Goal: Task Accomplishment & Management: Manage account settings

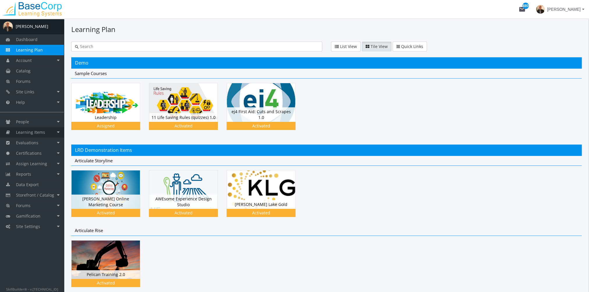
click at [42, 132] on span "Learning Items" at bounding box center [30, 133] width 29 height 6
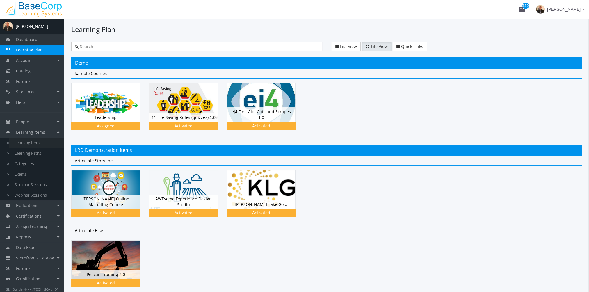
click at [50, 142] on link "Learning Items" at bounding box center [36, 143] width 55 height 10
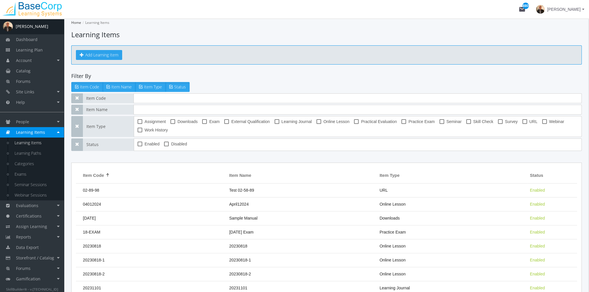
click at [106, 56] on button "Add Learning Item" at bounding box center [99, 55] width 46 height 10
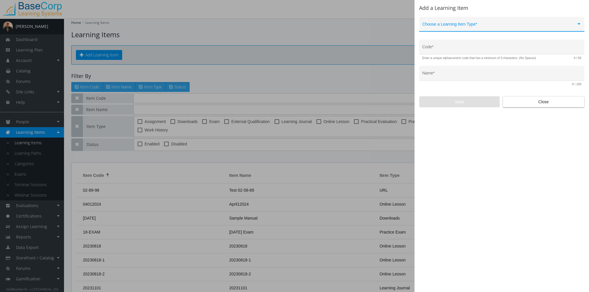
click at [463, 26] on span at bounding box center [500, 26] width 154 height 5
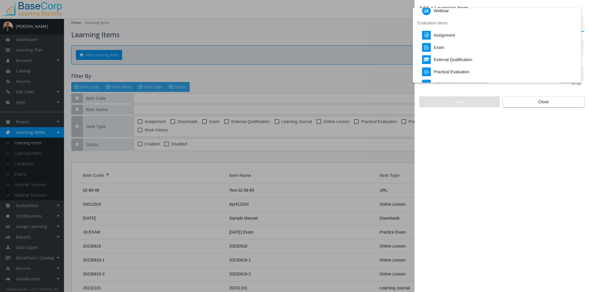
scroll to position [116, 0]
drag, startPoint x: 290, startPoint y: 29, endPoint x: 285, endPoint y: 29, distance: 5.2
click at [290, 29] on div at bounding box center [294, 146] width 589 height 292
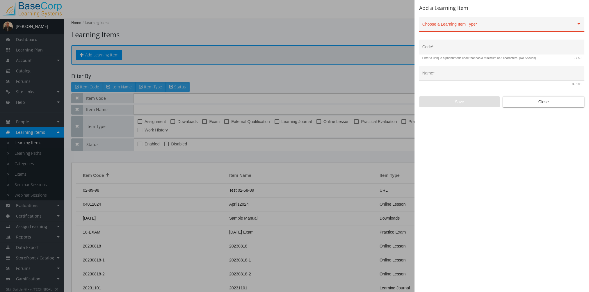
click at [459, 22] on div "Choose a Learning Item Type *" at bounding box center [502, 26] width 159 height 12
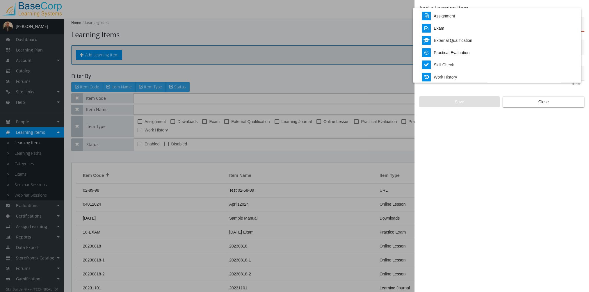
scroll to position [121, 0]
click at [476, 169] on div at bounding box center [294, 146] width 589 height 292
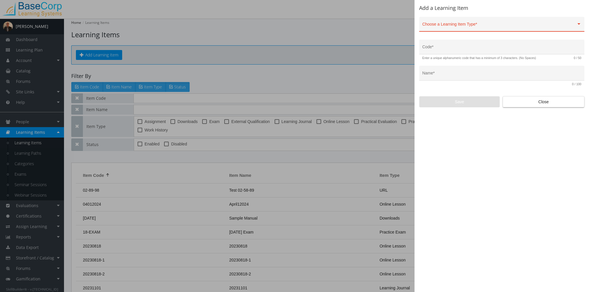
click at [476, 23] on div "Choose a Learning Item Type *" at bounding box center [502, 26] width 159 height 12
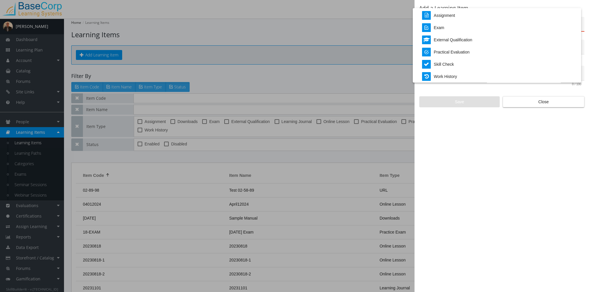
click at [529, 100] on div at bounding box center [294, 146] width 589 height 292
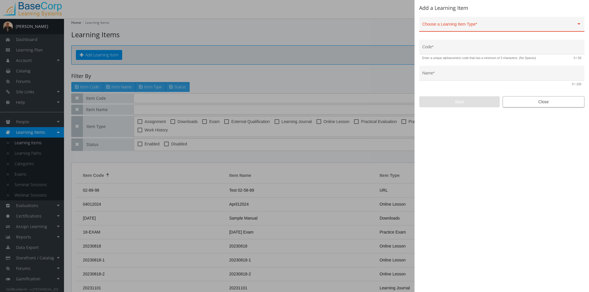
click at [530, 101] on span "Close" at bounding box center [544, 102] width 72 height 10
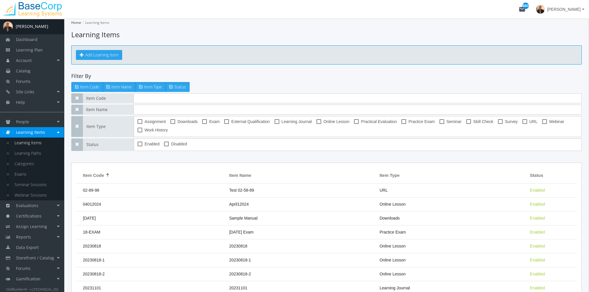
click at [113, 57] on button "Add Learning Item" at bounding box center [99, 55] width 46 height 10
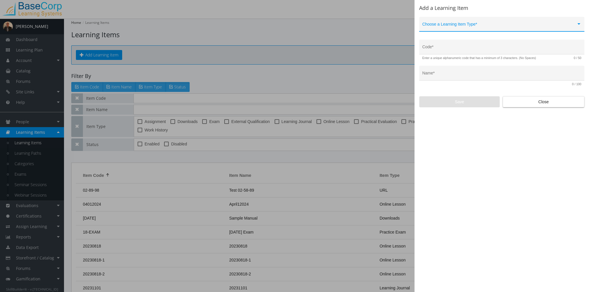
click at [476, 22] on div "Choose a Learning Item Type *" at bounding box center [502, 26] width 159 height 12
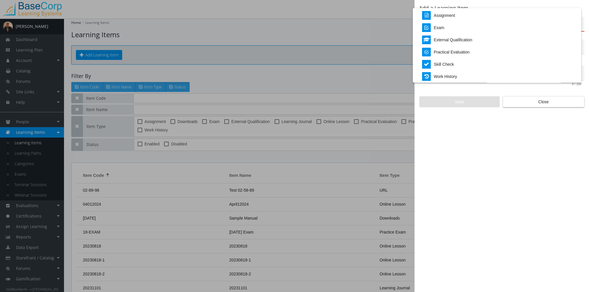
click at [533, 102] on div at bounding box center [294, 146] width 589 height 292
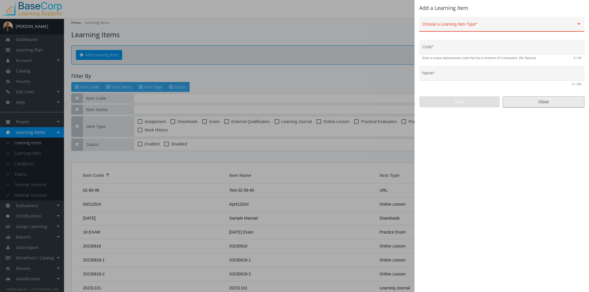
click at [539, 104] on span "Close" at bounding box center [544, 102] width 72 height 10
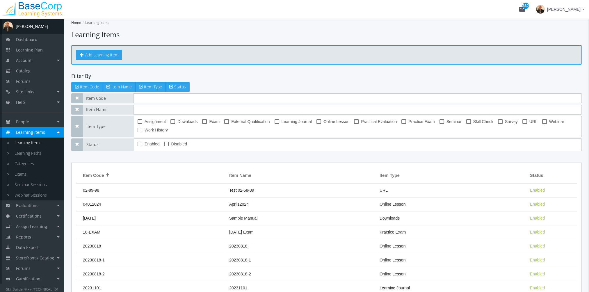
click at [105, 54] on button "Add Learning Item" at bounding box center [99, 55] width 46 height 10
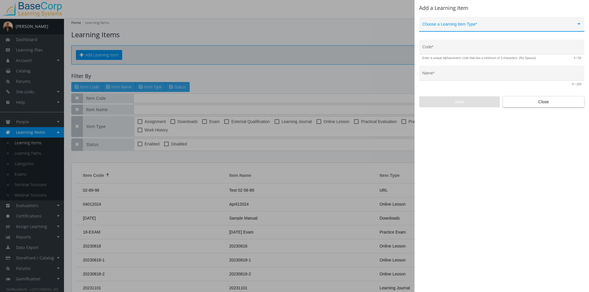
click at [462, 24] on span at bounding box center [500, 26] width 154 height 5
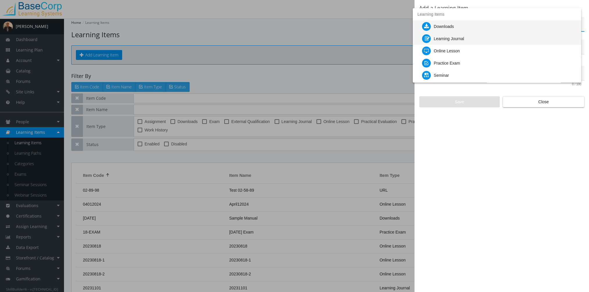
click at [462, 40] on div "Learning Journal" at bounding box center [449, 39] width 30 height 12
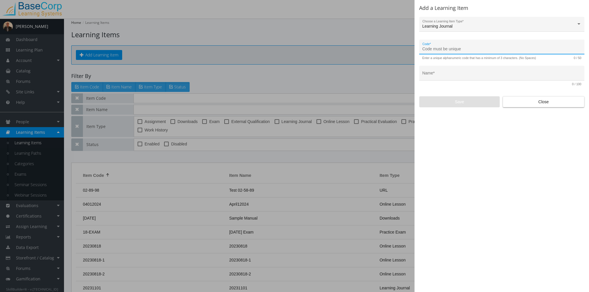
click at [459, 49] on input "Code *" at bounding box center [502, 49] width 159 height 5
type input "QAP-LJ-01"
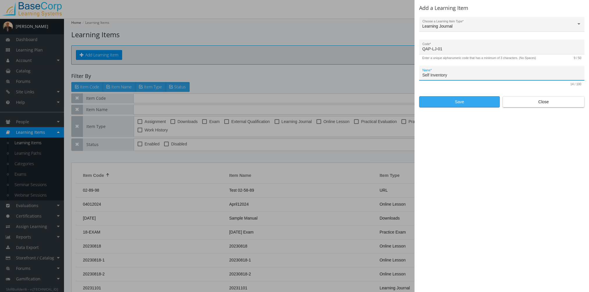
type input "Self Inventory"
click at [453, 104] on span "Save" at bounding box center [459, 102] width 71 height 10
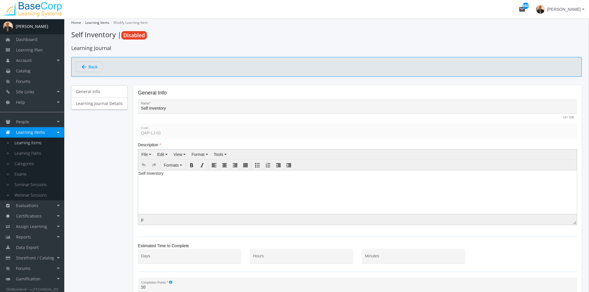
drag, startPoint x: 169, startPoint y: 180, endPoint x: 172, endPoint y: 178, distance: 3.4
click at [170, 179] on html "Self Inventory" at bounding box center [357, 174] width 439 height 9
drag, startPoint x: 172, startPoint y: 177, endPoint x: 114, endPoint y: 174, distance: 58.0
click at [138, 174] on html "Self Inventory" at bounding box center [357, 174] width 439 height 9
paste body
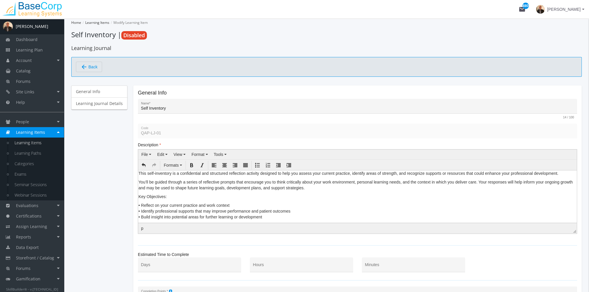
click at [139, 174] on p "This self-inventory is a confidential and structured reflection activity design…" at bounding box center [358, 173] width 438 height 6
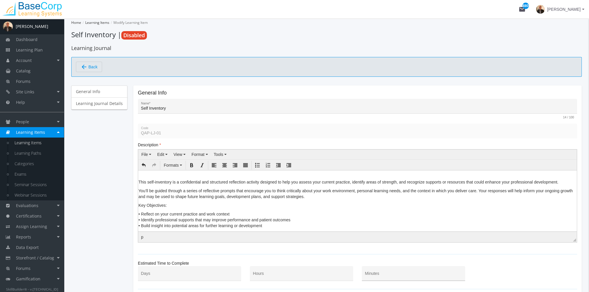
click at [402, 272] on div "Minutes" at bounding box center [413, 275] width 97 height 12
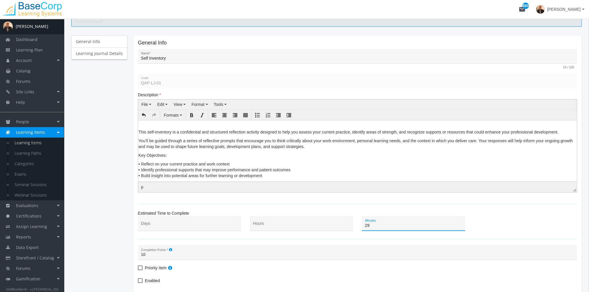
scroll to position [98, 0]
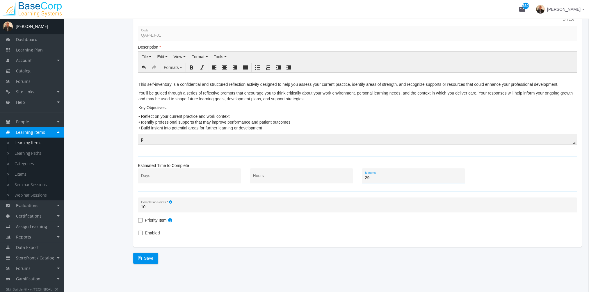
type input "29"
click at [148, 232] on span "Enabled" at bounding box center [152, 233] width 15 height 7
click at [138, 235] on input "Enabled" at bounding box center [138, 235] width 0 height 0
checkbox input "true"
click at [146, 259] on span "Save" at bounding box center [145, 258] width 15 height 10
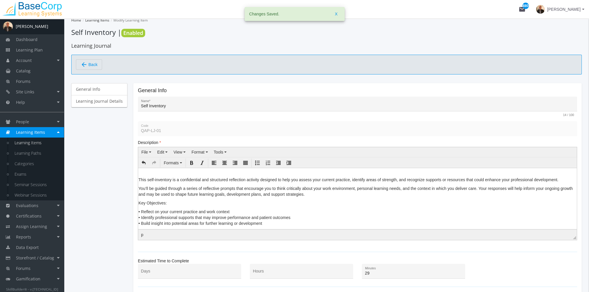
scroll to position [0, 0]
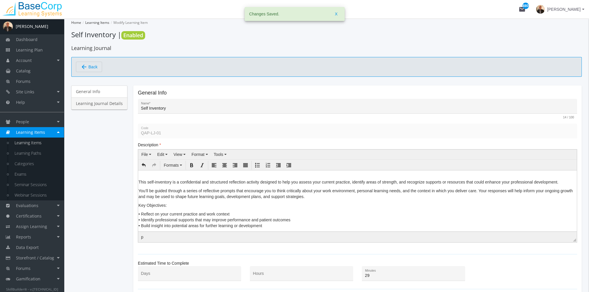
click at [101, 105] on link "Learning Journal Details" at bounding box center [99, 103] width 56 height 12
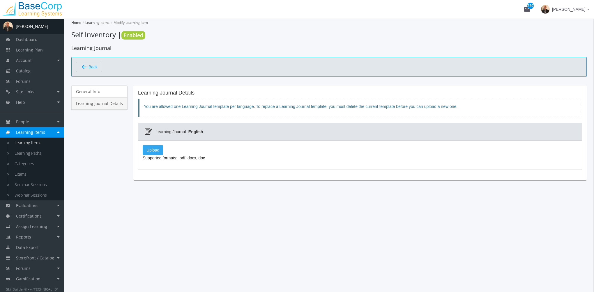
click at [152, 151] on label "Upload" at bounding box center [153, 150] width 20 height 10
click at [0, 0] on input "Upload" at bounding box center [0, 0] width 0 height 0
click at [153, 149] on label "Upload" at bounding box center [153, 150] width 20 height 10
click at [0, 0] on input "Upload" at bounding box center [0, 0] width 0 height 0
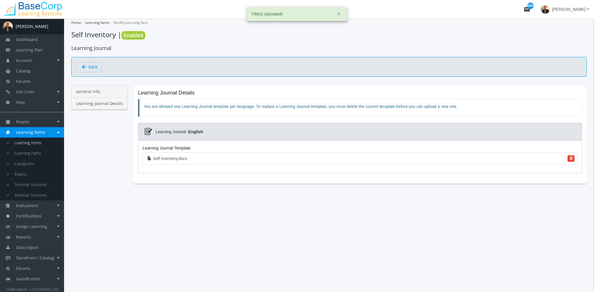
click at [94, 89] on link "General Info" at bounding box center [99, 92] width 56 height 12
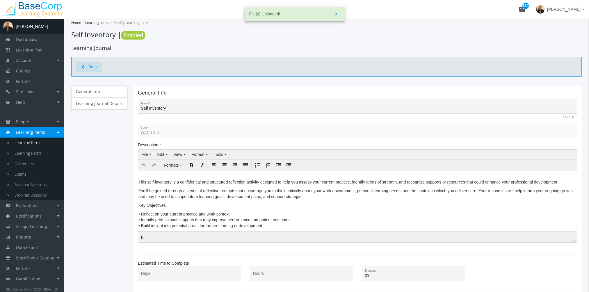
click at [97, 67] on span "Back" at bounding box center [92, 67] width 9 height 10
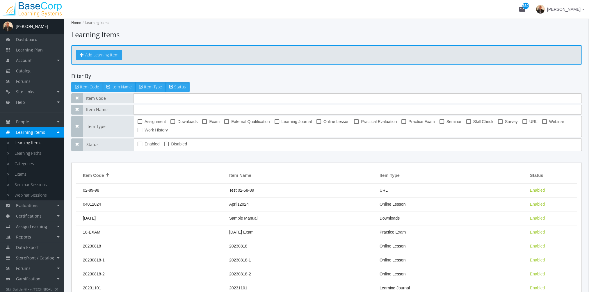
click at [119, 54] on button "Add Learning Item" at bounding box center [99, 55] width 46 height 10
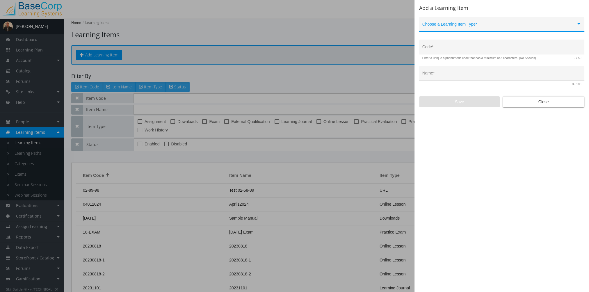
click at [483, 26] on span at bounding box center [500, 26] width 154 height 5
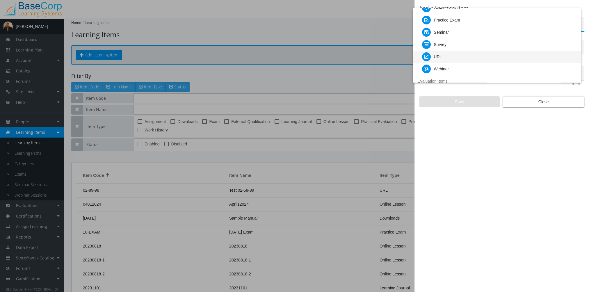
scroll to position [34, 0]
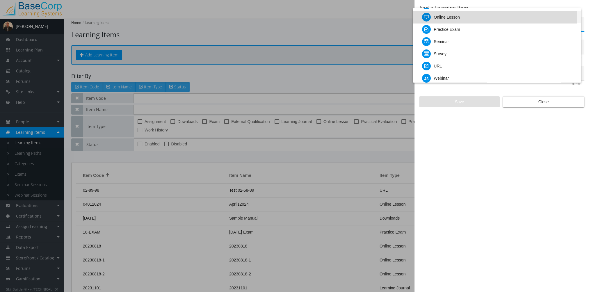
click at [452, 17] on div "Online Lesson" at bounding box center [447, 17] width 26 height 12
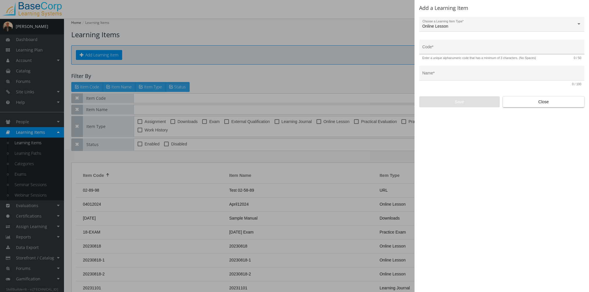
click at [448, 46] on div "Code *" at bounding box center [502, 49] width 159 height 12
type input "W"
type input "QAP-ONL-01"
click at [447, 72] on div "Name *" at bounding box center [502, 75] width 159 height 12
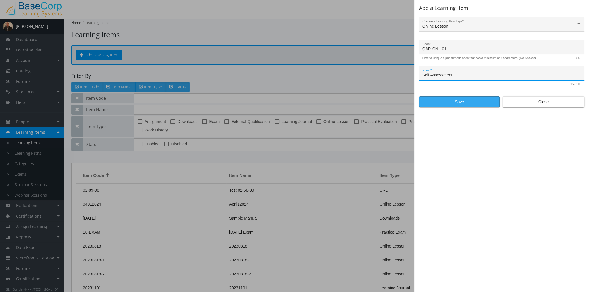
type input "Self Assessment"
click at [460, 104] on span "Save" at bounding box center [459, 102] width 71 height 10
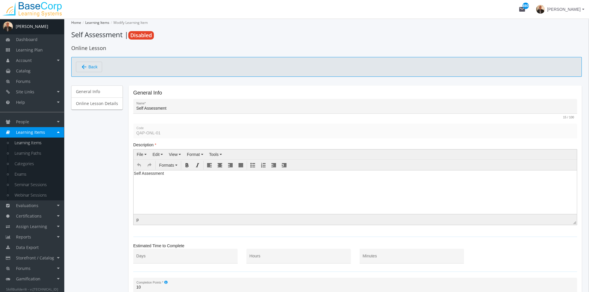
click at [213, 290] on div "10 Completion Points *" at bounding box center [355, 287] width 438 height 12
click at [161, 179] on html "Self Assessment" at bounding box center [356, 174] width 444 height 9
drag, startPoint x: 166, startPoint y: 175, endPoint x: 106, endPoint y: 175, distance: 60.5
click at [134, 175] on html "Self Assessment" at bounding box center [356, 174] width 444 height 9
paste body
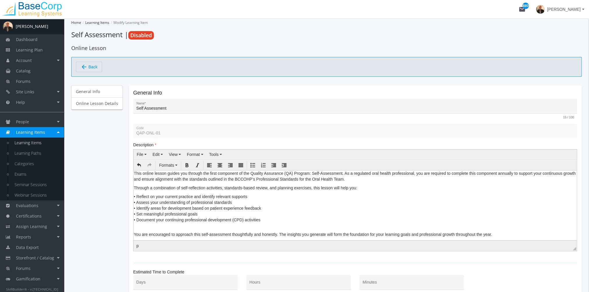
click at [134, 172] on p "This online lesson guides you through the first component of the Quality Assura…" at bounding box center [355, 176] width 443 height 12
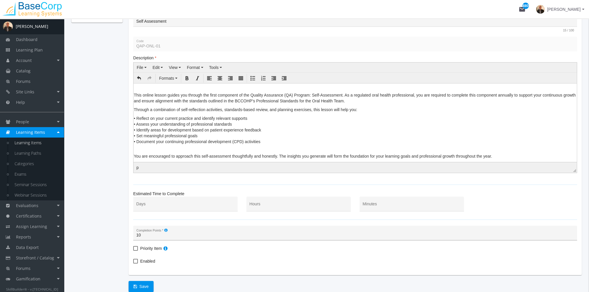
scroll to position [87, 0]
click at [369, 206] on input "Minutes" at bounding box center [412, 206] width 98 height 5
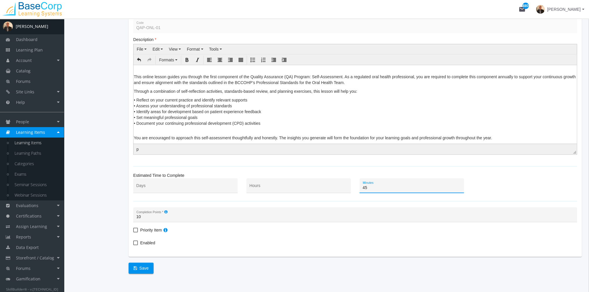
scroll to position [115, 0]
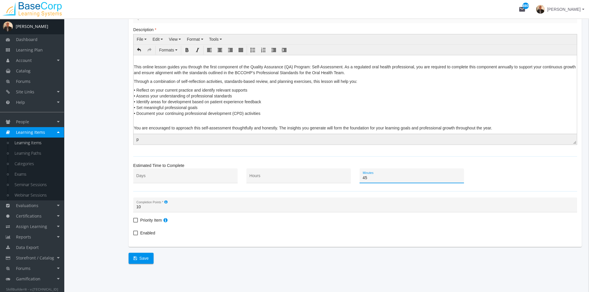
type input "45"
click at [147, 234] on span "Enabled" at bounding box center [147, 233] width 15 height 7
click at [134, 235] on input "Enabled" at bounding box center [133, 235] width 0 height 0
checkbox input "true"
click at [143, 259] on span "Save" at bounding box center [141, 258] width 15 height 10
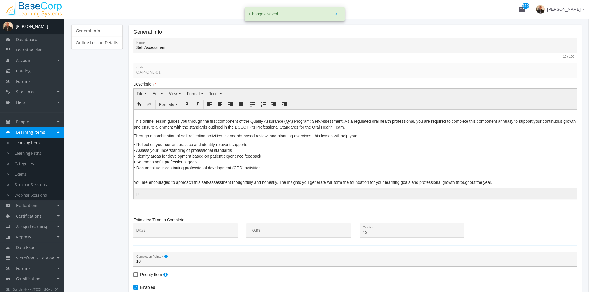
scroll to position [0, 0]
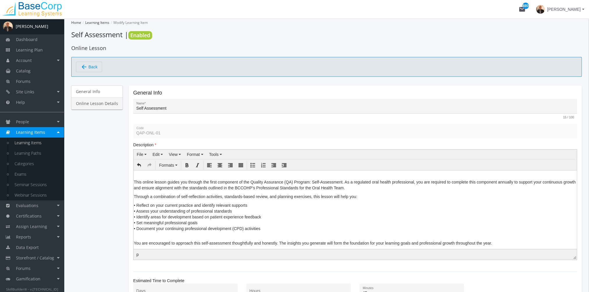
click at [112, 103] on link "Online Lesson Details" at bounding box center [97, 103] width 52 height 12
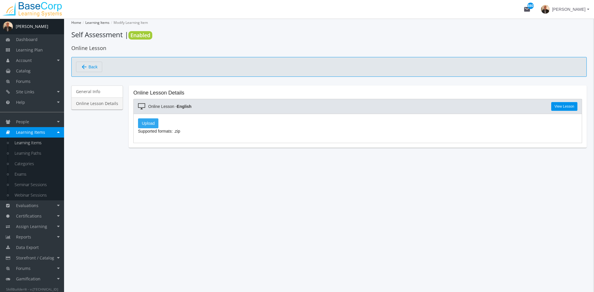
click at [155, 121] on label "Upload" at bounding box center [148, 123] width 20 height 10
click at [0, 0] on input "Upload" at bounding box center [0, 0] width 0 height 0
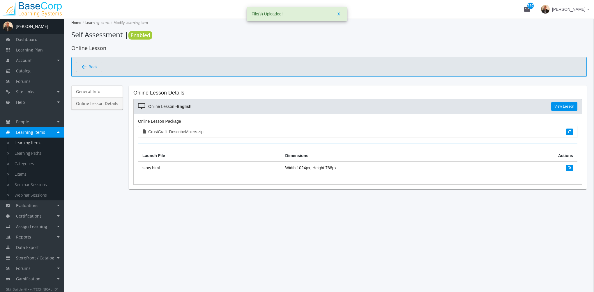
click at [42, 142] on link "Learning Items" at bounding box center [36, 143] width 55 height 10
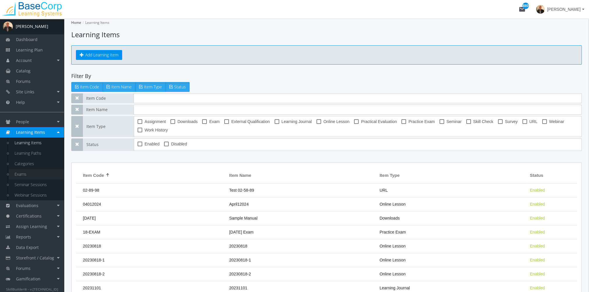
click at [28, 173] on link "Exams" at bounding box center [36, 174] width 55 height 10
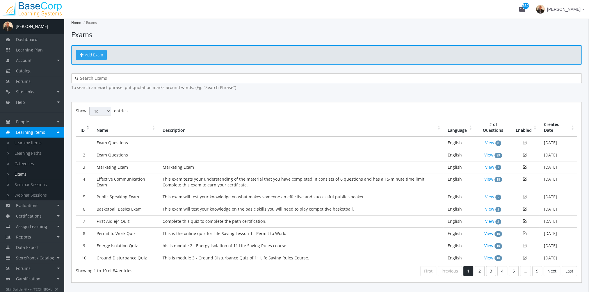
click at [98, 56] on span "Add Exam" at bounding box center [94, 55] width 18 height 6
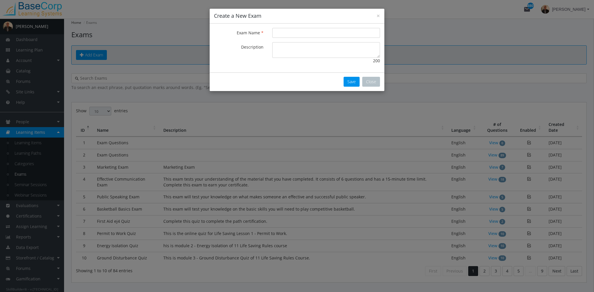
click at [294, 34] on input "Exam Name" at bounding box center [326, 33] width 108 height 10
type input "Standards Self Assessment"
click at [350, 85] on button "Save" at bounding box center [351, 82] width 16 height 10
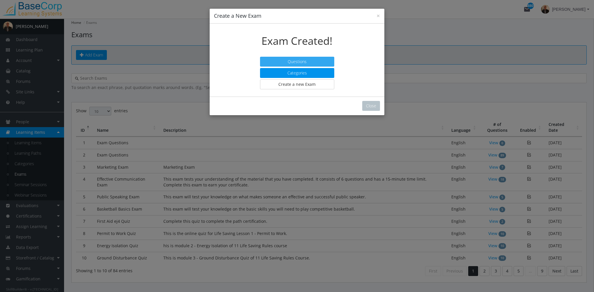
click at [306, 62] on button "Questions" at bounding box center [297, 62] width 74 height 10
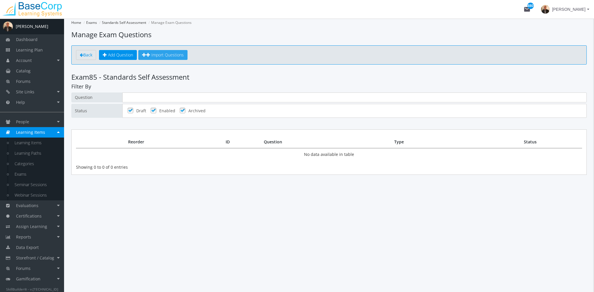
click at [162, 55] on span "Import Questions" at bounding box center [167, 55] width 32 height 6
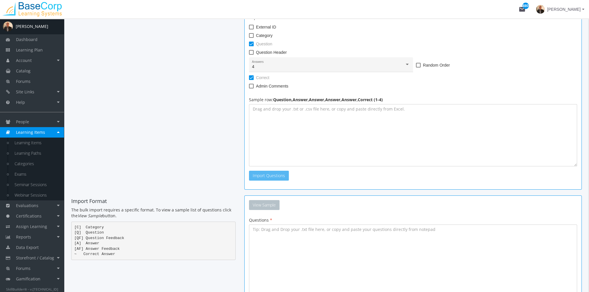
scroll to position [169, 0]
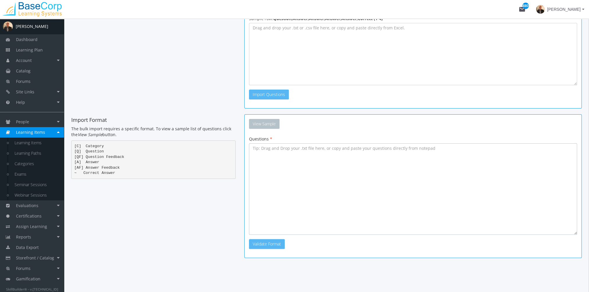
click at [278, 169] on textarea at bounding box center [413, 188] width 328 height 91
paste textarea "[L] Ipsum do sit ametconse adip elitsedd eius temporincididu ut l etdolorem ali…"
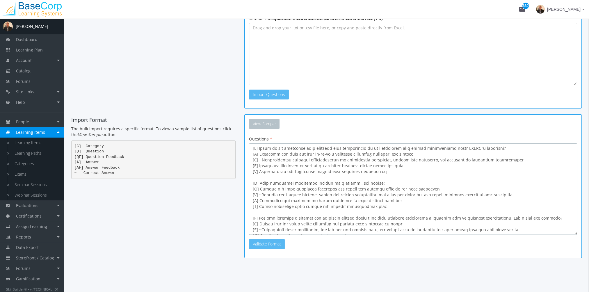
scroll to position [10, 0]
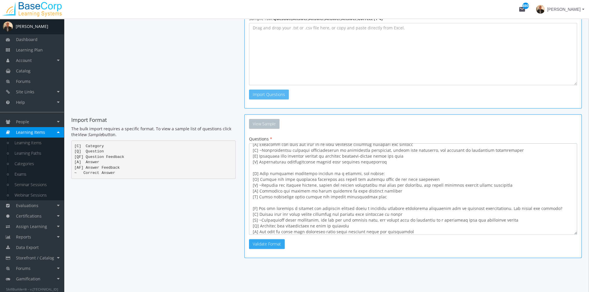
type textarea "[L] Ipsum do sit ametconse adip elitsedd eius temporincididu ut l etdolorem ali…"
click at [278, 244] on button "Validate Format" at bounding box center [267, 244] width 36 height 10
click at [307, 243] on button "Import Questions" at bounding box center [306, 244] width 40 height 10
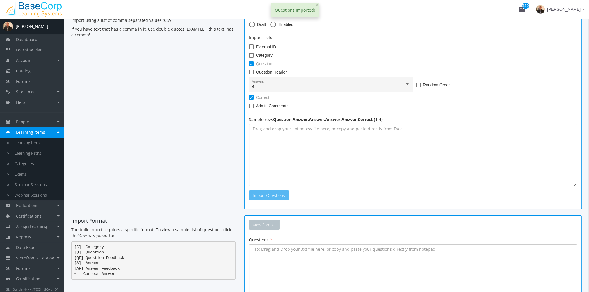
scroll to position [0, 0]
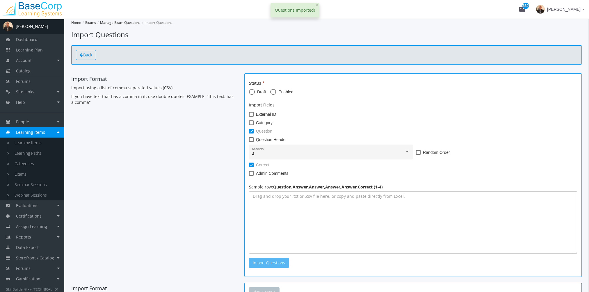
click at [88, 54] on span "Back" at bounding box center [87, 55] width 9 height 6
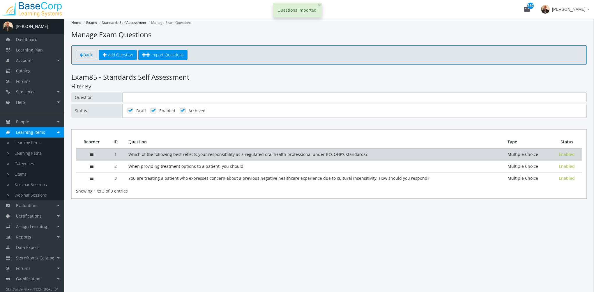
click at [143, 151] on td "Which of the following best reflects your responsibility as a regulated oral he…" at bounding box center [313, 154] width 379 height 12
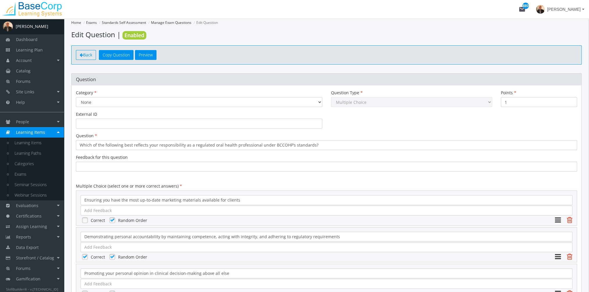
click at [84, 55] on span "Back" at bounding box center [87, 55] width 9 height 6
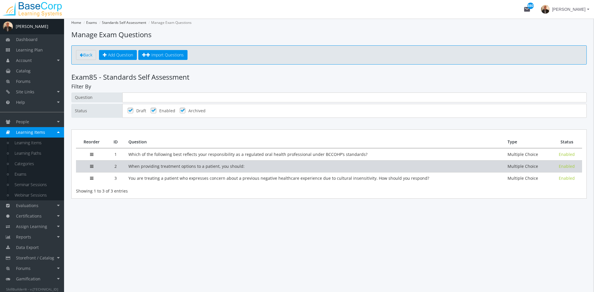
click at [164, 166] on td "When providing treatment options to a patient, you should:" at bounding box center [313, 166] width 379 height 12
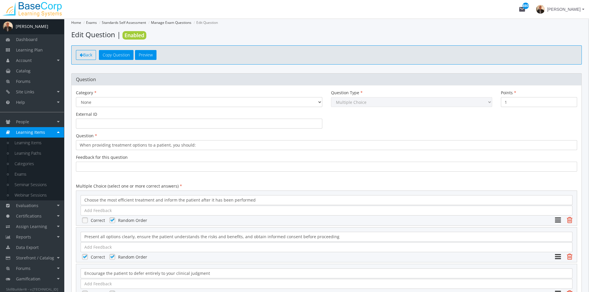
click at [85, 52] on span "Back" at bounding box center [87, 55] width 9 height 6
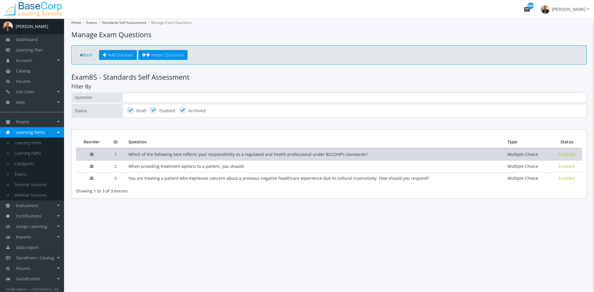
click at [155, 154] on td "Which of the following best reflects your responsibility as a regulated oral he…" at bounding box center [313, 154] width 379 height 12
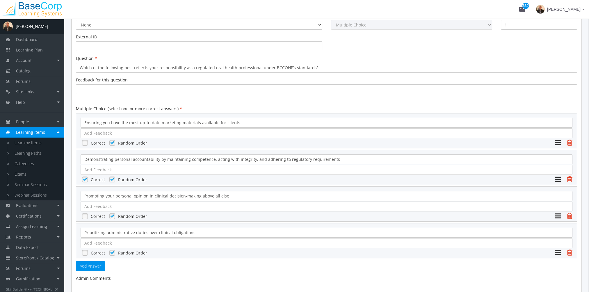
scroll to position [87, 0]
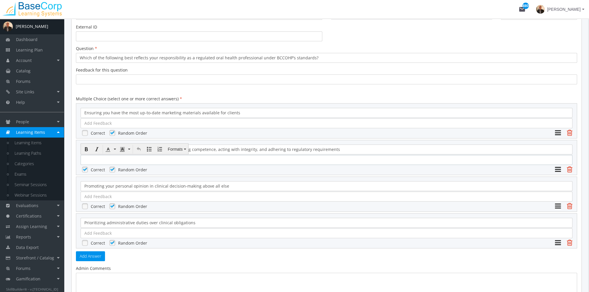
click at [107, 157] on div at bounding box center [327, 160] width 492 height 10
click at [106, 160] on div at bounding box center [327, 160] width 492 height 10
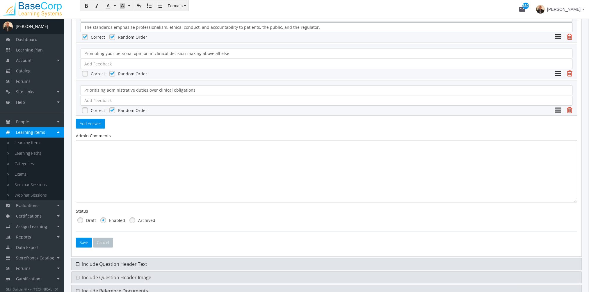
scroll to position [233, 0]
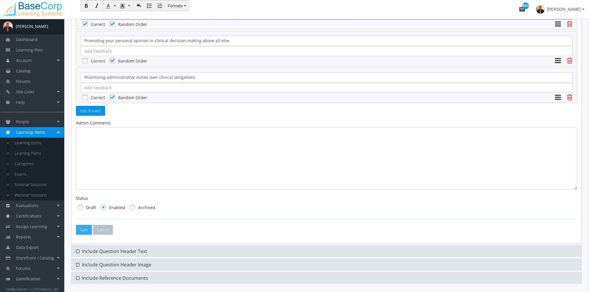
click at [86, 230] on button "Save" at bounding box center [84, 230] width 16 height 10
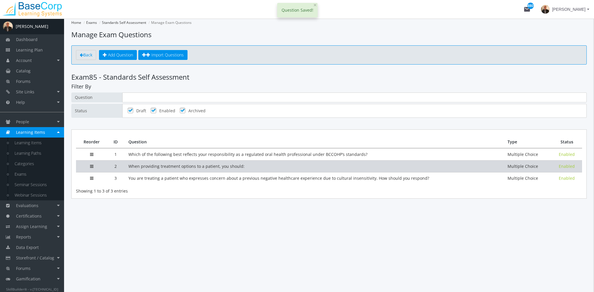
click at [152, 166] on td "When providing treatment options to a patient, you should:" at bounding box center [313, 166] width 379 height 12
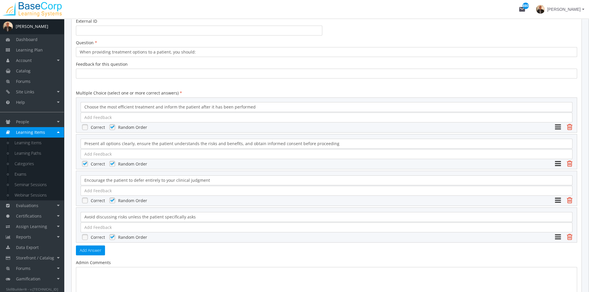
scroll to position [204, 0]
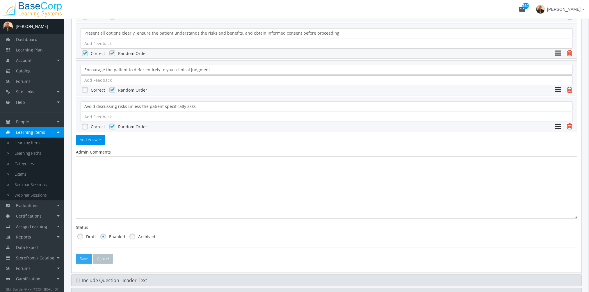
click at [84, 258] on button "Save" at bounding box center [84, 259] width 16 height 10
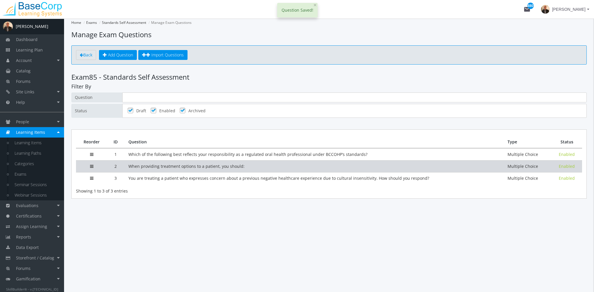
click at [154, 168] on td "When providing treatment options to a patient, you should:" at bounding box center [313, 166] width 379 height 12
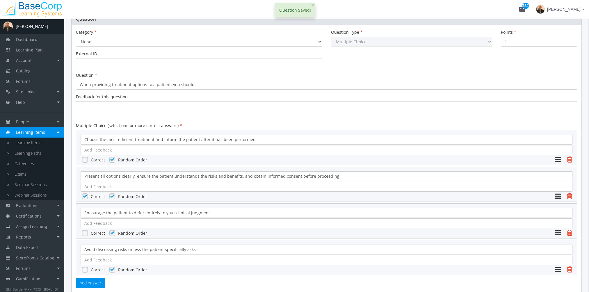
scroll to position [87, 0]
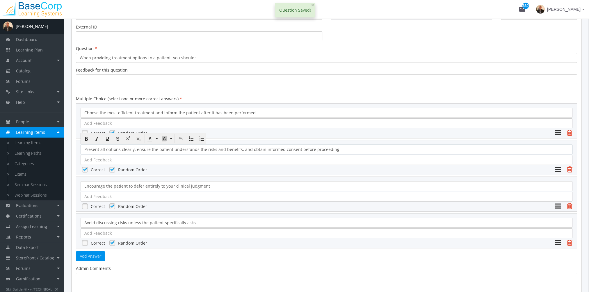
click at [97, 151] on div "Present all options clearly, ensure the patient understands the risks and benef…" at bounding box center [327, 150] width 492 height 10
click at [95, 155] on div at bounding box center [327, 160] width 492 height 10
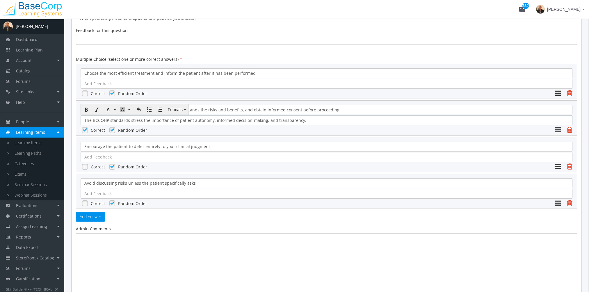
scroll to position [204, 0]
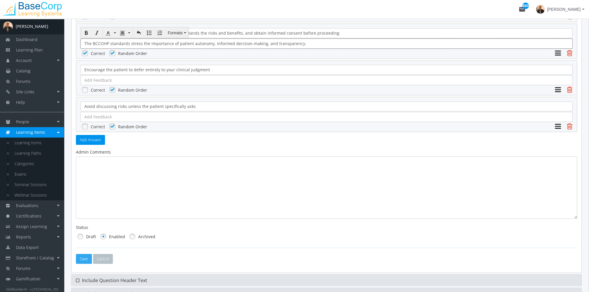
click at [83, 256] on button "Save" at bounding box center [84, 259] width 16 height 10
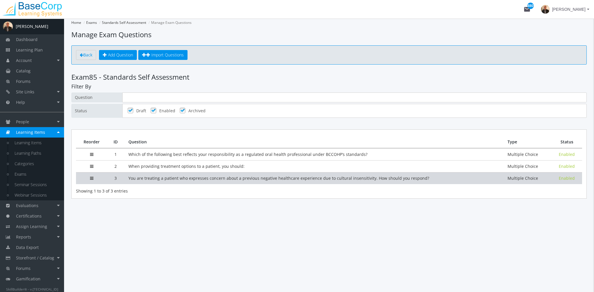
click at [148, 181] on td "You are treating a patient who expresses concern about a previous negative heal…" at bounding box center [313, 178] width 379 height 12
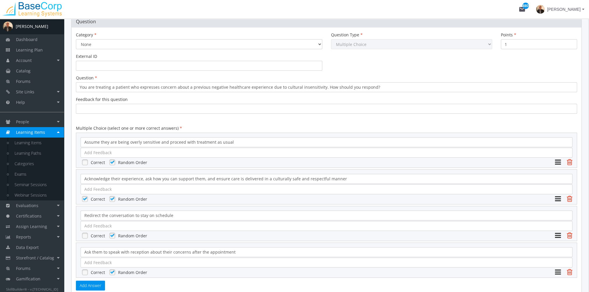
scroll to position [58, 0]
click at [99, 186] on div at bounding box center [327, 189] width 492 height 10
click at [99, 188] on div at bounding box center [327, 189] width 492 height 10
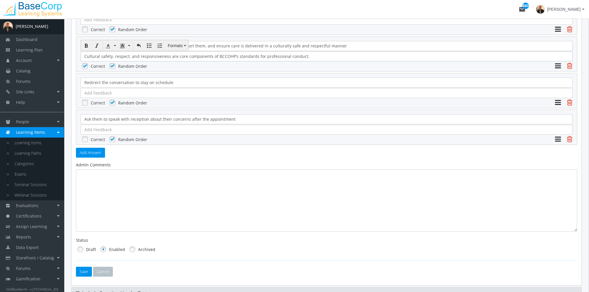
scroll to position [204, 0]
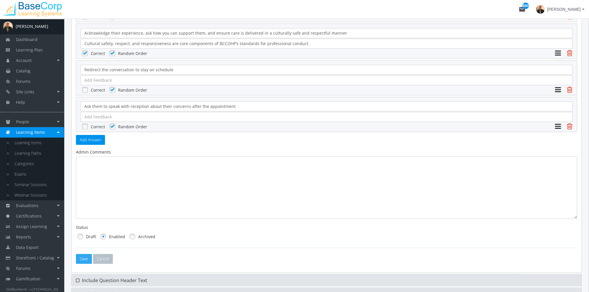
click at [87, 258] on button "Save" at bounding box center [84, 259] width 16 height 10
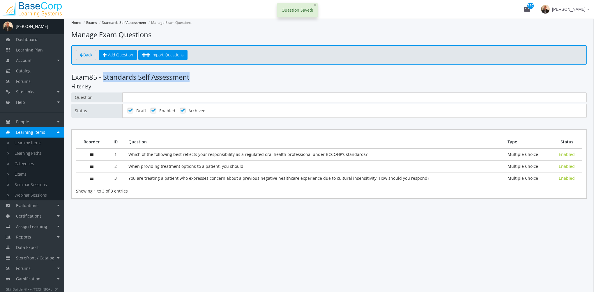
drag, startPoint x: 178, startPoint y: 76, endPoint x: 107, endPoint y: 77, distance: 71.3
click at [107, 77] on h3 "Exam 85 - Standards Self Assessment" at bounding box center [328, 77] width 515 height 8
copy h3 "Standards Self Assessment"
click at [33, 146] on link "Learning Items" at bounding box center [36, 143] width 55 height 10
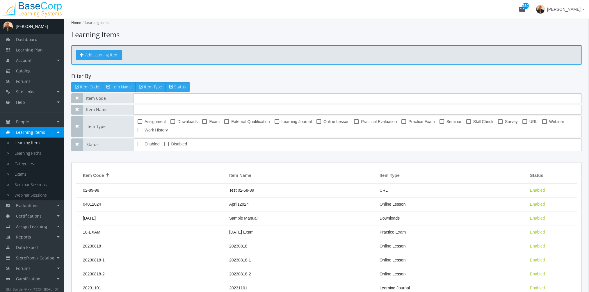
click at [100, 53] on button "Add Learning Item" at bounding box center [99, 55] width 46 height 10
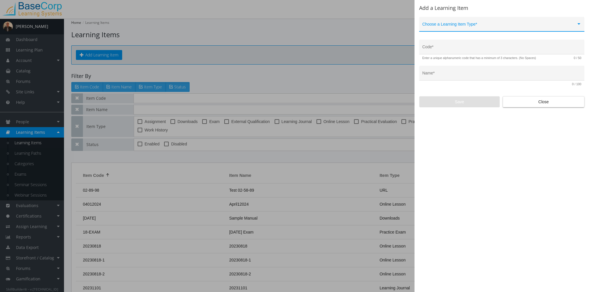
click at [458, 26] on span at bounding box center [500, 26] width 154 height 5
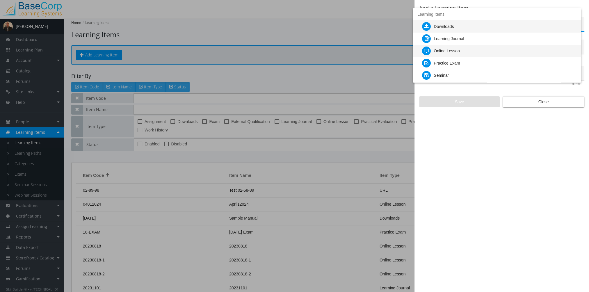
scroll to position [121, 0]
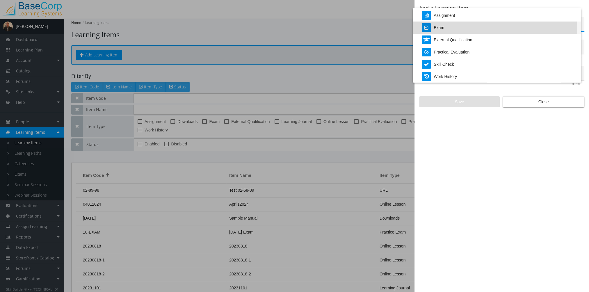
click at [444, 30] on div "Exam" at bounding box center [439, 28] width 10 height 12
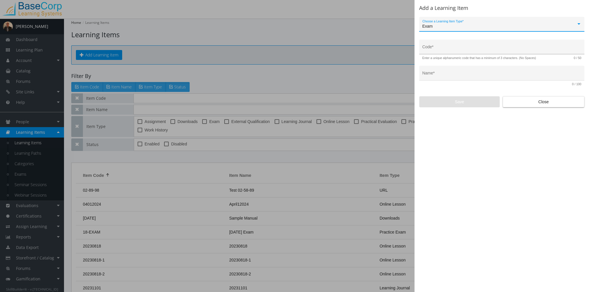
click at [442, 49] on input "Code *" at bounding box center [502, 49] width 159 height 5
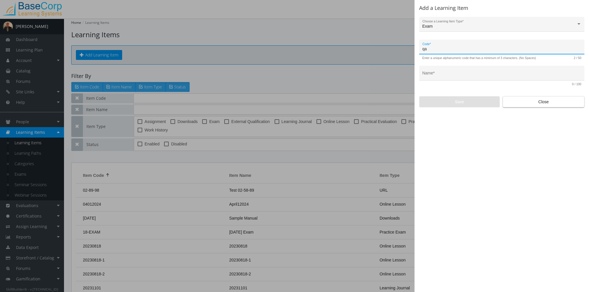
type input "q"
type input "QAP-EXAM-01"
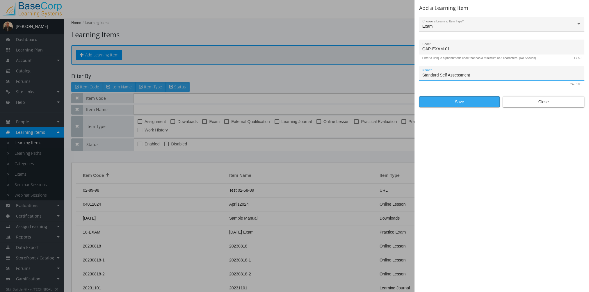
type input "Standard Self Assessment"
click at [465, 104] on span "Save" at bounding box center [459, 102] width 71 height 10
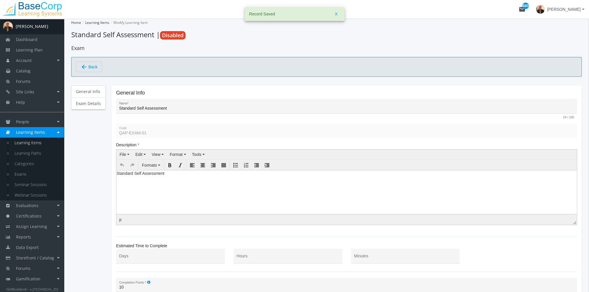
click at [242, 176] on body "Standard Self Assessment" at bounding box center [346, 174] width 461 height 9
drag, startPoint x: 222, startPoint y: 188, endPoint x: 194, endPoint y: 338, distance: 152.5
click at [116, 170] on html "Standard Self Assessment Standards Self Assessment" at bounding box center [346, 181] width 461 height 22
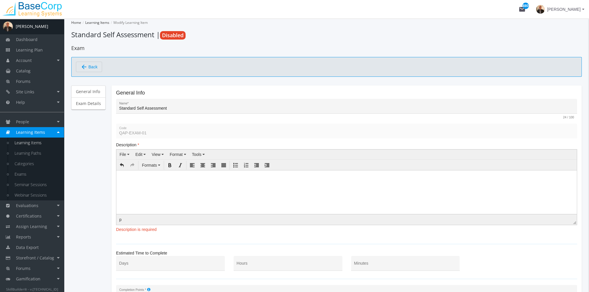
paste body
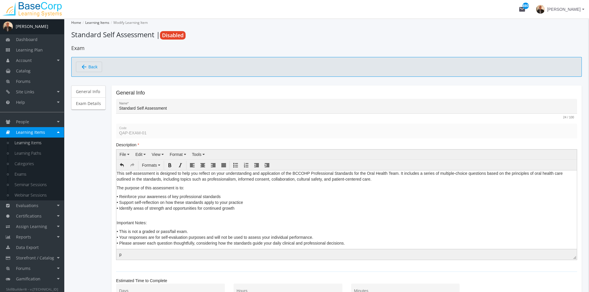
click at [117, 172] on p "This self-assessment is designed to help you reflect on your understanding and …" at bounding box center [347, 176] width 460 height 12
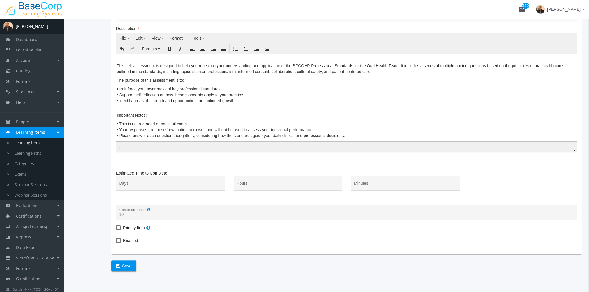
scroll to position [124, 0]
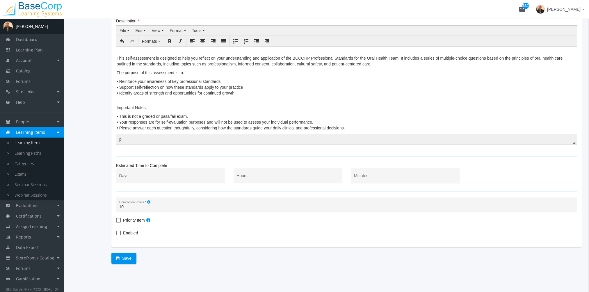
click at [379, 176] on input "Minutes" at bounding box center [405, 178] width 103 height 5
type input "30"
click at [124, 233] on span "Enabled" at bounding box center [130, 233] width 15 height 7
click at [116, 235] on input "Enabled" at bounding box center [116, 235] width 0 height 0
checkbox input "true"
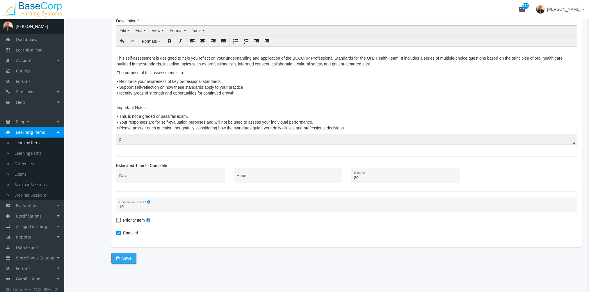
click at [124, 258] on span "Save" at bounding box center [123, 258] width 15 height 10
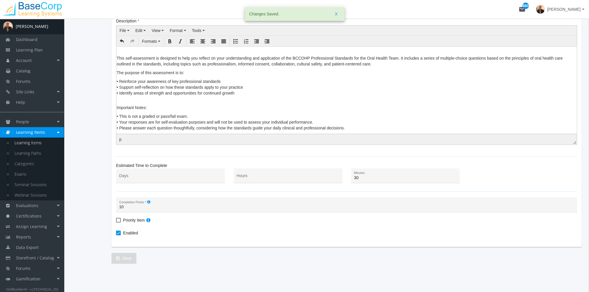
scroll to position [0, 0]
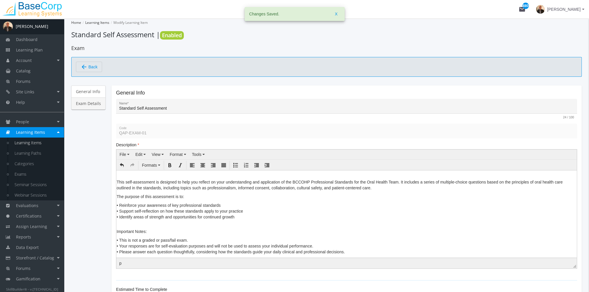
click at [101, 105] on link "Exam Details" at bounding box center [88, 103] width 34 height 12
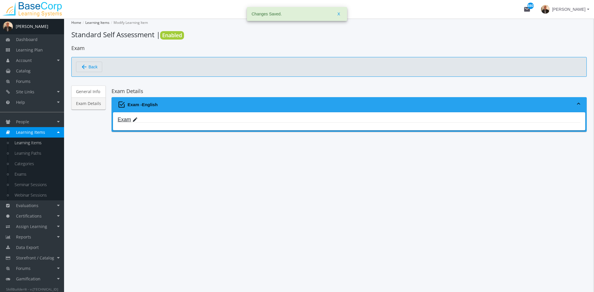
click at [127, 121] on link "Exam edit" at bounding box center [128, 120] width 20 height 6
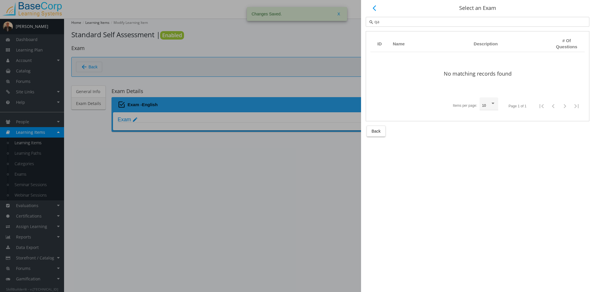
type input "q"
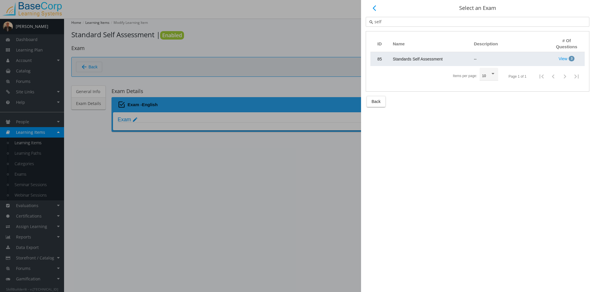
type input "self"
click at [407, 60] on span "Standards Self Assessment" at bounding box center [418, 59] width 50 height 5
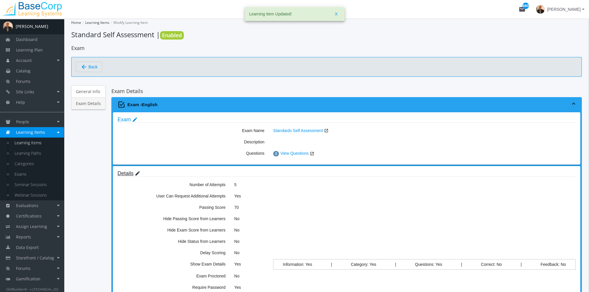
click at [135, 174] on mat-icon "edit" at bounding box center [138, 174] width 6 height 6
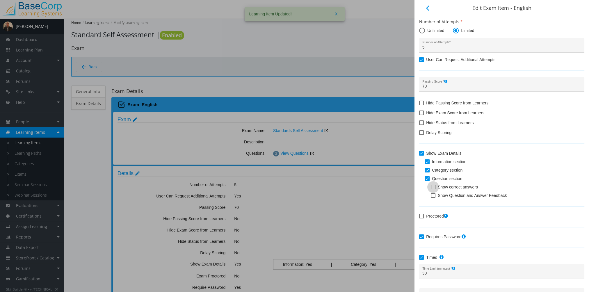
click at [431, 187] on span at bounding box center [433, 187] width 5 height 5
click at [431, 189] on input "Show correct answers" at bounding box center [431, 189] width 0 height 0
checkbox input "true"
click at [435, 196] on span at bounding box center [433, 195] width 5 height 5
click at [431, 198] on input "Show Question and Answer Feedback" at bounding box center [431, 198] width 0 height 0
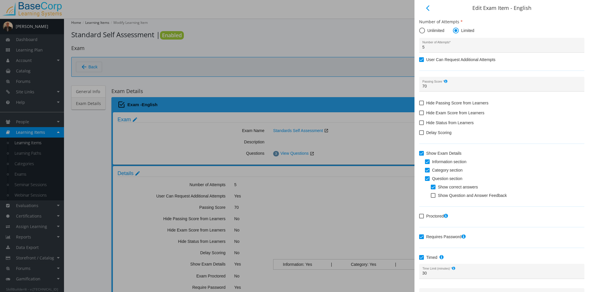
checkbox input "true"
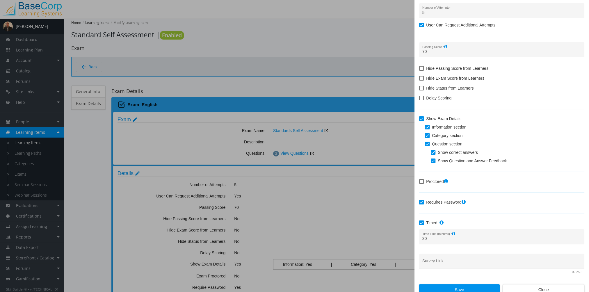
scroll to position [40, 0]
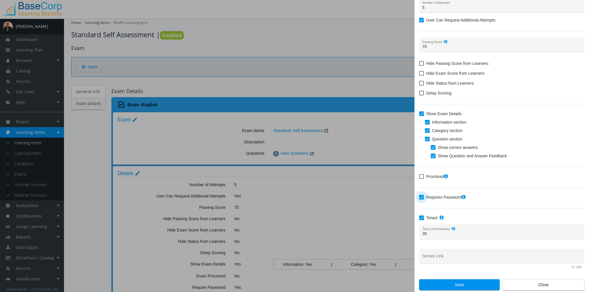
click at [421, 196] on span at bounding box center [421, 197] width 5 height 5
click at [420, 199] on input "Requires Password" at bounding box center [419, 199] width 0 height 0
checkbox input "false"
click at [421, 217] on span at bounding box center [421, 218] width 5 height 5
click at [420, 220] on input "Timed" at bounding box center [419, 220] width 0 height 0
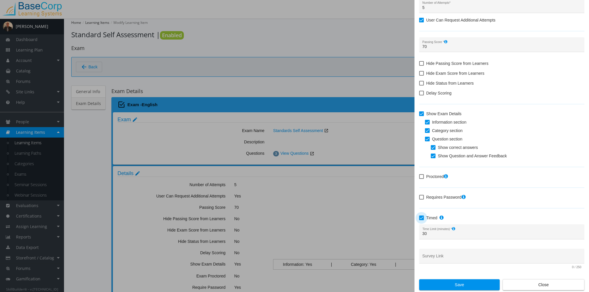
checkbox input "false"
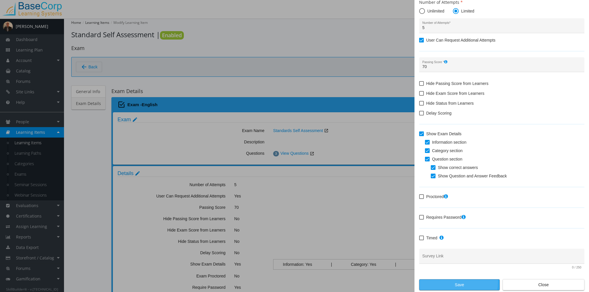
click at [448, 281] on span "Save" at bounding box center [459, 285] width 71 height 10
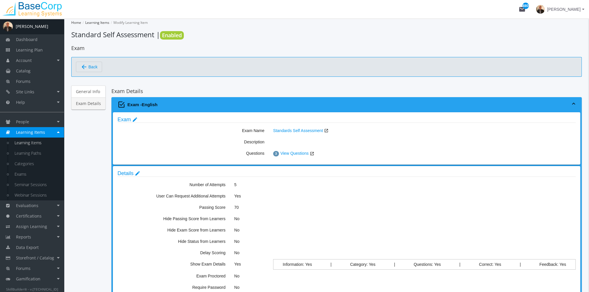
click at [36, 134] on span "Learning Items" at bounding box center [30, 133] width 29 height 6
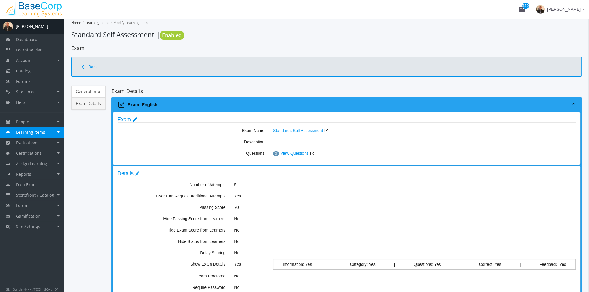
click at [35, 135] on link "Learning Items" at bounding box center [32, 132] width 64 height 10
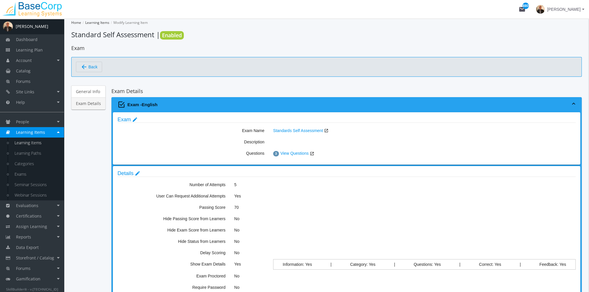
click at [36, 144] on link "Learning Items" at bounding box center [36, 143] width 55 height 10
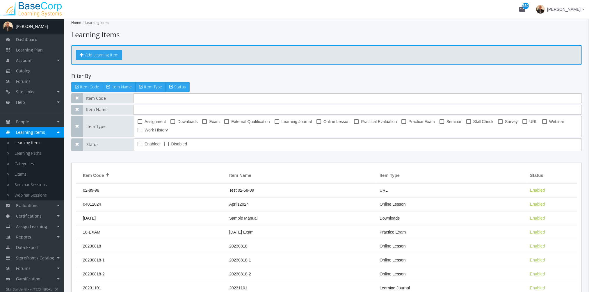
click at [104, 57] on button "Add Learning Item" at bounding box center [99, 55] width 46 height 10
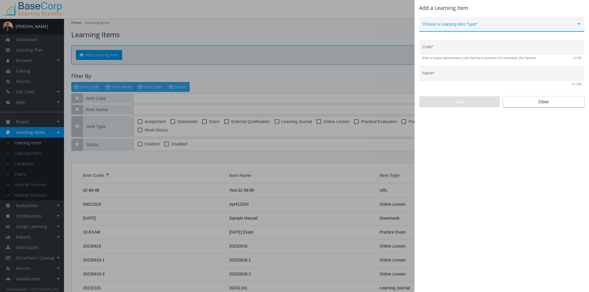
click at [453, 20] on div "Choose a Learning Item Type *" at bounding box center [502, 26] width 159 height 12
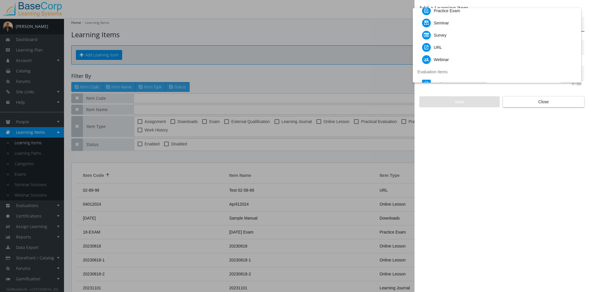
scroll to position [58, 0]
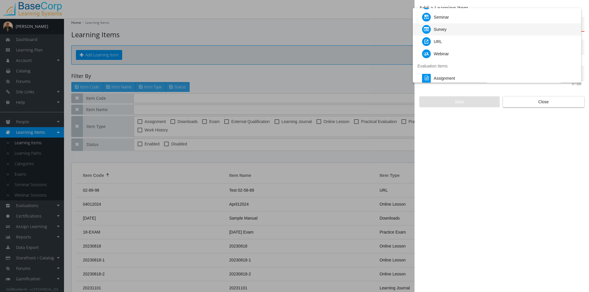
click at [457, 33] on div "Survey" at bounding box center [499, 29] width 155 height 12
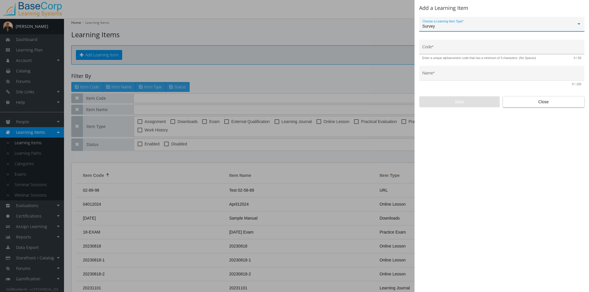
click at [451, 49] on input "Code *" at bounding box center [502, 49] width 159 height 5
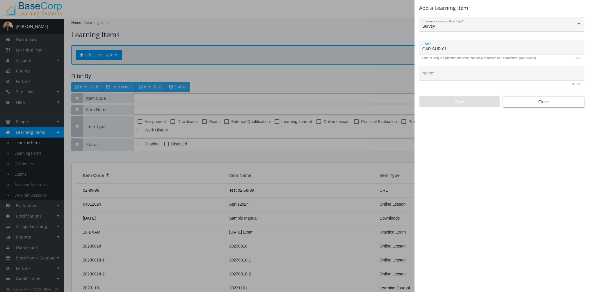
type input "QAP-SUR-01"
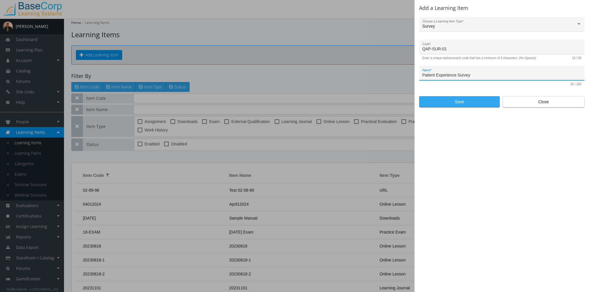
type input "Patient Experience Survey"
click at [462, 104] on span "Save" at bounding box center [459, 102] width 71 height 10
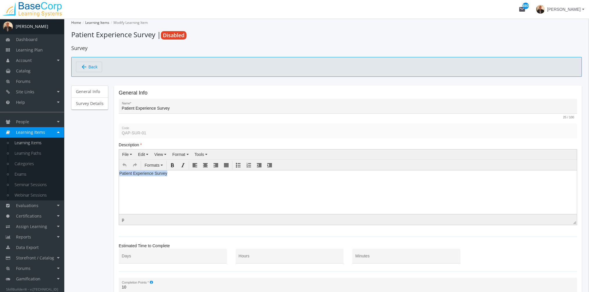
drag, startPoint x: 175, startPoint y: 175, endPoint x: 96, endPoint y: 166, distance: 80.0
click at [119, 170] on html "Patient Experience Survey" at bounding box center [348, 174] width 458 height 9
paste body
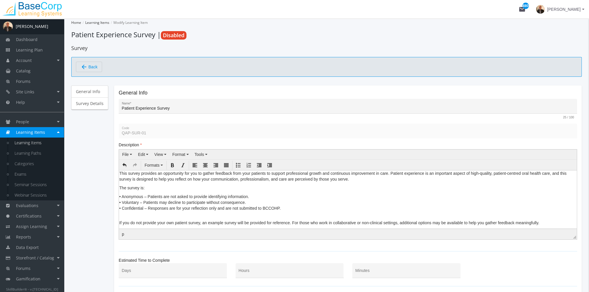
click at [121, 173] on p "This survey provides an opportunity for you to gather feedback from your patien…" at bounding box center [347, 176] width 457 height 12
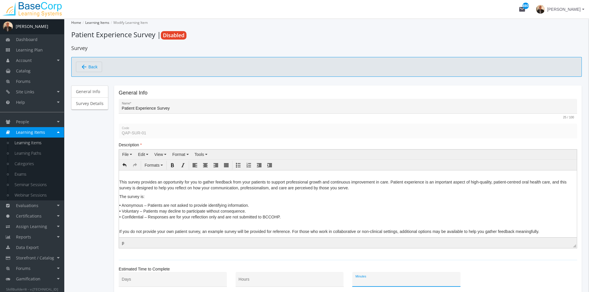
click at [364, 279] on input "Minutes" at bounding box center [407, 281] width 102 height 5
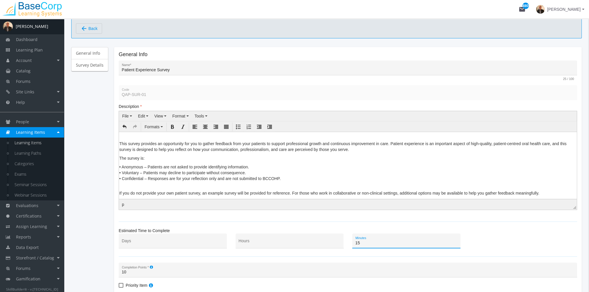
scroll to position [104, 0]
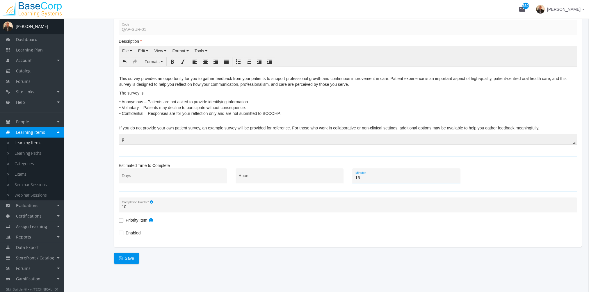
type input "15"
click at [130, 233] on span "Enabled" at bounding box center [133, 233] width 15 height 7
click at [119, 235] on input "Enabled" at bounding box center [119, 235] width 0 height 0
checkbox input "true"
click at [127, 255] on span "Save" at bounding box center [126, 258] width 15 height 10
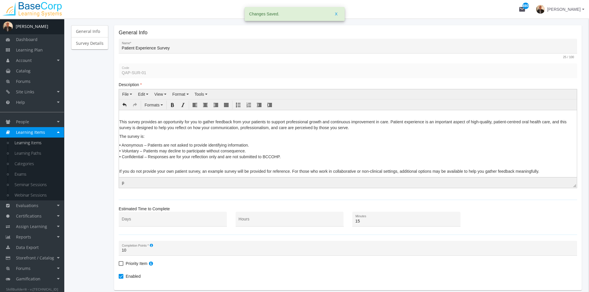
scroll to position [0, 0]
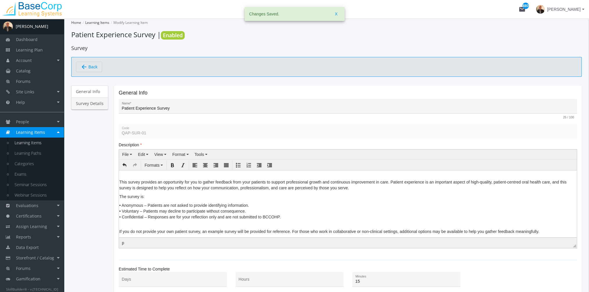
click at [88, 102] on link "Survey Details" at bounding box center [89, 103] width 37 height 12
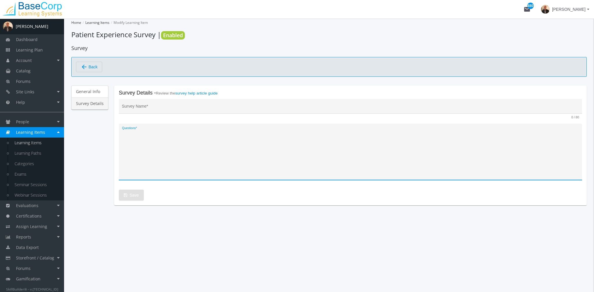
click at [171, 151] on textarea "Questions *" at bounding box center [350, 154] width 457 height 48
paste textarea "1. How clearly did the oral health professional explain your treatment options …"
paste textarea "2. In what ways did you feel respected or not respected during your visit?"
paste textarea "3. How involved did you feel in decisions about your care, and what could have …"
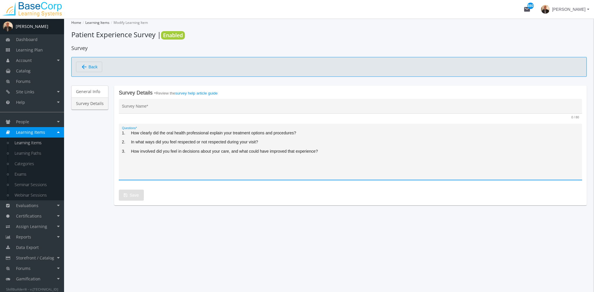
click at [167, 166] on textarea "1. How clearly did the oral health professional explain your treatment options …" at bounding box center [350, 154] width 457 height 48
type textarea "1. How clearly did the oral health professional explain your treatment options …"
click at [151, 108] on input "Survey Name *" at bounding box center [350, 108] width 457 height 5
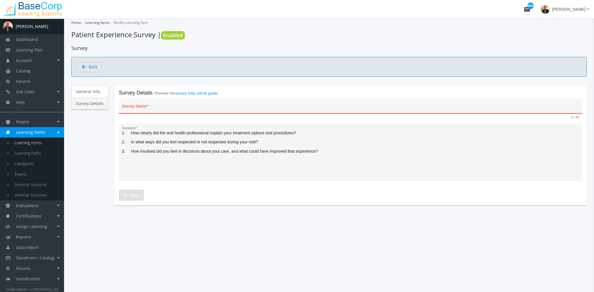
click at [143, 106] on input "Survey Name *" at bounding box center [350, 108] width 457 height 5
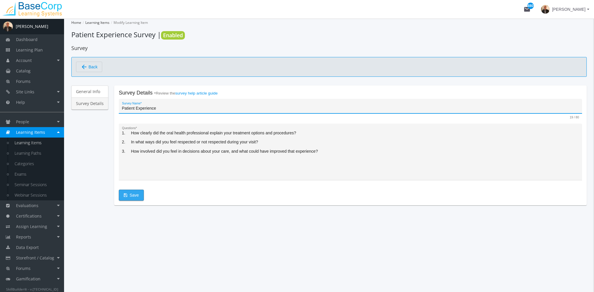
type input "Patient Experience"
click at [126, 196] on span "Save" at bounding box center [131, 195] width 15 height 10
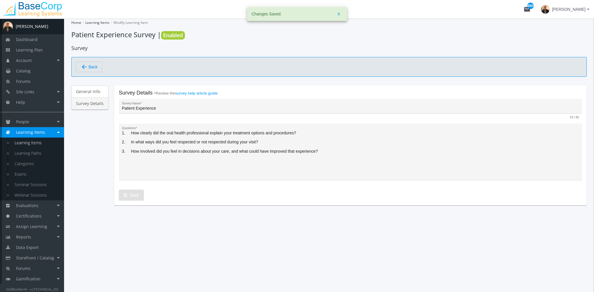
click at [26, 143] on link "Learning Items" at bounding box center [36, 143] width 55 height 10
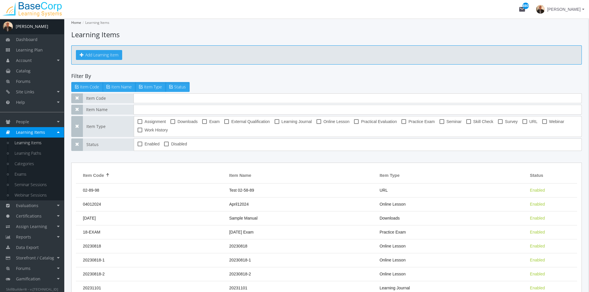
click at [114, 55] on button "Add Learning Item" at bounding box center [99, 55] width 46 height 10
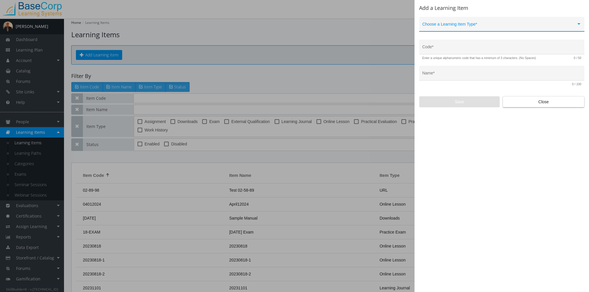
click at [445, 28] on span at bounding box center [500, 26] width 154 height 5
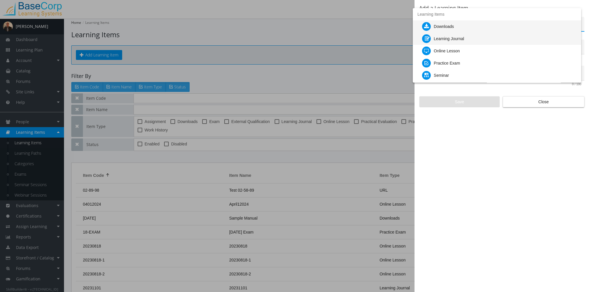
click at [444, 39] on div "Learning Journal" at bounding box center [449, 39] width 30 height 12
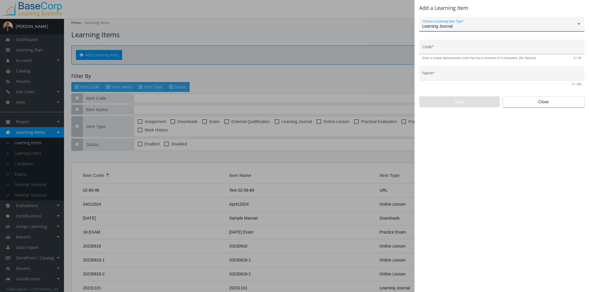
click at [449, 49] on input "Code *" at bounding box center [502, 49] width 159 height 5
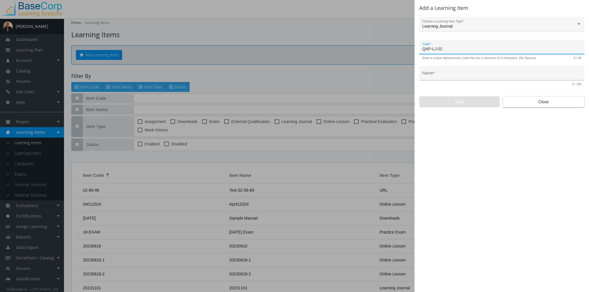
type input "QAP-LJ-02"
click at [452, 72] on div "Name *" at bounding box center [502, 75] width 159 height 12
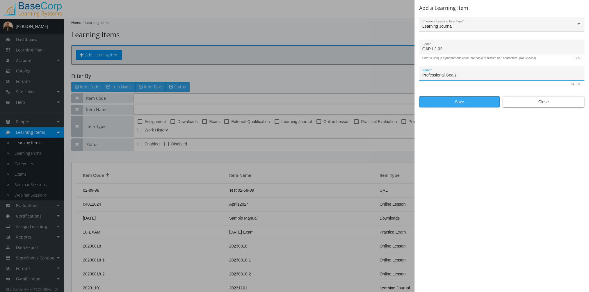
type input "Professional Goals"
click at [448, 102] on span "Save" at bounding box center [459, 102] width 71 height 10
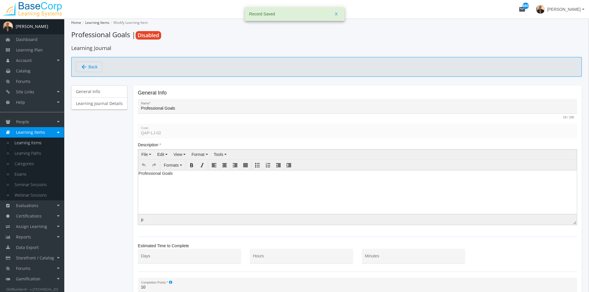
drag, startPoint x: 169, startPoint y: 183, endPoint x: 182, endPoint y: 174, distance: 15.5
click at [171, 179] on html "Professional Goals" at bounding box center [357, 174] width 439 height 9
drag, startPoint x: 182, startPoint y: 174, endPoint x: 107, endPoint y: 166, distance: 75.6
click at [138, 170] on html "Professional Goals" at bounding box center [357, 174] width 439 height 9
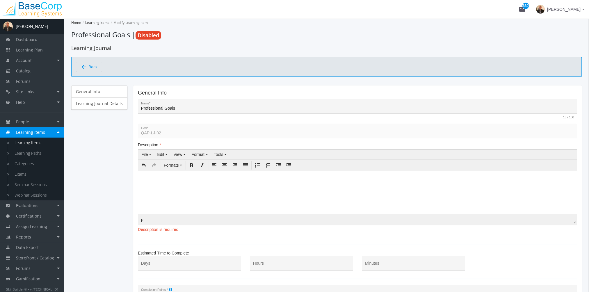
drag, startPoint x: 146, startPoint y: 181, endPoint x: 159, endPoint y: 180, distance: 13.7
click at [149, 179] on html at bounding box center [357, 174] width 439 height 9
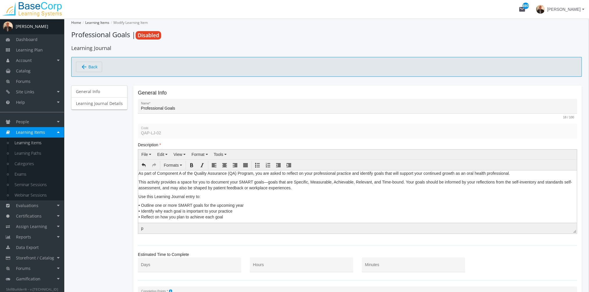
click at [140, 173] on p "As part of Component A of the Quality Assurance (QA) Program, you are asked to …" at bounding box center [358, 173] width 438 height 6
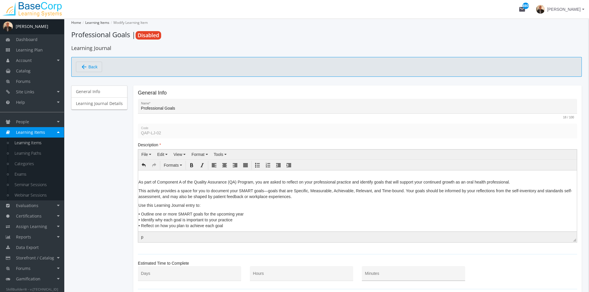
click at [379, 274] on input "Minutes" at bounding box center [413, 276] width 97 height 5
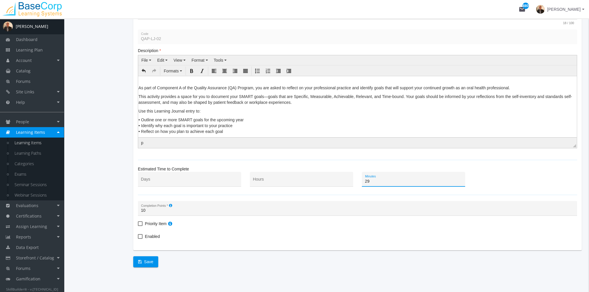
scroll to position [98, 0]
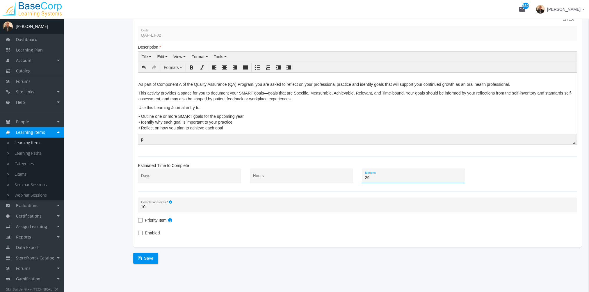
type input "29"
click at [142, 230] on label "Enabled" at bounding box center [149, 233] width 22 height 7
click at [138, 235] on input "Enabled" at bounding box center [138, 235] width 0 height 0
checkbox input "true"
click at [148, 259] on span "Save" at bounding box center [145, 258] width 15 height 10
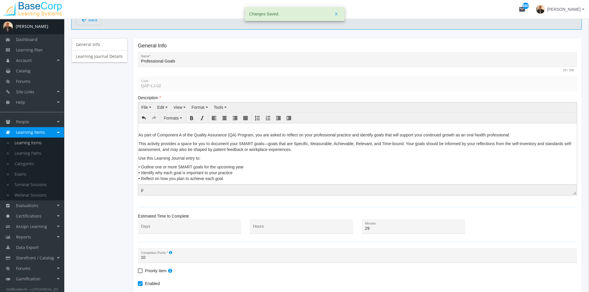
scroll to position [10, 0]
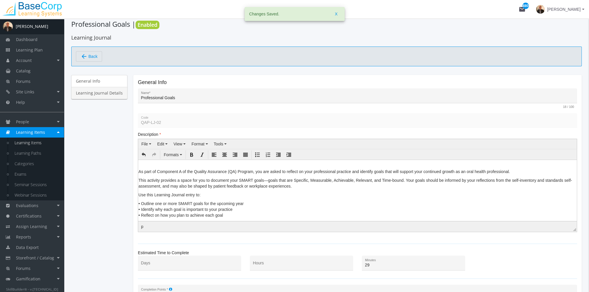
click at [112, 97] on link "Learning Journal Details" at bounding box center [99, 93] width 56 height 12
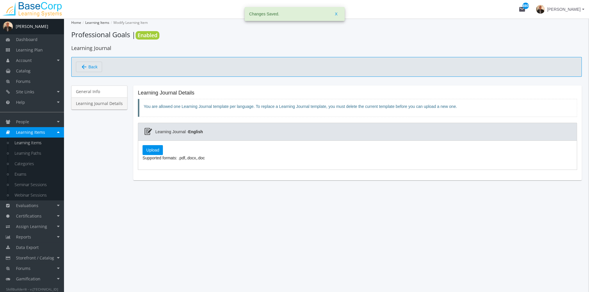
scroll to position [0, 0]
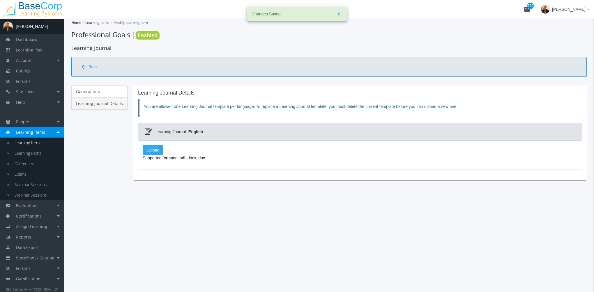
click at [153, 152] on label "Upload" at bounding box center [153, 150] width 20 height 10
click at [0, 0] on input "Upload" at bounding box center [0, 0] width 0 height 0
click at [46, 143] on link "Learning Items" at bounding box center [36, 143] width 55 height 10
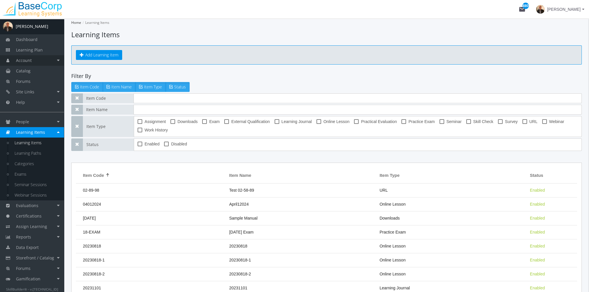
click at [29, 61] on span "Account" at bounding box center [24, 61] width 16 height 6
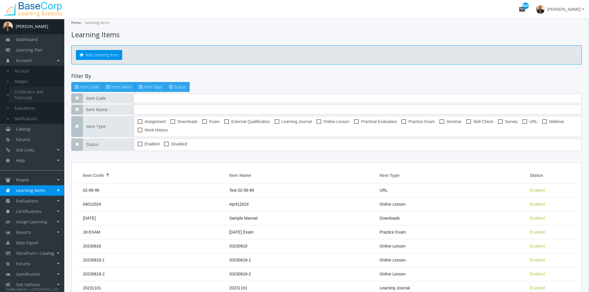
click at [32, 97] on link "Certificates and Transcript" at bounding box center [36, 95] width 55 height 16
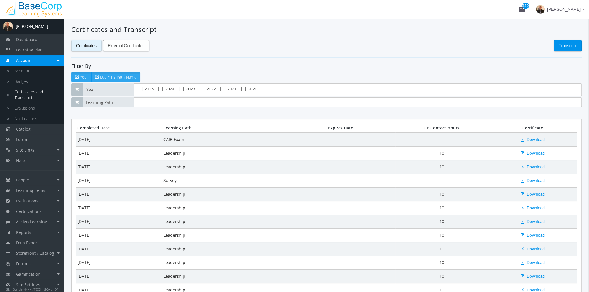
click at [114, 49] on span "External Certificates" at bounding box center [126, 45] width 36 height 10
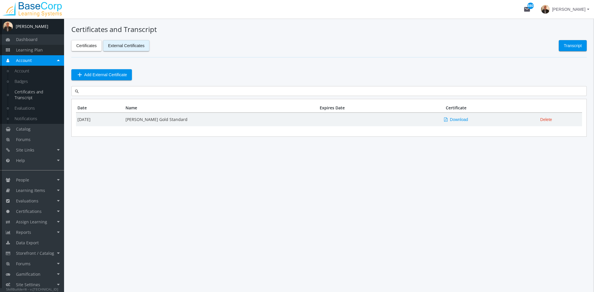
click at [47, 51] on link "Learning Plan" at bounding box center [32, 50] width 64 height 10
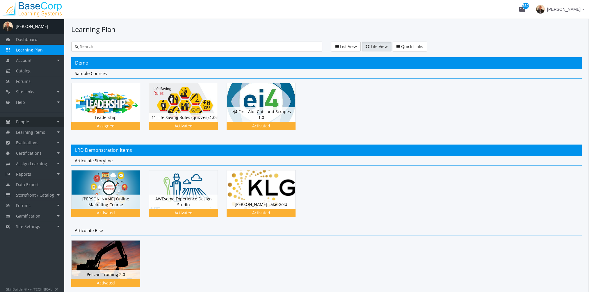
click at [35, 121] on link "People" at bounding box center [32, 122] width 64 height 10
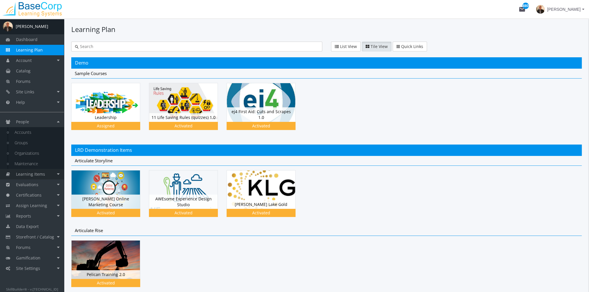
click at [38, 175] on span "Learning Items" at bounding box center [30, 174] width 29 height 6
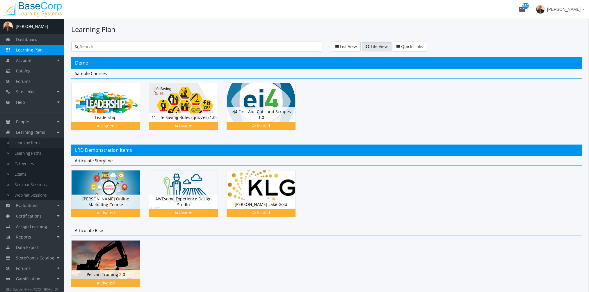
click at [34, 145] on link "Learning Items" at bounding box center [36, 143] width 55 height 10
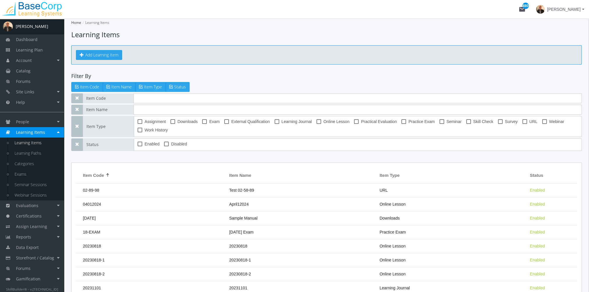
click at [105, 51] on button "Add Learning Item" at bounding box center [99, 55] width 46 height 10
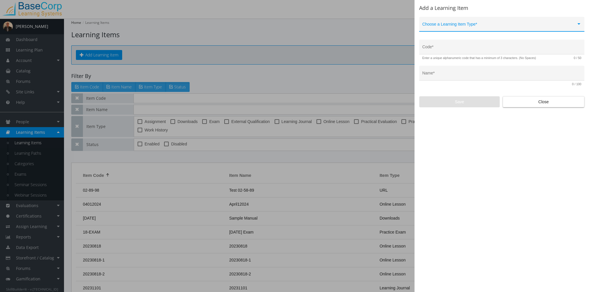
click at [467, 24] on span at bounding box center [500, 26] width 154 height 5
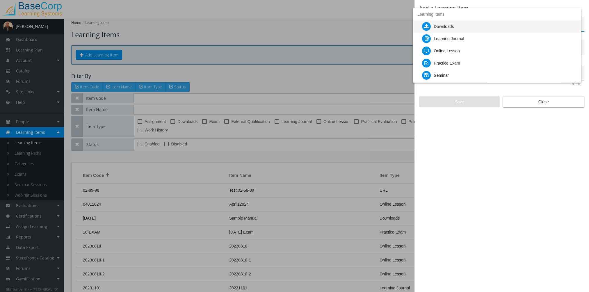
click at [461, 26] on div "Downloads" at bounding box center [499, 26] width 155 height 12
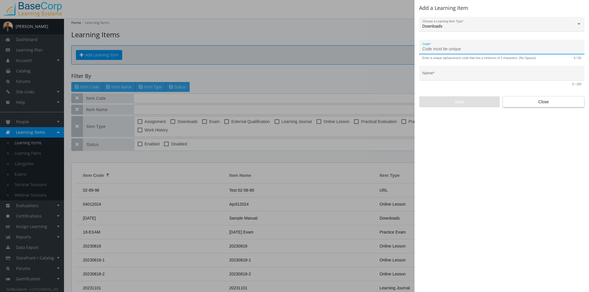
click at [452, 47] on input "Code *" at bounding box center [502, 49] width 159 height 5
type input "QAP-DWL-01"
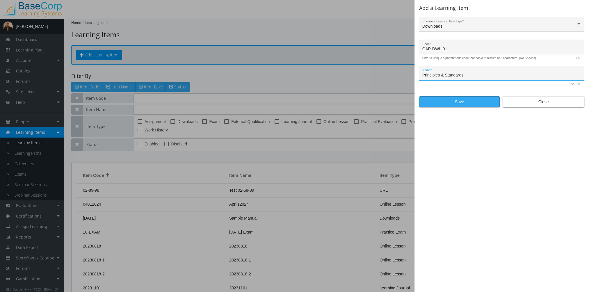
type input "Principles & Standards"
click at [465, 101] on span "Save" at bounding box center [459, 102] width 71 height 10
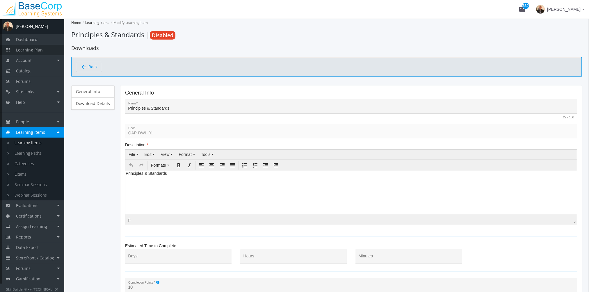
click at [32, 50] on span "Learning Plan" at bounding box center [29, 50] width 27 height 6
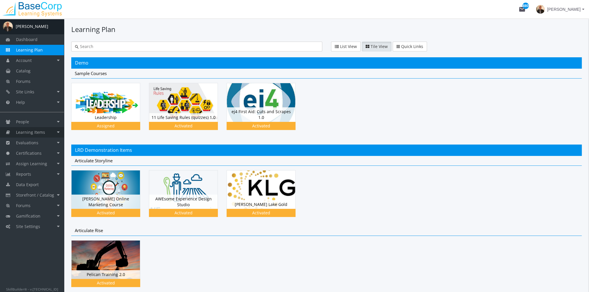
click at [50, 132] on link "Learning Items" at bounding box center [32, 132] width 64 height 10
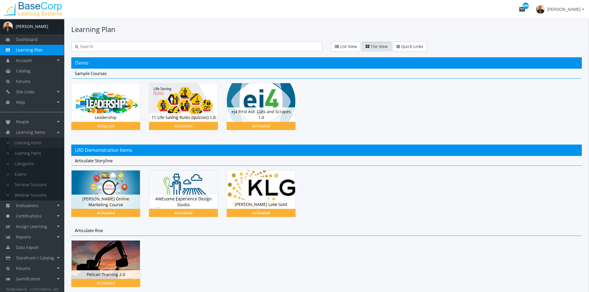
click at [47, 143] on link "Learning Items" at bounding box center [36, 143] width 55 height 10
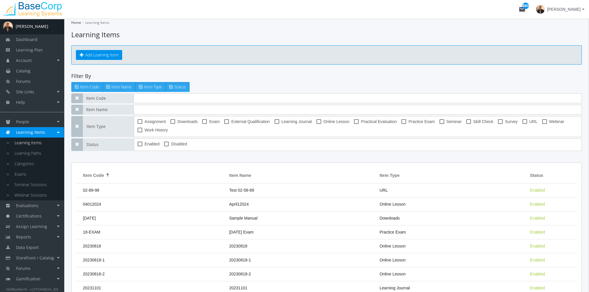
click at [174, 122] on span at bounding box center [173, 121] width 5 height 5
click at [171, 124] on input "Downloads" at bounding box center [171, 124] width 0 height 0
checkbox input "true"
click at [150, 100] on input "text" at bounding box center [358, 98] width 448 height 10
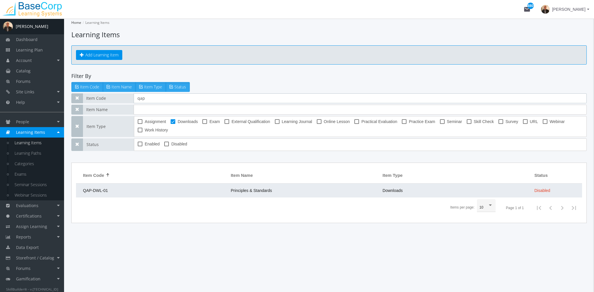
type input "qap"
click at [248, 184] on td "Principles & Standards" at bounding box center [304, 191] width 152 height 14
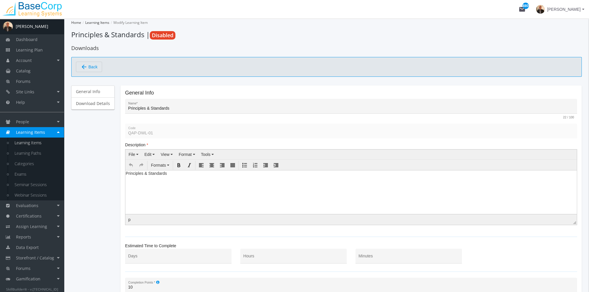
click at [200, 179] on html "Principles & Standards" at bounding box center [351, 174] width 452 height 9
drag, startPoint x: 192, startPoint y: 177, endPoint x: 241, endPoint y: 345, distance: 174.5
click at [125, 174] on html "Principles & Standards" at bounding box center [351, 174] width 452 height 9
paste body
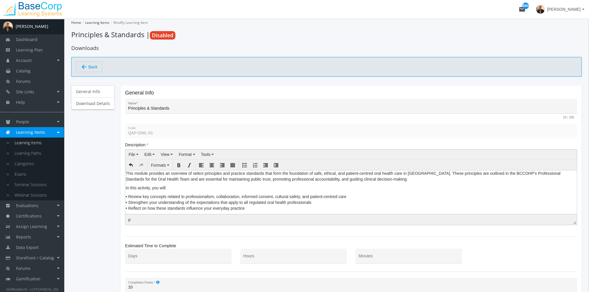
click at [127, 174] on p "This module provides an overview of select principles and practice standards th…" at bounding box center [351, 176] width 451 height 12
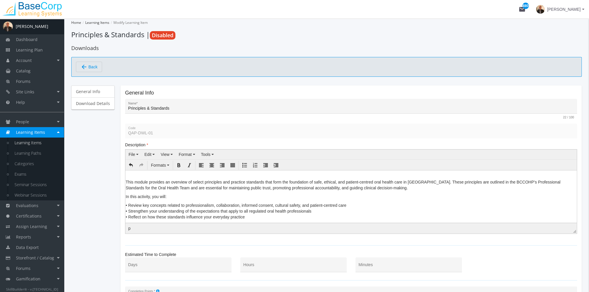
scroll to position [87, 0]
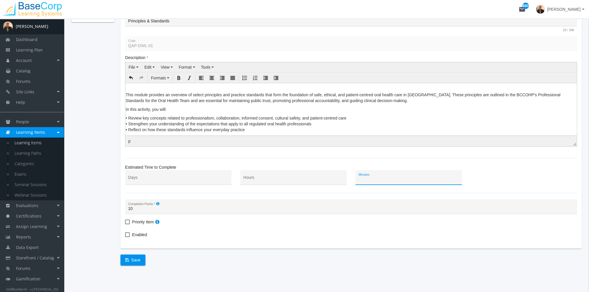
click at [378, 181] on input "Minutes" at bounding box center [409, 180] width 100 height 5
click at [275, 178] on input "Hours" at bounding box center [294, 180] width 100 height 5
type input "1"
click at [130, 235] on label "Enabled" at bounding box center [136, 234] width 22 height 7
click at [125, 237] on input "Enabled" at bounding box center [125, 237] width 0 height 0
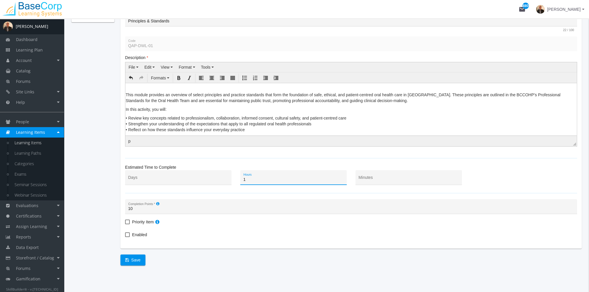
checkbox input "true"
click at [136, 261] on span "Save" at bounding box center [132, 260] width 15 height 10
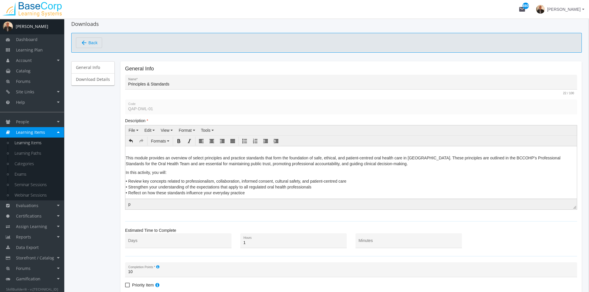
scroll to position [0, 0]
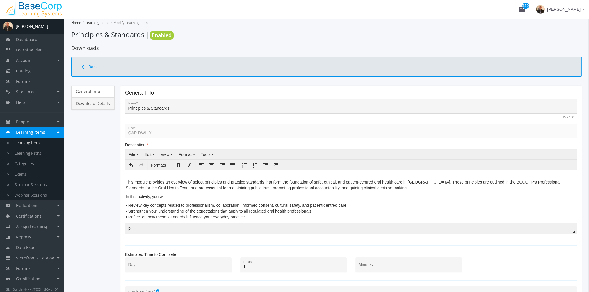
click at [105, 102] on link "Download Details" at bounding box center [92, 103] width 43 height 12
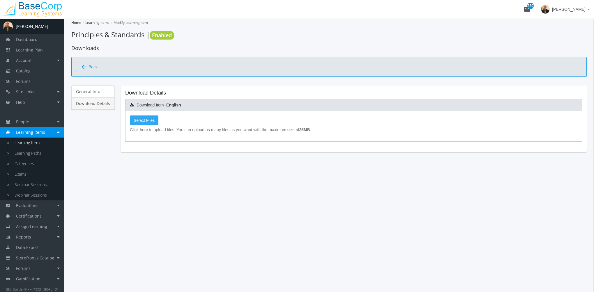
click at [145, 123] on label "Select Files" at bounding box center [144, 121] width 29 height 10
click at [0, 0] on input "Select Files" at bounding box center [0, 0] width 0 height 0
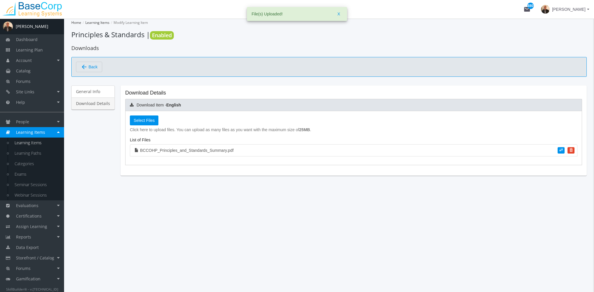
click at [87, 68] on span "arrow_back Back" at bounding box center [89, 67] width 17 height 10
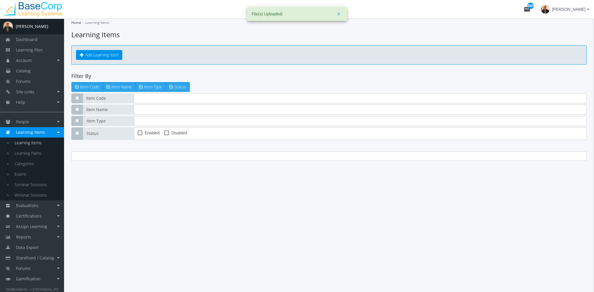
type input "qap"
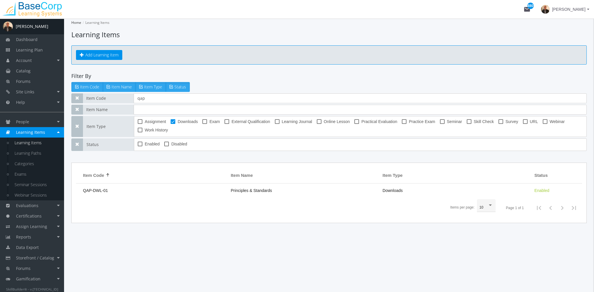
click at [175, 121] on span at bounding box center [173, 121] width 5 height 5
click at [171, 124] on input "Downloads" at bounding box center [171, 124] width 0 height 0
checkbox input "false"
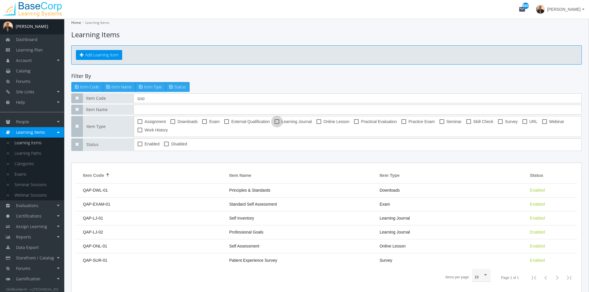
click at [292, 119] on span "Learning Journal" at bounding box center [297, 121] width 30 height 7
click at [275, 124] on input "Learning Journal" at bounding box center [275, 124] width 0 height 0
checkbox input "true"
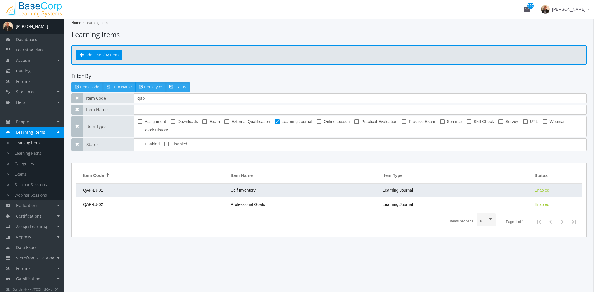
click at [264, 191] on td "Self Inventory" at bounding box center [304, 191] width 152 height 14
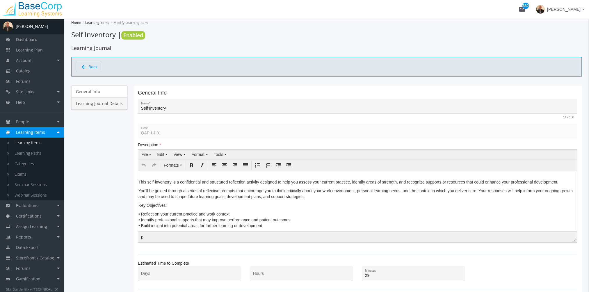
click at [107, 102] on link "Learning Journal Details" at bounding box center [99, 103] width 56 height 12
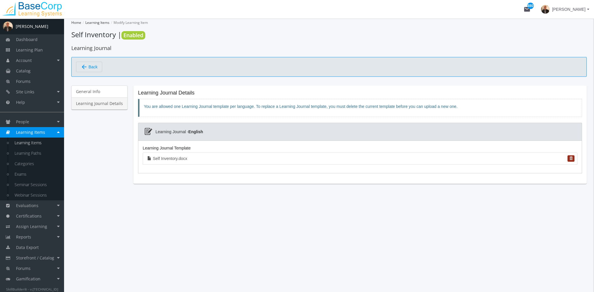
click at [572, 158] on span "button" at bounding box center [570, 158] width 3 height 3
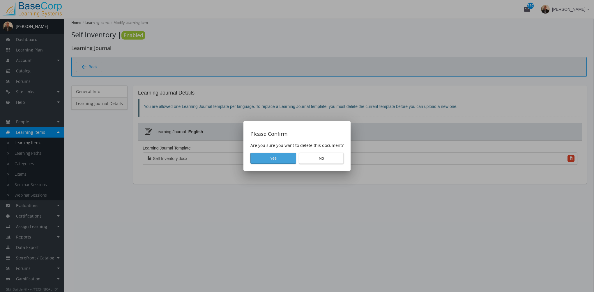
click at [286, 159] on span "Yes" at bounding box center [273, 158] width 36 height 10
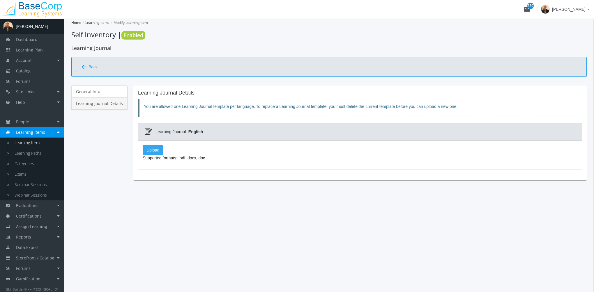
click at [156, 152] on label "Upload" at bounding box center [153, 150] width 20 height 10
click at [0, 0] on input "Upload" at bounding box center [0, 0] width 0 height 0
click at [155, 148] on label "Upload" at bounding box center [153, 150] width 20 height 10
click at [0, 0] on input "Upload" at bounding box center [0, 0] width 0 height 0
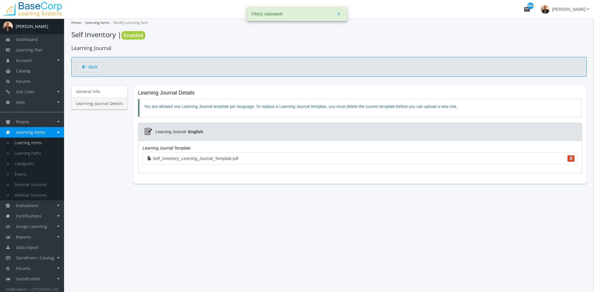
click at [95, 69] on span "Back" at bounding box center [92, 67] width 9 height 10
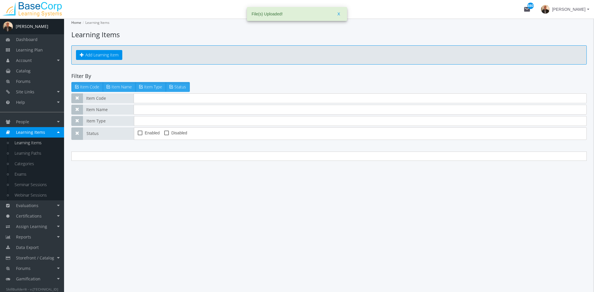
type input "qap"
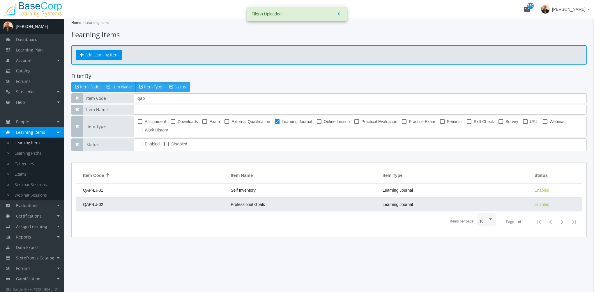
click at [212, 205] on td "QAP-LJ-02" at bounding box center [152, 205] width 152 height 14
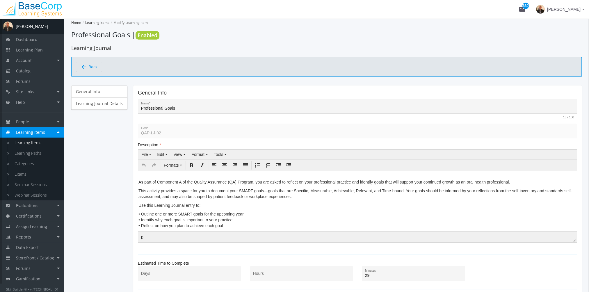
click at [89, 66] on span "Back" at bounding box center [92, 67] width 9 height 10
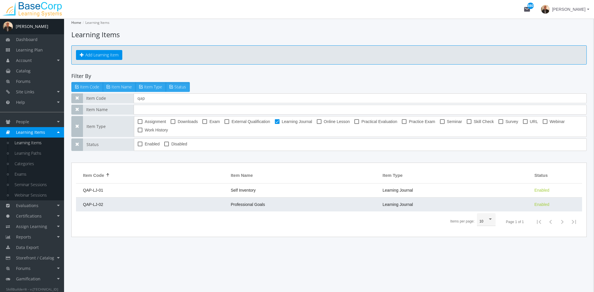
click at [223, 202] on td "QAP-LJ-02" at bounding box center [152, 205] width 152 height 14
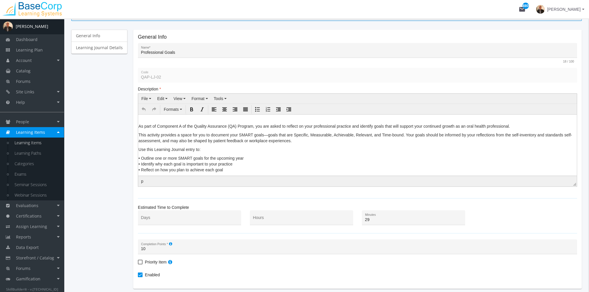
scroll to position [10, 0]
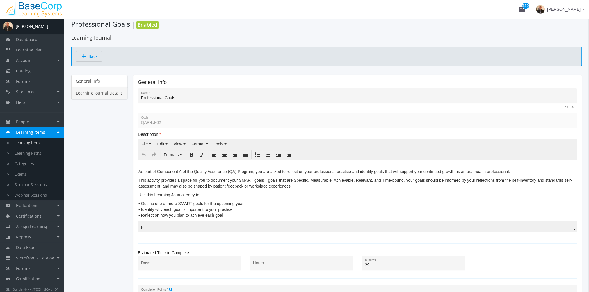
click at [115, 97] on link "Learning Journal Details" at bounding box center [99, 93] width 56 height 12
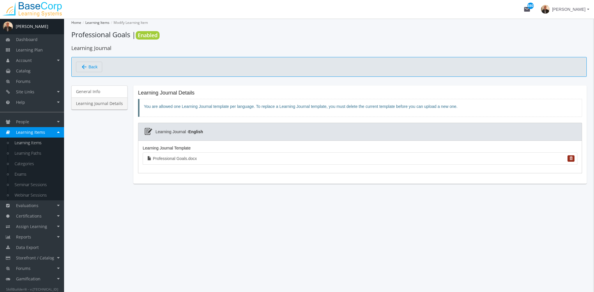
click at [569, 159] on span "button" at bounding box center [570, 158] width 3 height 3
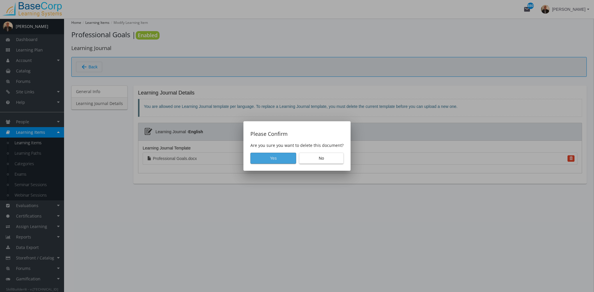
click at [288, 157] on span "Yes" at bounding box center [273, 158] width 36 height 10
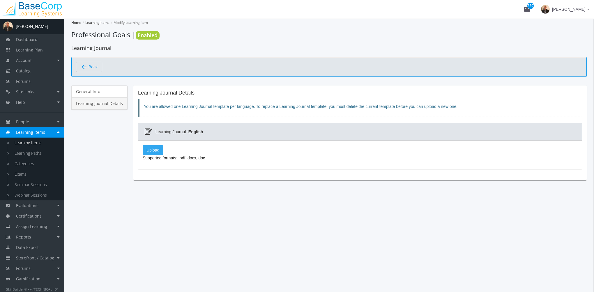
click at [157, 149] on label "Upload" at bounding box center [153, 150] width 20 height 10
click at [0, 0] on input "Upload" at bounding box center [0, 0] width 0 height 0
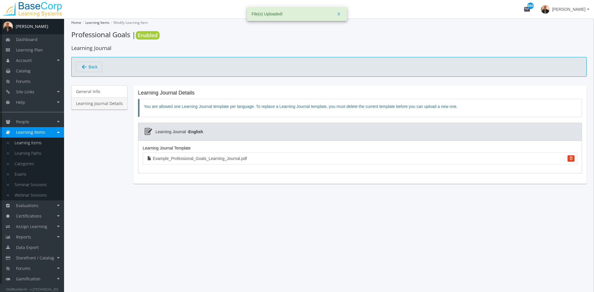
click at [38, 146] on link "Learning Items" at bounding box center [36, 143] width 55 height 10
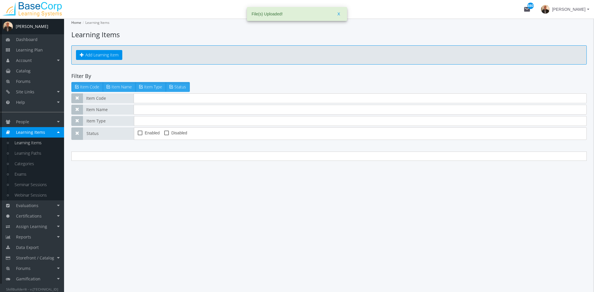
type input "qap"
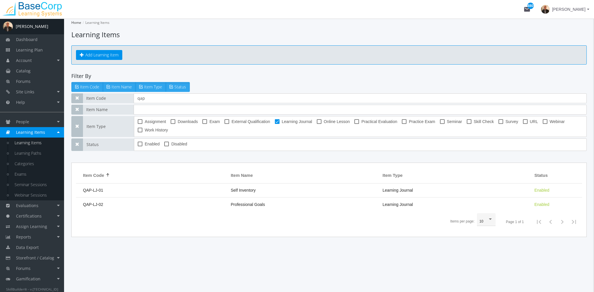
click at [274, 120] on mtx-checkbox-group "Assignment Downloads Exam External Qualification Learning Journal Online Lesson…" at bounding box center [358, 126] width 441 height 17
click at [276, 121] on span at bounding box center [277, 121] width 5 height 5
click at [275, 124] on input "Learning Journal" at bounding box center [275, 124] width 0 height 0
checkbox input "false"
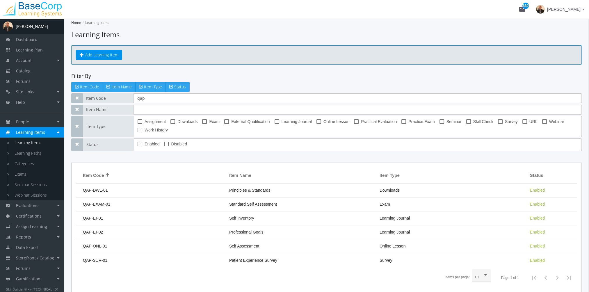
click at [175, 123] on span at bounding box center [173, 121] width 5 height 5
click at [171, 124] on input "Downloads" at bounding box center [171, 124] width 0 height 0
checkbox input "true"
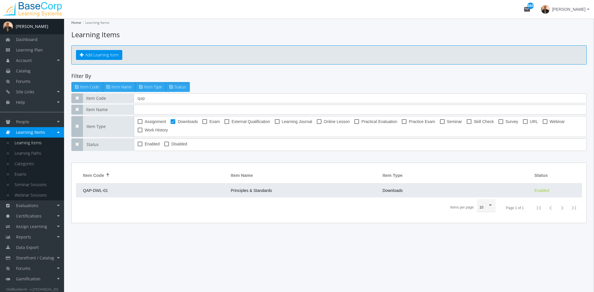
click at [258, 188] on span "Principles & Standards" at bounding box center [250, 190] width 41 height 5
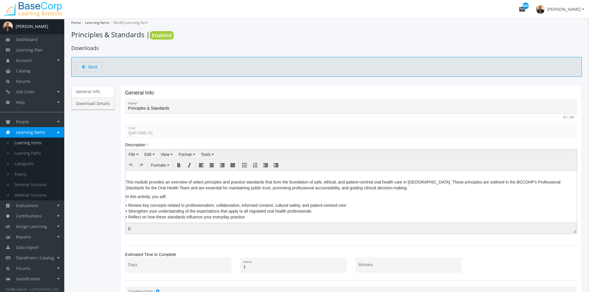
click at [106, 104] on link "Download Details" at bounding box center [92, 103] width 43 height 12
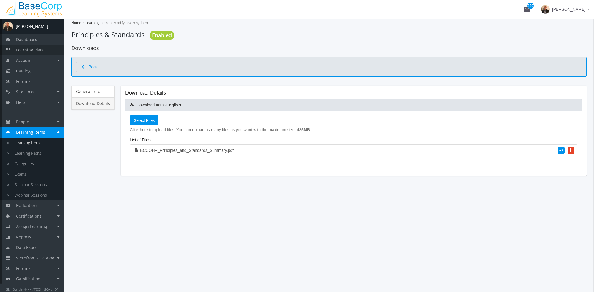
click at [29, 50] on span "Learning Plan" at bounding box center [29, 50] width 27 height 6
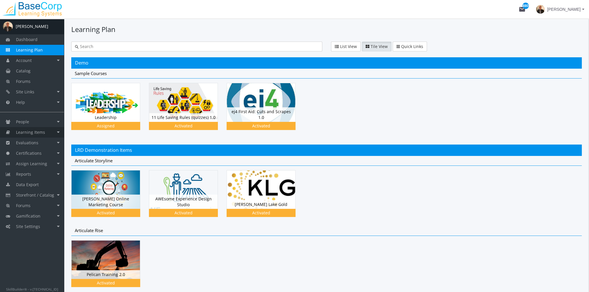
click at [34, 132] on span "Learning Items" at bounding box center [30, 133] width 29 height 6
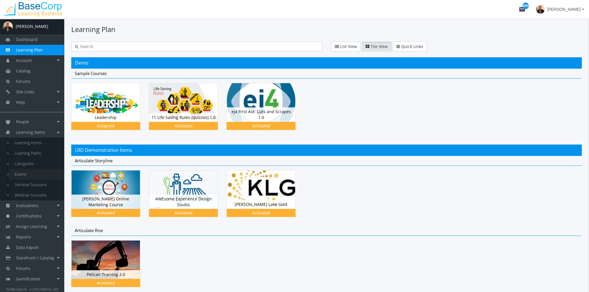
click at [27, 173] on link "Exams" at bounding box center [36, 174] width 55 height 10
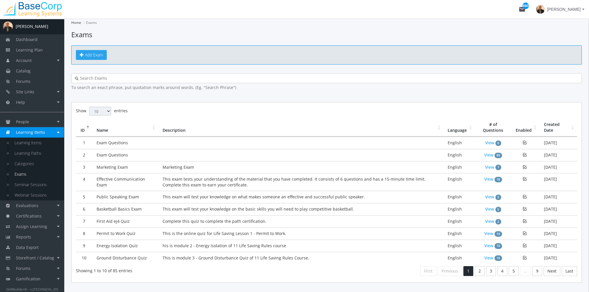
click at [90, 56] on span "Add Exam" at bounding box center [94, 55] width 18 height 6
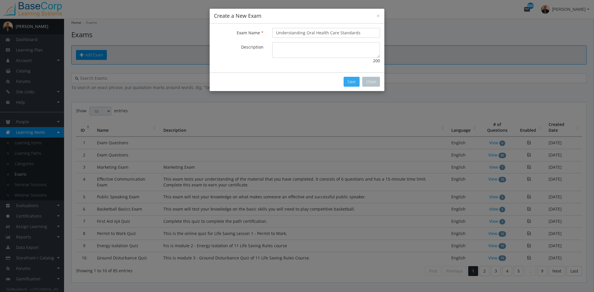
type input "Understanding Oral Health Care Standards"
click at [351, 81] on button "Save" at bounding box center [351, 82] width 16 height 10
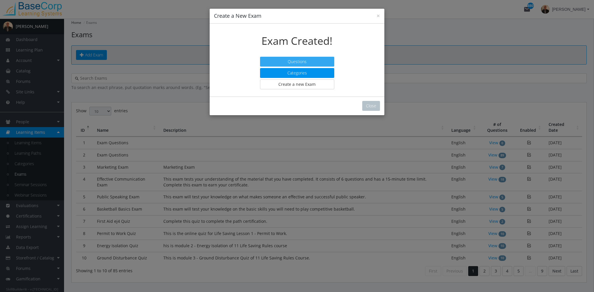
click at [303, 61] on button "Questions" at bounding box center [297, 62] width 74 height 10
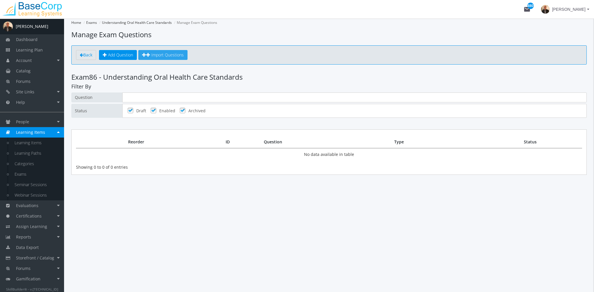
click at [160, 56] on span "Import Questions" at bounding box center [167, 55] width 32 height 6
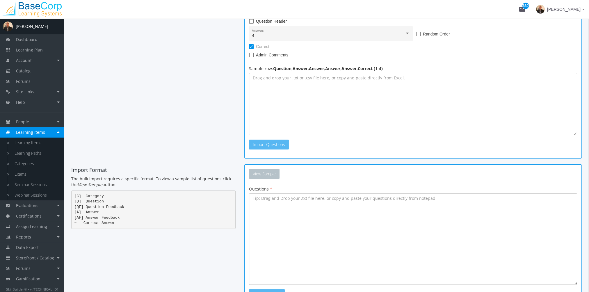
scroll to position [169, 0]
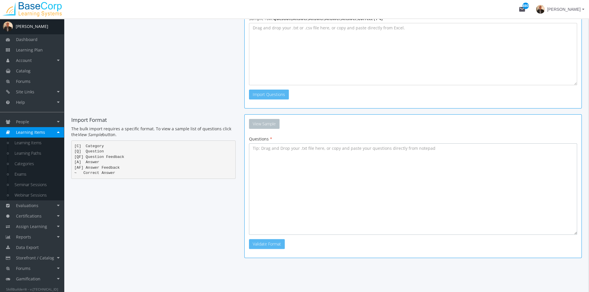
click at [313, 177] on textarea at bounding box center [413, 188] width 328 height 91
paste textarea "[L] Ipsum do sit ametconse adip elitseddo eiu tempori utlabor et DOLORE’m aliqu…"
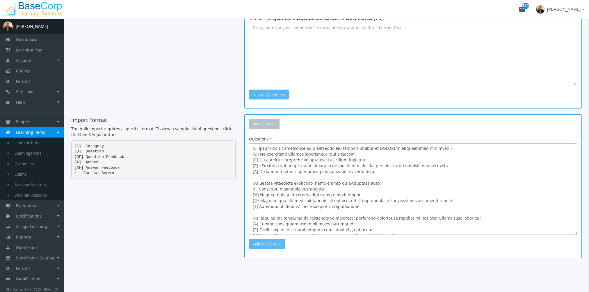
scroll to position [10, 0]
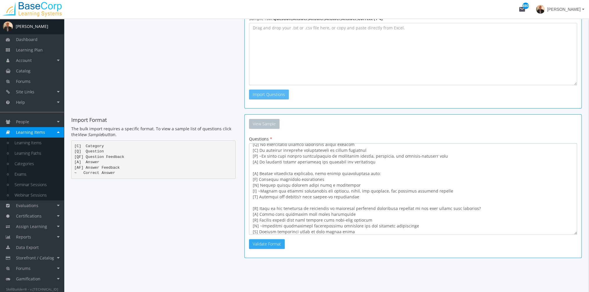
type textarea "[L] Ipsum do sit ametconse adip elitseddo eiu tempori utlabor et DOLORE’m aliqu…"
click at [271, 243] on button "Validate Format" at bounding box center [267, 244] width 36 height 10
click at [313, 244] on button "Import Questions" at bounding box center [306, 244] width 40 height 10
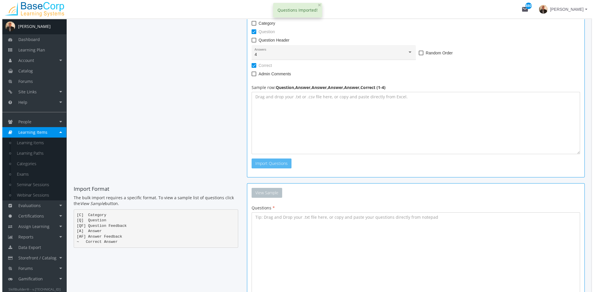
scroll to position [0, 0]
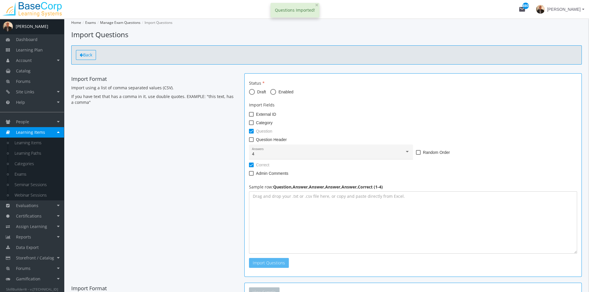
click at [89, 58] on link "Back" at bounding box center [86, 55] width 20 height 10
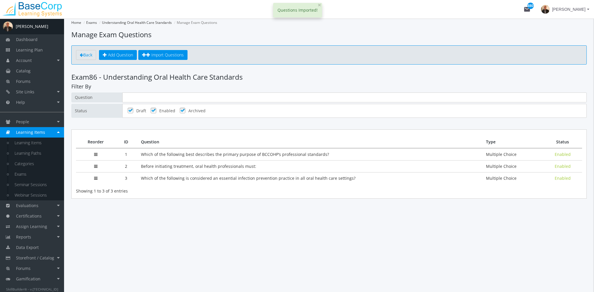
drag, startPoint x: 251, startPoint y: 78, endPoint x: 105, endPoint y: 77, distance: 146.1
click at [105, 77] on h3 "Exam 86 - Understanding Oral Health Care Standards" at bounding box center [328, 77] width 515 height 8
copy h3 "Understanding Oral Health Care Standards"
click at [42, 144] on link "Learning Items" at bounding box center [36, 143] width 55 height 10
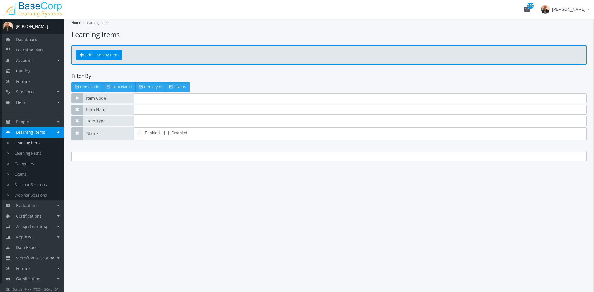
type input "qap"
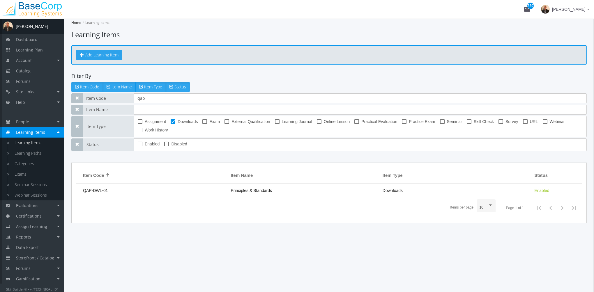
click at [104, 56] on button "Add Learning Item" at bounding box center [99, 55] width 46 height 10
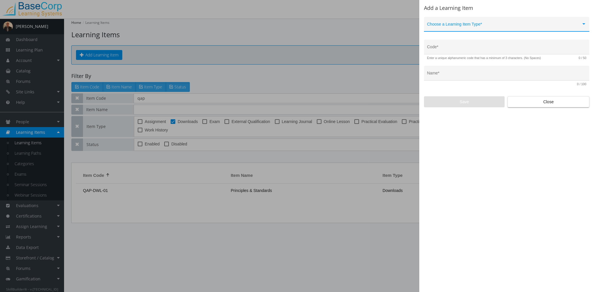
click at [441, 26] on span at bounding box center [504, 26] width 154 height 5
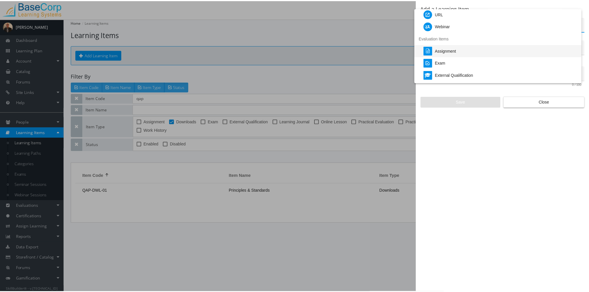
scroll to position [87, 0]
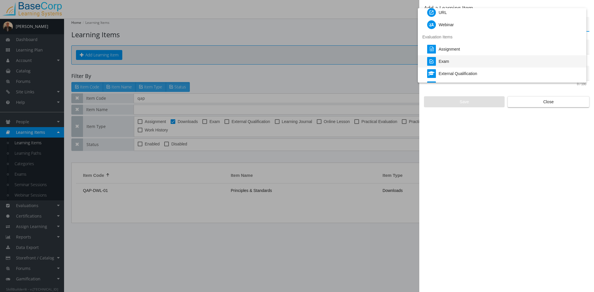
click at [459, 61] on div "Exam" at bounding box center [504, 61] width 155 height 12
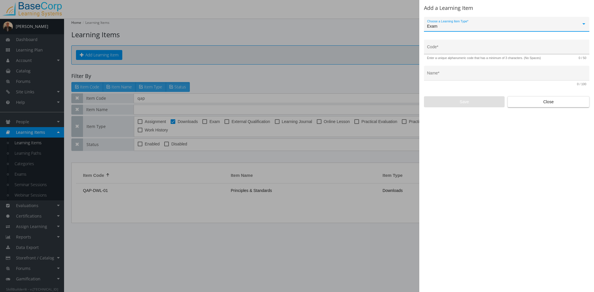
click at [445, 51] on input "Code *" at bounding box center [506, 49] width 159 height 5
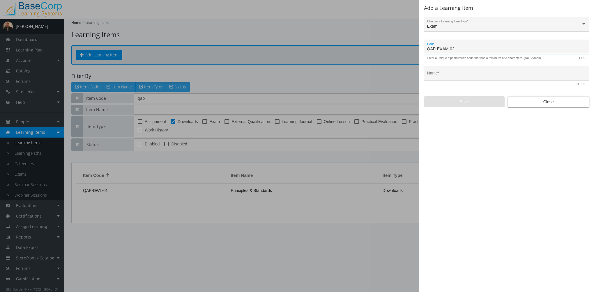
type input "QAP-EXAM-02"
click at [461, 72] on div "Name *" at bounding box center [506, 75] width 159 height 12
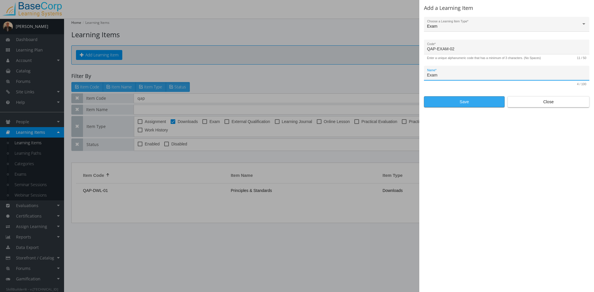
type input "Exam"
click at [472, 102] on span "Save" at bounding box center [464, 102] width 71 height 10
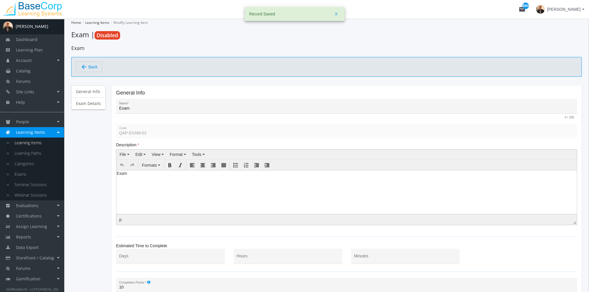
click at [142, 174] on p "Exam" at bounding box center [347, 173] width 460 height 6
click at [133, 178] on body "Exam" at bounding box center [346, 174] width 461 height 9
click at [116, 174] on html "Exam" at bounding box center [346, 174] width 461 height 9
paste body
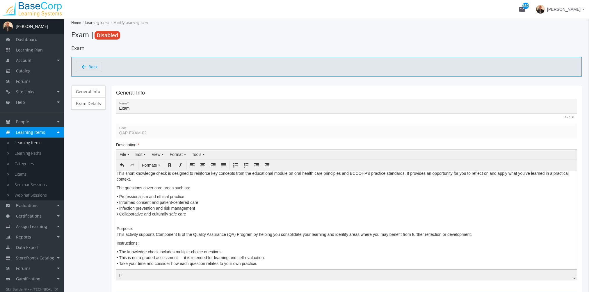
click at [117, 174] on p "This short knowledge check is designed to reinforce key concepts from the educa…" at bounding box center [347, 176] width 460 height 12
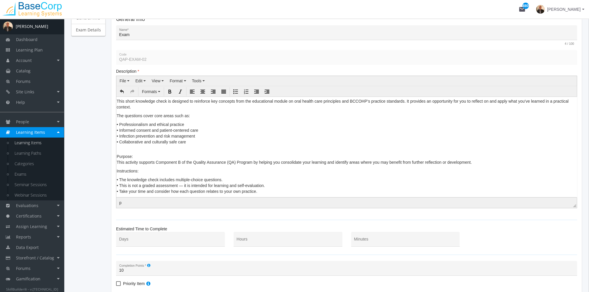
scroll to position [116, 0]
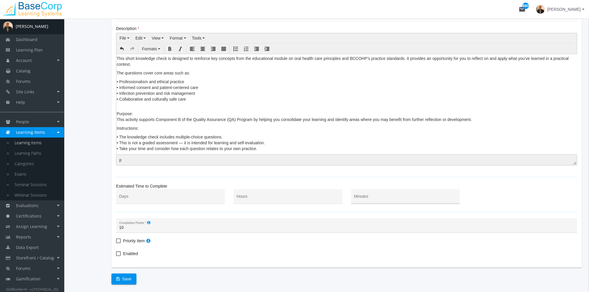
click at [362, 199] on input "Minutes" at bounding box center [405, 198] width 103 height 5
type input "30"
click at [124, 252] on span "Enabled" at bounding box center [130, 253] width 15 height 7
click at [116, 256] on input "Enabled" at bounding box center [116, 256] width 0 height 0
checkbox input "true"
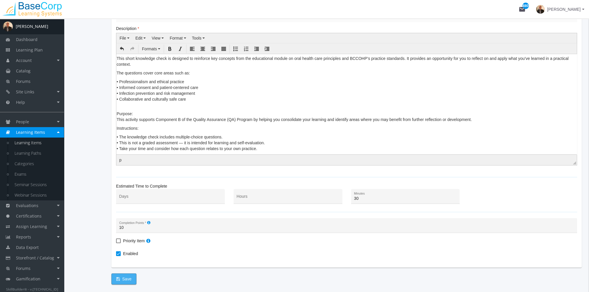
click at [131, 277] on button "Save" at bounding box center [123, 279] width 25 height 11
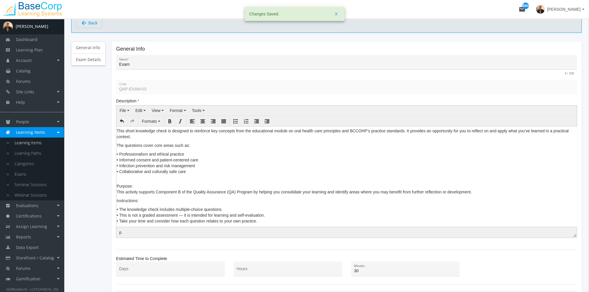
scroll to position [0, 0]
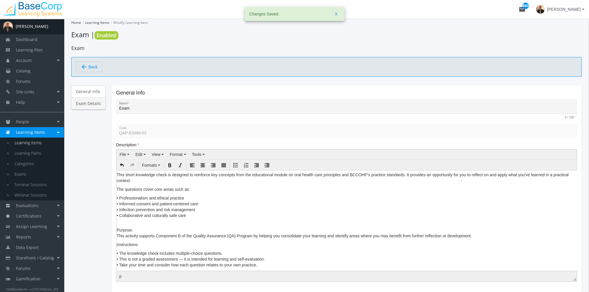
click at [93, 102] on link "Exam Details" at bounding box center [88, 103] width 34 height 12
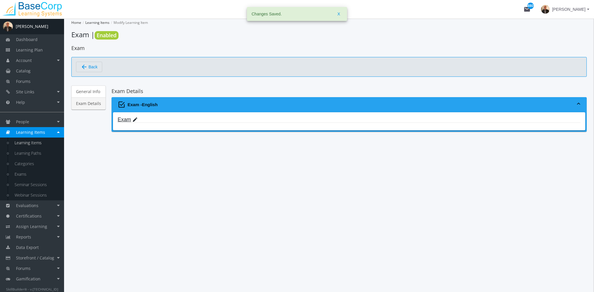
click at [133, 118] on mat-icon "edit" at bounding box center [135, 120] width 6 height 6
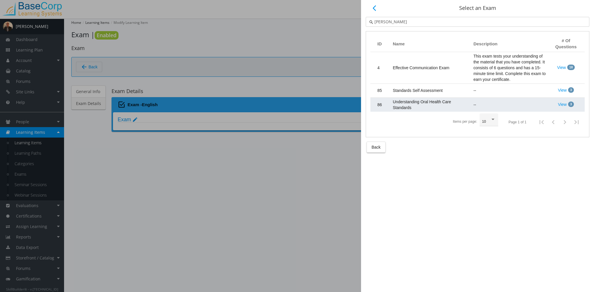
type input "[PERSON_NAME]"
click at [416, 106] on td "Understanding Oral Health Care Standards" at bounding box center [430, 105] width 81 height 14
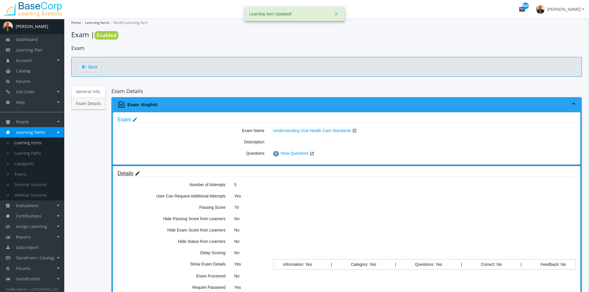
click at [136, 173] on mat-icon "edit" at bounding box center [138, 174] width 6 height 6
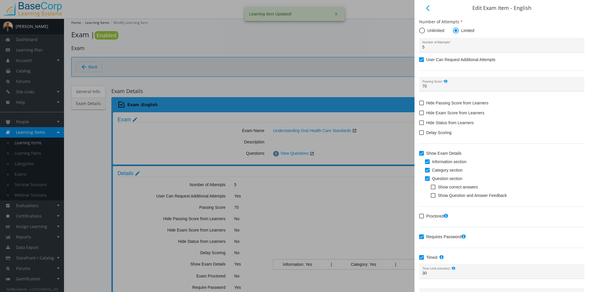
click at [434, 186] on span at bounding box center [433, 187] width 5 height 5
click at [431, 189] on input "Show correct answers" at bounding box center [431, 189] width 0 height 0
checkbox input "true"
click at [432, 195] on span at bounding box center [433, 195] width 5 height 5
click at [431, 198] on input "Show Question and Answer Feedback" at bounding box center [431, 198] width 0 height 0
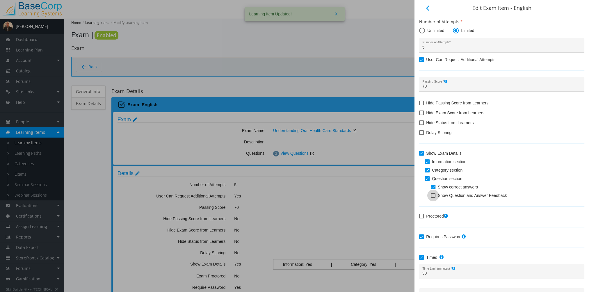
checkbox input "true"
click at [423, 236] on span at bounding box center [421, 237] width 5 height 5
click at [420, 239] on input "Requires Password" at bounding box center [419, 239] width 0 height 0
checkbox input "false"
click at [422, 256] on span at bounding box center [421, 257] width 5 height 5
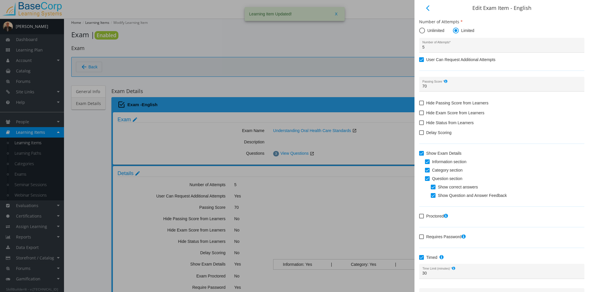
click at [420, 260] on input "Timed" at bounding box center [419, 260] width 0 height 0
checkbox input "false"
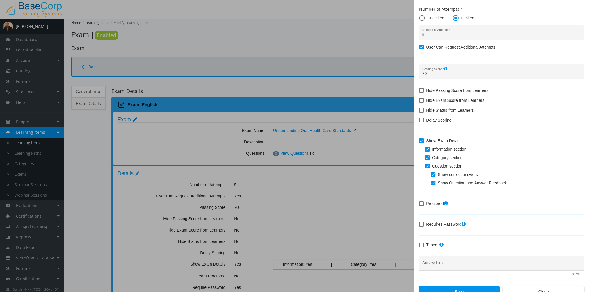
scroll to position [19, 0]
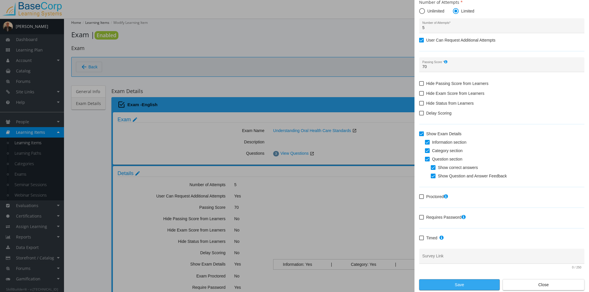
click at [441, 282] on span "Save" at bounding box center [459, 285] width 71 height 10
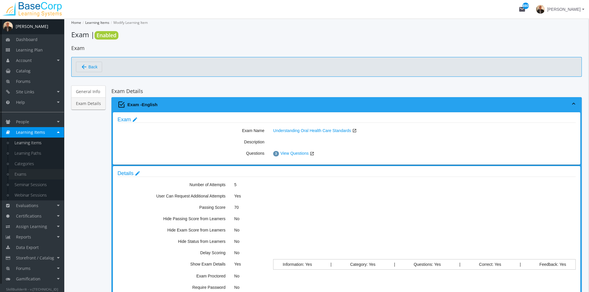
click at [29, 177] on link "Exams" at bounding box center [36, 174] width 55 height 10
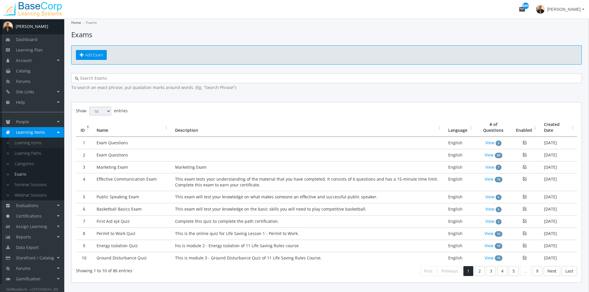
click at [42, 144] on link "Learning Items" at bounding box center [36, 143] width 55 height 10
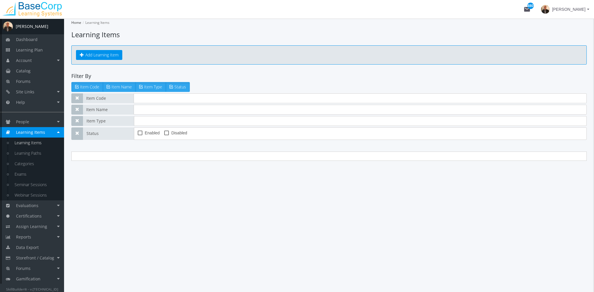
type input "qap"
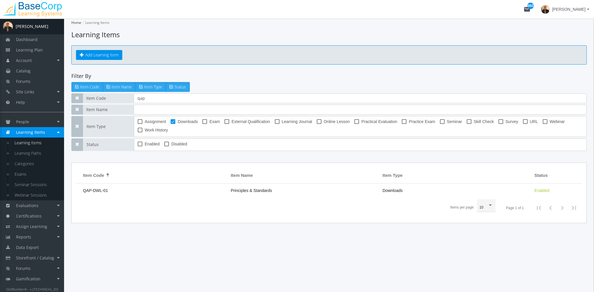
click at [205, 120] on span at bounding box center [204, 121] width 5 height 5
click at [203, 124] on input "Exam" at bounding box center [202, 124] width 0 height 0
checkbox input "true"
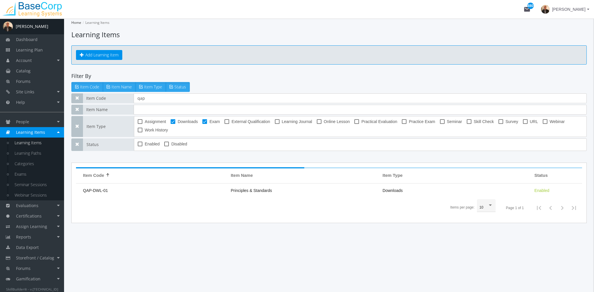
click at [172, 123] on span at bounding box center [173, 121] width 5 height 5
click at [171, 124] on input "Downloads" at bounding box center [171, 124] width 0 height 0
checkbox input "false"
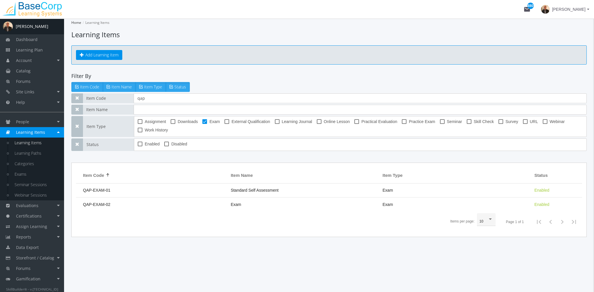
click at [248, 190] on span "Standard Self Assessment" at bounding box center [254, 190] width 48 height 5
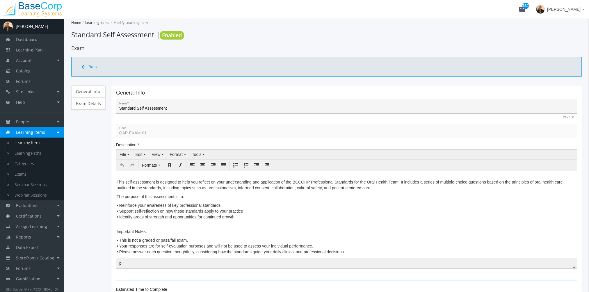
click at [134, 107] on input "Standard Self Assessment" at bounding box center [346, 108] width 455 height 5
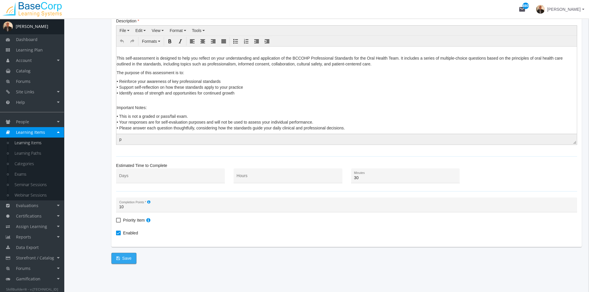
type input "Standards Self Assessment"
click at [130, 258] on span "Save" at bounding box center [123, 258] width 15 height 10
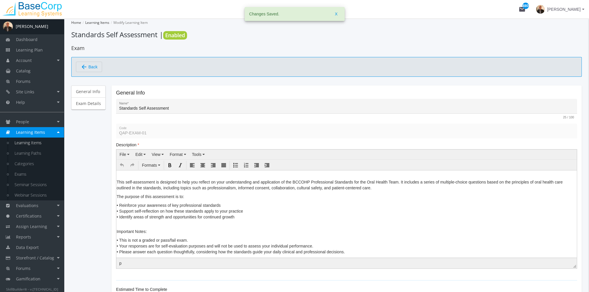
drag, startPoint x: 95, startPoint y: 74, endPoint x: 89, endPoint y: 68, distance: 8.4
click at [95, 74] on div "arrow_back Back" at bounding box center [326, 67] width 511 height 20
click at [89, 68] on span "Back" at bounding box center [92, 67] width 9 height 10
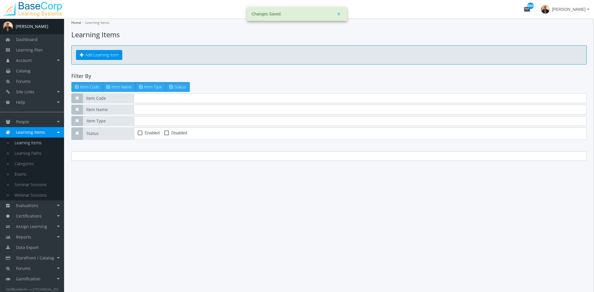
type input "qap"
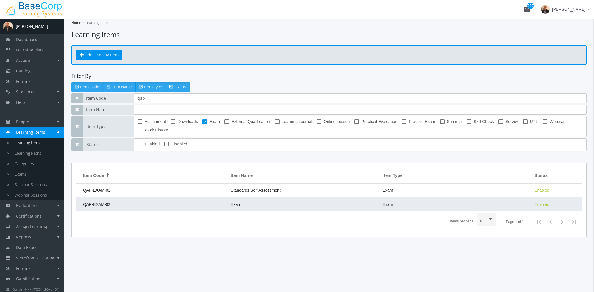
click at [253, 204] on td "Exam" at bounding box center [304, 205] width 152 height 14
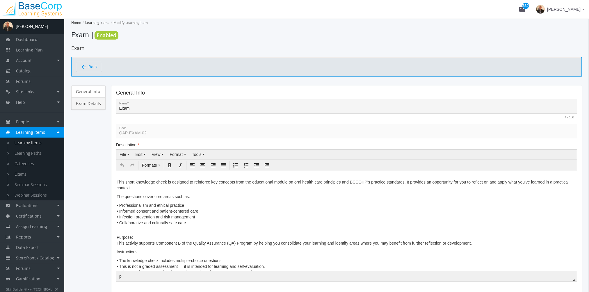
click at [81, 106] on div "General Info Exam Details General Info Exam Name * 4 / 100 QAP-EXAM-02 Code Des…" at bounding box center [326, 243] width 511 height 315
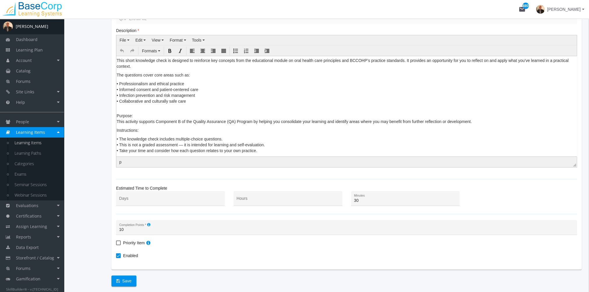
scroll to position [137, 0]
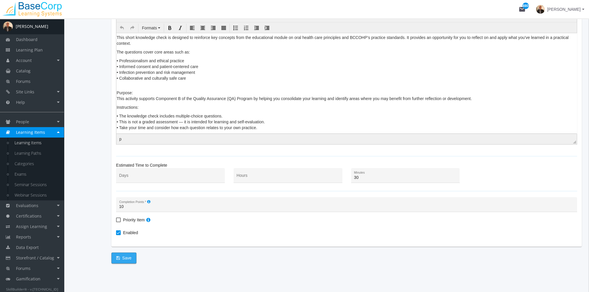
type input "Knowledge Check"
click at [128, 259] on span "Save" at bounding box center [123, 258] width 15 height 10
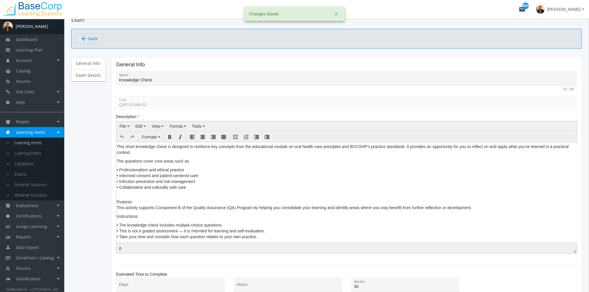
scroll to position [0, 0]
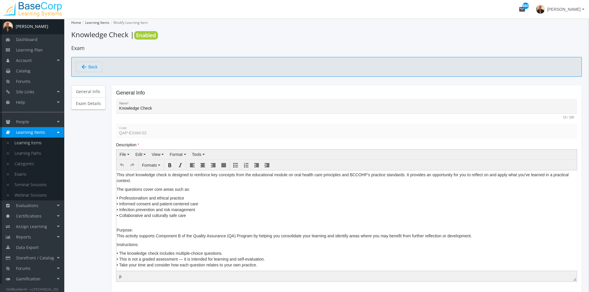
click at [31, 144] on link "Learning Items" at bounding box center [36, 143] width 55 height 10
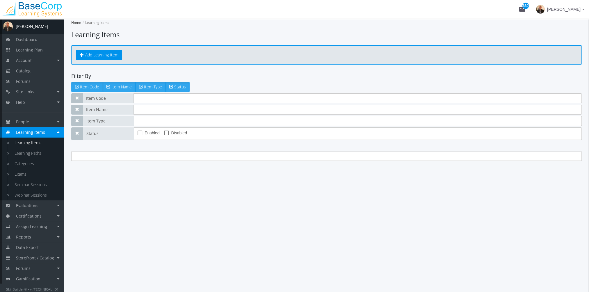
type input "qap"
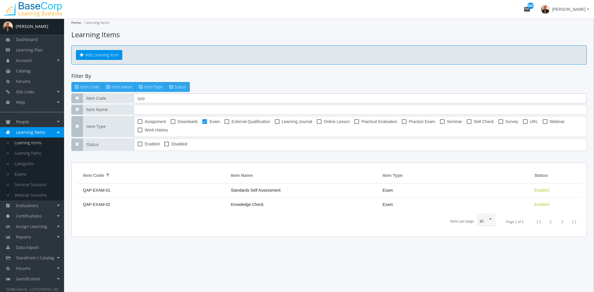
drag, startPoint x: 154, startPoint y: 100, endPoint x: 120, endPoint y: 97, distance: 34.8
click at [120, 97] on div "Item Code qap" at bounding box center [328, 98] width 515 height 10
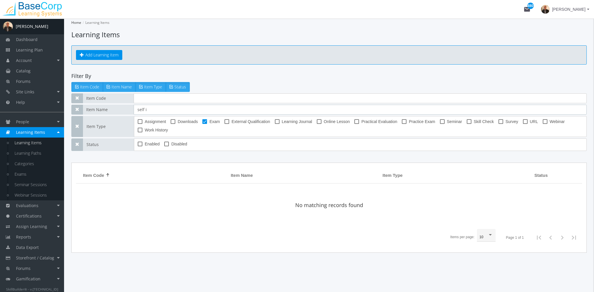
type input "self i"
click at [206, 122] on span at bounding box center [204, 121] width 5 height 5
click at [203, 124] on input "Exam" at bounding box center [202, 124] width 0 height 0
checkbox input "false"
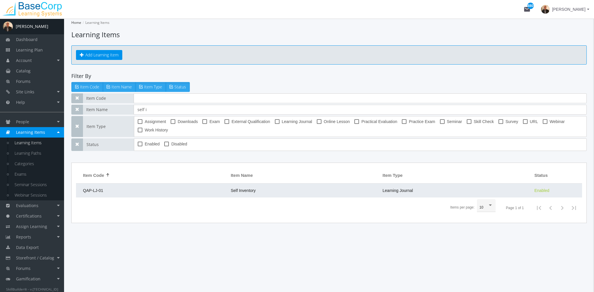
click at [260, 192] on td "Self Inventory" at bounding box center [304, 191] width 152 height 14
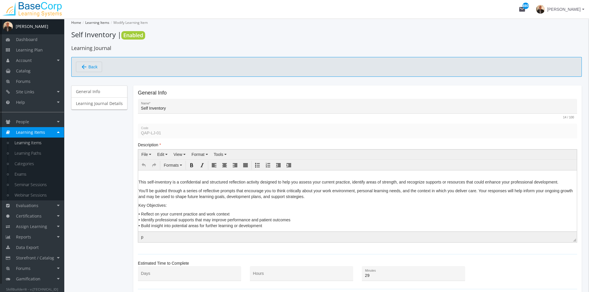
click at [43, 143] on link "Learning Items" at bounding box center [36, 143] width 55 height 10
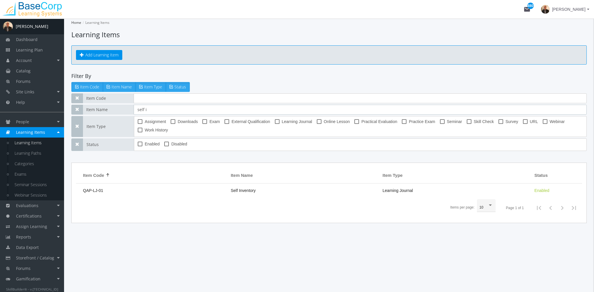
drag, startPoint x: 132, startPoint y: 109, endPoint x: 107, endPoint y: 107, distance: 25.2
click at [107, 107] on div "Item Name self i" at bounding box center [328, 110] width 515 height 10
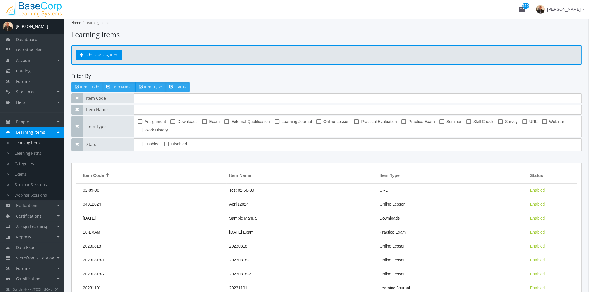
click at [496, 122] on mtx-checkbox-group "Assignment Downloads Exam External Qualification Learning Journal Online Lesson…" at bounding box center [356, 126] width 436 height 17
click at [498, 121] on span at bounding box center [500, 121] width 5 height 5
click at [498, 124] on input "Survey" at bounding box center [498, 124] width 0 height 0
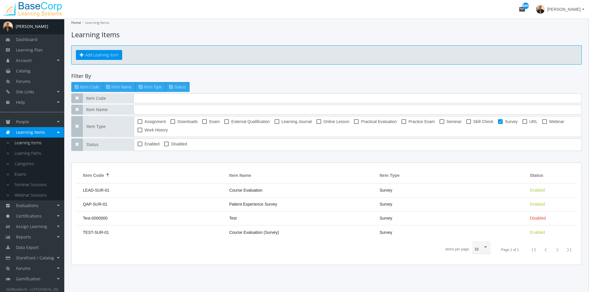
click at [498, 121] on span at bounding box center [500, 121] width 5 height 5
click at [498, 124] on input "Survey" at bounding box center [498, 124] width 0 height 0
checkbox input "false"
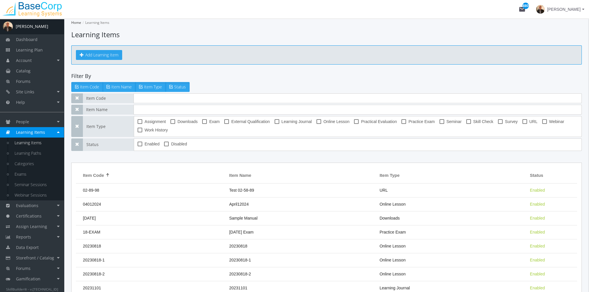
click at [89, 51] on button "Add Learning Item" at bounding box center [99, 55] width 46 height 10
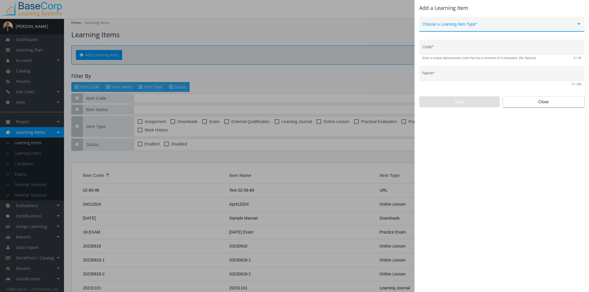
click at [453, 24] on span at bounding box center [500, 26] width 154 height 5
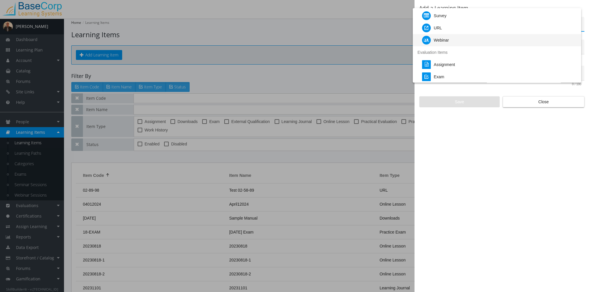
scroll to position [58, 0]
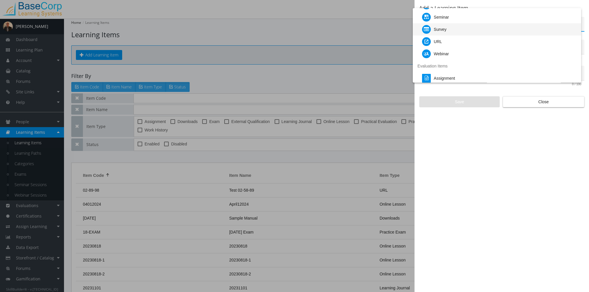
click at [448, 28] on div "Survey" at bounding box center [499, 29] width 155 height 12
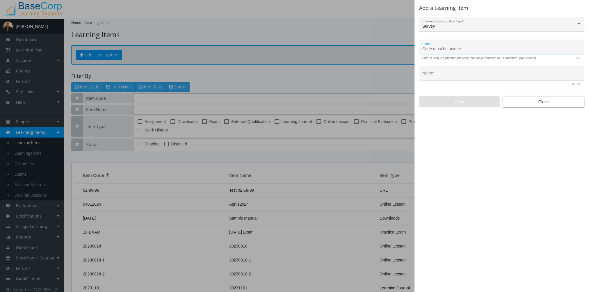
click at [439, 47] on input "Code *" at bounding box center [502, 49] width 159 height 5
type input "QAP-SUR-02"
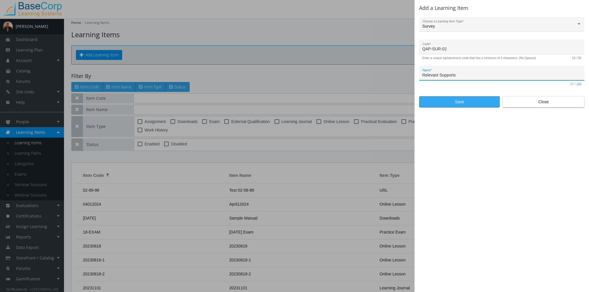
type input "Relevant Supports"
click at [456, 104] on span "Save" at bounding box center [459, 102] width 71 height 10
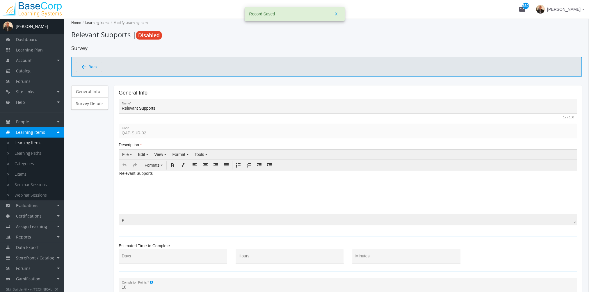
click at [162, 179] on html "Relevant Supports" at bounding box center [348, 174] width 458 height 9
drag, startPoint x: 114, startPoint y: 173, endPoint x: 109, endPoint y: 173, distance: 5.8
click at [119, 173] on html "Relevant Supports" at bounding box center [348, 174] width 458 height 9
paste body
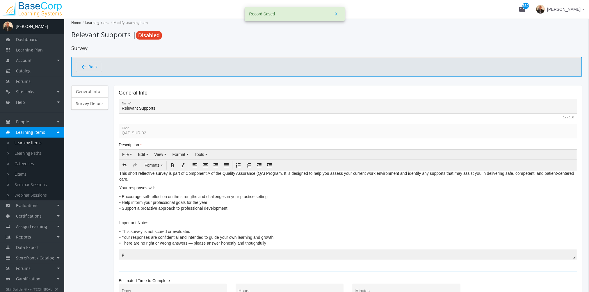
click at [120, 172] on p "This short reflective survey is part of Component A of the Quality Assurance (Q…" at bounding box center [347, 176] width 457 height 12
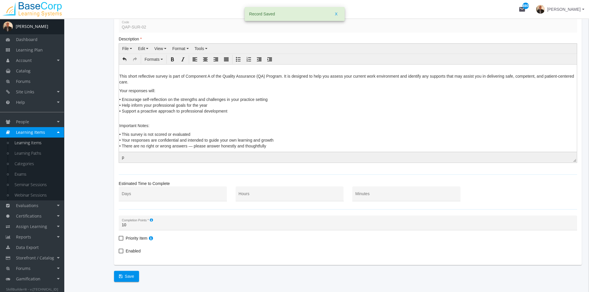
scroll to position [116, 0]
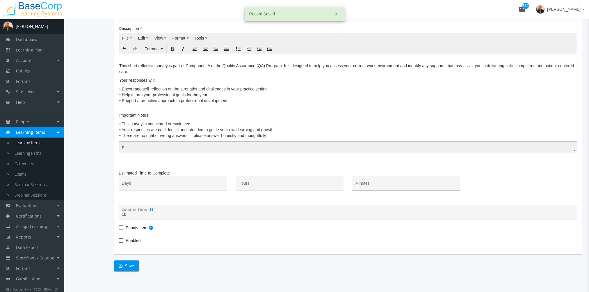
click at [385, 187] on div "Minutes" at bounding box center [407, 185] width 102 height 12
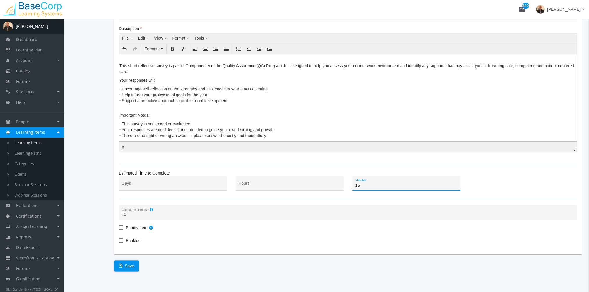
type input "15"
click at [123, 240] on label "Enabled" at bounding box center [130, 240] width 22 height 7
click at [119, 243] on input "Enabled" at bounding box center [119, 243] width 0 height 0
checkbox input "true"
click at [132, 261] on span "Save" at bounding box center [126, 266] width 15 height 10
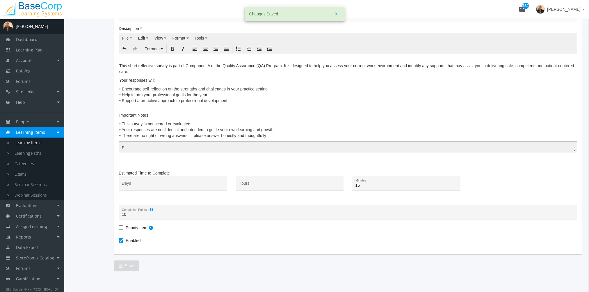
scroll to position [0, 0]
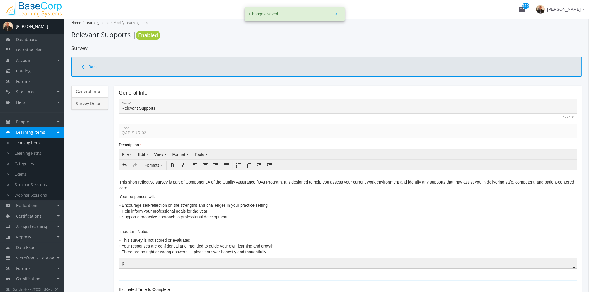
click at [99, 105] on link "Survey Details" at bounding box center [89, 103] width 37 height 12
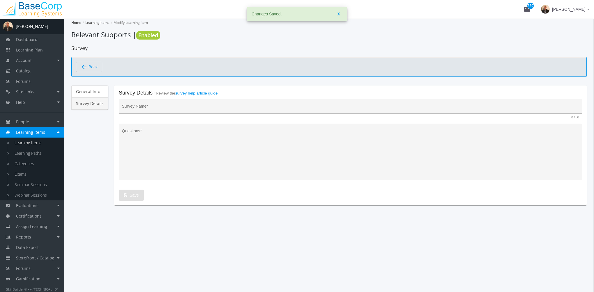
click at [161, 107] on input "Survey Name *" at bounding box center [350, 108] width 457 height 5
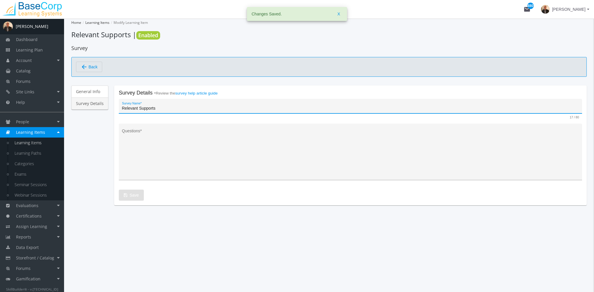
type input "Relevant Supports"
click at [156, 149] on textarea "Questions *" at bounding box center [350, 154] width 457 height 48
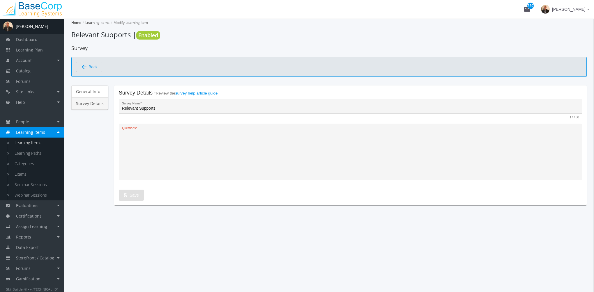
paste textarea "1. What aspects of your current practice environment help you deliver safe, eff…"
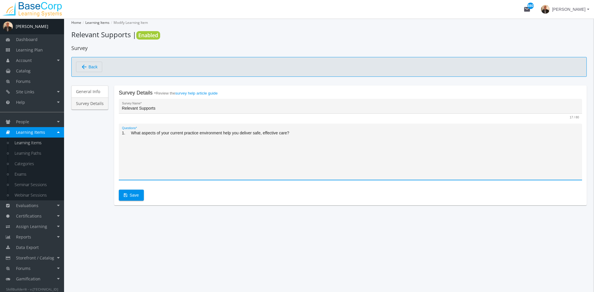
paste textarea "2. Are there any challenges or barriers that impact your ability to meet profes…"
paste textarea "3. What types of professional development, tools, or workplace supports would h…"
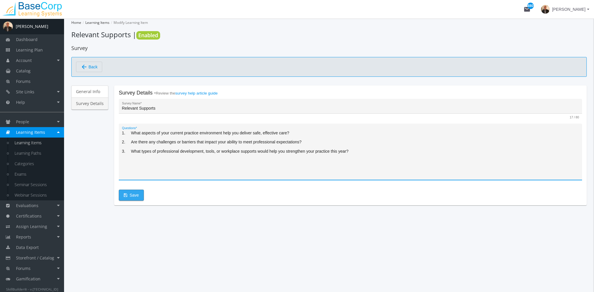
type textarea "1. What aspects of your current practice environment help you deliver safe, eff…"
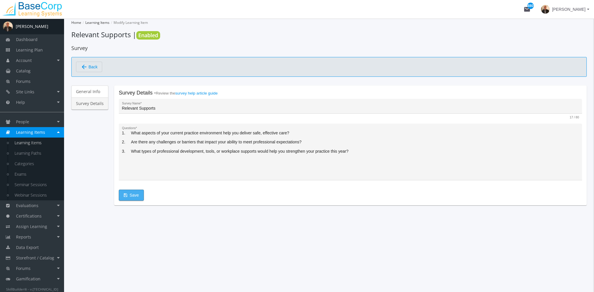
click at [137, 193] on button "Save" at bounding box center [131, 195] width 25 height 11
click at [87, 63] on mat-icon "arrow_back" at bounding box center [84, 66] width 7 height 7
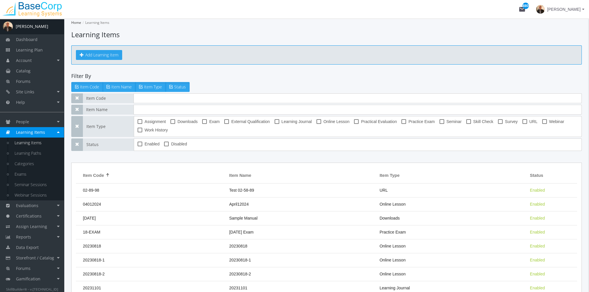
click at [106, 53] on button "Add Learning Item" at bounding box center [99, 55] width 46 height 10
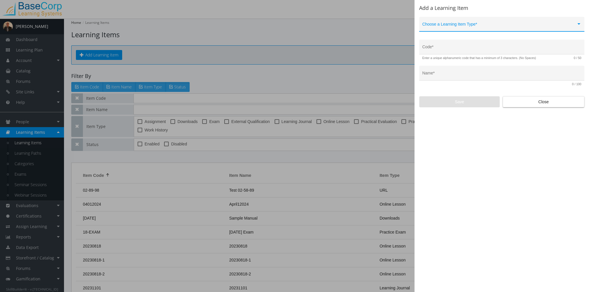
click at [466, 24] on span at bounding box center [500, 26] width 154 height 5
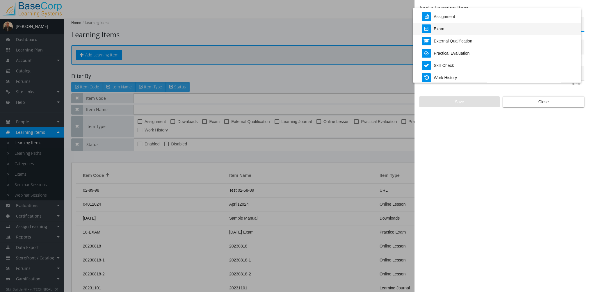
scroll to position [121, 0]
click at [539, 128] on div at bounding box center [294, 146] width 589 height 292
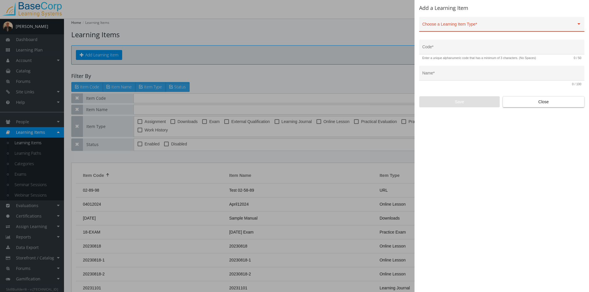
click at [528, 108] on div "Add a Learning Item Choose a Learning Item Type * Code * Enter a unique alphanu…" at bounding box center [502, 146] width 175 height 292
drag, startPoint x: 527, startPoint y: 104, endPoint x: 508, endPoint y: 107, distance: 20.1
click at [527, 103] on span "Close" at bounding box center [544, 102] width 72 height 10
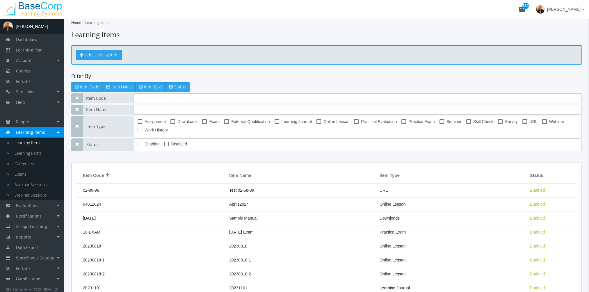
click at [98, 55] on button "Add Learning Item" at bounding box center [99, 55] width 46 height 10
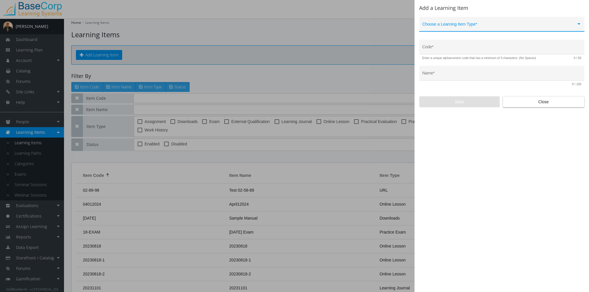
click at [451, 24] on div "Choose a Learning Item Type *" at bounding box center [502, 26] width 159 height 12
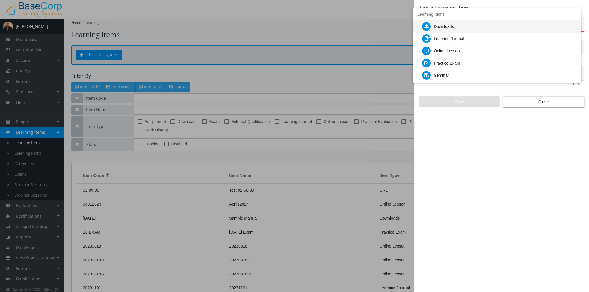
click at [452, 29] on div "Downloads" at bounding box center [444, 26] width 20 height 12
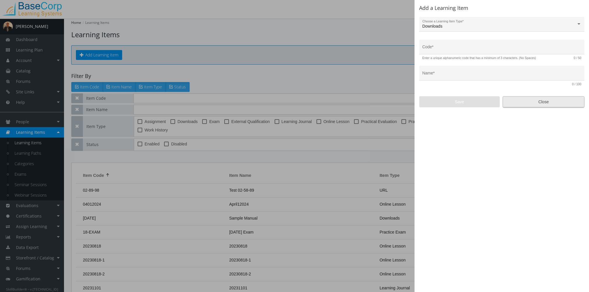
click at [551, 101] on span "Close" at bounding box center [544, 102] width 72 height 10
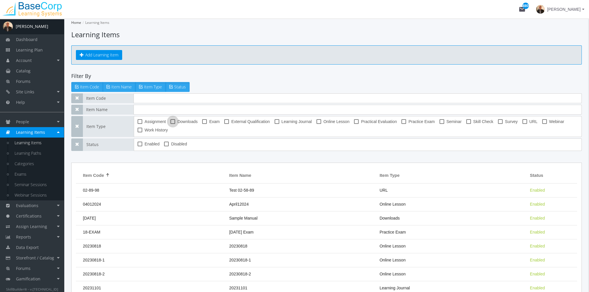
drag, startPoint x: 173, startPoint y: 121, endPoint x: 167, endPoint y: 113, distance: 10.0
click at [173, 121] on span at bounding box center [173, 121] width 5 height 5
click at [171, 124] on input "Downloads" at bounding box center [171, 124] width 0 height 0
checkbox input "true"
click at [160, 108] on input "text" at bounding box center [358, 110] width 448 height 10
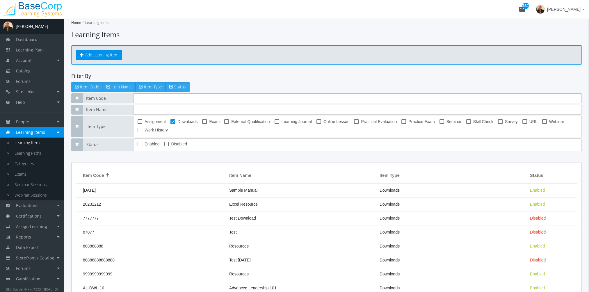
click at [153, 98] on input "text" at bounding box center [358, 98] width 448 height 10
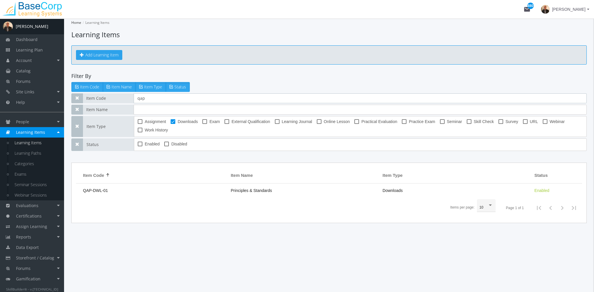
type input "qap"
click at [101, 57] on button "Add Learning Item" at bounding box center [99, 55] width 46 height 10
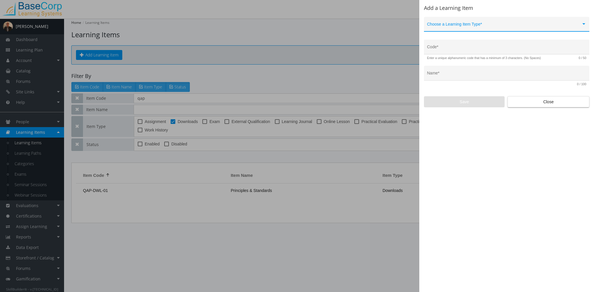
click at [445, 28] on span at bounding box center [504, 26] width 154 height 5
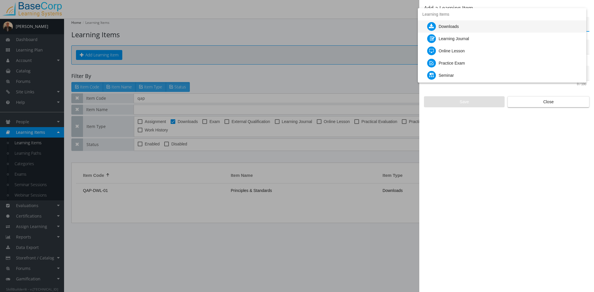
click at [447, 27] on div "Downloads" at bounding box center [449, 26] width 20 height 12
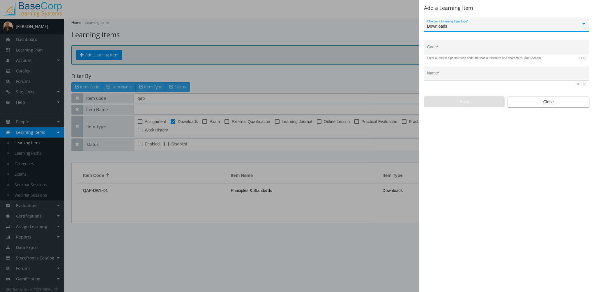
click at [448, 47] on input "Code *" at bounding box center [506, 49] width 159 height 5
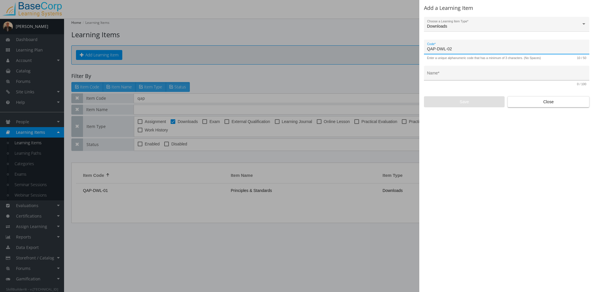
type input "QAP-DWL-02"
click at [439, 73] on input "Name *" at bounding box center [506, 75] width 159 height 5
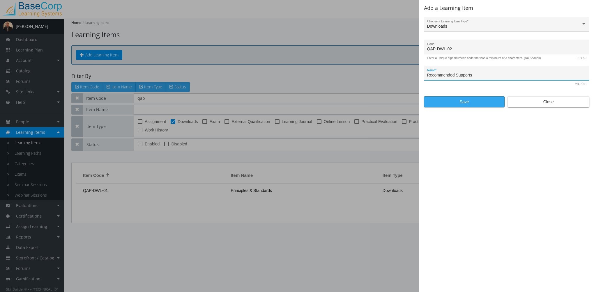
type input "Recommended Supports"
click at [467, 102] on span "Save" at bounding box center [464, 102] width 71 height 10
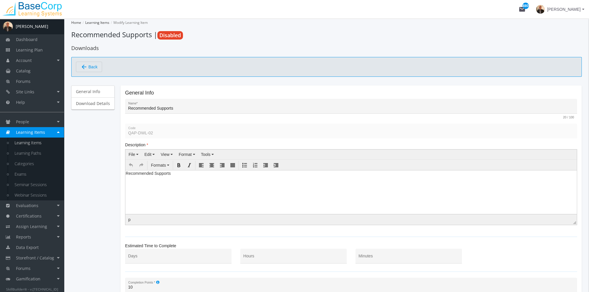
drag, startPoint x: 160, startPoint y: 190, endPoint x: 169, endPoint y: 184, distance: 11.4
click at [160, 179] on html "Recommended Supports" at bounding box center [351, 174] width 452 height 9
drag, startPoint x: 177, startPoint y: 176, endPoint x: 97, endPoint y: 176, distance: 80.3
click at [125, 176] on html "Recommended Supports" at bounding box center [351, 174] width 452 height 9
paste body
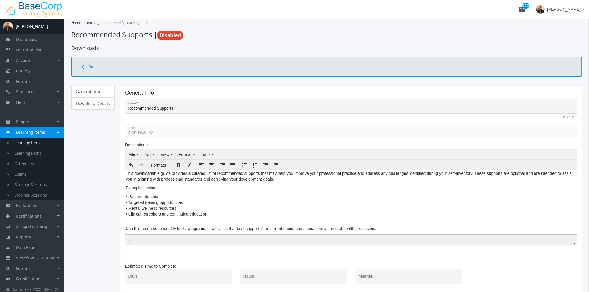
click at [126, 174] on p "This downloadable guide provides a curated list of recommended supports that ma…" at bounding box center [351, 176] width 451 height 12
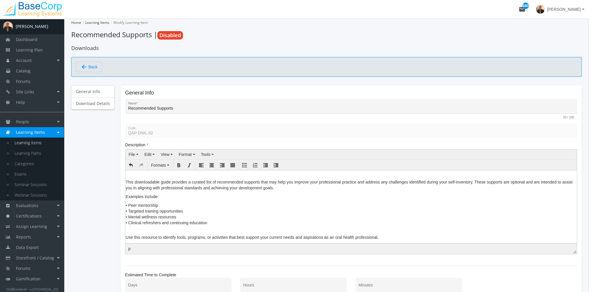
scroll to position [109, 0]
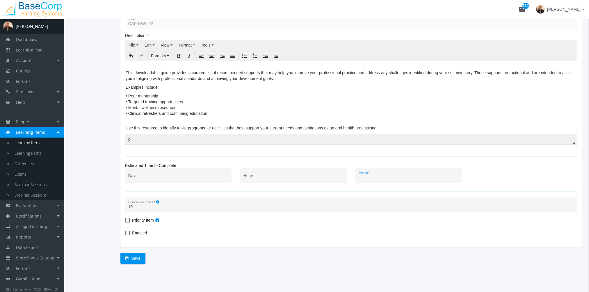
click at [386, 178] on input "Minutes" at bounding box center [409, 178] width 100 height 5
type input "15"
click at [135, 231] on span "Enabled" at bounding box center [139, 233] width 15 height 7
click at [125, 235] on input "Enabled" at bounding box center [125, 235] width 0 height 0
checkbox input "true"
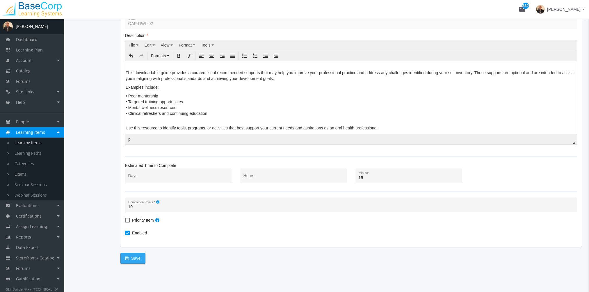
click at [136, 254] on span "Save" at bounding box center [132, 258] width 15 height 10
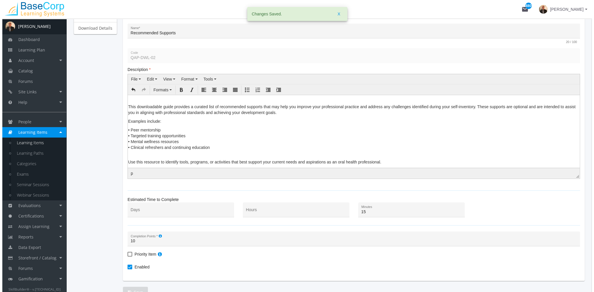
scroll to position [0, 0]
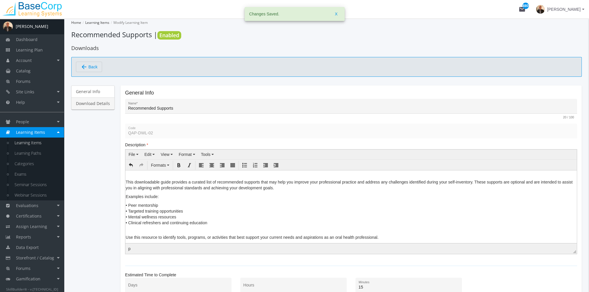
click at [95, 107] on link "Download Details" at bounding box center [92, 103] width 43 height 12
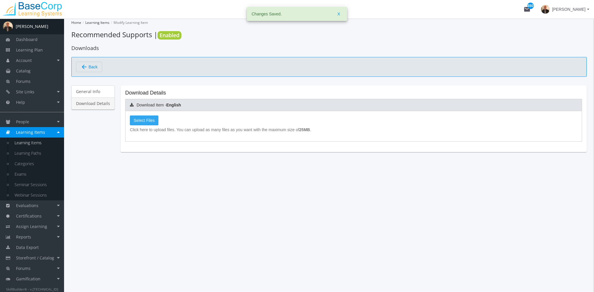
click at [148, 121] on span "Select Files" at bounding box center [144, 120] width 21 height 5
click at [0, 0] on input "Select Files" at bounding box center [0, 0] width 0 height 0
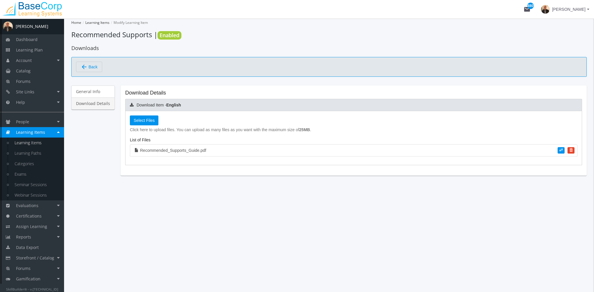
click at [39, 132] on span "Learning Items" at bounding box center [30, 133] width 29 height 6
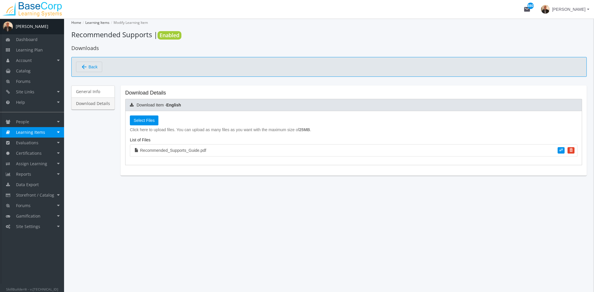
click at [37, 131] on span "Learning Items" at bounding box center [30, 133] width 29 height 6
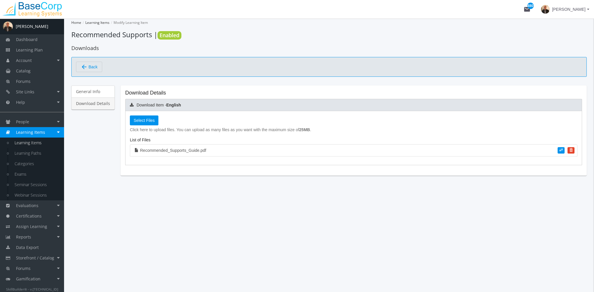
click at [36, 141] on link "Learning Items" at bounding box center [36, 143] width 55 height 10
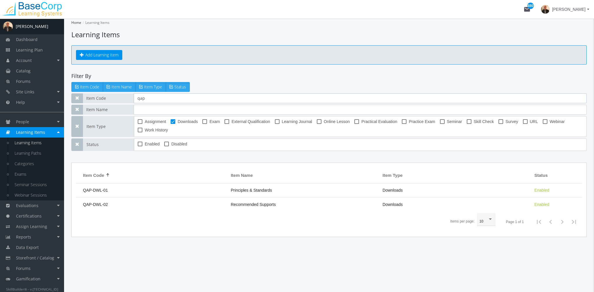
drag, startPoint x: 127, startPoint y: 100, endPoint x: 110, endPoint y: 98, distance: 17.3
click at [111, 99] on div "Item Code qap" at bounding box center [328, 98] width 515 height 10
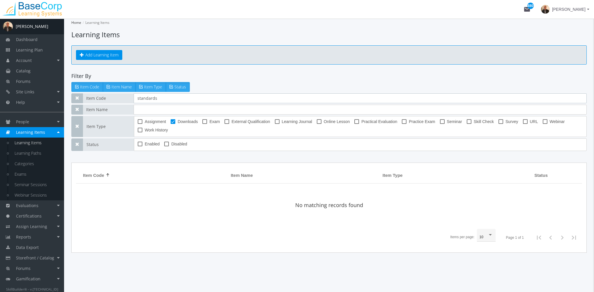
type input "standards"
click at [175, 120] on span at bounding box center [173, 121] width 5 height 5
click at [171, 124] on input "Downloads" at bounding box center [171, 124] width 0 height 0
checkbox input "false"
drag, startPoint x: 107, startPoint y: 95, endPoint x: 81, endPoint y: 96, distance: 26.5
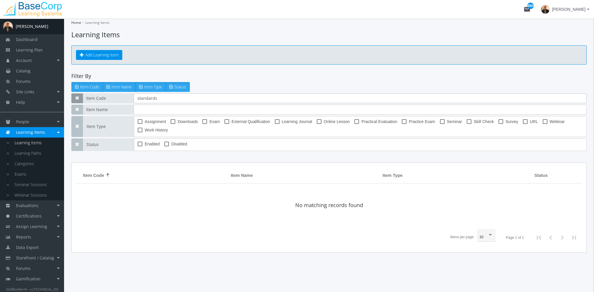
click at [81, 96] on div "Item Code standards" at bounding box center [328, 98] width 515 height 10
drag, startPoint x: 177, startPoint y: 100, endPoint x: 46, endPoint y: 99, distance: 130.7
click at [46, 99] on div "A [PERSON_NAME] Dashboard Learning Plan Account Account Badges Certificates and…" at bounding box center [297, 156] width 594 height 274
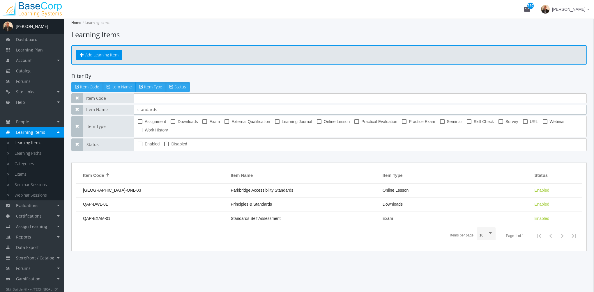
type input "standards"
click at [99, 64] on div "Add Learning Item" at bounding box center [328, 54] width 515 height 19
click at [99, 61] on div "Add Learning Item" at bounding box center [328, 54] width 515 height 19
click at [106, 59] on button "Add Learning Item" at bounding box center [99, 55] width 46 height 10
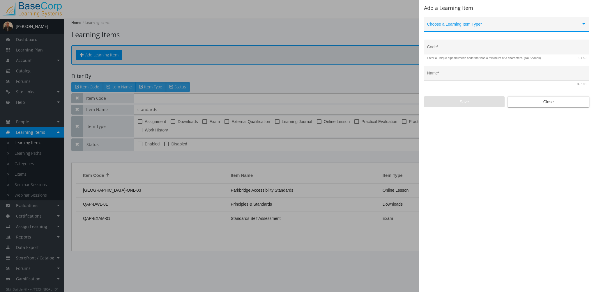
click at [447, 24] on span at bounding box center [504, 26] width 154 height 5
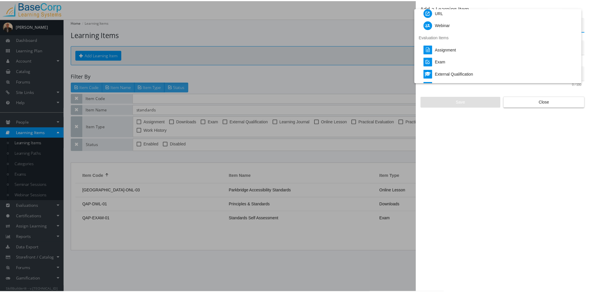
scroll to position [121, 0]
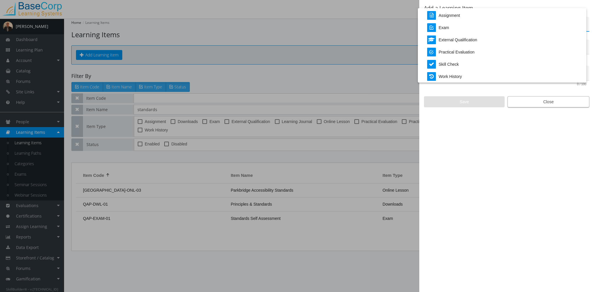
click at [528, 107] on div at bounding box center [297, 146] width 594 height 292
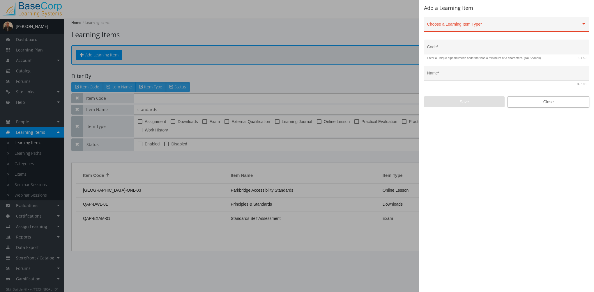
click at [561, 101] on span "Close" at bounding box center [548, 102] width 72 height 10
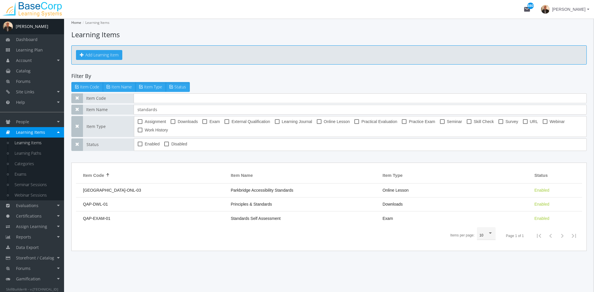
click at [110, 55] on button "Add Learning Item" at bounding box center [99, 55] width 46 height 10
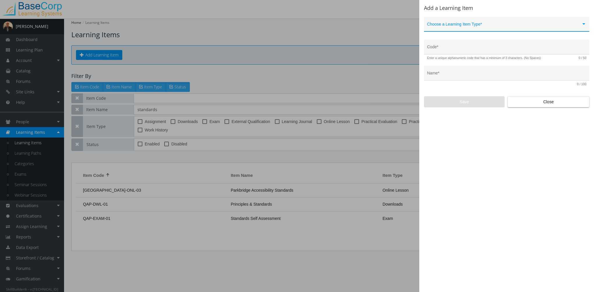
click at [441, 26] on span at bounding box center [504, 26] width 154 height 5
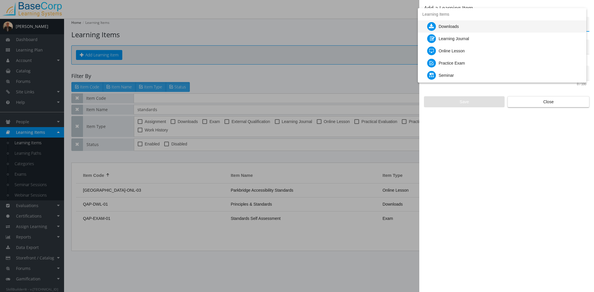
click at [300, 74] on div at bounding box center [297, 146] width 594 height 292
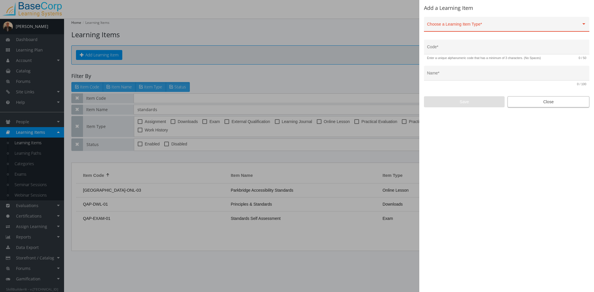
click at [551, 100] on span "Close" at bounding box center [548, 102] width 72 height 10
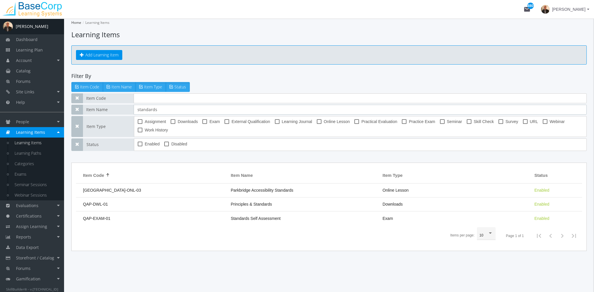
drag, startPoint x: 158, startPoint y: 110, endPoint x: 109, endPoint y: 108, distance: 48.9
click at [111, 109] on div "Item Name standards" at bounding box center [328, 110] width 515 height 10
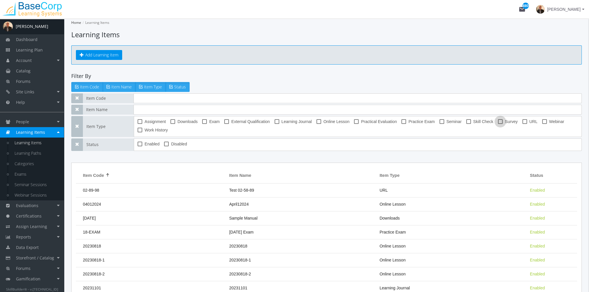
click at [498, 121] on span at bounding box center [500, 121] width 5 height 5
click at [498, 124] on input "Survey" at bounding box center [498, 124] width 0 height 0
checkbox input "true"
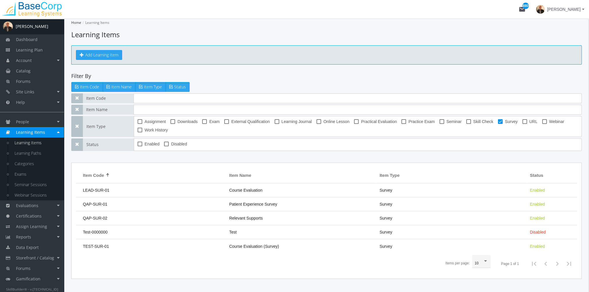
click at [103, 51] on button "Add Learning Item" at bounding box center [99, 55] width 46 height 10
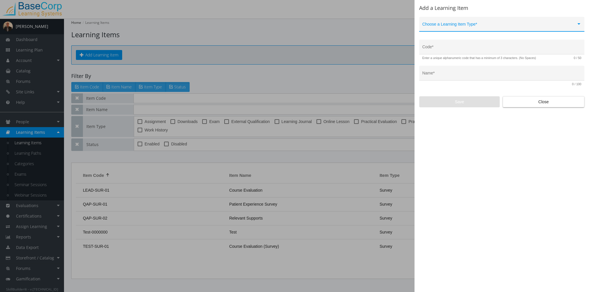
click at [478, 24] on span at bounding box center [500, 26] width 154 height 5
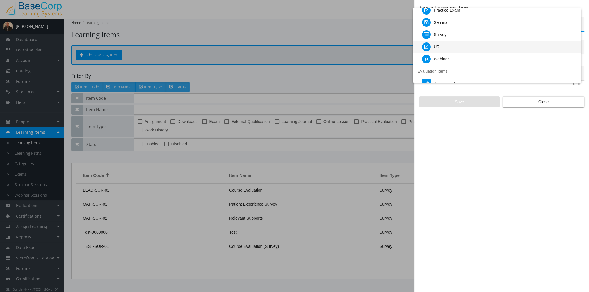
scroll to position [58, 0]
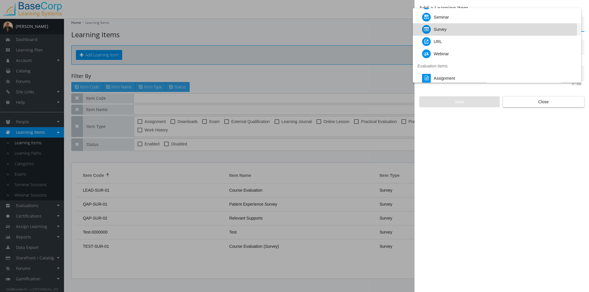
click at [461, 31] on div "Survey" at bounding box center [499, 29] width 155 height 12
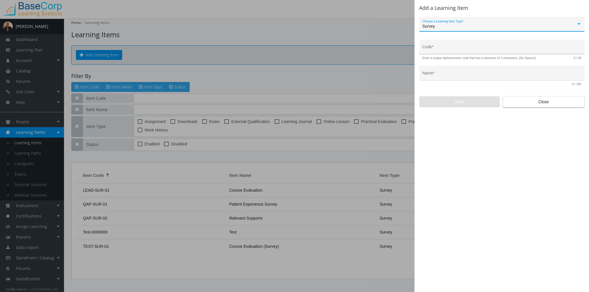
click at [458, 47] on input "Code *" at bounding box center [502, 49] width 159 height 5
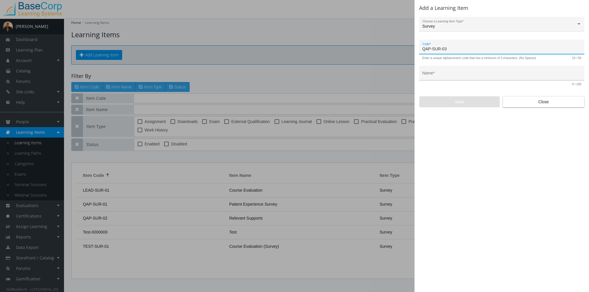
type input "QAP-SUR-03"
click at [434, 77] on input "Name *" at bounding box center [502, 75] width 159 height 5
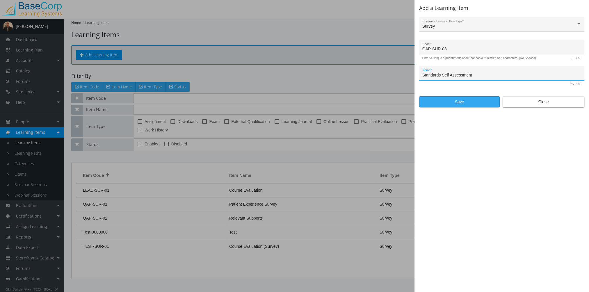
type input "Standards Self Assessment"
click at [466, 102] on span "Save" at bounding box center [459, 102] width 71 height 10
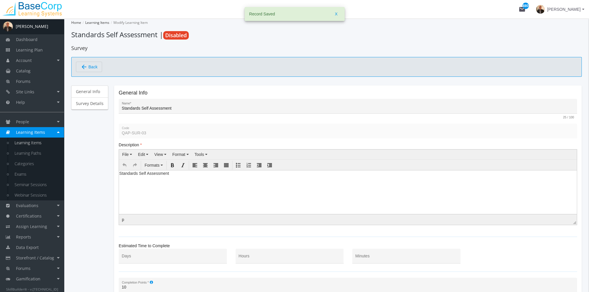
click at [187, 177] on body "Standards Self Assessment" at bounding box center [348, 174] width 458 height 9
drag, startPoint x: 157, startPoint y: 174, endPoint x: 108, endPoint y: 174, distance: 48.9
click at [119, 174] on html "Standards Self Assessment" at bounding box center [348, 174] width 458 height 9
click at [197, 179] on html "Standards Self Assessment" at bounding box center [348, 174] width 458 height 9
click at [193, 179] on html "Standards Self Assessment" at bounding box center [348, 174] width 458 height 9
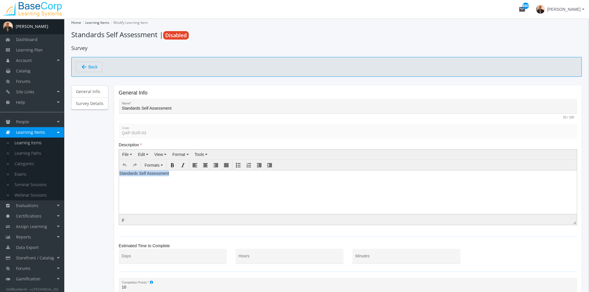
drag, startPoint x: 116, startPoint y: 170, endPoint x: 199, endPoint y: 338, distance: 188.5
click at [119, 170] on html "Standards Self Assessment" at bounding box center [348, 174] width 458 height 9
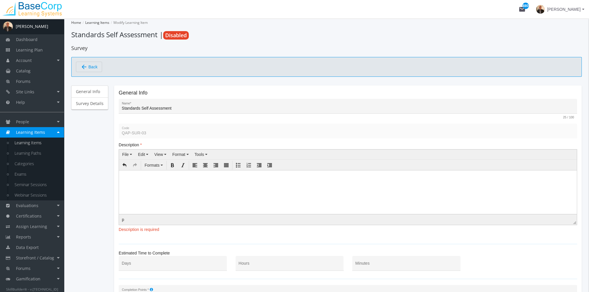
paste body
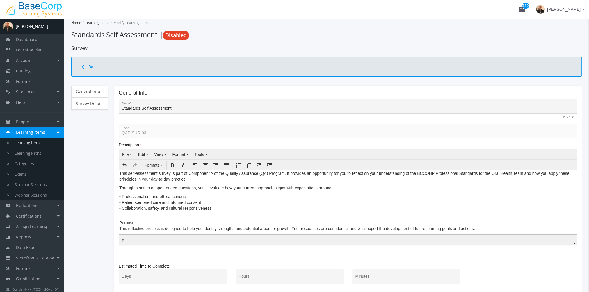
click at [120, 173] on p "This self-assessment survey is part of Component A of the Quality Assurance (QA…" at bounding box center [347, 176] width 457 height 12
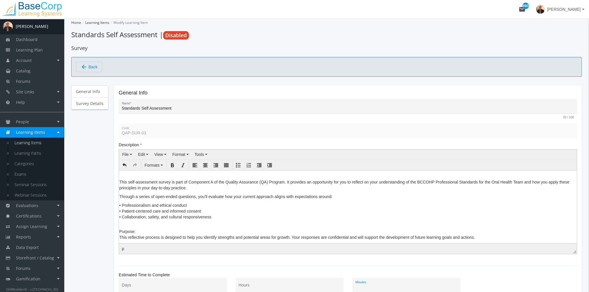
click at [378, 285] on input "Minutes" at bounding box center [407, 287] width 102 height 5
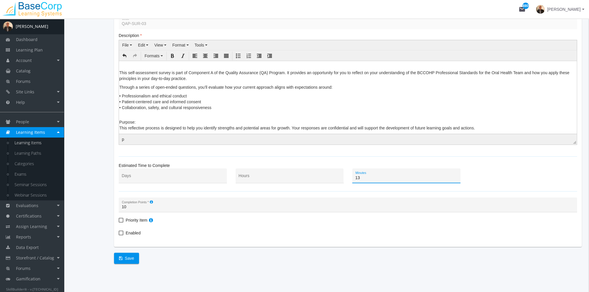
type input "13"
click at [137, 234] on span "Enabled" at bounding box center [133, 233] width 15 height 7
click at [119, 235] on input "Enabled" at bounding box center [119, 235] width 0 height 0
checkbox input "true"
click at [132, 260] on span "Save" at bounding box center [126, 258] width 15 height 10
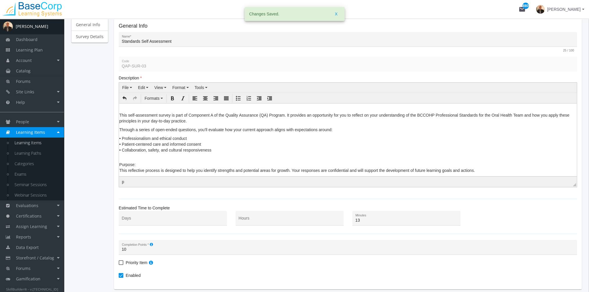
scroll to position [0, 0]
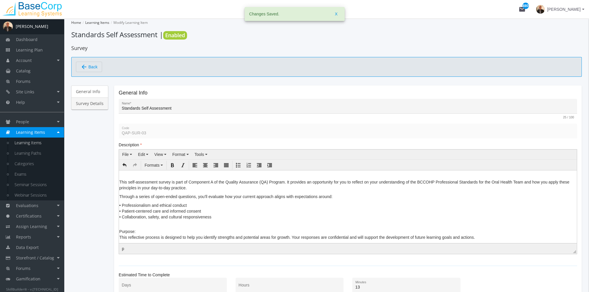
click at [90, 100] on link "Survey Details" at bounding box center [89, 103] width 37 height 12
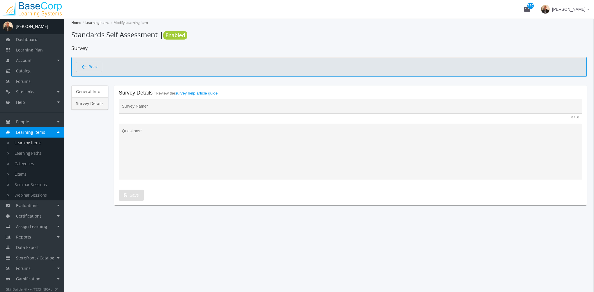
click at [176, 151] on textarea "Questions *" at bounding box center [350, 154] width 457 height 48
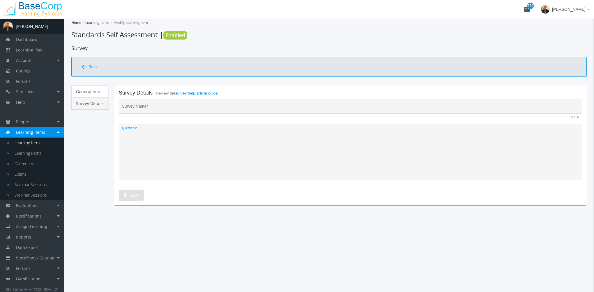
paste textarea "1. How do you ensure your daily practice aligns with the principles of professi…"
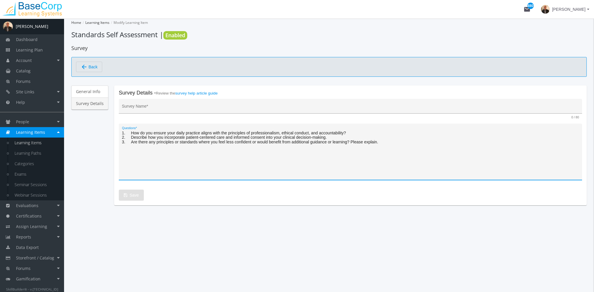
type textarea "1. How do you ensure your daily practice aligns with the principles of professi…"
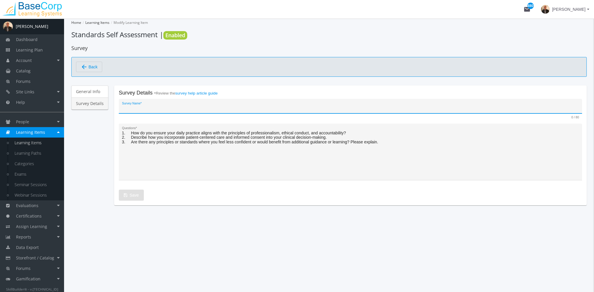
click at [156, 108] on input "Survey Name *" at bounding box center [350, 108] width 457 height 5
type input "Standards Self Assessment"
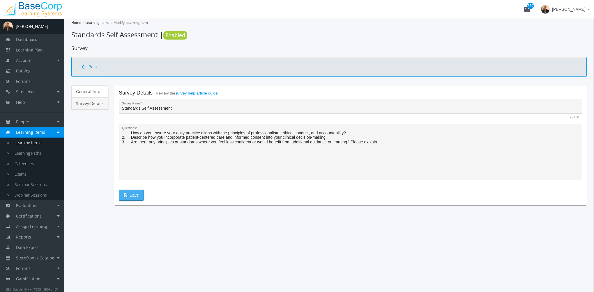
click at [135, 194] on span "Save" at bounding box center [131, 195] width 15 height 10
click at [36, 144] on link "Learning Items" at bounding box center [36, 143] width 55 height 10
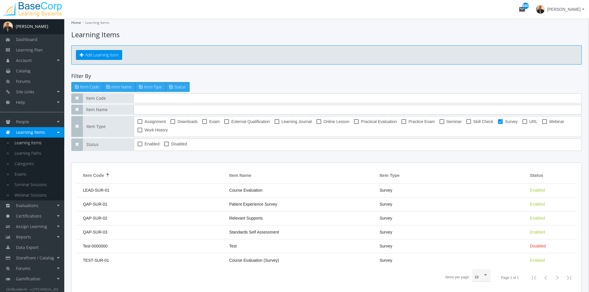
click at [154, 107] on input "text" at bounding box center [358, 110] width 448 height 10
type input "g"
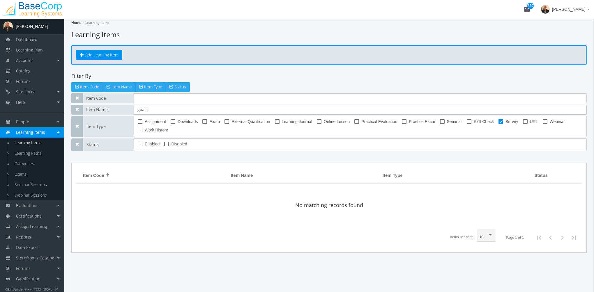
type input "goals"
click at [496, 120] on mtx-checkbox-group "Assignment Downloads Exam External Qualification Learning Journal Online Lesson…" at bounding box center [358, 126] width 441 height 17
click at [506, 123] on span "Survey" at bounding box center [511, 121] width 13 height 7
click at [499, 124] on input "Survey" at bounding box center [498, 124] width 0 height 0
checkbox input "false"
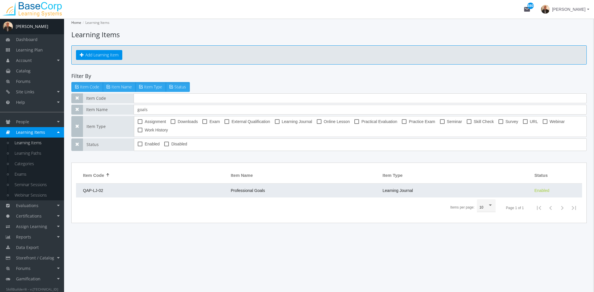
click at [272, 189] on td "Professional Goals" at bounding box center [304, 191] width 152 height 14
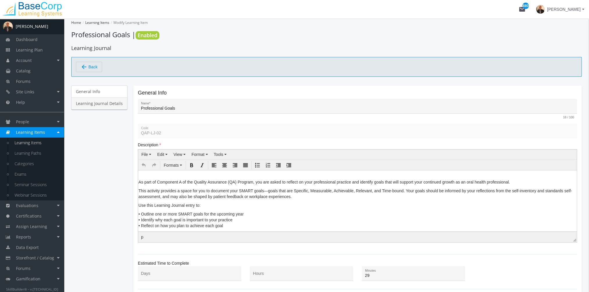
click at [111, 102] on link "Learning Journal Details" at bounding box center [99, 103] width 56 height 12
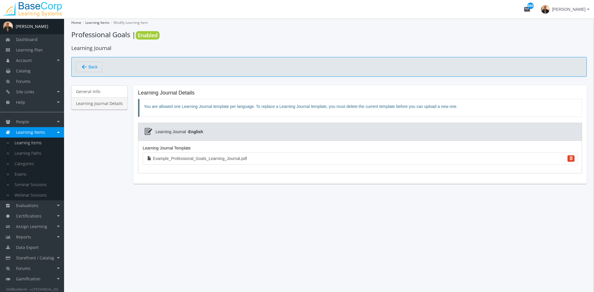
click at [42, 142] on link "Learning Items" at bounding box center [36, 143] width 55 height 10
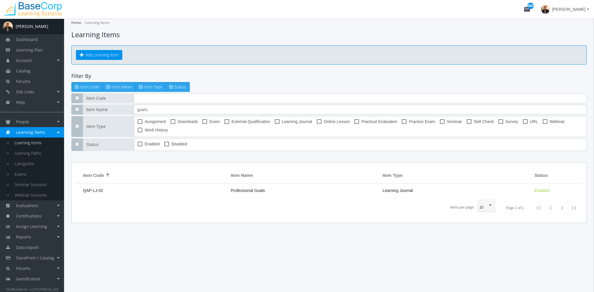
drag, startPoint x: 130, startPoint y: 109, endPoint x: 111, endPoint y: 107, distance: 18.7
click at [111, 107] on div "Item Name goals" at bounding box center [328, 110] width 515 height 10
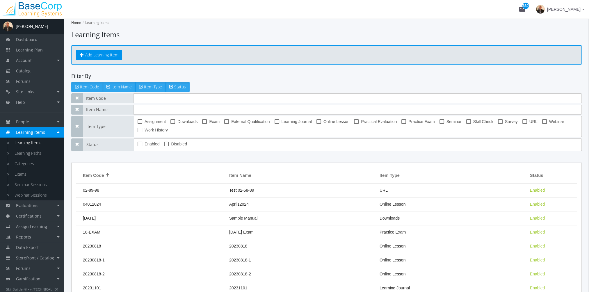
click at [173, 120] on span at bounding box center [173, 121] width 5 height 5
click at [171, 124] on input "Downloads" at bounding box center [171, 124] width 0 height 0
checkbox input "true"
click at [162, 97] on input "text" at bounding box center [358, 98] width 448 height 10
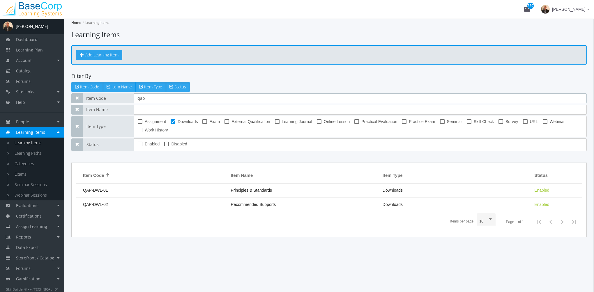
type input "qap"
click at [100, 58] on button "Add Learning Item" at bounding box center [99, 55] width 46 height 10
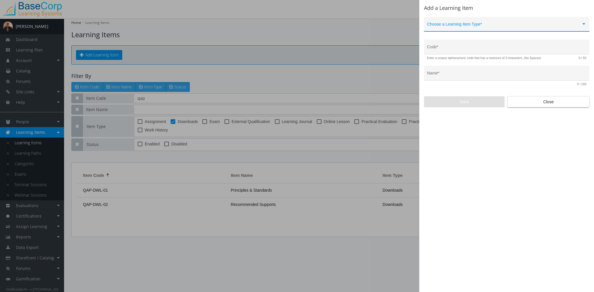
click at [445, 25] on span at bounding box center [504, 26] width 154 height 5
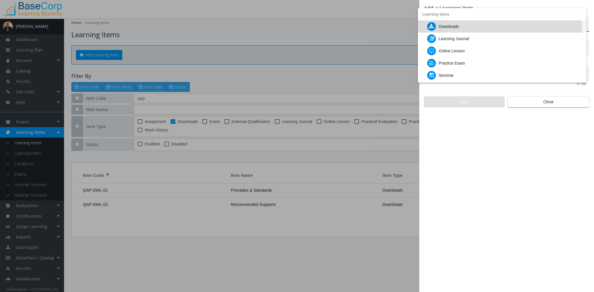
click at [448, 29] on div "Downloads" at bounding box center [449, 26] width 20 height 12
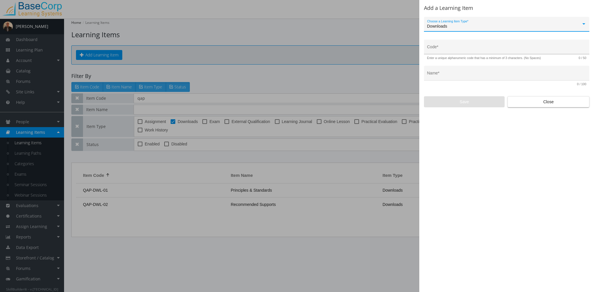
click at [449, 45] on div "Code *" at bounding box center [506, 49] width 159 height 12
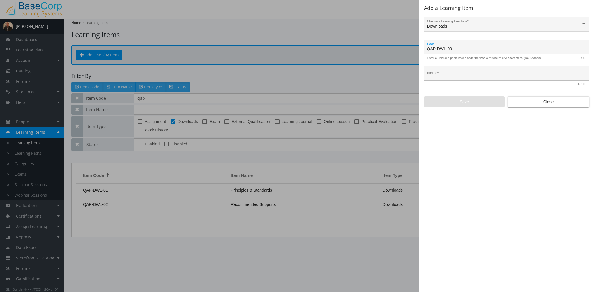
type input "QAP-DWL-03"
click at [464, 73] on input "Name *" at bounding box center [506, 75] width 159 height 5
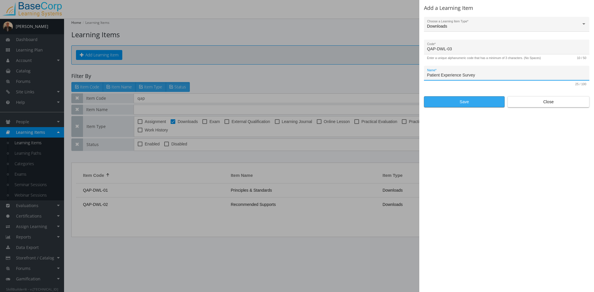
type input "Patient Experience Survey"
click at [455, 102] on span "Save" at bounding box center [464, 102] width 71 height 10
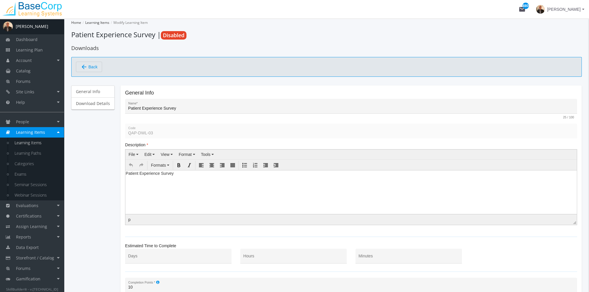
drag, startPoint x: 165, startPoint y: 202, endPoint x: 177, endPoint y: 186, distance: 20.1
click at [167, 179] on html "Patient Experience Survey" at bounding box center [351, 174] width 452 height 9
click at [180, 175] on body "Patient Experience Survey" at bounding box center [351, 174] width 452 height 9
drag, startPoint x: 150, startPoint y: 171, endPoint x: 228, endPoint y: 340, distance: 186.7
click at [125, 171] on html "Patient Experience Survey" at bounding box center [351, 174] width 452 height 9
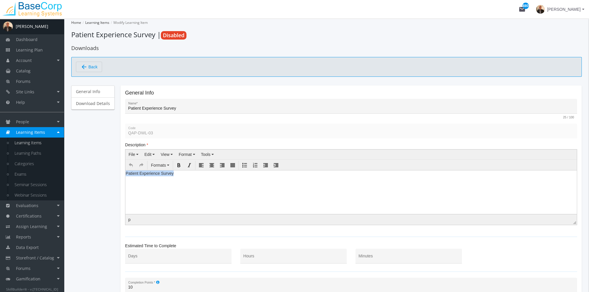
paste body
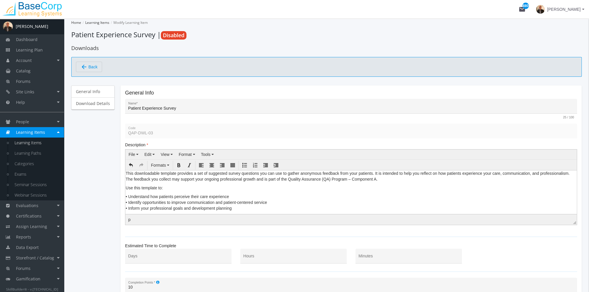
click at [126, 172] on p "This downloadable template provides a set of suggested survey questions you can…" at bounding box center [351, 176] width 451 height 12
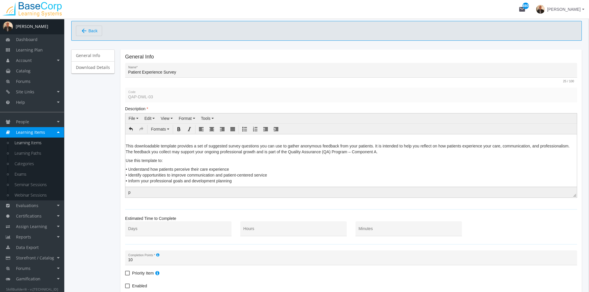
scroll to position [87, 0]
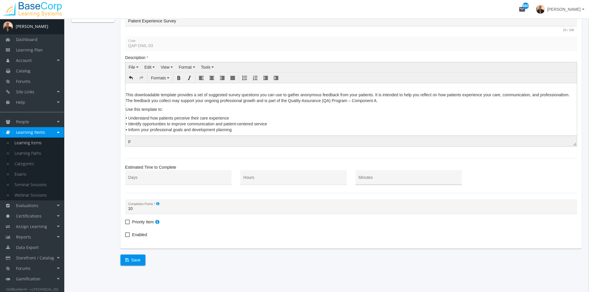
click at [364, 179] on input "Minutes" at bounding box center [409, 180] width 100 height 5
type input "15"
click at [130, 232] on label "Enabled" at bounding box center [136, 234] width 22 height 7
click at [125, 237] on input "Enabled" at bounding box center [125, 237] width 0 height 0
checkbox input "true"
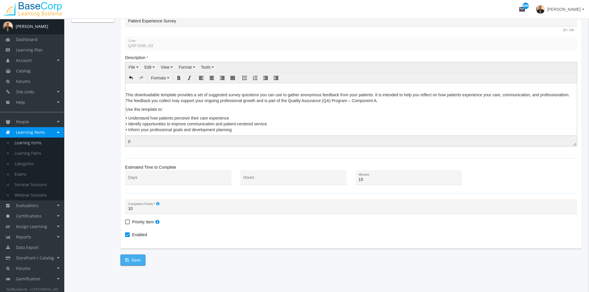
click at [134, 258] on span "Save" at bounding box center [132, 260] width 15 height 10
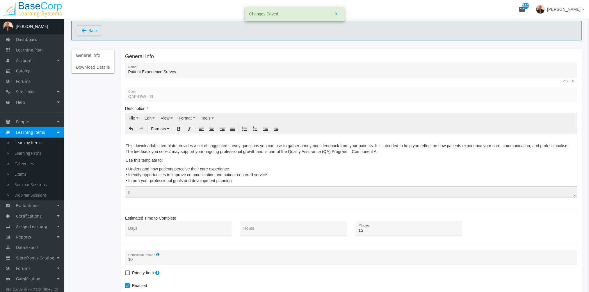
scroll to position [0, 0]
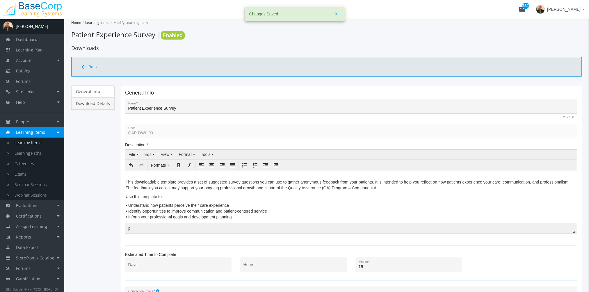
click at [104, 105] on link "Download Details" at bounding box center [92, 103] width 43 height 12
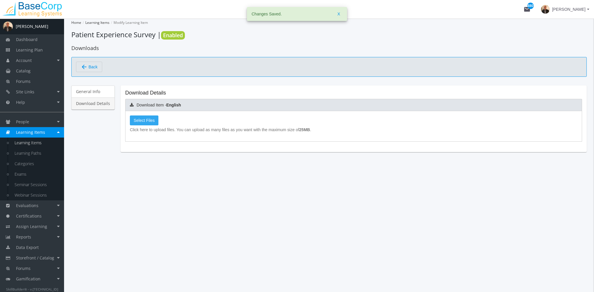
click at [155, 123] on label "Select Files" at bounding box center [144, 121] width 29 height 10
click at [0, 0] on input "Select Files" at bounding box center [0, 0] width 0 height 0
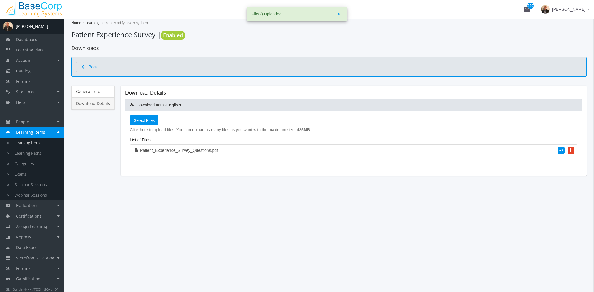
click at [97, 66] on button "arrow_back Back" at bounding box center [89, 67] width 26 height 10
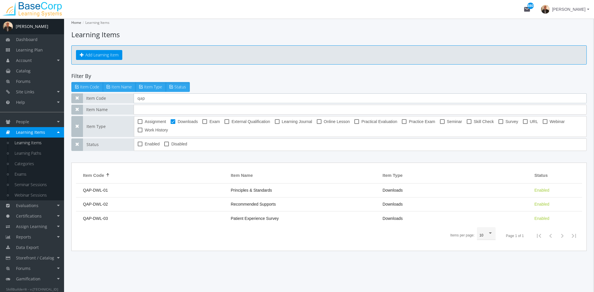
drag, startPoint x: 156, startPoint y: 97, endPoint x: 95, endPoint y: 104, distance: 61.6
click at [95, 104] on div "Item Code qap Item Name Item Type Assignment Downloads Exam External Qualificat…" at bounding box center [328, 122] width 515 height 58
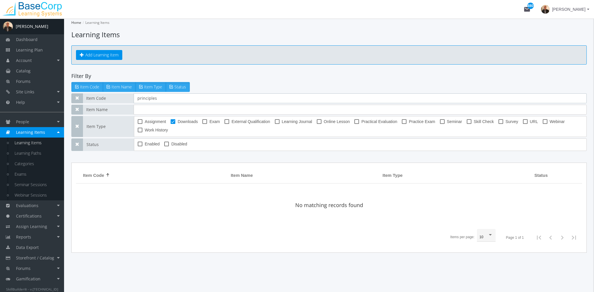
type input "principles"
click at [178, 120] on span "Downloads" at bounding box center [188, 121] width 20 height 7
click at [171, 124] on input "Downloads" at bounding box center [171, 124] width 0 height 0
checkbox input "false"
click at [168, 97] on input "principles" at bounding box center [360, 98] width 453 height 10
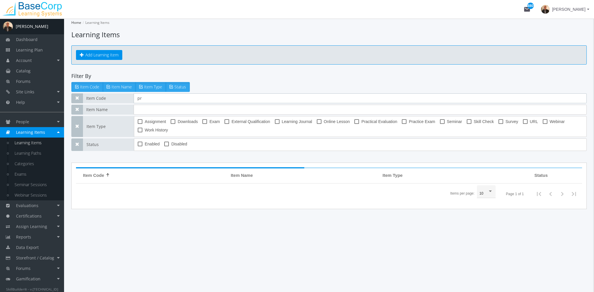
type input "p"
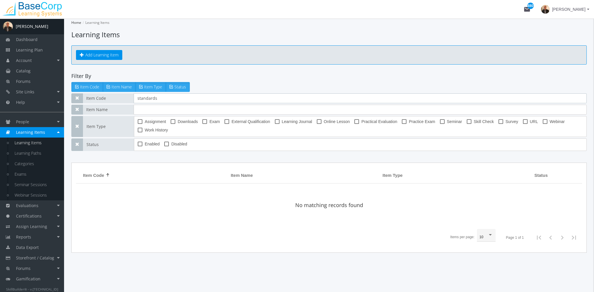
type input "standards"
click at [141, 144] on span at bounding box center [140, 144] width 5 height 5
click at [138, 146] on input "Enabled" at bounding box center [138, 146] width 0 height 0
checkbox input "true"
click at [180, 144] on span "Disabled" at bounding box center [179, 144] width 16 height 7
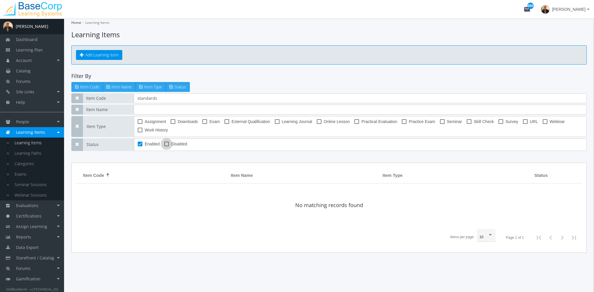
click at [164, 146] on input "Disabled" at bounding box center [164, 146] width 0 height 0
checkbox input "true"
drag, startPoint x: 151, startPoint y: 99, endPoint x: 108, endPoint y: 99, distance: 43.1
click at [108, 99] on div "Item Code standards" at bounding box center [328, 98] width 515 height 10
click at [128, 93] on div "Item Code standards" at bounding box center [328, 98] width 515 height 10
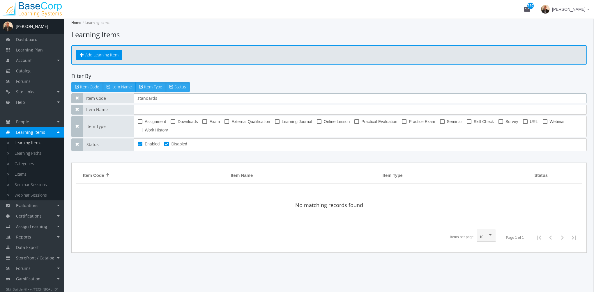
drag, startPoint x: 163, startPoint y: 100, endPoint x: 83, endPoint y: 100, distance: 80.6
click at [83, 100] on div "Item Code standards" at bounding box center [328, 98] width 515 height 10
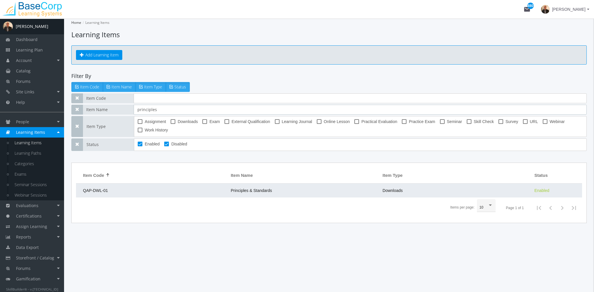
type input "principles"
click at [210, 187] on td "QAP-DWL-01" at bounding box center [152, 191] width 152 height 14
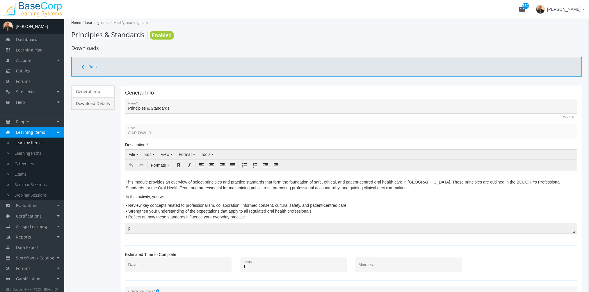
click at [101, 102] on link "Download Details" at bounding box center [92, 103] width 43 height 12
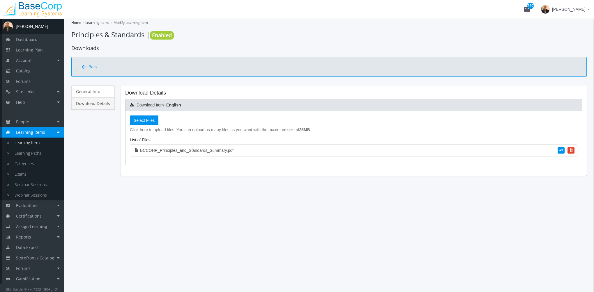
click at [40, 144] on link "Learning Items" at bounding box center [36, 143] width 55 height 10
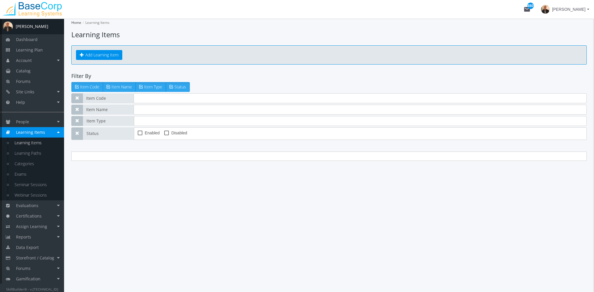
type input "principles"
checkbox input "true"
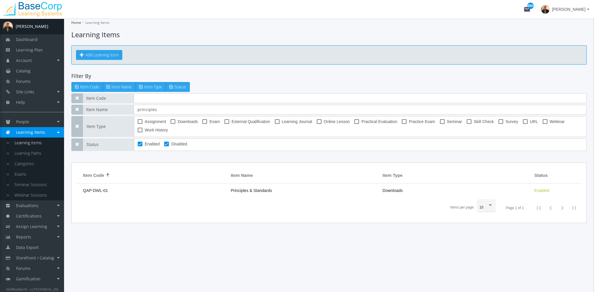
click at [110, 57] on button "Add Learning Item" at bounding box center [99, 55] width 46 height 10
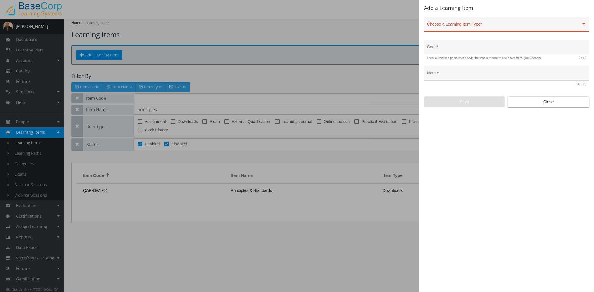
click at [453, 23] on div "Choose a Learning Item Type *" at bounding box center [506, 26] width 159 height 12
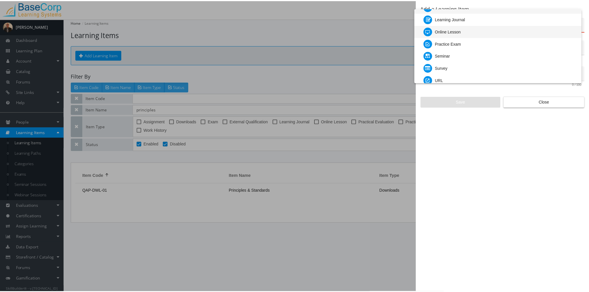
scroll to position [58, 0]
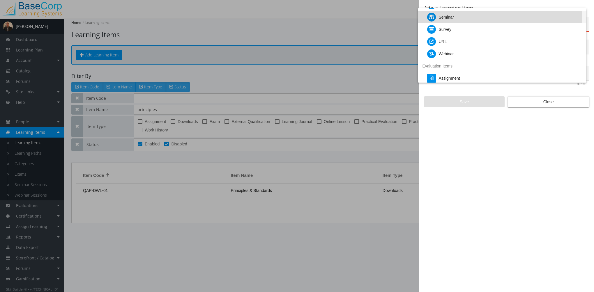
click at [453, 20] on div "Seminar" at bounding box center [504, 17] width 155 height 12
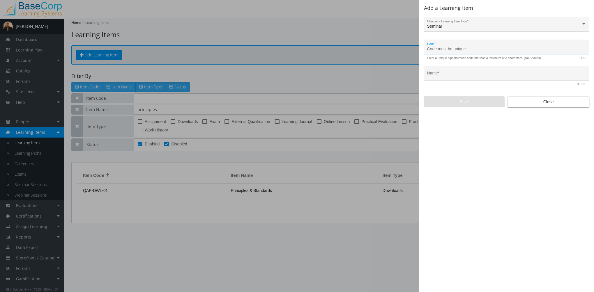
click at [448, 48] on input "Code *" at bounding box center [506, 49] width 159 height 5
type input "QAP-SEM-01"
click at [453, 84] on div at bounding box center [502, 84] width 150 height 3
click at [448, 78] on div "Name *" at bounding box center [506, 75] width 159 height 12
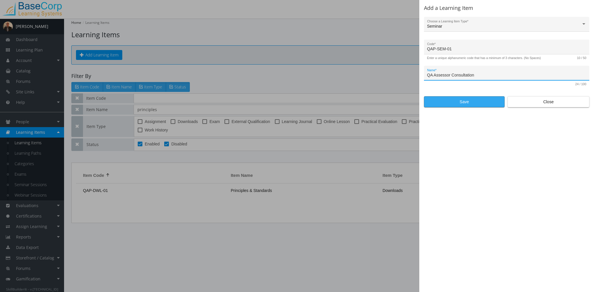
type input "QA Assessor Consultation"
click at [477, 103] on span "Save" at bounding box center [464, 102] width 71 height 10
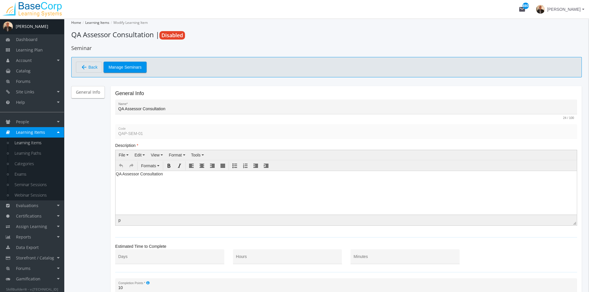
click at [160, 179] on body "QA Assessor Consultation" at bounding box center [347, 175] width 462 height 9
drag, startPoint x: 169, startPoint y: 175, endPoint x: 77, endPoint y: 180, distance: 91.9
click at [116, 180] on html "QA Assessor Consultation" at bounding box center [347, 175] width 462 height 9
paste body
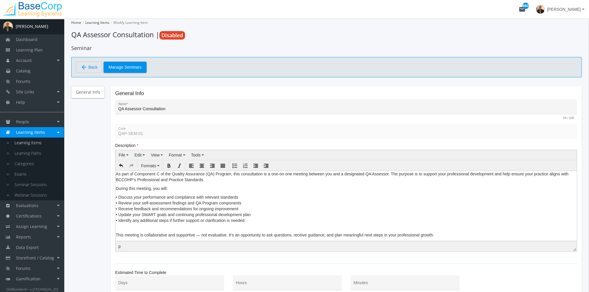
click at [116, 174] on p "As part of Component C of the Quality Assurance (QA) Program, this consultation…" at bounding box center [346, 177] width 461 height 12
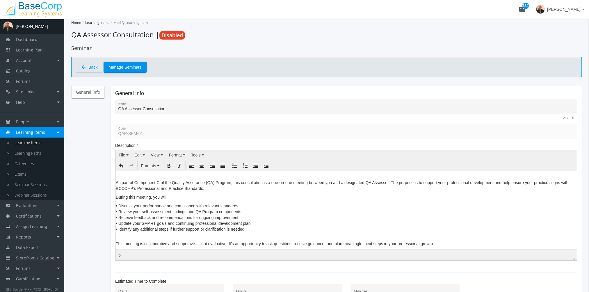
scroll to position [58, 0]
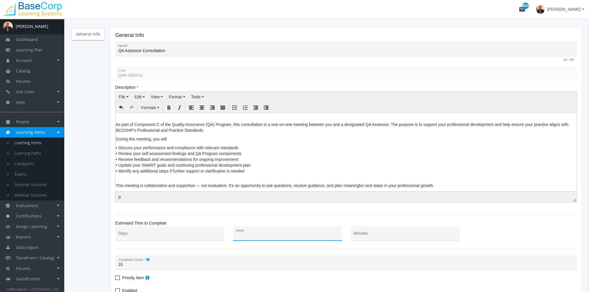
click at [296, 235] on input "Hours" at bounding box center [287, 235] width 103 height 5
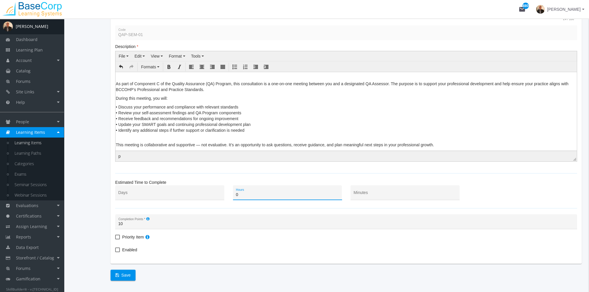
scroll to position [116, 0]
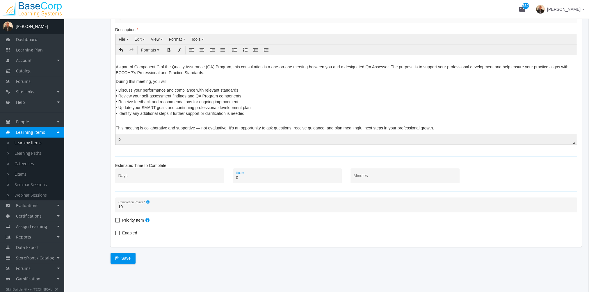
type input "0"
click at [130, 231] on span "Enabled" at bounding box center [129, 233] width 15 height 7
click at [116, 235] on input "Enabled" at bounding box center [115, 235] width 0 height 0
checkbox input "true"
click at [125, 256] on span "Save" at bounding box center [123, 258] width 15 height 10
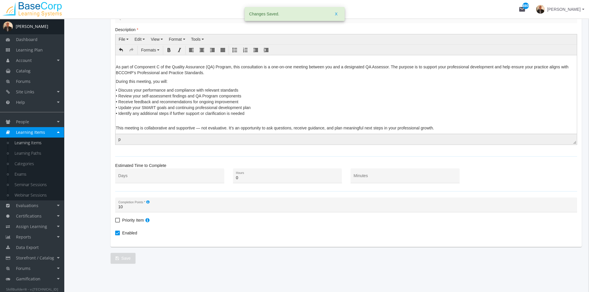
scroll to position [0, 0]
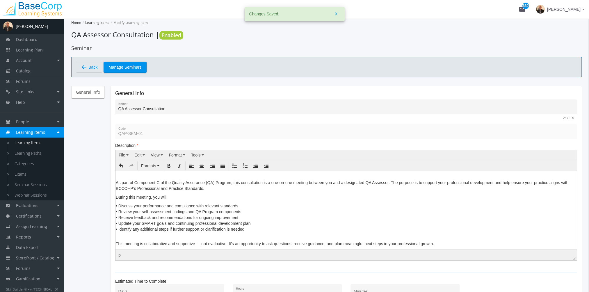
drag, startPoint x: 153, startPoint y: 36, endPoint x: 73, endPoint y: 36, distance: 80.0
click at [73, 36] on h1 "QA Assessor Consultation | Enabled" at bounding box center [326, 35] width 511 height 10
drag, startPoint x: 78, startPoint y: 36, endPoint x: 90, endPoint y: 34, distance: 12.4
copy h1 "QA Assessor Consultation"
click at [120, 65] on span "Manage Seminars" at bounding box center [125, 67] width 33 height 10
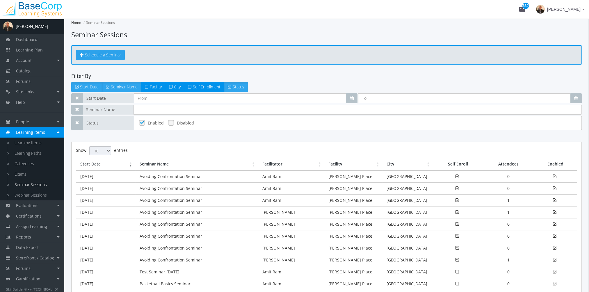
click at [103, 53] on span "Schedule a Seminar" at bounding box center [103, 55] width 36 height 6
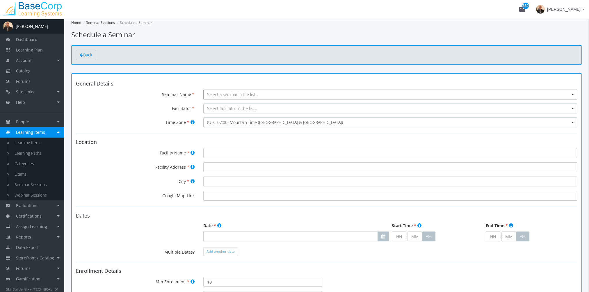
click at [215, 94] on span "Select a seminar in the list..." at bounding box center [232, 95] width 51 height 6
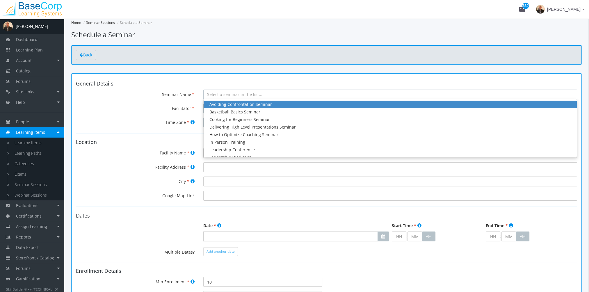
paste input "QA Assessor Consultation"
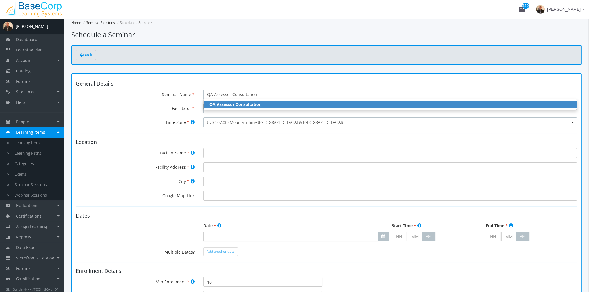
type input "QA Assessor Consultation"
click at [235, 105] on span "QA Assessor Consultation" at bounding box center [236, 105] width 52 height 6
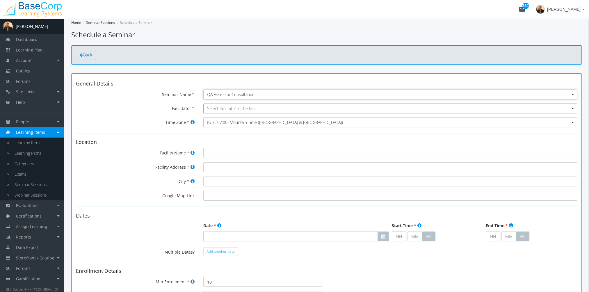
click at [229, 109] on span "Select facilitator in the list..." at bounding box center [232, 109] width 50 height 6
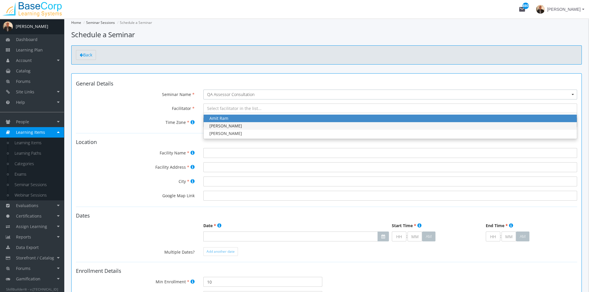
click at [233, 126] on div "[PERSON_NAME]" at bounding box center [391, 126] width 362 height 6
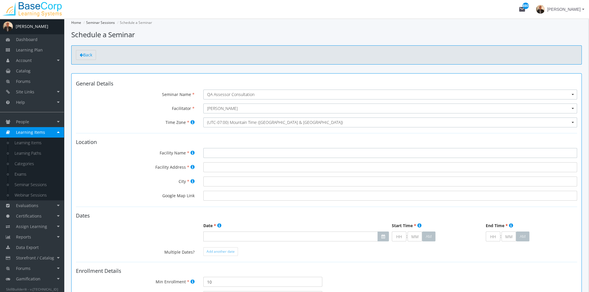
click at [228, 153] on input "Facility Name" at bounding box center [390, 153] width 374 height 10
type input "R"
paste input "BCCOHP"
type input "BCCOHP Office"
click at [228, 167] on input "Facility Address" at bounding box center [390, 167] width 374 height 10
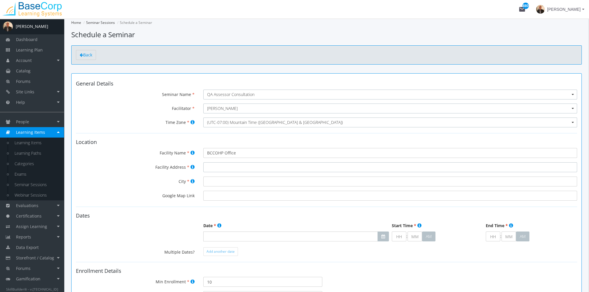
paste input "[STREET_ADDRESS]"
type input "[STREET_ADDRESS]"
drag, startPoint x: 243, startPoint y: 154, endPoint x: 184, endPoint y: 154, distance: 59.4
click at [184, 154] on div "Facility Name BCCOHP Office" at bounding box center [327, 153] width 510 height 10
click at [246, 169] on input "[STREET_ADDRESS]" at bounding box center [390, 167] width 374 height 10
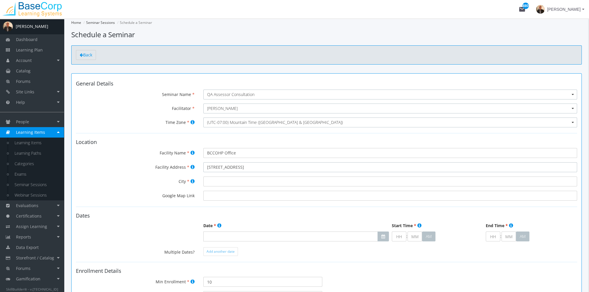
click at [198, 168] on body "Loading page Page Loaded mail 880 [PERSON_NAME] A [PERSON_NAME] Dashboard Learn…" at bounding box center [294, 146] width 589 height 292
click at [223, 182] on input "City" at bounding box center [390, 182] width 374 height 10
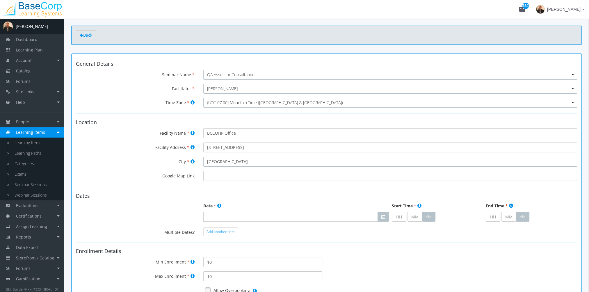
scroll to position [58, 0]
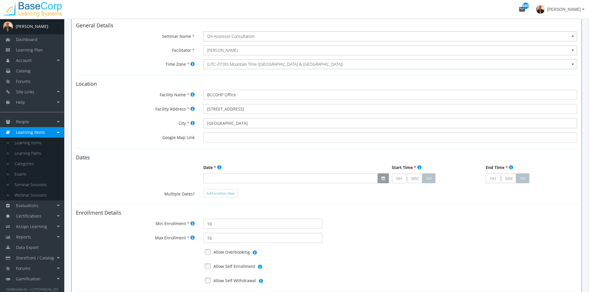
type input "[GEOGRAPHIC_DATA]"
click at [382, 178] on icon "button" at bounding box center [384, 178] width 4 height 4
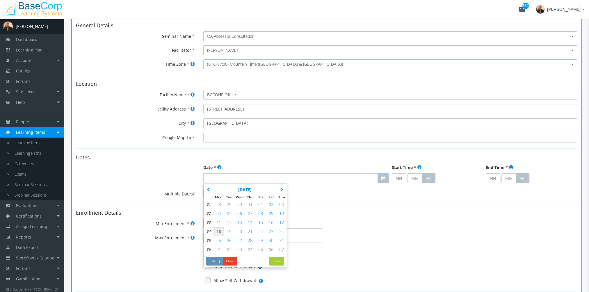
click at [219, 240] on span "25" at bounding box center [219, 241] width 5 height 6
type input "[DATE]"
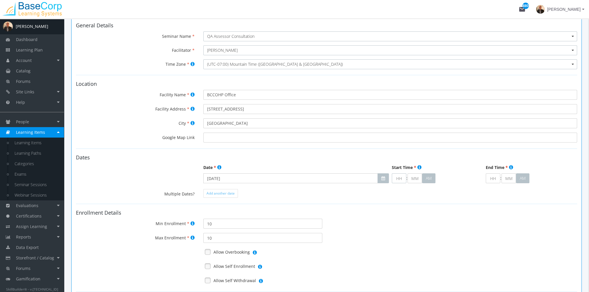
click at [398, 179] on input "text" at bounding box center [399, 178] width 15 height 10
type input "9"
type input "00"
type input "09"
click at [492, 179] on input "text" at bounding box center [493, 178] width 15 height 10
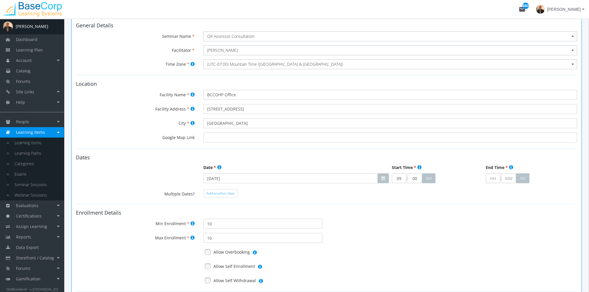
type input "1"
type input "00"
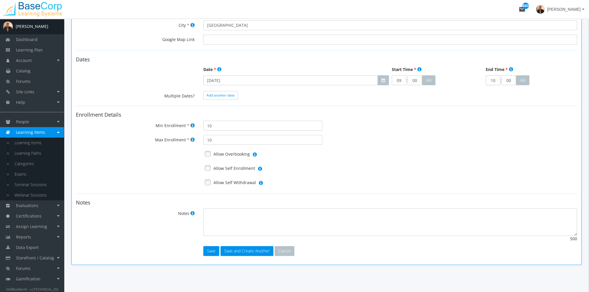
scroll to position [157, 0]
type input "10"
click at [206, 152] on link at bounding box center [207, 153] width 9 height 9
click at [206, 168] on link at bounding box center [207, 167] width 9 height 9
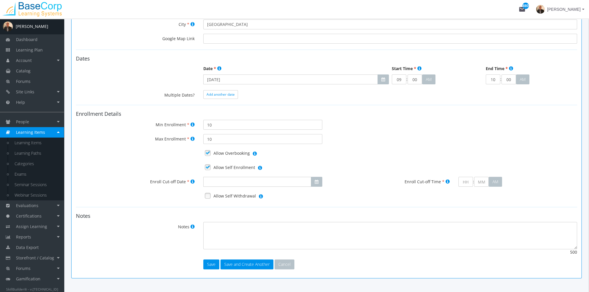
click at [207, 196] on link at bounding box center [207, 195] width 9 height 9
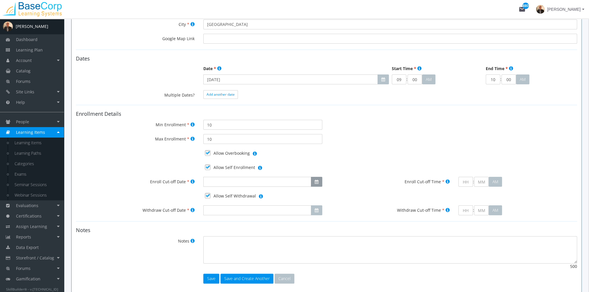
click at [314, 180] on button "button" at bounding box center [316, 182] width 11 height 10
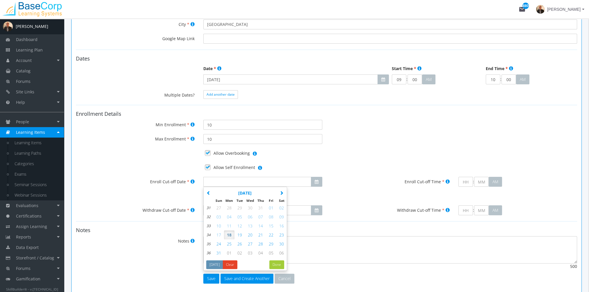
click at [228, 243] on span "25" at bounding box center [229, 244] width 5 height 6
type input "[DATE]"
click at [466, 182] on input "text" at bounding box center [466, 182] width 15 height 10
type input "9"
type input "00"
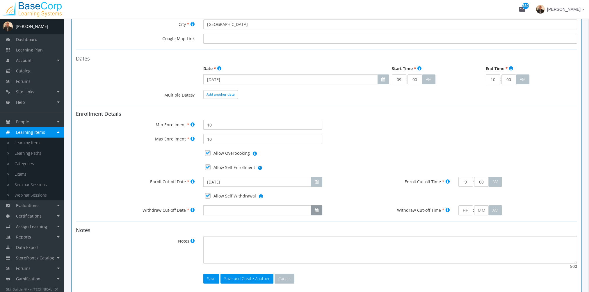
type input "09"
click at [317, 209] on icon "button" at bounding box center [317, 210] width 4 height 4
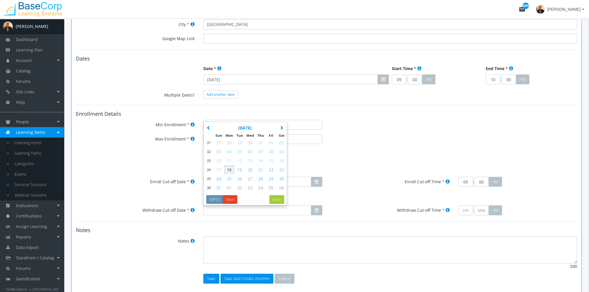
click at [229, 179] on span "25" at bounding box center [229, 179] width 5 height 6
type input "[DATE]"
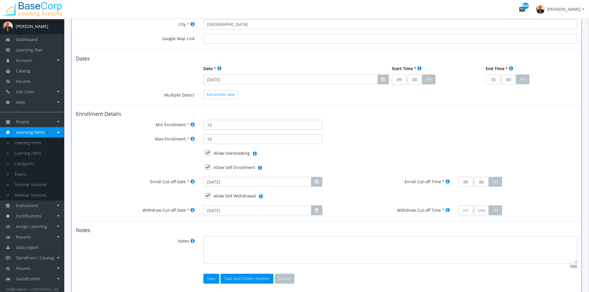
click at [468, 210] on input "text" at bounding box center [466, 210] width 15 height 10
type input "9"
type input "00"
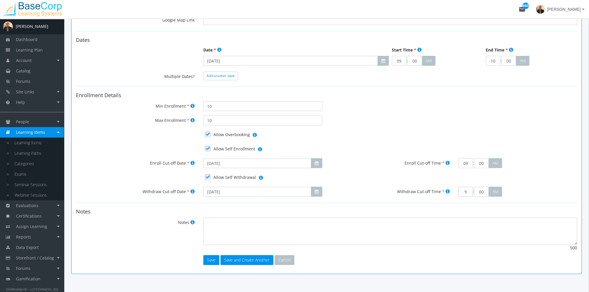
scroll to position [186, 0]
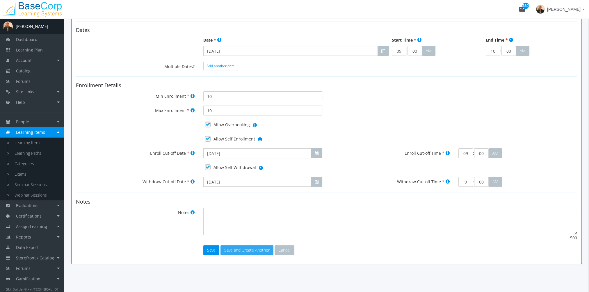
type input "09"
click at [250, 248] on button "Save and Create Another" at bounding box center [247, 250] width 53 height 10
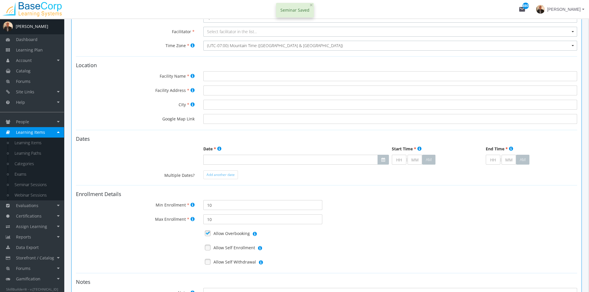
scroll to position [0, 0]
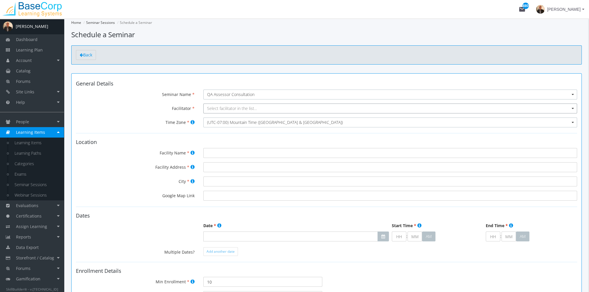
click at [228, 109] on span "Select facilitator in the list..." at bounding box center [232, 109] width 50 height 6
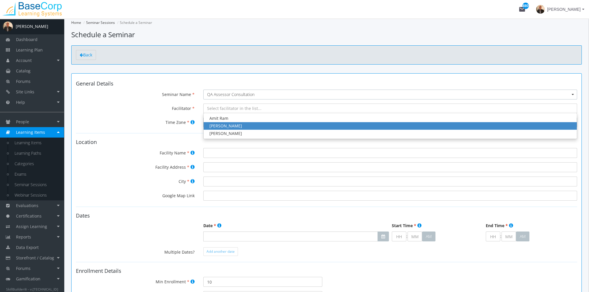
click at [231, 126] on div "[PERSON_NAME]" at bounding box center [391, 126] width 362 height 6
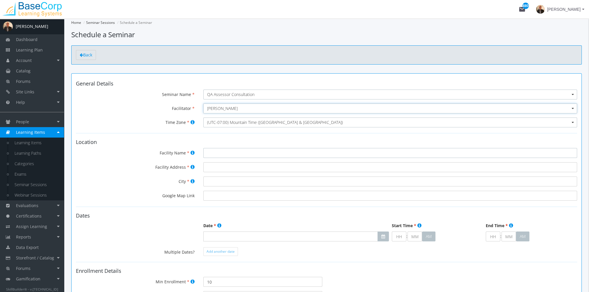
click at [226, 157] on input "Facility Name" at bounding box center [390, 153] width 374 height 10
paste input "BCCOHP Office"
type input "BCCOHP Office"
type input "[STREET_ADDRESS]"
type input "[GEOGRAPHIC_DATA]"
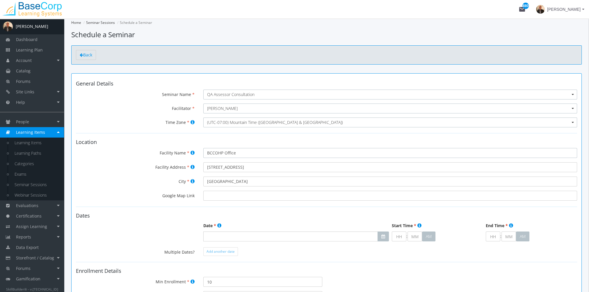
type input "BCCOHP Office"
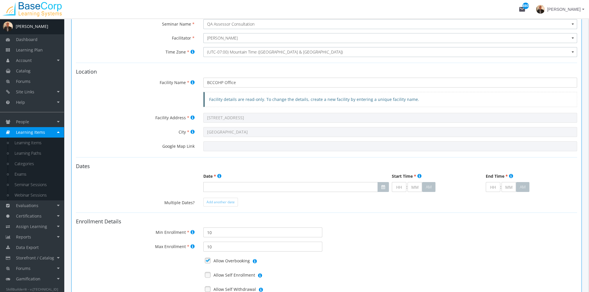
scroll to position [87, 0]
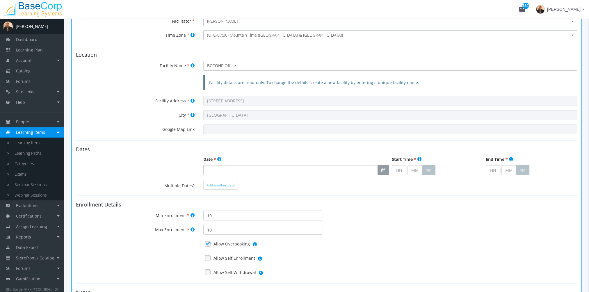
click at [382, 169] on icon "button" at bounding box center [384, 170] width 4 height 4
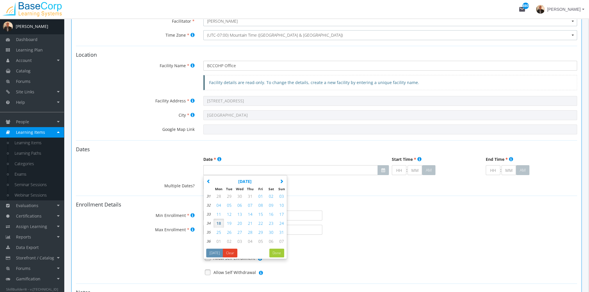
drag, startPoint x: 217, startPoint y: 241, endPoint x: 227, endPoint y: 240, distance: 9.6
click at [218, 241] on span "01" at bounding box center [219, 242] width 5 height 6
type input "[DATE]"
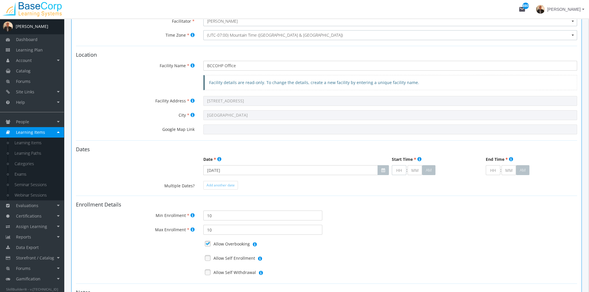
click at [395, 168] on input "text" at bounding box center [399, 170] width 15 height 10
type input "9"
type input "00"
type input "09"
click at [492, 170] on input "text" at bounding box center [493, 170] width 15 height 10
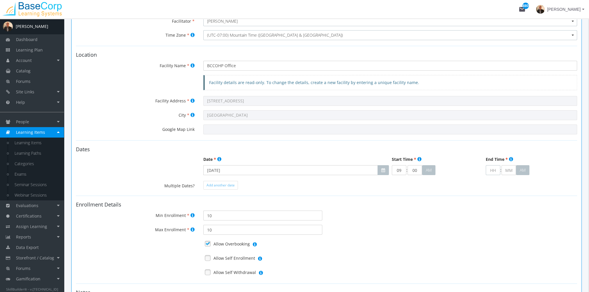
type input "1"
type input "00"
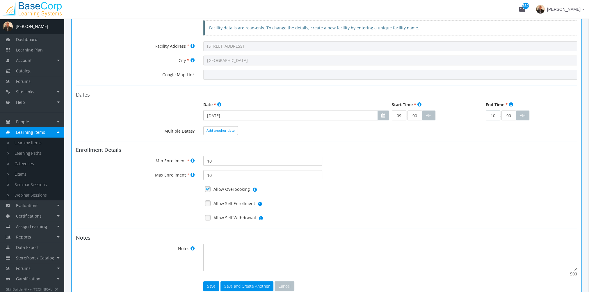
scroll to position [146, 0]
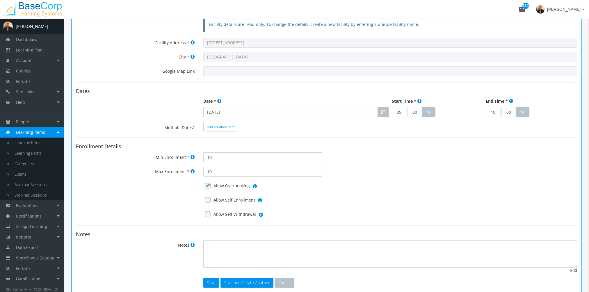
type input "10"
click at [208, 198] on link at bounding box center [207, 200] width 9 height 9
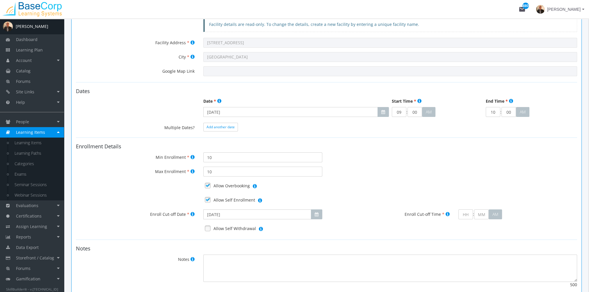
click at [208, 228] on link at bounding box center [207, 228] width 9 height 9
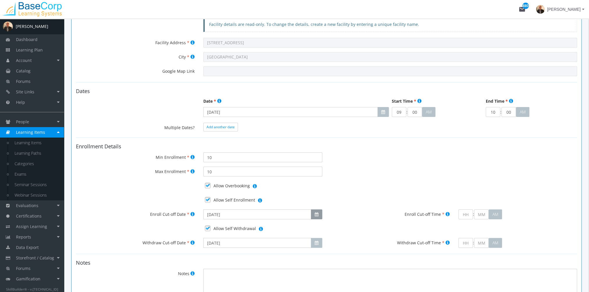
click at [314, 214] on button "button" at bounding box center [316, 215] width 11 height 10
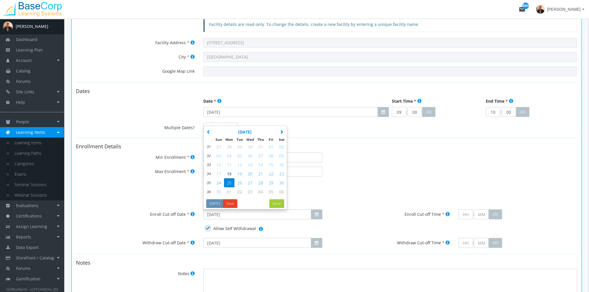
click at [229, 190] on span "01" at bounding box center [229, 192] width 5 height 6
type input "[DATE]"
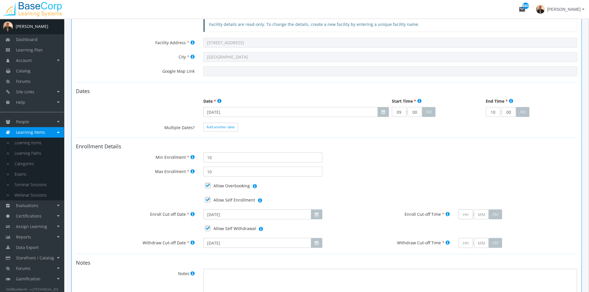
click at [464, 214] on input "text" at bounding box center [466, 215] width 15 height 10
type input "9"
type input "00"
type input "09"
drag, startPoint x: 315, startPoint y: 243, endPoint x: 312, endPoint y: 241, distance: 3.3
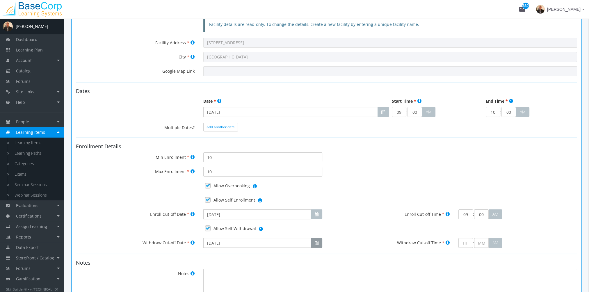
click at [315, 243] on icon "button" at bounding box center [317, 243] width 4 height 4
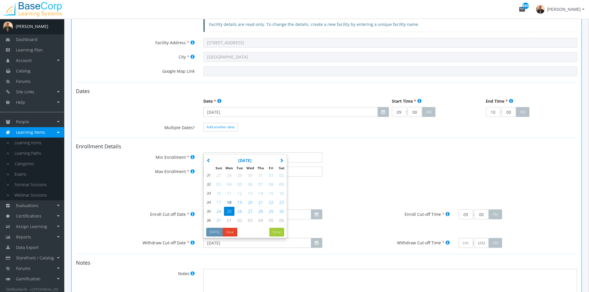
click at [230, 220] on span "01" at bounding box center [229, 221] width 5 height 6
type input "[DATE]"
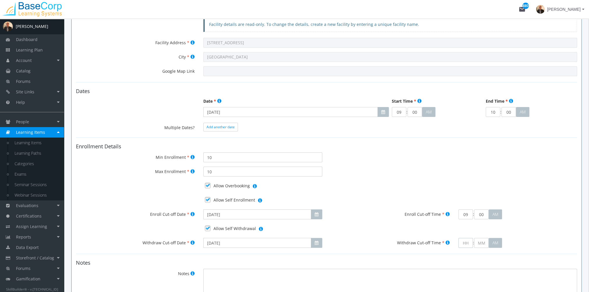
click at [462, 242] on input "text" at bounding box center [466, 243] width 15 height 10
type input "9"
type input "00"
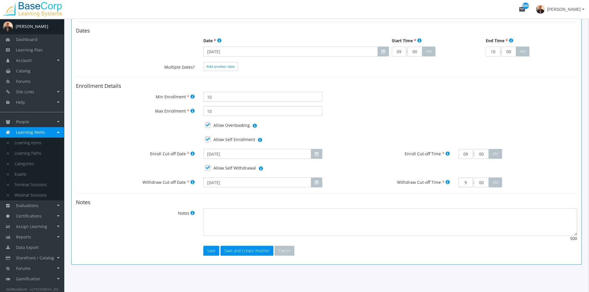
scroll to position [206, 0]
type input "09"
click at [251, 250] on button "Save and Create Another" at bounding box center [247, 251] width 53 height 10
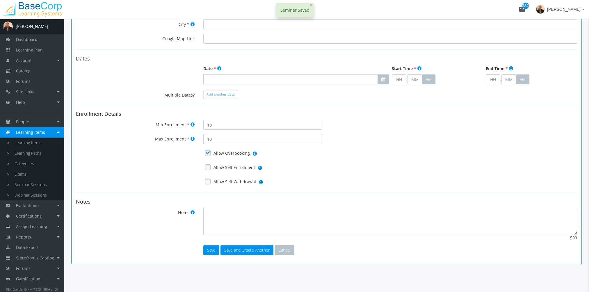
scroll to position [0, 0]
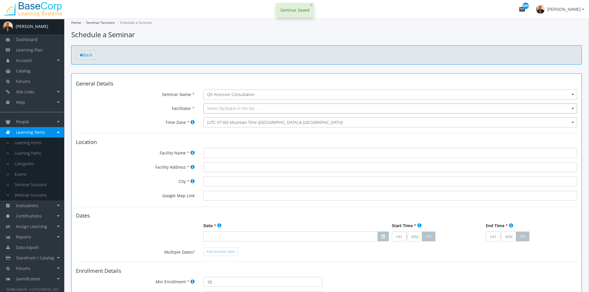
click at [224, 109] on span "Select facilitator in the list..." at bounding box center [232, 109] width 50 height 6
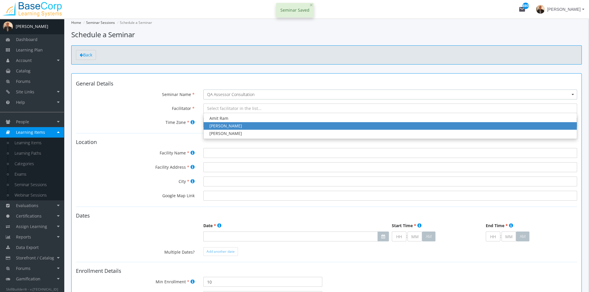
click at [227, 124] on div "[PERSON_NAME]" at bounding box center [391, 126] width 362 height 6
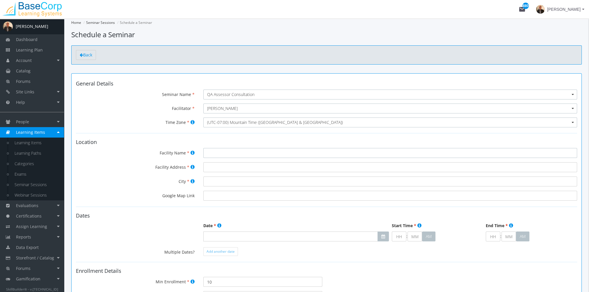
click at [209, 153] on input "Facility Name" at bounding box center [390, 153] width 374 height 10
paste input "BCCOHP Office"
type input "BCCOHP Office"
click at [212, 164] on input "Facility Address" at bounding box center [390, 167] width 374 height 10
type input "[STREET_ADDRESS]"
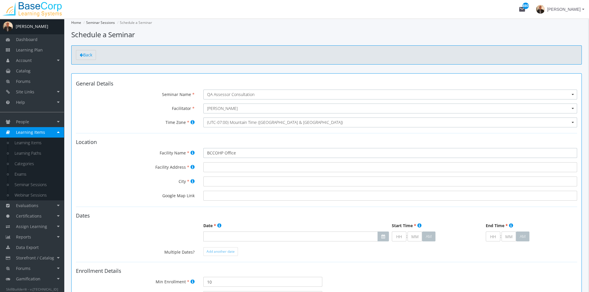
type input "[GEOGRAPHIC_DATA]"
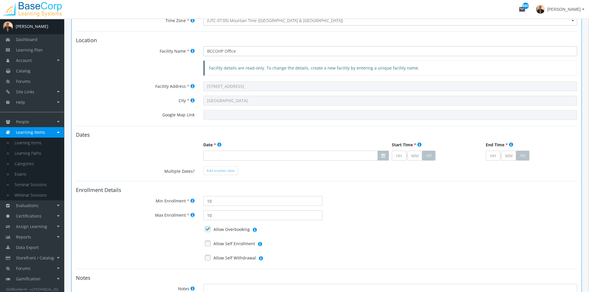
scroll to position [116, 0]
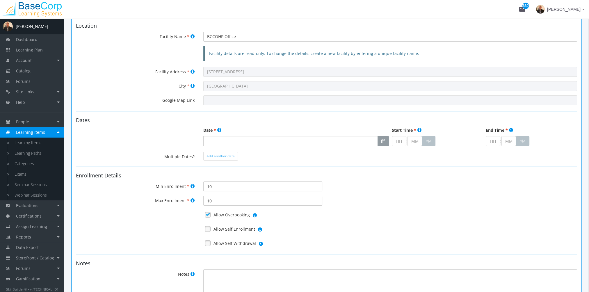
click at [383, 142] on icon "button" at bounding box center [384, 141] width 4 height 4
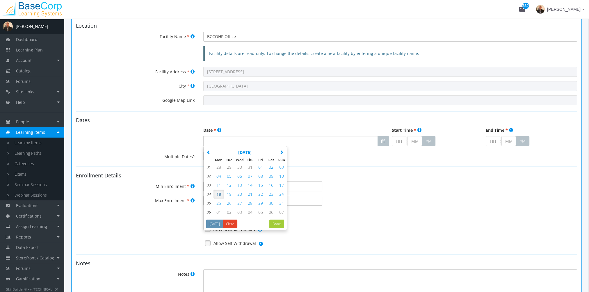
click at [281, 151] on icon "button" at bounding box center [282, 152] width 4 height 4
drag, startPoint x: 219, startPoint y: 176, endPoint x: 260, endPoint y: 177, distance: 41.3
click at [219, 176] on span "08" at bounding box center [219, 176] width 5 height 6
type input "[DATE]"
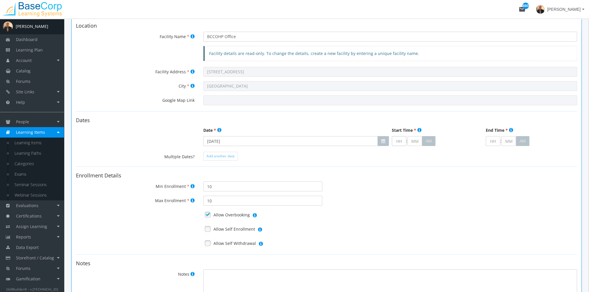
click at [397, 140] on input "text" at bounding box center [399, 141] width 15 height 10
type input "9"
type input "00"
type input "09"
click at [496, 139] on input "text" at bounding box center [493, 141] width 15 height 10
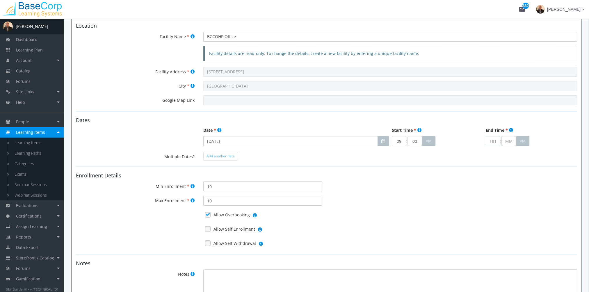
type input "1"
type input "00"
type input "10"
click at [208, 232] on link at bounding box center [207, 229] width 9 height 9
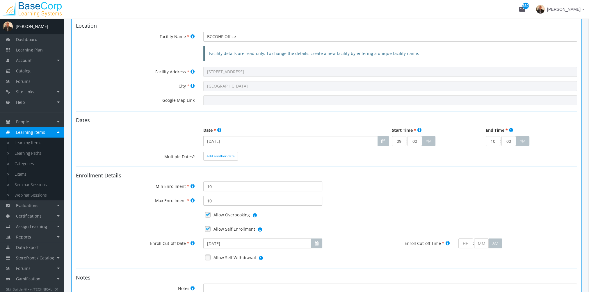
click at [206, 257] on link at bounding box center [207, 257] width 9 height 9
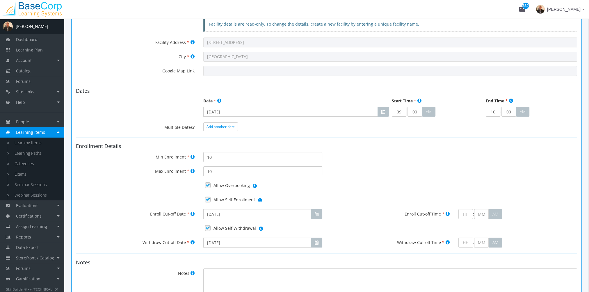
scroll to position [206, 0]
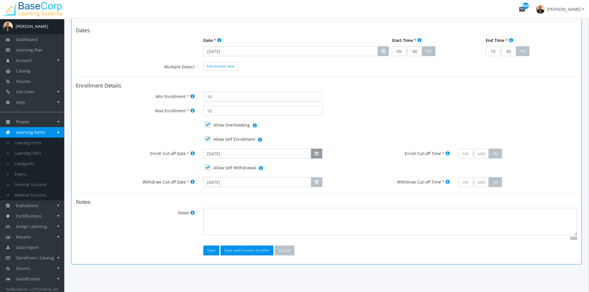
click at [314, 152] on button "button" at bounding box center [316, 154] width 11 height 10
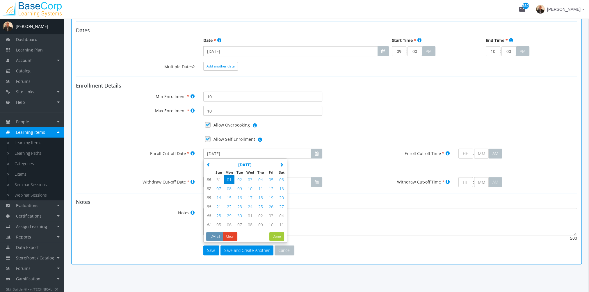
click at [230, 187] on span "08" at bounding box center [229, 189] width 5 height 6
type input "[DATE]"
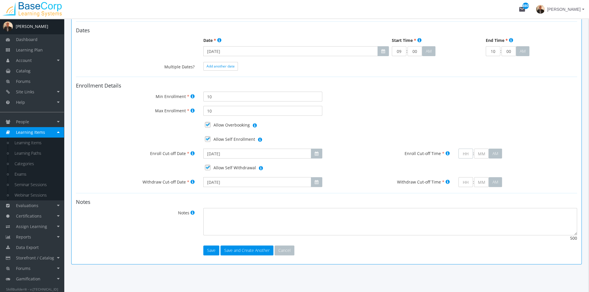
click at [465, 153] on input "text" at bounding box center [466, 154] width 15 height 10
type input "9"
type input "00"
click at [315, 181] on icon "button" at bounding box center [317, 182] width 4 height 4
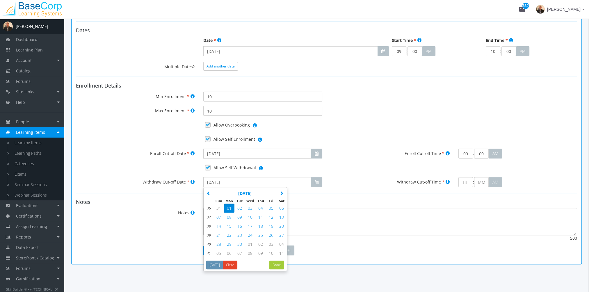
click at [231, 216] on span "08" at bounding box center [229, 217] width 5 height 6
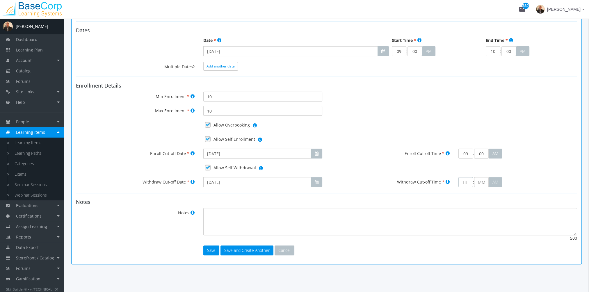
click at [467, 180] on input "text" at bounding box center [466, 182] width 15 height 10
click at [240, 250] on button "Save and Create Another" at bounding box center [247, 251] width 53 height 10
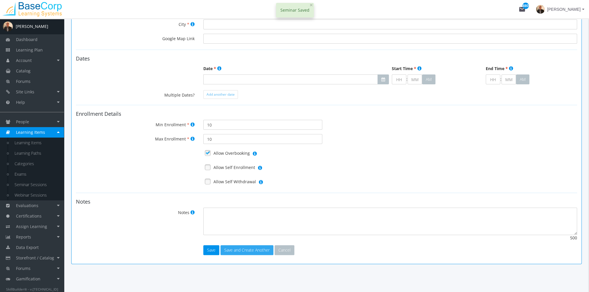
scroll to position [0, 0]
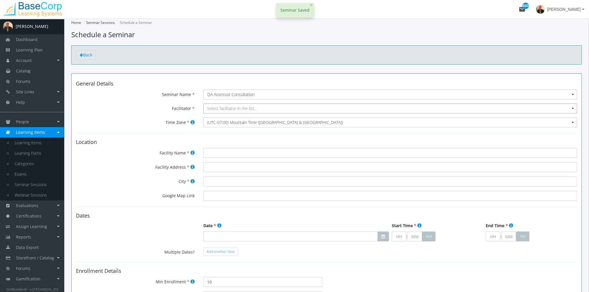
click at [216, 110] on span "Select facilitator in the list..." at bounding box center [232, 109] width 50 height 6
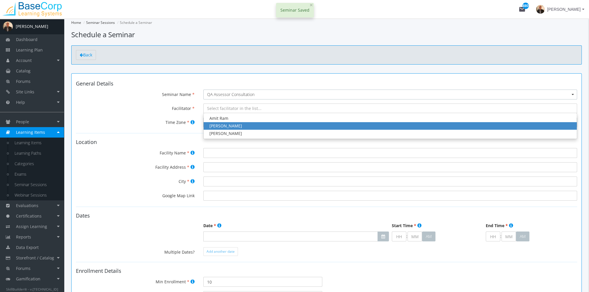
click at [221, 125] on div "[PERSON_NAME]" at bounding box center [391, 126] width 362 height 6
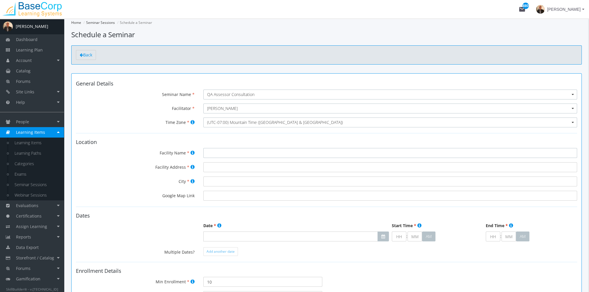
click at [222, 155] on input "Facility Name" at bounding box center [390, 153] width 374 height 10
paste input "BCCOHP Office"
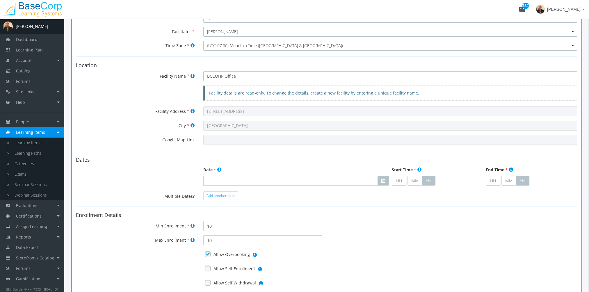
scroll to position [87, 0]
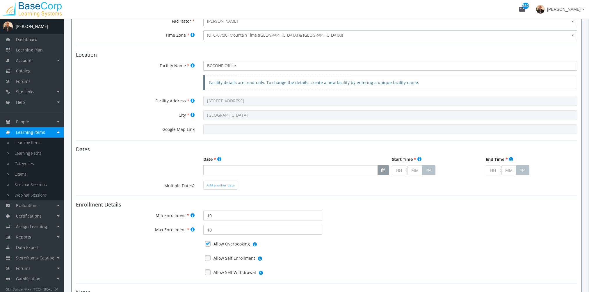
click at [383, 168] on button "button" at bounding box center [383, 170] width 11 height 10
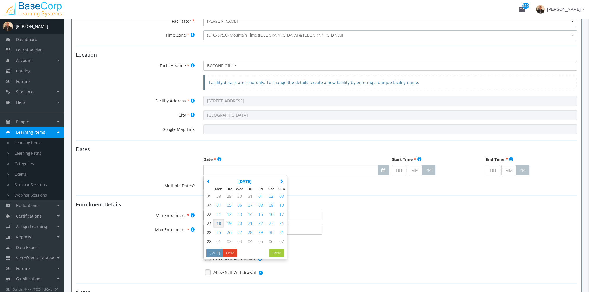
click at [282, 183] on icon "button" at bounding box center [282, 181] width 4 height 4
click at [218, 212] on span "15" at bounding box center [219, 215] width 5 height 6
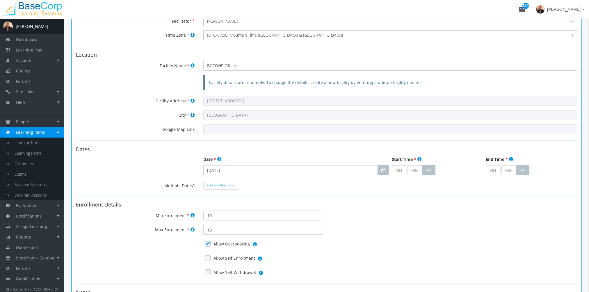
click at [395, 172] on input "text" at bounding box center [399, 170] width 15 height 10
click at [492, 171] on input "text" at bounding box center [493, 170] width 15 height 10
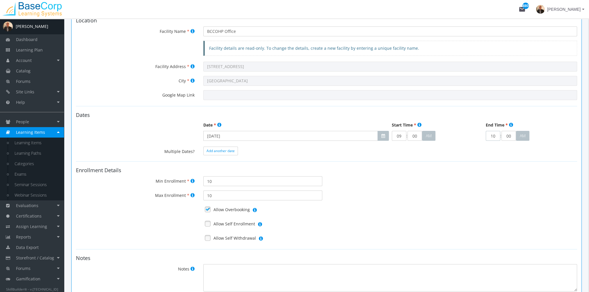
scroll to position [175, 0]
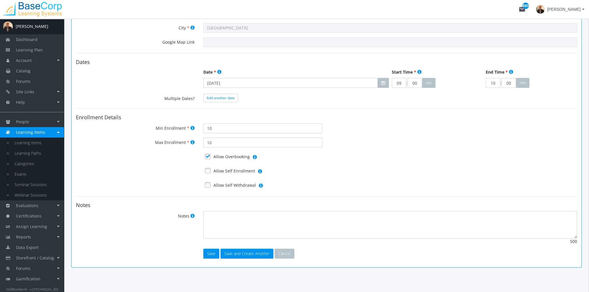
click at [207, 171] on link at bounding box center [207, 170] width 9 height 9
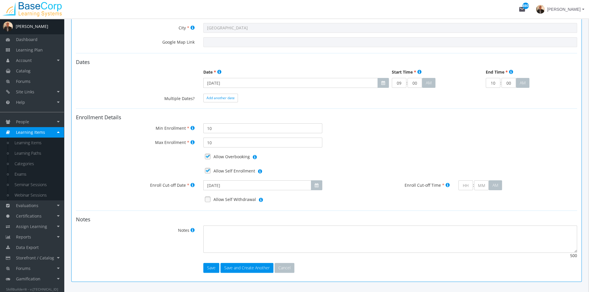
click at [208, 198] on link at bounding box center [207, 199] width 9 height 9
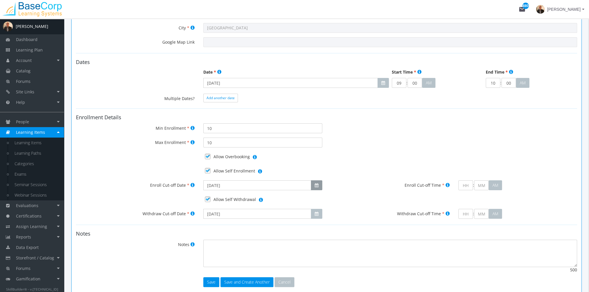
click at [315, 187] on icon "button" at bounding box center [317, 185] width 4 height 4
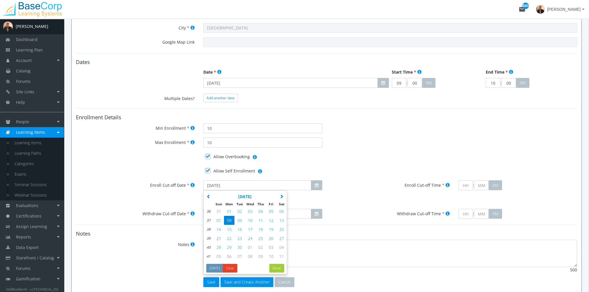
click at [231, 228] on span "15" at bounding box center [229, 230] width 5 height 6
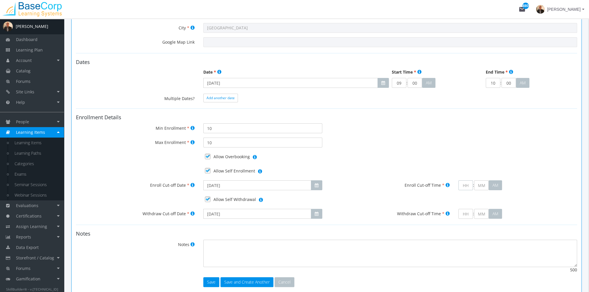
click at [462, 186] on input "text" at bounding box center [466, 185] width 15 height 10
click at [315, 214] on icon "button" at bounding box center [317, 214] width 4 height 4
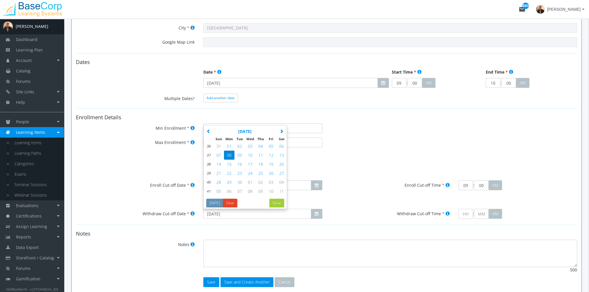
click at [229, 162] on span "15" at bounding box center [229, 165] width 5 height 6
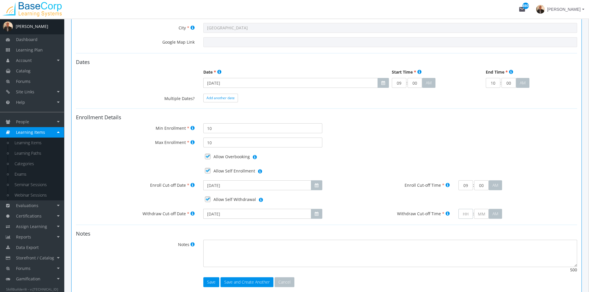
click at [465, 212] on input "text" at bounding box center [466, 214] width 15 height 10
click at [247, 286] on div "General Details Seminar Name Select a seminar in the list... QA Assessor Consul…" at bounding box center [326, 98] width 511 height 398
click at [247, 281] on button "Save and Create Another" at bounding box center [247, 282] width 53 height 10
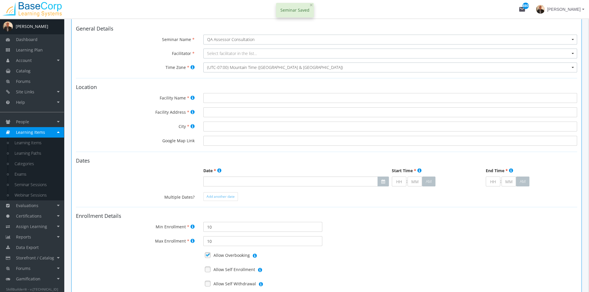
scroll to position [0, 0]
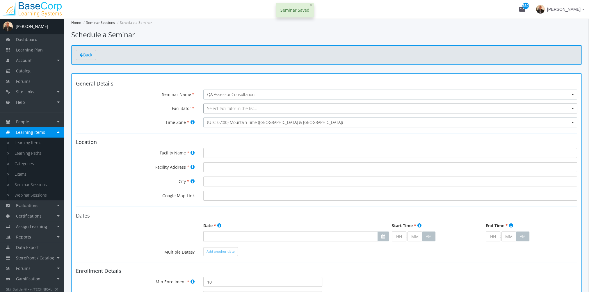
click at [222, 108] on span "Select facilitator in the list..." at bounding box center [232, 109] width 50 height 6
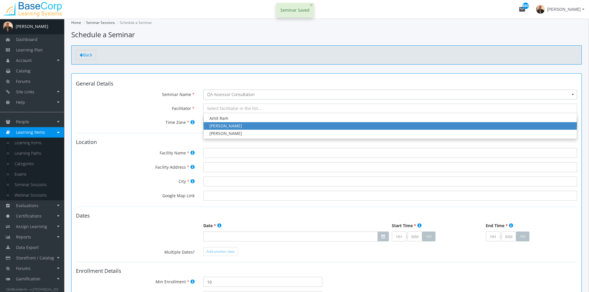
click at [221, 125] on div "[PERSON_NAME]" at bounding box center [391, 126] width 362 height 6
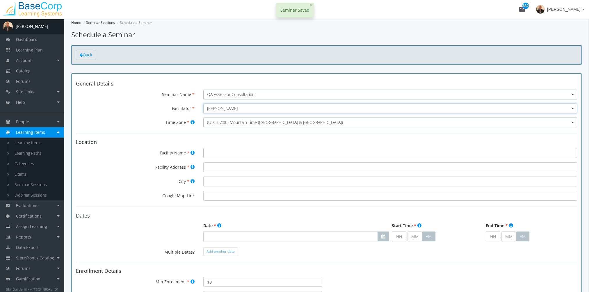
click at [212, 152] on input "Facility Name" at bounding box center [390, 153] width 374 height 10
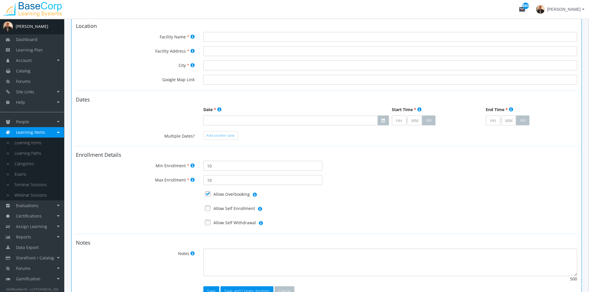
scroll to position [116, 0]
click at [382, 122] on icon "button" at bounding box center [384, 120] width 4 height 4
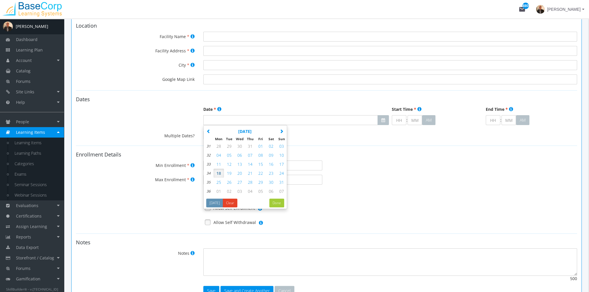
click at [281, 130] on icon "button" at bounding box center [282, 131] width 4 height 4
click at [283, 132] on icon "button" at bounding box center [282, 131] width 4 height 4
click at [228, 154] on span "07" at bounding box center [229, 155] width 5 height 6
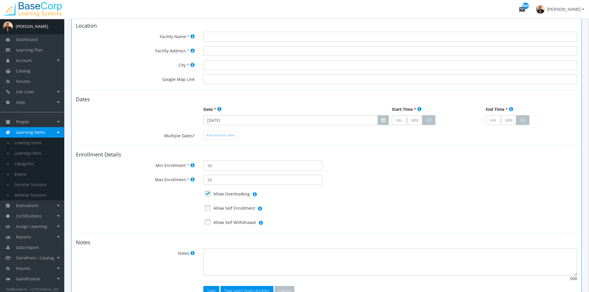
click at [399, 118] on input "text" at bounding box center [399, 120] width 15 height 10
click at [492, 122] on input "text" at bounding box center [493, 120] width 15 height 10
click at [211, 207] on link at bounding box center [207, 208] width 9 height 9
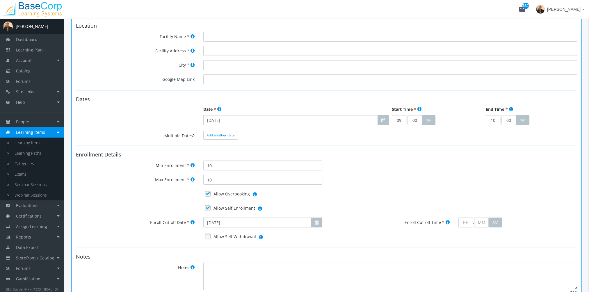
click at [207, 237] on link at bounding box center [207, 236] width 9 height 9
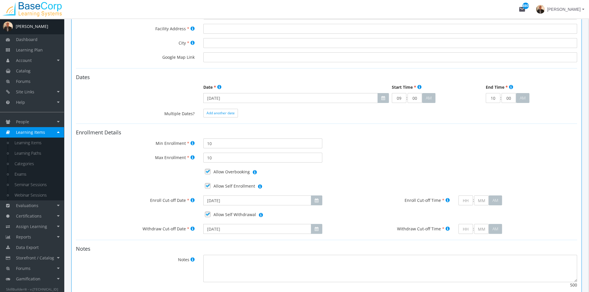
scroll to position [175, 0]
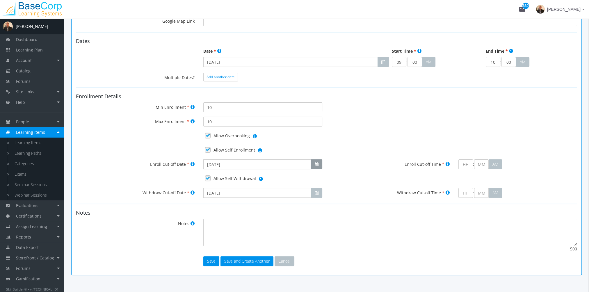
click at [319, 164] on button "button" at bounding box center [316, 164] width 11 height 10
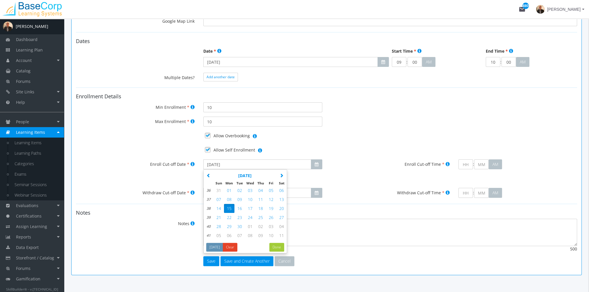
click at [283, 173] on icon "button" at bounding box center [282, 175] width 4 height 4
click at [241, 198] on span "07" at bounding box center [239, 200] width 5 height 6
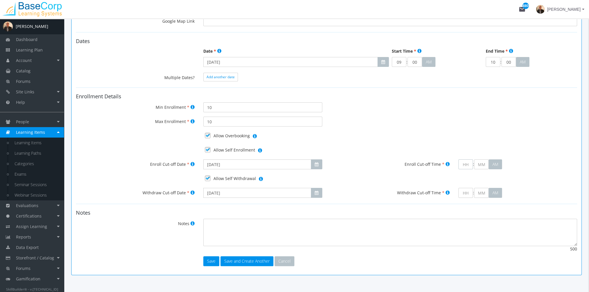
click at [467, 165] on input "text" at bounding box center [466, 164] width 15 height 10
click at [315, 196] on button "button" at bounding box center [316, 193] width 11 height 10
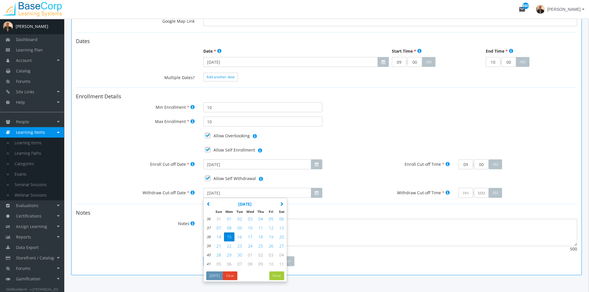
click at [282, 202] on icon "button" at bounding box center [282, 204] width 4 height 4
click at [237, 227] on span "07" at bounding box center [239, 228] width 5 height 6
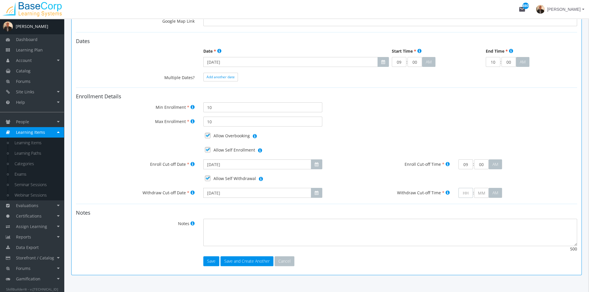
click at [464, 191] on input "text" at bounding box center [466, 193] width 15 height 10
click at [239, 260] on button "Save and Create Another" at bounding box center [247, 261] width 53 height 10
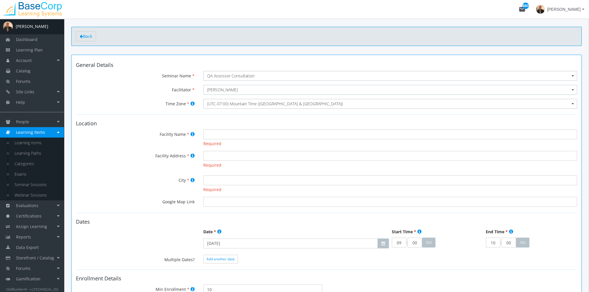
scroll to position [29, 0]
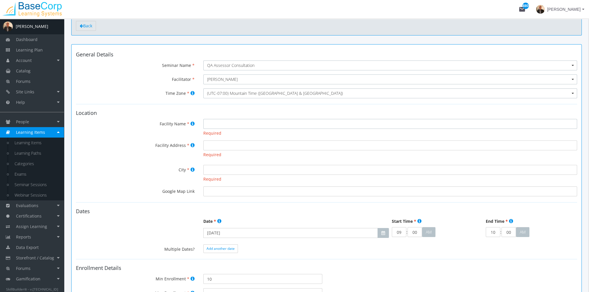
click at [217, 124] on input "Facility Name" at bounding box center [390, 124] width 374 height 10
paste input "BCCOHP Office"
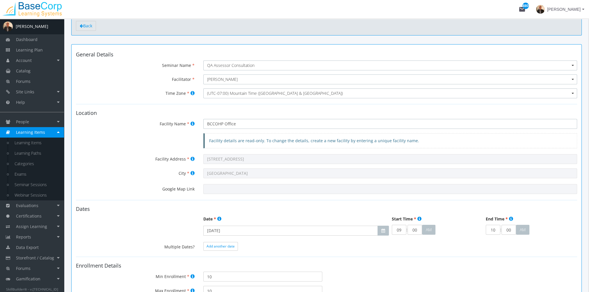
scroll to position [175, 0]
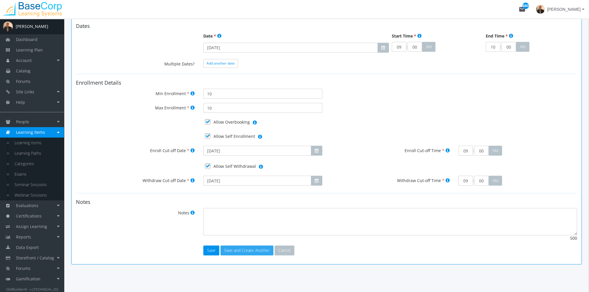
click at [251, 253] on button "Save and Create Another" at bounding box center [247, 251] width 53 height 10
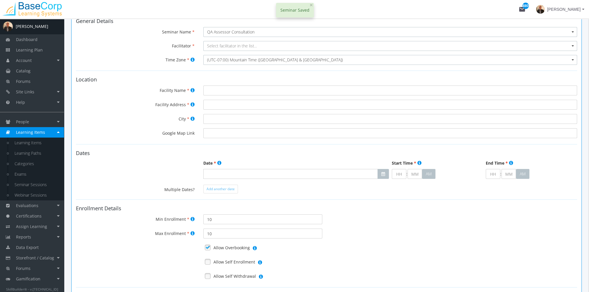
scroll to position [0, 0]
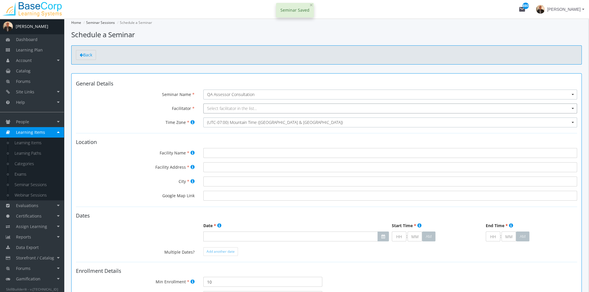
click at [232, 111] on span "Select facilitator in the list..." at bounding box center [390, 109] width 374 height 10
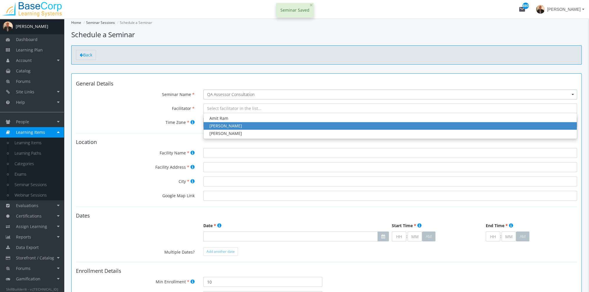
click at [230, 125] on div "[PERSON_NAME]" at bounding box center [391, 126] width 362 height 6
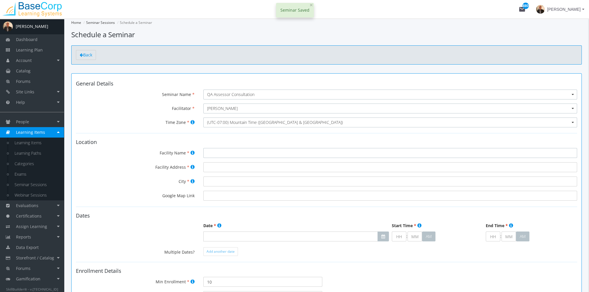
click at [219, 155] on input "Facility Name" at bounding box center [390, 153] width 374 height 10
paste input "BCCOHP Office"
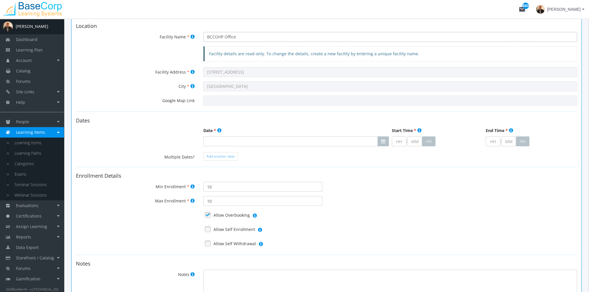
scroll to position [116, 0]
click at [383, 137] on button "button" at bounding box center [383, 141] width 11 height 10
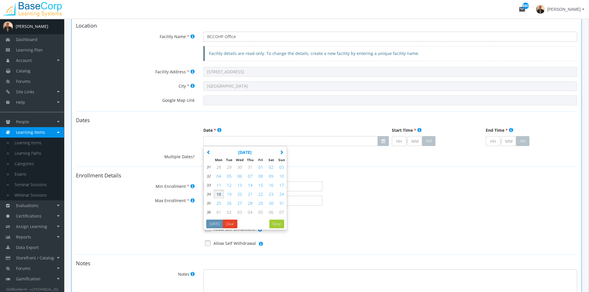
click at [279, 154] on button "next" at bounding box center [281, 152] width 10 height 9
click at [230, 175] on span "04" at bounding box center [229, 176] width 5 height 6
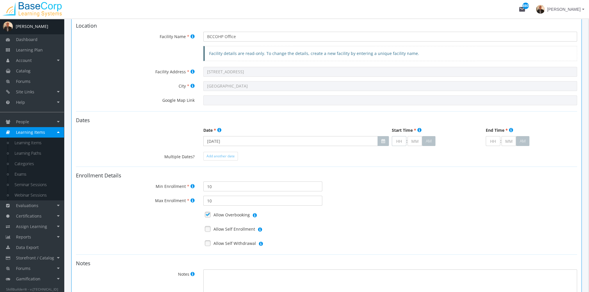
click at [397, 139] on input "text" at bounding box center [399, 141] width 15 height 10
click at [493, 141] on input "text" at bounding box center [493, 141] width 15 height 10
click at [208, 229] on link at bounding box center [207, 229] width 9 height 9
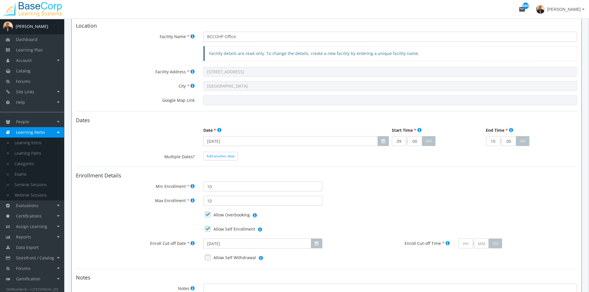
click at [207, 256] on link at bounding box center [207, 257] width 9 height 9
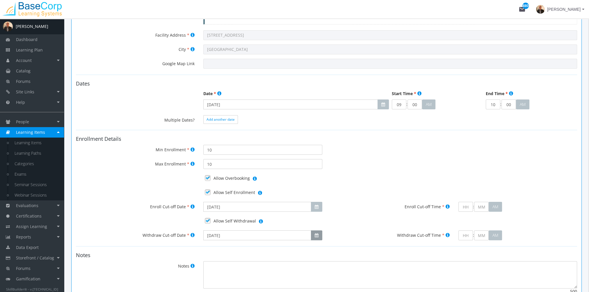
scroll to position [175, 0]
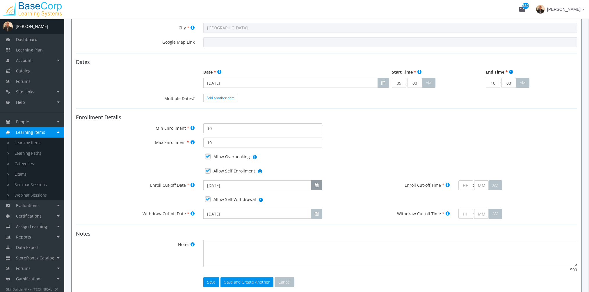
click at [317, 182] on button "button" at bounding box center [316, 185] width 11 height 10
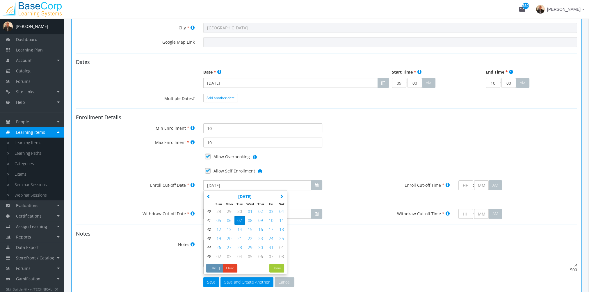
click at [280, 194] on icon "button" at bounding box center [282, 196] width 4 height 4
click at [210, 196] on icon "button" at bounding box center [209, 196] width 4 height 4
click at [240, 219] on span "04" at bounding box center [239, 221] width 5 height 6
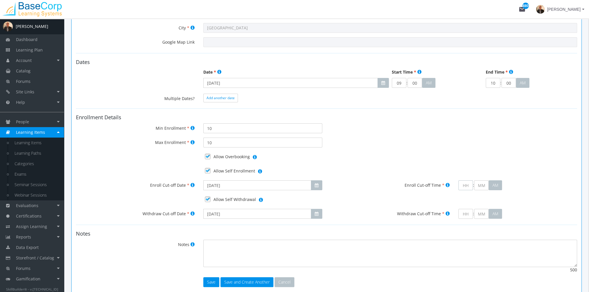
click at [466, 186] on input "text" at bounding box center [466, 185] width 15 height 10
click at [315, 214] on icon "button" at bounding box center [317, 214] width 4 height 4
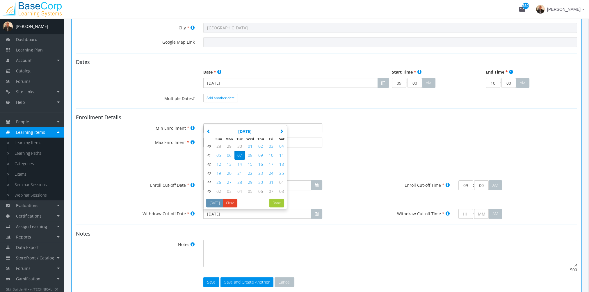
click at [282, 131] on icon "button" at bounding box center [282, 131] width 4 height 4
click at [237, 154] on span "04" at bounding box center [239, 155] width 5 height 6
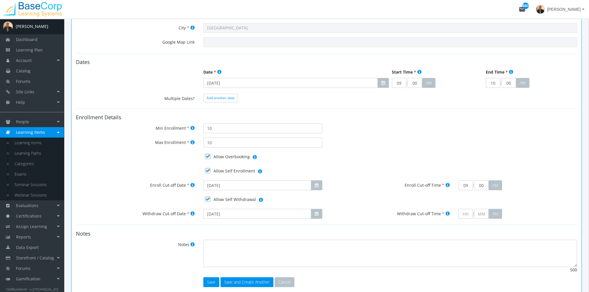
click at [464, 215] on input "text" at bounding box center [466, 214] width 15 height 10
click at [212, 282] on button "Save" at bounding box center [211, 282] width 16 height 10
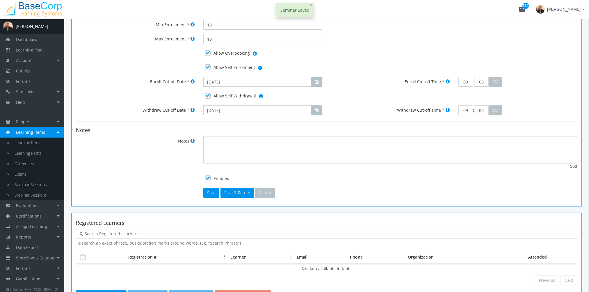
scroll to position [318, 0]
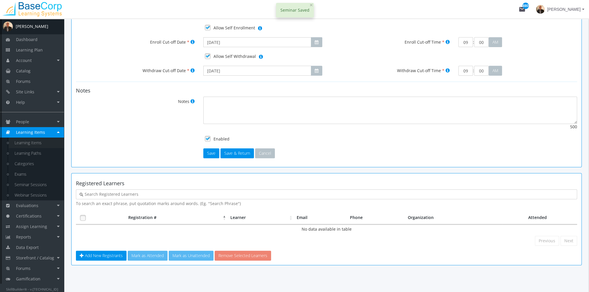
click at [44, 143] on link "Learning Items" at bounding box center [36, 143] width 55 height 10
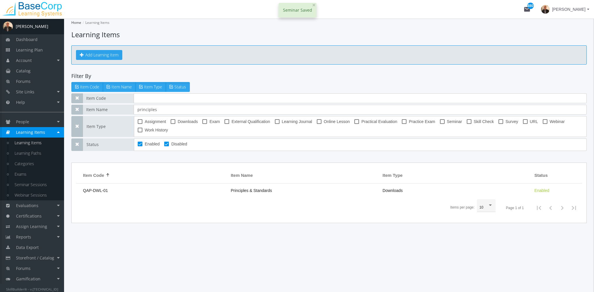
click at [100, 55] on button "Add Learning Item" at bounding box center [99, 55] width 46 height 10
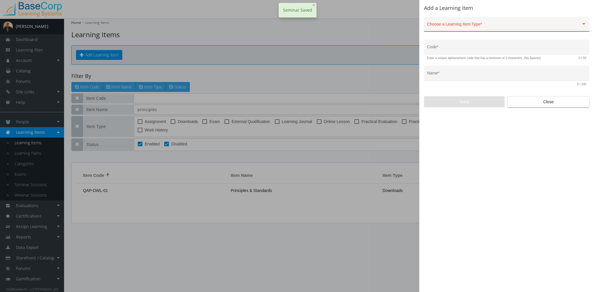
click at [452, 22] on div "Choose a Learning Item Type *" at bounding box center [506, 26] width 159 height 12
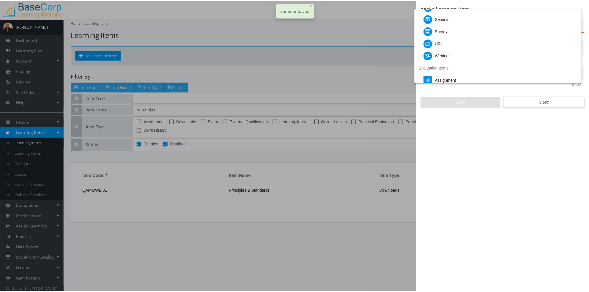
scroll to position [58, 0]
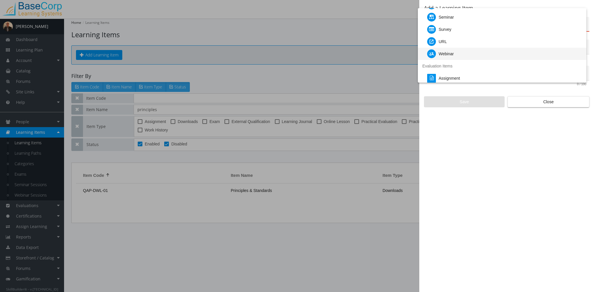
click at [460, 52] on div "Webinar" at bounding box center [504, 54] width 155 height 12
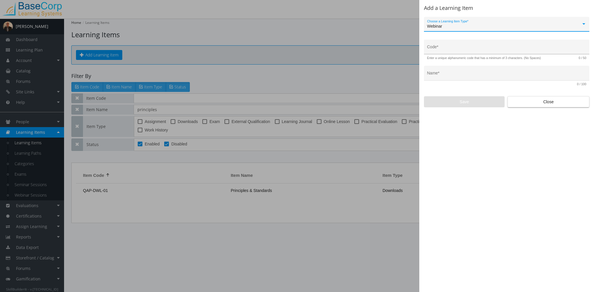
click at [448, 47] on input "Code *" at bounding box center [506, 49] width 159 height 5
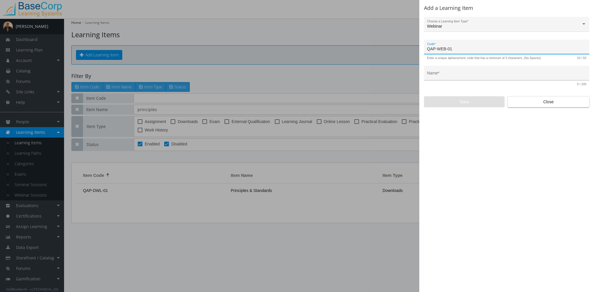
click at [446, 76] on input "Name *" at bounding box center [506, 75] width 159 height 5
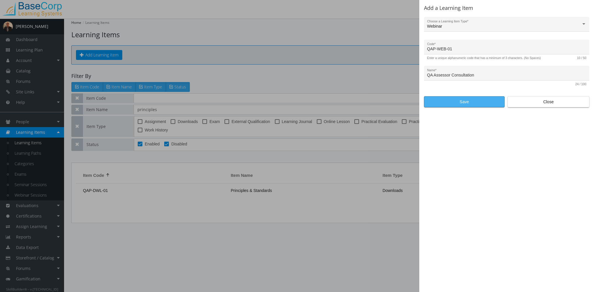
click at [465, 101] on span "Save" at bounding box center [464, 102] width 71 height 10
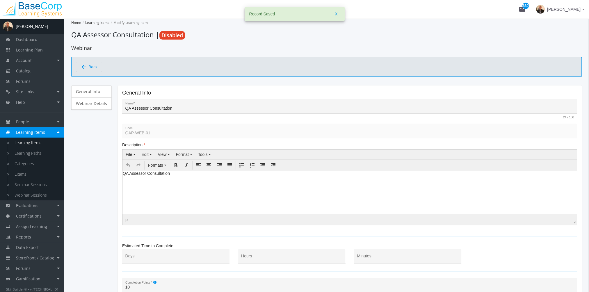
scroll to position [80, 0]
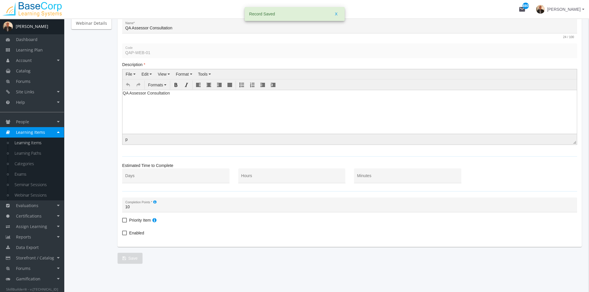
click at [130, 231] on span "Enabled" at bounding box center [136, 233] width 15 height 7
click at [123, 235] on input "Enabled" at bounding box center [122, 235] width 0 height 0
click at [132, 258] on span "Save" at bounding box center [130, 258] width 15 height 10
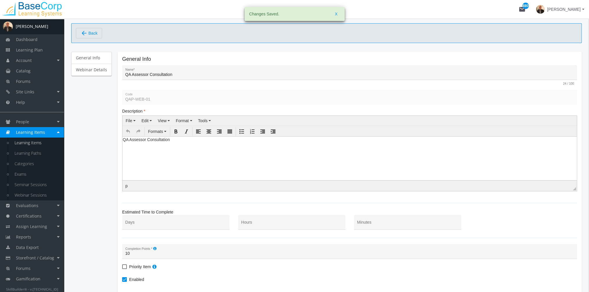
scroll to position [0, 0]
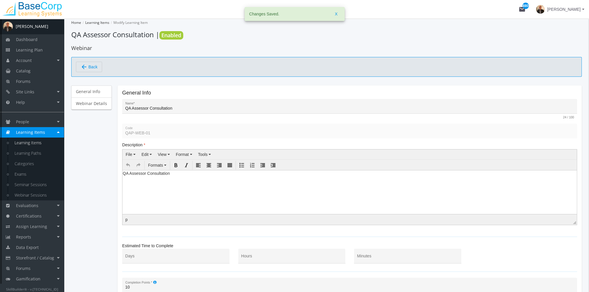
click at [44, 146] on link "Learning Items" at bounding box center [36, 143] width 55 height 10
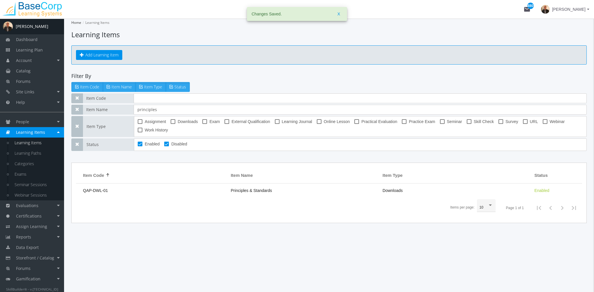
click at [449, 122] on span "Seminar" at bounding box center [454, 121] width 15 height 7
click at [440, 124] on input "Seminar" at bounding box center [440, 124] width 0 height 0
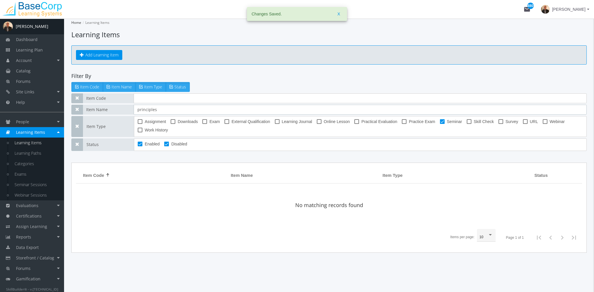
drag, startPoint x: 158, startPoint y: 113, endPoint x: 123, endPoint y: 110, distance: 35.9
click at [123, 111] on div "Item Name principles" at bounding box center [328, 110] width 515 height 10
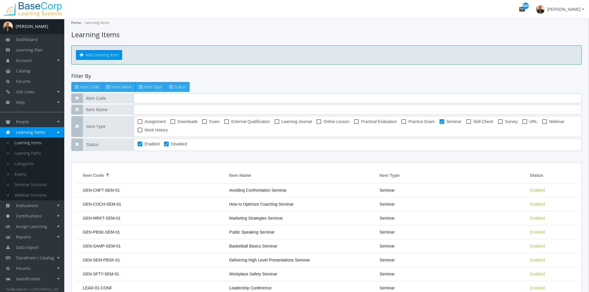
click at [151, 100] on input "text" at bounding box center [358, 98] width 448 height 10
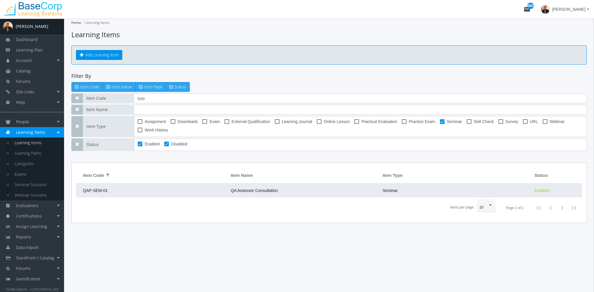
click at [249, 191] on span "QA Assessor Consultation" at bounding box center [253, 190] width 47 height 5
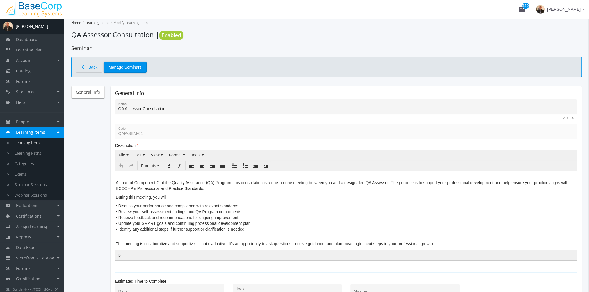
drag, startPoint x: 166, startPoint y: 201, endPoint x: 138, endPoint y: 194, distance: 29.2
click at [166, 201] on body "As part of Component C of the Quality Assurance (QA) Program, this consultation…" at bounding box center [347, 210] width 462 height 79
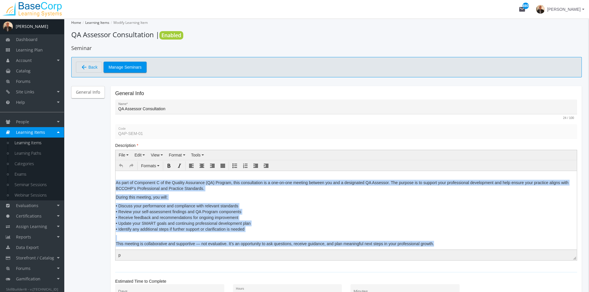
drag, startPoint x: 116, startPoint y: 182, endPoint x: 467, endPoint y: 264, distance: 360.0
click at [467, 249] on html "As part of Component C of the Quality Assurance (QA) Program, this consultation…" at bounding box center [347, 210] width 462 height 79
copy body "As part of Component C of the Quality Assurance (QA) Program, this consultation…"
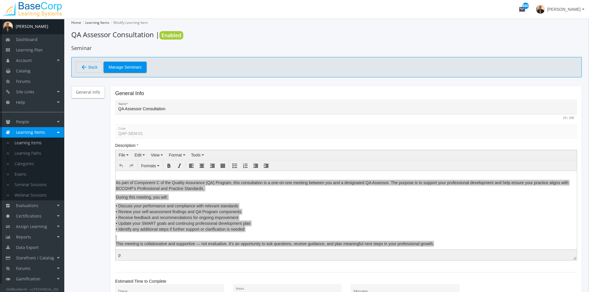
click at [37, 145] on link "Learning Items" at bounding box center [36, 143] width 55 height 10
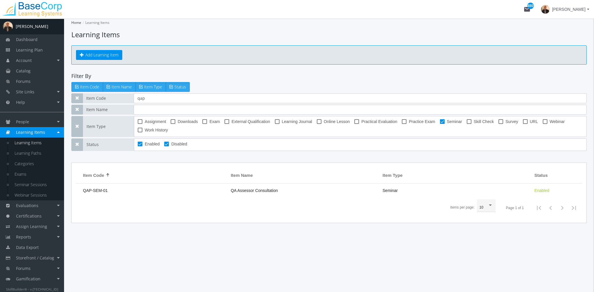
click at [445, 119] on label "Seminar" at bounding box center [451, 121] width 22 height 7
click at [440, 124] on input "Seminar" at bounding box center [440, 124] width 0 height 0
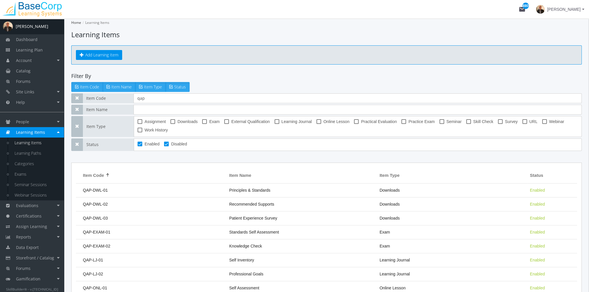
click at [545, 122] on label "Webinar" at bounding box center [553, 121] width 22 height 7
click at [543, 124] on input "Webinar" at bounding box center [542, 124] width 0 height 0
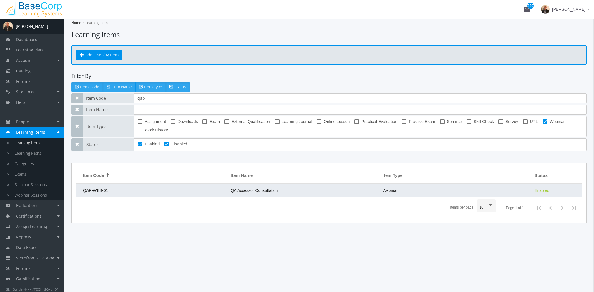
click at [255, 192] on span "QA Assessor Consultation" at bounding box center [253, 190] width 47 height 5
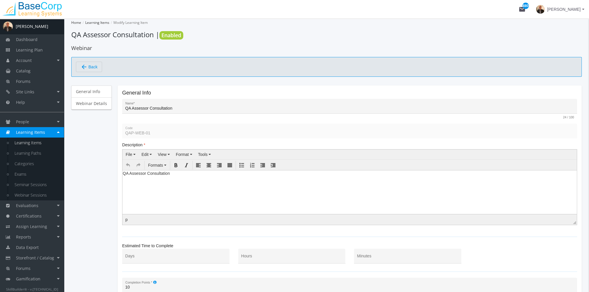
click at [171, 179] on html "QA Assessor Consultation" at bounding box center [350, 174] width 455 height 9
click at [123, 173] on html "QA Assessor Consultation" at bounding box center [350, 174] width 455 height 9
paste body
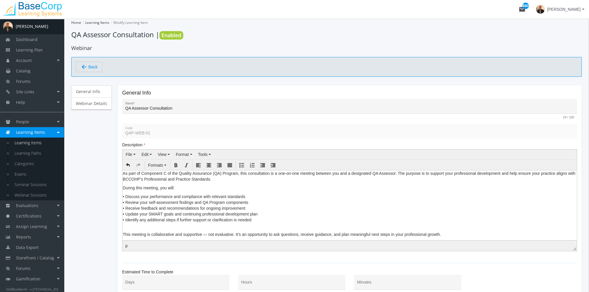
click at [124, 173] on p "As part of Component C of the Quality Assurance (QA) Program, this consultation…" at bounding box center [350, 176] width 454 height 12
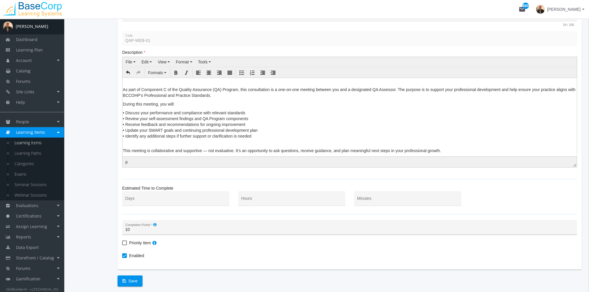
scroll to position [115, 0]
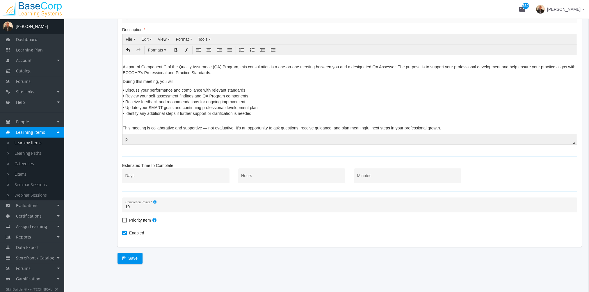
click at [279, 178] on input "Hours" at bounding box center [291, 178] width 101 height 5
click at [129, 258] on span "Save" at bounding box center [130, 258] width 15 height 10
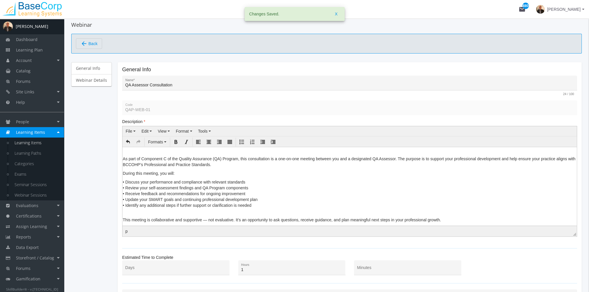
scroll to position [0, 0]
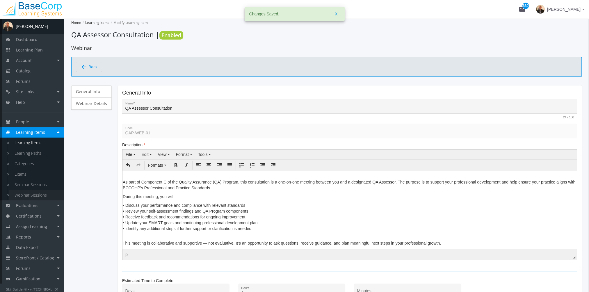
click at [30, 196] on link "Webinar Sessions" at bounding box center [36, 195] width 55 height 10
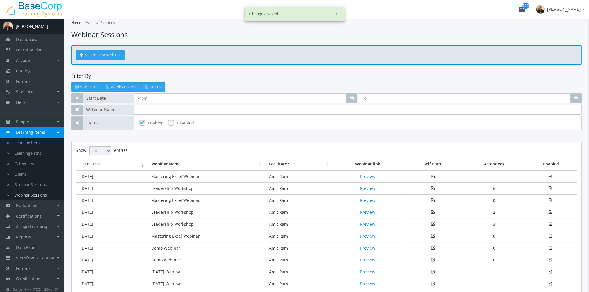
click at [101, 55] on span "Schedule a Webinar" at bounding box center [103, 55] width 36 height 6
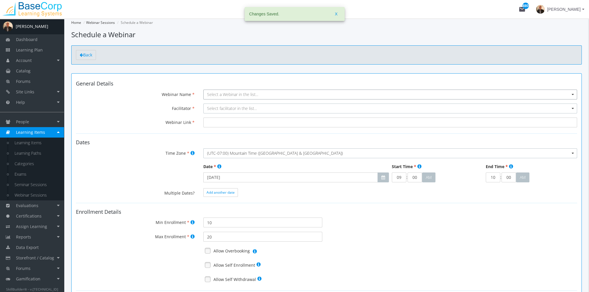
click at [226, 93] on span "Select a Webinar in the list..." at bounding box center [232, 95] width 51 height 6
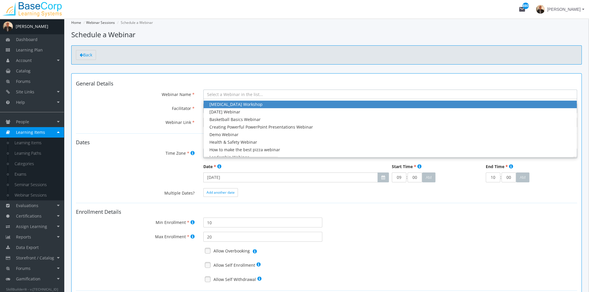
paste input "As part of Component C of the Quality Assurance (QA) Program, this consultation…"
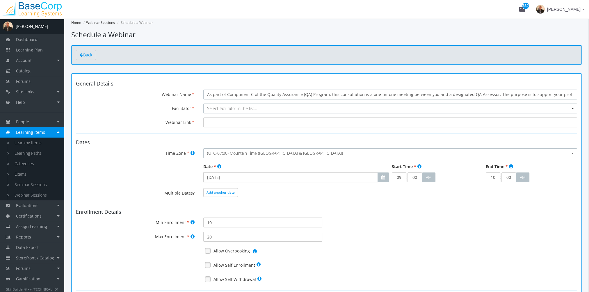
drag, startPoint x: 250, startPoint y: 95, endPoint x: 136, endPoint y: 102, distance: 114.0
click at [135, 102] on form "General Details Webinar Name Select a Webinar in the list... As part of Compone…" at bounding box center [326, 217] width 501 height 272
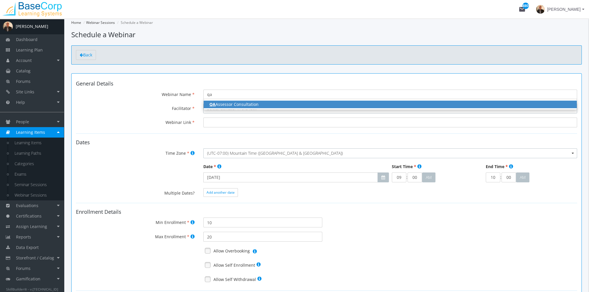
click at [225, 103] on div "QA Assessor Consultation" at bounding box center [391, 105] width 362 height 6
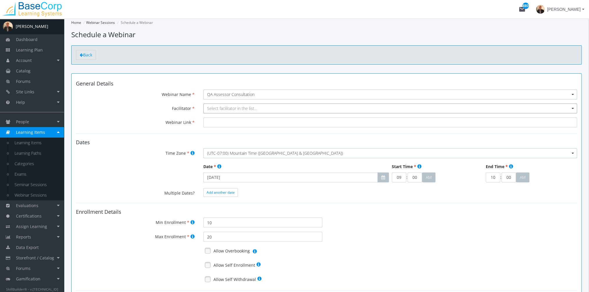
click at [226, 108] on span "Select facilitator in the list..." at bounding box center [232, 109] width 50 height 6
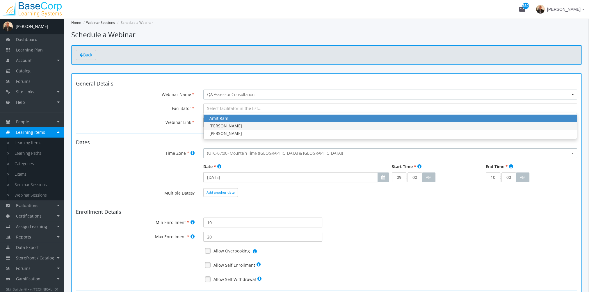
click at [229, 125] on div "[PERSON_NAME]" at bounding box center [391, 126] width 362 height 6
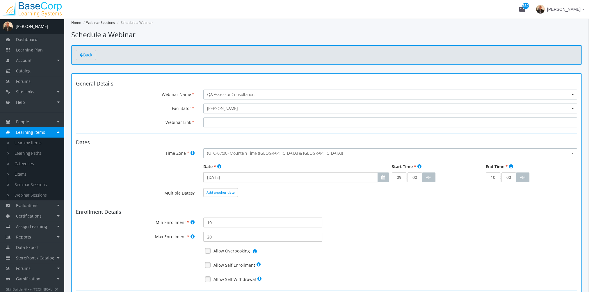
click at [244, 123] on input "Webinar Link" at bounding box center [390, 123] width 374 height 10
paste input "[URL][DOMAIN_NAME][SECURITY_DATA]"
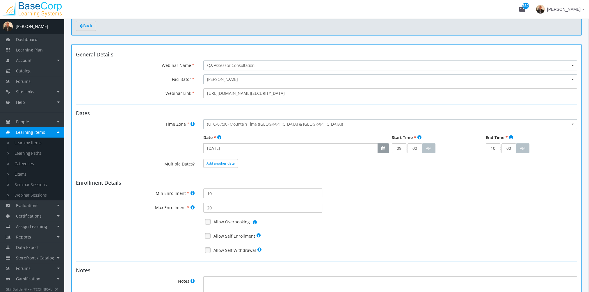
click at [382, 148] on icon "button" at bounding box center [384, 148] width 4 height 4
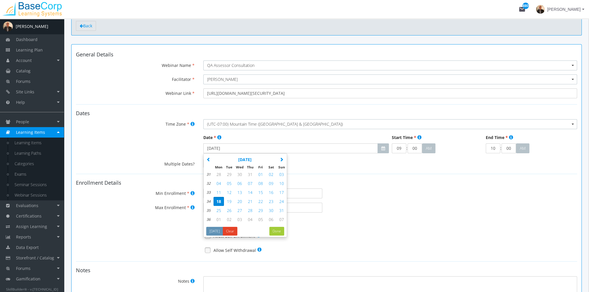
click at [218, 210] on span "25" at bounding box center [219, 211] width 5 height 6
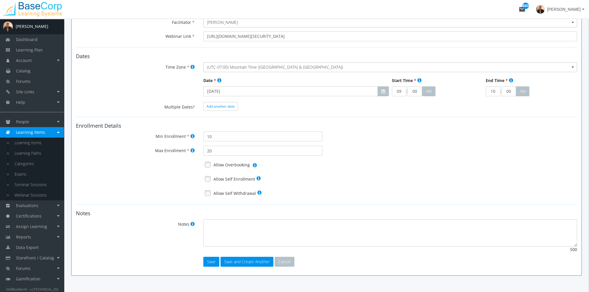
scroll to position [87, 0]
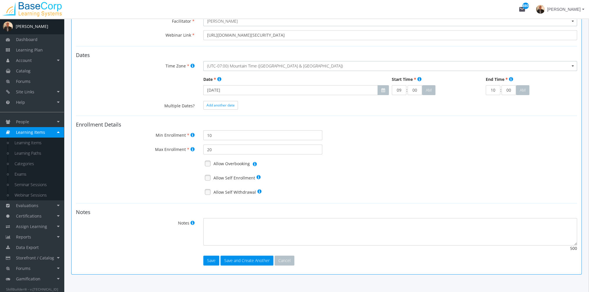
click at [210, 164] on link at bounding box center [207, 163] width 9 height 9
drag, startPoint x: 205, startPoint y: 177, endPoint x: 212, endPoint y: 185, distance: 10.5
click at [205, 177] on link at bounding box center [207, 177] width 9 height 9
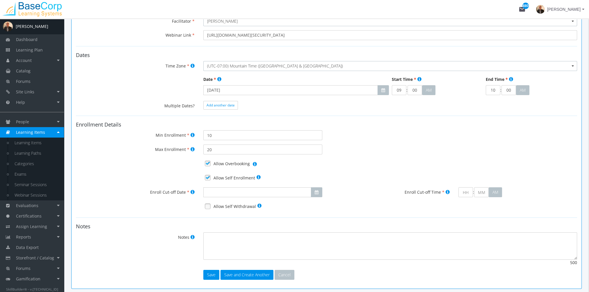
click at [207, 207] on link at bounding box center [207, 206] width 9 height 9
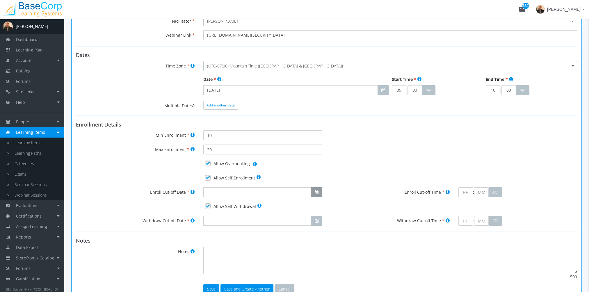
click at [317, 192] on icon "button" at bounding box center [317, 192] width 4 height 4
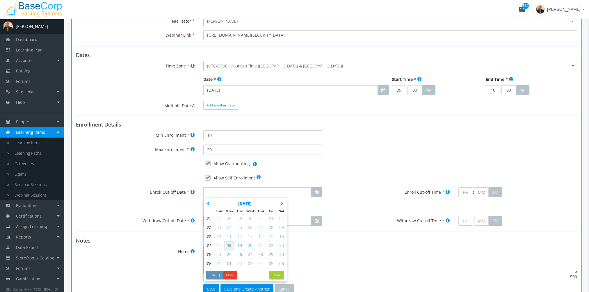
drag, startPoint x: 228, startPoint y: 256, endPoint x: 338, endPoint y: 240, distance: 111.5
click at [228, 256] on span "25" at bounding box center [229, 255] width 5 height 6
click at [467, 193] on input "text" at bounding box center [466, 192] width 15 height 10
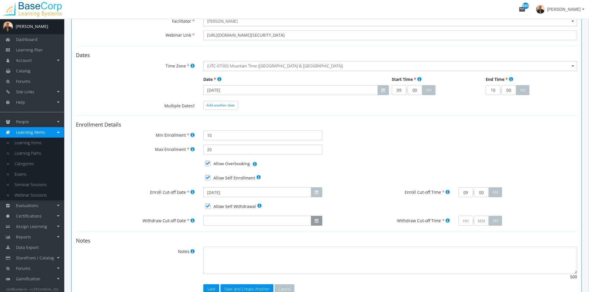
click at [317, 222] on icon "button" at bounding box center [317, 221] width 4 height 4
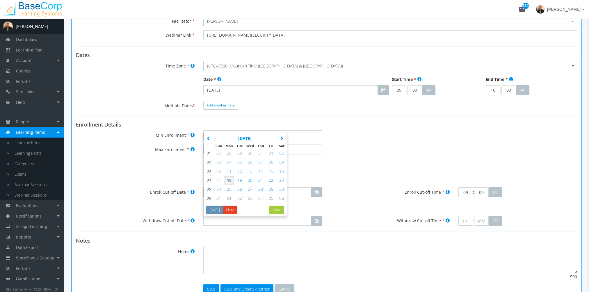
click at [231, 188] on span "25" at bounding box center [229, 190] width 5 height 6
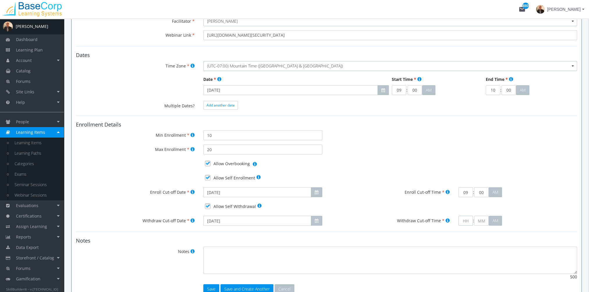
click at [468, 220] on input "text" at bounding box center [466, 221] width 15 height 10
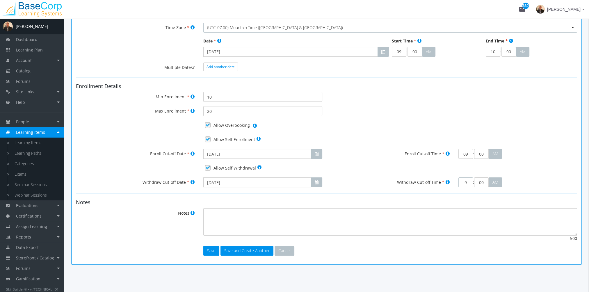
scroll to position [126, 0]
click at [243, 249] on button "Save and Create Another" at bounding box center [247, 250] width 53 height 10
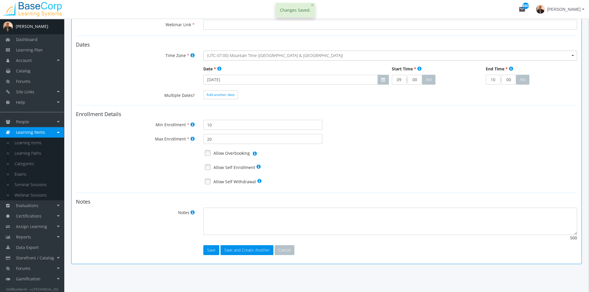
scroll to position [0, 0]
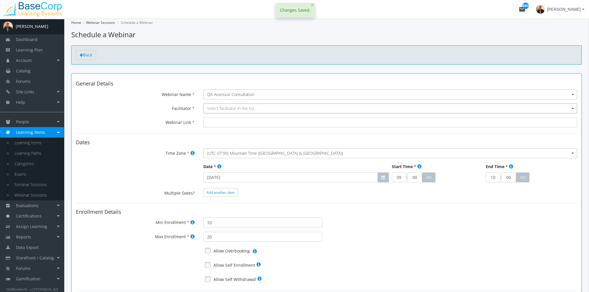
click at [220, 109] on span "Select facilitator in the list..." at bounding box center [232, 109] width 50 height 6
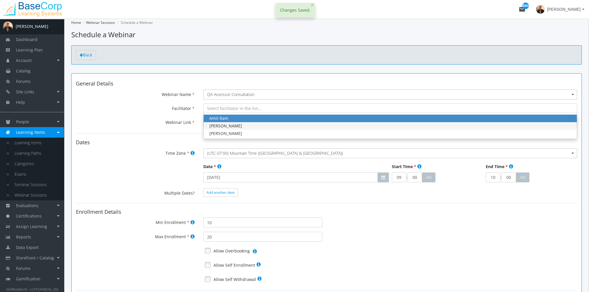
click at [226, 125] on div "[PERSON_NAME]" at bounding box center [391, 126] width 362 height 6
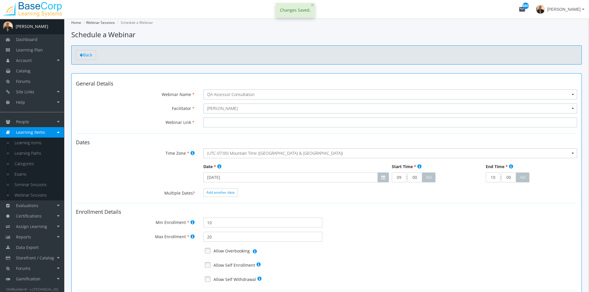
click at [225, 123] on input "Webinar Link" at bounding box center [390, 123] width 374 height 10
paste input "[URL][DOMAIN_NAME][SECURITY_DATA]"
click at [384, 177] on icon "button" at bounding box center [384, 177] width 4 height 4
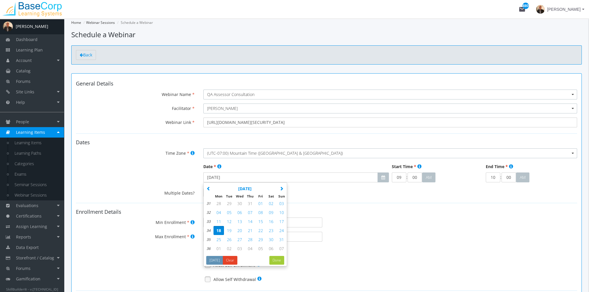
click at [219, 249] on span "01" at bounding box center [219, 249] width 5 height 6
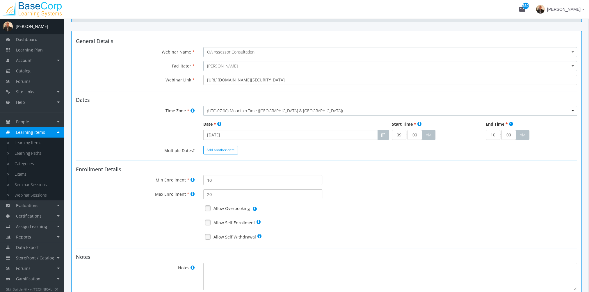
scroll to position [58, 0]
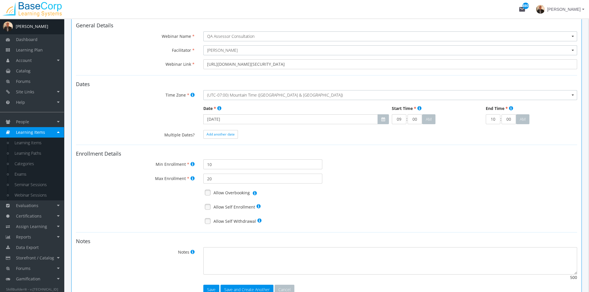
click at [209, 193] on link at bounding box center [207, 192] width 9 height 9
click at [210, 206] on link at bounding box center [207, 207] width 9 height 9
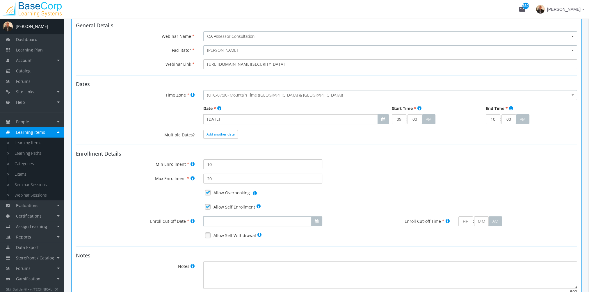
click at [206, 223] on input "Enroll Cut-off Date" at bounding box center [257, 222] width 108 height 10
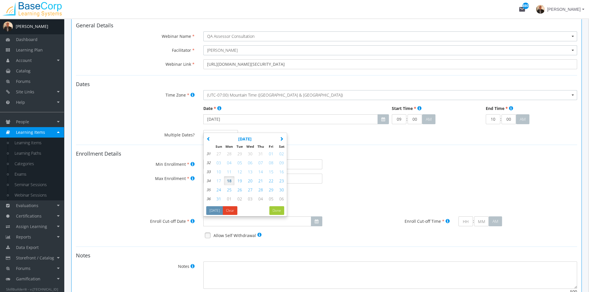
click at [207, 235] on link at bounding box center [207, 235] width 9 height 9
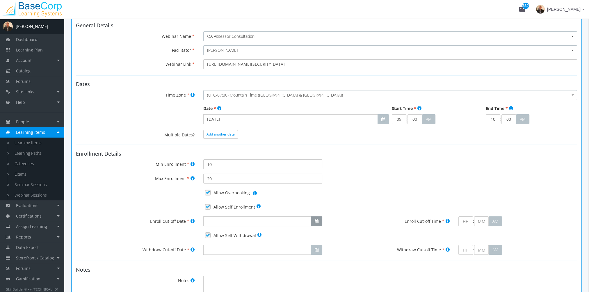
click at [315, 221] on icon "button" at bounding box center [317, 221] width 4 height 4
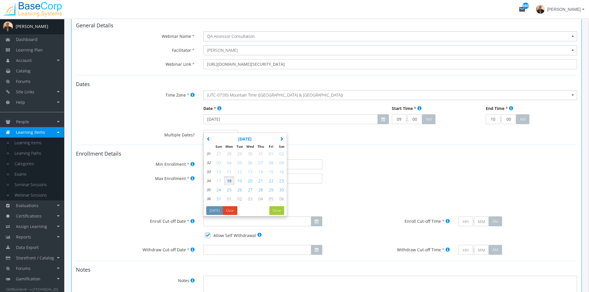
click at [230, 198] on span "01" at bounding box center [229, 199] width 5 height 6
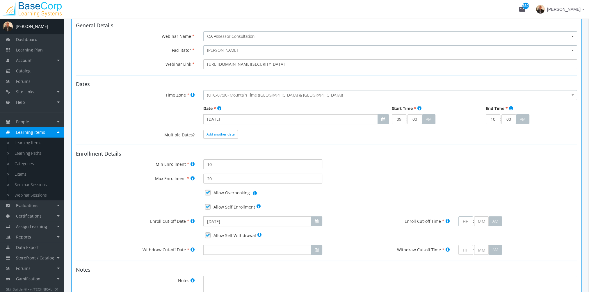
click at [463, 224] on input "text" at bounding box center [466, 222] width 15 height 10
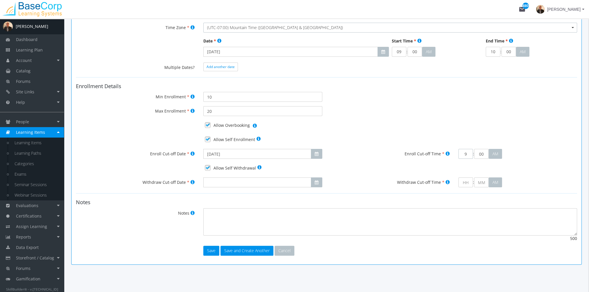
scroll to position [126, 0]
click at [315, 180] on icon "button" at bounding box center [317, 182] width 4 height 4
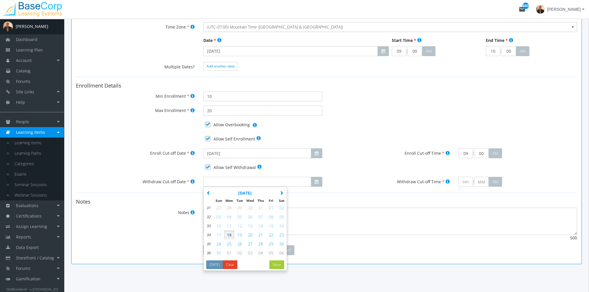
click at [229, 253] on span "01" at bounding box center [229, 253] width 5 height 6
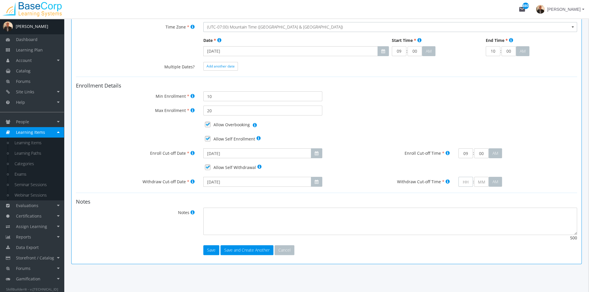
click at [469, 184] on input "text" at bounding box center [466, 182] width 15 height 10
click at [243, 251] on button "Save and Create Another" at bounding box center [247, 250] width 53 height 10
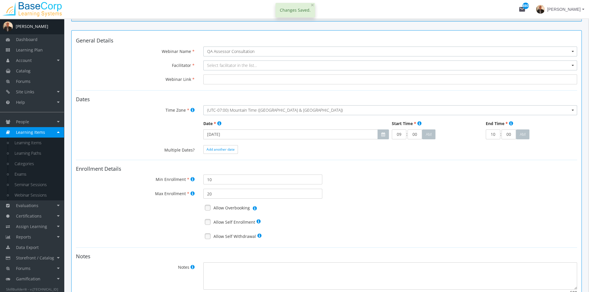
scroll to position [0, 0]
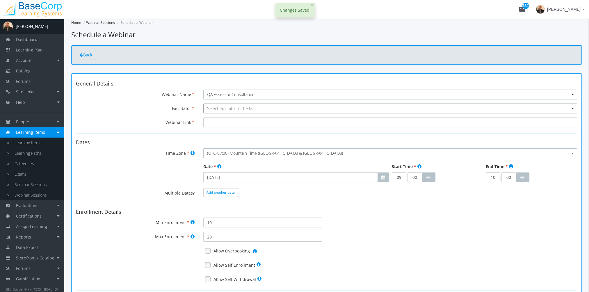
click at [228, 111] on span "Select facilitator in the list..." at bounding box center [232, 109] width 50 height 6
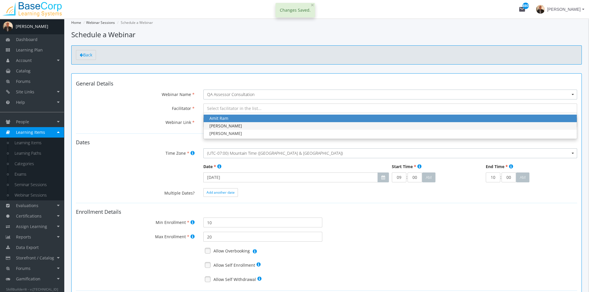
click at [229, 124] on div "[PERSON_NAME]" at bounding box center [391, 126] width 362 height 6
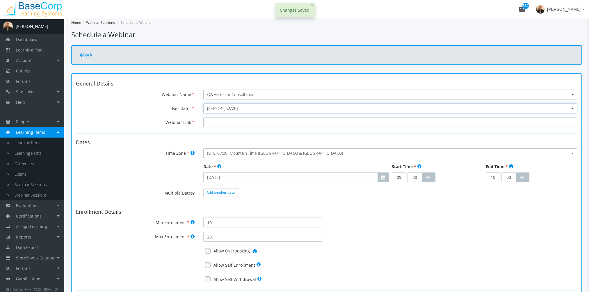
click at [223, 124] on input "Webinar Link" at bounding box center [390, 123] width 374 height 10
paste input "[URL][DOMAIN_NAME][SECURITY_DATA]"
click at [383, 176] on icon "button" at bounding box center [384, 177] width 4 height 4
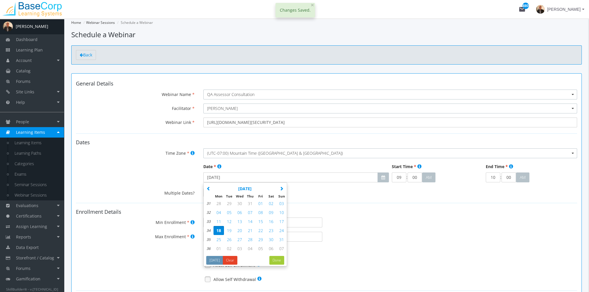
click at [281, 189] on icon "button" at bounding box center [282, 189] width 4 height 4
click at [219, 212] on span "08" at bounding box center [219, 213] width 5 height 6
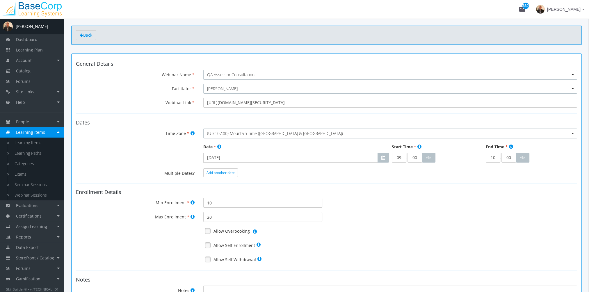
scroll to position [58, 0]
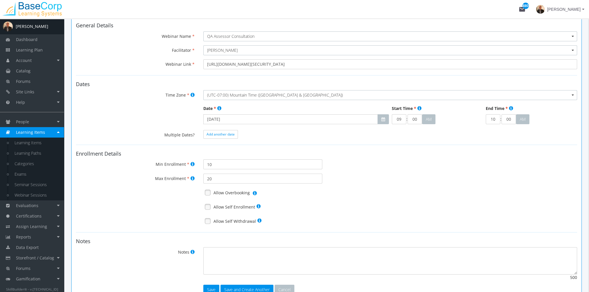
click at [208, 194] on link at bounding box center [207, 192] width 9 height 9
click at [212, 208] on link at bounding box center [207, 207] width 9 height 9
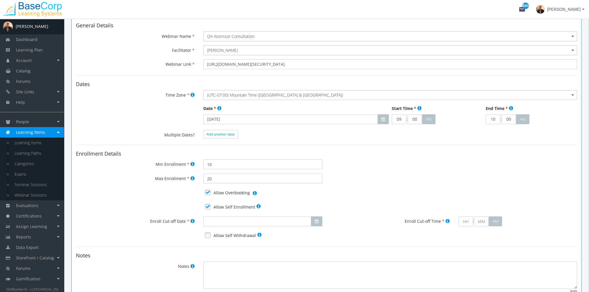
click at [208, 236] on link at bounding box center [207, 235] width 9 height 9
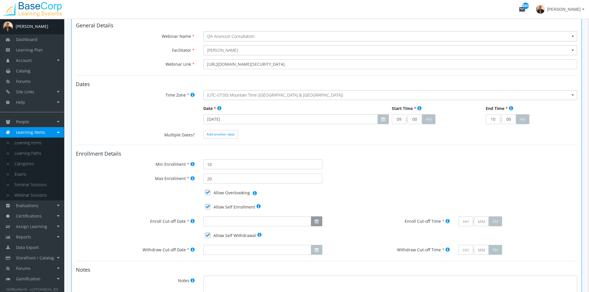
click at [314, 221] on button "button" at bounding box center [316, 222] width 11 height 10
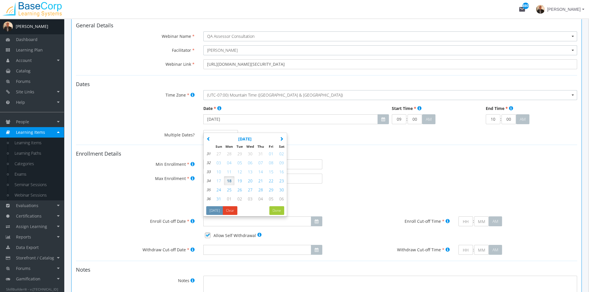
click at [281, 139] on icon "button" at bounding box center [282, 139] width 4 height 4
click at [229, 164] on span "08" at bounding box center [229, 163] width 5 height 6
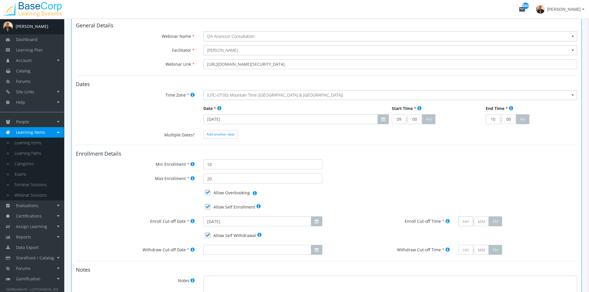
click at [463, 222] on input "text" at bounding box center [466, 222] width 15 height 10
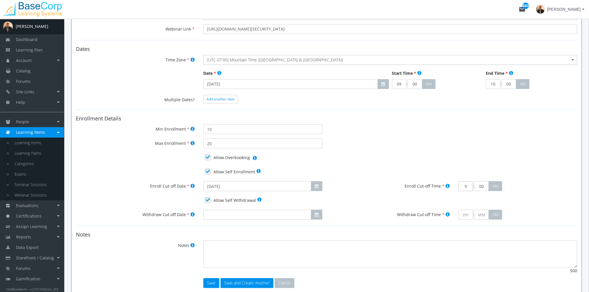
scroll to position [126, 0]
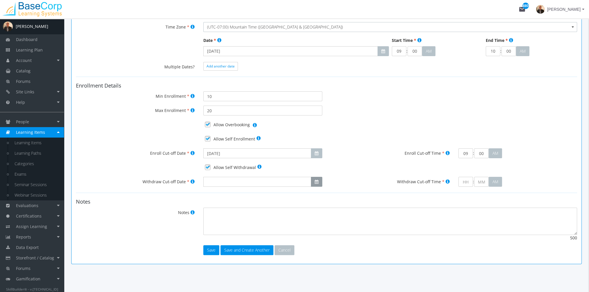
click at [313, 181] on button "button" at bounding box center [316, 182] width 11 height 10
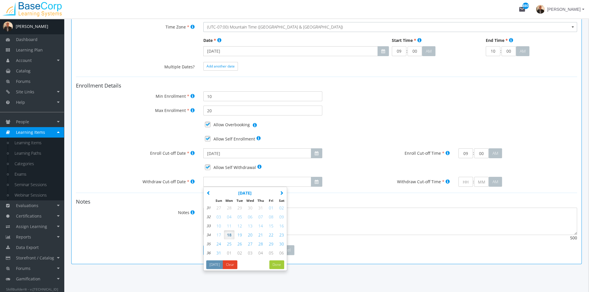
click at [281, 192] on icon "button" at bounding box center [282, 193] width 4 height 4
click at [230, 216] on span "08" at bounding box center [229, 217] width 5 height 6
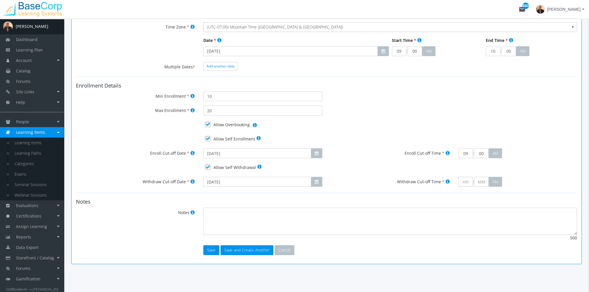
click at [467, 182] on input "text" at bounding box center [466, 182] width 15 height 10
click at [246, 251] on button "Save and Create Another" at bounding box center [247, 250] width 53 height 10
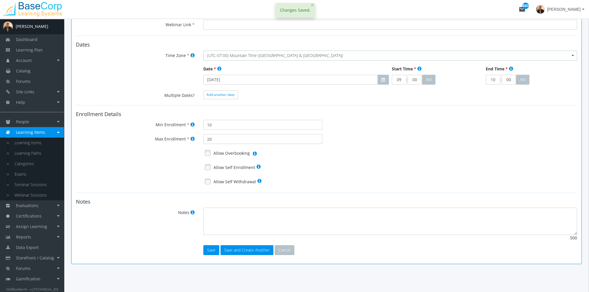
scroll to position [0, 0]
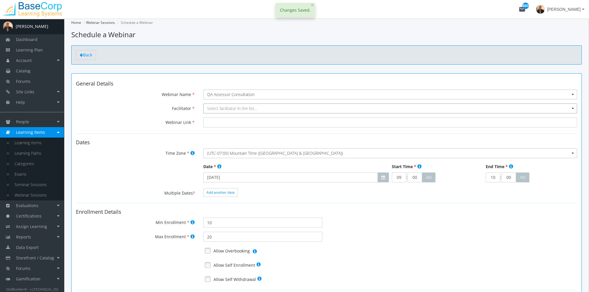
click at [234, 106] on span "Select facilitator in the list..." at bounding box center [232, 109] width 50 height 6
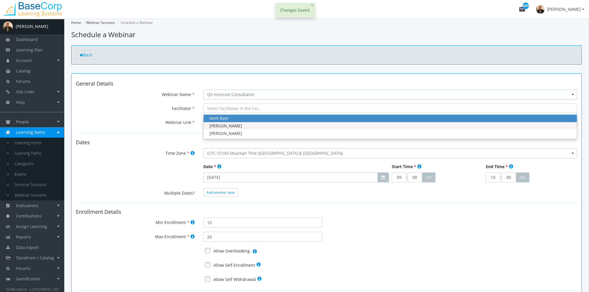
click at [229, 125] on div "[PERSON_NAME]" at bounding box center [391, 126] width 362 height 6
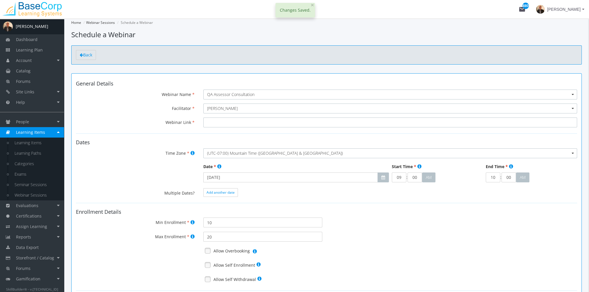
click at [228, 122] on input "Webinar Link" at bounding box center [390, 123] width 374 height 10
paste input "[URL][DOMAIN_NAME][SECURITY_DATA]"
click at [386, 177] on button "button" at bounding box center [383, 178] width 11 height 10
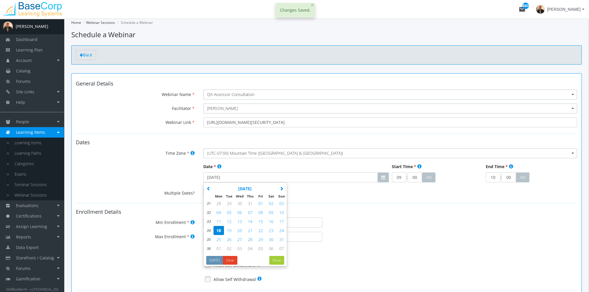
click at [282, 188] on icon "button" at bounding box center [282, 189] width 4 height 4
click at [219, 221] on span "15" at bounding box center [219, 222] width 5 height 6
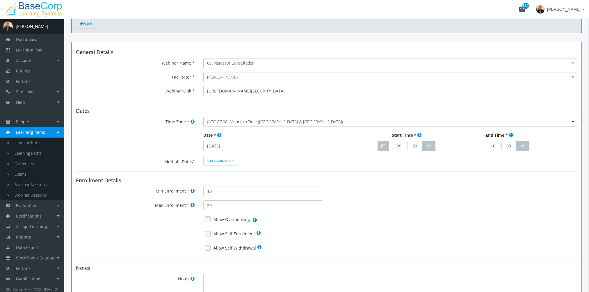
scroll to position [98, 0]
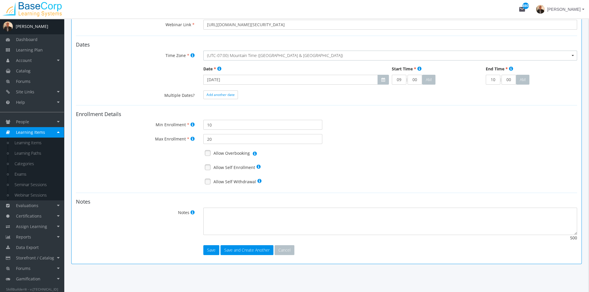
click at [207, 154] on link at bounding box center [207, 153] width 9 height 9
click at [206, 169] on link at bounding box center [207, 167] width 9 height 9
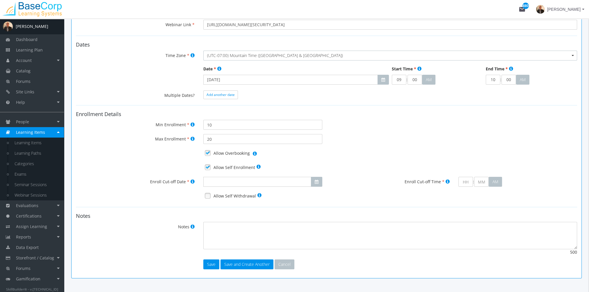
click at [209, 197] on link at bounding box center [207, 195] width 9 height 9
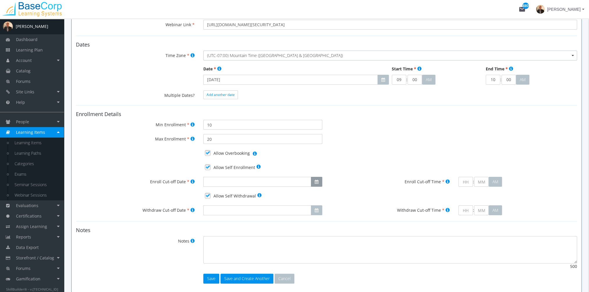
click at [315, 182] on icon "button" at bounding box center [317, 182] width 4 height 4
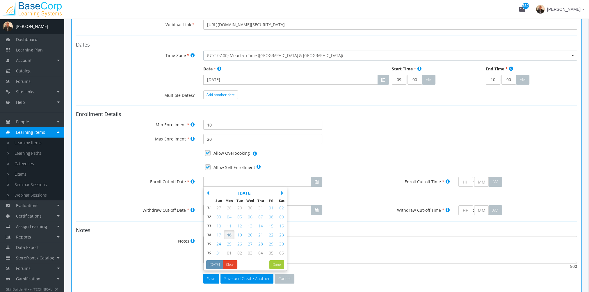
click at [281, 193] on icon "button" at bounding box center [282, 193] width 4 height 4
click at [232, 225] on button "15" at bounding box center [229, 225] width 10 height 9
click at [464, 183] on input "text" at bounding box center [466, 182] width 15 height 10
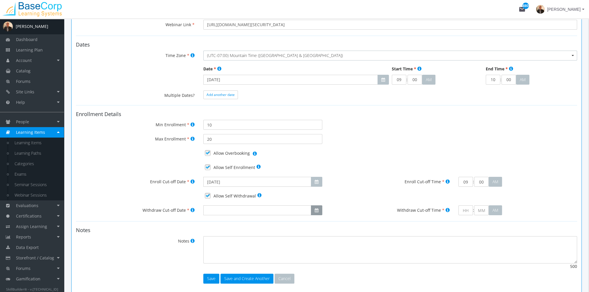
click at [315, 212] on icon "button" at bounding box center [317, 210] width 4 height 4
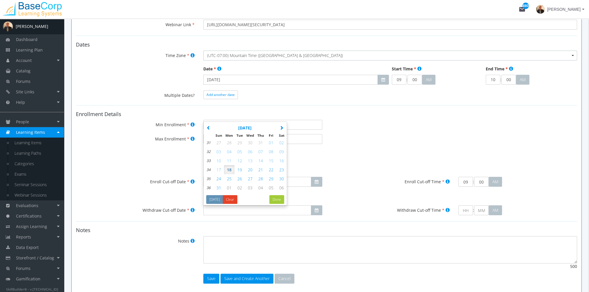
click at [282, 124] on button "next" at bounding box center [281, 127] width 10 height 9
click at [230, 159] on span "15" at bounding box center [229, 161] width 5 height 6
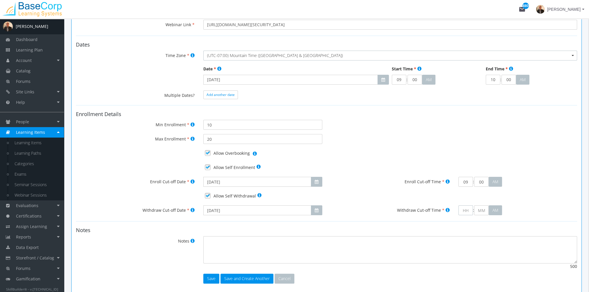
click at [462, 209] on input "text" at bounding box center [466, 210] width 15 height 10
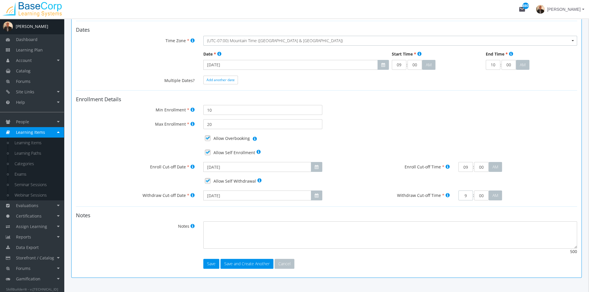
scroll to position [126, 0]
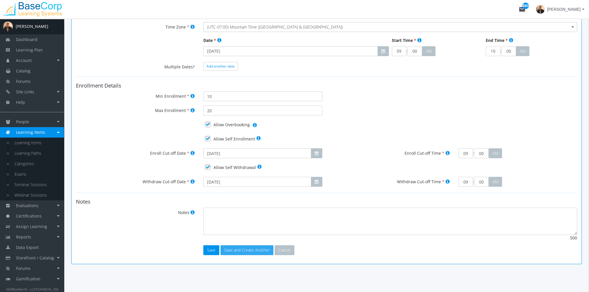
click at [249, 246] on button "Save and Create Another" at bounding box center [247, 250] width 53 height 10
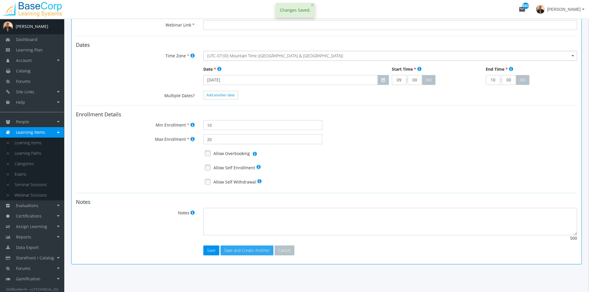
scroll to position [0, 0]
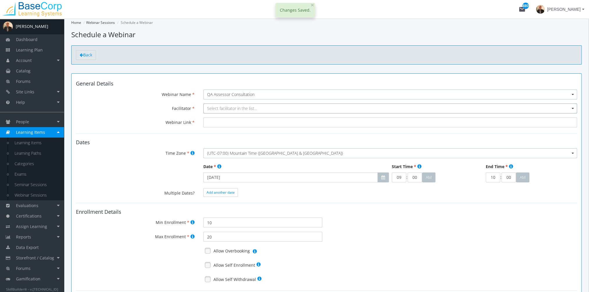
click at [243, 106] on span "Select facilitator in the list..." at bounding box center [232, 109] width 50 height 6
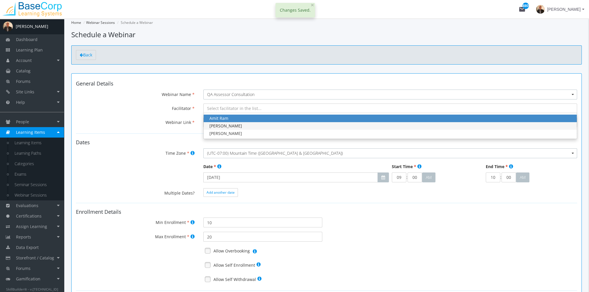
click at [238, 126] on div "[PERSON_NAME]" at bounding box center [391, 126] width 362 height 6
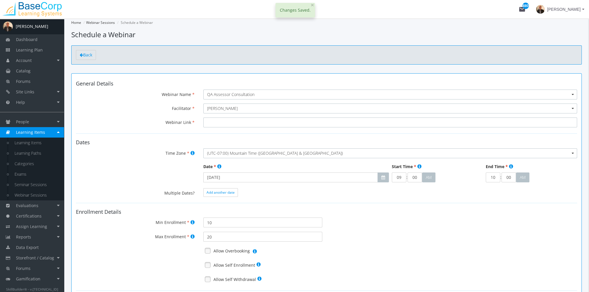
click at [230, 126] on input "Webinar Link" at bounding box center [390, 123] width 374 height 10
paste input "[URL][DOMAIN_NAME][SECURITY_DATA]"
click at [385, 176] on icon "button" at bounding box center [384, 177] width 4 height 4
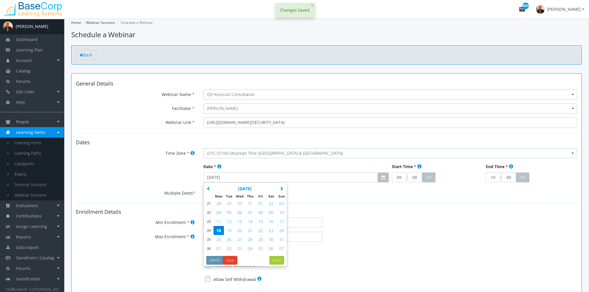
click at [282, 188] on icon "button" at bounding box center [282, 189] width 4 height 4
click at [229, 212] on span "07" at bounding box center [229, 213] width 5 height 6
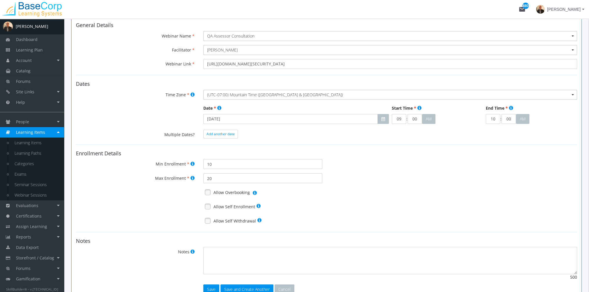
scroll to position [98, 0]
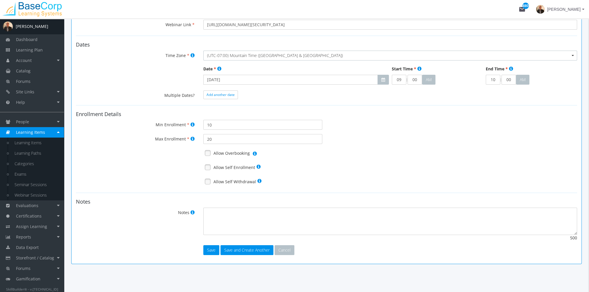
click at [208, 152] on link at bounding box center [207, 153] width 9 height 9
click at [209, 168] on link at bounding box center [207, 167] width 9 height 9
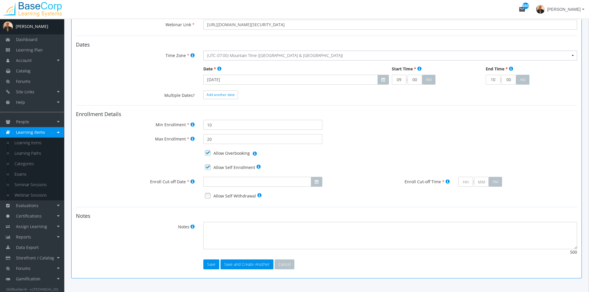
click at [209, 196] on link at bounding box center [207, 195] width 9 height 9
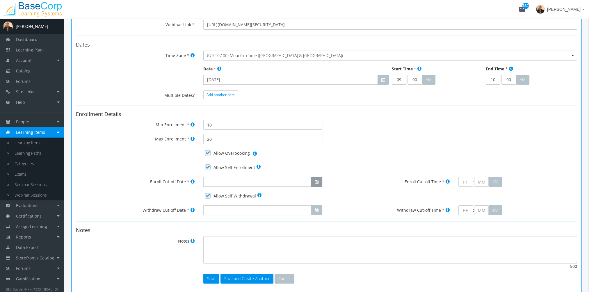
click at [317, 180] on icon "button" at bounding box center [317, 182] width 4 height 4
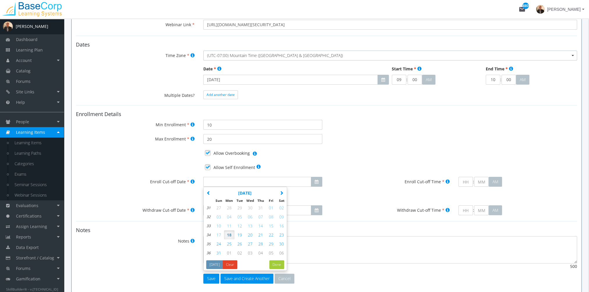
click at [283, 193] on icon "button" at bounding box center [282, 193] width 4 height 4
click at [238, 216] on span "07" at bounding box center [239, 217] width 5 height 6
click at [464, 180] on input "text" at bounding box center [466, 182] width 15 height 10
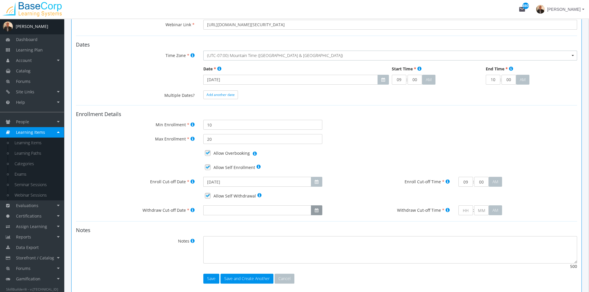
click at [315, 207] on button "button" at bounding box center [316, 210] width 11 height 10
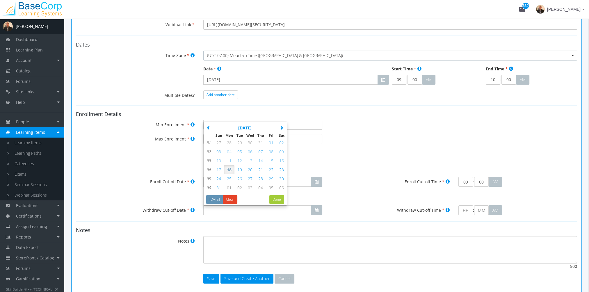
click at [281, 127] on icon "button" at bounding box center [282, 128] width 4 height 4
drag, startPoint x: 238, startPoint y: 151, endPoint x: 244, endPoint y: 150, distance: 6.2
click at [238, 151] on span "07" at bounding box center [239, 152] width 5 height 6
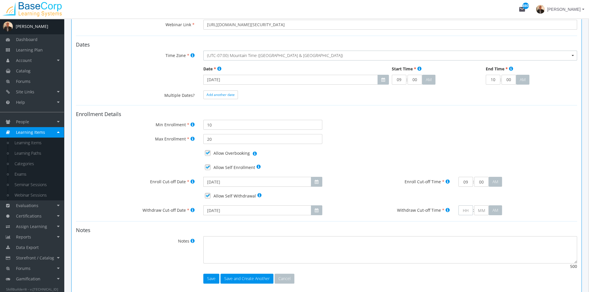
click at [464, 210] on input "text" at bounding box center [466, 210] width 15 height 10
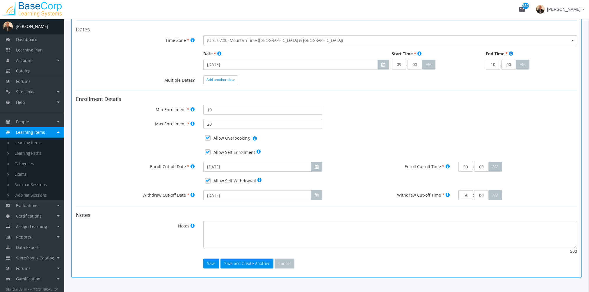
scroll to position [126, 0]
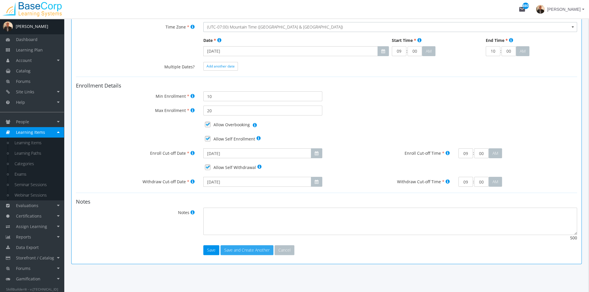
click at [244, 251] on button "Save and Create Another" at bounding box center [247, 250] width 53 height 10
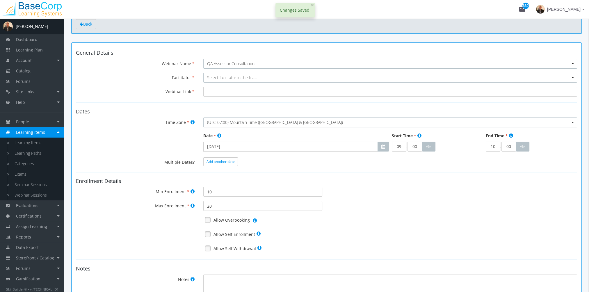
scroll to position [0, 0]
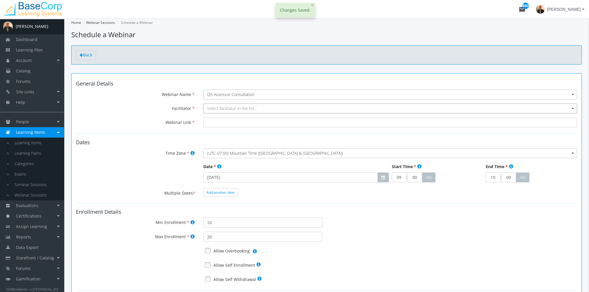
click at [226, 107] on span "Select facilitator in the list..." at bounding box center [232, 109] width 50 height 6
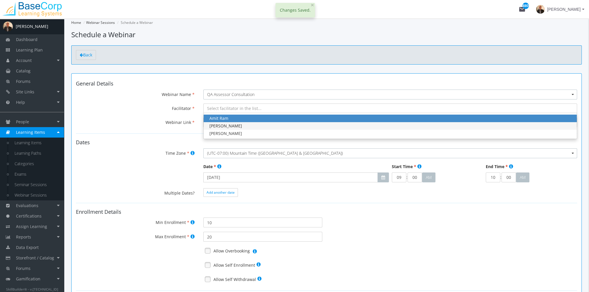
click at [228, 123] on div "[PERSON_NAME]" at bounding box center [391, 126] width 362 height 6
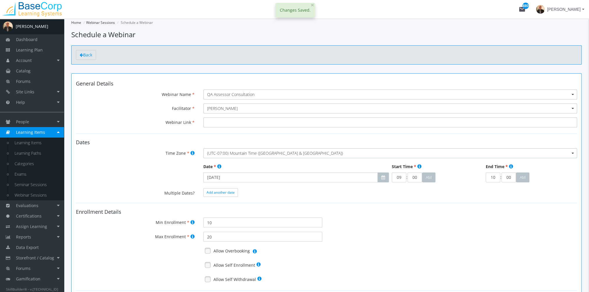
click at [224, 125] on input "Webinar Link" at bounding box center [390, 123] width 374 height 10
paste input "[URL][DOMAIN_NAME][SECURITY_DATA]"
click at [382, 175] on icon "button" at bounding box center [384, 177] width 4 height 4
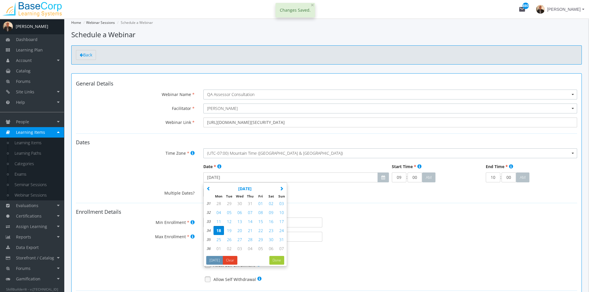
click at [281, 187] on icon "button" at bounding box center [282, 189] width 4 height 4
drag, startPoint x: 229, startPoint y: 211, endPoint x: 236, endPoint y: 214, distance: 7.4
click at [229, 211] on span "04" at bounding box center [229, 213] width 5 height 6
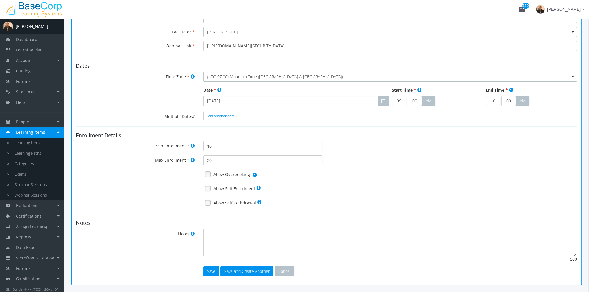
scroll to position [87, 0]
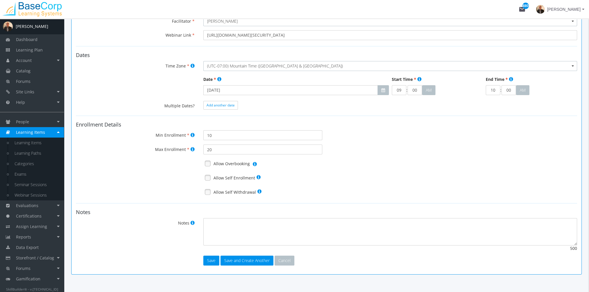
click at [208, 165] on link at bounding box center [207, 163] width 9 height 9
click at [209, 179] on link at bounding box center [207, 177] width 9 height 9
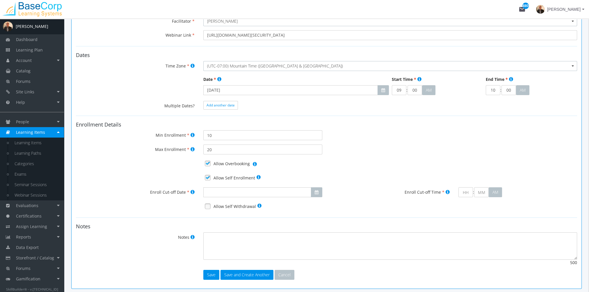
click at [209, 205] on link at bounding box center [207, 206] width 9 height 9
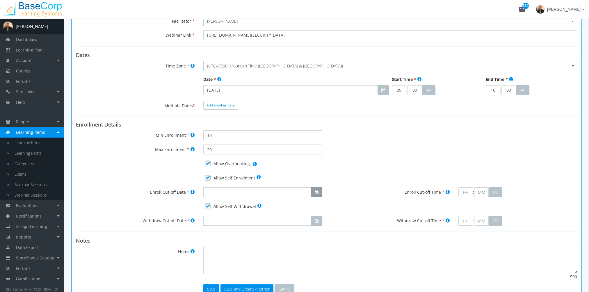
click at [314, 191] on button "button" at bounding box center [316, 192] width 11 height 10
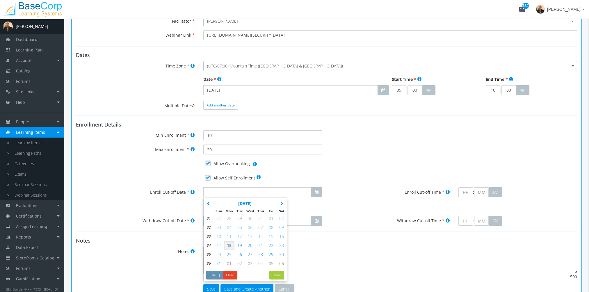
click at [279, 203] on button "next" at bounding box center [281, 203] width 10 height 9
click at [239, 225] on span "07" at bounding box center [239, 228] width 5 height 6
click at [467, 193] on input "text" at bounding box center [466, 192] width 15 height 10
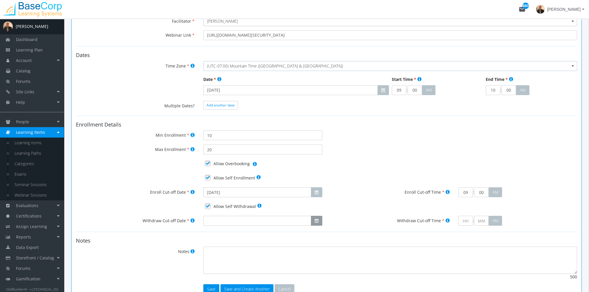
click at [318, 222] on icon "button" at bounding box center [317, 221] width 4 height 4
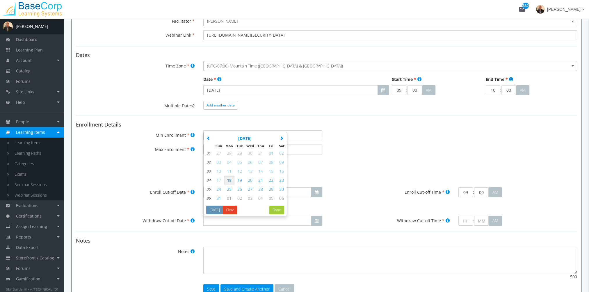
click at [282, 138] on icon "button" at bounding box center [282, 138] width 4 height 4
click at [240, 162] on span "07" at bounding box center [239, 162] width 5 height 6
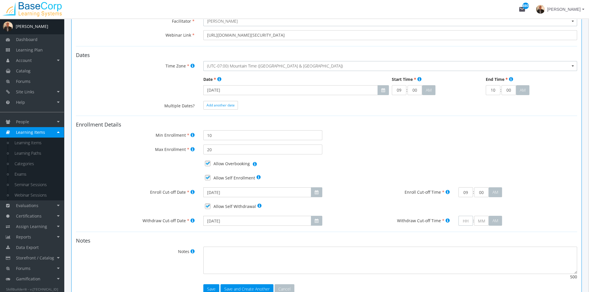
click at [466, 219] on input "text" at bounding box center [466, 221] width 15 height 10
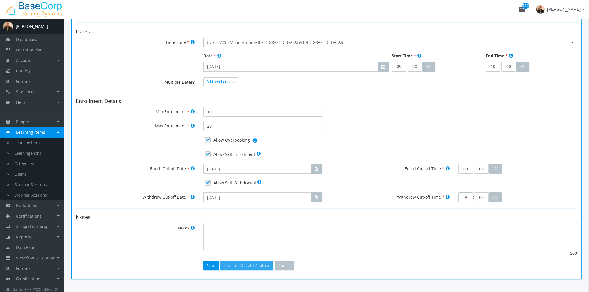
scroll to position [126, 0]
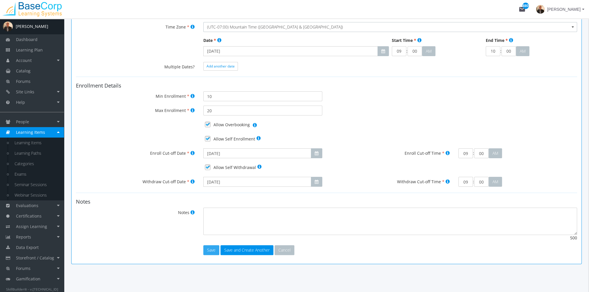
click at [212, 246] on button "Save" at bounding box center [211, 250] width 16 height 10
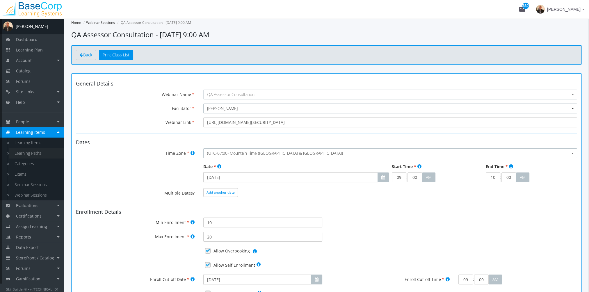
click at [40, 156] on link "Learning Paths" at bounding box center [36, 153] width 55 height 10
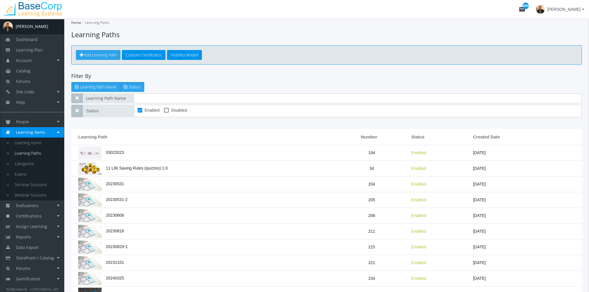
click at [97, 55] on span "Add Learning Path" at bounding box center [100, 55] width 33 height 6
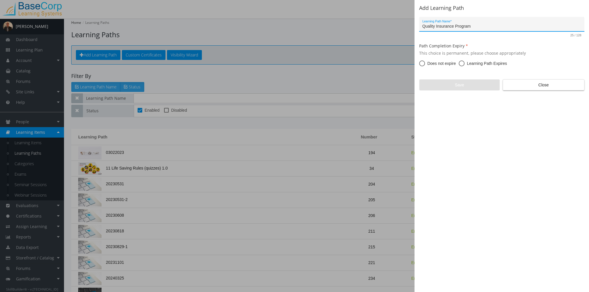
click at [435, 65] on span "Does not expire" at bounding box center [440, 64] width 31 height 6
click at [425, 65] on input "Does not expire" at bounding box center [422, 65] width 6 height 6
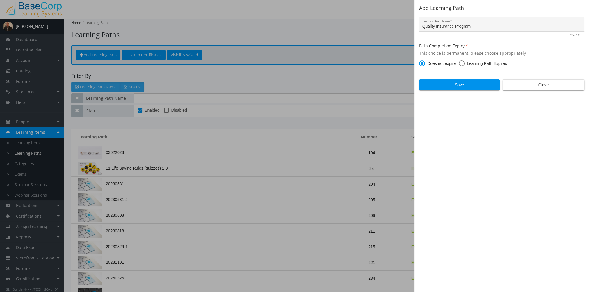
click at [467, 64] on span "Learning Path Expires" at bounding box center [486, 64] width 42 height 6
click at [465, 64] on input "Learning Path Expires" at bounding box center [462, 65] width 6 height 6
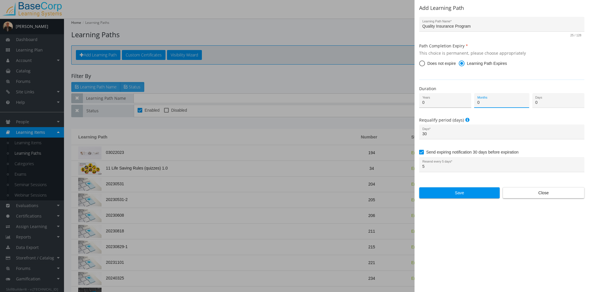
drag, startPoint x: 480, startPoint y: 103, endPoint x: 463, endPoint y: 103, distance: 16.3
click at [463, 103] on div "0 Years 0 Months 0 Days" at bounding box center [502, 102] width 174 height 18
click at [476, 194] on span "Save" at bounding box center [459, 193] width 71 height 10
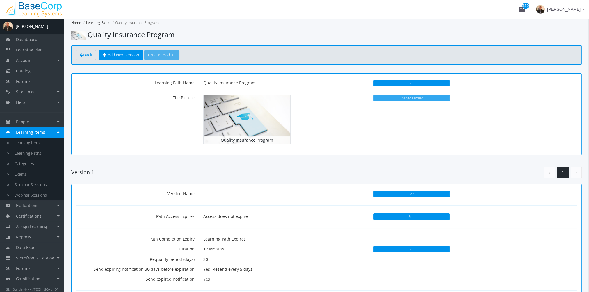
click at [402, 98] on button "Change Picture" at bounding box center [412, 98] width 76 height 6
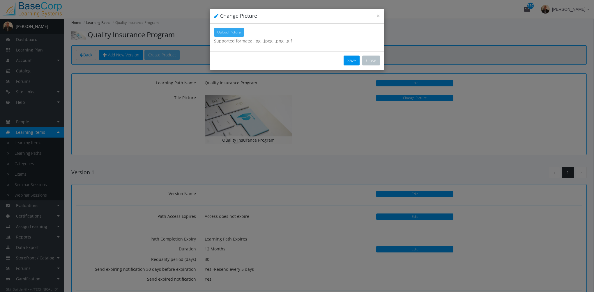
click at [232, 34] on span "Upload Picture" at bounding box center [229, 32] width 24 height 5
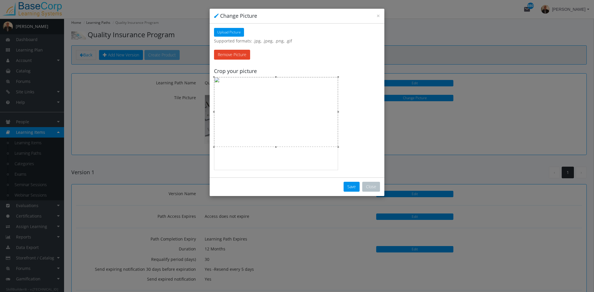
drag, startPoint x: 311, startPoint y: 105, endPoint x: 314, endPoint y: 104, distance: 3.0
click at [311, 102] on div at bounding box center [276, 112] width 124 height 70
click at [353, 185] on button "Save" at bounding box center [351, 187] width 16 height 10
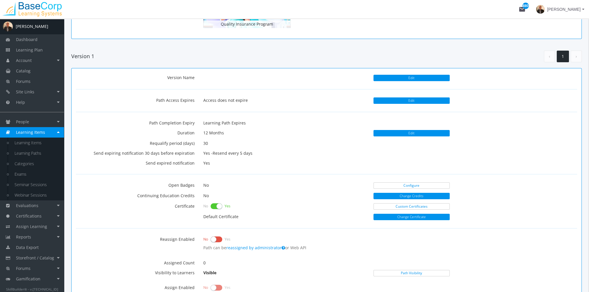
scroll to position [116, 0]
click at [393, 184] on link "Configure" at bounding box center [412, 185] width 76 height 6
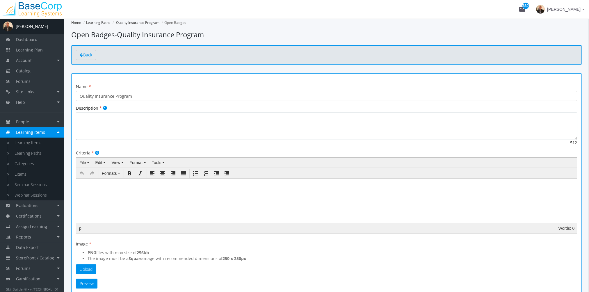
click at [152, 128] on textarea at bounding box center [326, 126] width 501 height 27
paste textarea "This course is designed to guide regulated oral health professionals through th…"
click at [127, 186] on p at bounding box center [327, 185] width 496 height 3
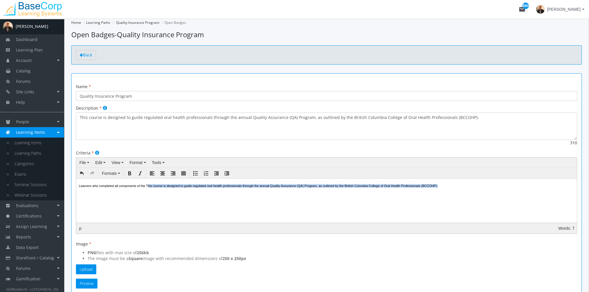
drag, startPoint x: 492, startPoint y: 186, endPoint x: 159, endPoint y: 185, distance: 332.9
click at [157, 185] on p "Learners who completed all components of the This course is designed to guide r…" at bounding box center [327, 185] width 496 height 3
click at [118, 187] on p "Learners who completed all components of the Quality Assurance Program will rec…" at bounding box center [327, 185] width 496 height 3
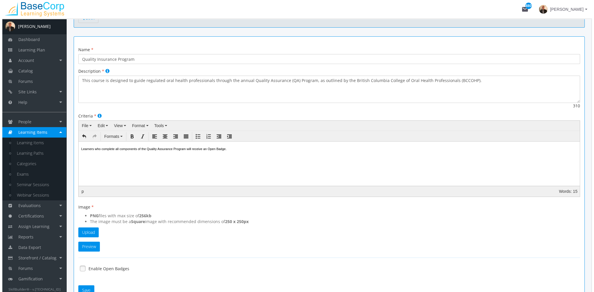
scroll to position [72, 0]
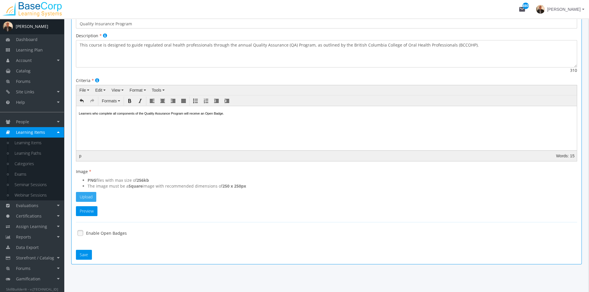
click at [84, 197] on button "Upload" at bounding box center [86, 197] width 20 height 10
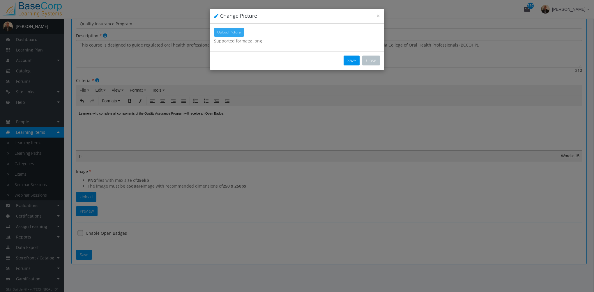
click at [226, 36] on button "Upload Picture" at bounding box center [229, 32] width 30 height 9
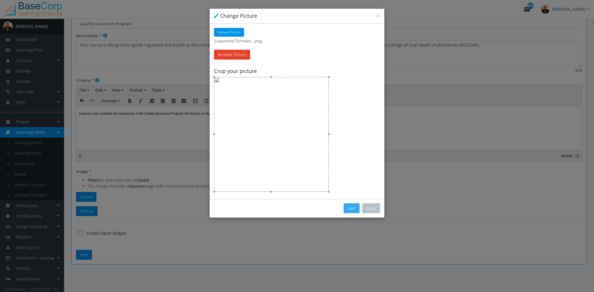
click at [348, 207] on button "Save" at bounding box center [351, 208] width 16 height 10
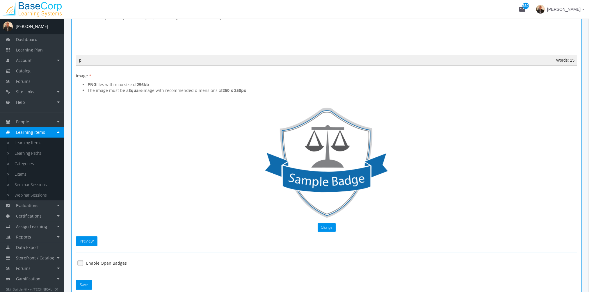
scroll to position [198, 0]
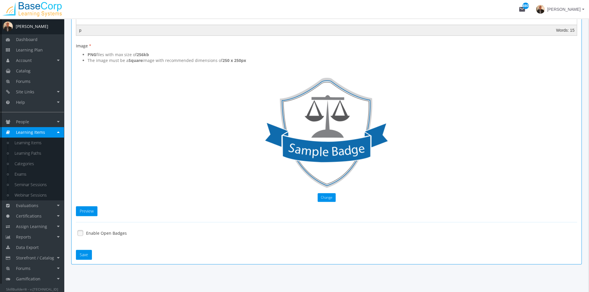
drag, startPoint x: 83, startPoint y: 228, endPoint x: 82, endPoint y: 234, distance: 5.8
click at [83, 229] on link at bounding box center [80, 233] width 9 height 9
click at [87, 256] on button "Save" at bounding box center [84, 255] width 16 height 10
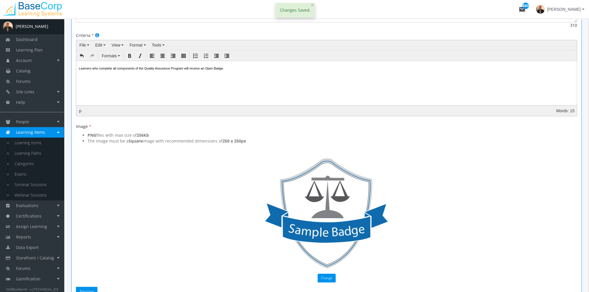
scroll to position [0, 0]
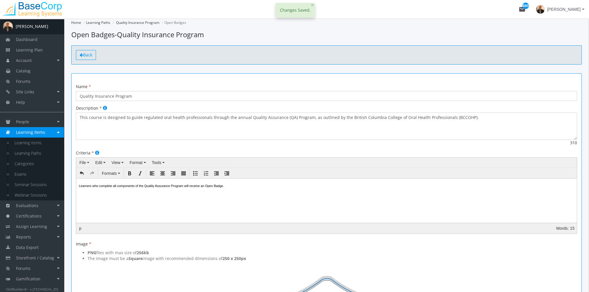
click at [87, 54] on span "Back" at bounding box center [87, 55] width 9 height 6
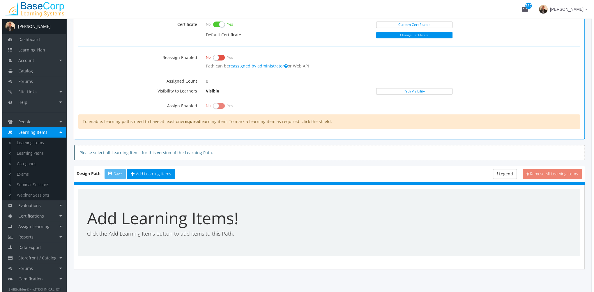
scroll to position [302, 0]
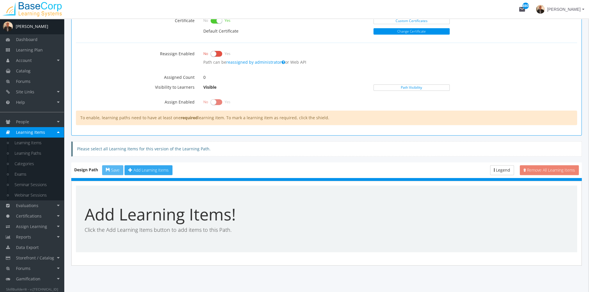
click at [157, 168] on span "Add Learning Items" at bounding box center [151, 170] width 35 height 6
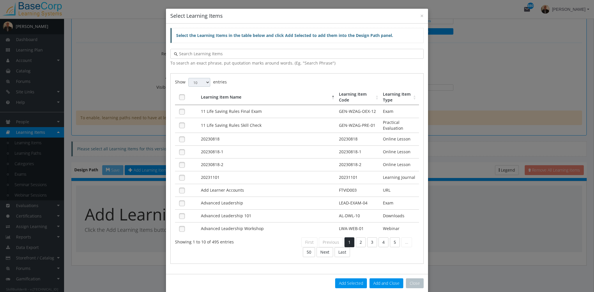
click at [198, 84] on select "10 25 50 100" at bounding box center [199, 82] width 22 height 9
click at [188, 78] on select "10 25 50 100" at bounding box center [199, 82] width 22 height 9
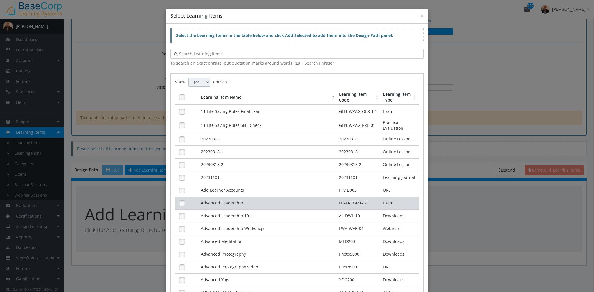
scroll to position [29, 0]
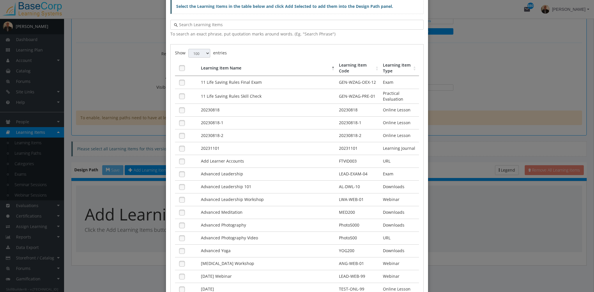
click at [356, 66] on th "Learning Item Code" at bounding box center [359, 68] width 44 height 15
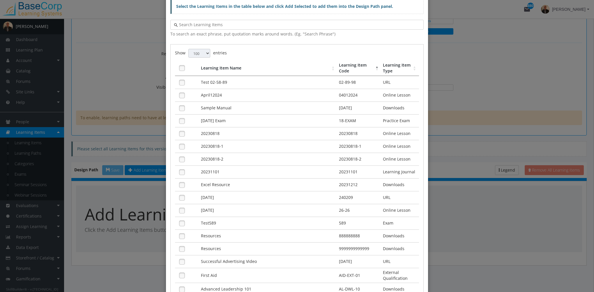
click at [355, 66] on th "Learning Item Code" at bounding box center [359, 68] width 44 height 15
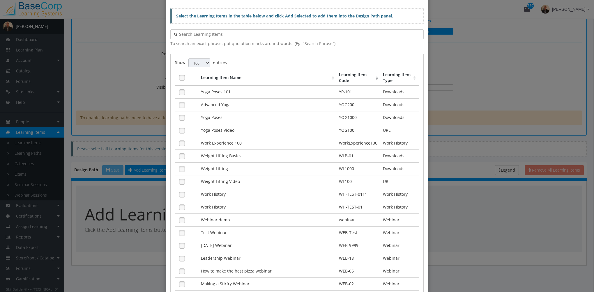
scroll to position [0, 0]
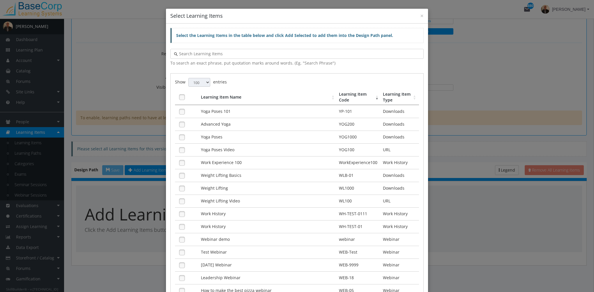
click at [225, 56] on input "text" at bounding box center [299, 54] width 242 height 6
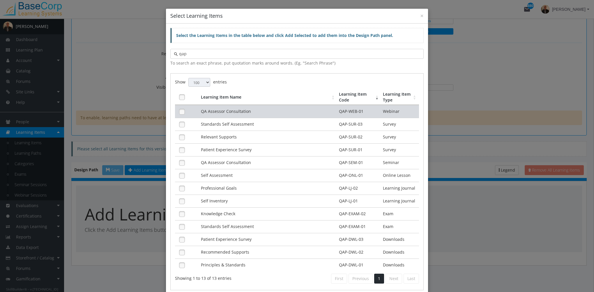
click at [228, 114] on td "QA Assessor Consultation" at bounding box center [268, 111] width 138 height 13
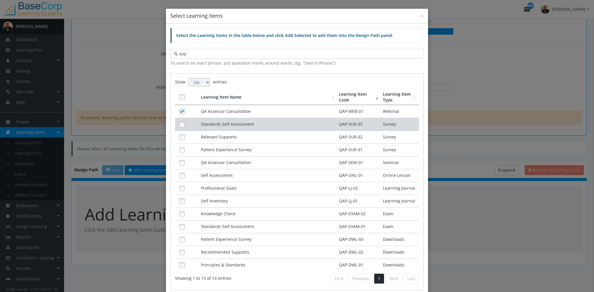
click at [227, 126] on td "Standards Self Assessment" at bounding box center [268, 124] width 138 height 13
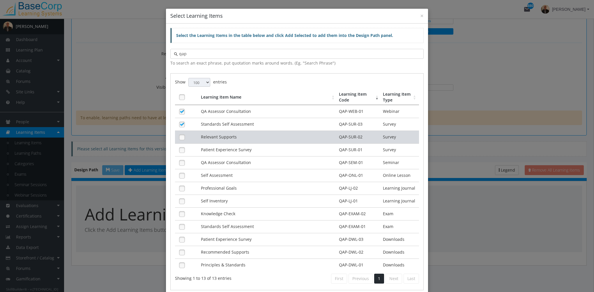
click at [224, 135] on td "Relevant Supports" at bounding box center [268, 137] width 138 height 13
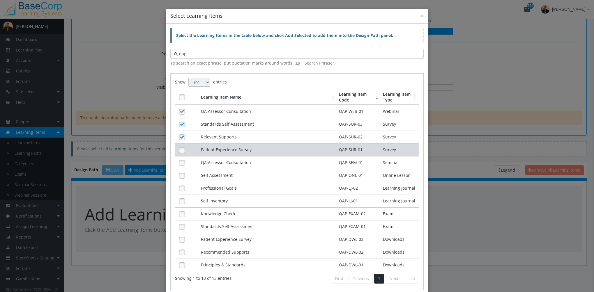
click at [223, 148] on td "Patient Experience Survey" at bounding box center [268, 149] width 138 height 13
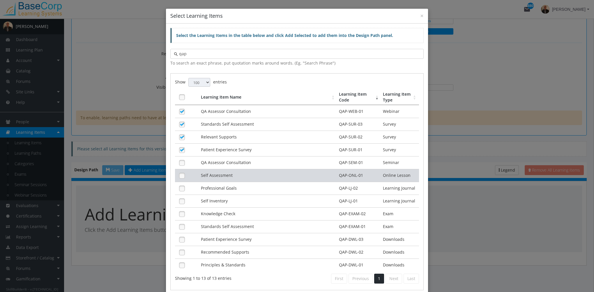
drag, startPoint x: 222, startPoint y: 161, endPoint x: 220, endPoint y: 175, distance: 14.2
click at [222, 161] on td "QA Assessor Consultation" at bounding box center [268, 162] width 138 height 13
click at [219, 177] on td "Self Assessment" at bounding box center [268, 175] width 138 height 13
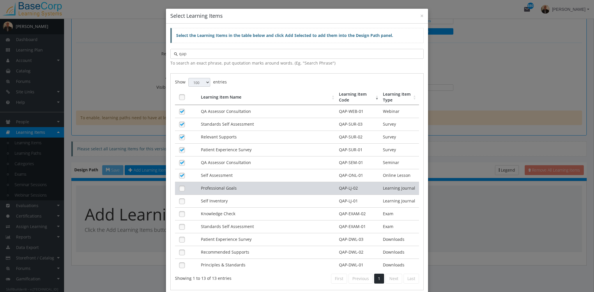
click at [220, 189] on td "Professional Goals" at bounding box center [268, 188] width 138 height 13
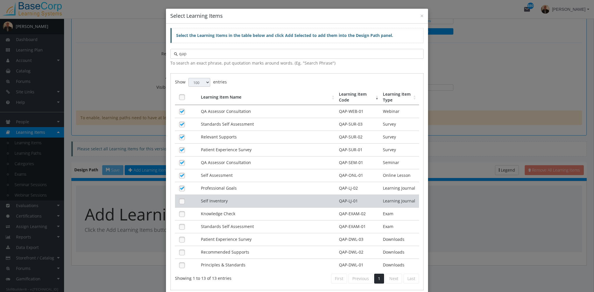
click at [220, 199] on td "Self Inventory" at bounding box center [268, 201] width 138 height 13
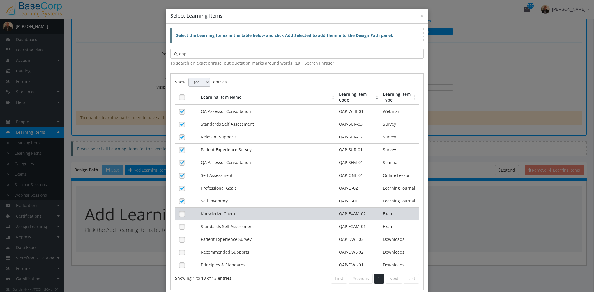
click at [221, 208] on td "Knowledge Check" at bounding box center [268, 213] width 138 height 13
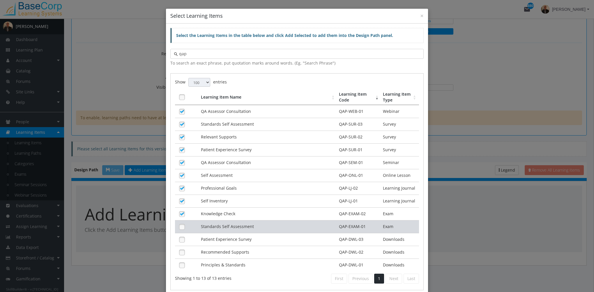
click at [223, 220] on td "Standards Self Assessment" at bounding box center [268, 226] width 138 height 13
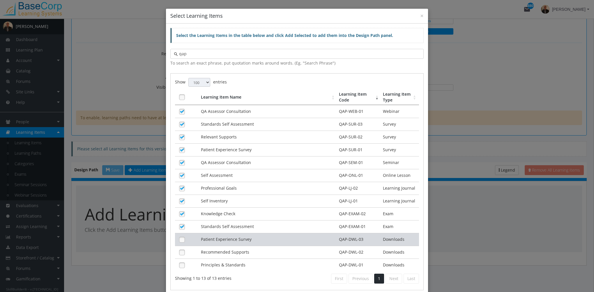
click at [226, 233] on td "Patient Experience Survey" at bounding box center [268, 239] width 138 height 13
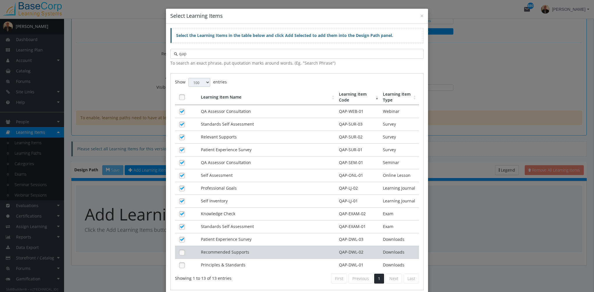
click at [226, 249] on td "Recommended Supports" at bounding box center [268, 252] width 138 height 13
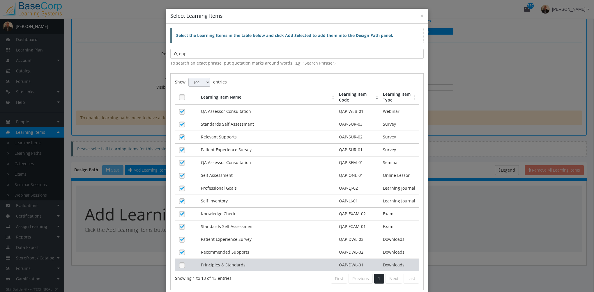
click at [227, 260] on td "Principles & Standards" at bounding box center [268, 265] width 138 height 13
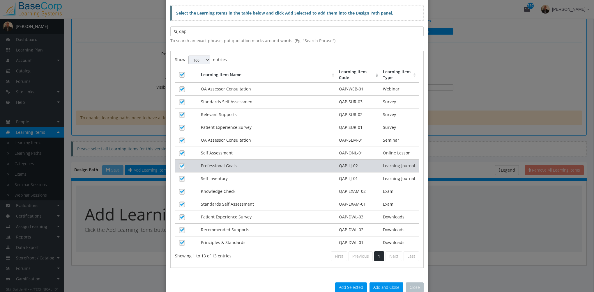
scroll to position [33, 0]
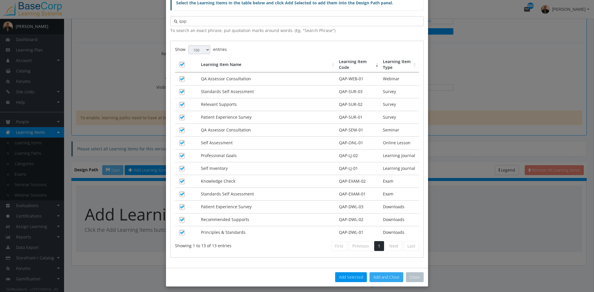
click at [383, 274] on button "Add and Close" at bounding box center [386, 277] width 34 height 10
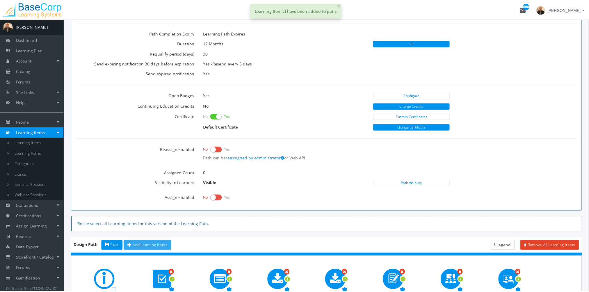
scroll to position [302, 0]
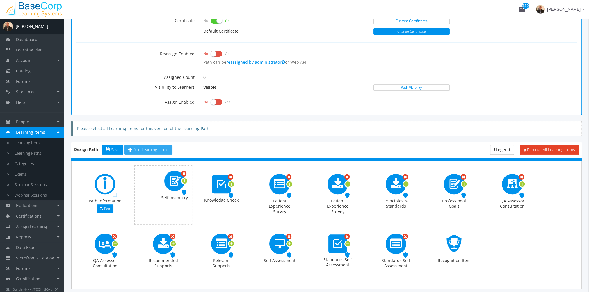
drag, startPoint x: 263, startPoint y: 237, endPoint x: 183, endPoint y: 182, distance: 97.3
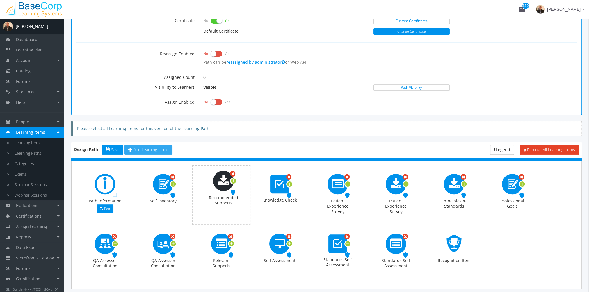
drag, startPoint x: 162, startPoint y: 248, endPoint x: 216, endPoint y: 183, distance: 84.5
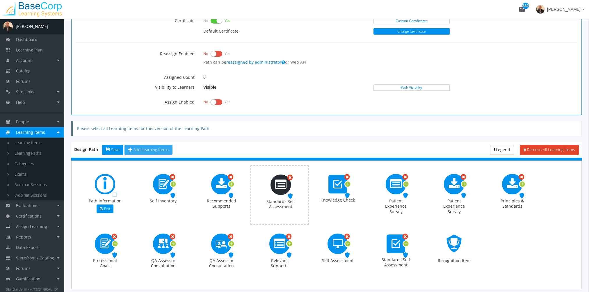
drag, startPoint x: 402, startPoint y: 246, endPoint x: 286, endPoint y: 186, distance: 130.3
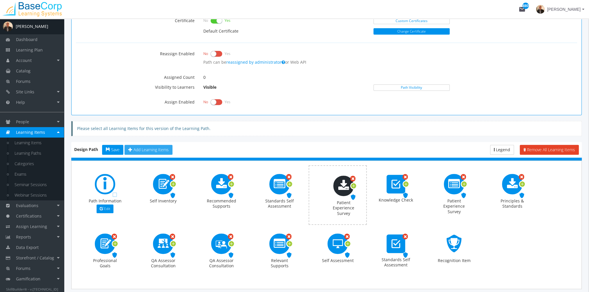
drag, startPoint x: 456, startPoint y: 187, endPoint x: 345, endPoint y: 189, distance: 110.6
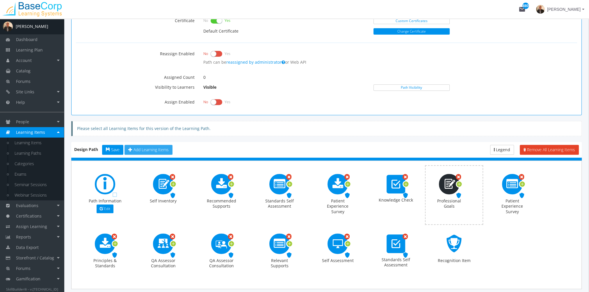
drag, startPoint x: 105, startPoint y: 240, endPoint x: 449, endPoint y: 182, distance: 349.5
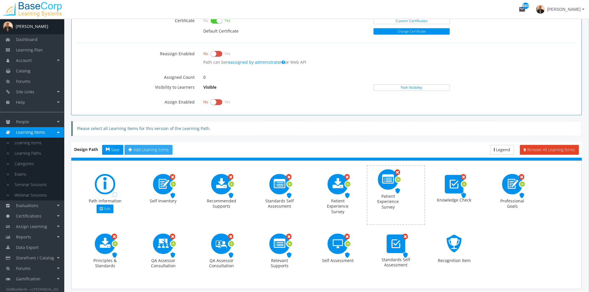
drag, startPoint x: 450, startPoint y: 190, endPoint x: 437, endPoint y: 188, distance: 14.1
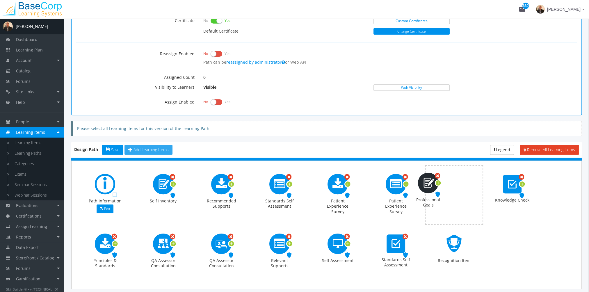
drag, startPoint x: 515, startPoint y: 185, endPoint x: 431, endPoint y: 184, distance: 84.1
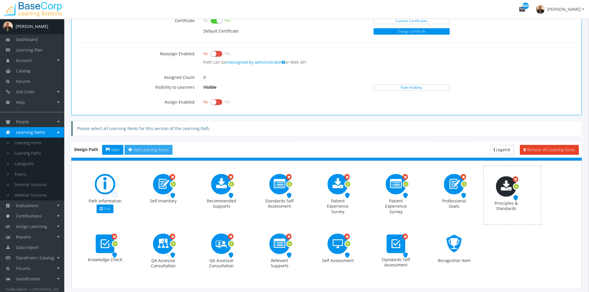
drag, startPoint x: 109, startPoint y: 245, endPoint x: 511, endPoint y: 187, distance: 405.5
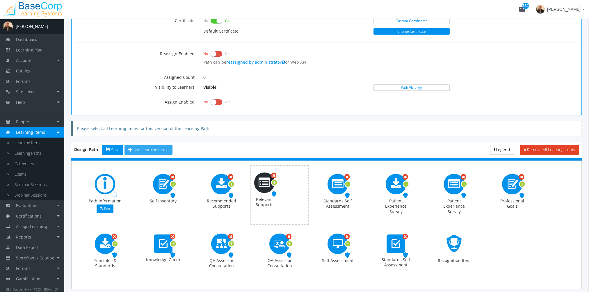
drag, startPoint x: 282, startPoint y: 246, endPoint x: 267, endPoint y: 185, distance: 62.7
click at [346, 235] on span "Remove" at bounding box center [341, 237] width 15 height 6
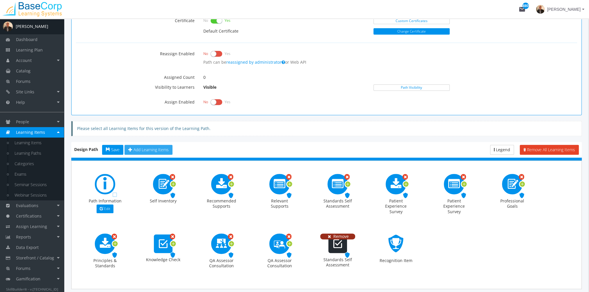
click at [329, 235] on icon at bounding box center [329, 237] width 5 height 4
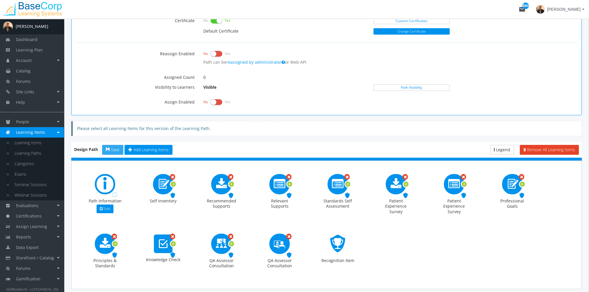
click at [115, 149] on span "Save" at bounding box center [115, 150] width 8 height 6
click at [41, 146] on link "Learning Items" at bounding box center [36, 143] width 55 height 10
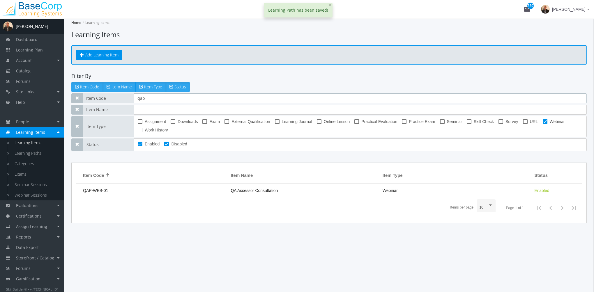
drag, startPoint x: 154, startPoint y: 101, endPoint x: 124, endPoint y: 104, distance: 30.1
click at [124, 104] on div "Item Code qap Item Name Item Type Assignment Downloads Exam External Qualificat…" at bounding box center [328, 122] width 515 height 58
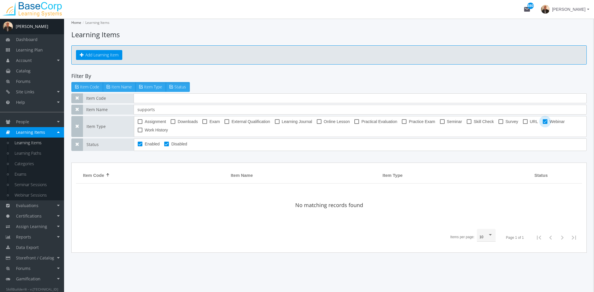
click at [542, 120] on span at bounding box center [544, 121] width 5 height 5
click at [542, 124] on input "Webinar" at bounding box center [542, 124] width 0 height 0
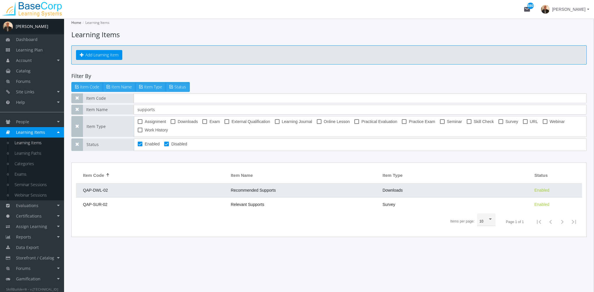
click at [211, 191] on td "QAP-DWL-02" at bounding box center [152, 191] width 152 height 14
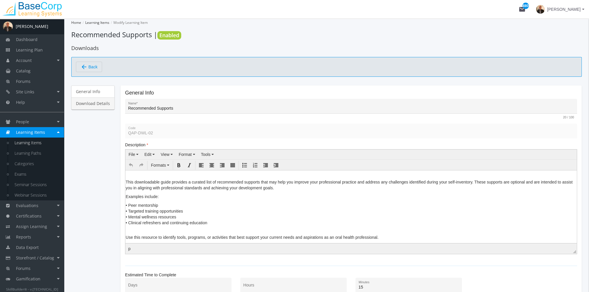
click at [87, 106] on link "Download Details" at bounding box center [92, 103] width 43 height 12
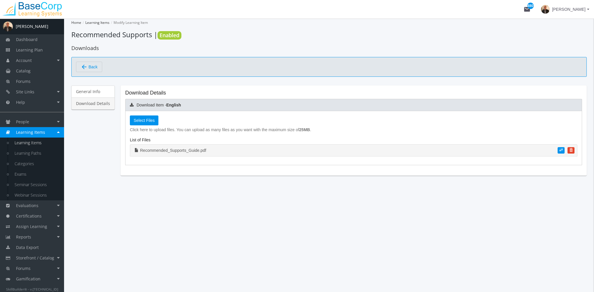
click at [188, 151] on link "Recommended_Supports_Guide.pdf" at bounding box center [353, 150] width 447 height 12
click at [89, 63] on span "Back" at bounding box center [92, 67] width 9 height 10
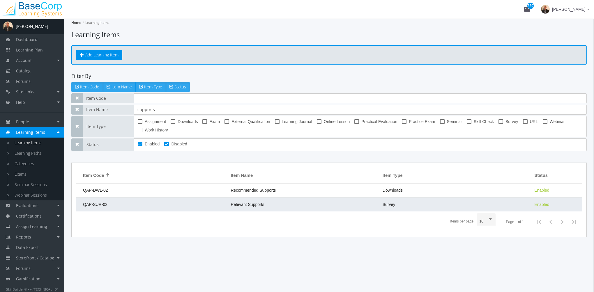
click at [229, 200] on td "Relevant Supports" at bounding box center [304, 205] width 152 height 14
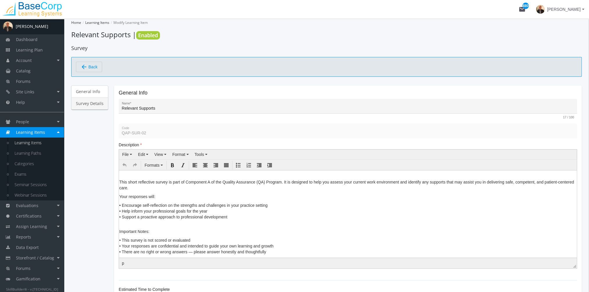
click at [92, 104] on link "Survey Details" at bounding box center [89, 103] width 37 height 12
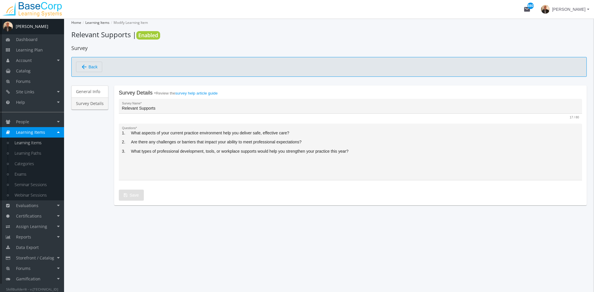
click at [94, 66] on span "Back" at bounding box center [92, 67] width 9 height 10
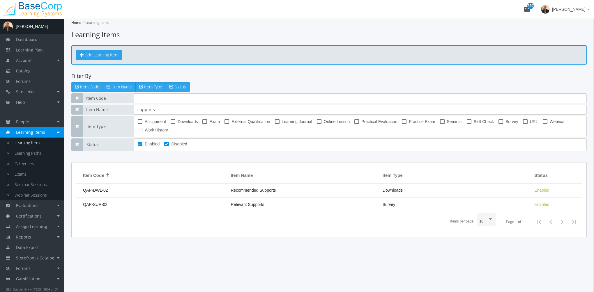
click at [105, 51] on button "Add Learning Item" at bounding box center [99, 55] width 46 height 10
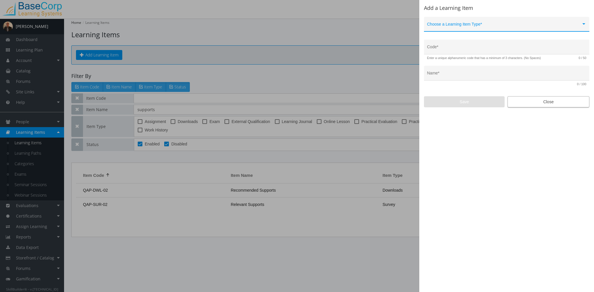
click at [563, 100] on span "Close" at bounding box center [548, 102] width 72 height 10
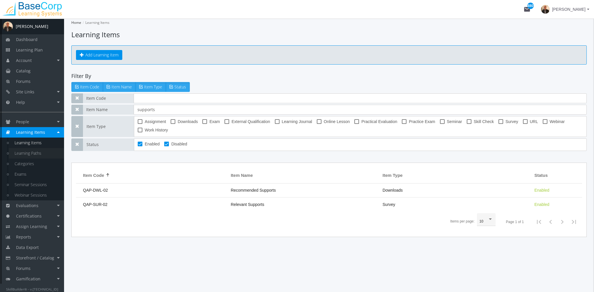
click at [44, 154] on link "Learning Paths" at bounding box center [36, 153] width 55 height 10
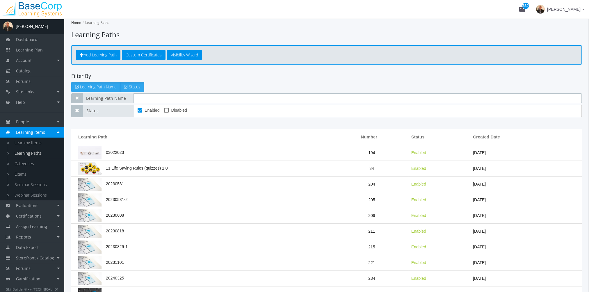
click at [152, 98] on input "text" at bounding box center [358, 98] width 448 height 10
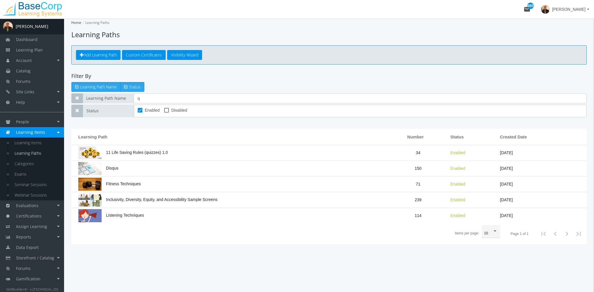
click at [166, 109] on span at bounding box center [166, 110] width 5 height 5
click at [164, 112] on input "Disabled" at bounding box center [164, 112] width 0 height 0
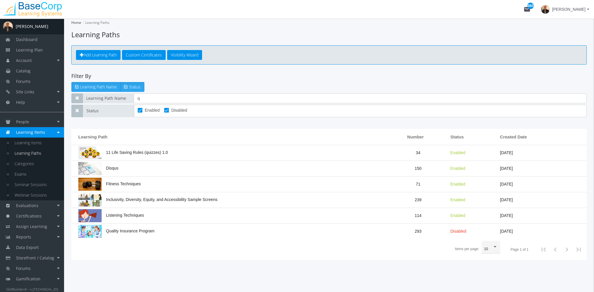
click at [161, 227] on td "Quality Insurance Program" at bounding box center [229, 231] width 317 height 15
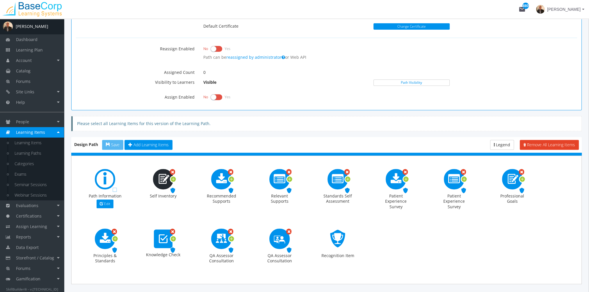
scroll to position [297, 0]
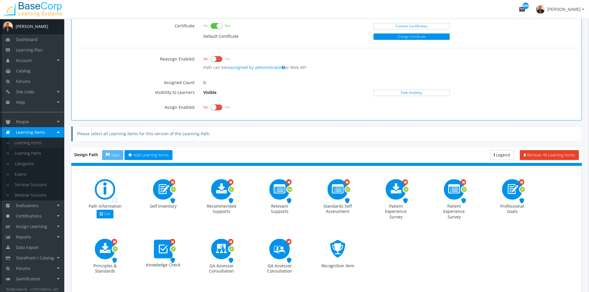
click at [30, 142] on link "Learning Items" at bounding box center [36, 143] width 55 height 10
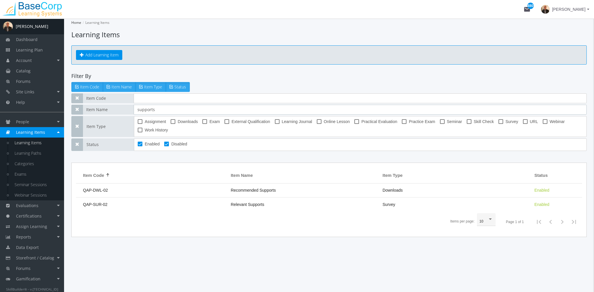
drag, startPoint x: 163, startPoint y: 112, endPoint x: 61, endPoint y: 112, distance: 102.1
click at [61, 112] on div "A [PERSON_NAME] Dashboard Learning Plan Account Account Badges Certificates and…" at bounding box center [297, 156] width 594 height 274
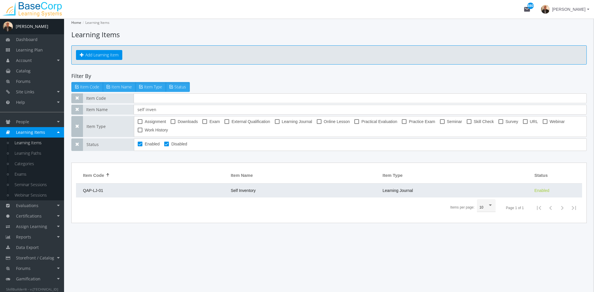
click at [220, 193] on td "QAP-LJ-01" at bounding box center [152, 191] width 152 height 14
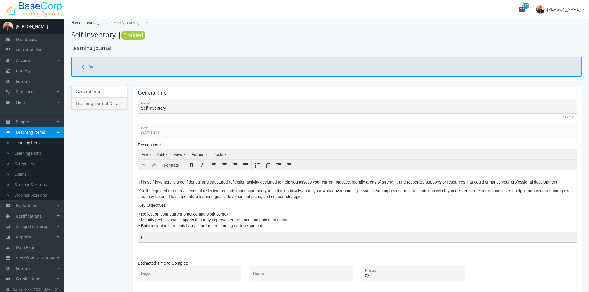
click at [102, 101] on link "Learning Journal Details" at bounding box center [99, 103] width 56 height 12
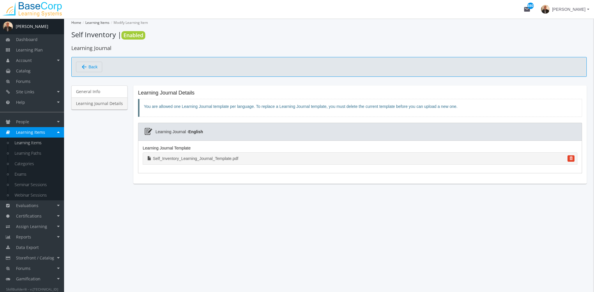
click at [194, 157] on link "Self_Inventory_Learning_Journal_Template.pdf" at bounding box center [360, 158] width 434 height 12
click at [37, 152] on link "Learning Paths" at bounding box center [36, 153] width 55 height 10
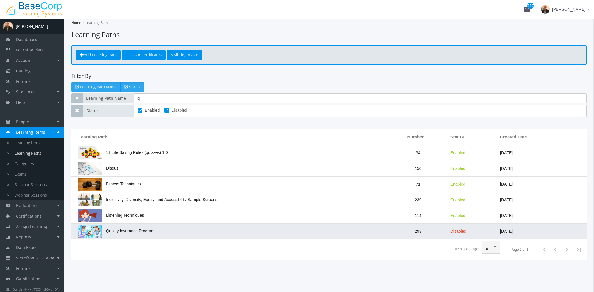
click at [152, 232] on span "Quality Insurance Program" at bounding box center [116, 231] width 76 height 5
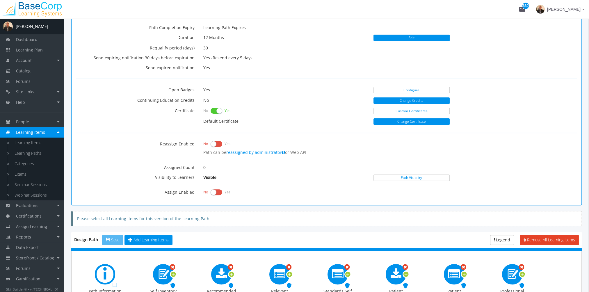
scroll to position [291, 0]
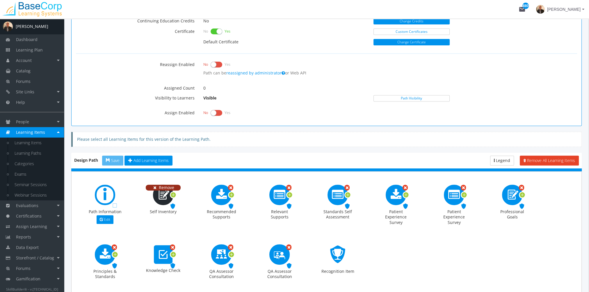
click at [171, 185] on span "Remove" at bounding box center [166, 188] width 15 height 6
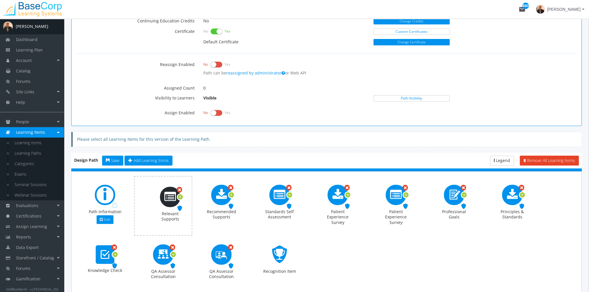
drag, startPoint x: 222, startPoint y: 197, endPoint x: 171, endPoint y: 199, distance: 51.0
click at [117, 159] on span "Save" at bounding box center [115, 161] width 8 height 6
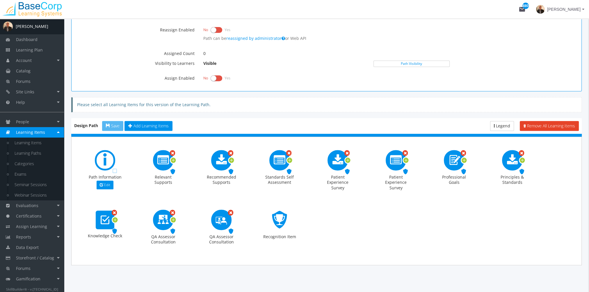
scroll to position [297, 0]
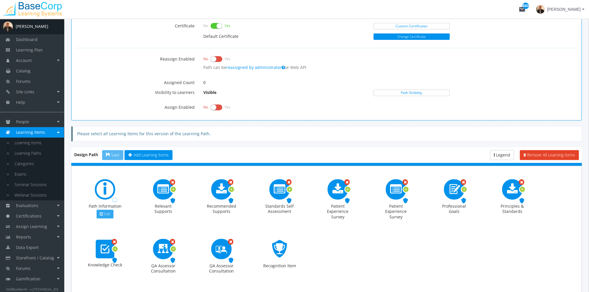
click at [107, 213] on span "Edit" at bounding box center [107, 214] width 6 height 5
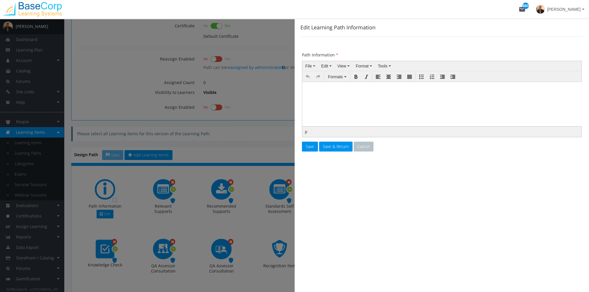
click at [329, 91] on body at bounding box center [441, 96] width 275 height 24
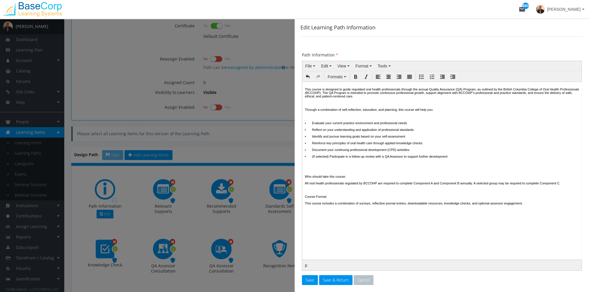
click at [305, 88] on p "This course is designed to guide regulated oral health professionals through th…" at bounding box center [442, 92] width 274 height 10
click at [335, 104] on p at bounding box center [442, 102] width 274 height 3
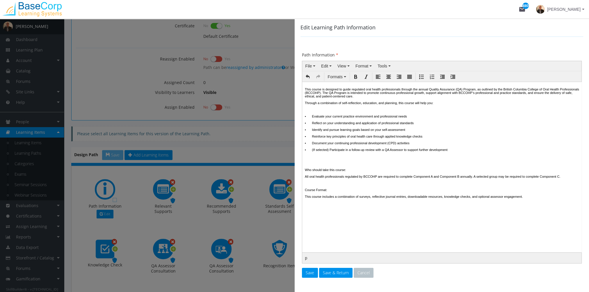
click at [327, 111] on p at bounding box center [442, 109] width 274 height 3
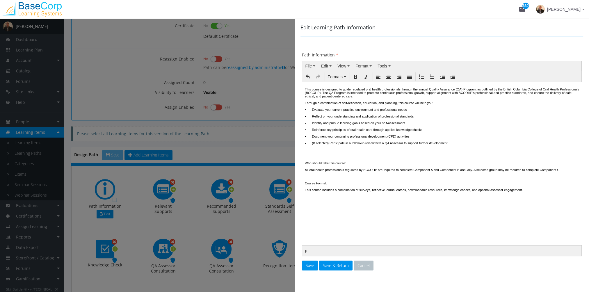
click at [322, 158] on p at bounding box center [442, 156] width 274 height 3
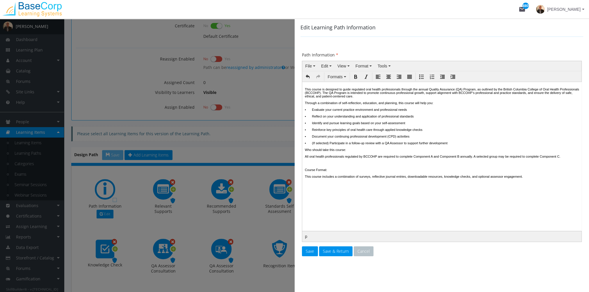
click at [320, 165] on p at bounding box center [442, 162] width 274 height 3
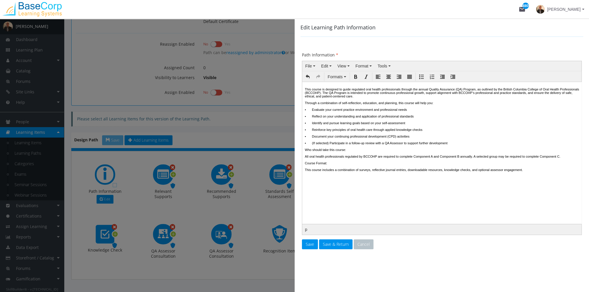
scroll to position [326, 0]
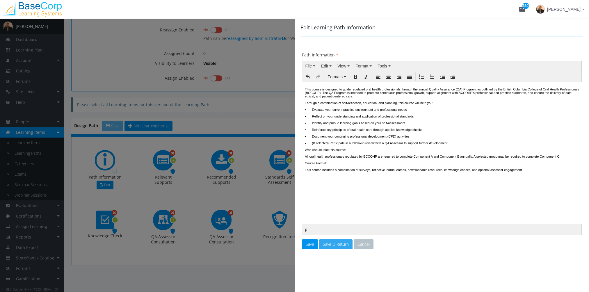
click at [335, 242] on span "Save & Return" at bounding box center [336, 245] width 26 height 6
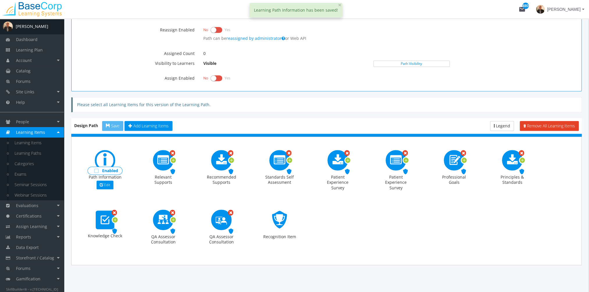
click at [114, 168] on span "Enabled" at bounding box center [110, 171] width 16 height 6
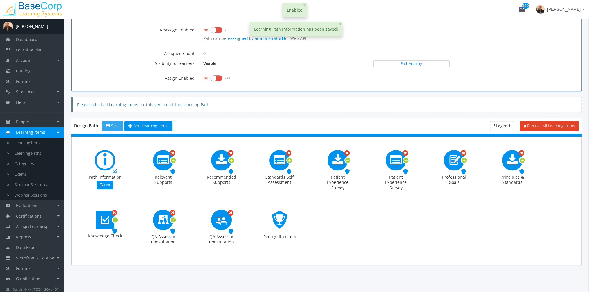
click at [113, 123] on span "Save" at bounding box center [115, 126] width 8 height 6
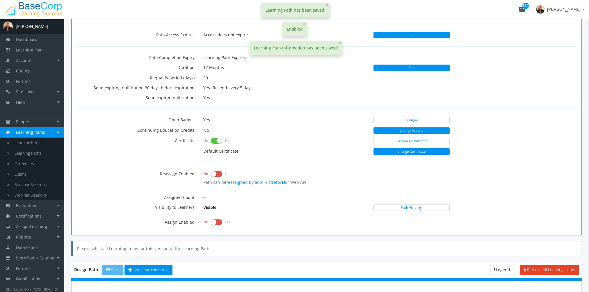
scroll to position [180, 0]
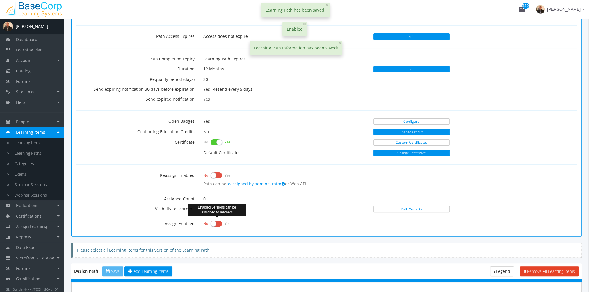
click at [215, 221] on label at bounding box center [217, 224] width 12 height 8
click at [0, 0] on input "checkbox" at bounding box center [0, 0] width 0 height 0
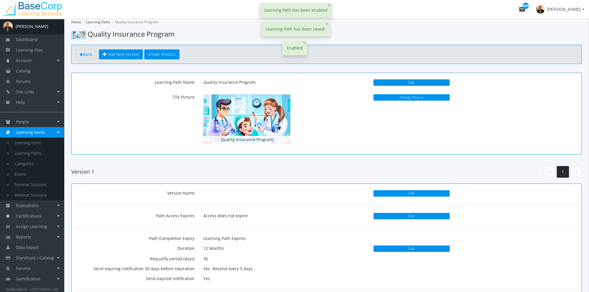
scroll to position [0, 0]
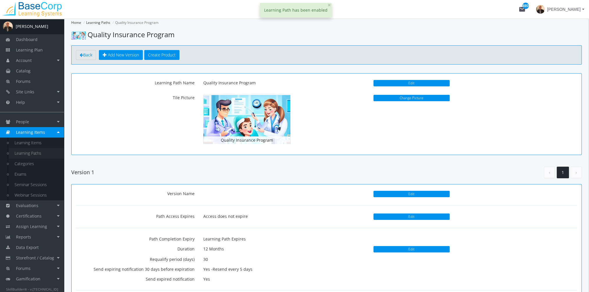
click at [41, 152] on link "Learning Paths" at bounding box center [36, 153] width 55 height 10
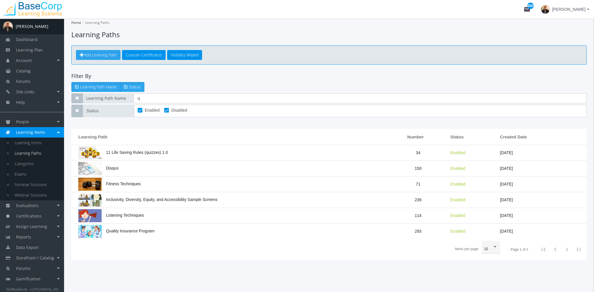
click at [111, 54] on span "Add Learning Path" at bounding box center [100, 55] width 33 height 6
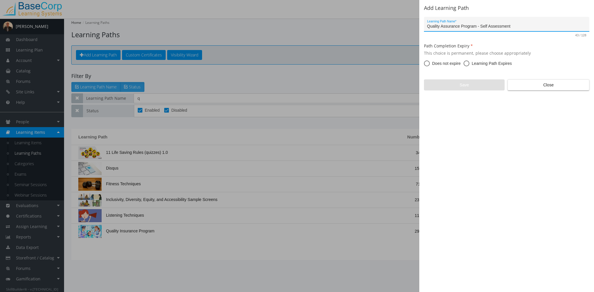
click at [466, 62] on span at bounding box center [466, 64] width 6 height 6
click at [466, 62] on input "Learning Path Expires" at bounding box center [466, 65] width 6 height 6
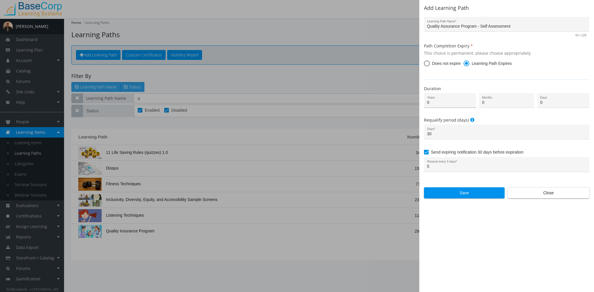
drag, startPoint x: 481, startPoint y: 101, endPoint x: 458, endPoint y: 99, distance: 23.1
click at [458, 100] on div "0 Years 0 Months 0 Days" at bounding box center [506, 102] width 174 height 18
click at [501, 104] on input "0" at bounding box center [506, 102] width 49 height 5
click at [469, 192] on span "Save" at bounding box center [464, 193] width 71 height 10
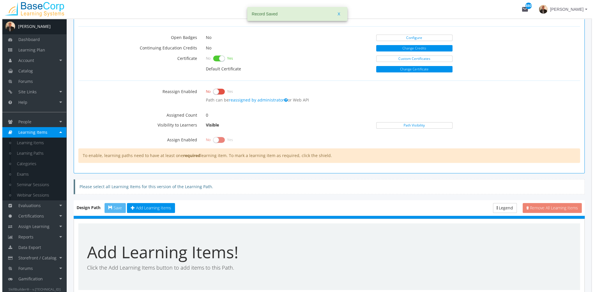
scroll to position [302, 0]
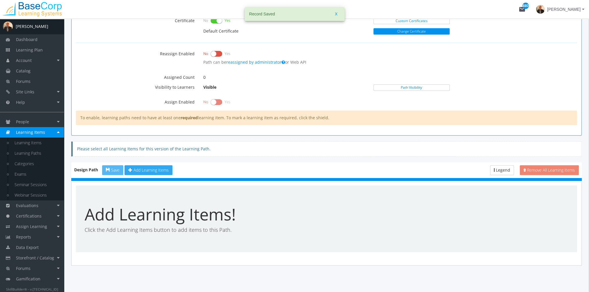
click at [147, 172] on button "Add Learning Items" at bounding box center [149, 170] width 48 height 10
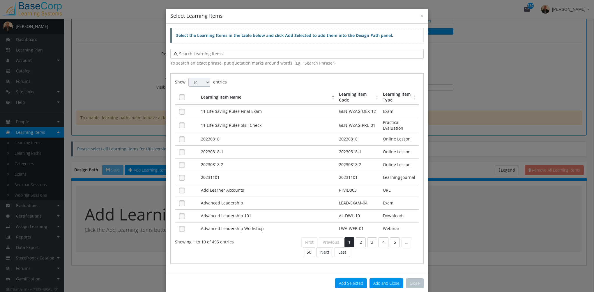
click at [199, 86] on select "10 25 50 100" at bounding box center [199, 82] width 22 height 9
click at [188, 78] on select "10 25 50 100" at bounding box center [199, 82] width 22 height 9
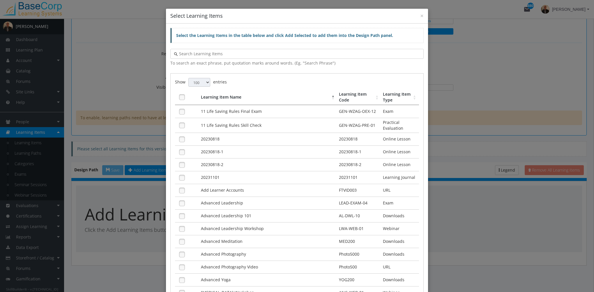
click at [245, 55] on input "text" at bounding box center [299, 54] width 242 height 6
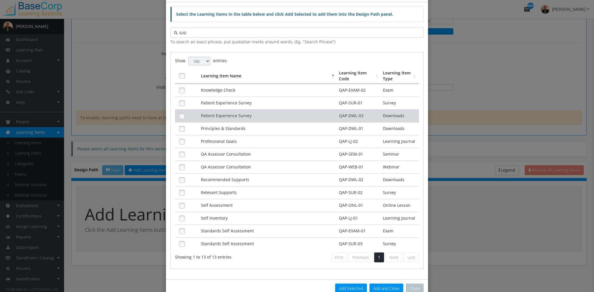
scroll to position [33, 0]
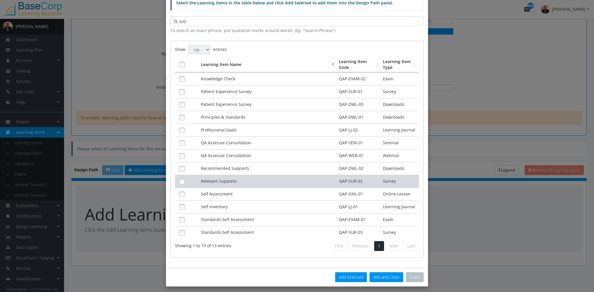
click at [224, 180] on td "Relevant Supports" at bounding box center [268, 181] width 138 height 13
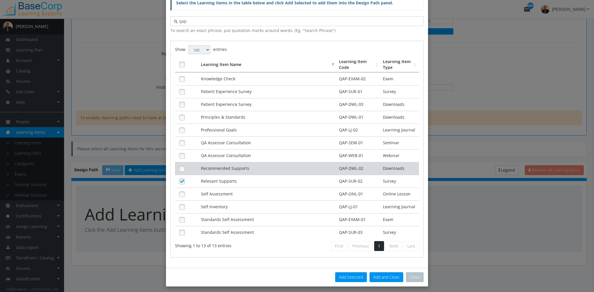
click at [224, 168] on td "Recommended Supports" at bounding box center [268, 168] width 138 height 13
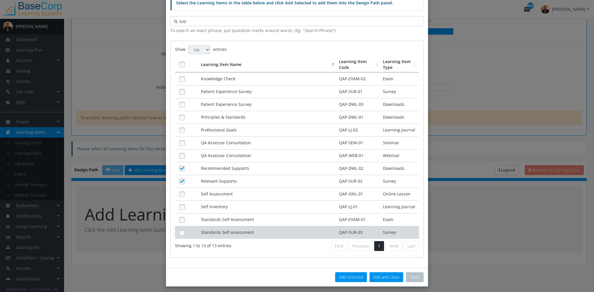
click at [237, 230] on td "Standards Self Assessment" at bounding box center [268, 232] width 138 height 13
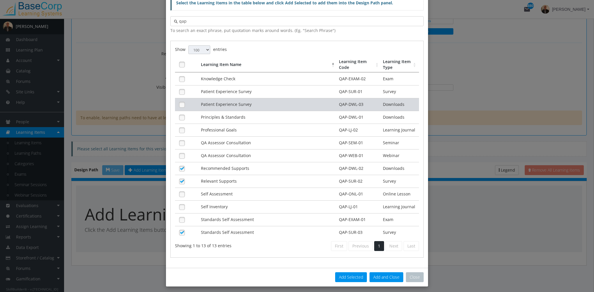
click at [232, 104] on td "Patient Experience Survey" at bounding box center [268, 104] width 138 height 13
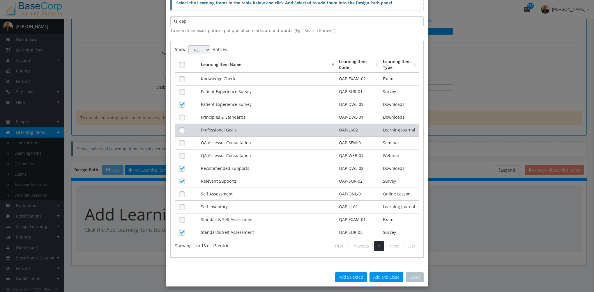
click at [233, 126] on td "Professional Goals" at bounding box center [268, 130] width 138 height 13
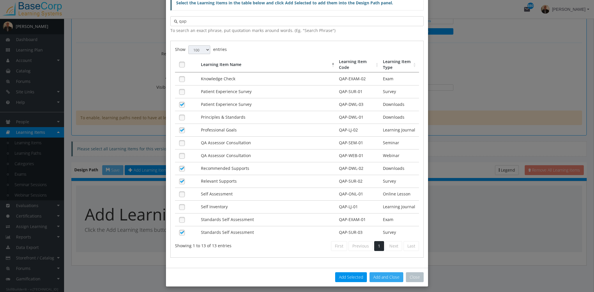
click at [379, 274] on button "Add and Close" at bounding box center [386, 277] width 34 height 10
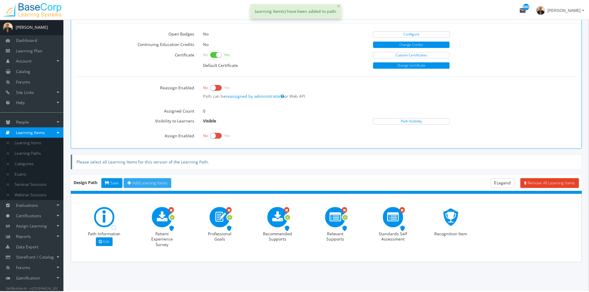
scroll to position [266, 0]
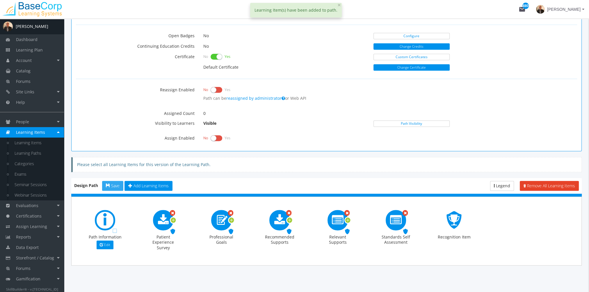
click at [112, 184] on span "Save" at bounding box center [115, 186] width 8 height 6
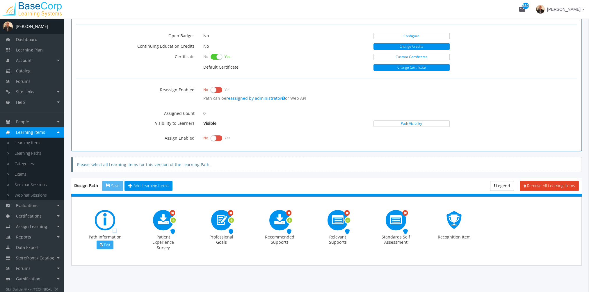
click at [107, 244] on span "Edit" at bounding box center [107, 244] width 6 height 5
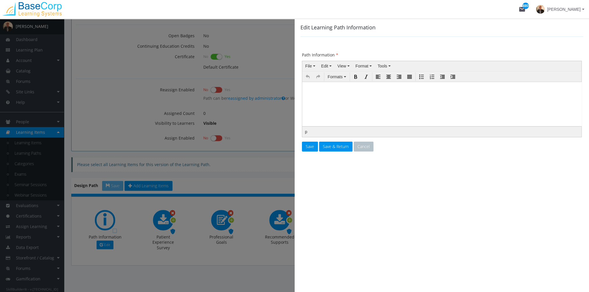
click at [345, 88] on p at bounding box center [442, 88] width 274 height 3
paste body
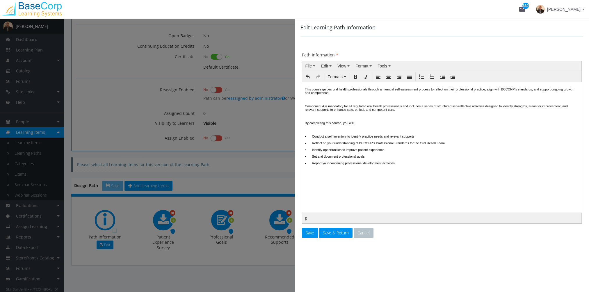
click at [322, 100] on p at bounding box center [442, 98] width 274 height 3
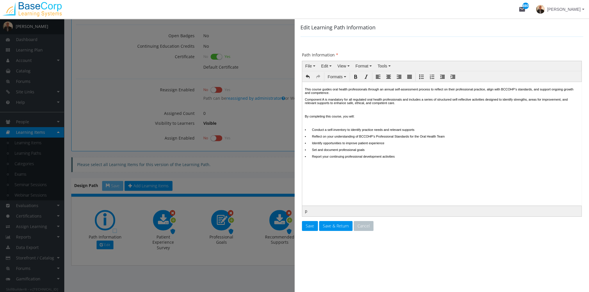
click at [324, 111] on p at bounding box center [442, 109] width 274 height 3
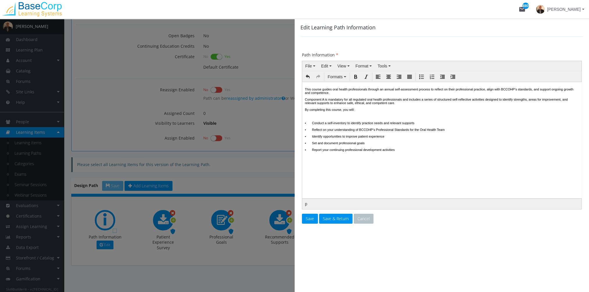
click at [320, 120] on body "This course guides oral health professionals through an annual self-assessment …" at bounding box center [441, 130] width 275 height 92
click at [325, 118] on p at bounding box center [442, 115] width 274 height 3
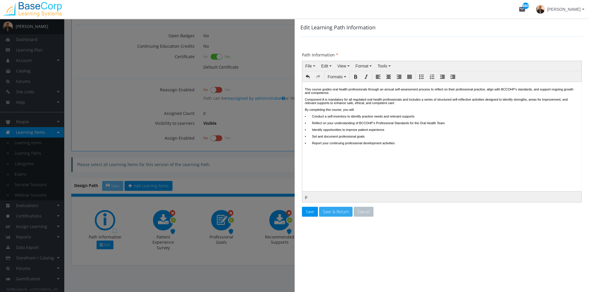
click at [338, 211] on span "Save & Return" at bounding box center [336, 212] width 26 height 6
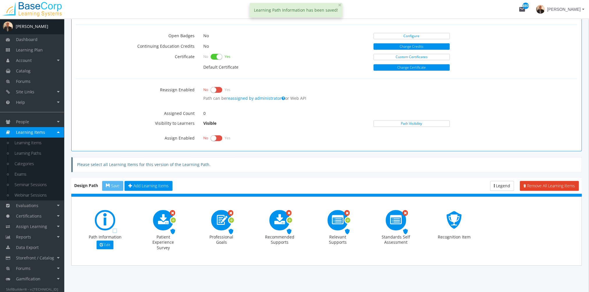
click at [109, 229] on div "Enabled Path Information Edit" at bounding box center [105, 231] width 35 height 42
click at [111, 229] on span "Enabled" at bounding box center [110, 231] width 16 height 6
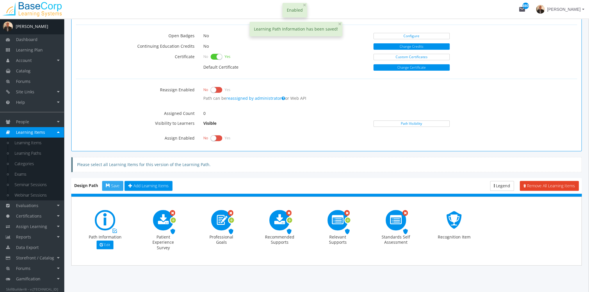
click at [113, 181] on button "Save" at bounding box center [112, 186] width 21 height 10
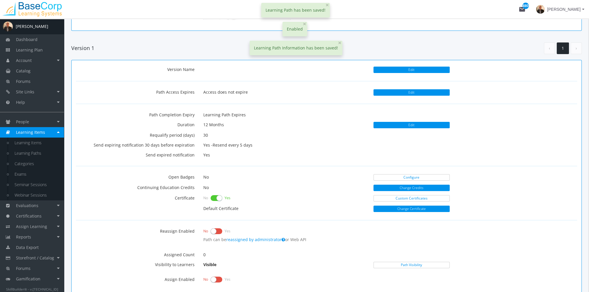
scroll to position [120, 0]
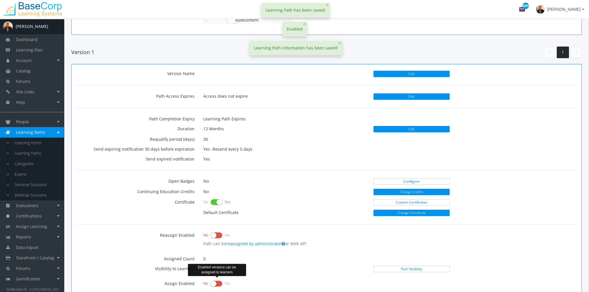
click at [217, 280] on label at bounding box center [217, 284] width 12 height 8
click at [0, 0] on input "checkbox" at bounding box center [0, 0] width 0 height 0
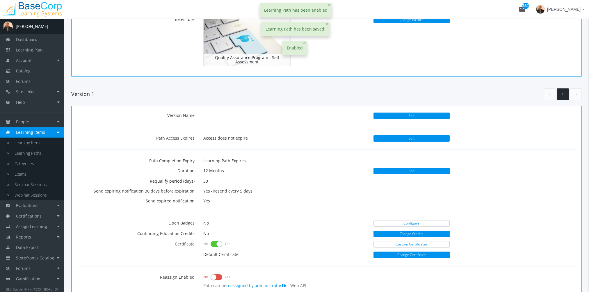
scroll to position [87, 0]
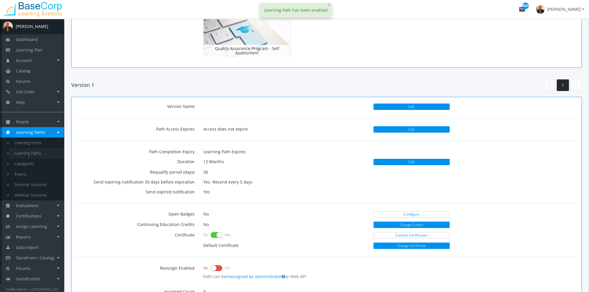
click at [43, 155] on link "Learning Paths" at bounding box center [36, 153] width 55 height 10
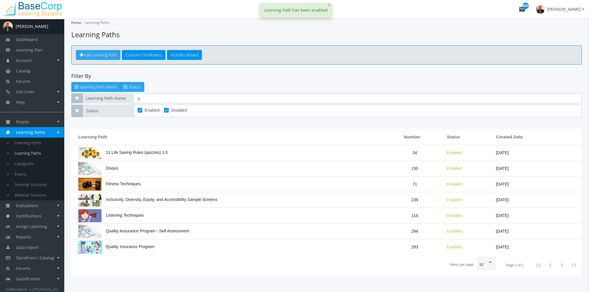
click at [104, 56] on span "Add Learning Path" at bounding box center [100, 55] width 33 height 6
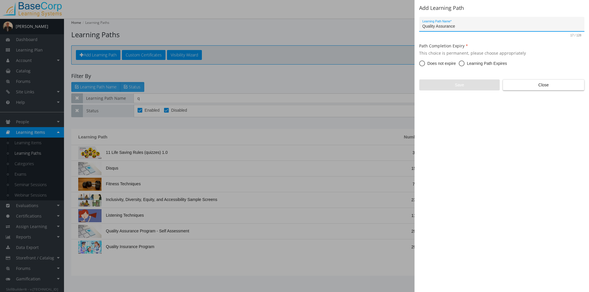
click at [464, 64] on span at bounding box center [462, 64] width 6 height 6
click at [464, 64] on input "Learning Path Expires" at bounding box center [462, 65] width 6 height 6
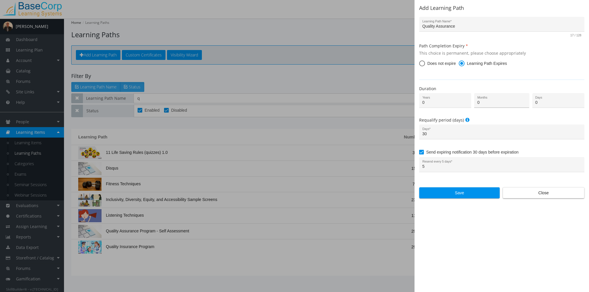
click at [492, 100] on input "0" at bounding box center [502, 102] width 49 height 5
click at [469, 32] on div "Quality Assurance Learning Path Name * 17 / 128" at bounding box center [501, 27] width 165 height 20
click at [467, 29] on div "Quality Assurance Learning Path Name *" at bounding box center [502, 26] width 159 height 12
click at [485, 27] on input "Quality Assurance - Education and Knowledge Application" at bounding box center [502, 26] width 159 height 5
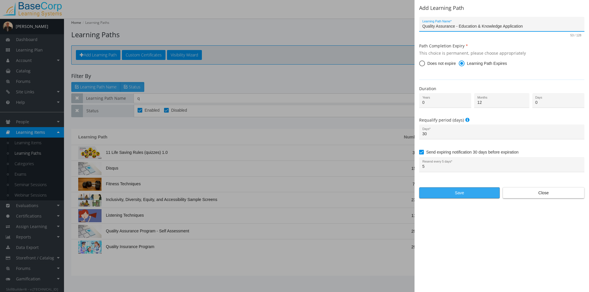
click at [471, 191] on span "Save" at bounding box center [459, 193] width 71 height 10
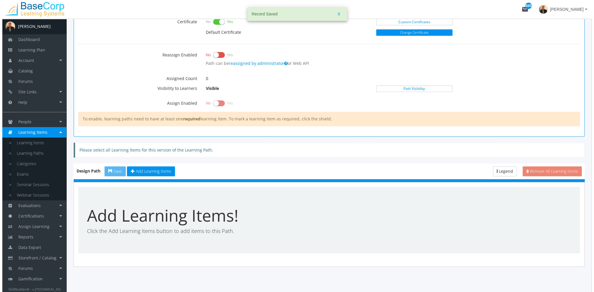
scroll to position [302, 0]
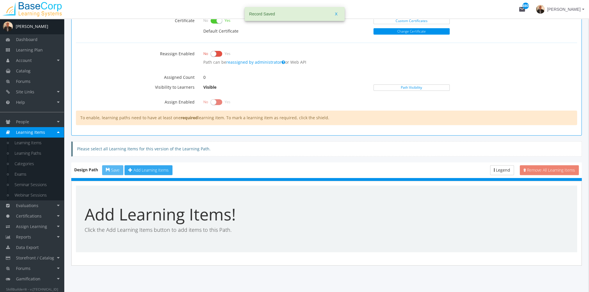
click at [150, 172] on button "Add Learning Items" at bounding box center [149, 170] width 48 height 10
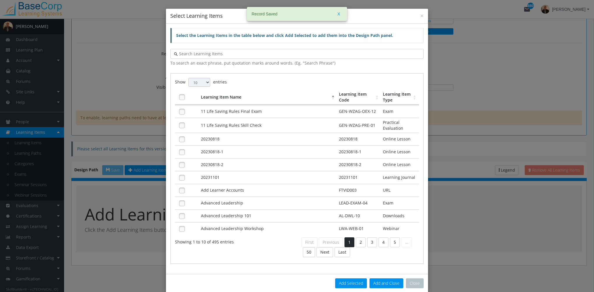
click at [213, 53] on input "text" at bounding box center [299, 54] width 242 height 6
drag, startPoint x: 206, startPoint y: 80, endPoint x: 206, endPoint y: 87, distance: 7.0
click at [206, 80] on select "10 25 50 100" at bounding box center [199, 82] width 22 height 9
click at [188, 78] on select "10 25 50 100" at bounding box center [199, 82] width 22 height 9
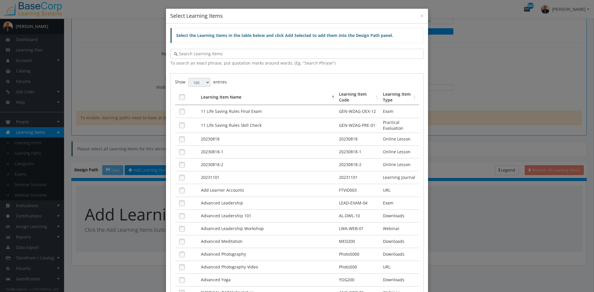
click at [200, 52] on input "text" at bounding box center [299, 54] width 242 height 6
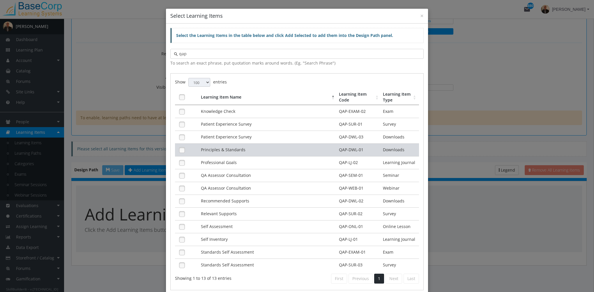
click at [243, 150] on td "Principles & Standards" at bounding box center [268, 149] width 138 height 13
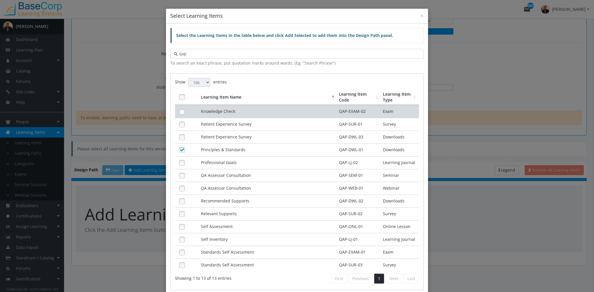
click at [239, 114] on td "Knowledge Check" at bounding box center [268, 111] width 138 height 13
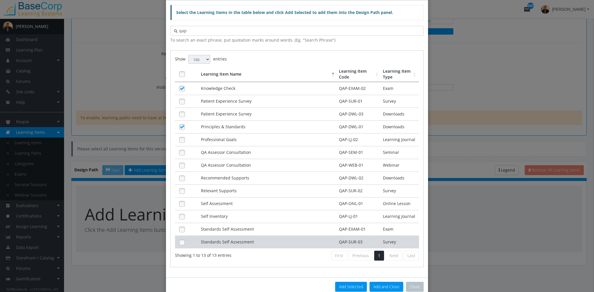
scroll to position [33, 0]
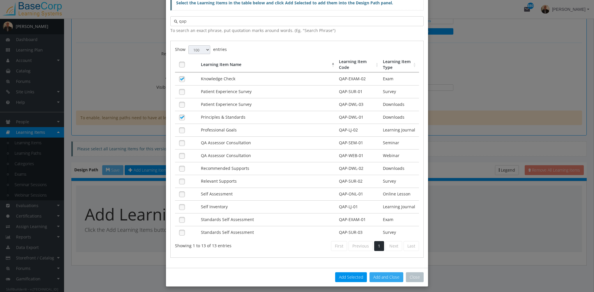
drag, startPoint x: 384, startPoint y: 273, endPoint x: 380, endPoint y: 270, distance: 4.8
click at [384, 273] on button "Add and Close" at bounding box center [386, 277] width 34 height 10
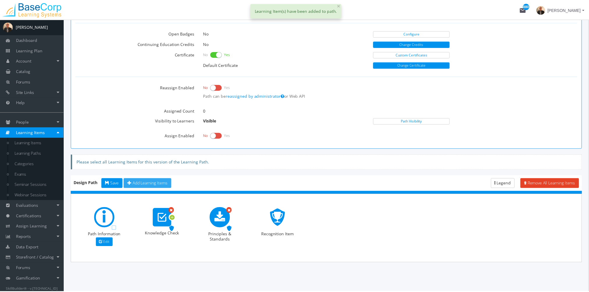
scroll to position [266, 0]
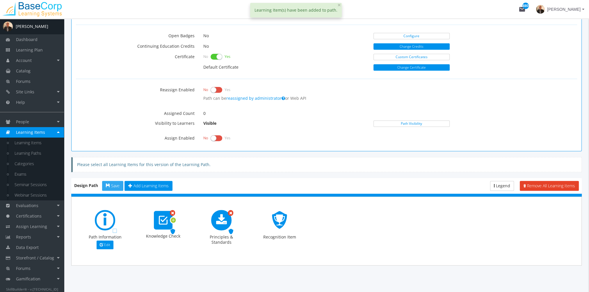
click at [115, 181] on button "Save" at bounding box center [112, 186] width 21 height 10
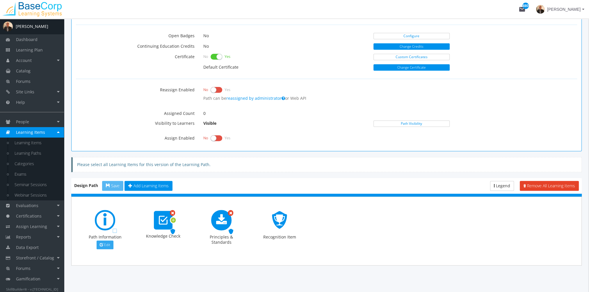
click at [110, 243] on span "Edit" at bounding box center [107, 244] width 6 height 5
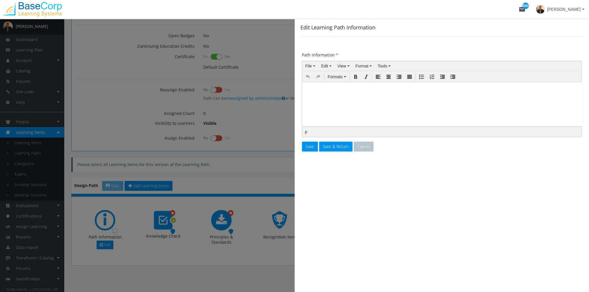
click at [336, 90] on p at bounding box center [442, 88] width 274 height 3
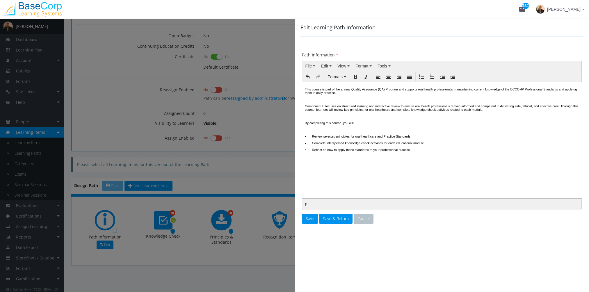
click at [318, 99] on p at bounding box center [442, 98] width 274 height 3
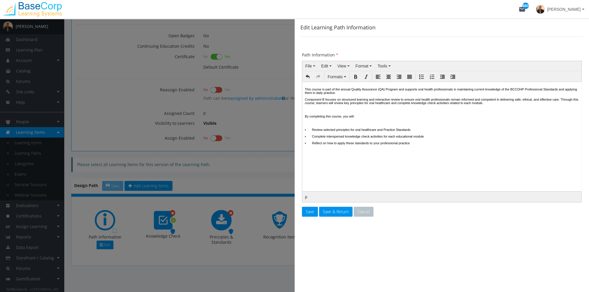
click at [315, 111] on p at bounding box center [442, 109] width 274 height 3
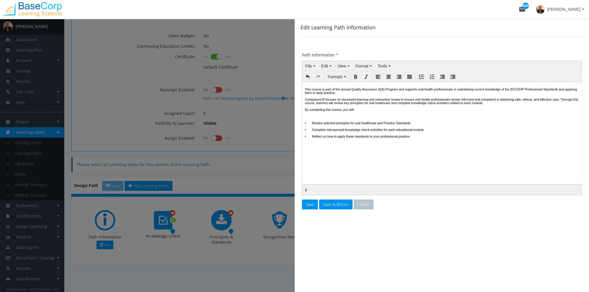
click at [318, 116] on body "This course is part of the annual Quality Assurance (QA) Program and supports o…" at bounding box center [441, 123] width 275 height 78
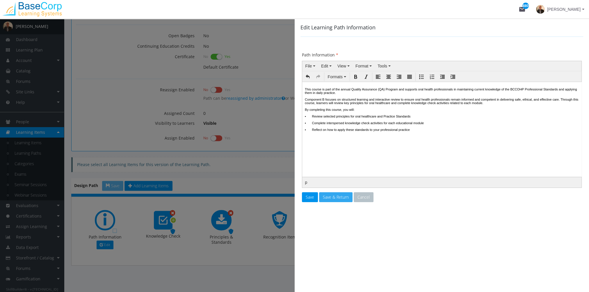
click at [334, 194] on span "Save & Return" at bounding box center [336, 197] width 26 height 6
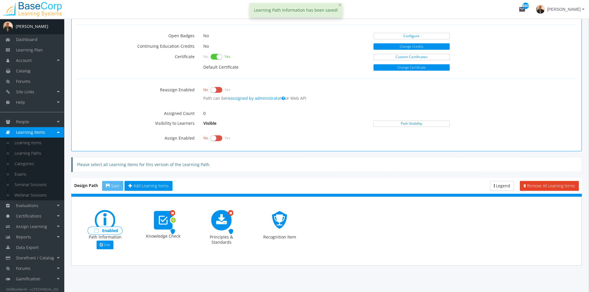
click at [111, 230] on span "Enabled" at bounding box center [110, 231] width 16 height 6
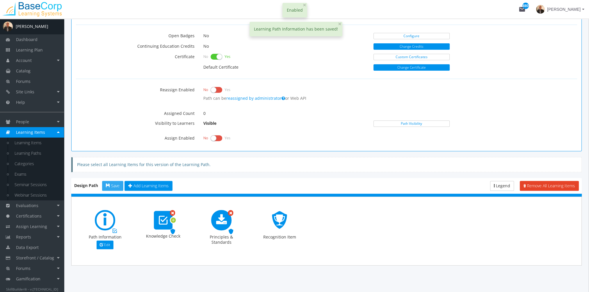
click at [114, 185] on span "Save" at bounding box center [115, 186] width 8 height 6
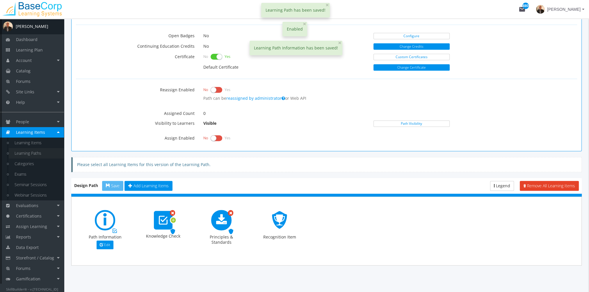
click at [41, 152] on link "Learning Paths" at bounding box center [36, 153] width 55 height 10
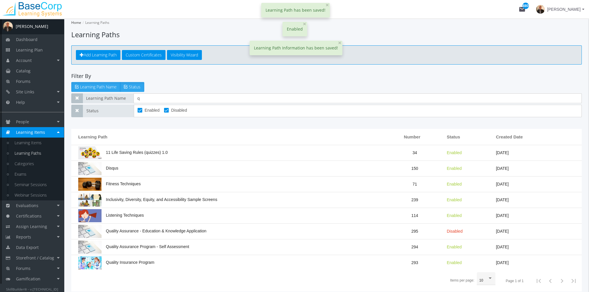
click at [48, 155] on link "Learning Paths" at bounding box center [36, 153] width 55 height 10
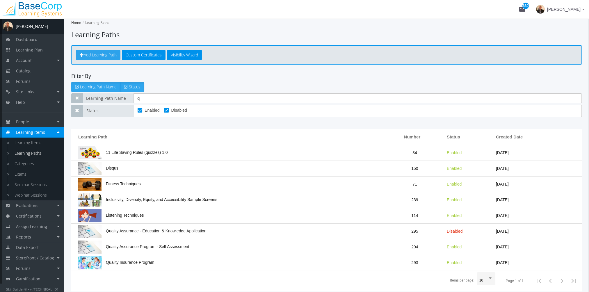
click at [94, 56] on span "Add Learning Path" at bounding box center [100, 55] width 33 height 6
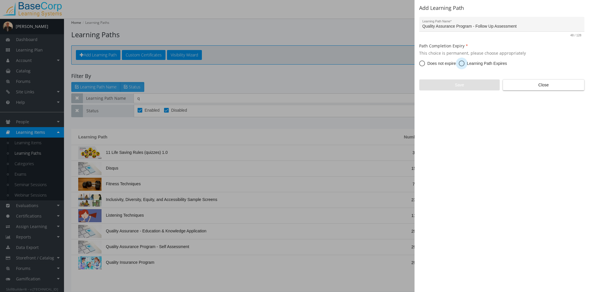
click at [461, 62] on span at bounding box center [462, 64] width 6 height 6
click at [461, 62] on input "Learning Path Expires" at bounding box center [462, 65] width 6 height 6
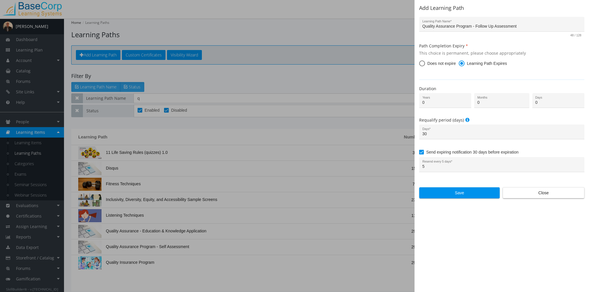
drag, startPoint x: 490, startPoint y: 103, endPoint x: 472, endPoint y: 102, distance: 18.3
click at [473, 103] on div "0 Years 0 Months 0 Days" at bounding box center [502, 102] width 174 height 18
click at [466, 194] on span "Save" at bounding box center [459, 193] width 71 height 10
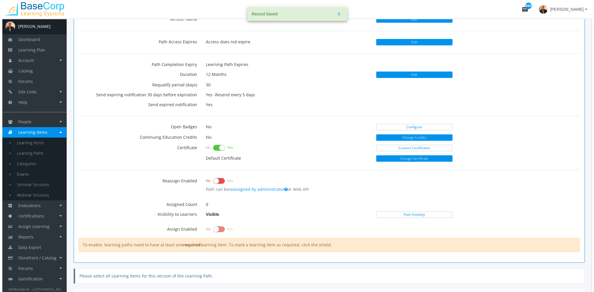
scroll to position [302, 0]
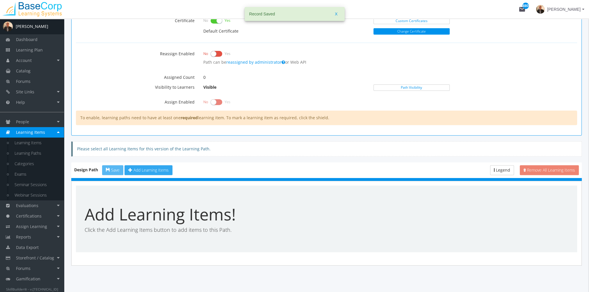
click at [156, 167] on span "Add Learning Items" at bounding box center [151, 170] width 35 height 6
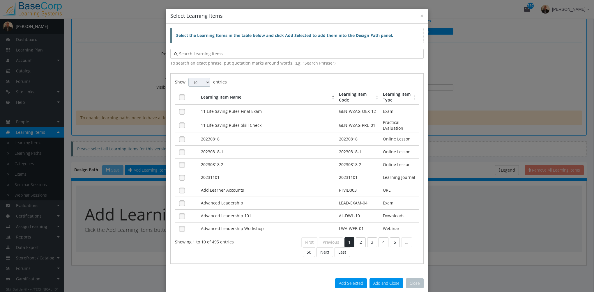
drag, startPoint x: 196, startPoint y: 83, endPoint x: 196, endPoint y: 87, distance: 4.1
click at [196, 83] on select "10 25 50 100" at bounding box center [199, 82] width 22 height 9
click at [188, 78] on select "10 25 50 100" at bounding box center [199, 82] width 22 height 9
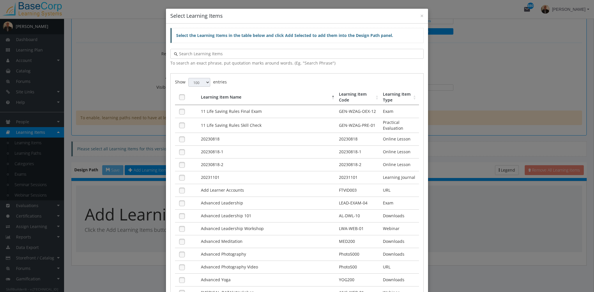
click at [198, 57] on div at bounding box center [296, 54] width 253 height 10
click at [193, 51] on input "text" at bounding box center [299, 54] width 242 height 6
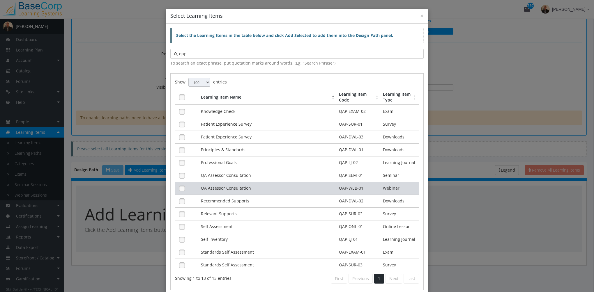
click at [235, 175] on td "QA Assessor Consultation" at bounding box center [268, 175] width 138 height 13
click at [235, 189] on td "QA Assessor Consultation" at bounding box center [268, 188] width 138 height 13
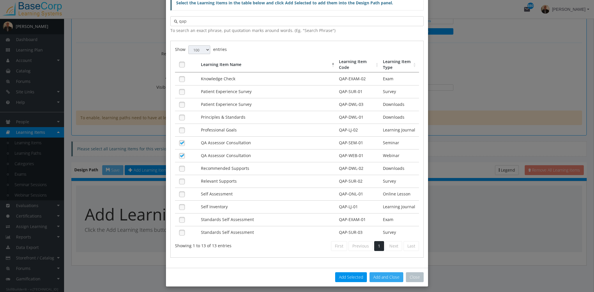
click at [381, 276] on button "Add and Close" at bounding box center [386, 277] width 34 height 10
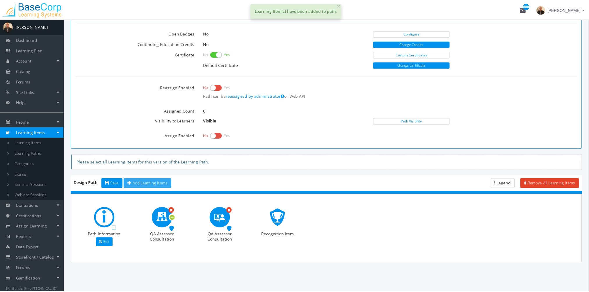
scroll to position [266, 0]
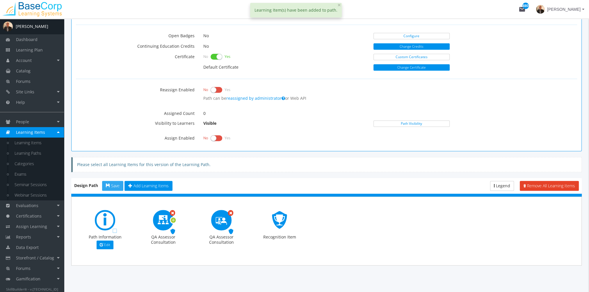
click at [110, 184] on span "button" at bounding box center [108, 186] width 4 height 4
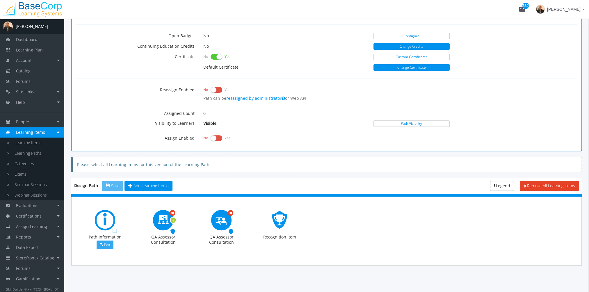
click at [106, 241] on button "Edit" at bounding box center [105, 245] width 17 height 9
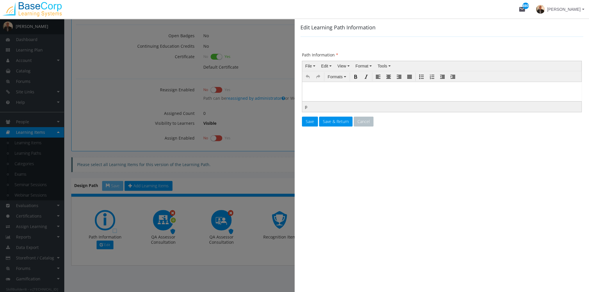
click at [350, 96] on body at bounding box center [441, 96] width 275 height 24
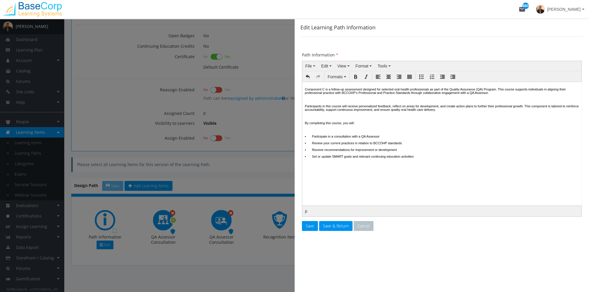
click at [319, 101] on p at bounding box center [442, 98] width 274 height 3
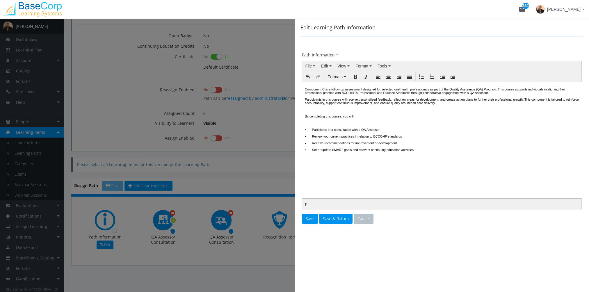
click at [322, 110] on p at bounding box center [442, 109] width 274 height 3
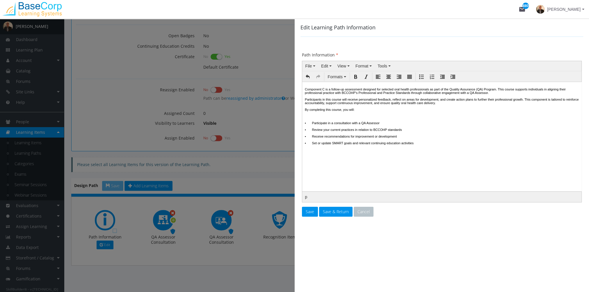
click at [322, 118] on p at bounding box center [442, 115] width 274 height 3
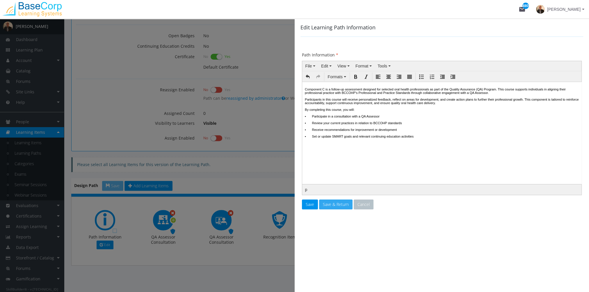
click at [341, 205] on span "Save & Return" at bounding box center [336, 205] width 26 height 6
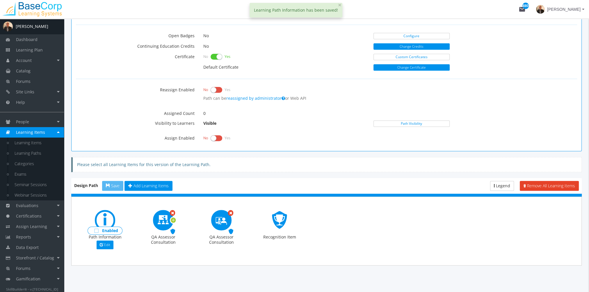
click at [114, 228] on span "Enabled" at bounding box center [110, 231] width 16 height 6
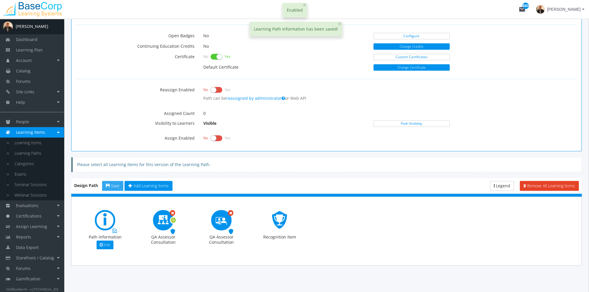
click at [112, 185] on span "Save" at bounding box center [115, 186] width 8 height 6
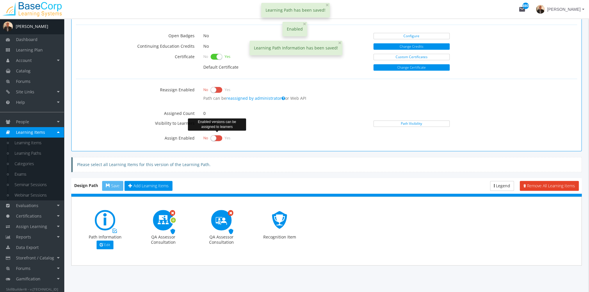
click at [217, 135] on label at bounding box center [217, 138] width 12 height 8
click at [0, 0] on input "checkbox" at bounding box center [0, 0] width 0 height 0
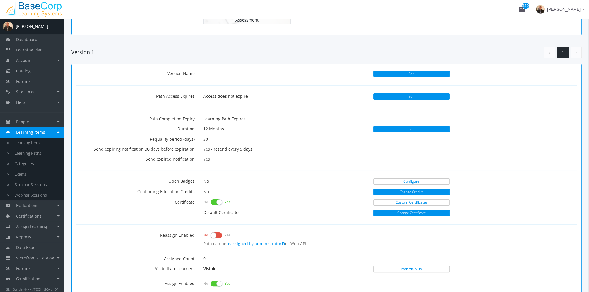
scroll to position [62, 0]
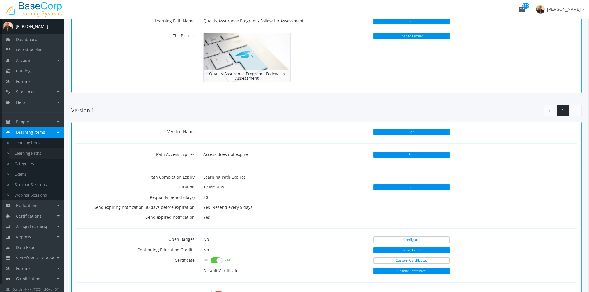
click at [43, 150] on link "Learning Paths" at bounding box center [36, 153] width 55 height 10
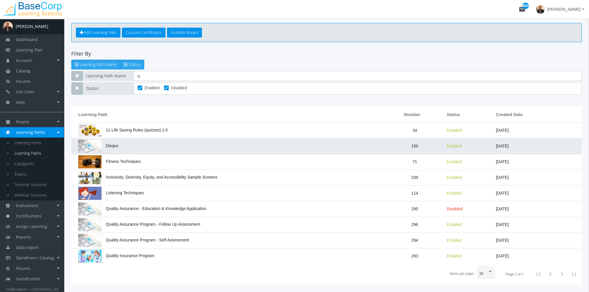
scroll to position [43, 0]
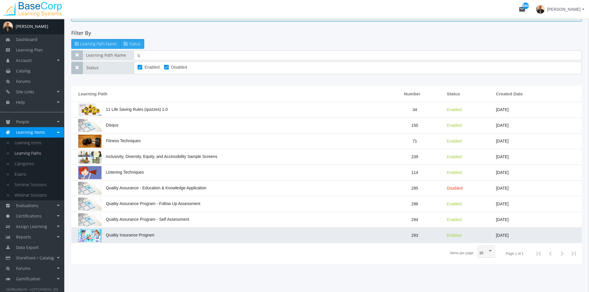
click at [158, 236] on td "Quality Insurance Program" at bounding box center [228, 235] width 315 height 15
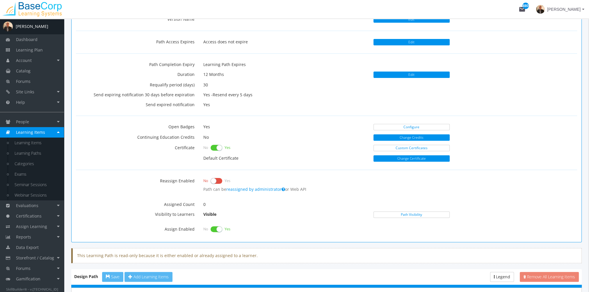
scroll to position [326, 0]
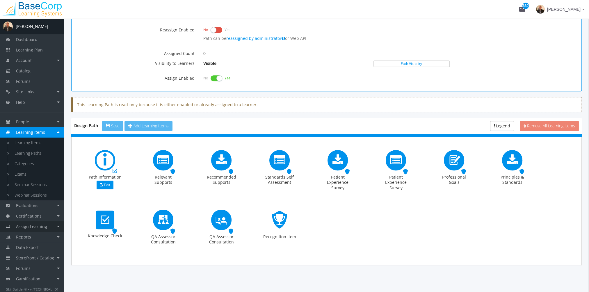
click at [48, 226] on link "Assign Learning" at bounding box center [32, 226] width 64 height 10
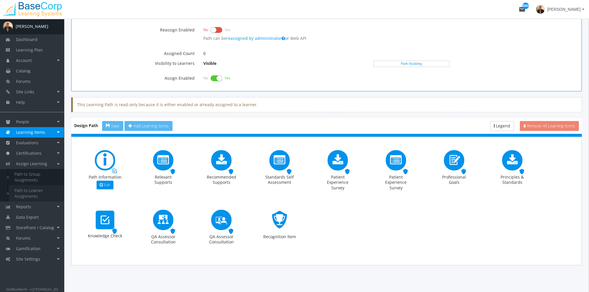
click at [35, 191] on link "Path to Learner Assignments" at bounding box center [36, 193] width 55 height 16
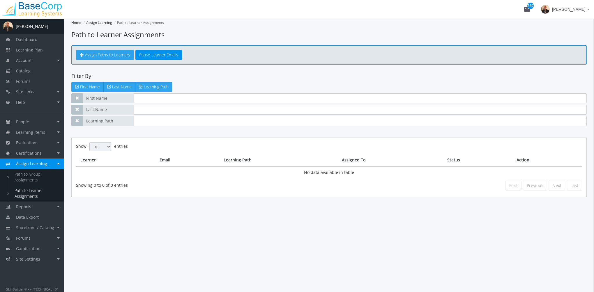
click at [116, 56] on span "Assign Paths to Learners" at bounding box center [107, 55] width 45 height 6
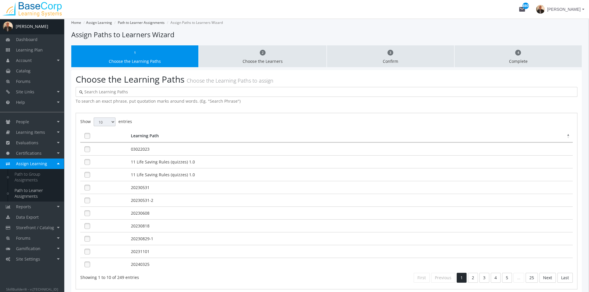
click at [116, 90] on input "text" at bounding box center [328, 92] width 491 height 6
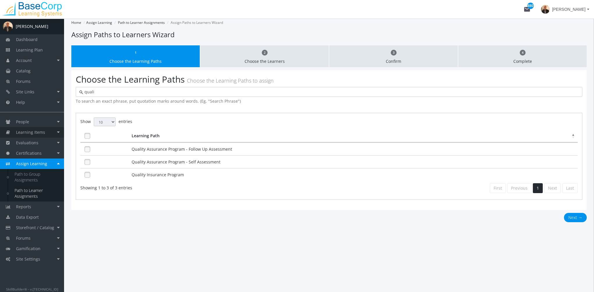
click at [34, 134] on span "Learning Items" at bounding box center [30, 133] width 29 height 6
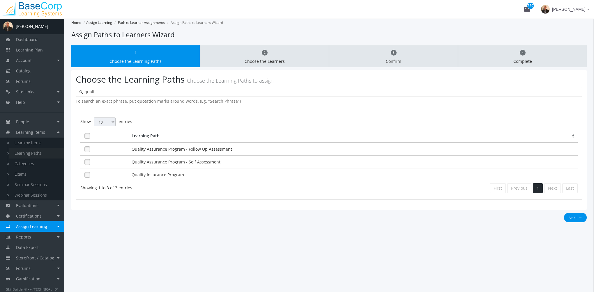
click at [42, 151] on link "Learning Paths" at bounding box center [36, 153] width 55 height 10
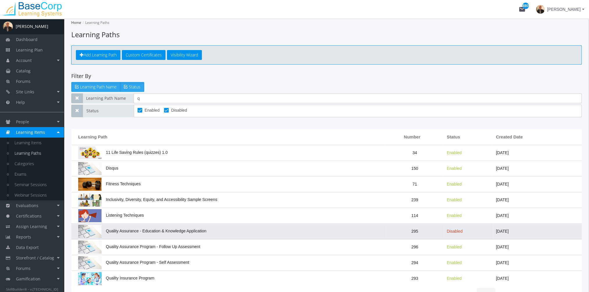
click at [177, 233] on td "Quality Assurance - Education & Knowledge Application" at bounding box center [228, 232] width 315 height 16
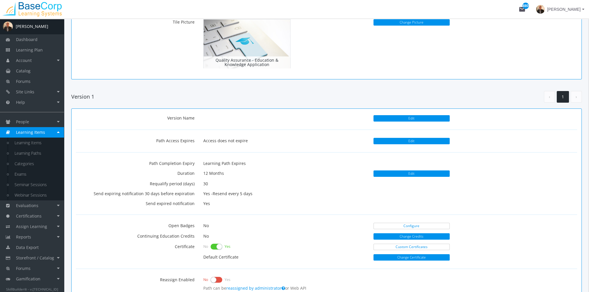
scroll to position [146, 0]
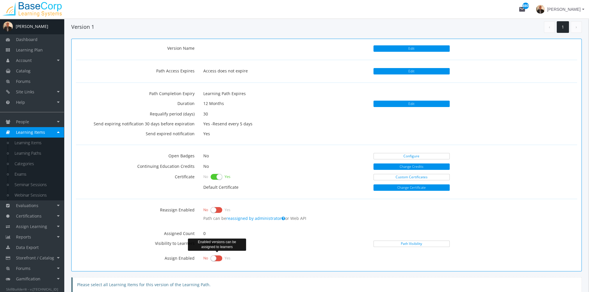
click at [215, 257] on label at bounding box center [217, 258] width 12 height 8
click at [0, 0] on input "checkbox" at bounding box center [0, 0] width 0 height 0
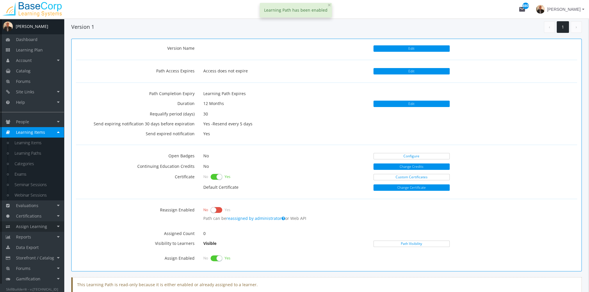
click at [45, 226] on span "Assign Learning" at bounding box center [31, 227] width 31 height 6
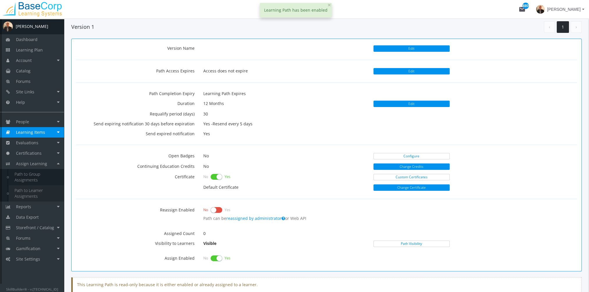
click at [35, 194] on link "Path to Learner Assignments" at bounding box center [36, 193] width 55 height 16
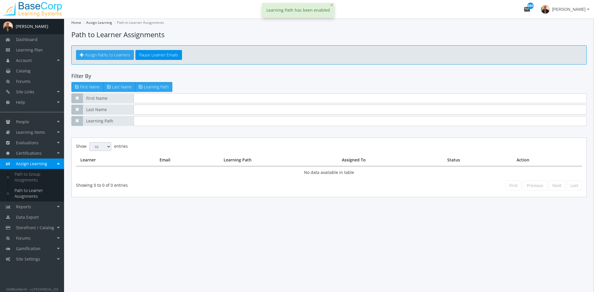
click at [107, 58] on link "Assign Paths to Learners" at bounding box center [105, 55] width 58 height 10
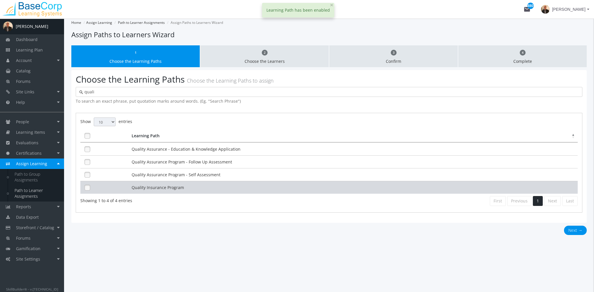
click at [166, 186] on td "Quality Insurance Program" at bounding box center [353, 187] width 447 height 13
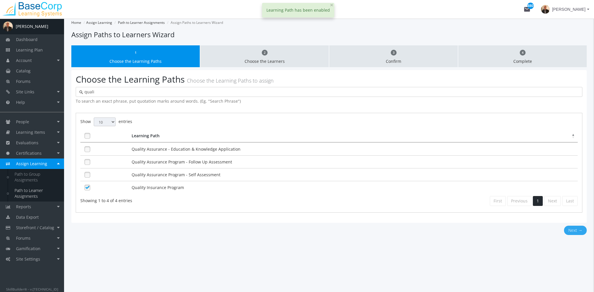
click at [568, 229] on button "Next →" at bounding box center [575, 230] width 23 height 9
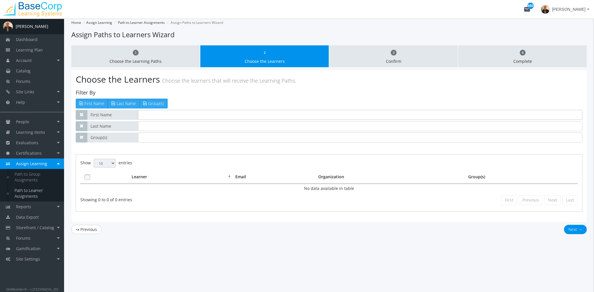
click at [155, 116] on input "text" at bounding box center [360, 115] width 444 height 10
click at [171, 126] on input "ramchandai" at bounding box center [360, 126] width 444 height 10
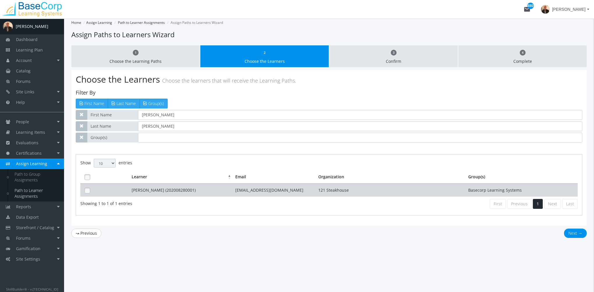
drag, startPoint x: 157, startPoint y: 189, endPoint x: 396, endPoint y: 189, distance: 238.6
click at [157, 189] on td "[PERSON_NAME] (202008280001)" at bounding box center [182, 190] width 104 height 13
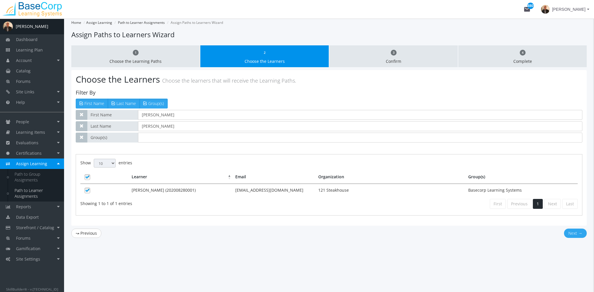
click at [574, 233] on button "Next →" at bounding box center [575, 233] width 23 height 9
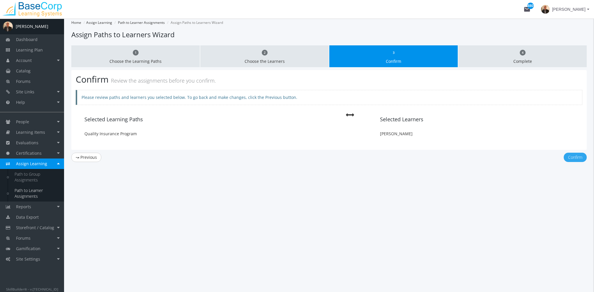
click at [580, 157] on button "Confirm" at bounding box center [574, 157] width 23 height 9
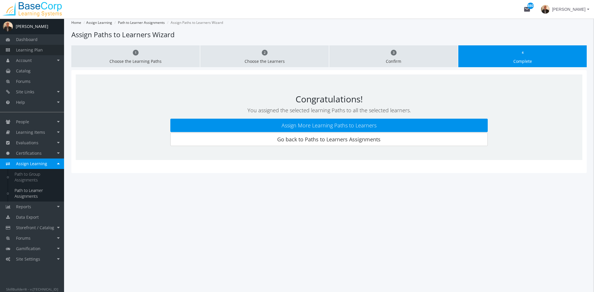
click at [40, 52] on span "Learning Plan" at bounding box center [29, 50] width 27 height 6
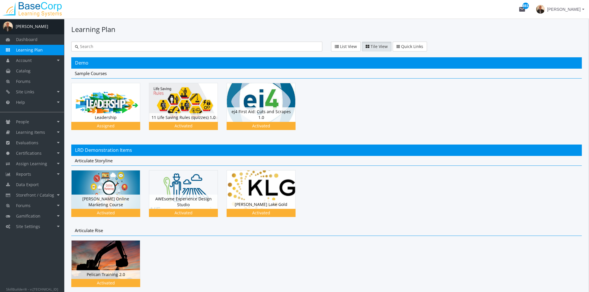
click at [88, 45] on input "text" at bounding box center [199, 47] width 240 height 6
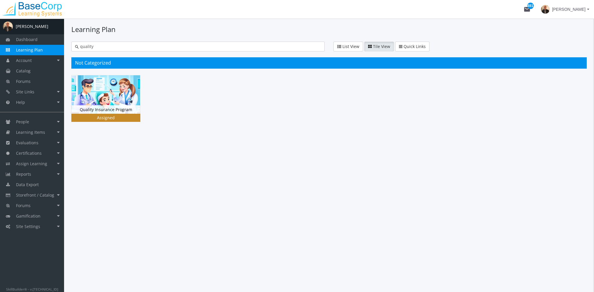
click at [109, 98] on img at bounding box center [106, 94] width 68 height 38
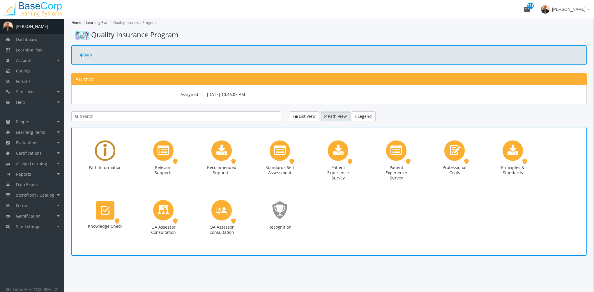
click at [102, 149] on div "Learning Path" at bounding box center [105, 151] width 20 height 20
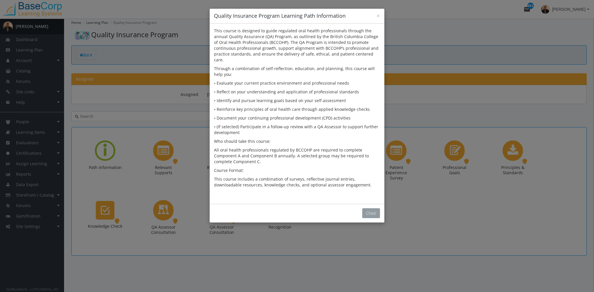
click at [370, 208] on button "Close" at bounding box center [371, 213] width 18 height 10
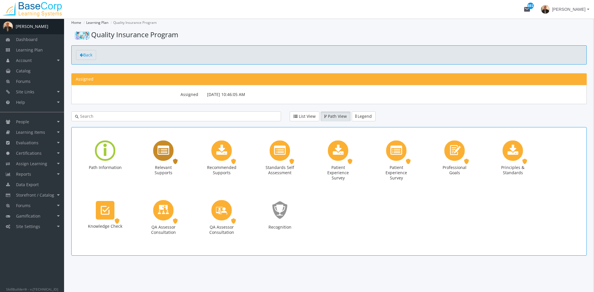
click at [166, 155] on icon "Relevant Supports" at bounding box center [163, 151] width 12 height 12
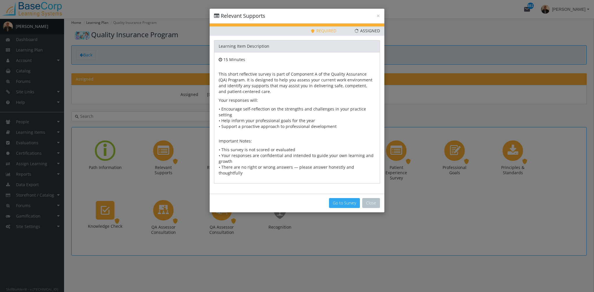
click at [345, 198] on button "Go to Survey" at bounding box center [344, 203] width 31 height 10
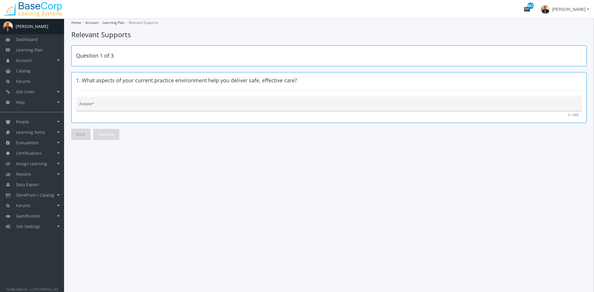
click at [153, 103] on textarea "Answer *" at bounding box center [329, 106] width 500 height 6
click at [108, 134] on span "Continue" at bounding box center [106, 134] width 16 height 10
click at [104, 106] on textarea "Answer *" at bounding box center [329, 106] width 500 height 6
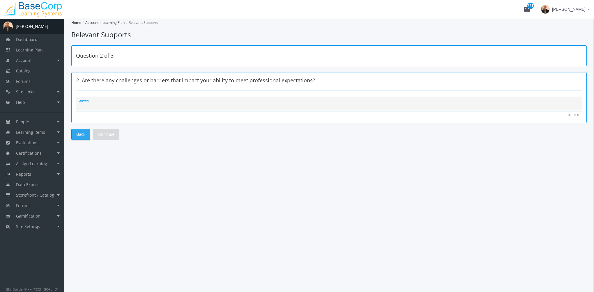
click at [85, 132] on button "Back" at bounding box center [80, 134] width 19 height 11
click at [102, 106] on textarea "dsfs" at bounding box center [329, 106] width 500 height 6
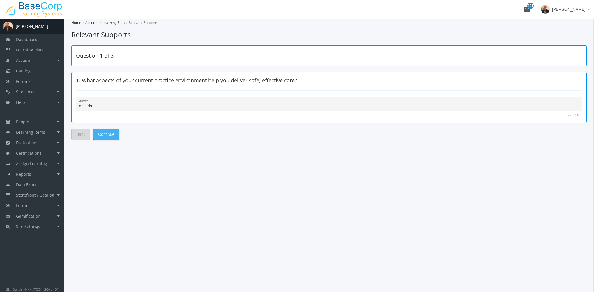
click at [107, 133] on span "Continue" at bounding box center [106, 134] width 16 height 10
click at [127, 107] on textarea "Answer *" at bounding box center [329, 106] width 500 height 6
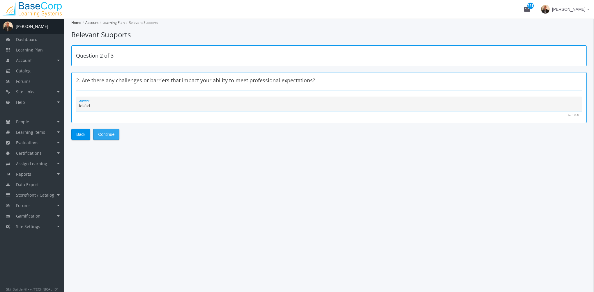
click at [112, 135] on span "Continue" at bounding box center [106, 134] width 16 height 10
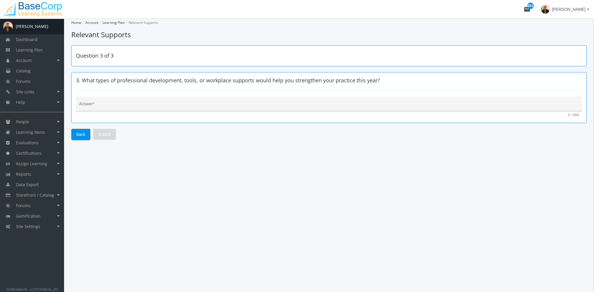
click at [162, 109] on div "Answer *" at bounding box center [329, 106] width 500 height 12
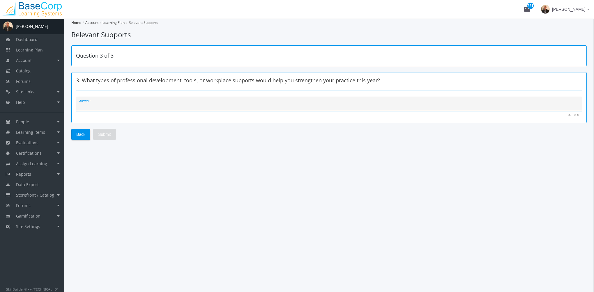
click at [154, 104] on textarea "Answer *" at bounding box center [329, 106] width 500 height 6
click at [104, 133] on span "Submit" at bounding box center [104, 134] width 13 height 10
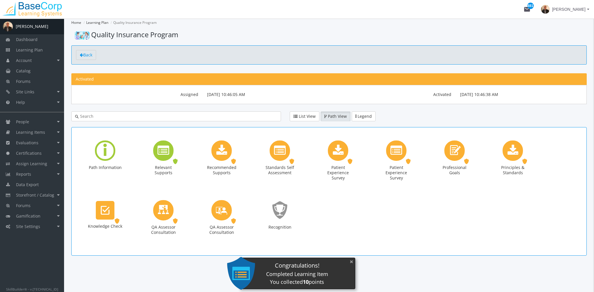
click at [352, 260] on button "×" at bounding box center [351, 262] width 9 height 12
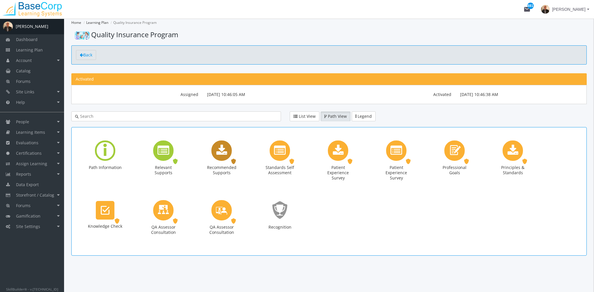
click at [221, 153] on icon "Recommended Supports" at bounding box center [221, 151] width 11 height 12
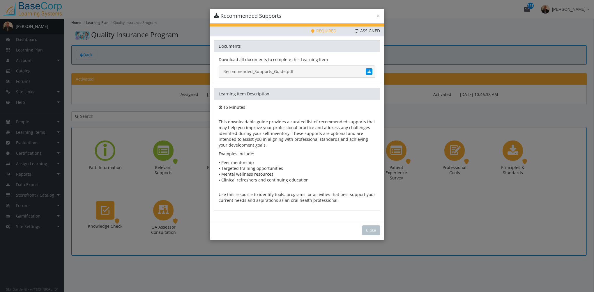
click at [263, 71] on link "Recommended_Supports_Guide.pdf" at bounding box center [297, 71] width 157 height 12
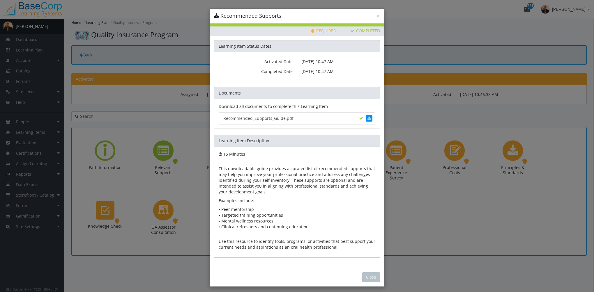
click at [365, 268] on learning-item-learner-access-modal "× Recommended Supports Priority This Learning Item has been designated as a Pri…" at bounding box center [297, 148] width 175 height 278
click at [369, 278] on button "Close" at bounding box center [371, 277] width 18 height 10
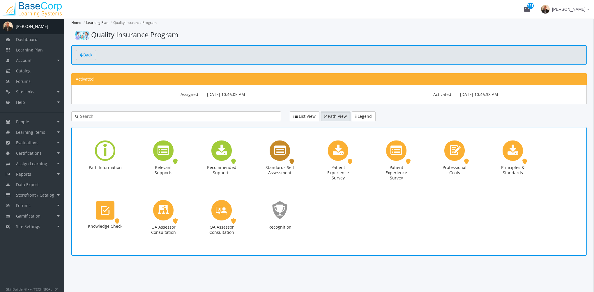
click at [279, 153] on icon "Standards Self Assessment" at bounding box center [280, 151] width 12 height 12
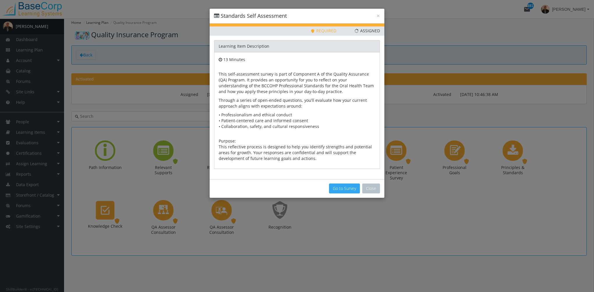
click at [339, 190] on button "Go to Survey" at bounding box center [344, 189] width 31 height 10
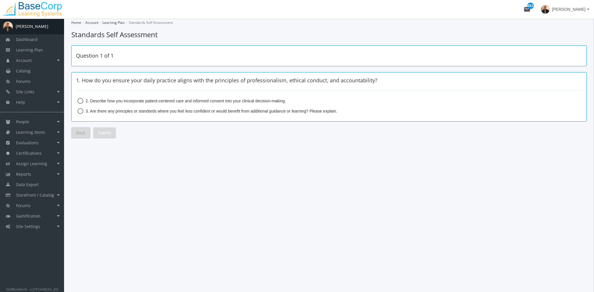
drag, startPoint x: 162, startPoint y: 35, endPoint x: 72, endPoint y: 35, distance: 89.1
click at [72, 35] on h1 "Standards Self Assessment" at bounding box center [328, 35] width 515 height 10
copy h1 "Standards Self Assessment"
click at [47, 134] on link "Learning Items" at bounding box center [32, 132] width 64 height 10
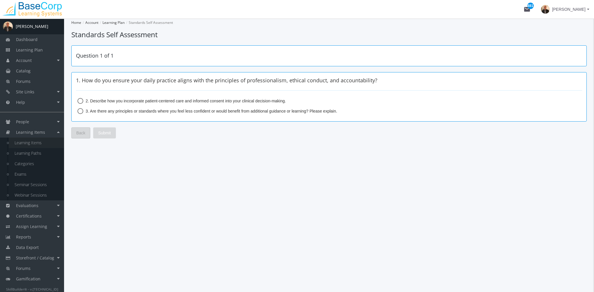
click at [40, 143] on link "Learning Items" at bounding box center [36, 143] width 55 height 10
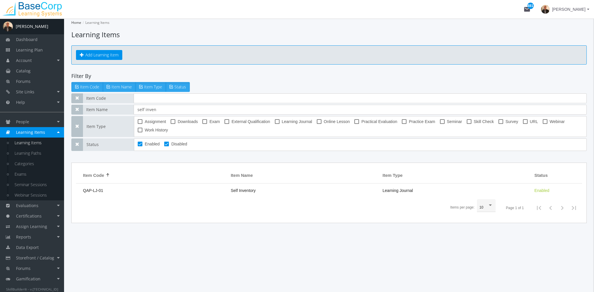
click at [499, 121] on span at bounding box center [500, 121] width 5 height 5
click at [499, 124] on input "Survey" at bounding box center [498, 124] width 0 height 0
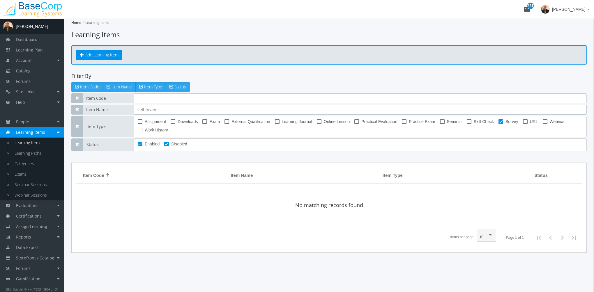
drag, startPoint x: 74, startPoint y: 109, endPoint x: 68, endPoint y: 109, distance: 6.1
click at [68, 109] on div "Home Learning Items Learning Items Add Learning Item Filter By Item Code Item N…" at bounding box center [329, 156] width 530 height 274
paste input "Standards Self Assessment"
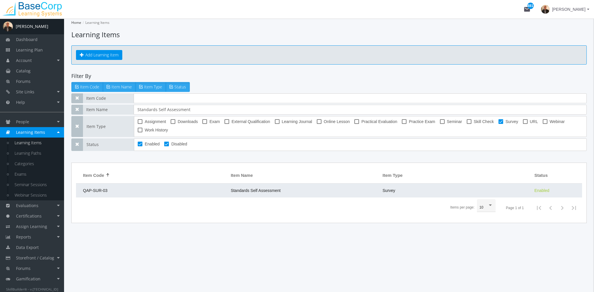
click at [201, 187] on td "QAP-SUR-03" at bounding box center [152, 191] width 152 height 14
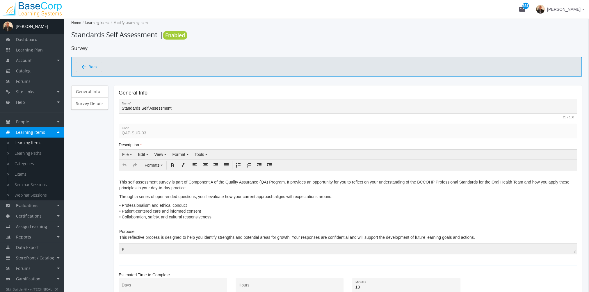
click at [97, 109] on div "General Info Survey Details" at bounding box center [89, 250] width 37 height 328
click at [97, 106] on link "Survey Details" at bounding box center [89, 103] width 37 height 12
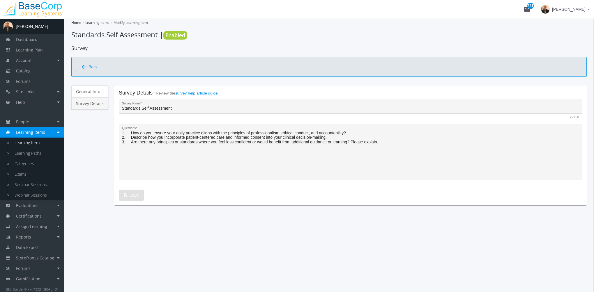
click at [358, 133] on textarea "1. How do you ensure your daily practice aligns with the principles of professi…" at bounding box center [350, 154] width 457 height 48
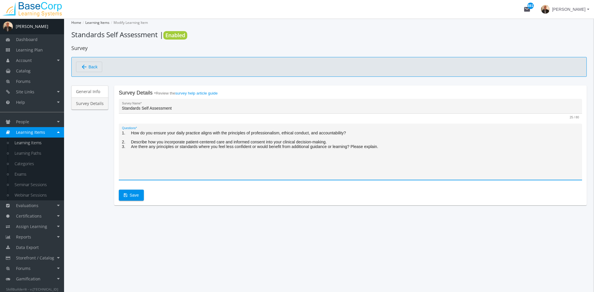
click at [338, 142] on textarea "1. How do you ensure your daily practice aligns with the principles of professi…" at bounding box center [350, 154] width 457 height 48
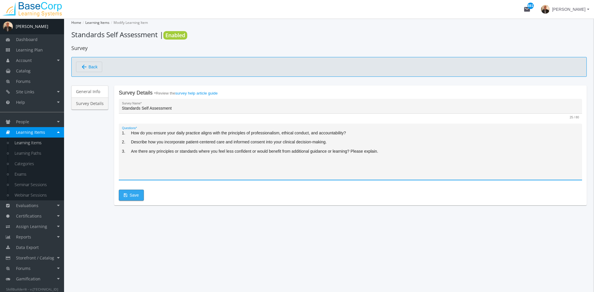
click at [127, 195] on span "Save" at bounding box center [131, 195] width 15 height 10
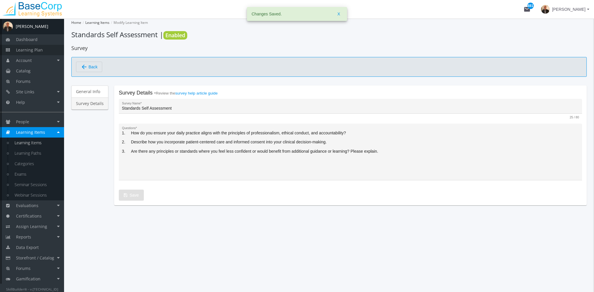
click at [37, 51] on span "Learning Plan" at bounding box center [29, 50] width 27 height 6
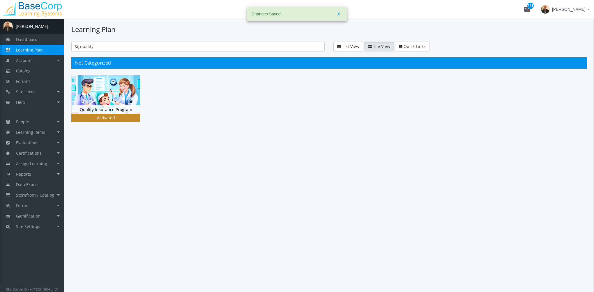
click at [103, 103] on img at bounding box center [106, 94] width 68 height 38
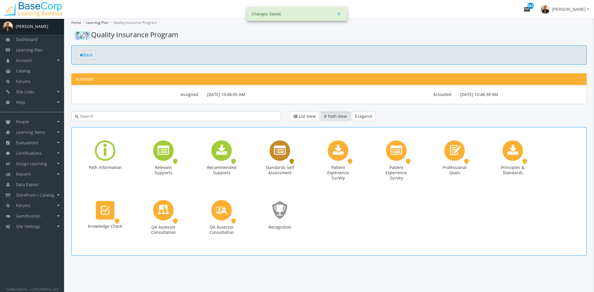
click at [282, 151] on icon "Standards Self Assessment" at bounding box center [280, 151] width 12 height 12
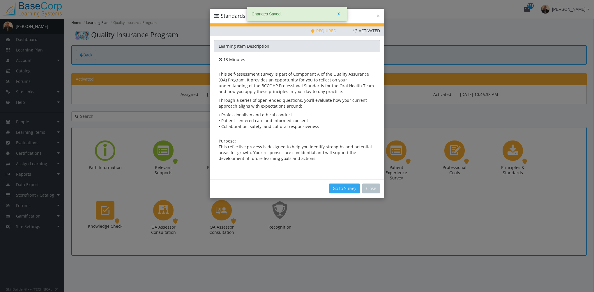
click at [333, 186] on button "Go to Survey" at bounding box center [344, 189] width 31 height 10
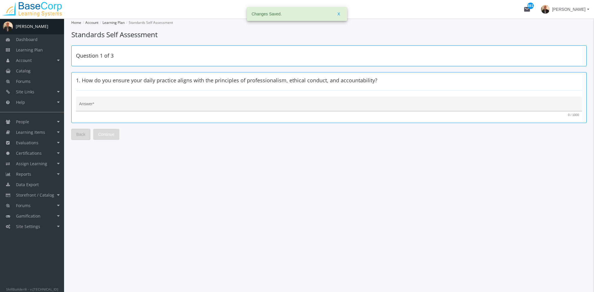
click at [113, 106] on textarea "Answer *" at bounding box center [329, 106] width 500 height 6
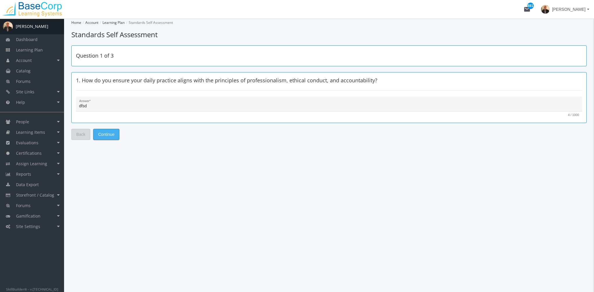
click at [109, 133] on span "Continue" at bounding box center [106, 134] width 16 height 10
click at [117, 105] on textarea "Answer *" at bounding box center [329, 106] width 500 height 6
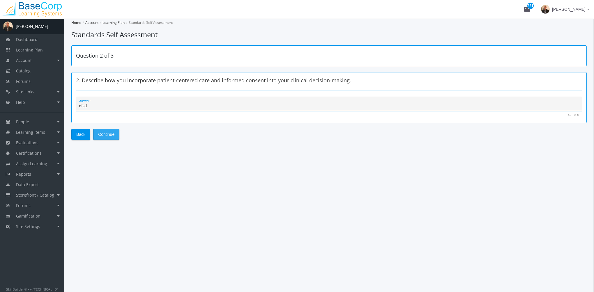
click at [111, 135] on span "Continue" at bounding box center [106, 134] width 16 height 10
click at [121, 104] on textarea "Answer *" at bounding box center [329, 106] width 500 height 6
click at [106, 134] on span "Submit" at bounding box center [104, 134] width 13 height 10
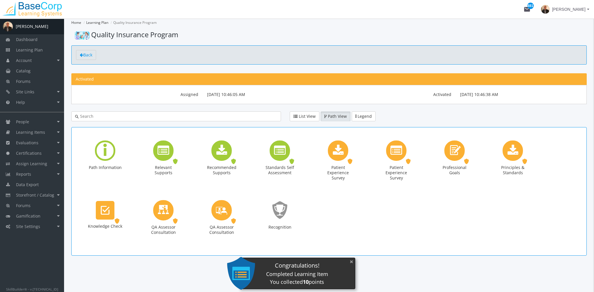
click at [351, 263] on button "×" at bounding box center [351, 262] width 9 height 12
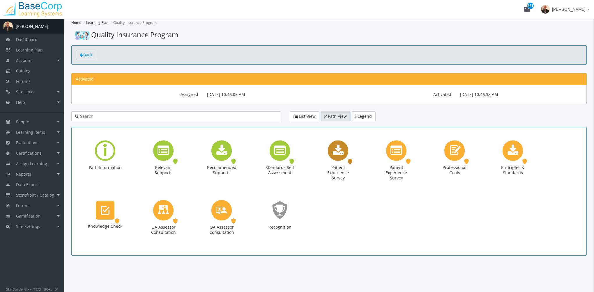
click at [340, 151] on icon "Patient Experience Survey" at bounding box center [338, 151] width 11 height 12
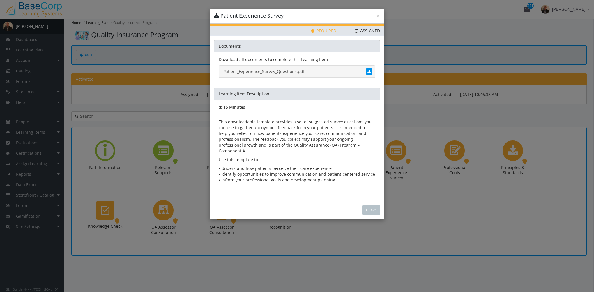
click at [281, 71] on link "Patient_Experience_Survey_Questions.pdf" at bounding box center [297, 71] width 157 height 12
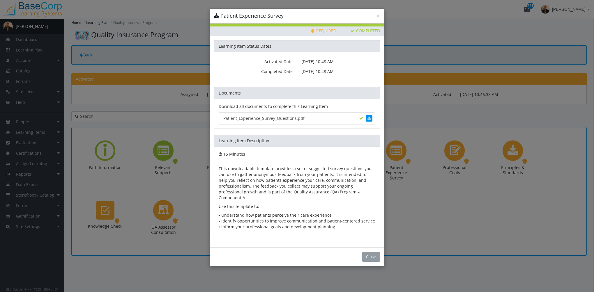
click at [374, 252] on button "Close" at bounding box center [371, 257] width 18 height 10
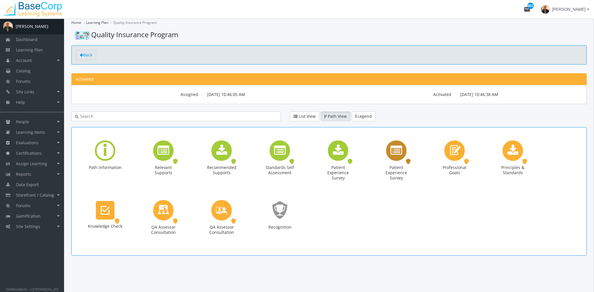
click at [391, 147] on icon "Patient Experience Survey" at bounding box center [396, 151] width 12 height 12
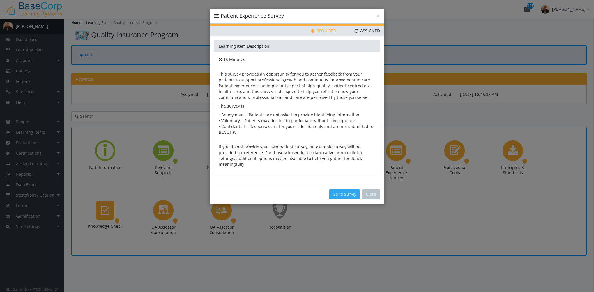
click at [346, 190] on button "Go to Survey" at bounding box center [344, 194] width 31 height 10
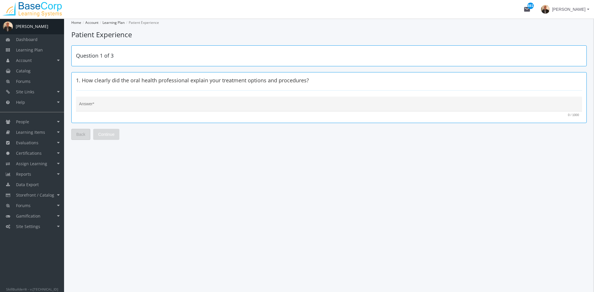
click at [90, 133] on div "Back Continue" at bounding box center [328, 134] width 515 height 11
click at [33, 50] on span "Learning Plan" at bounding box center [29, 50] width 27 height 6
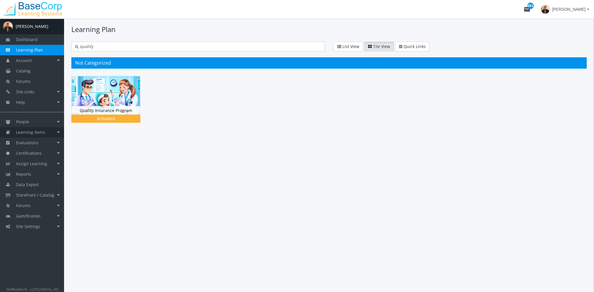
click at [43, 133] on span "Learning Items" at bounding box center [30, 133] width 29 height 6
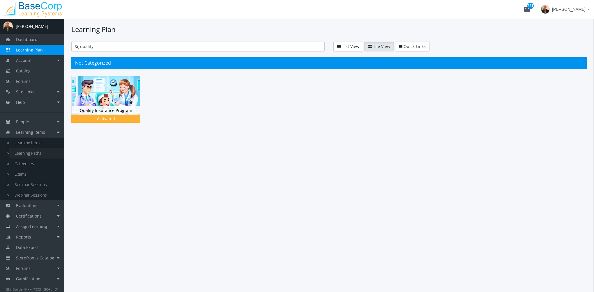
click at [51, 152] on link "Learning Paths" at bounding box center [36, 153] width 55 height 10
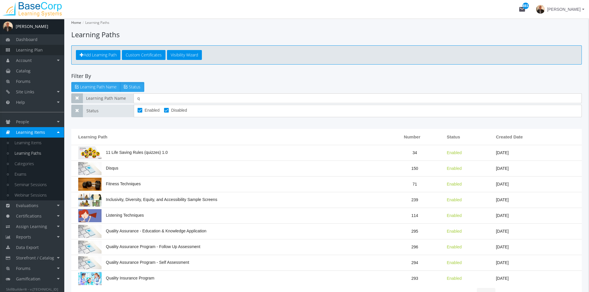
click at [29, 54] on link "Learning Plan" at bounding box center [32, 50] width 64 height 10
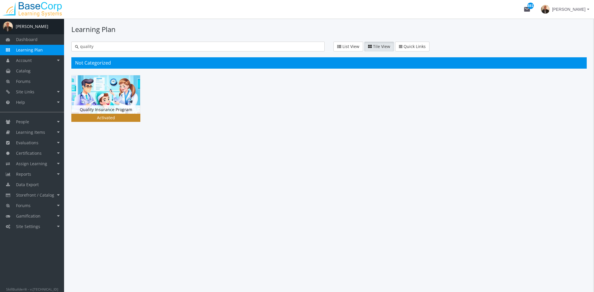
click at [83, 94] on img at bounding box center [106, 94] width 68 height 38
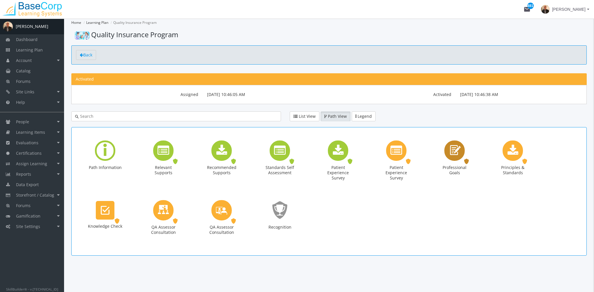
click at [451, 156] on icon "Professional Goals" at bounding box center [454, 150] width 13 height 17
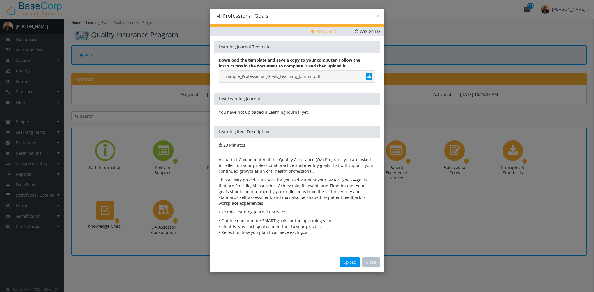
click at [258, 75] on link "Example_Professional_Goals_Learning_Journal.pdf" at bounding box center [297, 76] width 157 height 12
click at [293, 77] on link "Example_Professional_Goals_Learning_Journal.pdf" at bounding box center [297, 76] width 157 height 12
click at [351, 262] on span "Upload" at bounding box center [349, 263] width 13 height 6
click at [368, 261] on button "Close" at bounding box center [371, 263] width 18 height 10
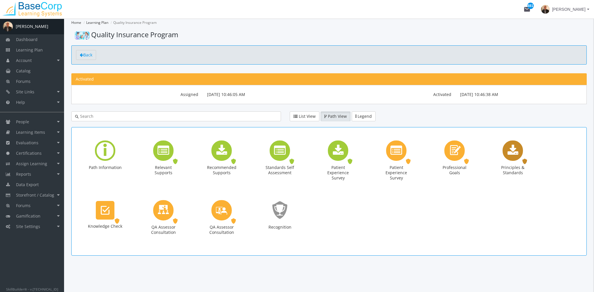
click at [517, 150] on icon "Principles & Standards" at bounding box center [512, 151] width 11 height 12
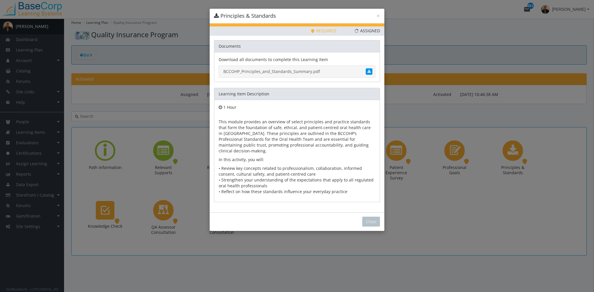
click at [281, 71] on link "BCCOHP_Principles_and_Standards_Summary.pdf" at bounding box center [297, 71] width 157 height 12
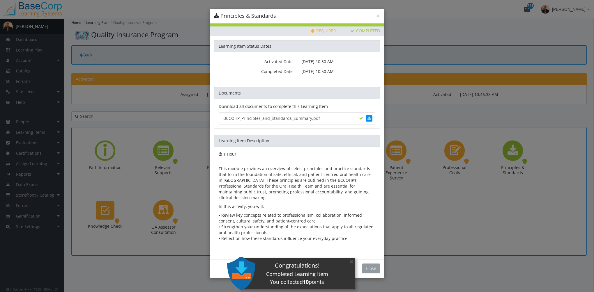
click at [371, 264] on button "Close" at bounding box center [371, 269] width 18 height 10
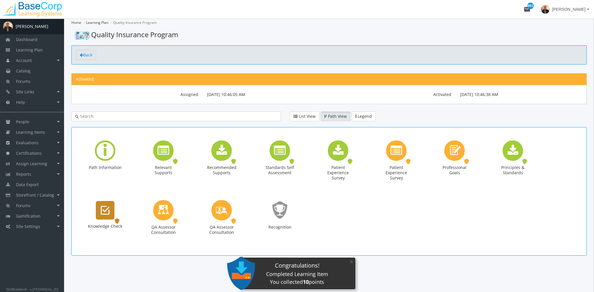
click at [108, 212] on icon "Knowledge Check" at bounding box center [105, 211] width 9 height 12
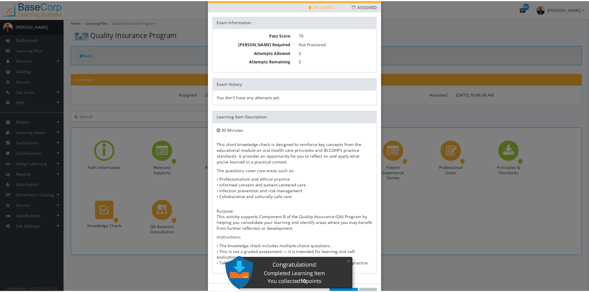
scroll to position [37, 0]
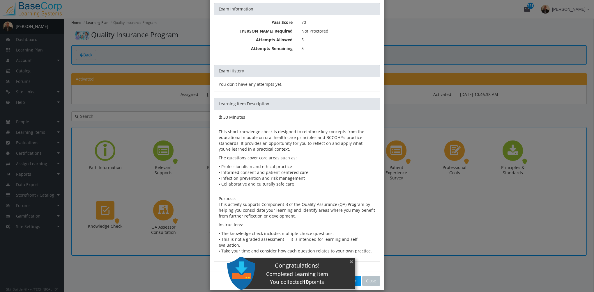
click at [352, 260] on button "×" at bounding box center [351, 262] width 9 height 12
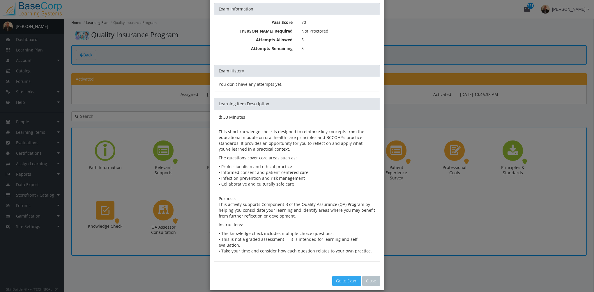
click at [348, 276] on link "Go to Exam" at bounding box center [346, 281] width 29 height 10
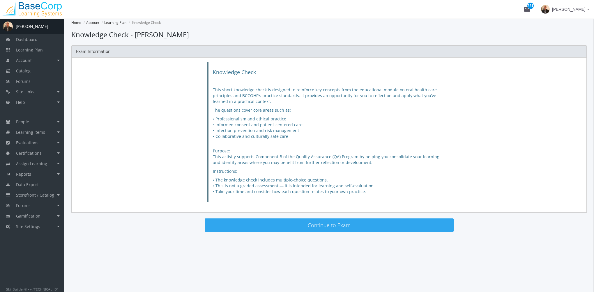
click at [328, 223] on button "Continue to Exam" at bounding box center [329, 225] width 249 height 13
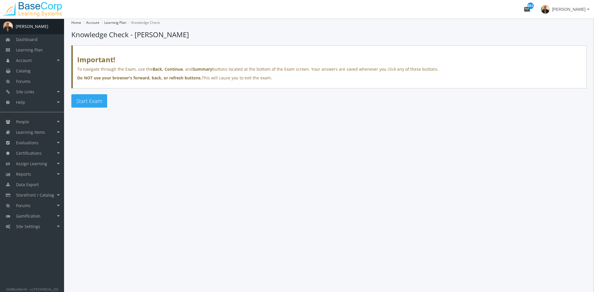
click at [102, 100] on button "Start Exam" at bounding box center [89, 100] width 36 height 13
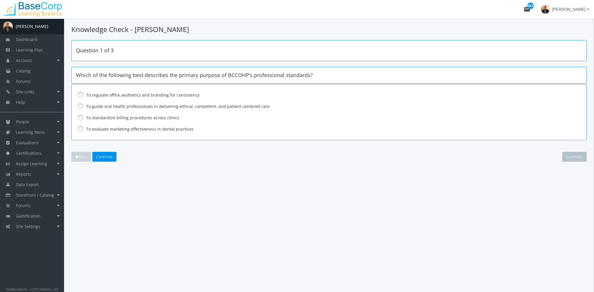
click at [125, 106] on label "To guide oral health professionals in delivering ethical, competent, and patien…" at bounding box center [313, 107] width 455 height 6
click at [108, 156] on span "Continue" at bounding box center [104, 157] width 17 height 6
click at [111, 118] on label "Document insurance information" at bounding box center [313, 118] width 455 height 6
click at [108, 156] on span "Continue" at bounding box center [104, 157] width 17 height 6
click at [112, 130] on label "Wearing gloves only when dealing with high-risk patients" at bounding box center [313, 129] width 455 height 6
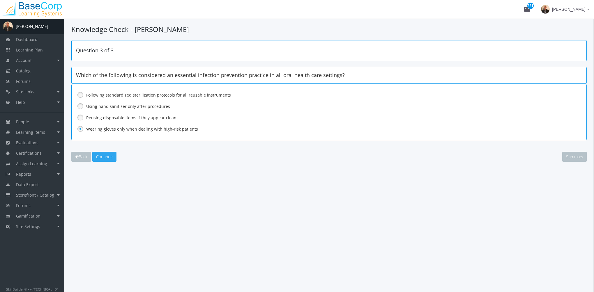
click at [110, 155] on span "Continue" at bounding box center [104, 157] width 17 height 6
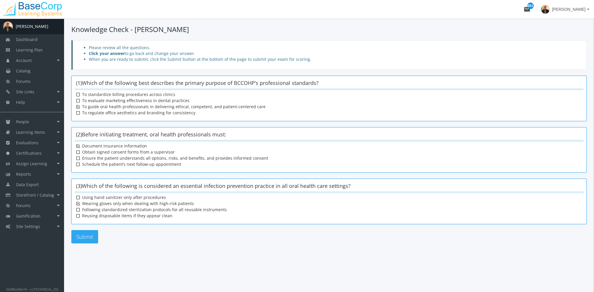
click at [95, 235] on button "Submit" at bounding box center [84, 236] width 27 height 13
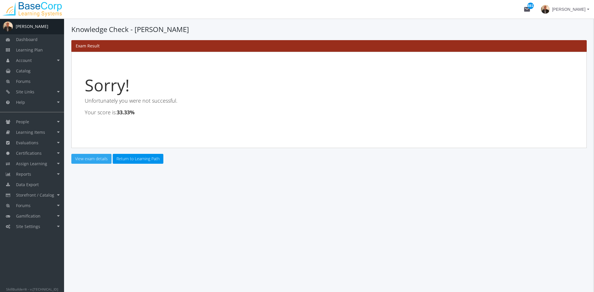
click at [102, 158] on link "View exam details" at bounding box center [91, 159] width 40 height 10
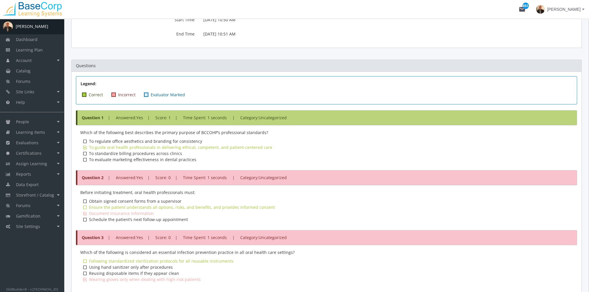
scroll to position [193, 0]
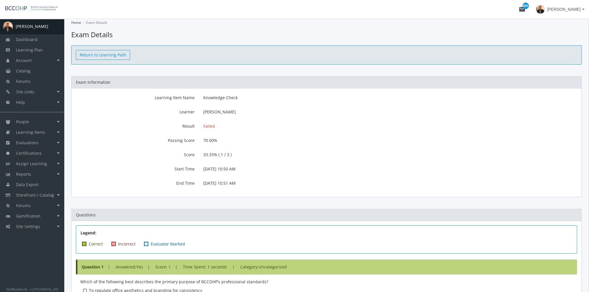
click at [108, 59] on link "Return to Learning Path" at bounding box center [103, 55] width 54 height 10
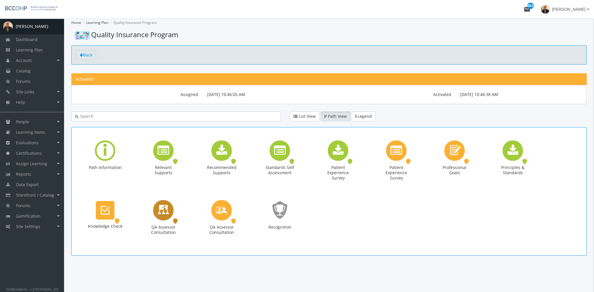
click at [165, 212] on icon "QA Assessor Consultation" at bounding box center [163, 210] width 12 height 17
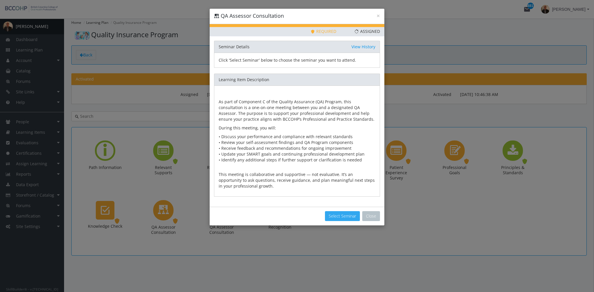
click at [336, 219] on button "Select Seminar" at bounding box center [342, 216] width 35 height 10
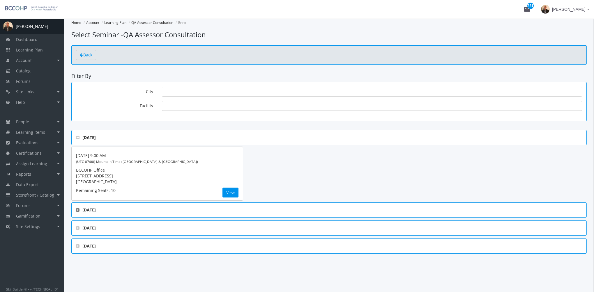
click at [77, 209] on icon at bounding box center [77, 210] width 3 height 4
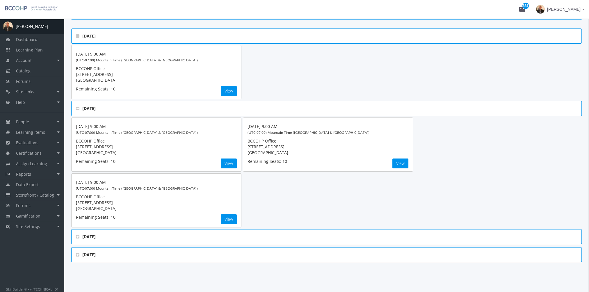
scroll to position [102, 0]
click at [80, 233] on span "October, 2025" at bounding box center [326, 236] width 501 height 6
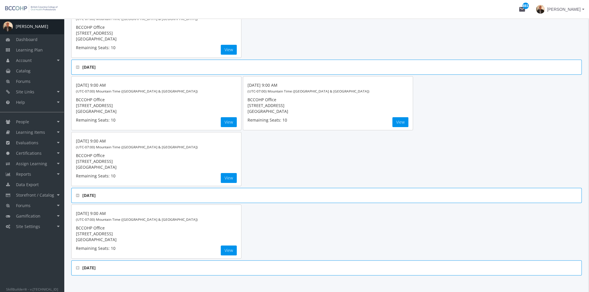
scroll to position [156, 0]
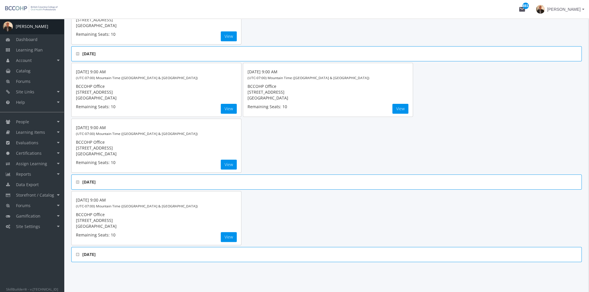
click at [76, 251] on 2025 "November, 2025" at bounding box center [326, 254] width 511 height 15
click at [78, 253] on icon at bounding box center [77, 255] width 3 height 4
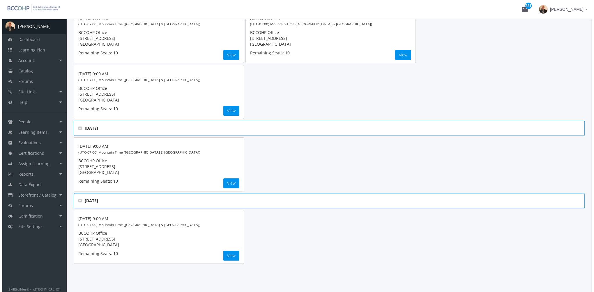
scroll to position [211, 0]
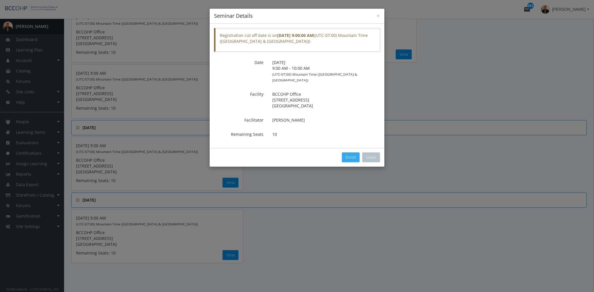
click at [352, 152] on button "Enroll" at bounding box center [351, 157] width 18 height 10
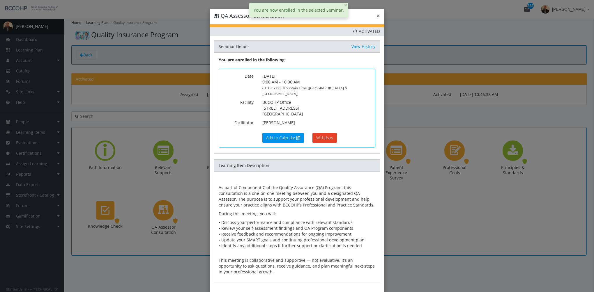
click at [376, 16] on button "×" at bounding box center [377, 16] width 3 height 6
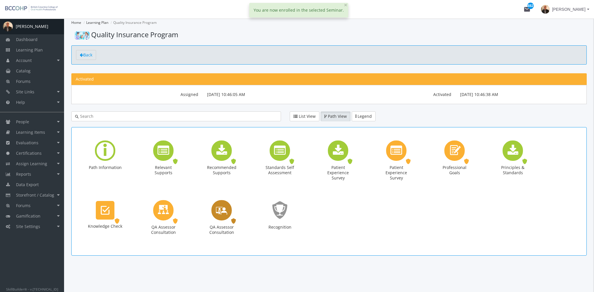
click at [227, 212] on div "QA Assessor Consultation" at bounding box center [221, 210] width 20 height 20
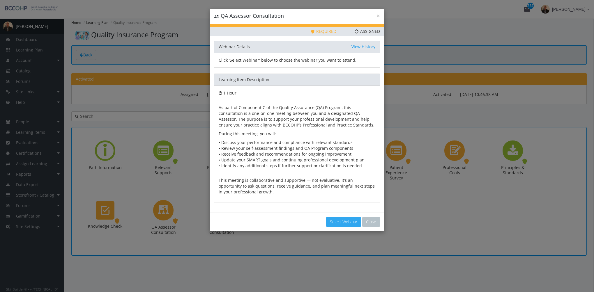
click at [347, 221] on button "Select Webinar" at bounding box center [343, 222] width 35 height 10
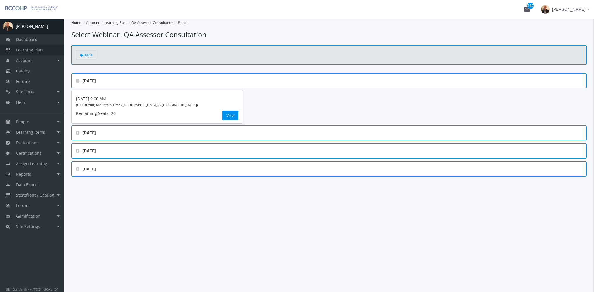
click at [41, 47] on span "Learning Plan" at bounding box center [29, 50] width 27 height 6
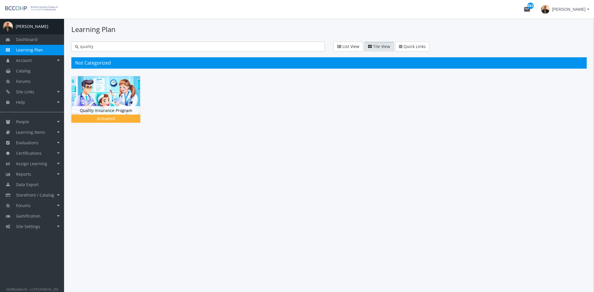
click at [40, 51] on span "Learning Plan" at bounding box center [29, 50] width 27 height 6
click at [34, 134] on span "Learning Items" at bounding box center [30, 133] width 29 height 6
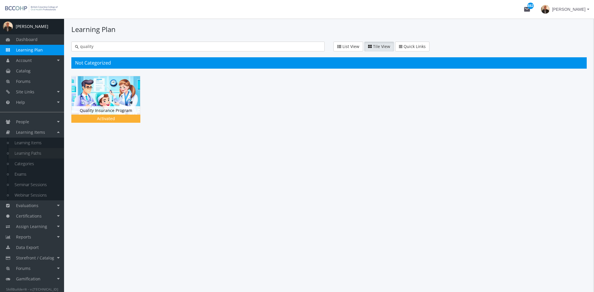
click at [40, 155] on link "Learning Paths" at bounding box center [36, 153] width 55 height 10
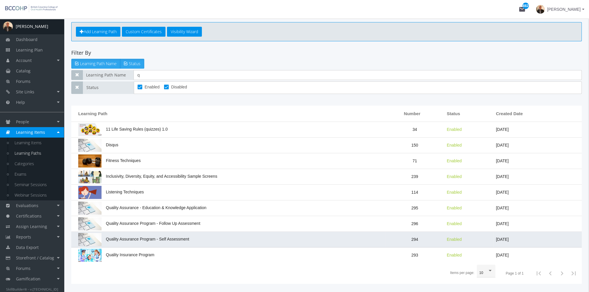
scroll to position [43, 0]
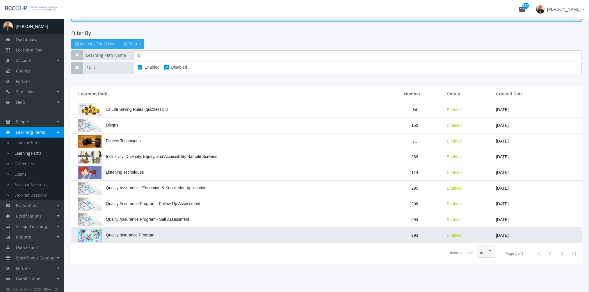
click at [146, 236] on span "Quality Insurance Program" at bounding box center [116, 235] width 76 height 5
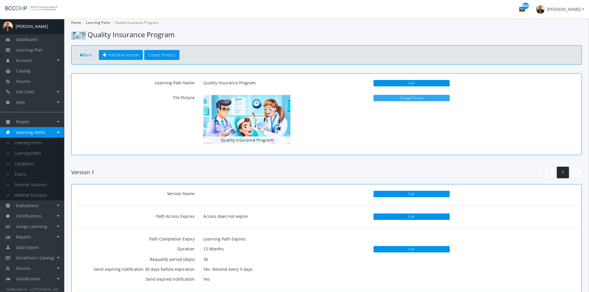
click at [404, 99] on button "Change Picture" at bounding box center [412, 98] width 76 height 6
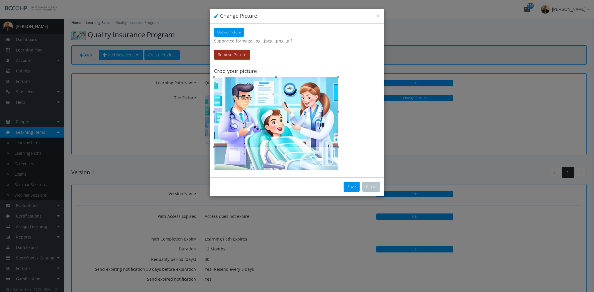
drag, startPoint x: 237, startPoint y: 58, endPoint x: 236, endPoint y: 46, distance: 11.7
click at [237, 57] on button "Remove Picture" at bounding box center [232, 55] width 36 height 10
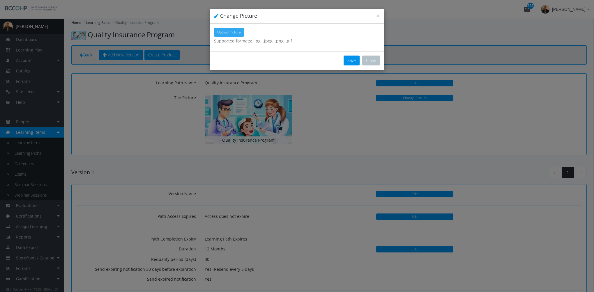
click at [229, 30] on span "Upload Picture" at bounding box center [229, 32] width 24 height 5
type input "C:\fakepath\KPMG.png"
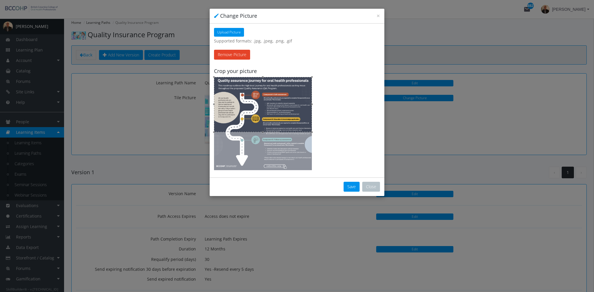
drag, startPoint x: 291, startPoint y: 99, endPoint x: 301, endPoint y: 94, distance: 11.5
click at [301, 94] on div at bounding box center [263, 104] width 98 height 55
drag, startPoint x: 264, startPoint y: 131, endPoint x: 266, endPoint y: 148, distance: 17.3
click at [266, 148] on div at bounding box center [263, 123] width 98 height 93
drag, startPoint x: 290, startPoint y: 111, endPoint x: 293, endPoint y: 109, distance: 3.6
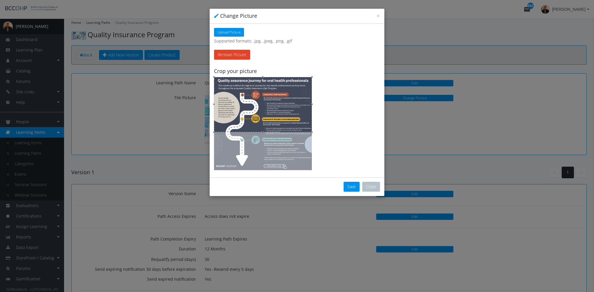
click at [293, 109] on div at bounding box center [263, 104] width 98 height 55
click at [366, 185] on button "Close" at bounding box center [371, 187] width 18 height 10
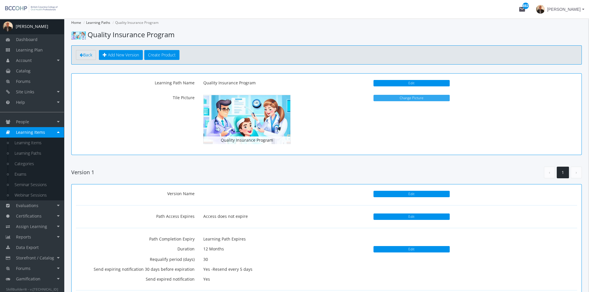
click at [396, 100] on button "Change Picture" at bounding box center [412, 98] width 76 height 6
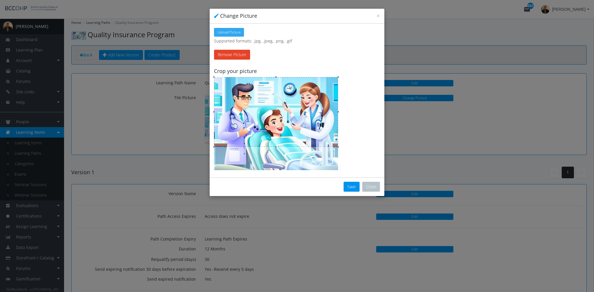
click at [226, 32] on span "Upload Picture" at bounding box center [229, 32] width 24 height 5
type input "C:\fakepath\QA-Roadmap-5-scaled.png"
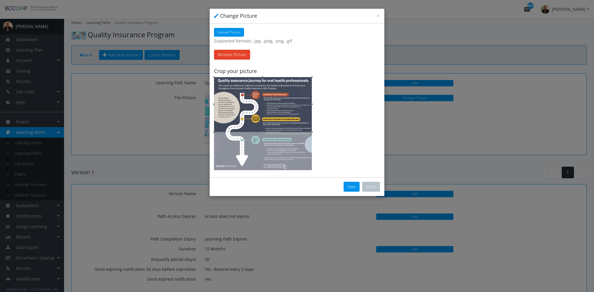
drag, startPoint x: 293, startPoint y: 112, endPoint x: 289, endPoint y: 104, distance: 8.7
click at [289, 104] on div at bounding box center [263, 104] width 98 height 55
drag, startPoint x: 263, startPoint y: 130, endPoint x: 264, endPoint y: 151, distance: 21.0
click at [264, 151] on div at bounding box center [263, 123] width 98 height 93
drag, startPoint x: 284, startPoint y: 124, endPoint x: 284, endPoint y: 129, distance: 4.7
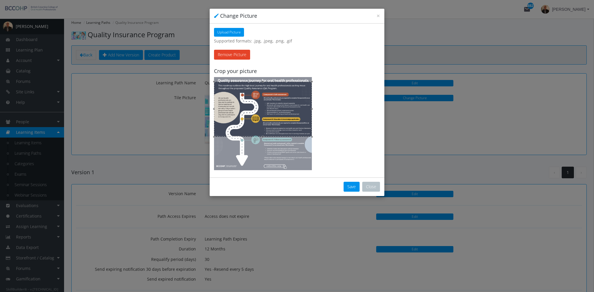
click at [284, 129] on div at bounding box center [263, 109] width 98 height 55
click at [230, 33] on span "Upload Picture" at bounding box center [229, 32] width 24 height 5
type input "C:\fakepath\KPMG.png"
drag, startPoint x: 267, startPoint y: 112, endPoint x: 255, endPoint y: 75, distance: 38.7
click at [264, 95] on div at bounding box center [263, 104] width 98 height 55
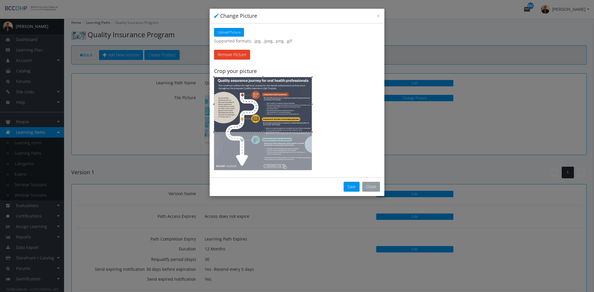
click at [368, 185] on button "Close" at bounding box center [371, 187] width 18 height 10
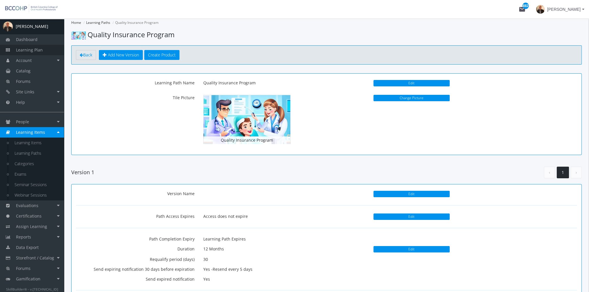
click at [43, 49] on link "Learning Plan" at bounding box center [32, 50] width 64 height 10
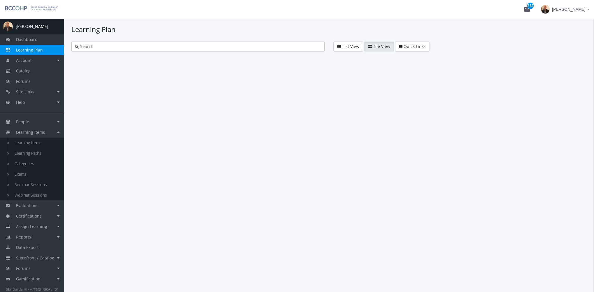
type input "quality"
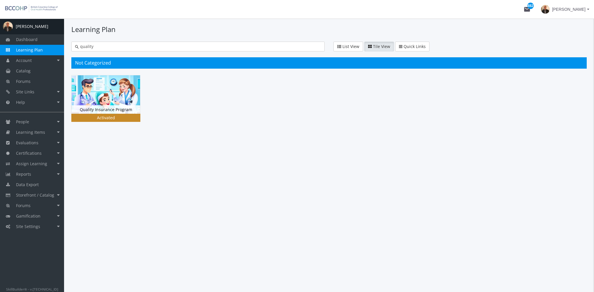
click at [104, 116] on div "Activated" at bounding box center [105, 118] width 67 height 6
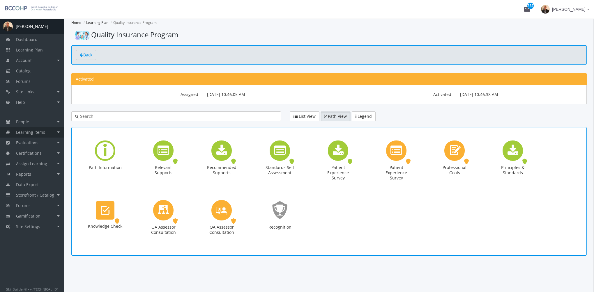
click at [41, 133] on span "Learning Items" at bounding box center [30, 133] width 29 height 6
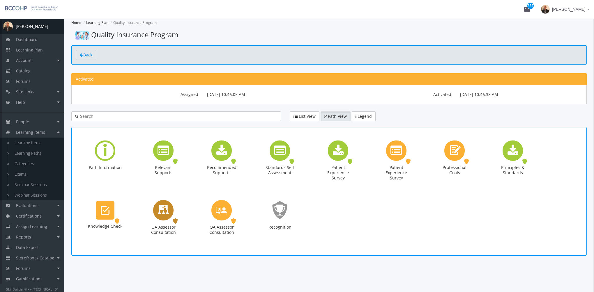
click at [162, 221] on div "QA Assessor Consultation Seminar. Status: Activated." at bounding box center [163, 221] width 35 height 42
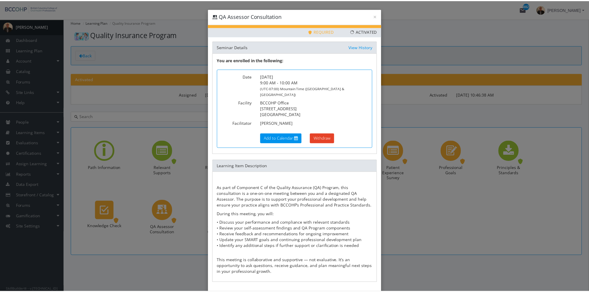
scroll to position [21, 0]
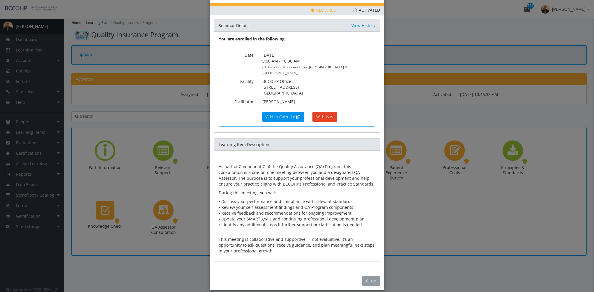
click at [369, 276] on button "Close" at bounding box center [371, 281] width 18 height 10
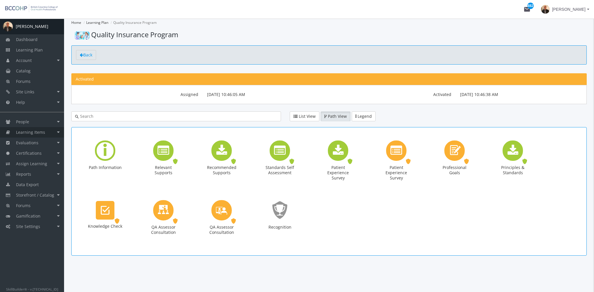
click at [43, 132] on span "Learning Items" at bounding box center [30, 133] width 29 height 6
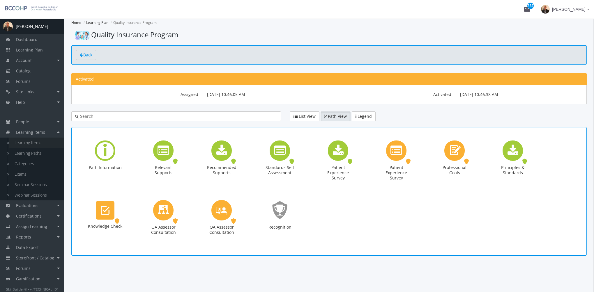
click at [37, 141] on link "Learning Items" at bounding box center [36, 143] width 55 height 10
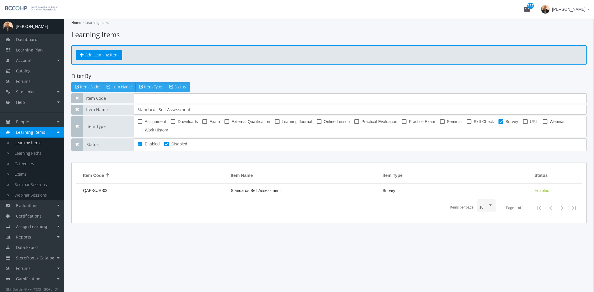
click at [498, 121] on span at bounding box center [500, 121] width 5 height 5
click at [498, 124] on input "Survey" at bounding box center [498, 124] width 0 height 0
checkbox input "false"
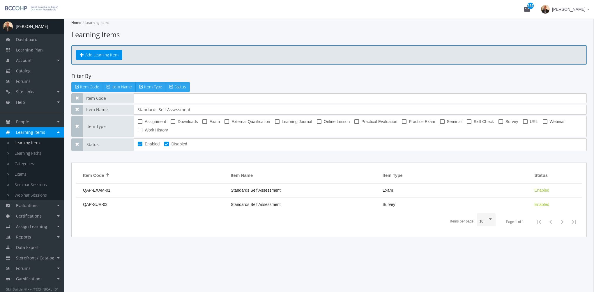
click at [542, 119] on span at bounding box center [544, 121] width 5 height 5
click at [542, 124] on input "Webinar" at bounding box center [542, 124] width 0 height 0
checkbox input "true"
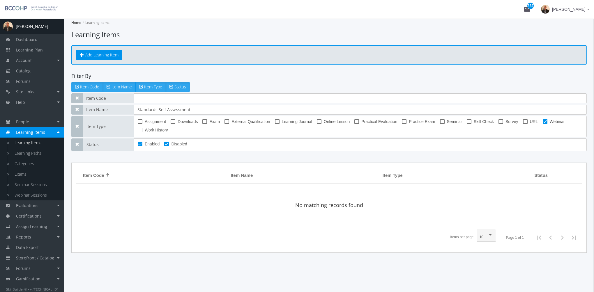
click at [166, 144] on span at bounding box center [166, 144] width 5 height 5
click at [164, 146] on input "Disabled" at bounding box center [164, 146] width 0 height 0
click at [166, 144] on span at bounding box center [166, 144] width 5 height 5
click at [164, 146] on input "Disabled" at bounding box center [164, 146] width 0 height 0
checkbox input "true"
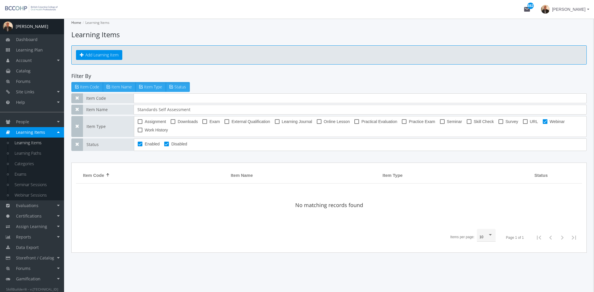
click at [141, 143] on span at bounding box center [140, 144] width 5 height 5
click at [138, 146] on input "Enabled" at bounding box center [138, 146] width 0 height 0
checkbox input "false"
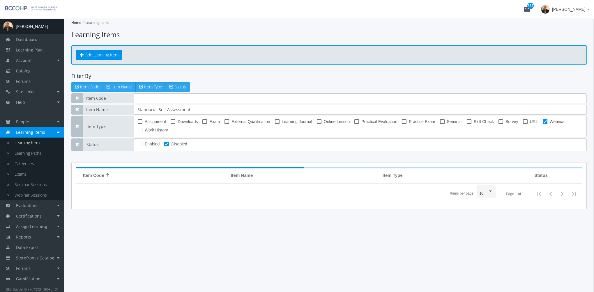
click at [169, 143] on label "Disabled" at bounding box center [175, 144] width 23 height 7
click at [164, 146] on input "Disabled" at bounding box center [164, 146] width 0 height 0
checkbox input "false"
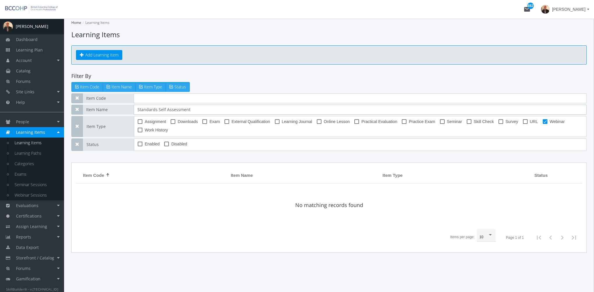
drag, startPoint x: 193, startPoint y: 109, endPoint x: 107, endPoint y: 107, distance: 85.6
click at [107, 107] on div "Item Name Standards Self Assessment" at bounding box center [328, 110] width 515 height 10
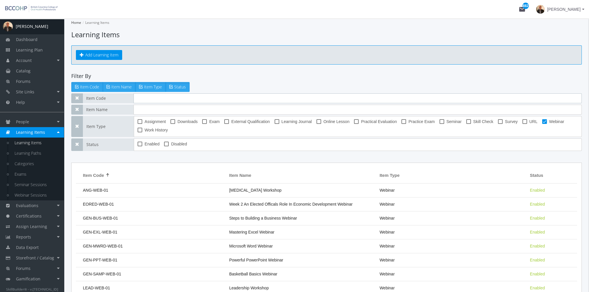
click at [138, 95] on input "text" at bounding box center [358, 98] width 448 height 10
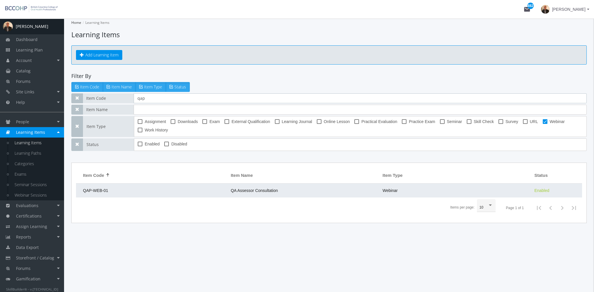
type input "qap"
click at [180, 191] on td "QAP-WEB-01" at bounding box center [152, 191] width 152 height 14
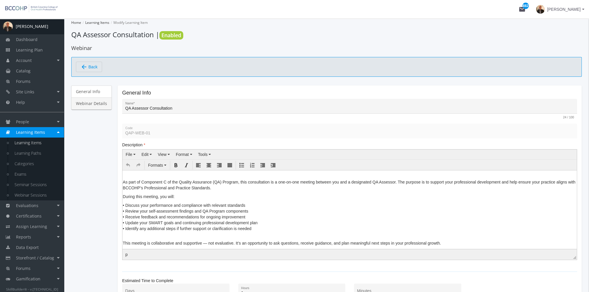
click at [99, 102] on link "Webinar Details" at bounding box center [91, 103] width 40 height 12
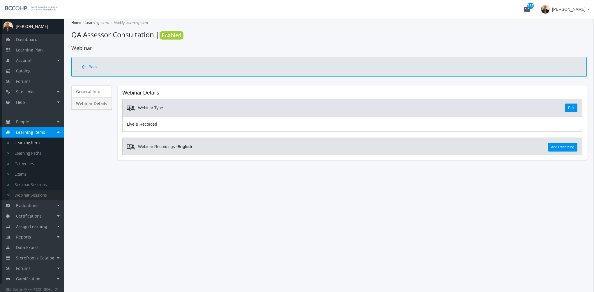
click at [37, 194] on link "Webinar Sessions" at bounding box center [36, 195] width 55 height 10
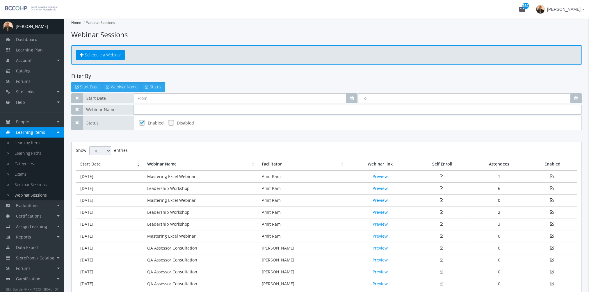
click at [152, 109] on input "text" at bounding box center [358, 110] width 448 height 10
type input "w"
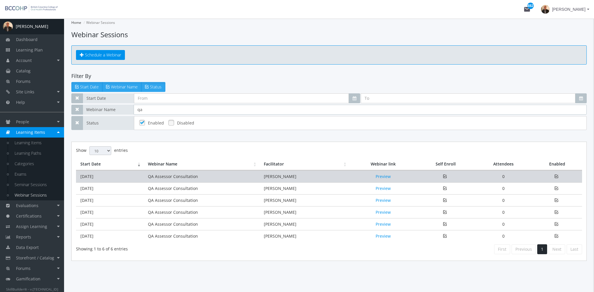
type input "qa"
click at [175, 178] on td "QA Assessor Consultation" at bounding box center [201, 177] width 116 height 12
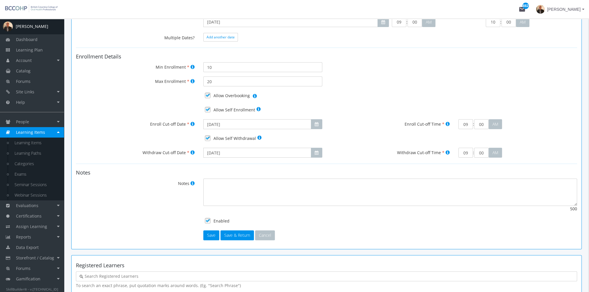
scroll to position [146, 0]
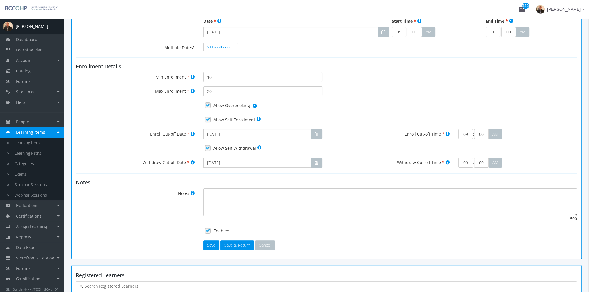
click at [208, 118] on link at bounding box center [207, 119] width 9 height 9
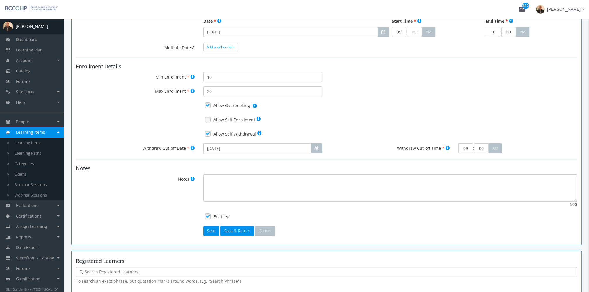
click at [209, 133] on link at bounding box center [207, 134] width 9 height 9
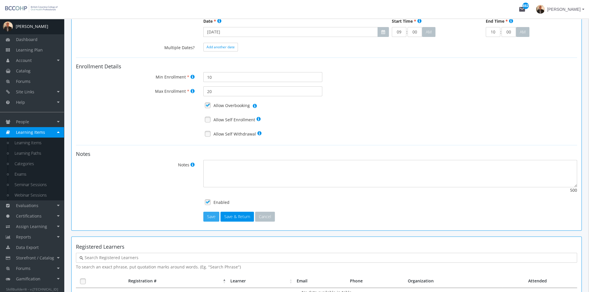
click at [207, 214] on button "Save" at bounding box center [211, 217] width 16 height 10
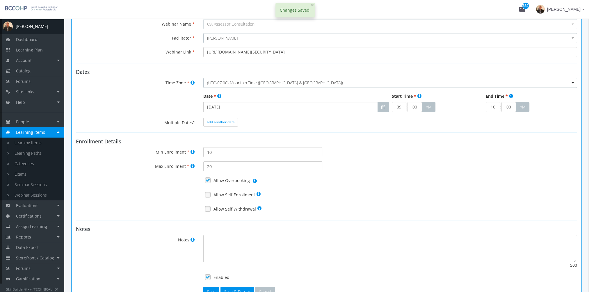
scroll to position [0, 0]
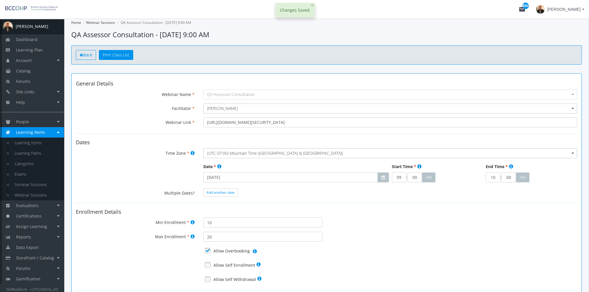
click at [91, 55] on span "Back" at bounding box center [87, 55] width 9 height 6
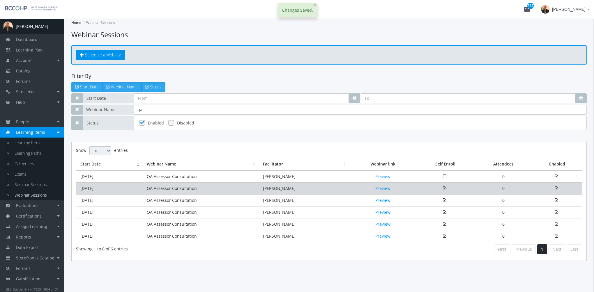
click at [158, 187] on td "QA Assessor Consultation" at bounding box center [200, 188] width 116 height 12
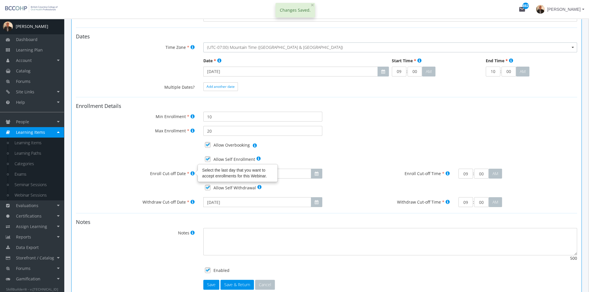
scroll to position [146, 0]
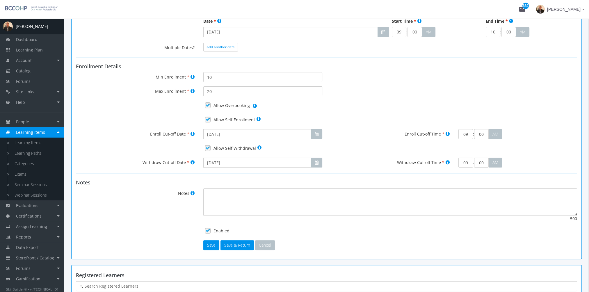
click at [210, 118] on link at bounding box center [207, 119] width 9 height 9
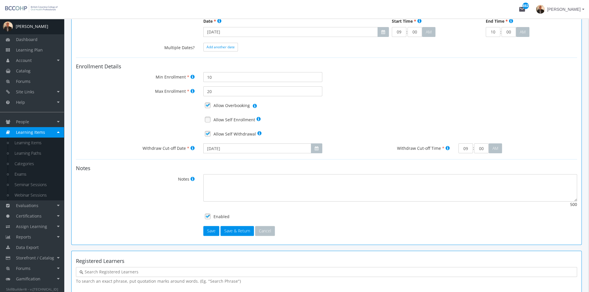
click at [209, 133] on link at bounding box center [207, 134] width 9 height 9
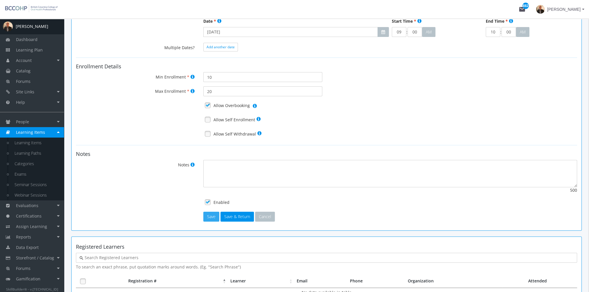
click at [211, 214] on button "Save" at bounding box center [211, 217] width 16 height 10
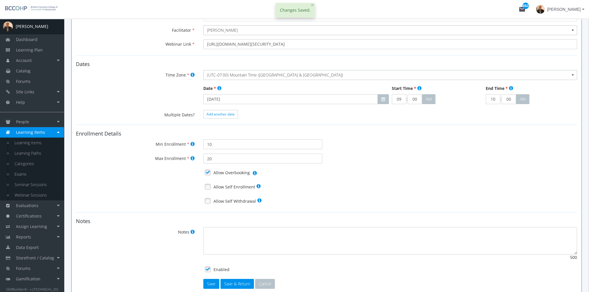
scroll to position [0, 0]
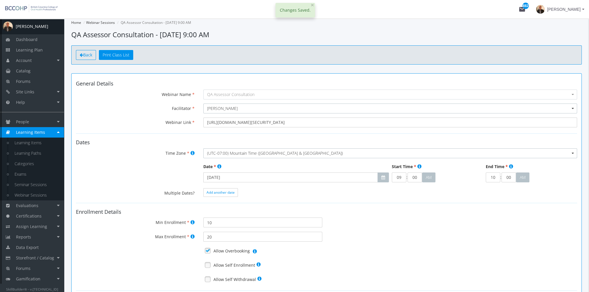
click at [86, 56] on span "Back" at bounding box center [87, 55] width 9 height 6
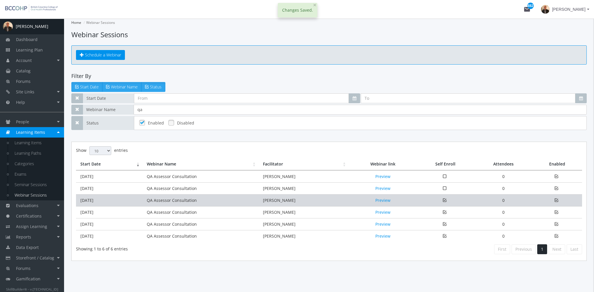
click at [175, 198] on td "QA Assessor Consultation" at bounding box center [200, 200] width 116 height 12
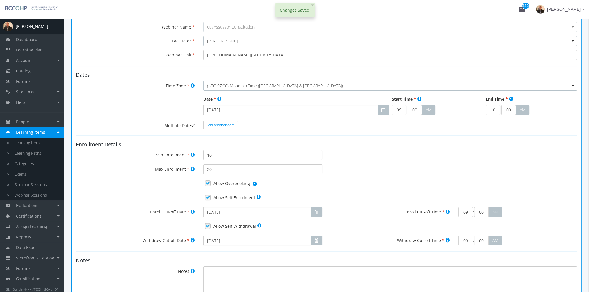
scroll to position [146, 0]
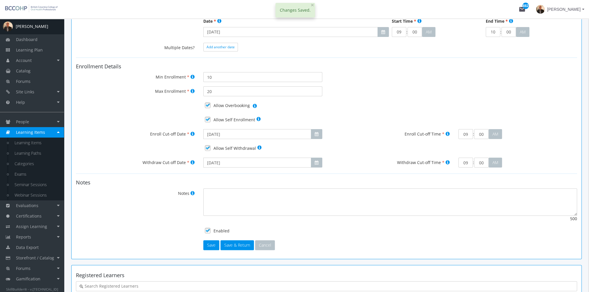
click at [209, 119] on link at bounding box center [207, 119] width 9 height 9
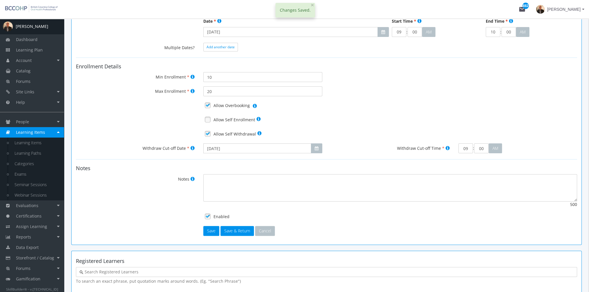
click at [210, 134] on link at bounding box center [207, 134] width 9 height 9
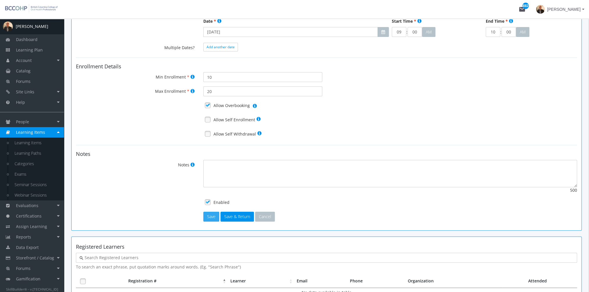
click at [210, 217] on button "Save" at bounding box center [211, 217] width 16 height 10
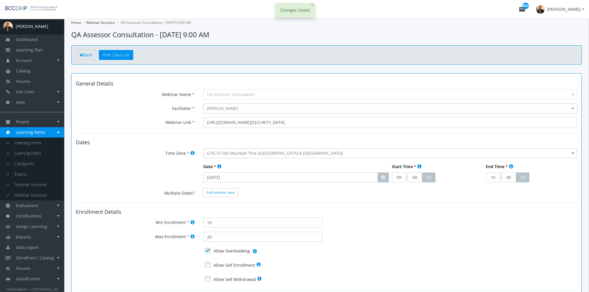
scroll to position [0, 0]
click at [83, 53] on span "Back" at bounding box center [87, 55] width 9 height 6
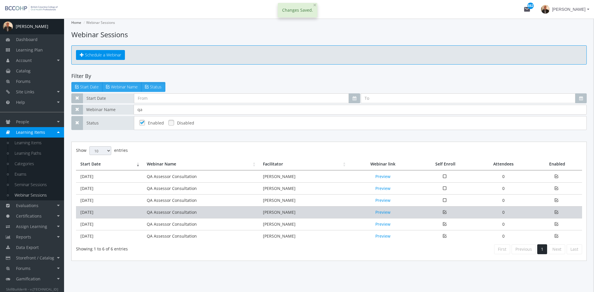
click at [150, 208] on td "QA Assessor Consultation" at bounding box center [200, 212] width 116 height 12
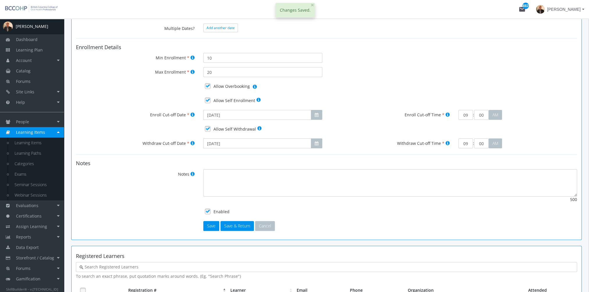
scroll to position [175, 0]
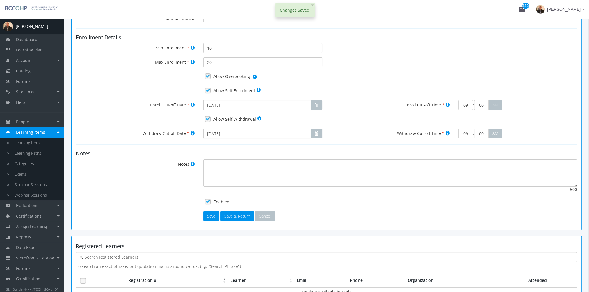
click at [207, 90] on link at bounding box center [207, 90] width 9 height 9
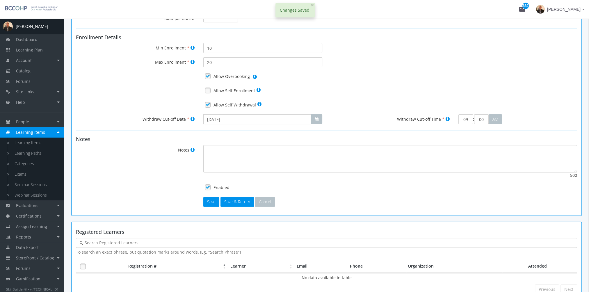
click at [208, 103] on link at bounding box center [207, 104] width 9 height 9
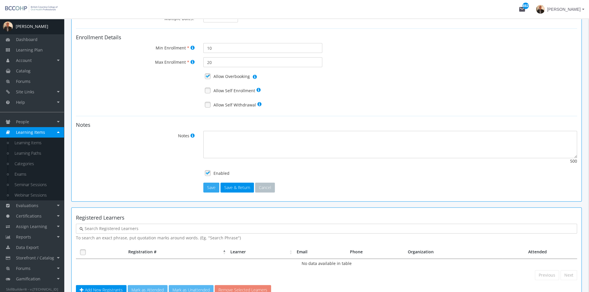
click at [208, 186] on button "Save" at bounding box center [211, 188] width 16 height 10
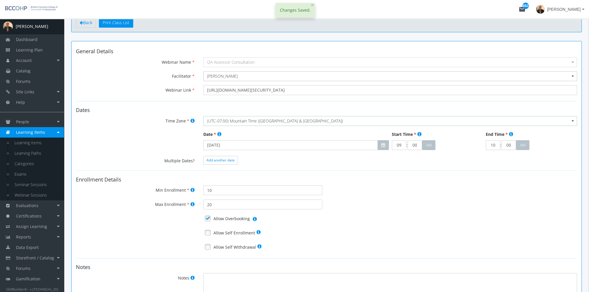
scroll to position [29, 0]
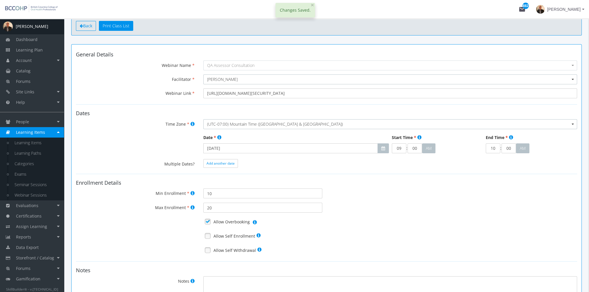
click at [88, 29] on link "Back" at bounding box center [86, 26] width 20 height 10
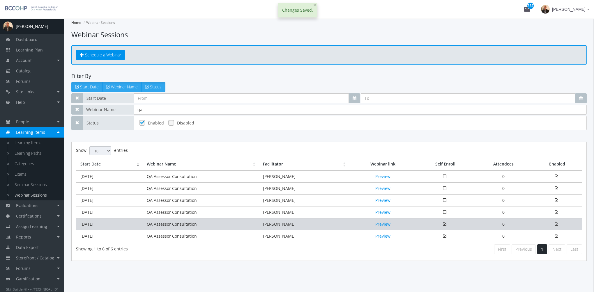
click at [126, 221] on td "[DATE]" at bounding box center [109, 224] width 66 height 12
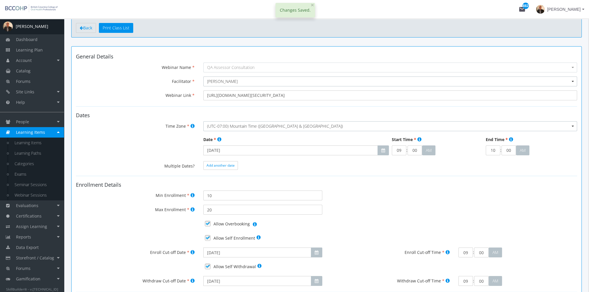
scroll to position [87, 0]
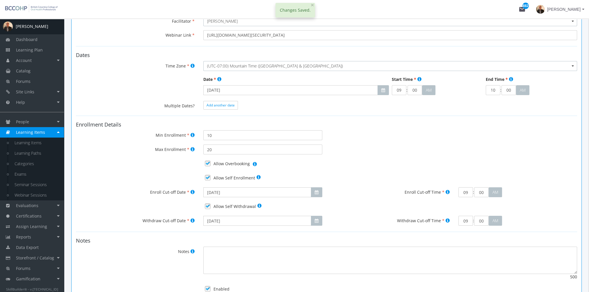
click at [207, 177] on link at bounding box center [207, 177] width 9 height 9
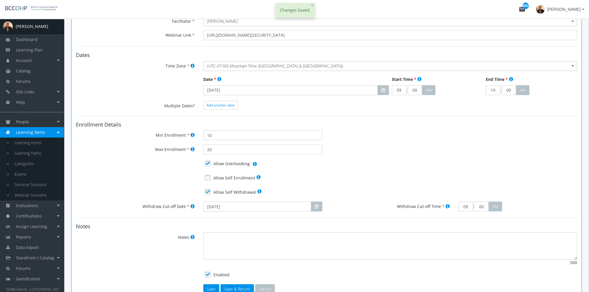
click at [208, 190] on link at bounding box center [207, 192] width 9 height 9
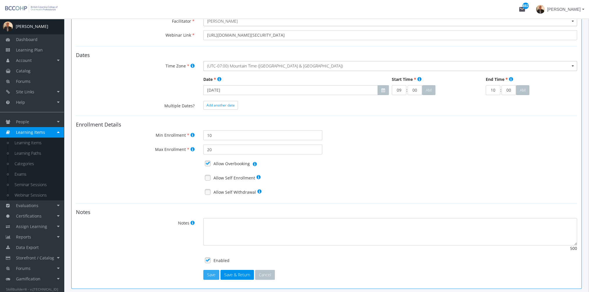
click at [212, 272] on button "Save" at bounding box center [211, 275] width 16 height 10
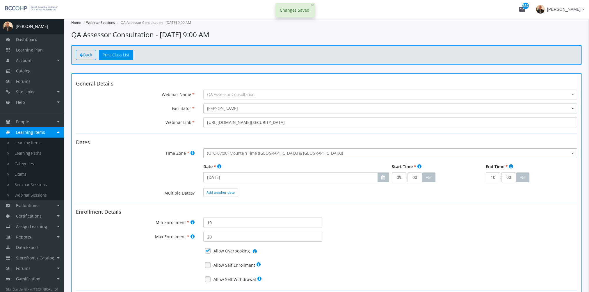
click at [84, 55] on span "Back" at bounding box center [87, 55] width 9 height 6
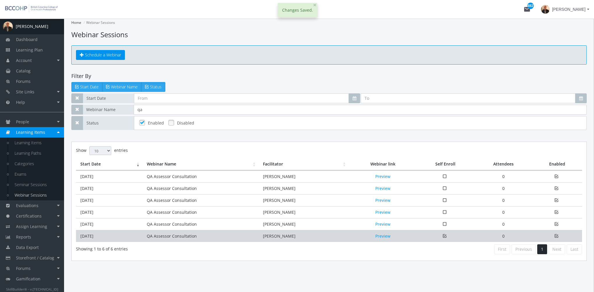
click at [126, 235] on td "[DATE]" at bounding box center [109, 236] width 66 height 12
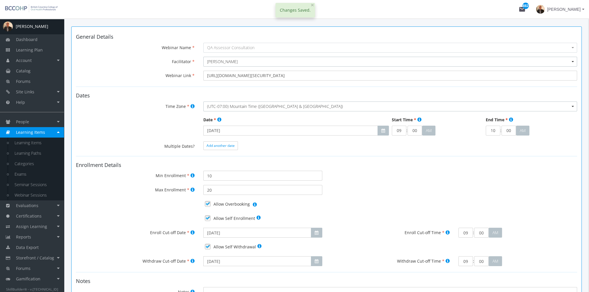
scroll to position [87, 0]
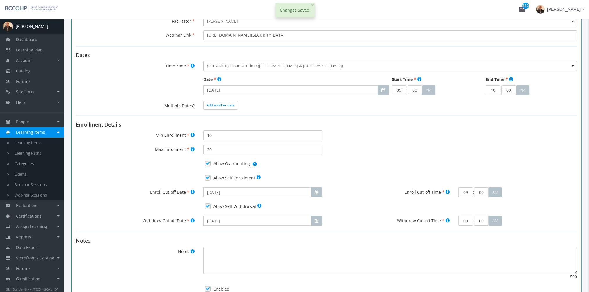
click at [207, 178] on link at bounding box center [207, 177] width 9 height 9
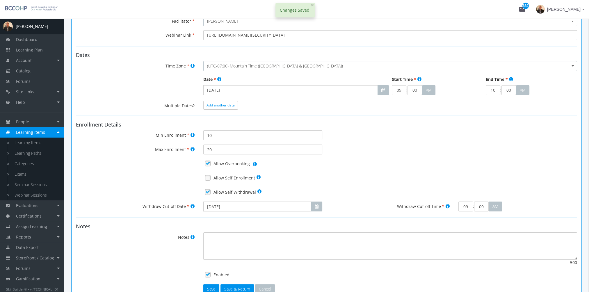
click at [209, 190] on link at bounding box center [207, 192] width 9 height 9
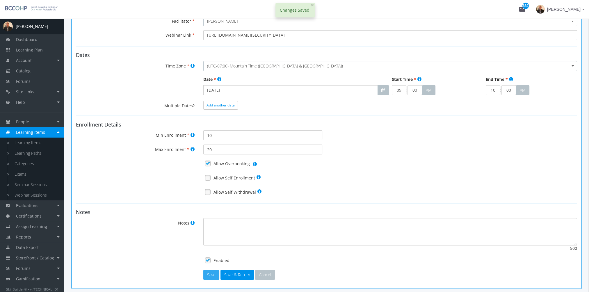
click at [211, 274] on button "Save" at bounding box center [211, 275] width 16 height 10
click at [34, 50] on span "Learning Plan" at bounding box center [29, 50] width 27 height 6
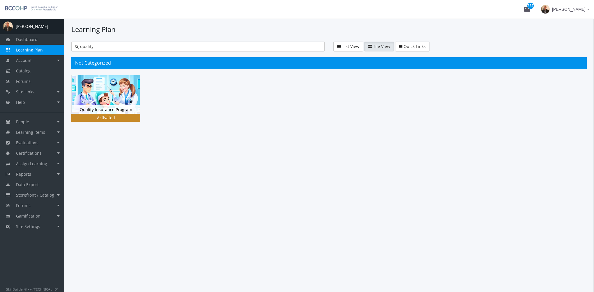
click at [118, 97] on img at bounding box center [106, 94] width 68 height 38
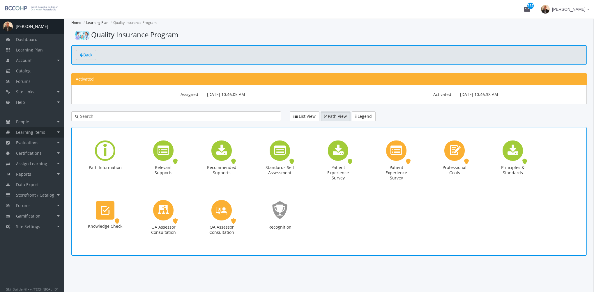
click at [33, 130] on span "Learning Items" at bounding box center [30, 133] width 29 height 6
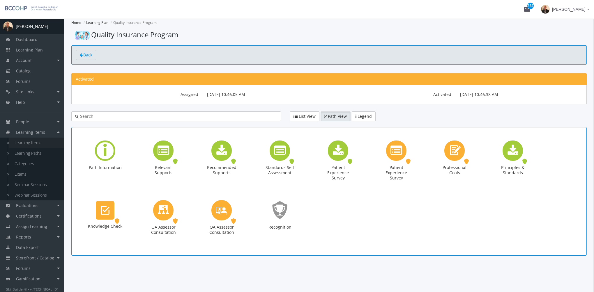
click at [43, 140] on link "Learning Items" at bounding box center [36, 143] width 55 height 10
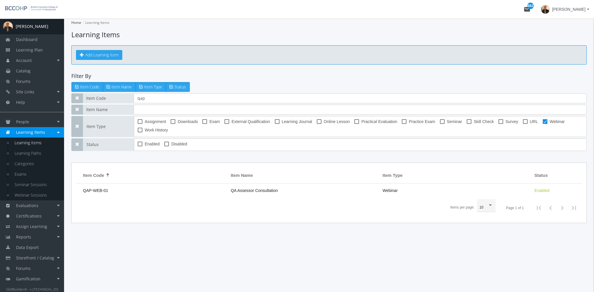
click at [96, 53] on button "Add Learning Item" at bounding box center [99, 55] width 46 height 10
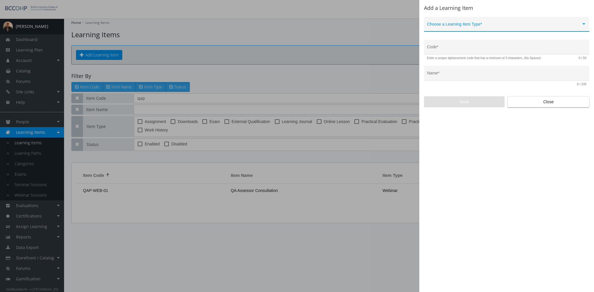
click at [480, 27] on span at bounding box center [504, 26] width 154 height 5
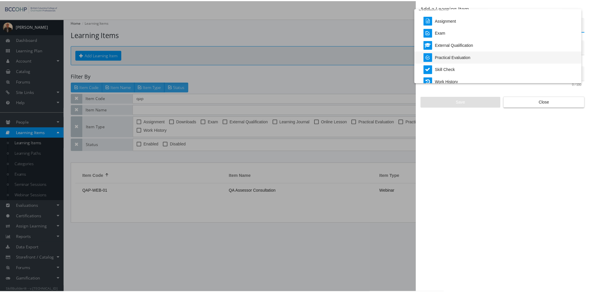
scroll to position [121, 0]
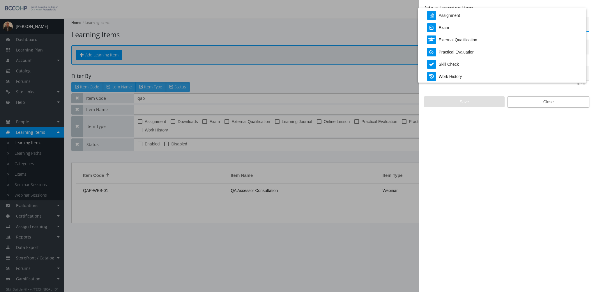
click at [524, 99] on div at bounding box center [297, 146] width 594 height 292
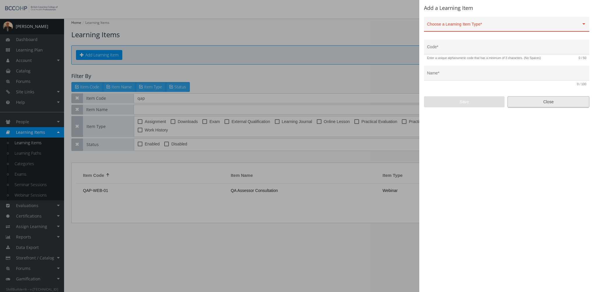
click at [527, 101] on span "Close" at bounding box center [548, 102] width 72 height 10
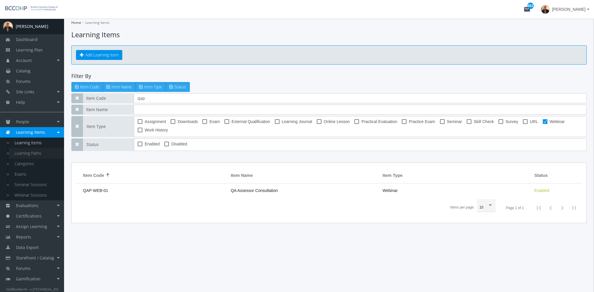
click at [43, 154] on link "Learning Paths" at bounding box center [36, 153] width 55 height 10
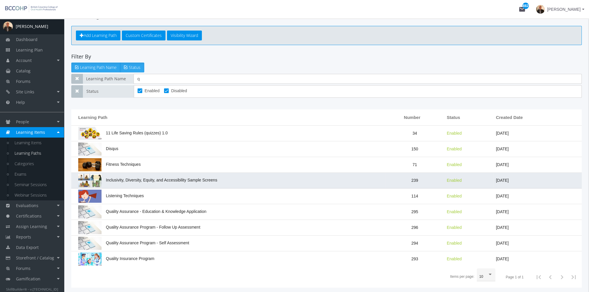
scroll to position [43, 0]
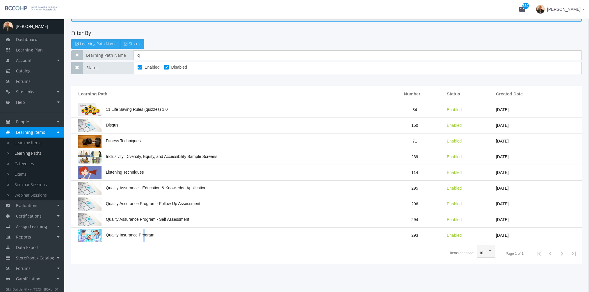
click at [144, 234] on span "Quality Insurance Program" at bounding box center [116, 235] width 76 height 5
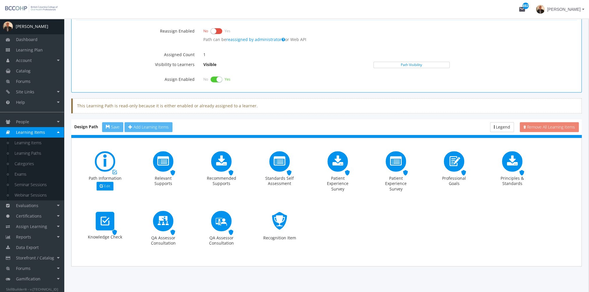
scroll to position [326, 0]
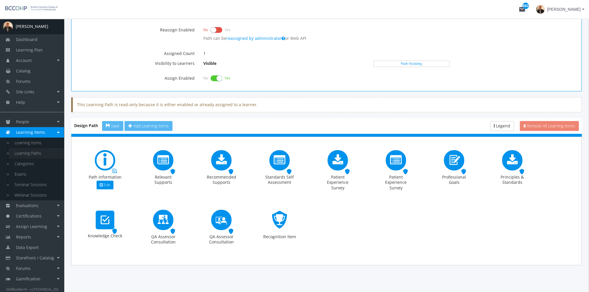
click at [38, 155] on link "Learning Paths" at bounding box center [36, 153] width 55 height 10
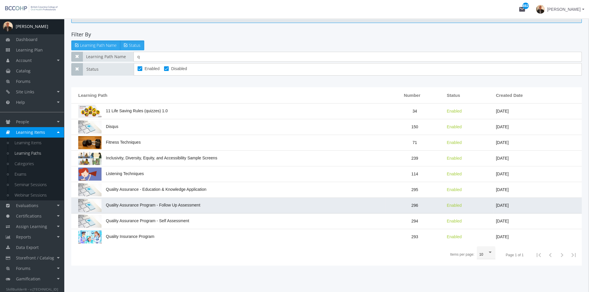
scroll to position [43, 0]
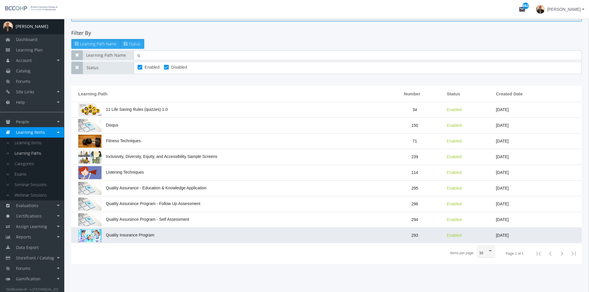
click at [153, 233] on span "Quality Insurance Program" at bounding box center [116, 235] width 76 height 5
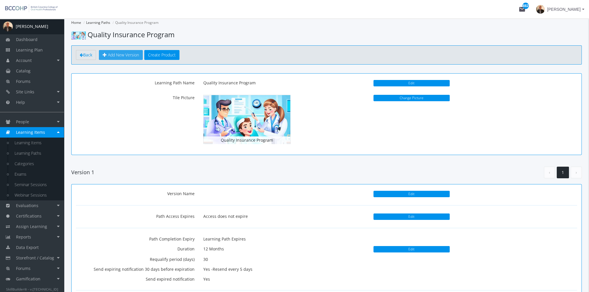
click at [126, 54] on span "Add New Version" at bounding box center [123, 55] width 31 height 6
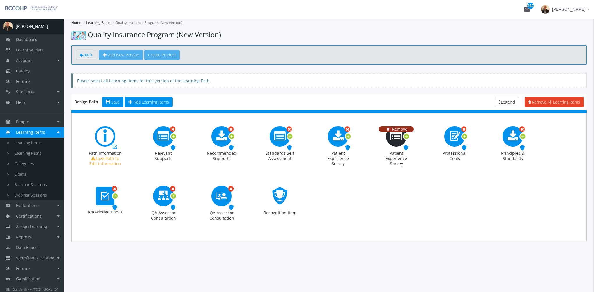
click at [406, 128] on span "Remove" at bounding box center [399, 129] width 15 height 6
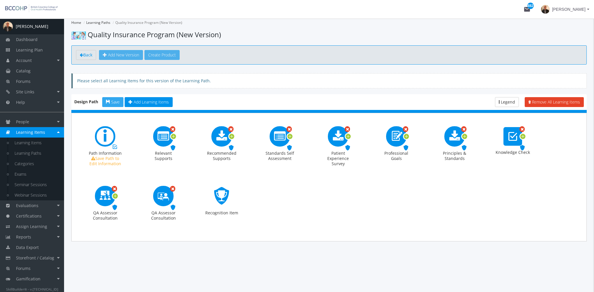
click at [118, 102] on span "Save" at bounding box center [115, 102] width 8 height 6
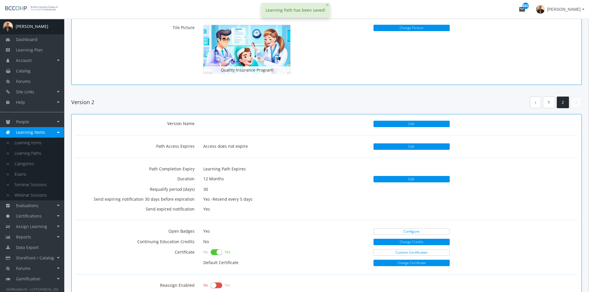
scroll to position [146, 0]
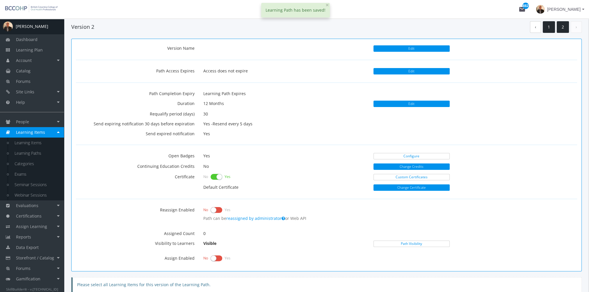
click at [549, 26] on link "1" at bounding box center [549, 27] width 12 height 12
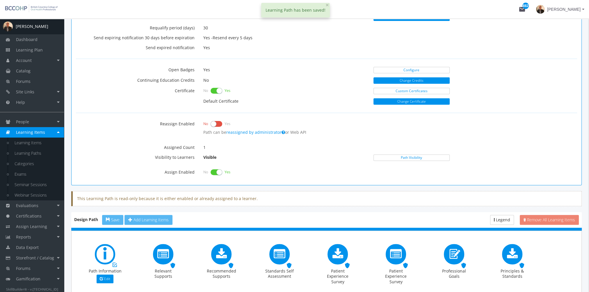
scroll to position [233, 0]
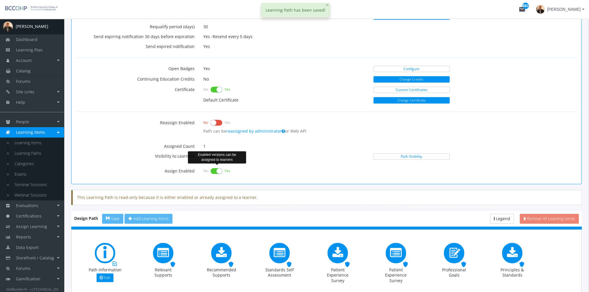
click at [217, 171] on label at bounding box center [217, 171] width 12 height 8
click at [0, 0] on input "checkbox" at bounding box center [0, 0] width 0 height 0
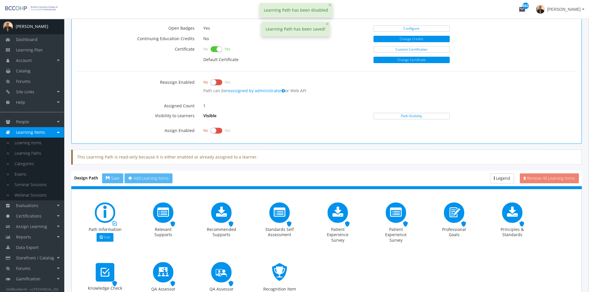
scroll to position [326, 0]
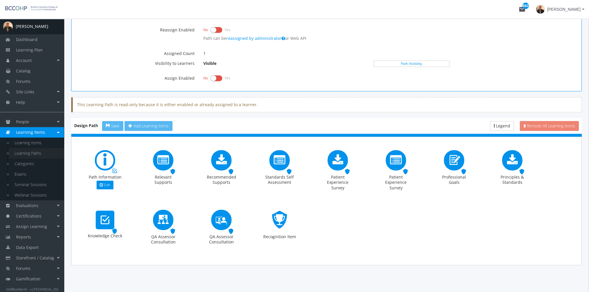
click at [41, 153] on link "Learning Paths" at bounding box center [36, 153] width 55 height 10
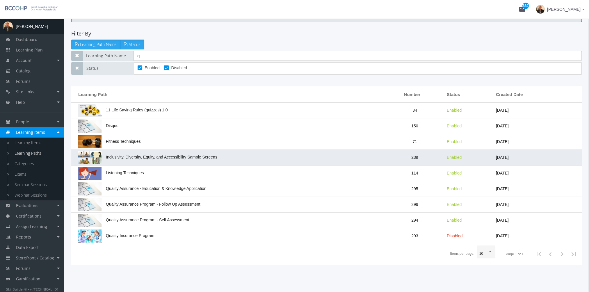
scroll to position [43, 0]
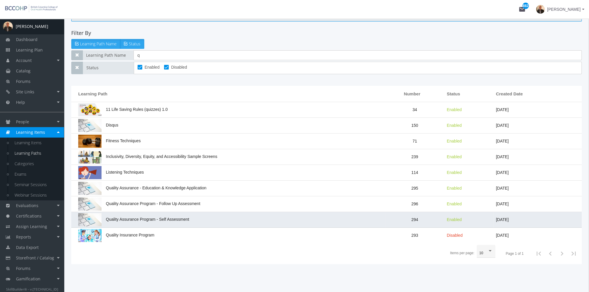
click at [177, 218] on span "Quality Assurance Program - Self Assessment" at bounding box center [133, 219] width 111 height 5
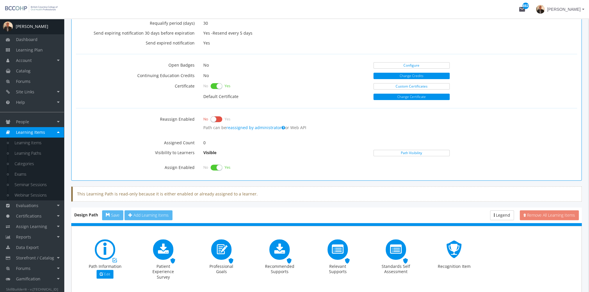
scroll to position [266, 0]
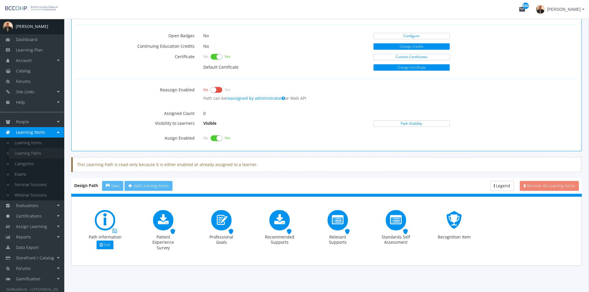
click at [38, 156] on link "Learning Paths" at bounding box center [36, 153] width 55 height 10
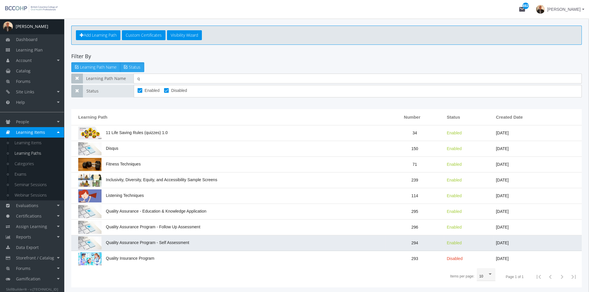
scroll to position [38, 0]
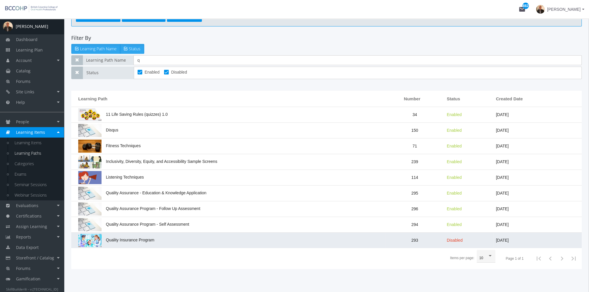
click at [161, 246] on td "Quality Insurance Program" at bounding box center [228, 240] width 315 height 15
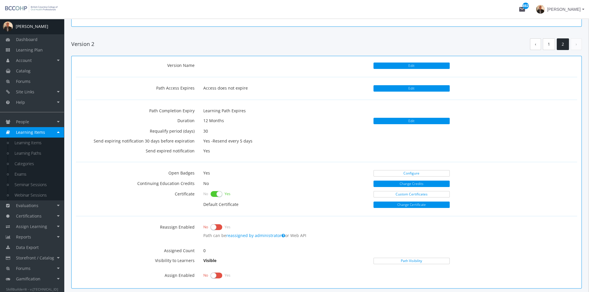
scroll to position [262, 0]
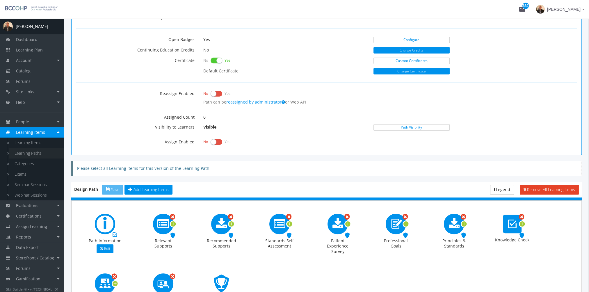
click at [39, 153] on link "Learning Paths" at bounding box center [36, 153] width 55 height 10
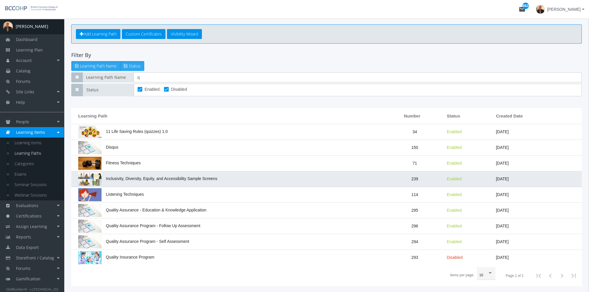
scroll to position [43, 0]
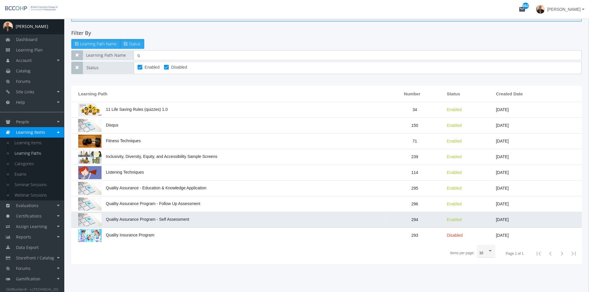
click at [170, 218] on span "Quality Assurance Program - Self Assessment" at bounding box center [133, 219] width 111 height 5
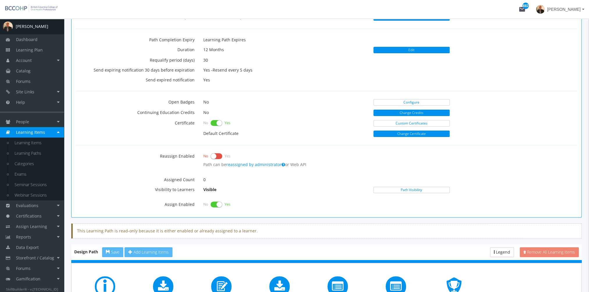
scroll to position [233, 0]
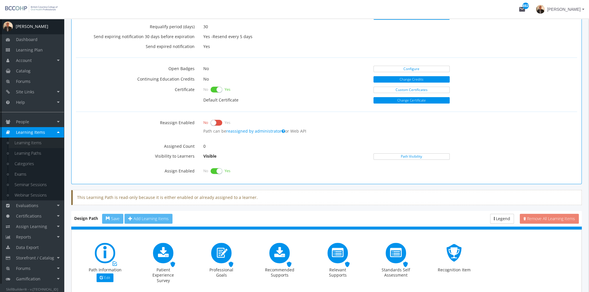
click at [50, 145] on link "Learning Items" at bounding box center [36, 143] width 55 height 10
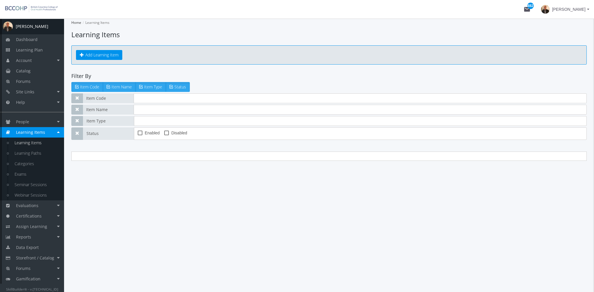
type input "qap"
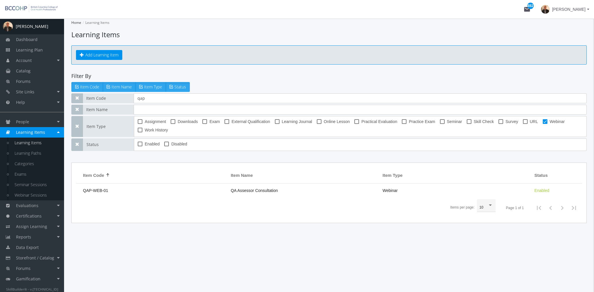
click at [542, 120] on span at bounding box center [544, 121] width 5 height 5
click at [542, 124] on input "Webinar" at bounding box center [542, 124] width 0 height 0
checkbox input "false"
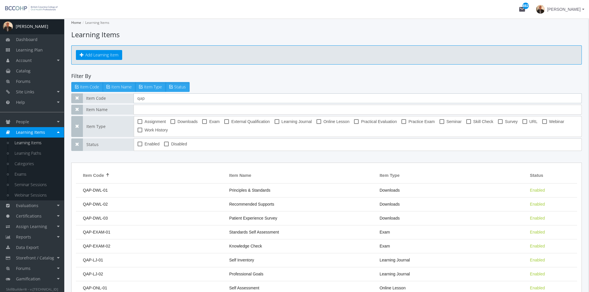
drag, startPoint x: 162, startPoint y: 98, endPoint x: 104, endPoint y: 98, distance: 58.2
click at [105, 97] on div "Item Code qap" at bounding box center [326, 98] width 511 height 10
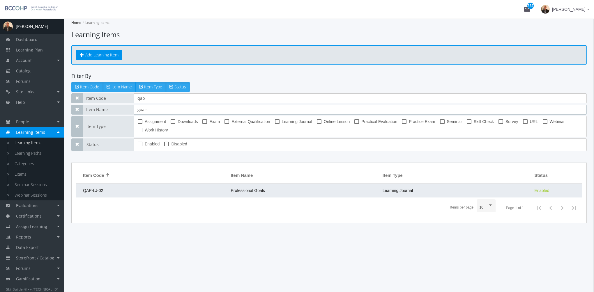
type input "goals"
click at [270, 188] on td "Professional Goals" at bounding box center [304, 191] width 152 height 14
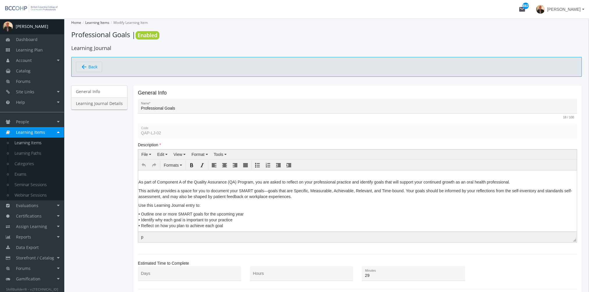
click at [99, 104] on link "Learning Journal Details" at bounding box center [99, 103] width 56 height 12
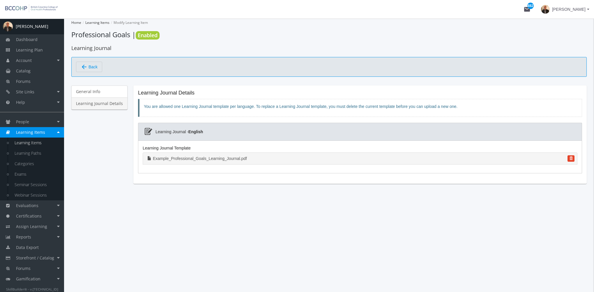
click at [213, 157] on link "Example_Professional_Goals_Learning_Journal.pdf" at bounding box center [360, 158] width 434 height 12
click at [85, 72] on div "arrow_back Back" at bounding box center [328, 67] width 515 height 20
click at [39, 142] on link "Learning Items" at bounding box center [36, 143] width 55 height 10
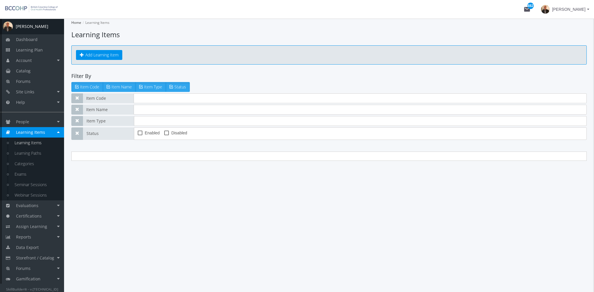
type input "qap"
type input "goals"
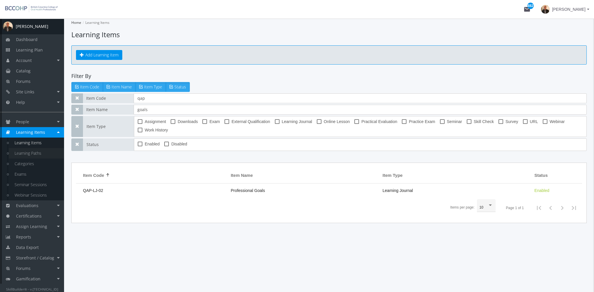
click at [45, 154] on link "Learning Paths" at bounding box center [36, 153] width 55 height 10
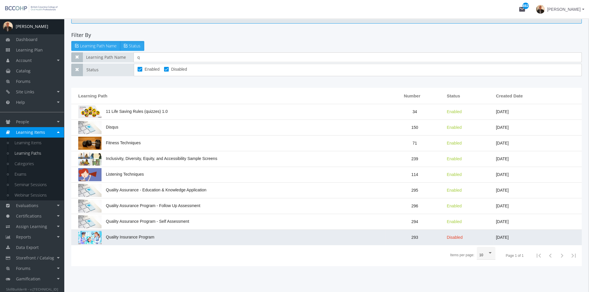
scroll to position [43, 0]
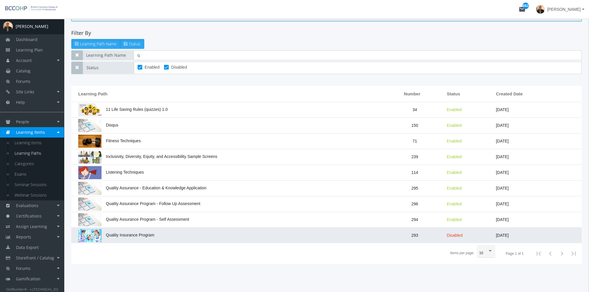
click at [144, 237] on td "Quality Insurance Program" at bounding box center [228, 235] width 315 height 15
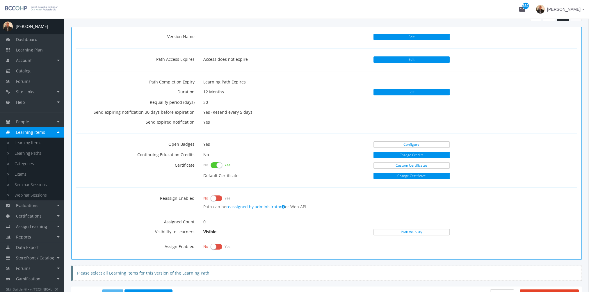
scroll to position [291, 0]
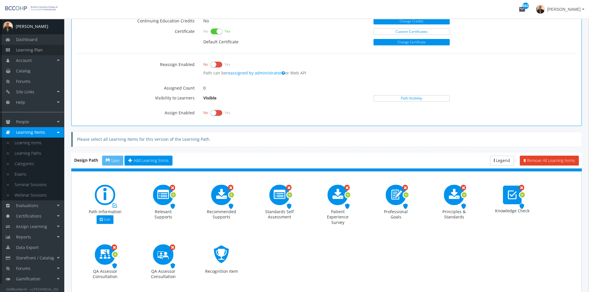
click at [40, 46] on link "Learning Plan" at bounding box center [32, 50] width 64 height 10
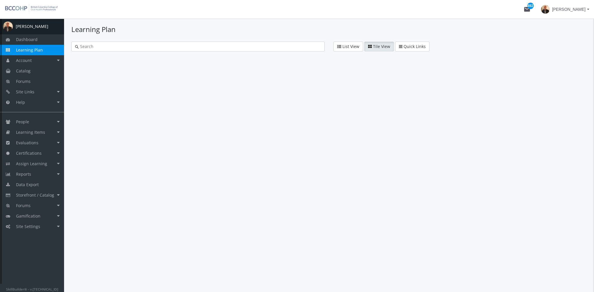
type input "quality"
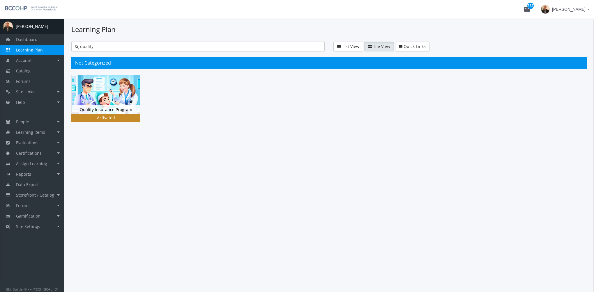
click at [122, 118] on div "Activated" at bounding box center [105, 118] width 67 height 6
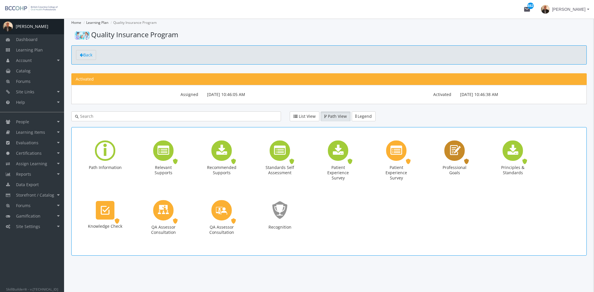
click at [442, 151] on div "Professional Goals Learning Journal. Status: Assigned." at bounding box center [454, 162] width 35 height 42
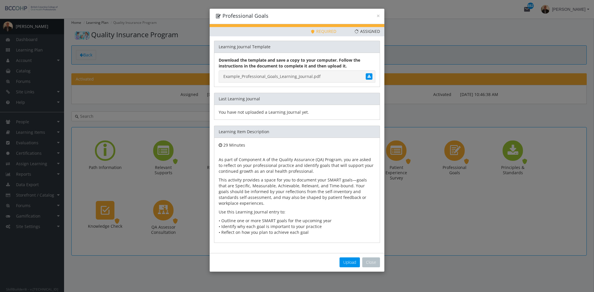
click at [296, 77] on link "Example_Professional_Goals_Learning_Journal.pdf" at bounding box center [297, 76] width 157 height 12
click at [367, 260] on button "Close" at bounding box center [371, 263] width 18 height 10
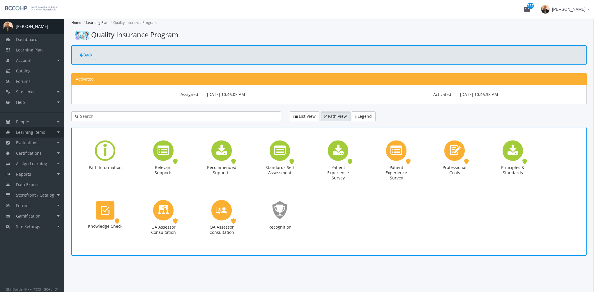
click at [44, 132] on link "Learning Items" at bounding box center [32, 132] width 64 height 10
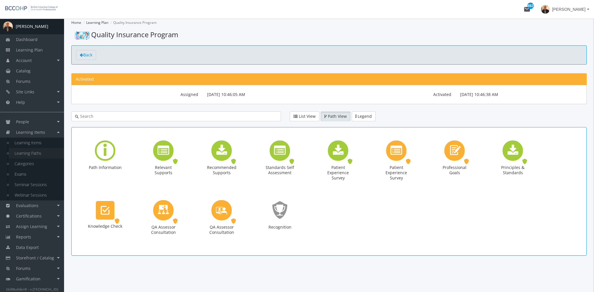
click at [40, 152] on link "Learning Paths" at bounding box center [36, 153] width 55 height 10
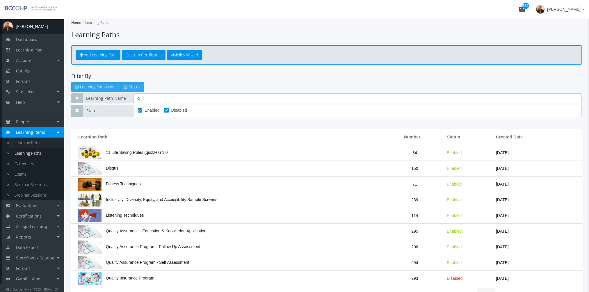
click at [41, 145] on link "Learning Items" at bounding box center [36, 143] width 55 height 10
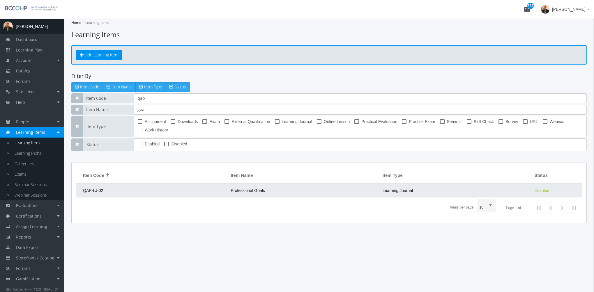
click at [294, 191] on td "Professional Goals" at bounding box center [304, 191] width 152 height 14
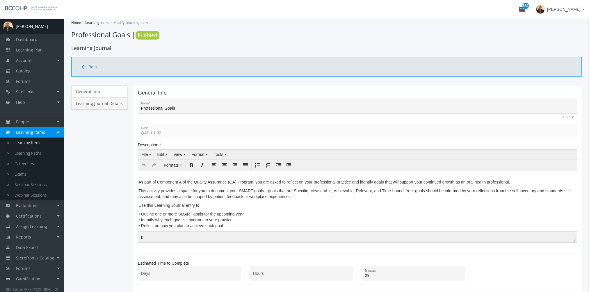
click at [114, 107] on link "Learning Journal Details" at bounding box center [99, 103] width 56 height 12
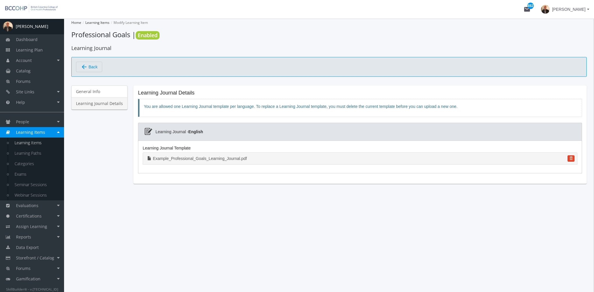
click at [213, 159] on link "Example_Professional_Goals_Learning_Journal.pdf" at bounding box center [360, 158] width 434 height 12
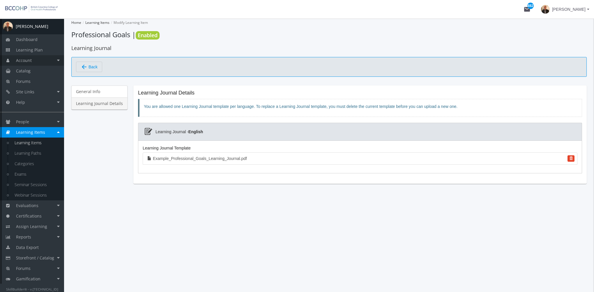
click at [17, 61] on span "Account" at bounding box center [24, 61] width 16 height 6
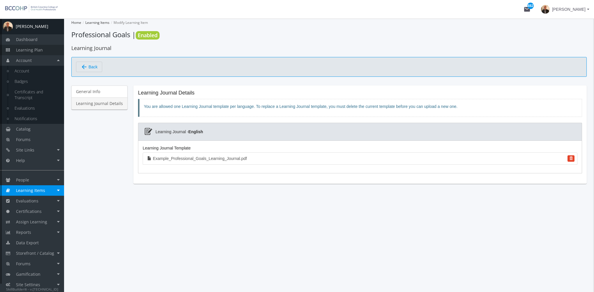
click at [23, 48] on span "Learning Plan" at bounding box center [29, 50] width 27 height 6
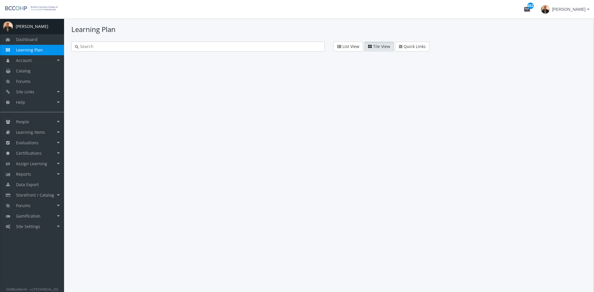
type input "quality"
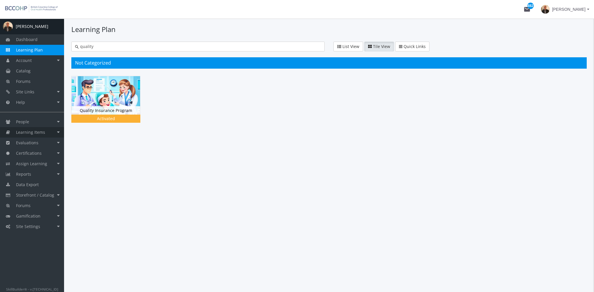
click at [41, 133] on span "Learning Items" at bounding box center [30, 133] width 29 height 6
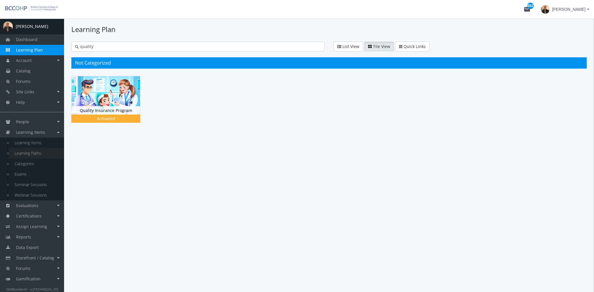
click at [45, 154] on link "Learning Paths" at bounding box center [36, 153] width 55 height 10
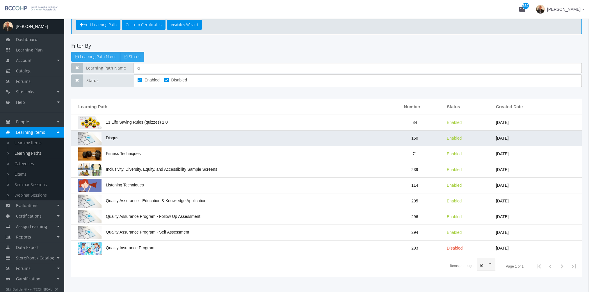
scroll to position [43, 0]
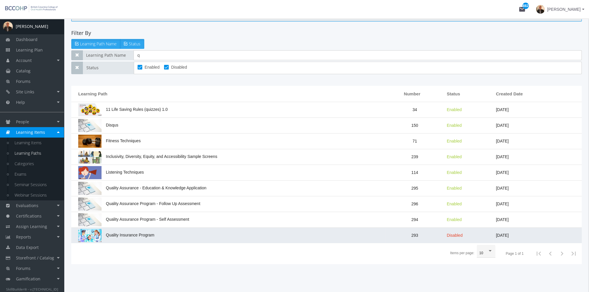
click at [145, 233] on span "Quality Insurance Program" at bounding box center [116, 235] width 76 height 5
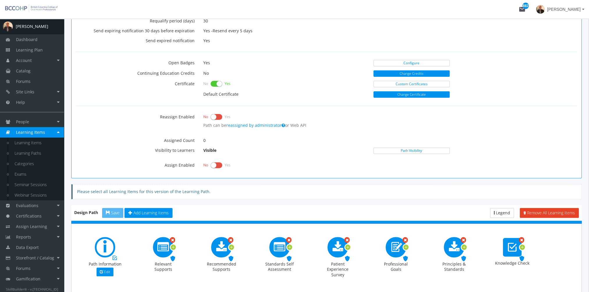
scroll to position [238, 0]
click at [35, 151] on link "Learning Paths" at bounding box center [36, 153] width 55 height 10
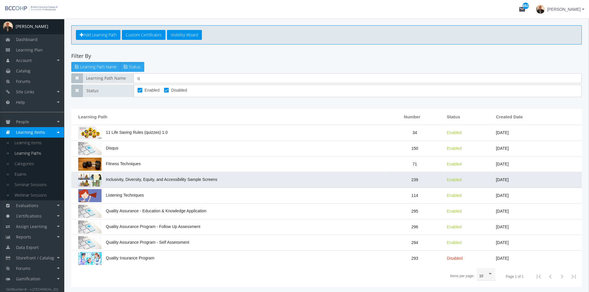
scroll to position [43, 0]
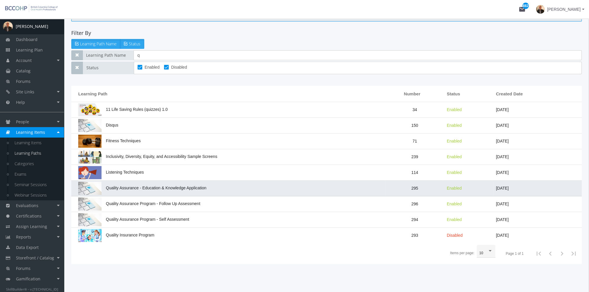
click at [151, 188] on span "Quality Assurance - Education & Knowledge Application" at bounding box center [142, 188] width 128 height 5
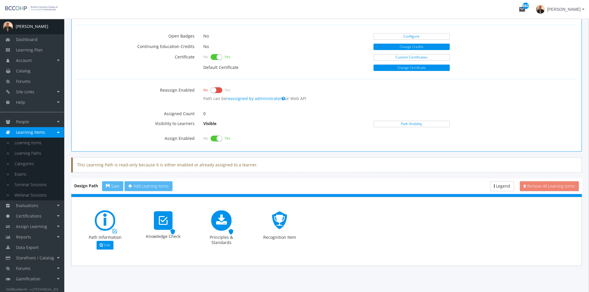
scroll to position [266, 0]
click at [40, 152] on link "Learning Paths" at bounding box center [36, 153] width 55 height 10
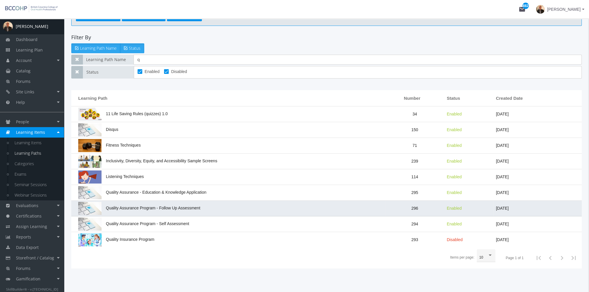
scroll to position [43, 0]
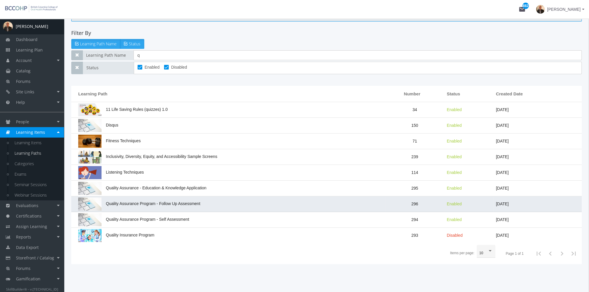
click at [188, 203] on span "Quality Assurance Program - Follow Up Assessment" at bounding box center [139, 203] width 122 height 5
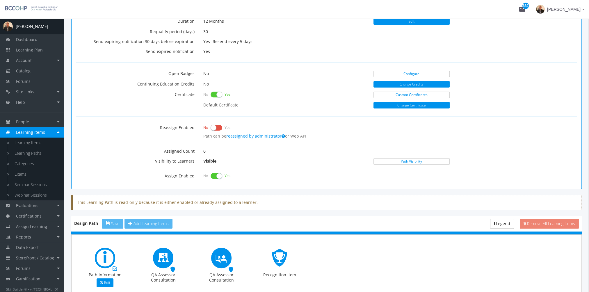
scroll to position [266, 0]
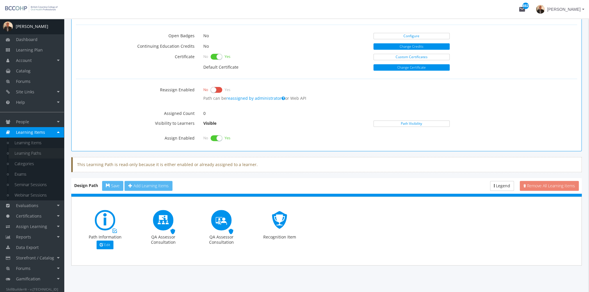
click at [33, 155] on link "Learning Paths" at bounding box center [36, 153] width 55 height 10
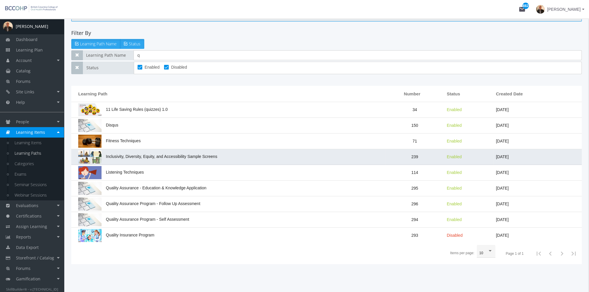
scroll to position [43, 0]
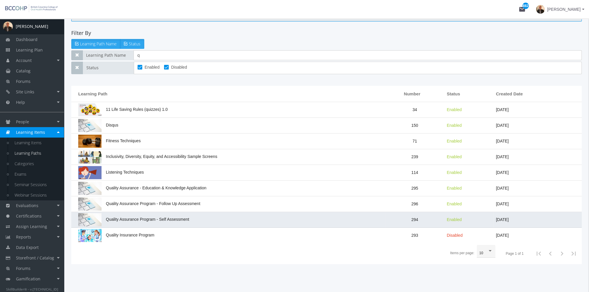
click at [147, 217] on span "Quality Assurance Program - Self Assessment" at bounding box center [133, 219] width 111 height 5
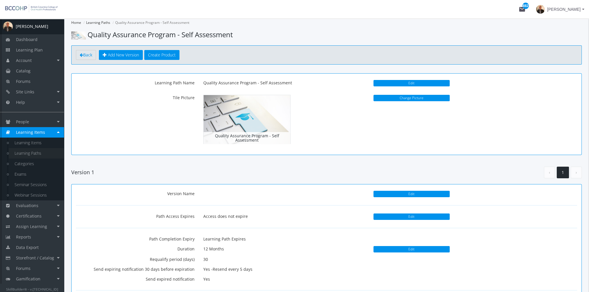
click at [37, 152] on link "Learning Paths" at bounding box center [36, 153] width 55 height 10
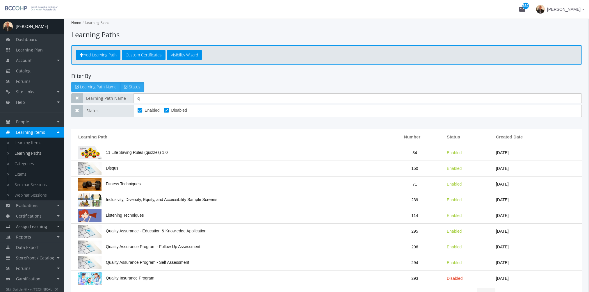
click at [46, 228] on link "Assign Learning" at bounding box center [32, 226] width 64 height 10
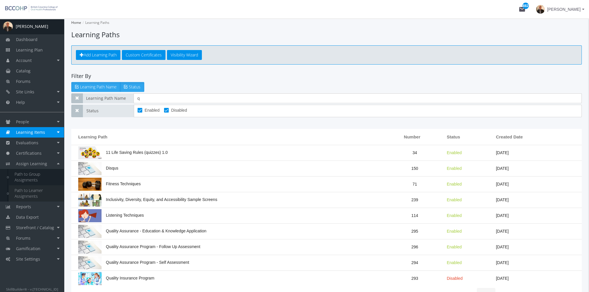
click at [38, 193] on link "Path to Learner Assignments" at bounding box center [36, 193] width 55 height 16
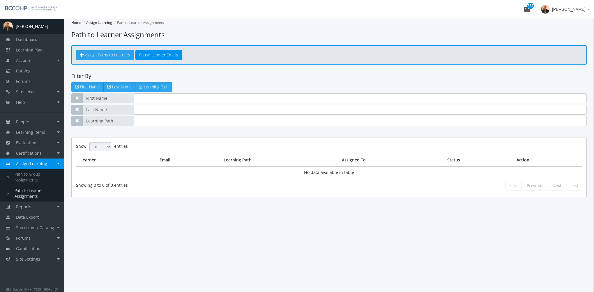
click at [106, 56] on span "Assign Paths to Learners" at bounding box center [107, 55] width 45 height 6
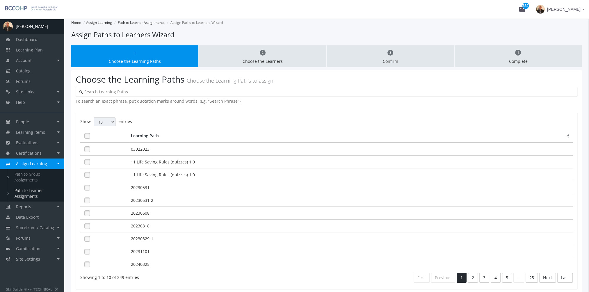
click at [109, 93] on input "text" at bounding box center [328, 92] width 491 height 6
click at [48, 122] on link "People" at bounding box center [32, 122] width 64 height 10
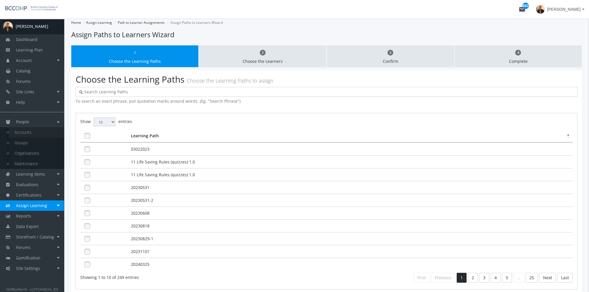
click at [44, 132] on link "Accounts" at bounding box center [36, 132] width 55 height 10
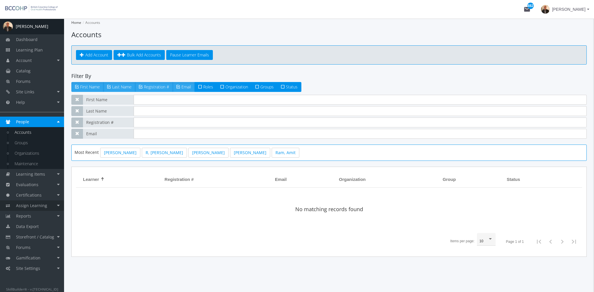
click at [41, 202] on link "Assign Learning" at bounding box center [32, 206] width 64 height 10
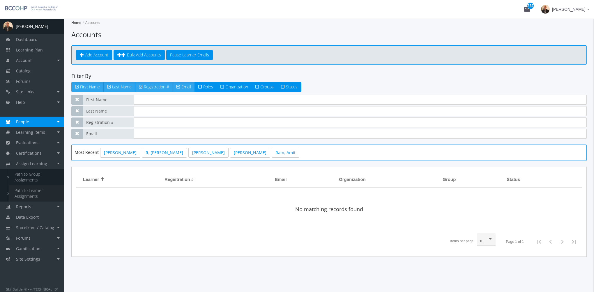
click at [35, 194] on link "Path to Learner Assignments" at bounding box center [36, 193] width 55 height 16
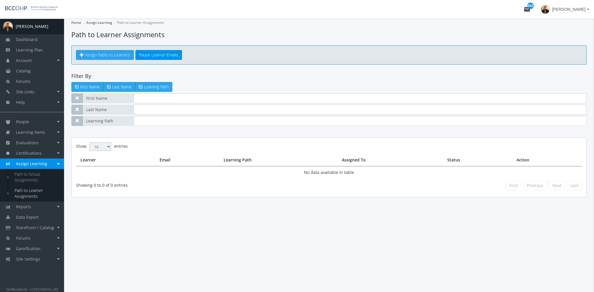
click at [119, 52] on span "Assign Paths to Learners" at bounding box center [107, 55] width 45 height 6
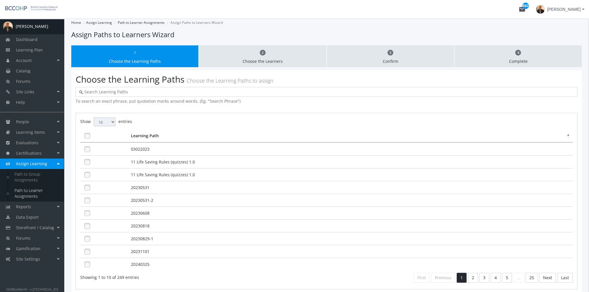
click at [113, 92] on input "text" at bounding box center [328, 92] width 491 height 6
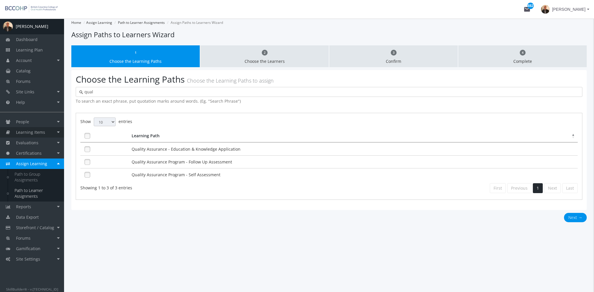
type input "qual"
click at [42, 133] on span "Learning Items" at bounding box center [30, 133] width 29 height 6
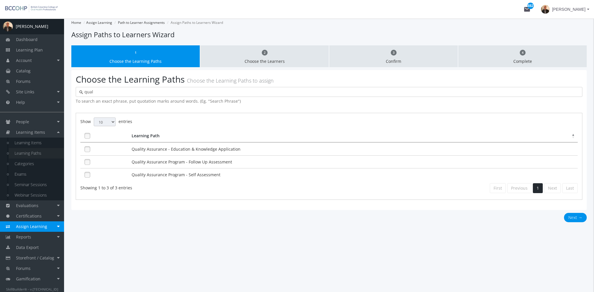
click at [38, 153] on link "Learning Paths" at bounding box center [36, 153] width 55 height 10
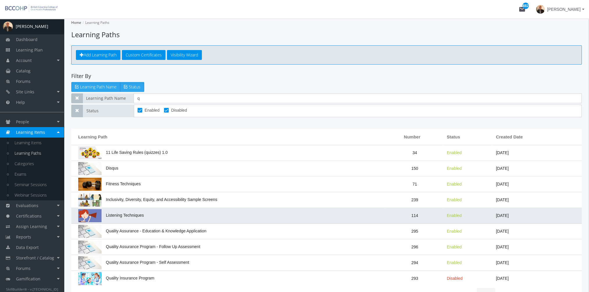
scroll to position [43, 0]
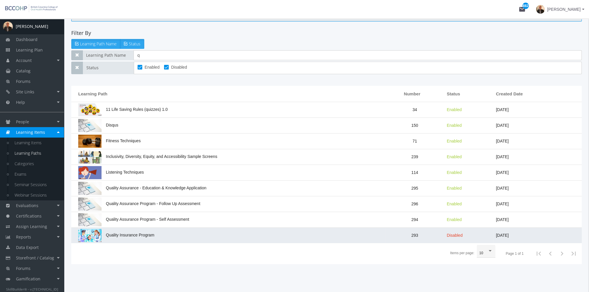
click at [163, 230] on td "Quality Insurance Program" at bounding box center [228, 235] width 315 height 15
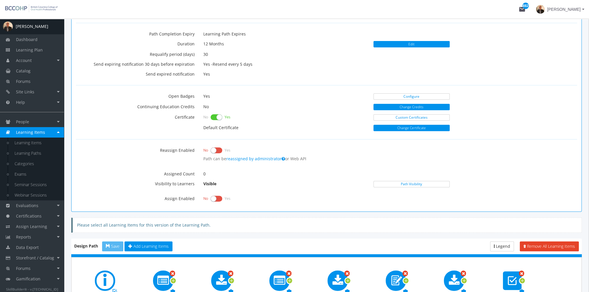
scroll to position [233, 0]
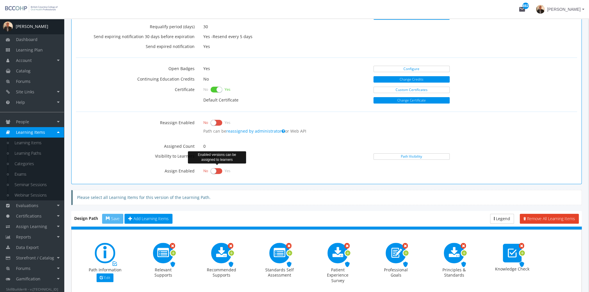
click at [215, 169] on label at bounding box center [217, 171] width 12 height 8
click at [0, 0] on input "checkbox" at bounding box center [0, 0] width 0 height 0
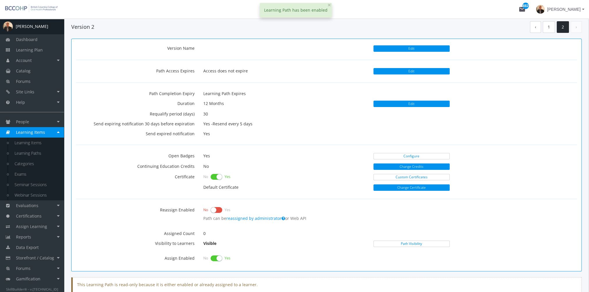
scroll to position [146, 0]
click at [553, 28] on link "1" at bounding box center [549, 27] width 12 height 12
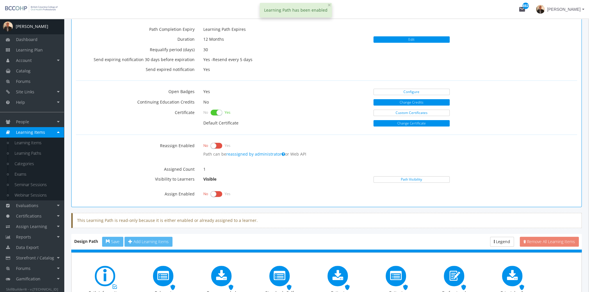
scroll to position [262, 0]
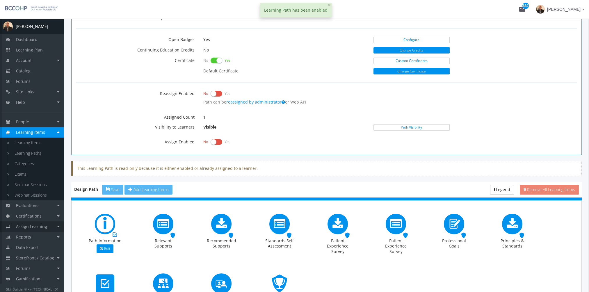
click at [44, 225] on span "Assign Learning" at bounding box center [31, 227] width 31 height 6
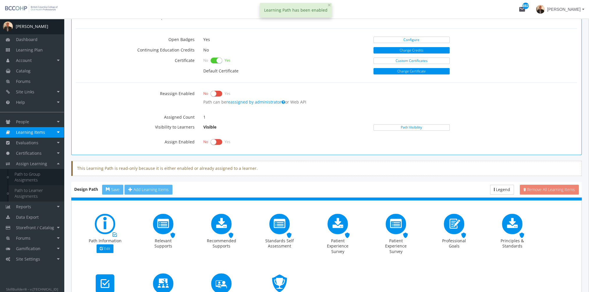
click at [32, 193] on link "Path to Learner Assignments" at bounding box center [36, 193] width 55 height 16
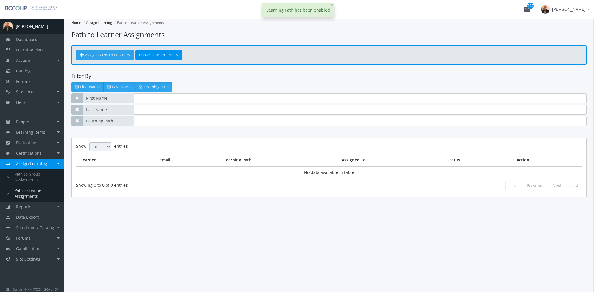
click at [116, 53] on span "Assign Paths to Learners" at bounding box center [107, 55] width 45 height 6
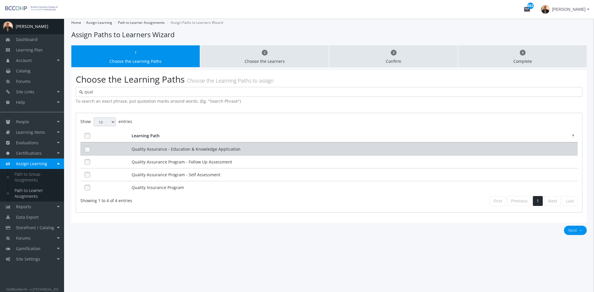
click at [140, 150] on td "Quality Assurance - Education & Knowledge Application" at bounding box center [353, 149] width 447 height 13
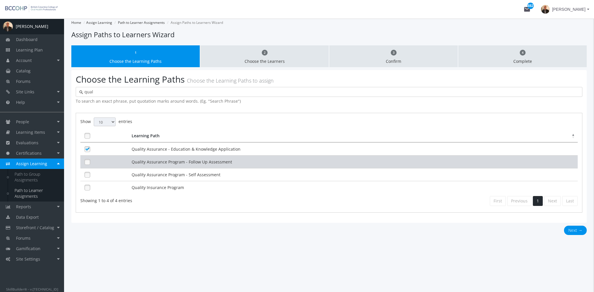
click at [141, 162] on td "Quality Assurance Program - Follow Up Assessment" at bounding box center [353, 161] width 447 height 13
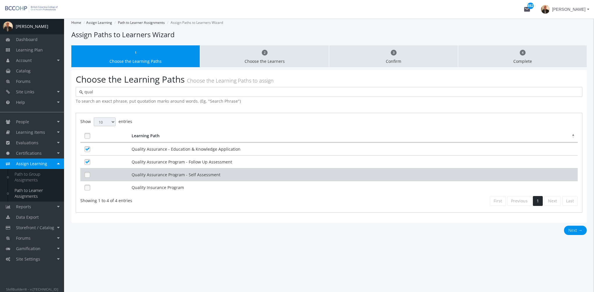
click at [141, 174] on td "Quality Assurance Program - Self Assessment" at bounding box center [353, 174] width 447 height 13
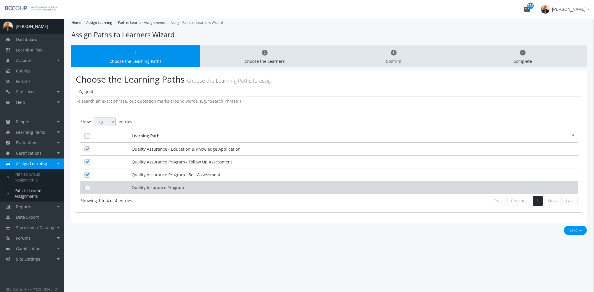
click at [140, 186] on td "Quality Insurance Program" at bounding box center [353, 187] width 447 height 13
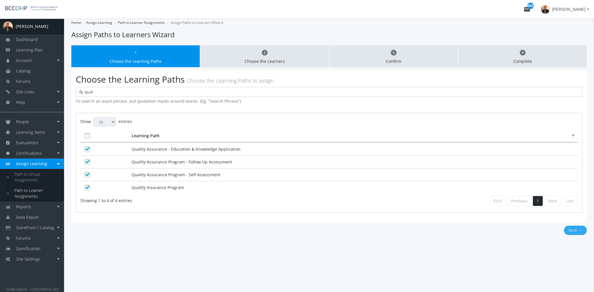
click at [572, 229] on button "Next →" at bounding box center [575, 230] width 23 height 9
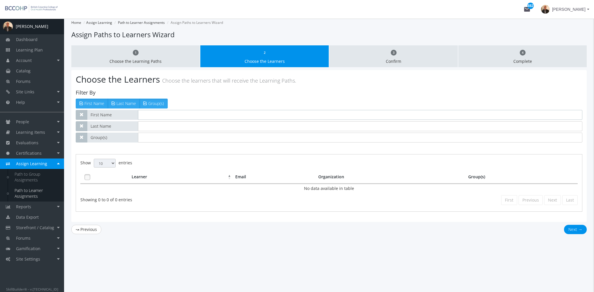
click at [159, 119] on input "text" at bounding box center [360, 115] width 444 height 10
type input "[PERSON_NAME]"
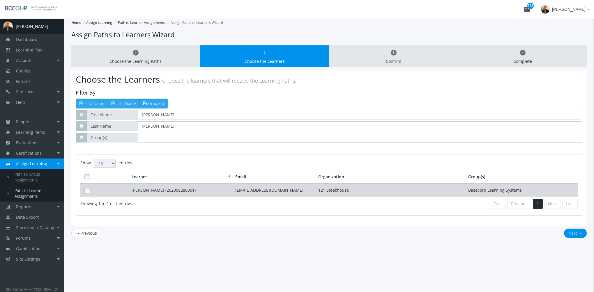
type input "[PERSON_NAME]"
click at [172, 191] on td "[PERSON_NAME] (202008280001)" at bounding box center [182, 190] width 104 height 13
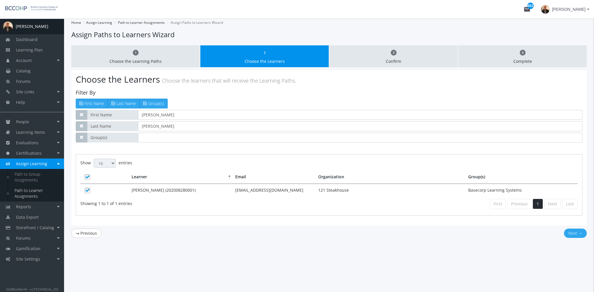
click at [572, 233] on button "Next →" at bounding box center [575, 233] width 23 height 9
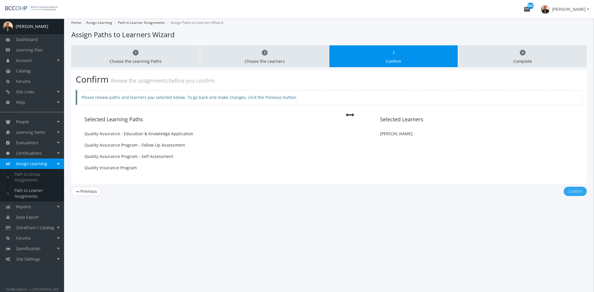
click at [583, 187] on button "Confirm" at bounding box center [574, 191] width 23 height 9
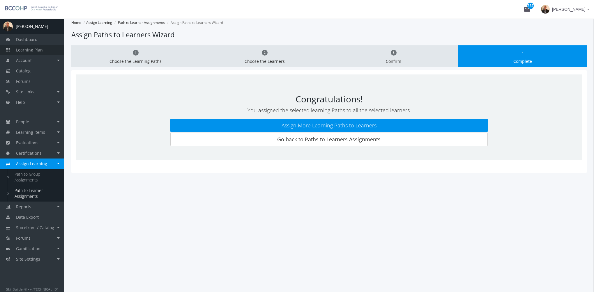
click at [40, 49] on span "Learning Plan" at bounding box center [29, 50] width 27 height 6
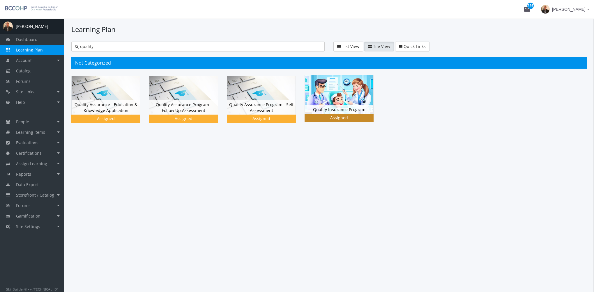
click at [349, 98] on img at bounding box center [339, 94] width 68 height 38
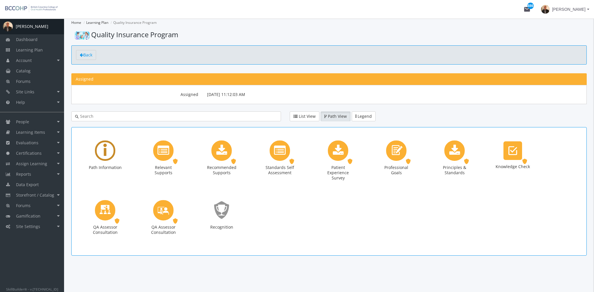
click at [103, 151] on div "Learning Path" at bounding box center [105, 151] width 20 height 20
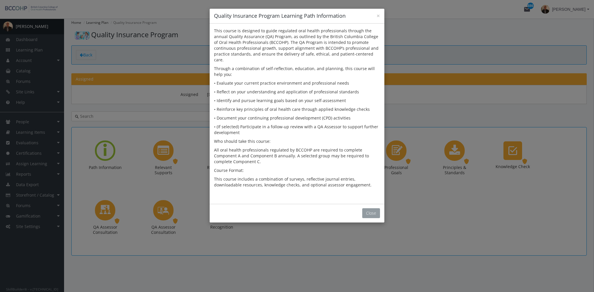
click at [373, 208] on button "Close" at bounding box center [371, 213] width 18 height 10
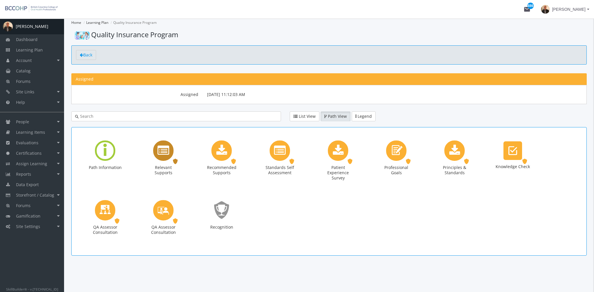
click at [161, 152] on icon "Relevant Supports" at bounding box center [163, 151] width 12 height 12
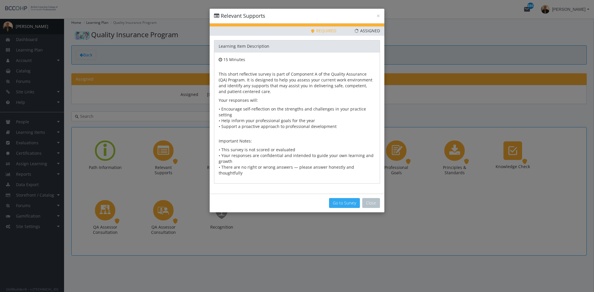
click at [342, 198] on button "Go to Survey" at bounding box center [344, 203] width 31 height 10
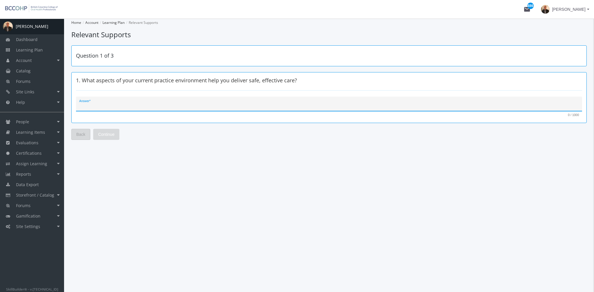
click at [130, 107] on textarea "Answer *" at bounding box center [329, 106] width 500 height 6
type textarea "dfdsf"
click at [113, 132] on span "Continue" at bounding box center [106, 134] width 16 height 10
click at [119, 104] on textarea "Answer *" at bounding box center [329, 106] width 500 height 6
type textarea "dsfsd"
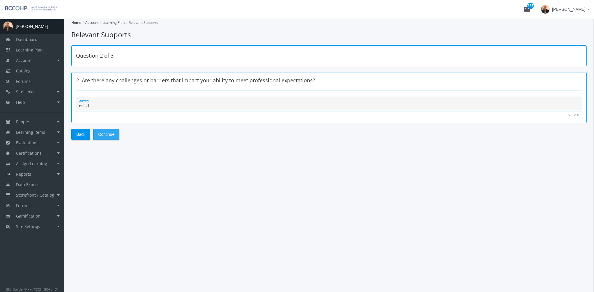
click at [110, 136] on span "Continue" at bounding box center [106, 134] width 16 height 10
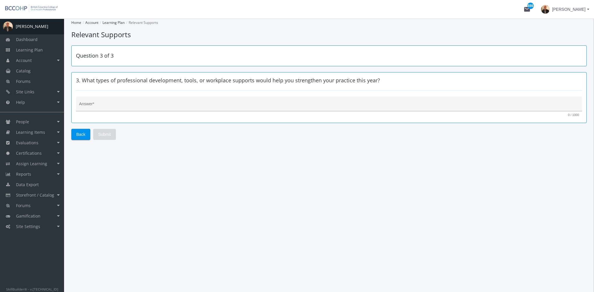
click at [120, 103] on textarea "Answer *" at bounding box center [329, 106] width 500 height 6
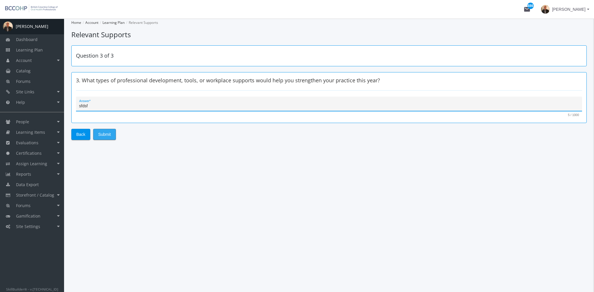
type textarea "sfdsf"
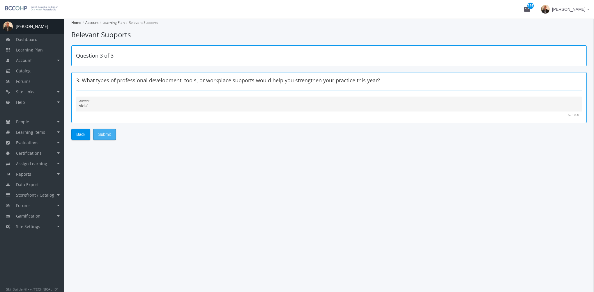
click at [108, 135] on span "Submit" at bounding box center [104, 134] width 13 height 10
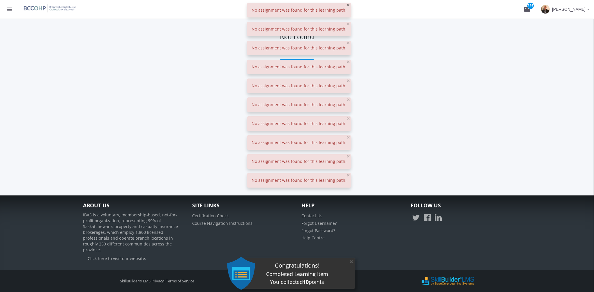
click at [346, 6] on span "×" at bounding box center [347, 5] width 3 height 8
click at [346, 7] on span "×" at bounding box center [347, 5] width 3 height 8
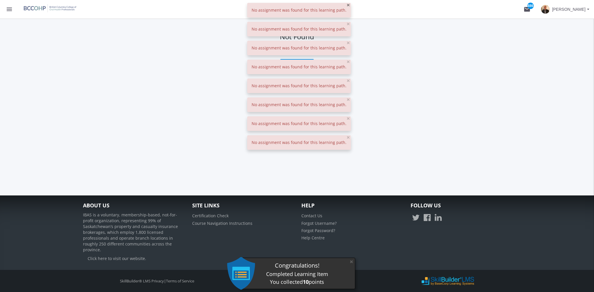
click at [346, 7] on span "×" at bounding box center [347, 5] width 3 height 8
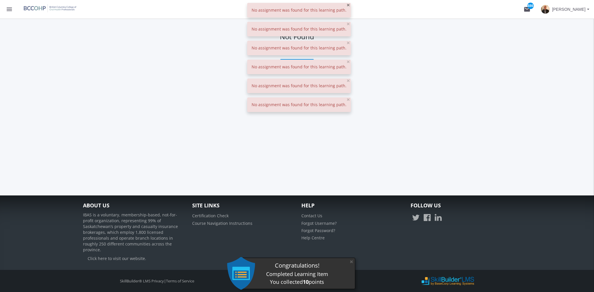
click at [346, 7] on span "×" at bounding box center [347, 5] width 3 height 8
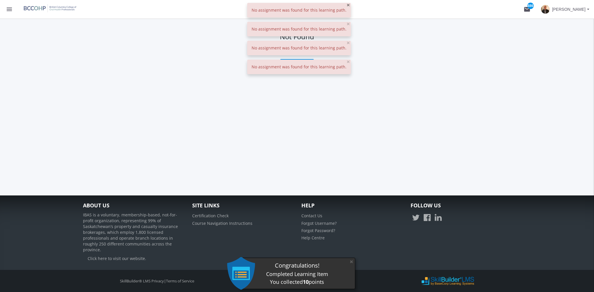
click at [346, 7] on span "×" at bounding box center [347, 5] width 3 height 8
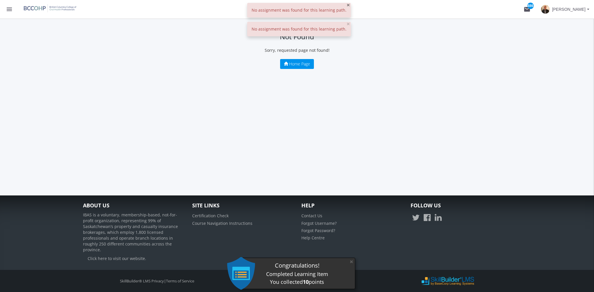
click at [346, 7] on span "×" at bounding box center [347, 5] width 3 height 8
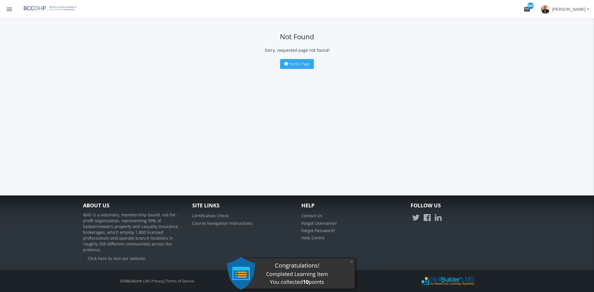
click at [300, 63] on span "Home Page" at bounding box center [299, 64] width 21 height 6
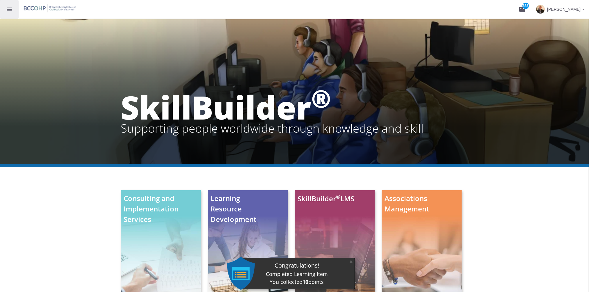
click at [6, 13] on button "menu" at bounding box center [9, 9] width 19 height 19
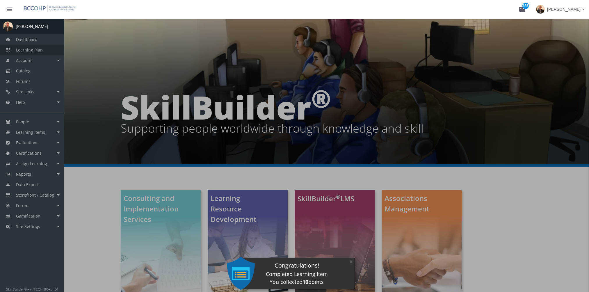
click at [27, 50] on span "Learning Plan" at bounding box center [29, 50] width 27 height 6
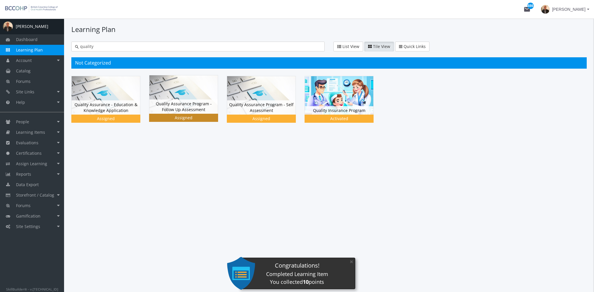
click at [183, 96] on img at bounding box center [183, 94] width 68 height 38
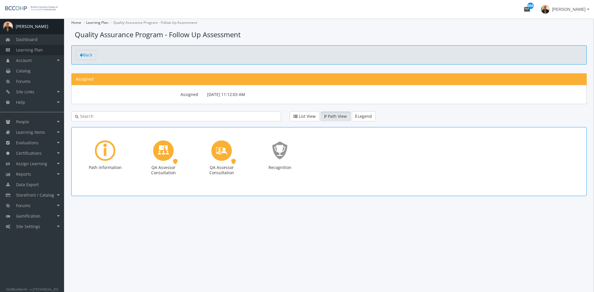
click at [36, 45] on link "Learning Plan" at bounding box center [32, 50] width 64 height 10
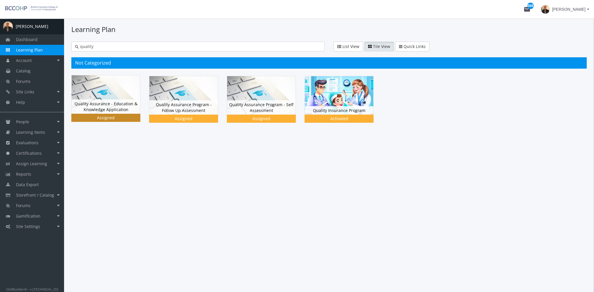
click at [115, 95] on img at bounding box center [106, 94] width 68 height 38
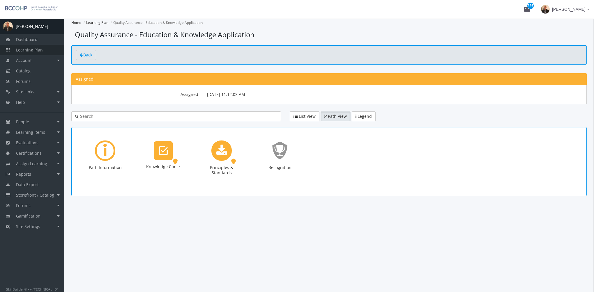
click at [36, 50] on span "Learning Plan" at bounding box center [29, 50] width 27 height 6
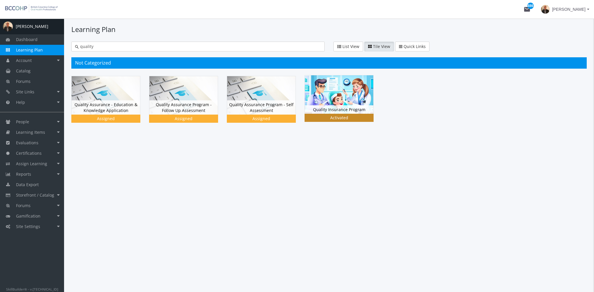
click at [332, 86] on img at bounding box center [339, 94] width 68 height 38
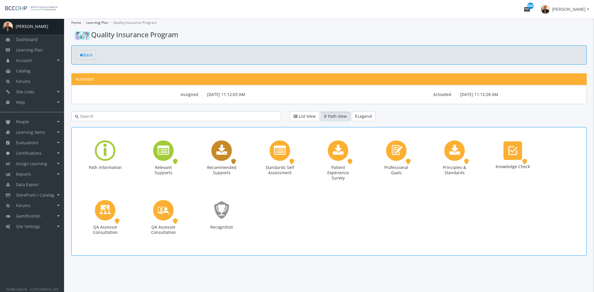
click at [222, 151] on icon "Recommended Supports" at bounding box center [221, 151] width 11 height 12
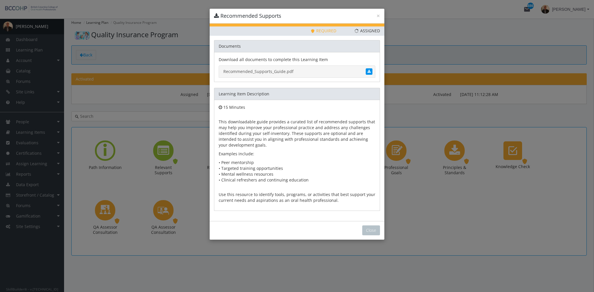
click at [266, 71] on link "Recommended_Supports_Guide.pdf" at bounding box center [297, 71] width 157 height 12
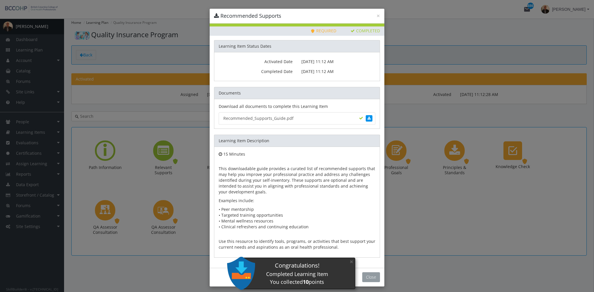
click at [368, 277] on button "Close" at bounding box center [371, 277] width 18 height 10
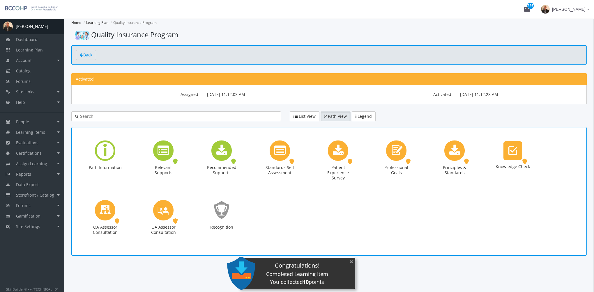
click at [351, 264] on button "×" at bounding box center [351, 262] width 9 height 12
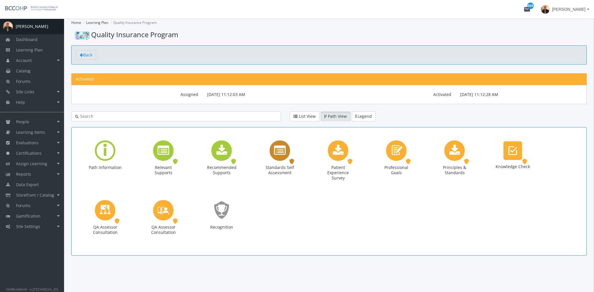
click at [276, 152] on icon "Standards Self Assessment" at bounding box center [280, 151] width 12 height 12
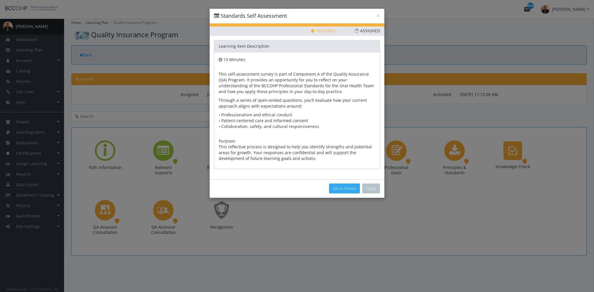
click at [343, 190] on button "Go to Survey" at bounding box center [344, 189] width 31 height 10
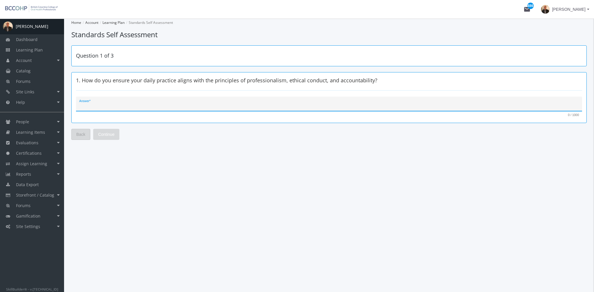
click at [147, 107] on textarea "Answer *" at bounding box center [329, 106] width 500 height 6
type textarea "sfsdf"
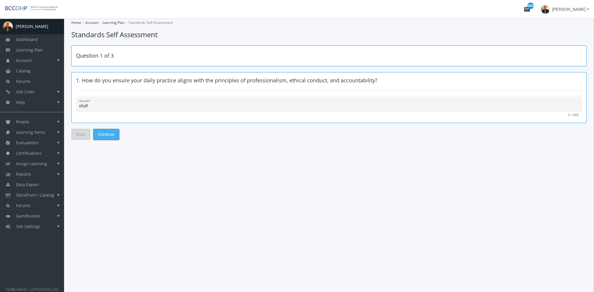
click at [111, 134] on span "Continue" at bounding box center [106, 134] width 16 height 10
click at [110, 104] on textarea "Answer *" at bounding box center [329, 106] width 500 height 6
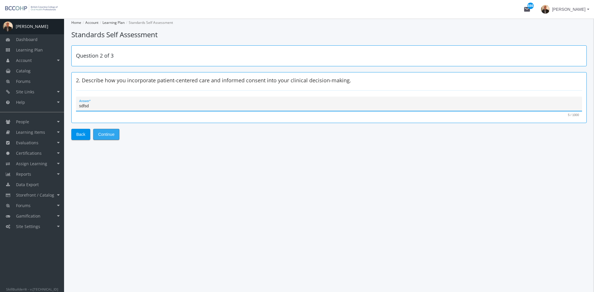
type textarea "sdfsd"
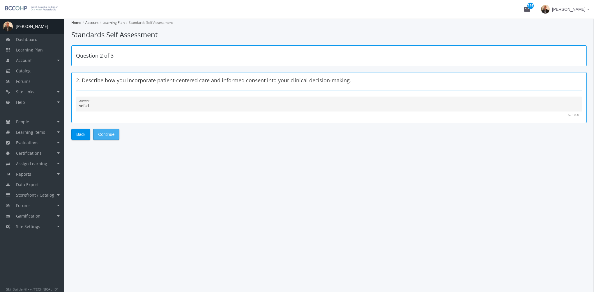
click at [106, 129] on span "Continue" at bounding box center [106, 134] width 16 height 10
click at [120, 100] on div "Answer *" at bounding box center [329, 106] width 500 height 12
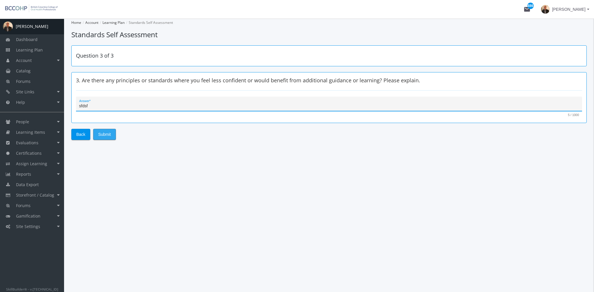
type textarea "sfdsf"
click at [106, 135] on span "Submit" at bounding box center [104, 134] width 13 height 10
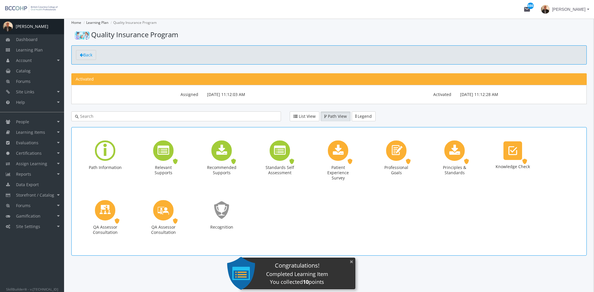
click at [353, 262] on button "×" at bounding box center [351, 262] width 9 height 12
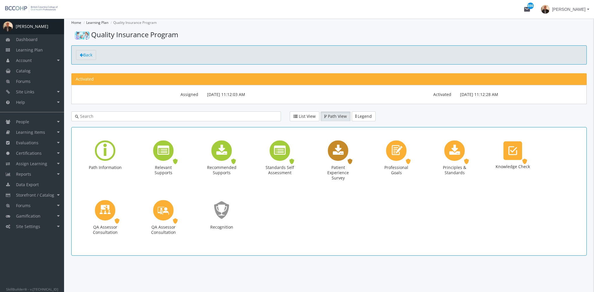
click at [336, 151] on icon "Patient Experience Survey" at bounding box center [338, 151] width 11 height 12
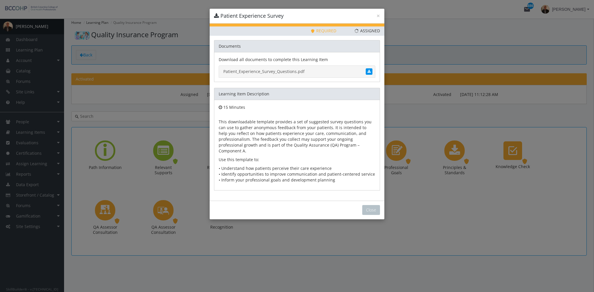
click at [271, 71] on link "Patient_Experience_Survey_Questions.pdf" at bounding box center [297, 71] width 157 height 12
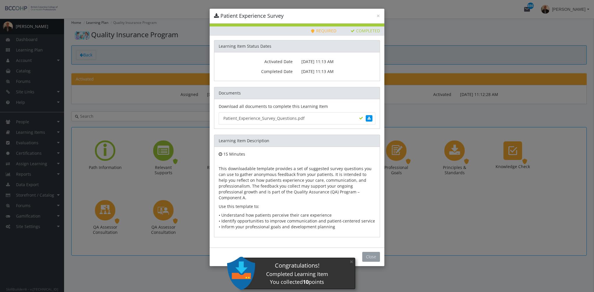
click at [372, 253] on button "Close" at bounding box center [371, 257] width 18 height 10
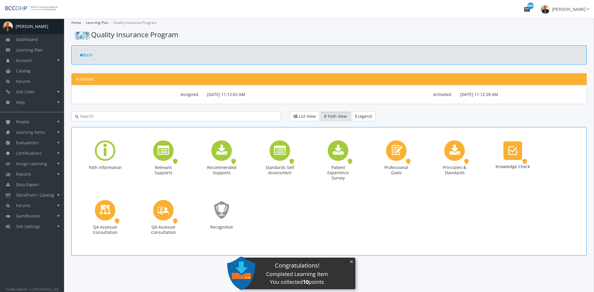
click at [352, 262] on button "×" at bounding box center [351, 262] width 9 height 12
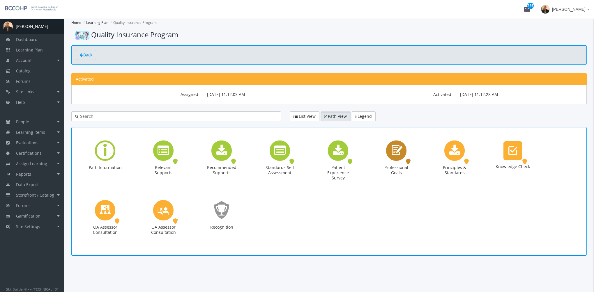
click at [397, 155] on icon "Professional Goals" at bounding box center [395, 150] width 13 height 17
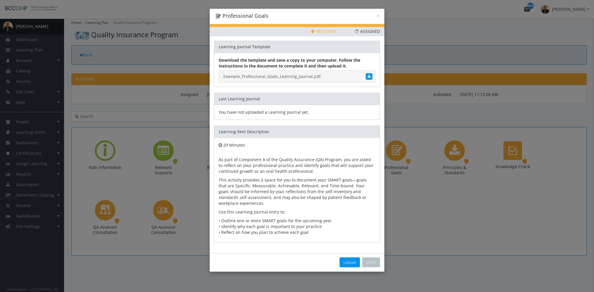
click at [279, 75] on link "Example_Professional_Goals_Learning_Journal.pdf" at bounding box center [297, 76] width 157 height 12
click at [353, 265] on button "Upload" at bounding box center [349, 263] width 20 height 10
click at [371, 262] on button "Close" at bounding box center [371, 263] width 18 height 10
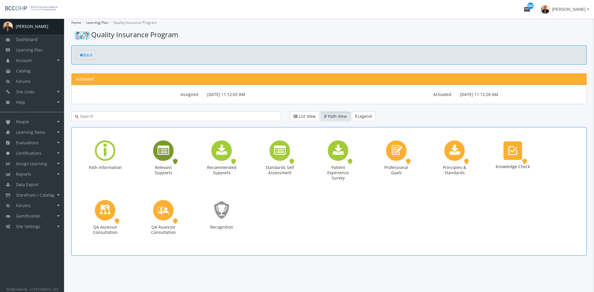
click at [164, 150] on icon "Relevant Supports" at bounding box center [163, 151] width 12 height 12
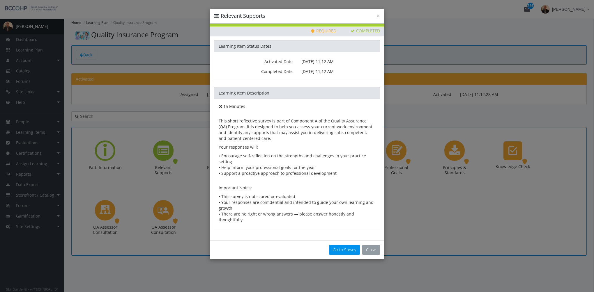
click at [372, 245] on button "Close" at bounding box center [371, 250] width 18 height 10
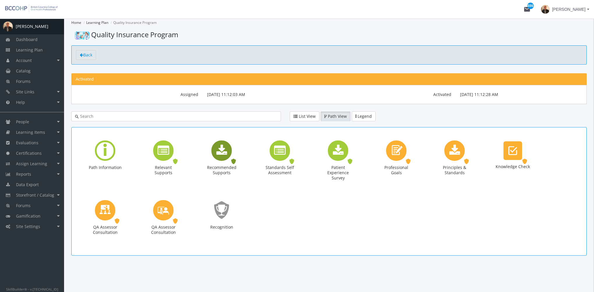
click at [213, 152] on div "Recommended Supports" at bounding box center [221, 151] width 20 height 20
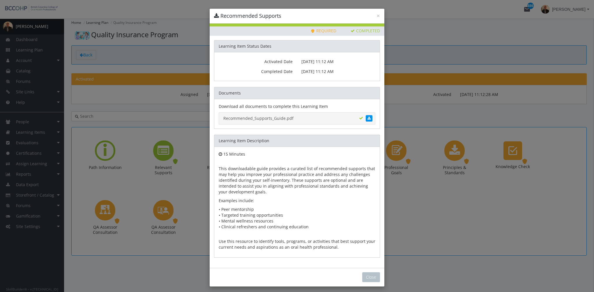
click at [244, 119] on link "Recommended_Supports_Guide.pdf" at bounding box center [297, 118] width 157 height 12
click at [369, 281] on button "Close" at bounding box center [371, 277] width 18 height 10
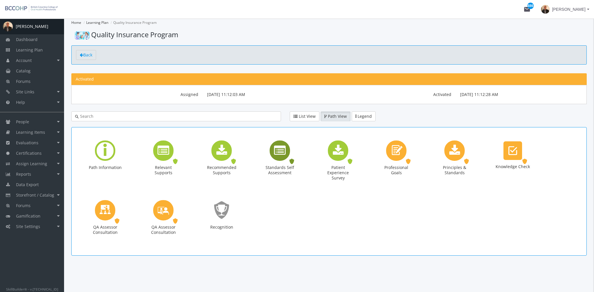
click at [281, 153] on icon "Standards Self Assessment" at bounding box center [280, 151] width 12 height 12
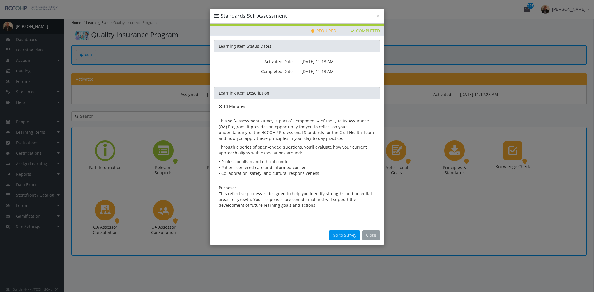
click at [371, 235] on button "Close" at bounding box center [371, 235] width 18 height 10
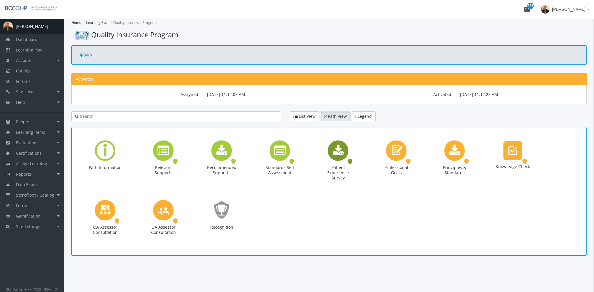
click at [338, 148] on icon "Patient Experience Survey" at bounding box center [338, 151] width 11 height 12
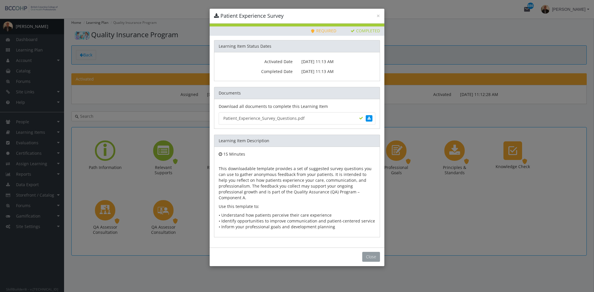
click at [367, 252] on button "Close" at bounding box center [371, 257] width 18 height 10
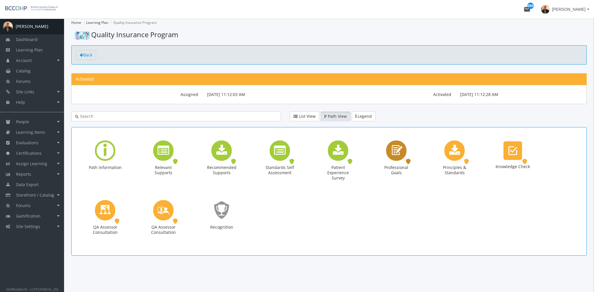
click at [397, 155] on icon "Professional Goals" at bounding box center [395, 150] width 13 height 17
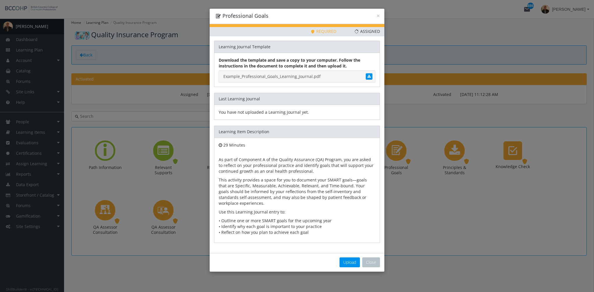
click at [307, 76] on link "Example_Professional_Goals_Learning_Journal.pdf" at bounding box center [297, 76] width 157 height 12
click at [354, 261] on span "Upload" at bounding box center [349, 263] width 13 height 6
type input "C:\fakepath\SMART_Professional_Goals_Example_ANSWERS.pdf"
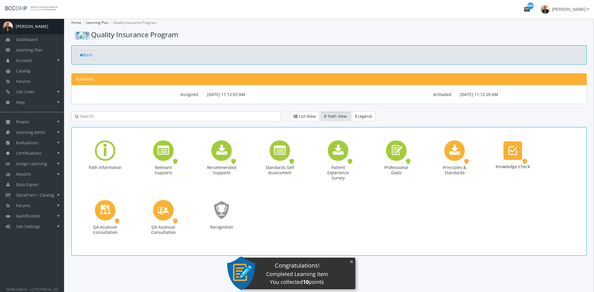
click at [349, 264] on button "×" at bounding box center [351, 262] width 9 height 12
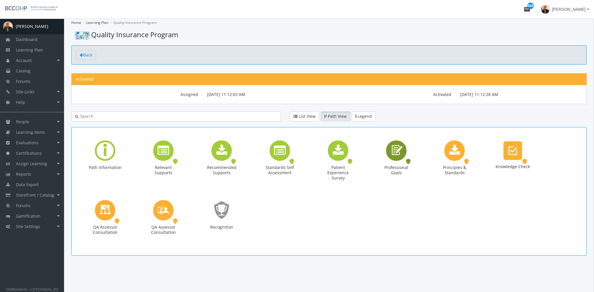
click at [398, 154] on icon "Professional Goals" at bounding box center [395, 150] width 13 height 17
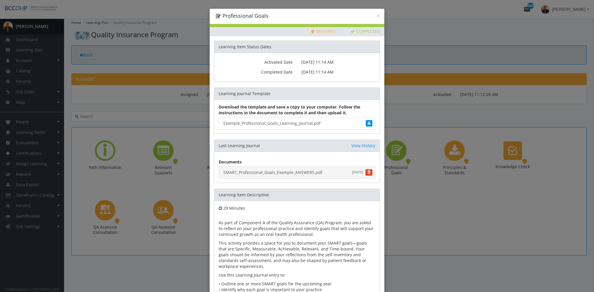
click at [285, 173] on link "SMART_Professional_Goals_Example_ANSWERS.pdf August 18, 2025" at bounding box center [297, 172] width 157 height 12
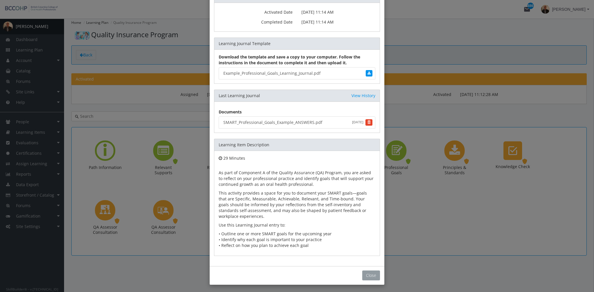
drag, startPoint x: 371, startPoint y: 274, endPoint x: 380, endPoint y: 235, distance: 40.9
click at [371, 275] on button "Close" at bounding box center [371, 276] width 18 height 10
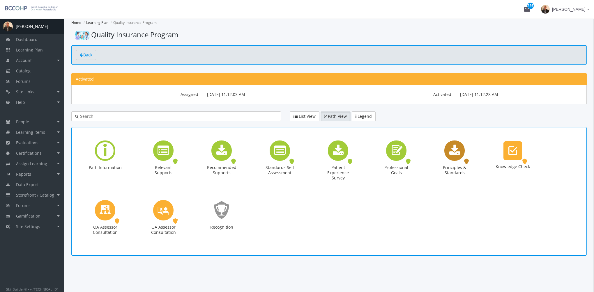
click at [454, 153] on icon "Principles & Standards" at bounding box center [454, 151] width 11 height 12
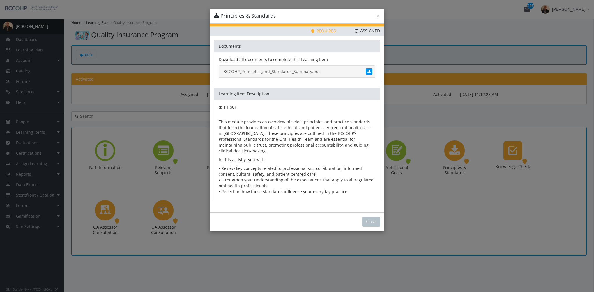
click at [311, 73] on link "BCCOHP_Principles_and_Standards_Summary.pdf" at bounding box center [297, 71] width 157 height 12
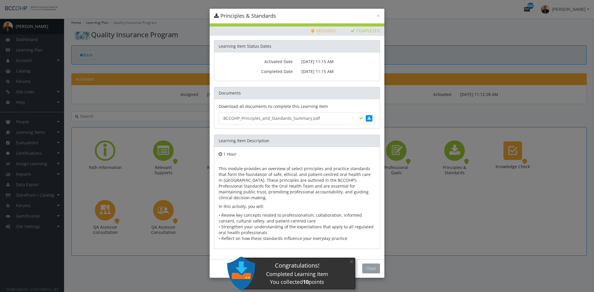
click at [374, 264] on button "Close" at bounding box center [371, 269] width 18 height 10
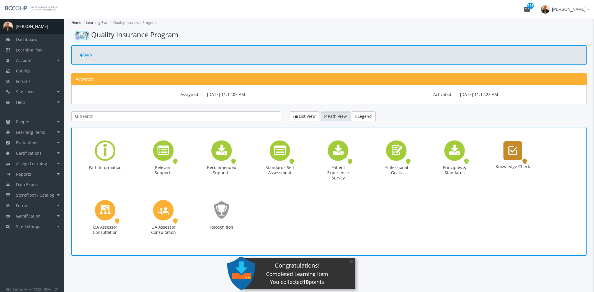
click at [511, 152] on icon "Knowledge Check" at bounding box center [512, 151] width 9 height 12
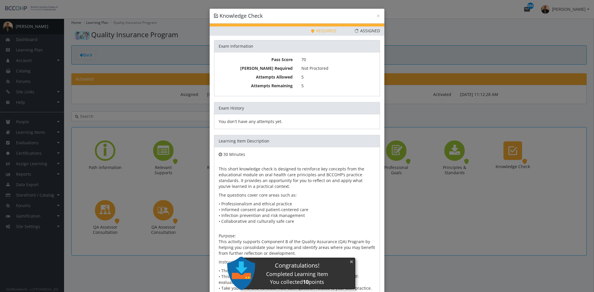
click at [352, 262] on button "×" at bounding box center [351, 262] width 9 height 12
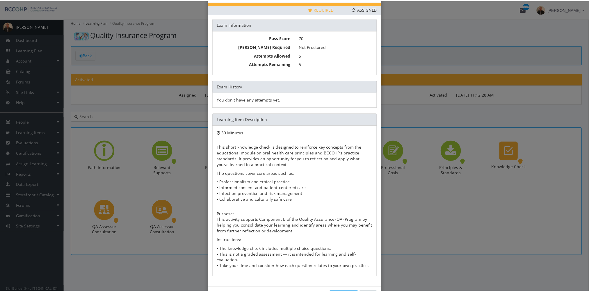
scroll to position [37, 0]
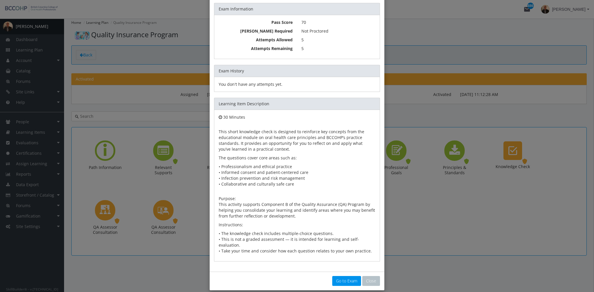
click at [341, 281] on div "Go to Exam Close" at bounding box center [297, 281] width 175 height 19
click at [340, 277] on link "Go to Exam" at bounding box center [346, 281] width 29 height 10
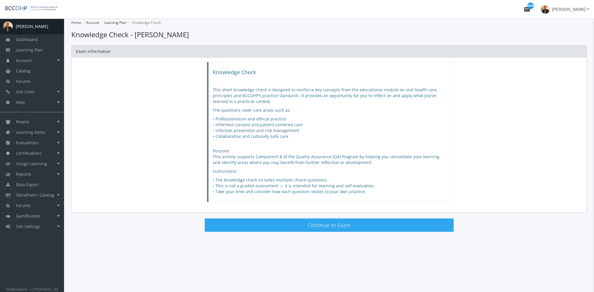
click at [321, 225] on button "Continue to Exam" at bounding box center [329, 225] width 249 height 13
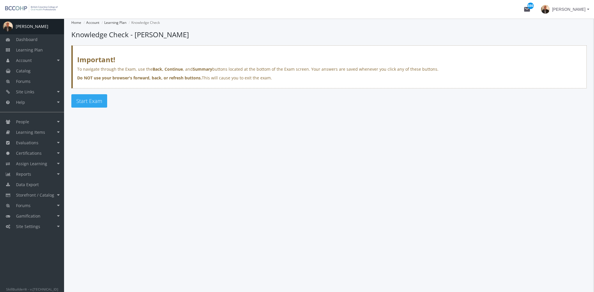
click at [85, 103] on span "Start Exam" at bounding box center [89, 100] width 26 height 7
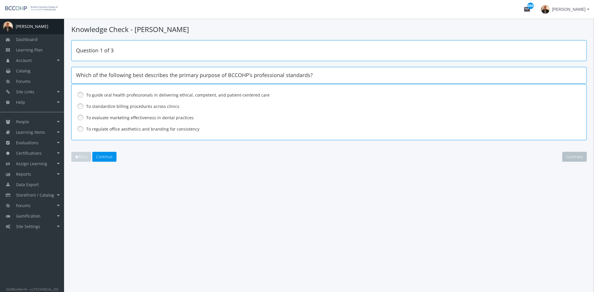
click at [123, 111] on div "To guide oral health professionals in delivering ethical, competent, and patien…" at bounding box center [329, 112] width 506 height 44
click at [125, 128] on label "To regulate office aesthetics and branding for consistency" at bounding box center [313, 129] width 455 height 6
click at [112, 156] on span "Continue" at bounding box center [104, 157] width 17 height 6
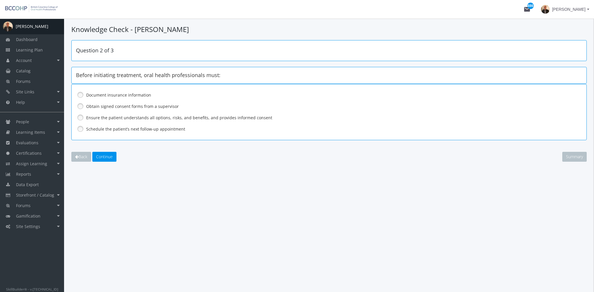
click at [118, 128] on label "Schedule the patient’s next follow-up appointment" at bounding box center [313, 129] width 455 height 6
drag, startPoint x: 108, startPoint y: 158, endPoint x: 107, endPoint y: 153, distance: 5.3
click at [108, 158] on span "Continue" at bounding box center [104, 157] width 17 height 6
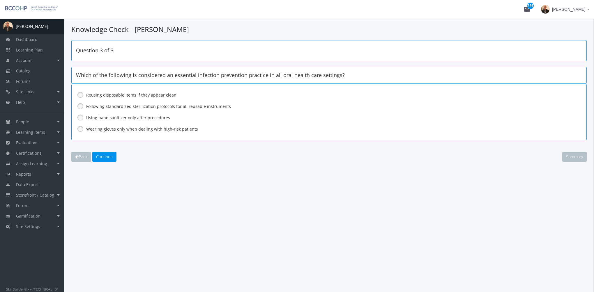
click at [106, 130] on label "Wearing gloves only when dealing with high-risk patients" at bounding box center [313, 129] width 455 height 6
click at [104, 159] on button "Continue" at bounding box center [104, 157] width 24 height 10
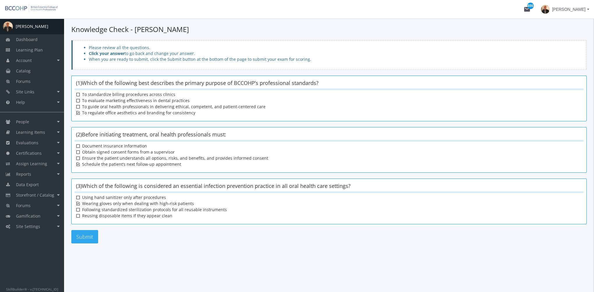
click at [92, 236] on button "Submit" at bounding box center [84, 236] width 27 height 13
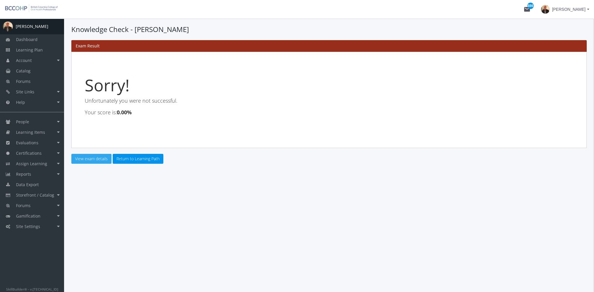
click at [97, 160] on link "View exam details" at bounding box center [91, 159] width 40 height 10
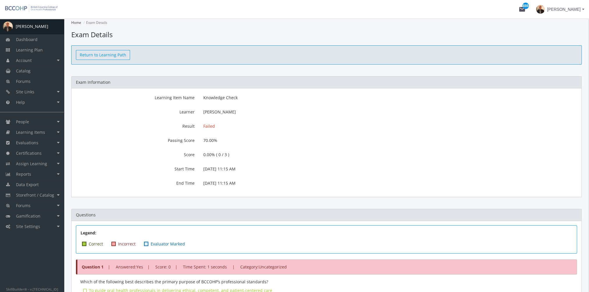
click at [102, 55] on link "Return to Learning Path" at bounding box center [103, 55] width 54 height 10
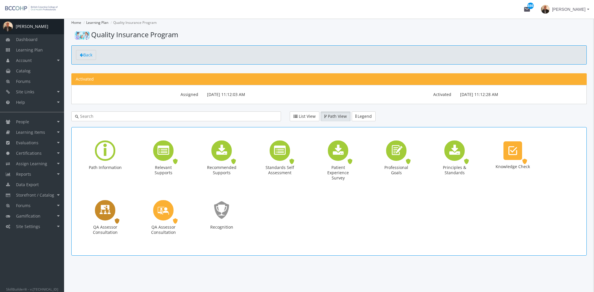
click at [105, 215] on icon "QA Assessor Consultation" at bounding box center [105, 210] width 12 height 17
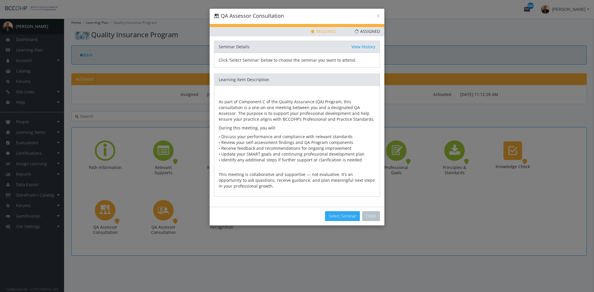
click at [344, 217] on button "Select Seminar" at bounding box center [342, 216] width 35 height 10
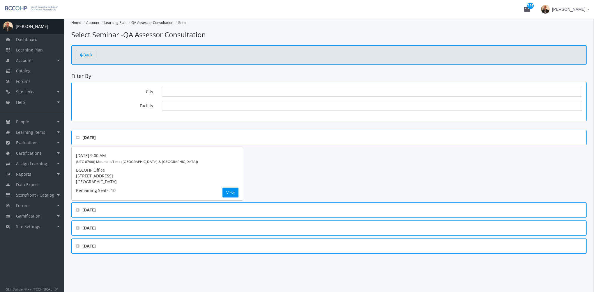
click at [78, 227] on icon at bounding box center [77, 228] width 3 height 4
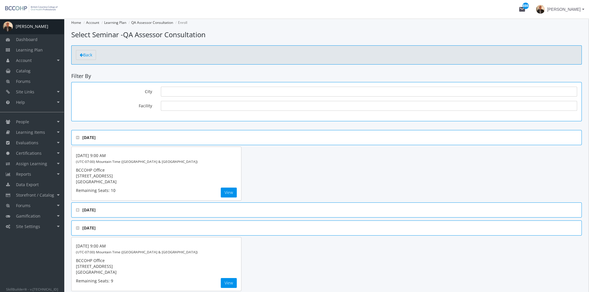
scroll to position [47, 0]
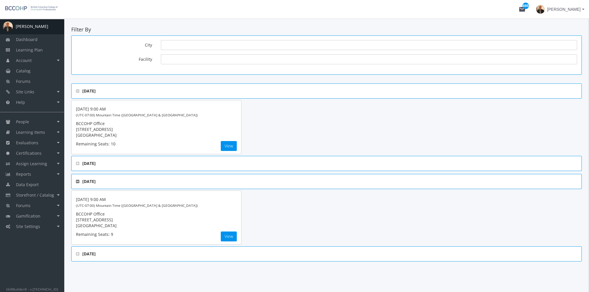
click at [76, 180] on icon at bounding box center [77, 182] width 3 height 4
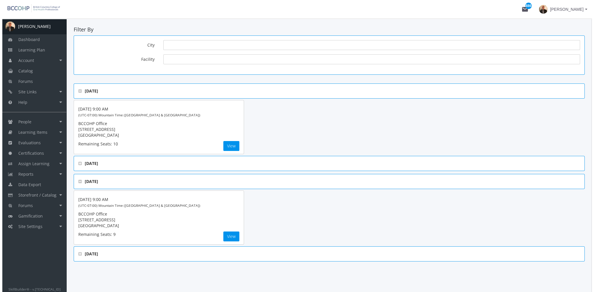
scroll to position [0, 0]
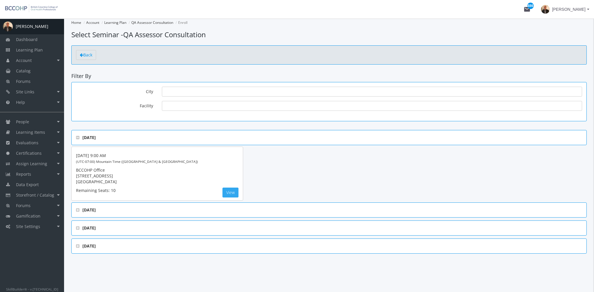
click at [230, 193] on button "View" at bounding box center [230, 193] width 16 height 10
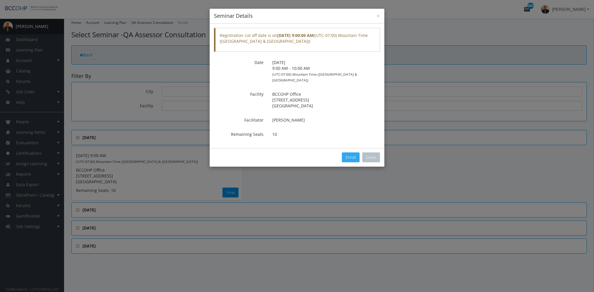
click at [353, 152] on button "Enroll" at bounding box center [351, 157] width 18 height 10
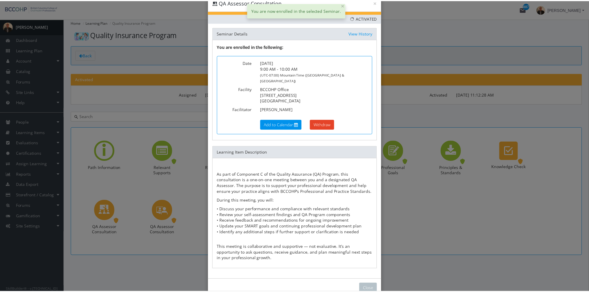
scroll to position [21, 0]
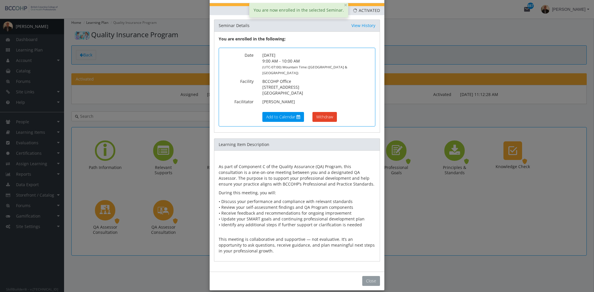
click at [368, 276] on button "Close" at bounding box center [371, 281] width 18 height 10
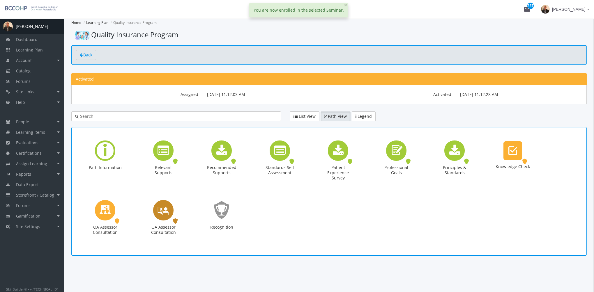
click at [161, 210] on icon "QA Assessor Consultation" at bounding box center [163, 210] width 12 height 17
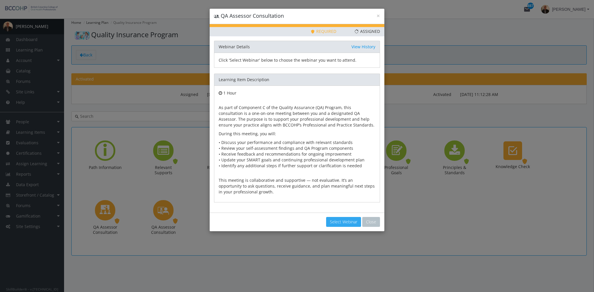
click at [331, 218] on button "Select Webinar" at bounding box center [343, 222] width 35 height 10
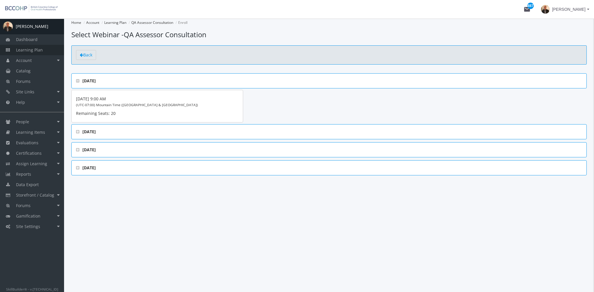
click at [38, 51] on span "Learning Plan" at bounding box center [29, 50] width 27 height 6
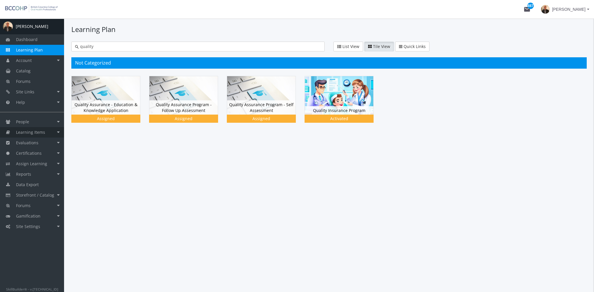
click at [45, 135] on link "Learning Items" at bounding box center [32, 132] width 64 height 10
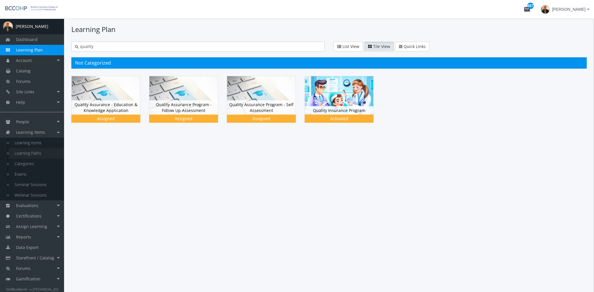
click at [44, 154] on link "Learning Paths" at bounding box center [36, 153] width 55 height 10
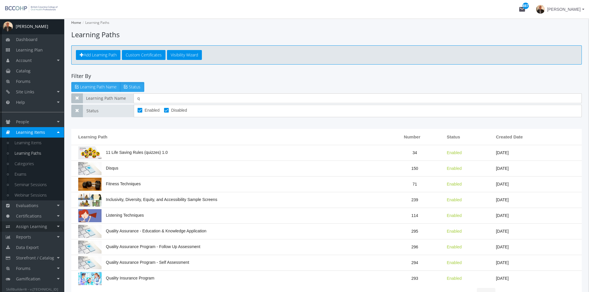
scroll to position [8, 0]
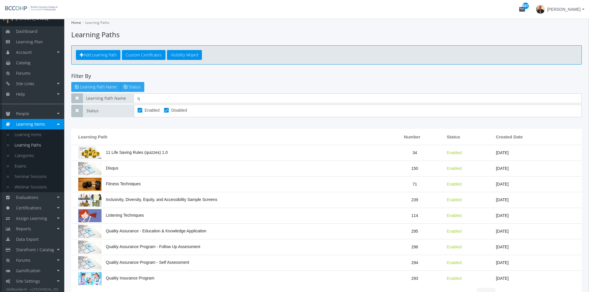
click at [35, 147] on link "Learning Paths" at bounding box center [36, 145] width 55 height 10
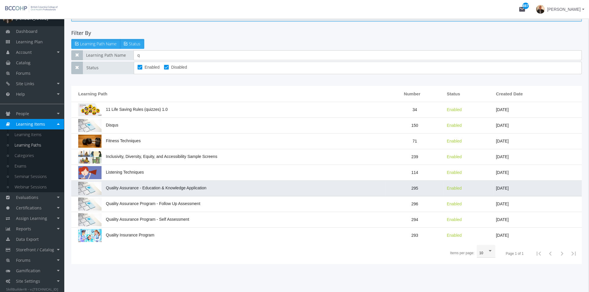
scroll to position [43, 0]
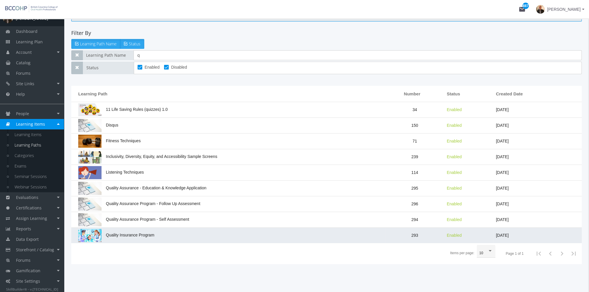
click at [151, 236] on span "Quality Insurance Program" at bounding box center [116, 235] width 76 height 5
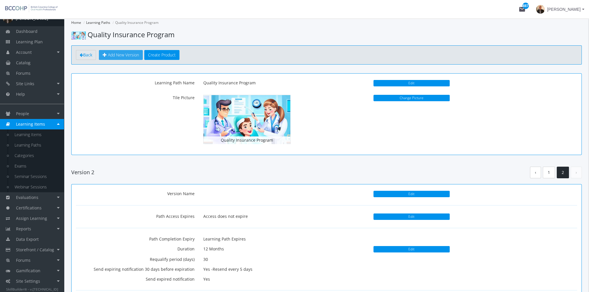
drag, startPoint x: 128, startPoint y: 57, endPoint x: 133, endPoint y: 71, distance: 14.6
click at [128, 57] on span "Add New Version" at bounding box center [123, 55] width 31 height 6
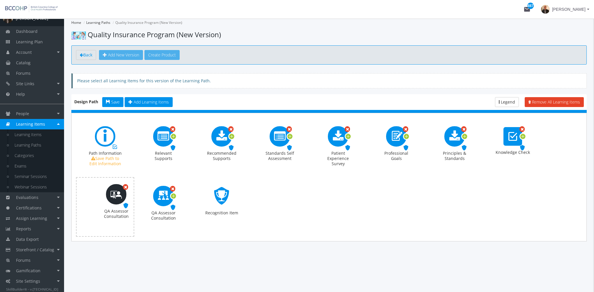
drag, startPoint x: 165, startPoint y: 197, endPoint x: 118, endPoint y: 196, distance: 47.2
click at [111, 101] on span "Save" at bounding box center [115, 102] width 8 height 6
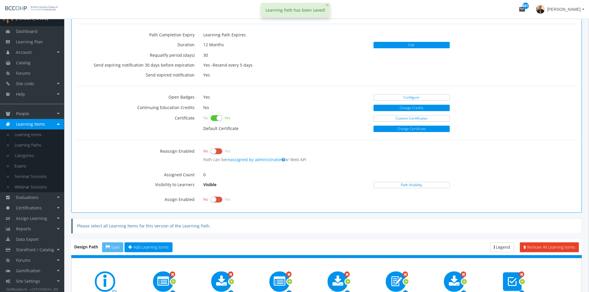
scroll to position [233, 0]
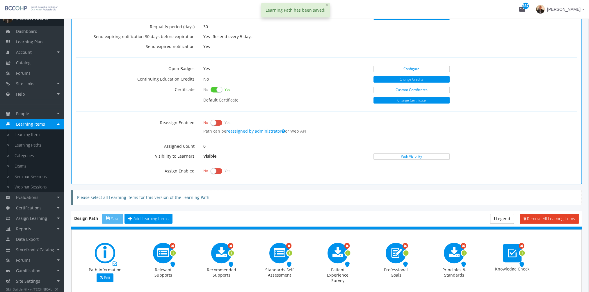
click at [212, 171] on label at bounding box center [217, 171] width 12 height 8
click at [0, 0] on input "checkbox" at bounding box center [0, 0] width 0 height 0
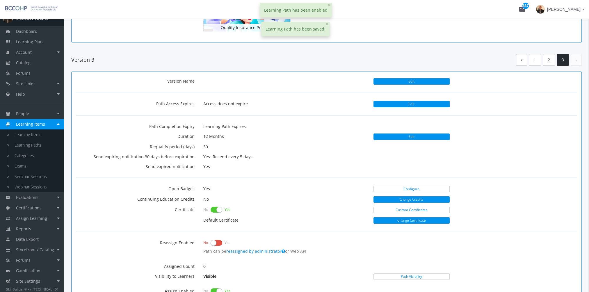
scroll to position [58, 0]
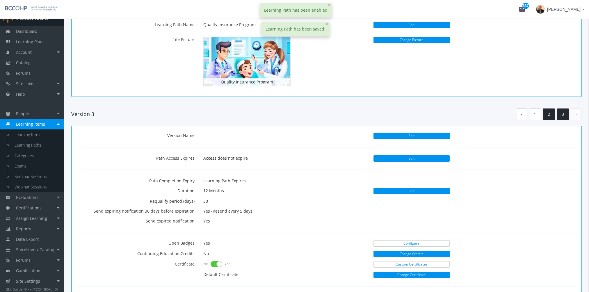
click at [549, 115] on link "2" at bounding box center [549, 115] width 12 height 12
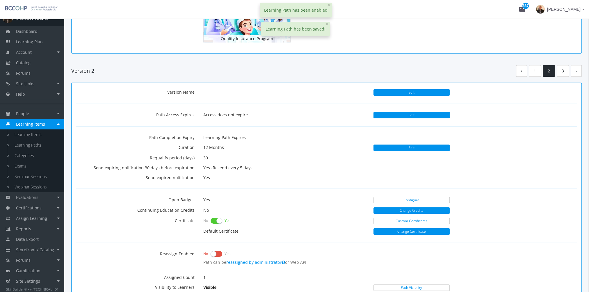
scroll to position [204, 0]
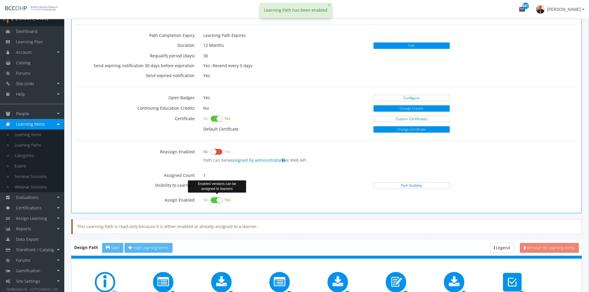
click at [214, 200] on label at bounding box center [217, 200] width 12 height 8
click at [0, 0] on input "checkbox" at bounding box center [0, 0] width 0 height 0
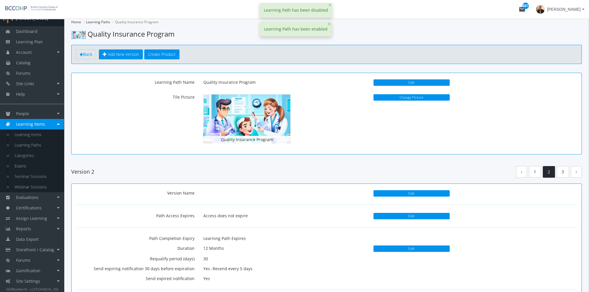
scroll to position [0, 0]
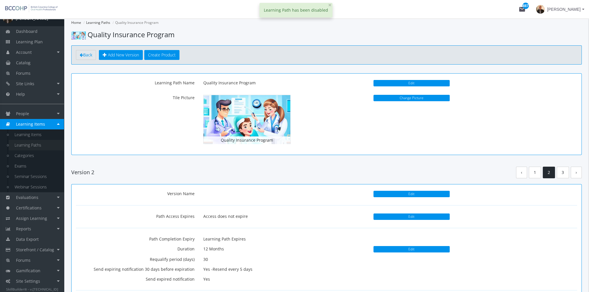
click at [38, 144] on link "Learning Paths" at bounding box center [36, 145] width 55 height 10
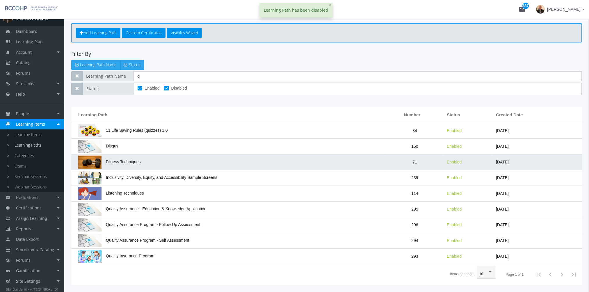
scroll to position [43, 0]
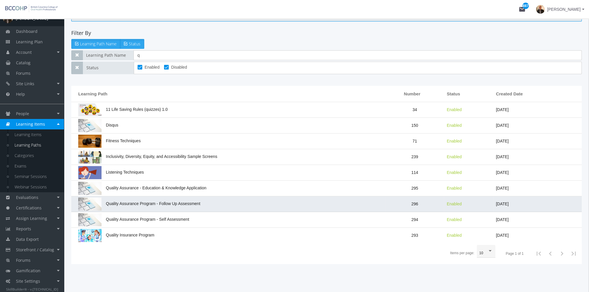
click at [163, 202] on span "Quality Assurance Program - Follow Up Assessment" at bounding box center [139, 203] width 122 height 5
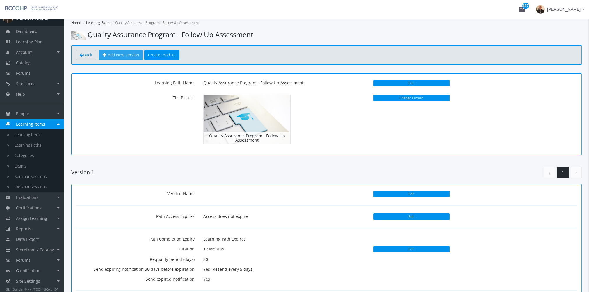
drag, startPoint x: 120, startPoint y: 52, endPoint x: 169, endPoint y: 109, distance: 74.5
click at [121, 52] on span "Add New Version" at bounding box center [123, 55] width 31 height 6
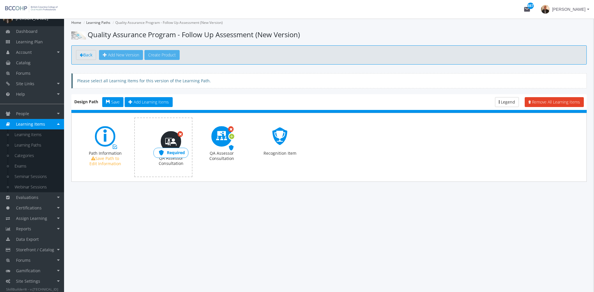
drag, startPoint x: 220, startPoint y: 139, endPoint x: 170, endPoint y: 143, distance: 50.3
click at [113, 102] on span "Save" at bounding box center [115, 102] width 8 height 6
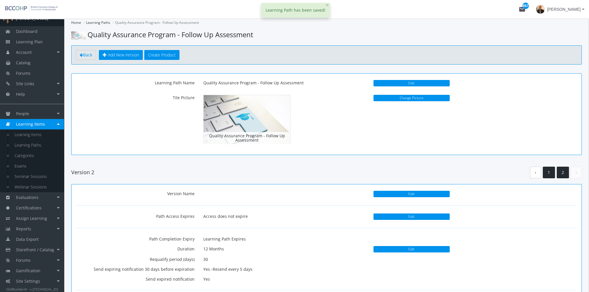
click at [549, 173] on link "1" at bounding box center [549, 173] width 12 height 12
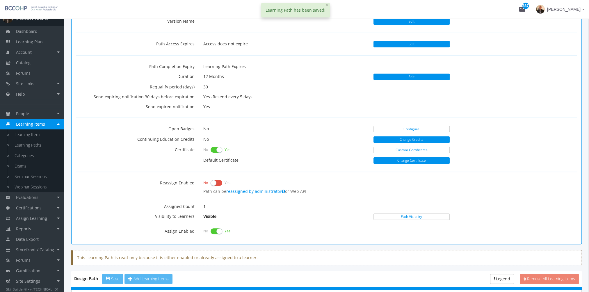
scroll to position [175, 0]
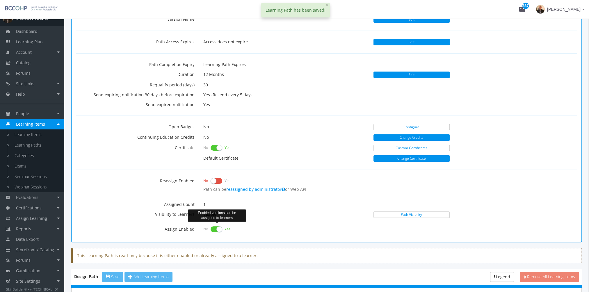
click at [217, 227] on label at bounding box center [217, 229] width 12 height 8
click at [0, 0] on input "checkbox" at bounding box center [0, 0] width 0 height 0
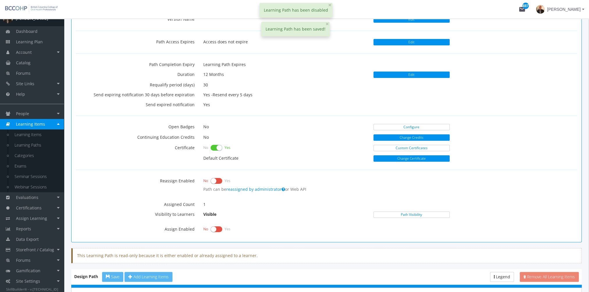
scroll to position [0, 0]
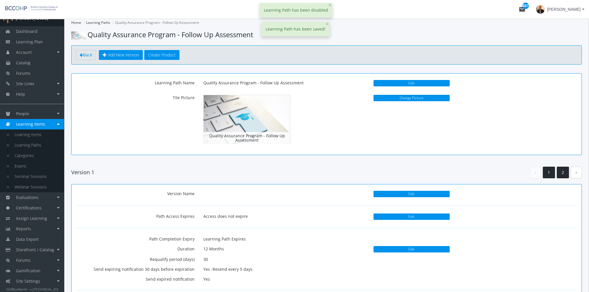
click at [561, 174] on link "2" at bounding box center [563, 173] width 12 height 12
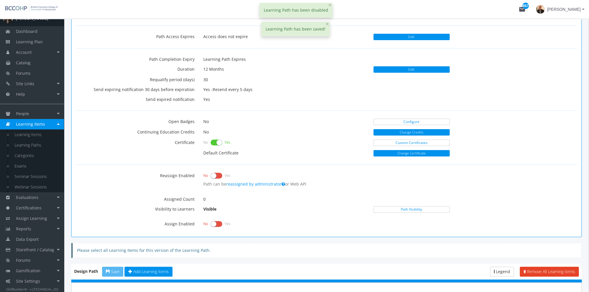
scroll to position [233, 0]
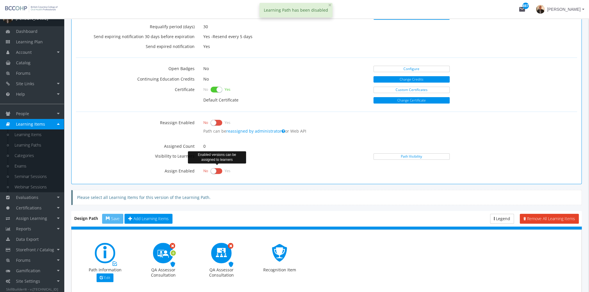
click at [213, 170] on label at bounding box center [217, 171] width 12 height 8
click at [0, 0] on input "checkbox" at bounding box center [0, 0] width 0 height 0
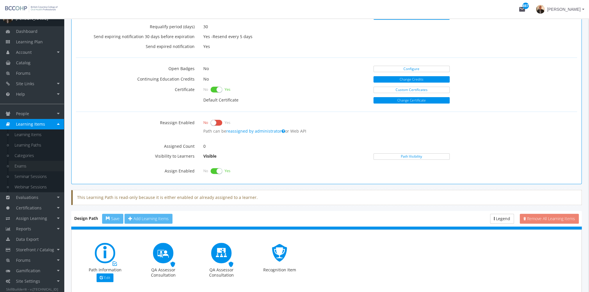
click at [28, 165] on link "Exams" at bounding box center [36, 166] width 55 height 10
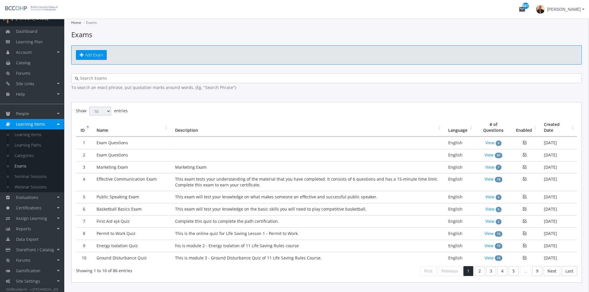
click at [117, 76] on input "text" at bounding box center [329, 78] width 500 height 6
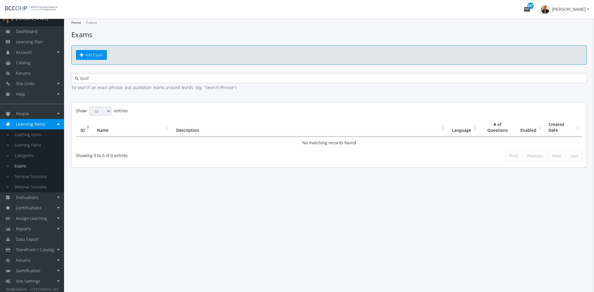
type input "qual"
drag, startPoint x: 98, startPoint y: 79, endPoint x: 43, endPoint y: 79, distance: 54.7
click at [43, 79] on div "A [PERSON_NAME] Dashboard Learning Plan Account Account Badges Certificates and…" at bounding box center [297, 156] width 594 height 274
click at [34, 145] on link "Learning Paths" at bounding box center [36, 145] width 55 height 10
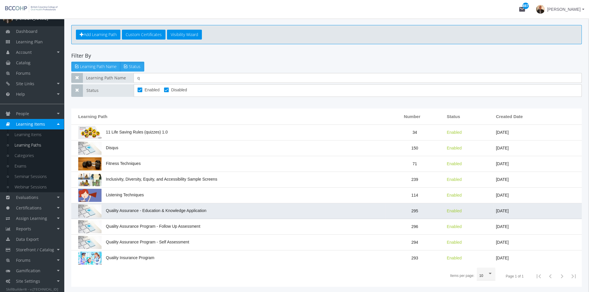
scroll to position [43, 0]
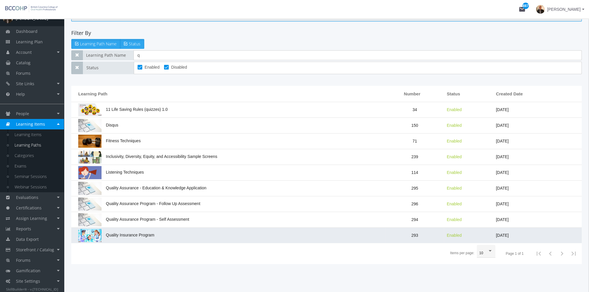
click at [144, 229] on td "Quality Insurance Program" at bounding box center [228, 235] width 315 height 15
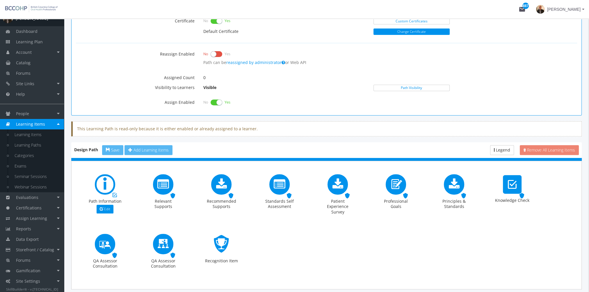
scroll to position [238, 0]
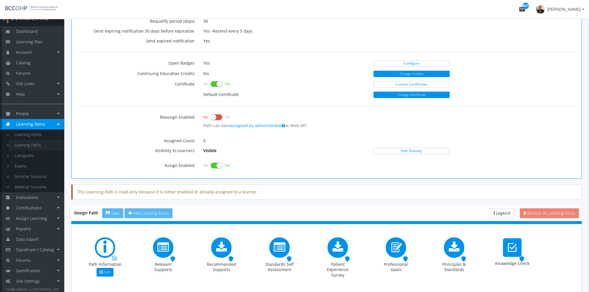
click at [44, 142] on link "Learning Paths" at bounding box center [36, 145] width 55 height 10
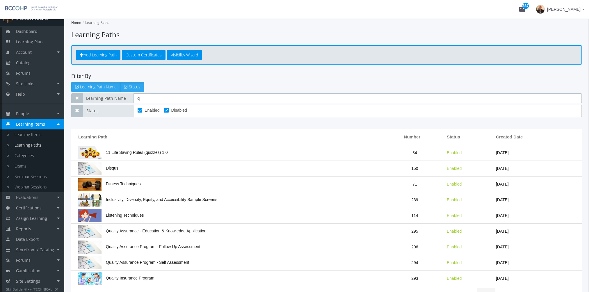
click at [111, 97] on div "Learning Path Name q" at bounding box center [326, 98] width 511 height 10
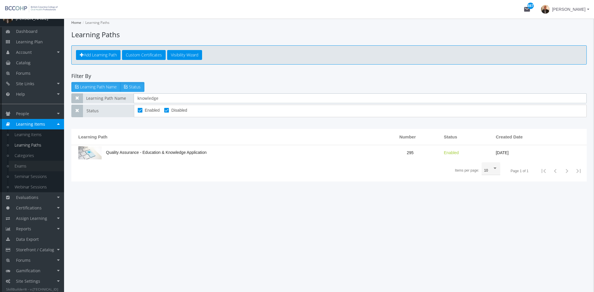
type input "knowledge"
click at [23, 166] on link "Exams" at bounding box center [36, 166] width 55 height 10
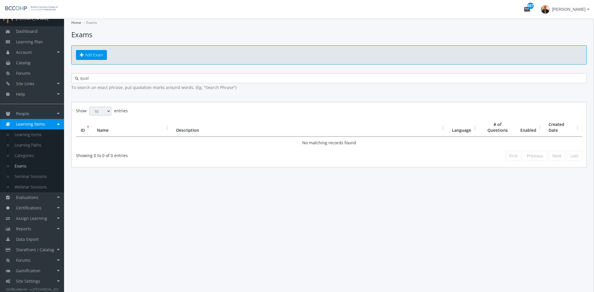
click at [125, 78] on input "qual" at bounding box center [331, 78] width 504 height 6
drag, startPoint x: 86, startPoint y: 78, endPoint x: 45, endPoint y: 81, distance: 40.2
click at [50, 78] on div "A [PERSON_NAME] Dashboard Learning Plan Account Account Badges Certificates and…" at bounding box center [297, 156] width 594 height 274
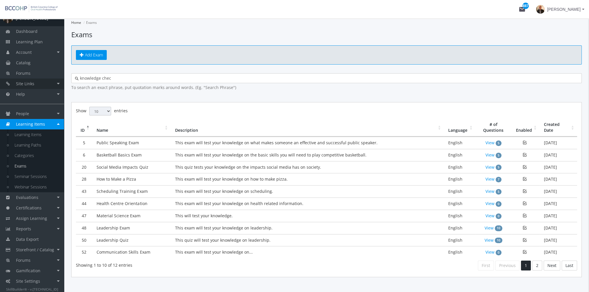
type input "knowledge check"
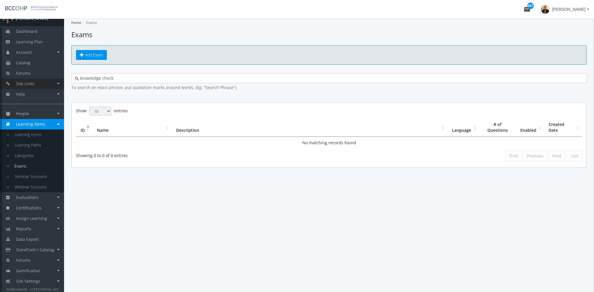
drag, startPoint x: 115, startPoint y: 80, endPoint x: 25, endPoint y: 83, distance: 89.7
click at [26, 83] on div "A [PERSON_NAME] Dashboard Learning Plan Account Account Badges Certificates and…" at bounding box center [297, 156] width 594 height 274
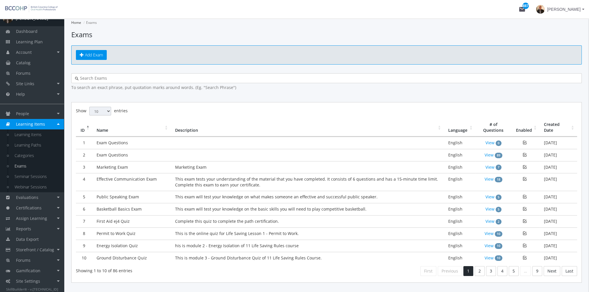
click at [555, 125] on th "Created Date" at bounding box center [559, 128] width 38 height 18
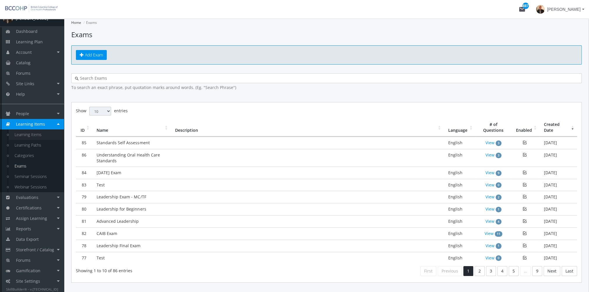
click at [43, 136] on link "Learning Items" at bounding box center [36, 135] width 55 height 10
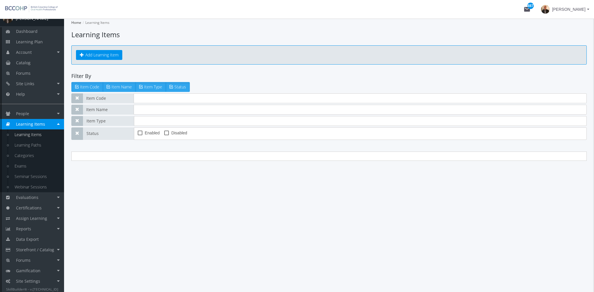
type input "qap"
type input "goals"
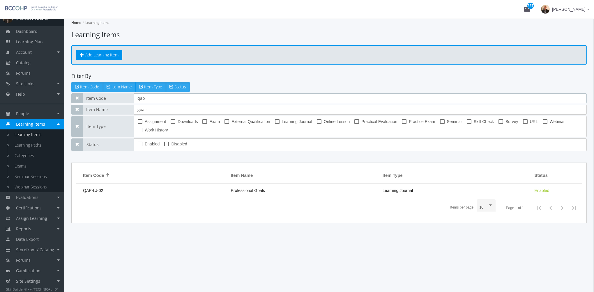
drag, startPoint x: 123, startPoint y: 98, endPoint x: 111, endPoint y: 99, distance: 12.3
click at [107, 99] on div "Item Code qap" at bounding box center [328, 98] width 515 height 10
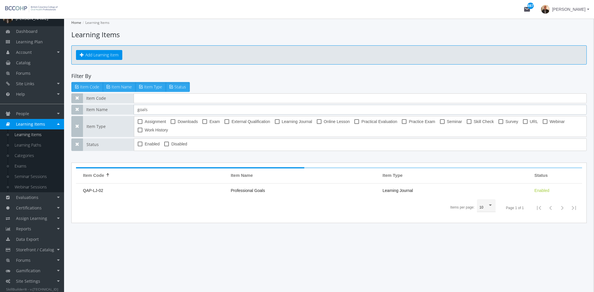
drag, startPoint x: 152, startPoint y: 111, endPoint x: 69, endPoint y: 112, distance: 83.5
click at [79, 112] on div "Item Name goals" at bounding box center [328, 110] width 515 height 10
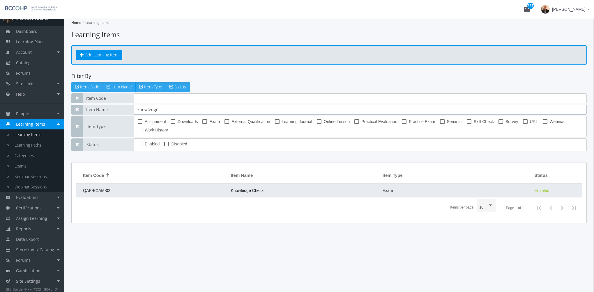
type input "knowledge"
click at [221, 190] on td "QAP-EXAM-02" at bounding box center [152, 191] width 152 height 14
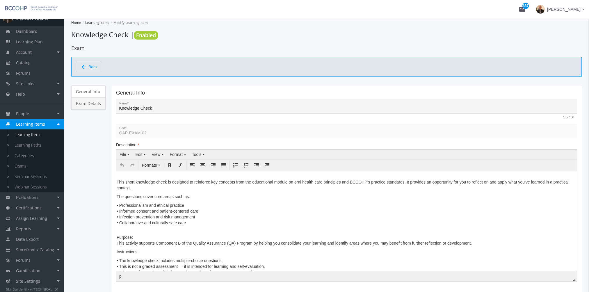
click at [94, 102] on link "Exam Details" at bounding box center [88, 103] width 34 height 12
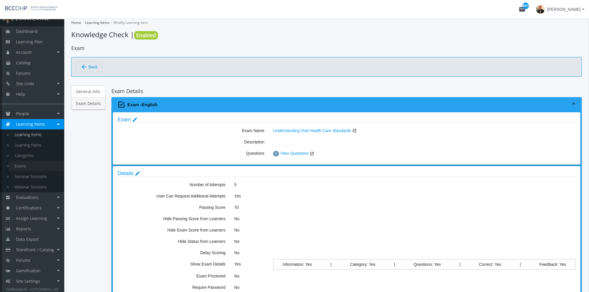
click at [24, 162] on link "Exams" at bounding box center [36, 166] width 55 height 10
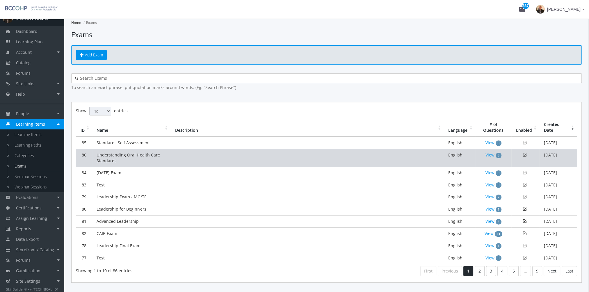
click at [136, 158] on td "Understanding Oral Health Care Standards" at bounding box center [131, 158] width 79 height 18
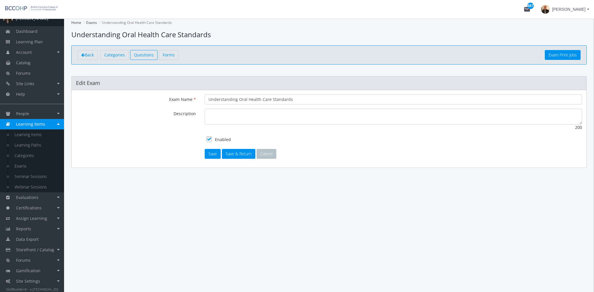
click at [146, 56] on span "Questions" at bounding box center [144, 55] width 20 height 6
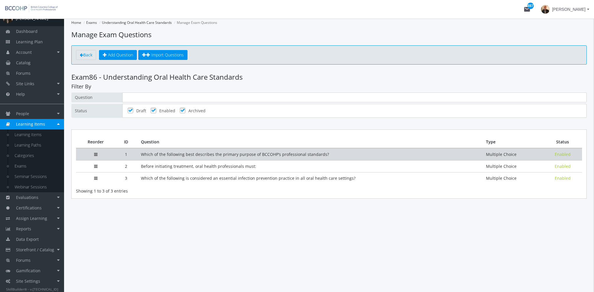
click at [230, 154] on td "Which of the following best describes the primary purpose of BCCOHP’s professio…" at bounding box center [308, 154] width 345 height 12
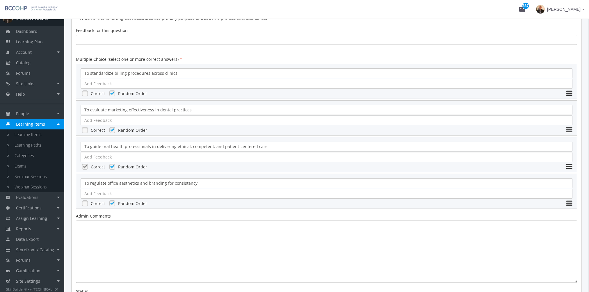
scroll to position [175, 0]
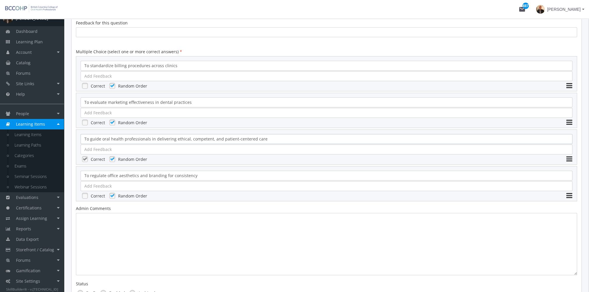
click at [269, 140] on div "To guide oral health professionals in delivering ethical, competent, and patien…" at bounding box center [327, 139] width 492 height 10
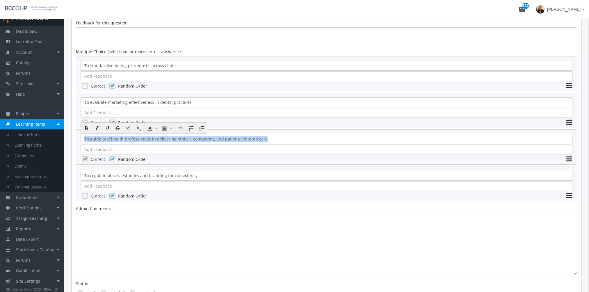
drag, startPoint x: 268, startPoint y: 139, endPoint x: 80, endPoint y: 143, distance: 188.3
click at [80, 143] on div "To guide oral health professionals in delivering ethical, competent, and patien…" at bounding box center [326, 147] width 501 height 35
copy div "To guide oral health professionals in delivering ethical, competent, and patien…"
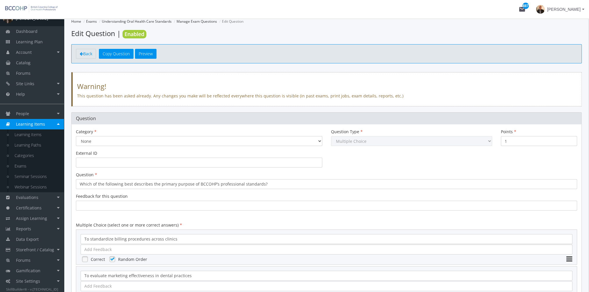
scroll to position [0, 0]
click at [84, 56] on span "Back" at bounding box center [87, 55] width 9 height 6
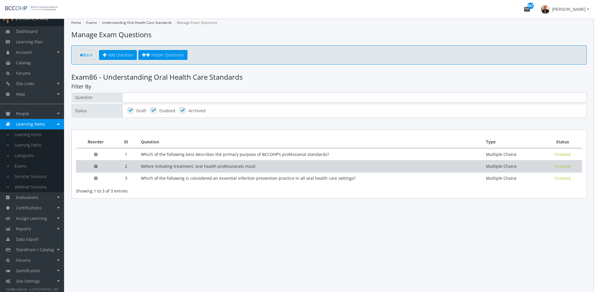
click at [182, 165] on td "Before initiating treatment, oral health professionals must:" at bounding box center [308, 166] width 345 height 12
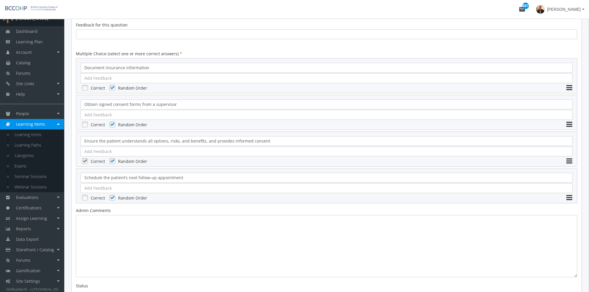
scroll to position [204, 0]
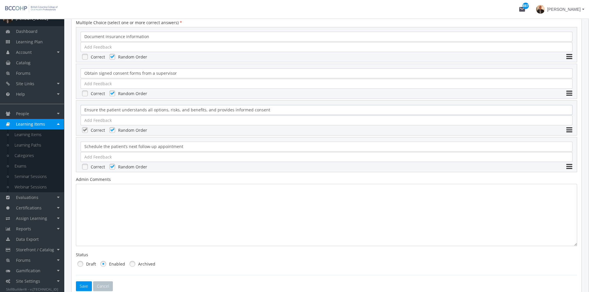
click at [270, 109] on div "Ensure the patient understands all options, risks, and benefits, and provides i…" at bounding box center [327, 110] width 492 height 10
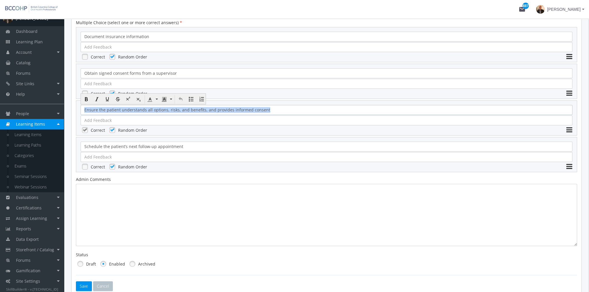
drag, startPoint x: 220, startPoint y: 108, endPoint x: 70, endPoint y: 108, distance: 150.2
click at [70, 108] on div "Home Exams Understanding Oral Health Care Standards Manage Exam Questions Edit …" at bounding box center [326, 92] width 525 height 555
copy div "Ensure the patient understands all options, risks, and benefits, and provides i…"
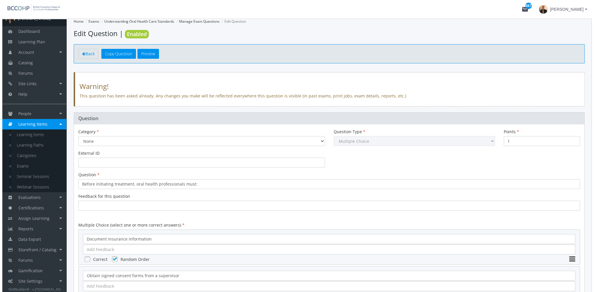
scroll to position [0, 0]
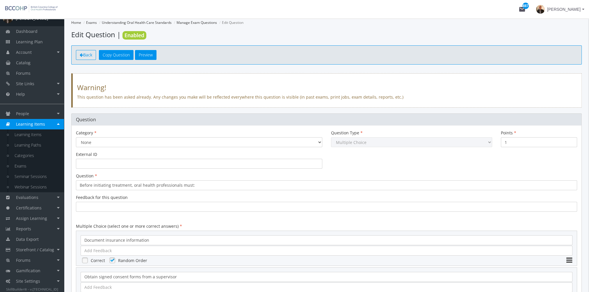
click at [86, 58] on link "Back" at bounding box center [86, 55] width 20 height 10
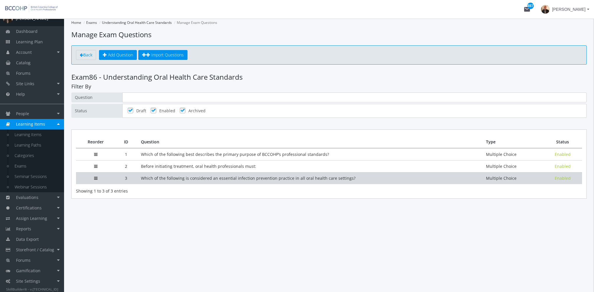
click at [146, 179] on td "Which of the following is considered an essential infection prevention practice…" at bounding box center [308, 178] width 345 height 12
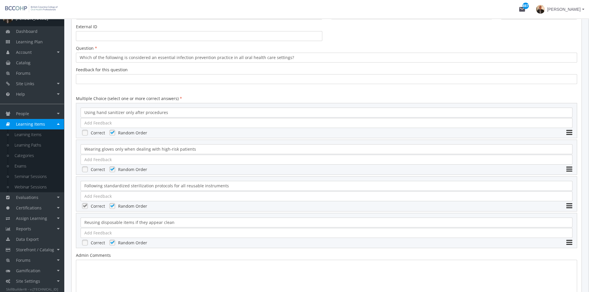
scroll to position [175, 0]
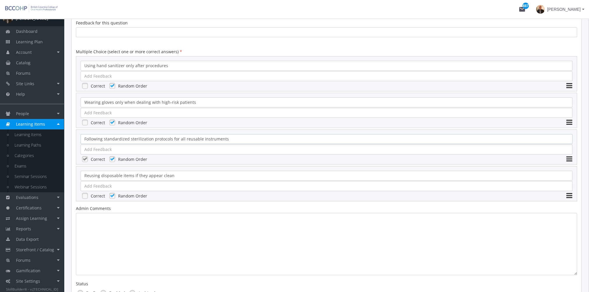
click at [175, 139] on div "Following standardized sterilization protocols for all reusable instruments" at bounding box center [327, 139] width 492 height 10
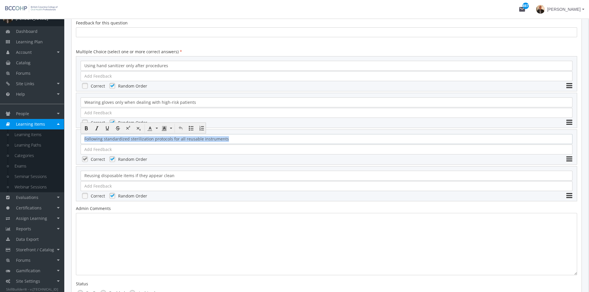
drag, startPoint x: 202, startPoint y: 139, endPoint x: 79, endPoint y: 140, distance: 123.1
click at [72, 139] on div "Category None Question Type Multiple Choice Long Answer File Upload Points 1 Ex…" at bounding box center [326, 140] width 511 height 379
copy div "Following standardized sterilization protocols for all reusable instruments"
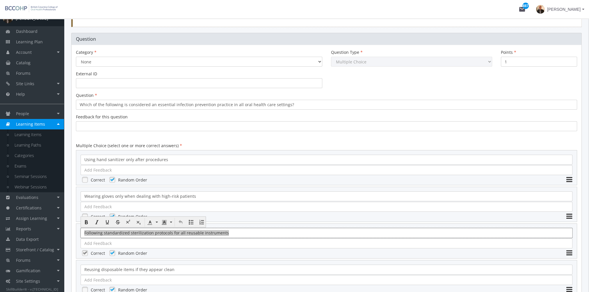
scroll to position [0, 0]
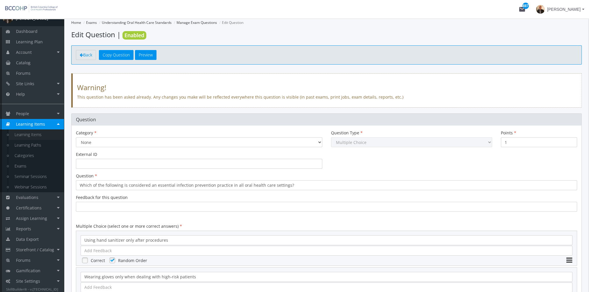
click at [49, 134] on link "Learning Items" at bounding box center [36, 135] width 55 height 10
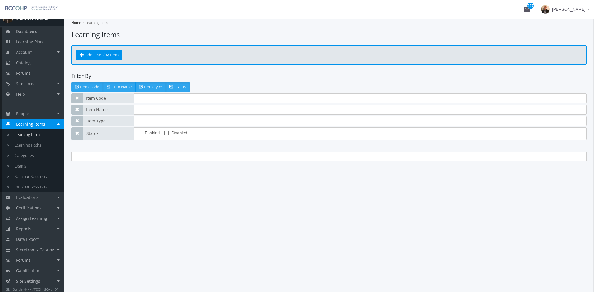
type input "knowledge"
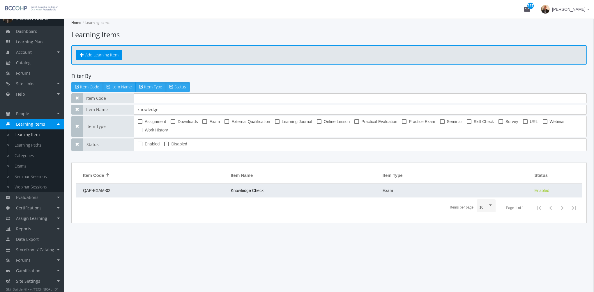
click at [202, 189] on td "QAP-EXAM-02" at bounding box center [152, 191] width 152 height 14
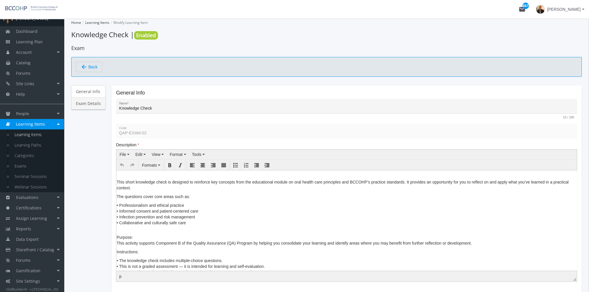
click at [94, 108] on link "Exam Details" at bounding box center [88, 103] width 34 height 12
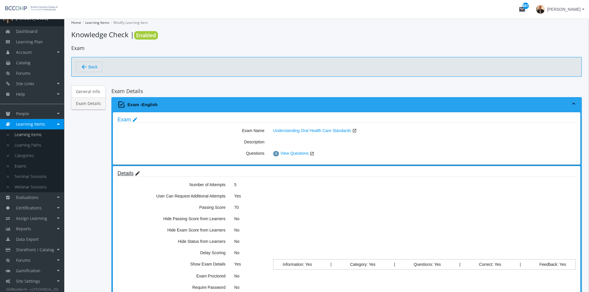
click at [137, 172] on mat-icon "edit" at bounding box center [138, 174] width 6 height 6
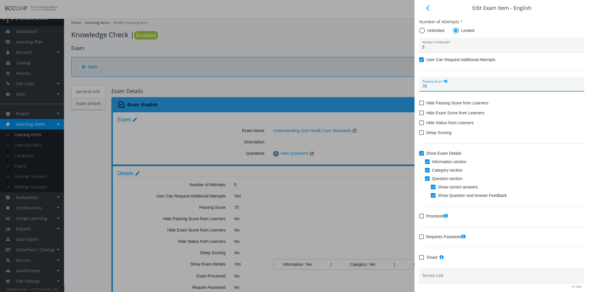
click at [440, 85] on input "70" at bounding box center [502, 86] width 159 height 5
drag, startPoint x: 436, startPoint y: 86, endPoint x: 398, endPoint y: 86, distance: 37.8
click at [398, 86] on div "arrow_back_ios Edit Exam Item - English Number of Attempts Unlimited Limited 5 …" at bounding box center [294, 146] width 589 height 292
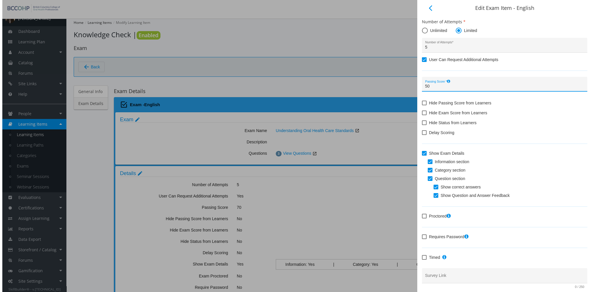
scroll to position [19, 0]
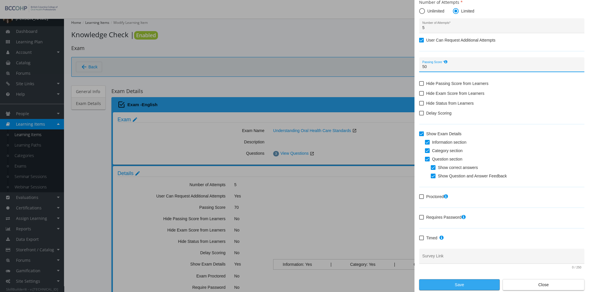
type input "50"
click at [454, 285] on span "Save" at bounding box center [459, 285] width 71 height 10
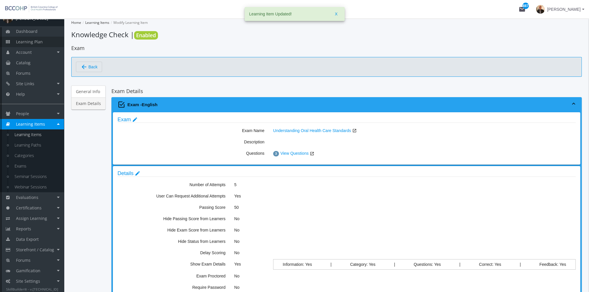
click at [45, 44] on link "Learning Plan" at bounding box center [32, 42] width 64 height 10
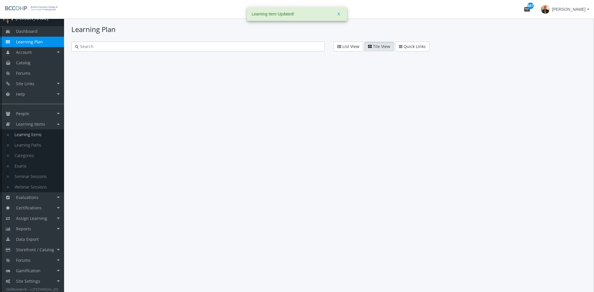
type input "quality"
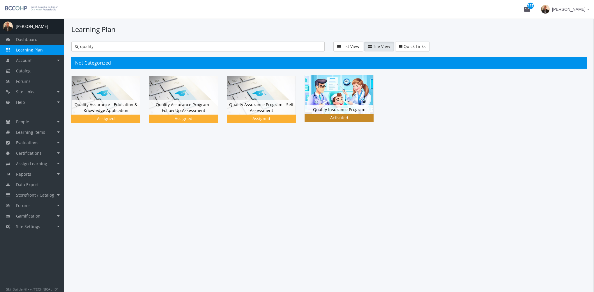
click at [341, 100] on img at bounding box center [339, 94] width 68 height 38
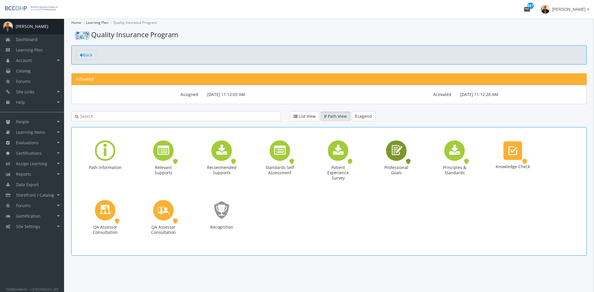
click at [397, 155] on icon "Professional Goals" at bounding box center [395, 150] width 13 height 17
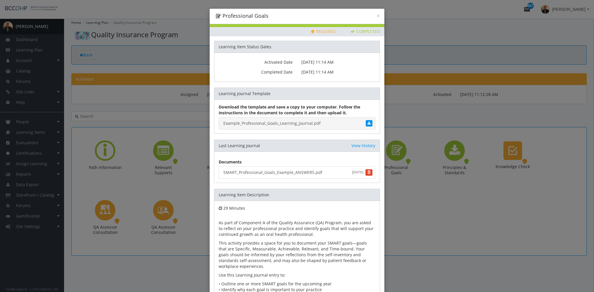
click at [286, 121] on link "Example_Professional_Goals_Learning_Journal.pdf" at bounding box center [297, 123] width 157 height 12
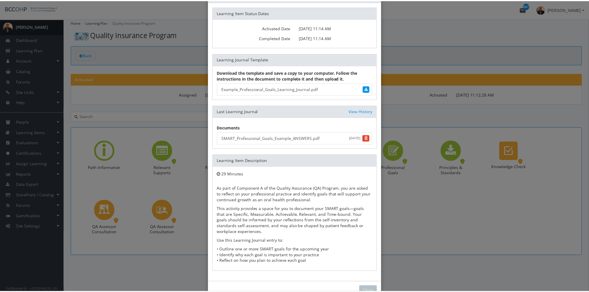
scroll to position [50, 0]
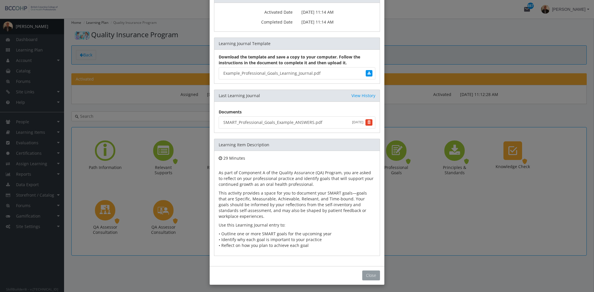
click at [375, 276] on button "Close" at bounding box center [371, 276] width 18 height 10
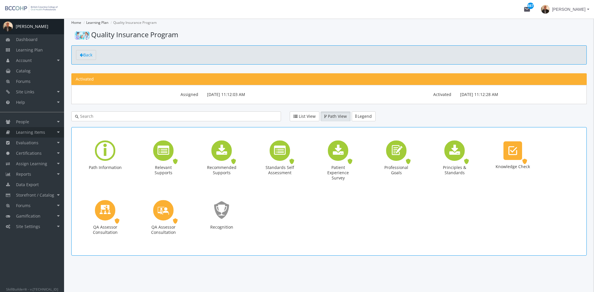
click at [38, 136] on link "Learning Items" at bounding box center [32, 132] width 64 height 10
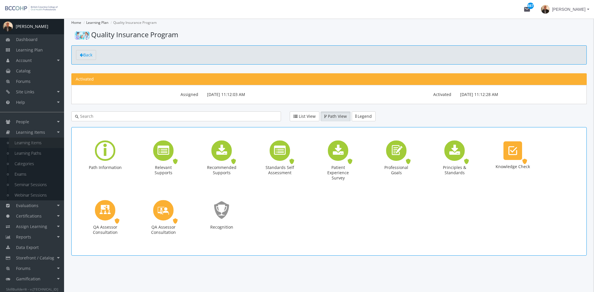
click at [39, 144] on link "Learning Items" at bounding box center [36, 143] width 55 height 10
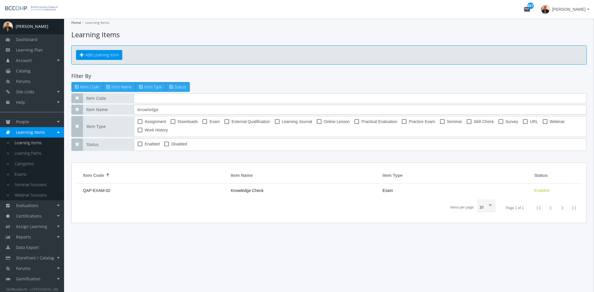
click at [90, 120] on div "Item Code Item Name knowledge Item Type Assignment Downloads Exam External Qual…" at bounding box center [328, 122] width 515 height 58
type input "goals"
click at [285, 120] on span "Learning Journal" at bounding box center [297, 121] width 30 height 7
click at [275, 124] on input "Learning Journal" at bounding box center [275, 124] width 0 height 0
checkbox input "true"
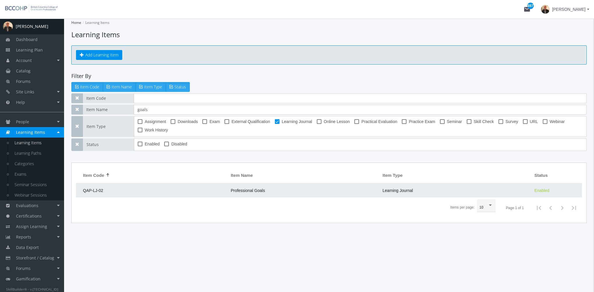
click at [269, 192] on td "Professional Goals" at bounding box center [304, 191] width 152 height 14
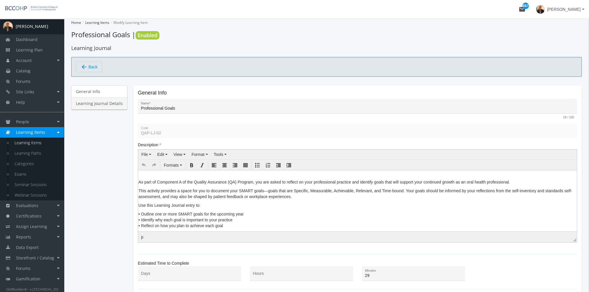
click at [92, 107] on link "Learning Journal Details" at bounding box center [99, 103] width 56 height 12
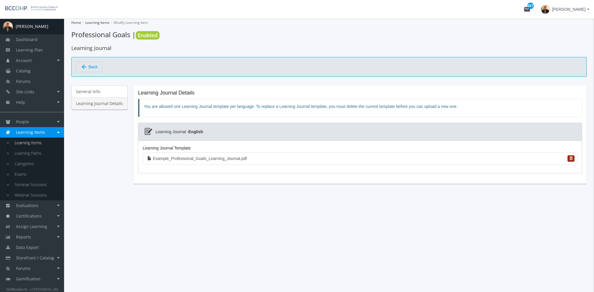
click at [574, 158] on button "button" at bounding box center [570, 158] width 7 height 6
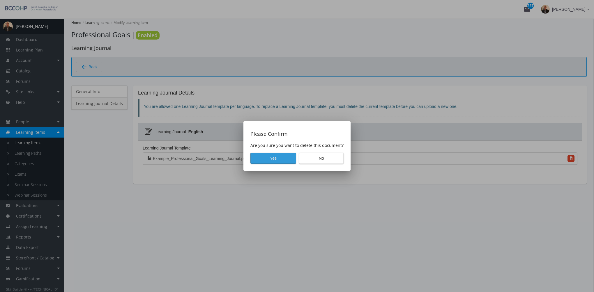
click at [285, 158] on span "Yes" at bounding box center [273, 158] width 36 height 10
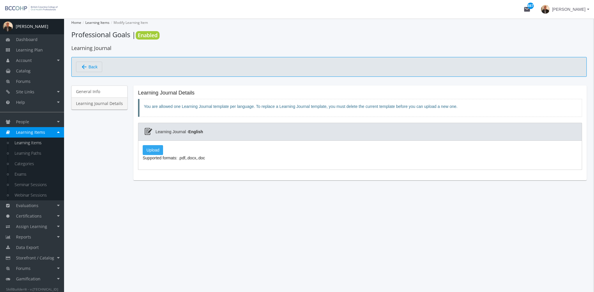
click at [154, 150] on label "Upload" at bounding box center [153, 150] width 20 height 10
click at [0, 0] on input "Upload" at bounding box center [0, 0] width 0 height 0
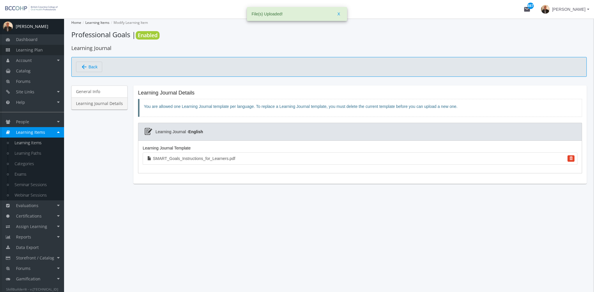
click at [33, 52] on span "Learning Plan" at bounding box center [29, 50] width 27 height 6
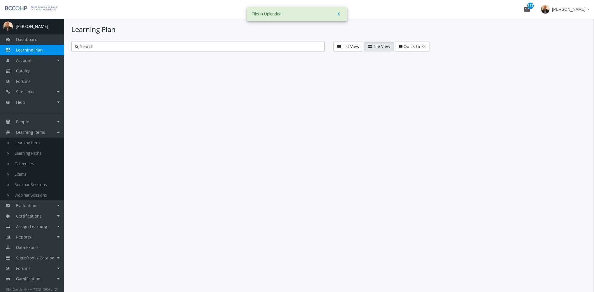
type input "quality"
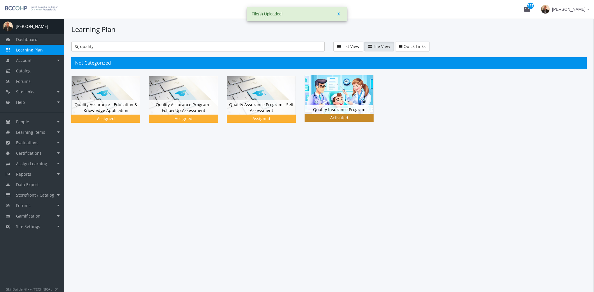
click at [327, 97] on img at bounding box center [339, 94] width 68 height 38
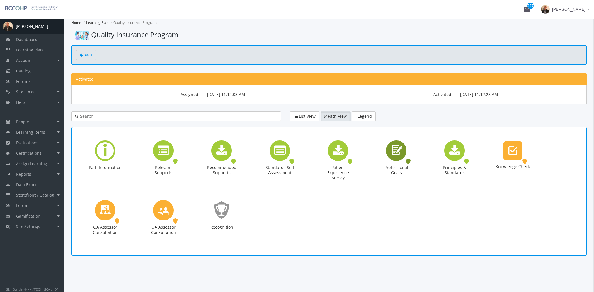
click at [390, 153] on icon "Professional Goals" at bounding box center [395, 150] width 13 height 17
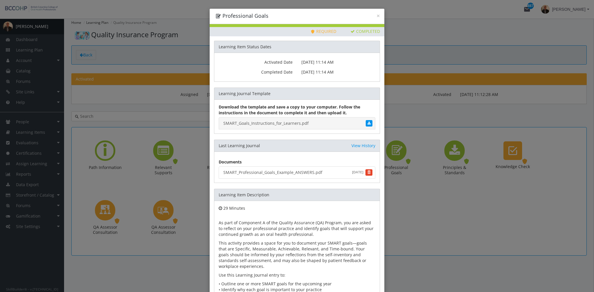
click at [289, 122] on link "SMART_Goals_Instructions_for_Learners.pdf" at bounding box center [297, 123] width 157 height 12
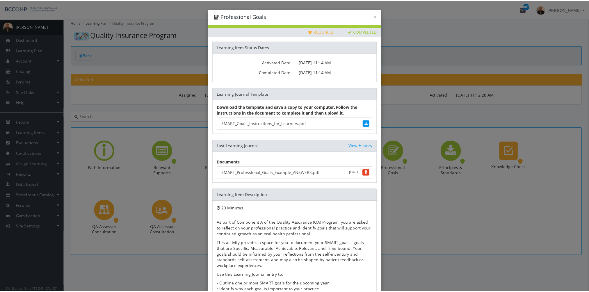
scroll to position [50, 0]
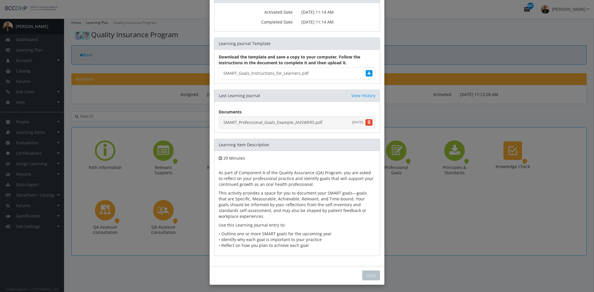
click at [283, 123] on link "SMART_Professional_Goals_Example_ANSWERS.pdf August 18, 2025" at bounding box center [297, 122] width 157 height 12
click at [368, 272] on button "Close" at bounding box center [371, 276] width 18 height 10
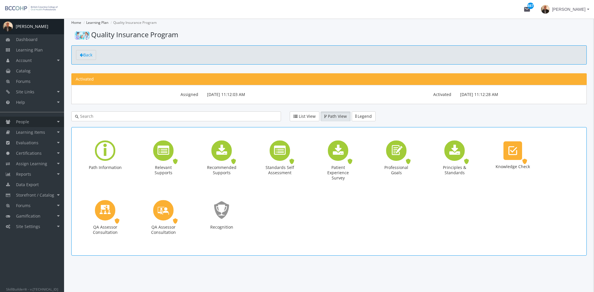
click at [40, 123] on link "People" at bounding box center [32, 122] width 64 height 10
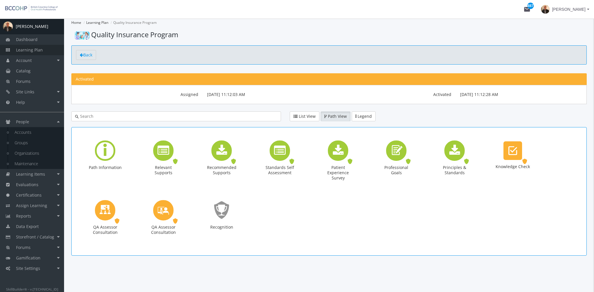
click at [38, 50] on span "Learning Plan" at bounding box center [29, 50] width 27 height 6
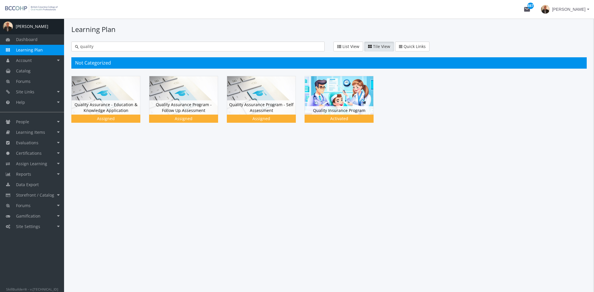
drag, startPoint x: 98, startPoint y: 47, endPoint x: 65, endPoint y: 44, distance: 32.7
click at [68, 44] on div "quality" at bounding box center [198, 47] width 262 height 10
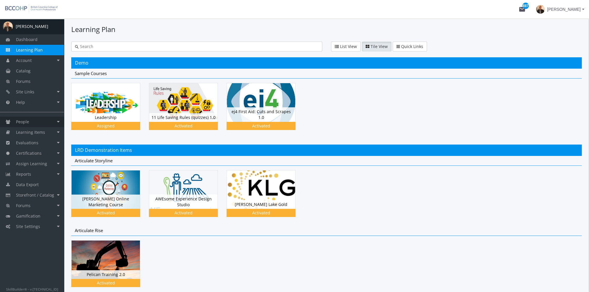
click at [40, 122] on link "People" at bounding box center [32, 122] width 64 height 10
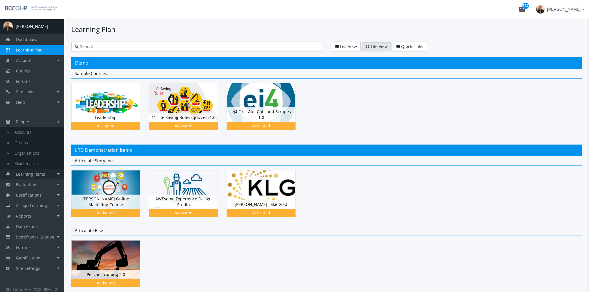
click at [44, 175] on link "Learning Items" at bounding box center [32, 174] width 64 height 10
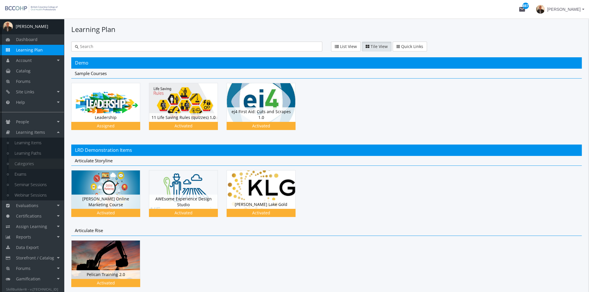
click at [36, 164] on link "Categories" at bounding box center [36, 164] width 55 height 10
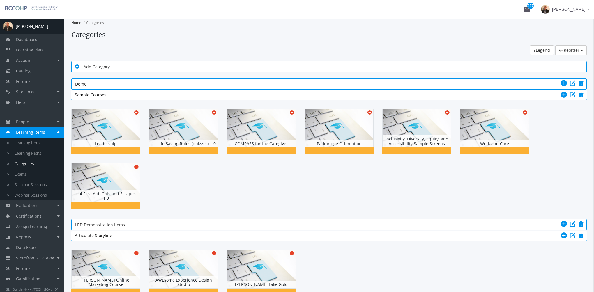
click at [106, 67] on span "Add Category" at bounding box center [97, 67] width 26 height 6
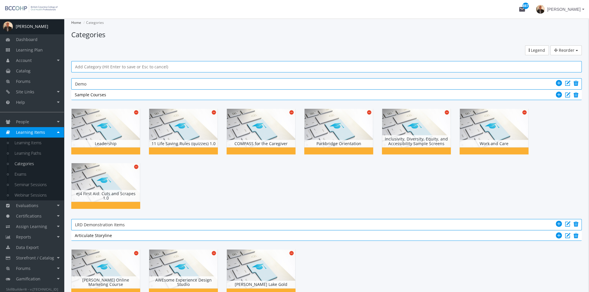
click at [106, 67] on input "text" at bounding box center [326, 66] width 503 height 7
type input "Oral Health Professionals"
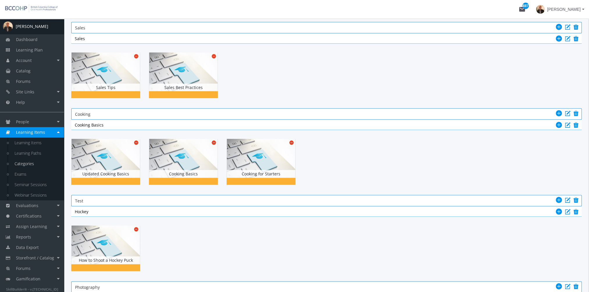
scroll to position [3199, 0]
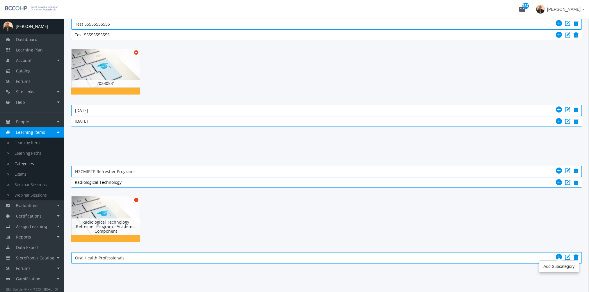
drag, startPoint x: 560, startPoint y: 255, endPoint x: 556, endPoint y: 255, distance: 3.8
click at [559, 255] on icon at bounding box center [559, 257] width 6 height 7
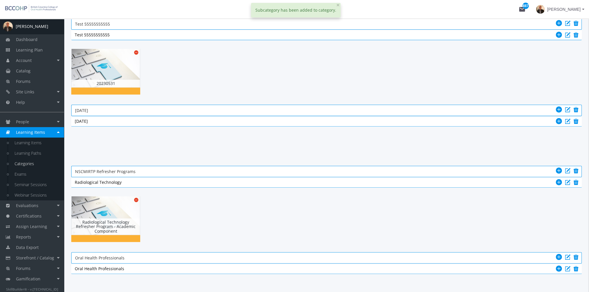
click at [131, 266] on div "Oral Health Professionals Oral Health Professionals" at bounding box center [327, 269] width 504 height 6
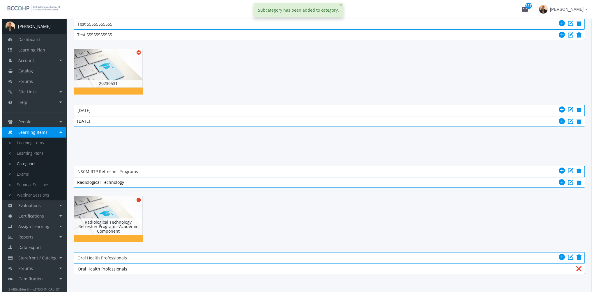
scroll to position [0, 0]
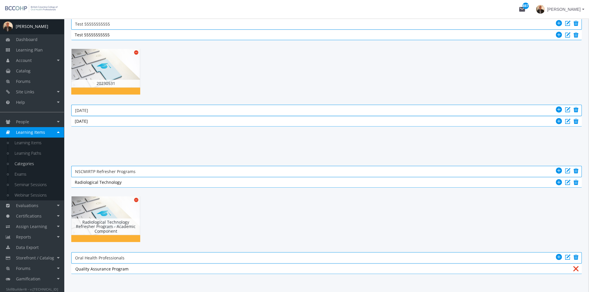
type input "Quality Assurance Program"
click at [175, 229] on div at bounding box center [326, 219] width 511 height 54
click at [556, 265] on icon at bounding box center [559, 268] width 6 height 7
select select
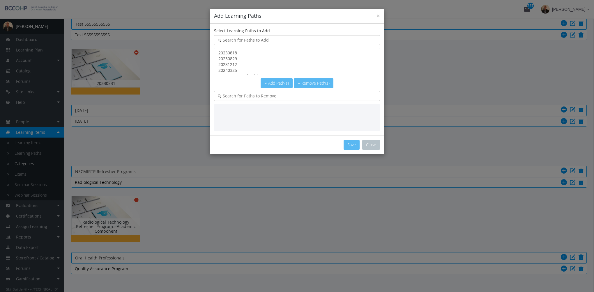
click at [246, 42] on input "text" at bounding box center [298, 40] width 155 height 6
type input "quality"
click at [265, 54] on option "Quality Assurance - Education & Knowledge Application" at bounding box center [297, 53] width 158 height 6
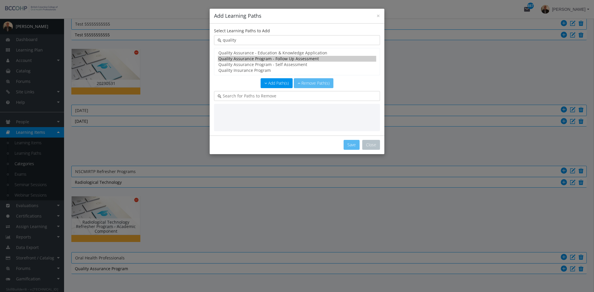
click at [264, 57] on option "Quality Assurance Program - Follow Up Assessment" at bounding box center [297, 59] width 158 height 6
click at [262, 50] on option "Quality Assurance - Education & Knowledge Application" at bounding box center [297, 53] width 158 height 6
click at [267, 57] on option "Quality Assurance Program - Follow Up Assessment" at bounding box center [297, 59] width 158 height 6
click at [265, 65] on option "Quality Assurance Program - Self Assessment" at bounding box center [297, 65] width 158 height 6
select select "object:55392"
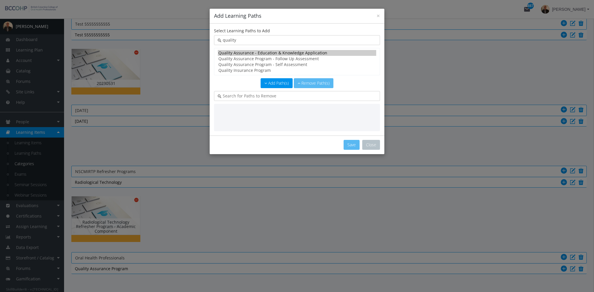
click at [265, 71] on option "Quality Insurance Program" at bounding box center [297, 71] width 158 height 6
click at [281, 81] on span "Add Path(s)" at bounding box center [278, 83] width 21 height 6
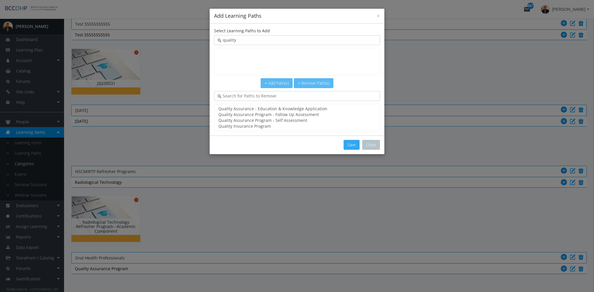
click at [352, 145] on button "Save" at bounding box center [351, 145] width 16 height 10
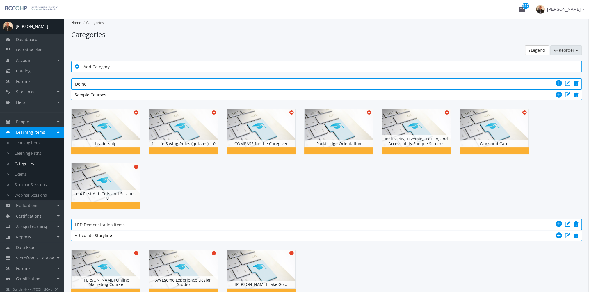
click at [572, 51] on span "Reorder" at bounding box center [567, 50] width 16 height 6
click at [556, 62] on link "Categories" at bounding box center [559, 62] width 46 height 9
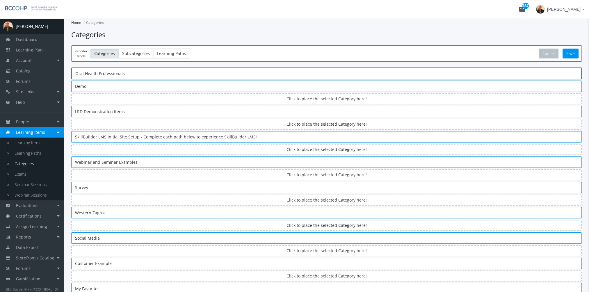
drag, startPoint x: 117, startPoint y: 237, endPoint x: 116, endPoint y: 72, distance: 165.0
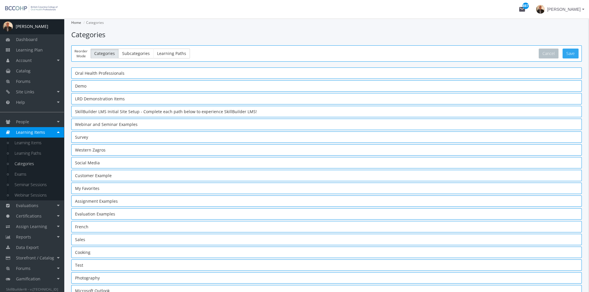
click at [568, 53] on button "Save" at bounding box center [571, 54] width 16 height 10
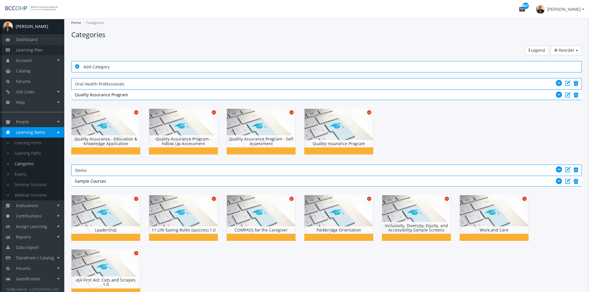
click at [40, 50] on span "Learning Plan" at bounding box center [29, 50] width 27 height 6
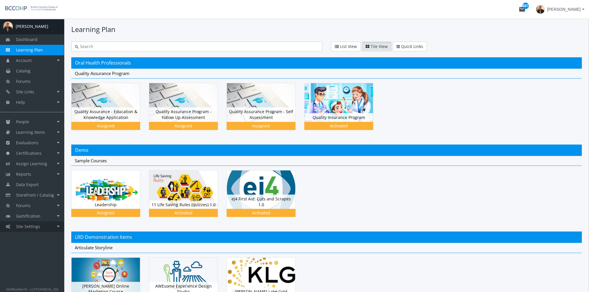
click at [46, 229] on link "Site Settings" at bounding box center [32, 226] width 64 height 10
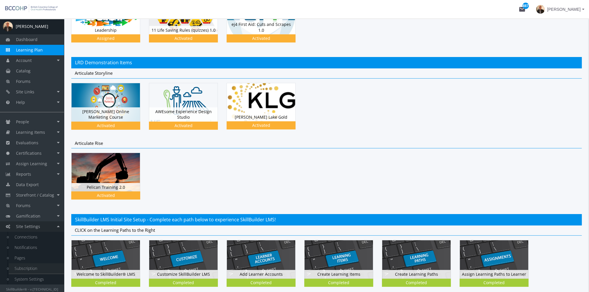
scroll to position [320, 0]
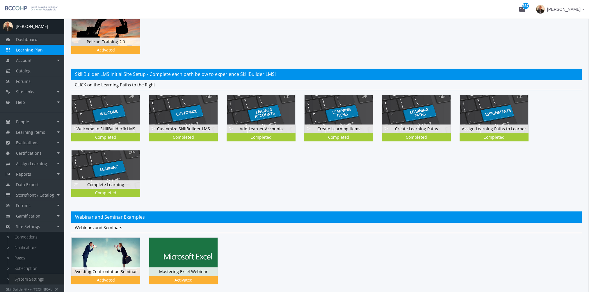
click at [41, 276] on link "System Settings" at bounding box center [36, 279] width 55 height 10
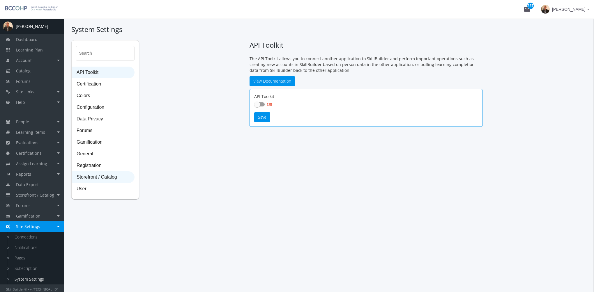
checkbox input "true"
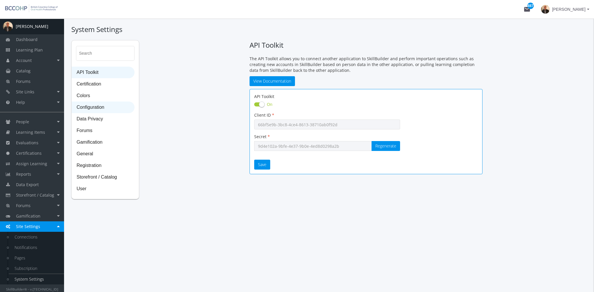
click at [107, 106] on span "Configuration" at bounding box center [103, 108] width 62 height 12
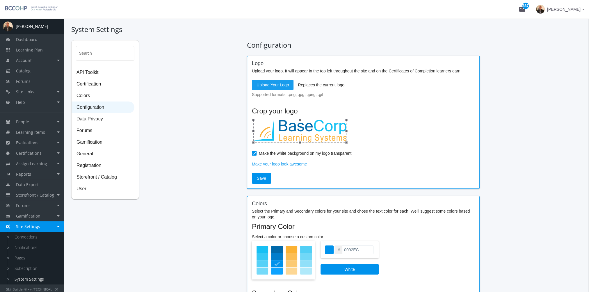
click at [274, 82] on span "Upload Your Logo" at bounding box center [273, 85] width 32 height 10
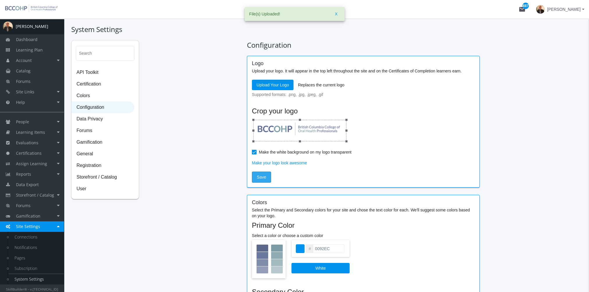
click at [260, 178] on span "Save" at bounding box center [261, 177] width 9 height 10
click at [264, 246] on div at bounding box center [263, 248] width 12 height 7
type input "5C698C"
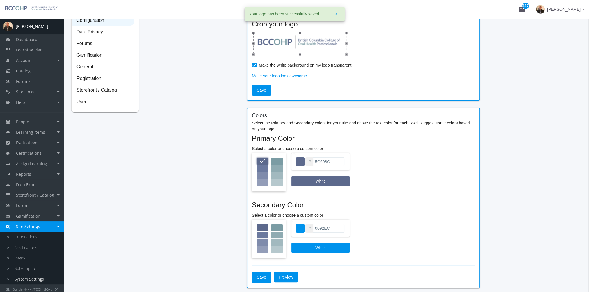
scroll to position [87, 0]
click at [276, 227] on div at bounding box center [277, 227] width 12 height 7
type input "7B9CA4"
click at [261, 276] on span "Save" at bounding box center [261, 277] width 9 height 10
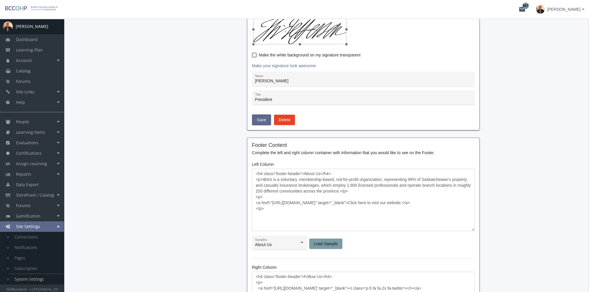
scroll to position [466, 0]
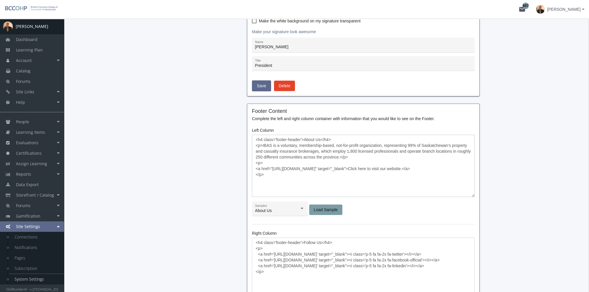
click at [302, 153] on textarea "<h4 class='footer-header'>About Us</h4> <p>IBAS is a voluntary, membership-base…" at bounding box center [363, 166] width 223 height 62
drag, startPoint x: 262, startPoint y: 144, endPoint x: 423, endPoint y: 166, distance: 162.7
click at [340, 156] on textarea "<h4 class='footer-header'>About Us</h4> <p>IBAS is a voluntary, membership-base…" at bounding box center [363, 166] width 223 height 62
click at [296, 148] on textarea "<h4 class='footer-header'>About Us</h4> <p>IBAS is a voluntary, membership-base…" at bounding box center [363, 166] width 223 height 62
drag, startPoint x: 262, startPoint y: 144, endPoint x: 341, endPoint y: 155, distance: 79.3
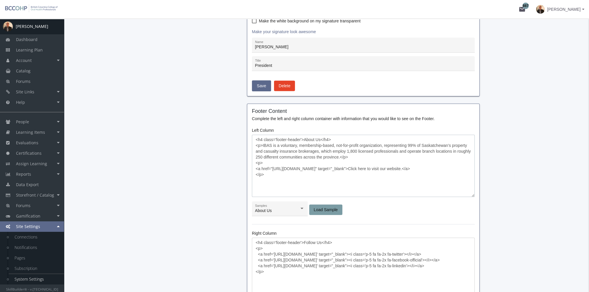
click at [341, 155] on textarea "<h4 class='footer-header'>About Us</h4> <p>IBAS is a voluntary, membership-base…" at bounding box center [363, 166] width 223 height 62
paste textarea "BCCOHP serves the public by regulating 16,000 oral health professionals, includ…"
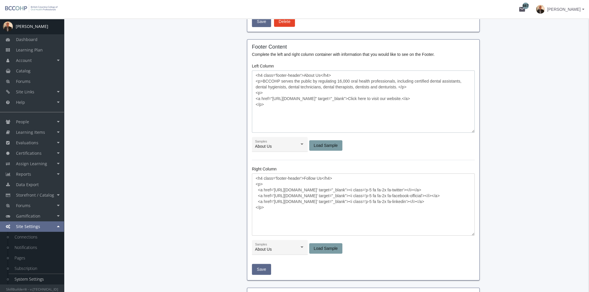
scroll to position [553, 0]
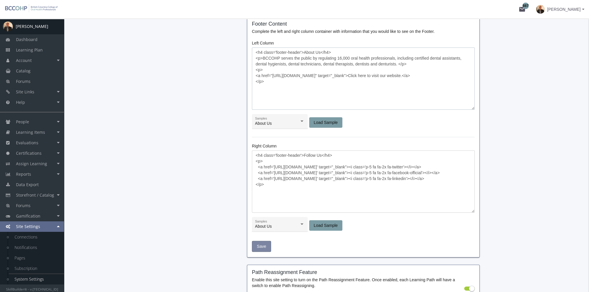
type textarea "<h4 class='footer-header'>About Us</h4> <p>BCCOHP serves the public by regulati…"
click at [265, 246] on span "Save" at bounding box center [261, 246] width 9 height 10
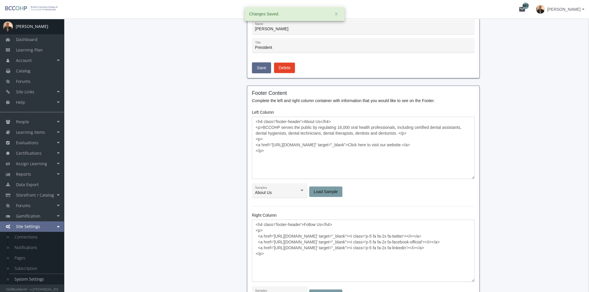
scroll to position [358, 0]
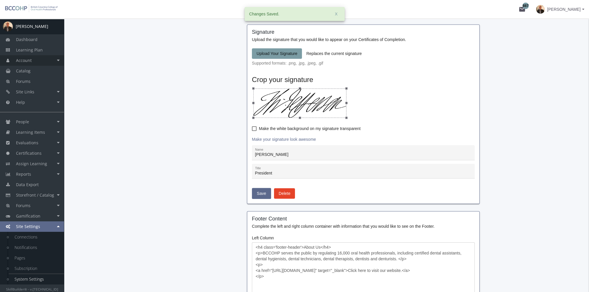
click at [47, 55] on link "Account" at bounding box center [32, 60] width 64 height 10
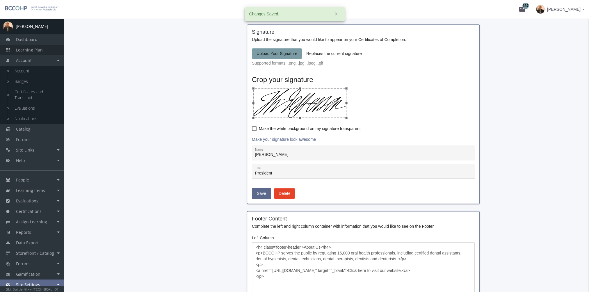
click at [47, 51] on link "Learning Plan" at bounding box center [32, 50] width 64 height 10
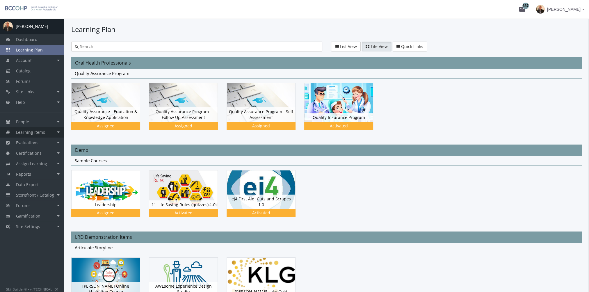
click at [51, 128] on link "Learning Items" at bounding box center [32, 132] width 64 height 10
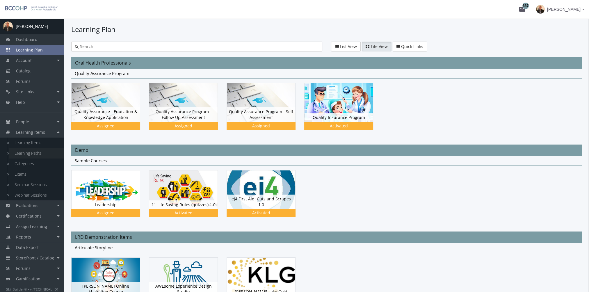
click at [49, 150] on link "Learning Paths" at bounding box center [36, 153] width 55 height 10
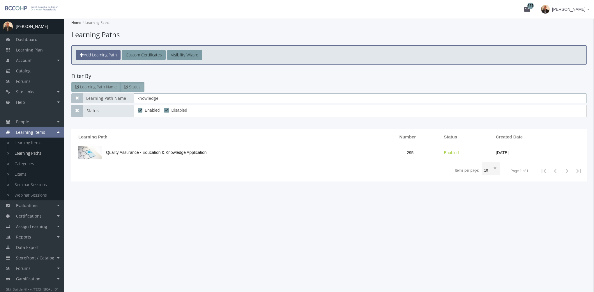
drag, startPoint x: 162, startPoint y: 97, endPoint x: 73, endPoint y: 91, distance: 88.7
click at [84, 94] on div "Learning Path Name knowledge" at bounding box center [328, 98] width 515 height 10
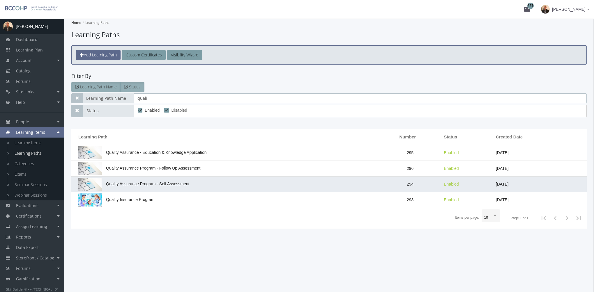
type input "quali"
click at [132, 183] on span "Quality Assurance Program - Self Assessment" at bounding box center [133, 184] width 111 height 5
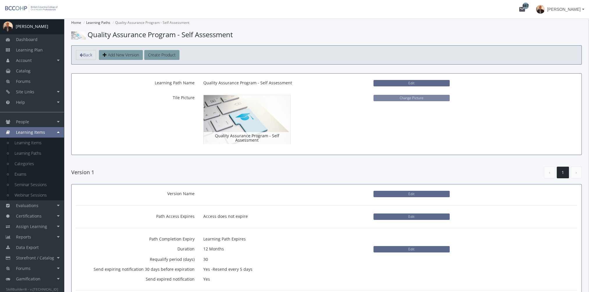
click at [401, 97] on button "Change Picture" at bounding box center [412, 98] width 76 height 6
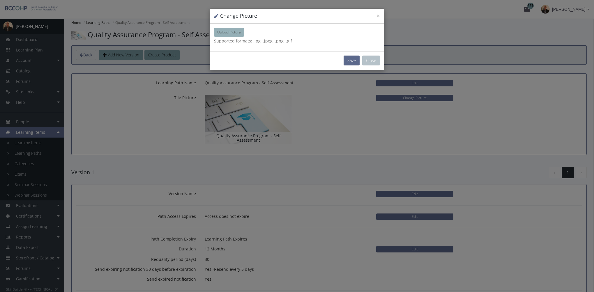
click at [238, 29] on button "Upload Picture" at bounding box center [229, 32] width 30 height 9
type input "C:\fakepath\1.PNG"
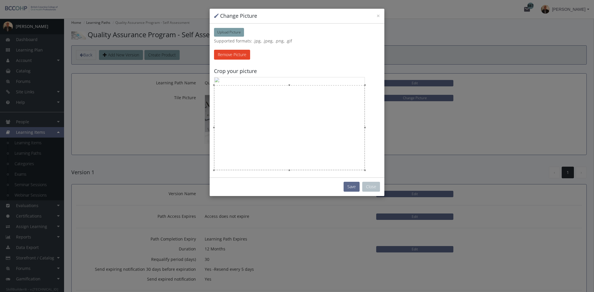
drag, startPoint x: 304, startPoint y: 100, endPoint x: 301, endPoint y: 123, distance: 22.2
click at [301, 123] on div at bounding box center [289, 127] width 151 height 85
click at [354, 189] on button "Save" at bounding box center [351, 187] width 16 height 10
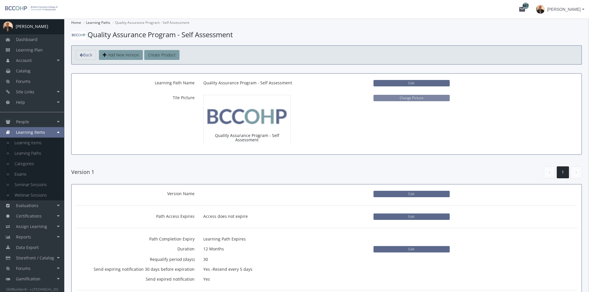
click at [397, 98] on button "Change Picture" at bounding box center [412, 98] width 76 height 6
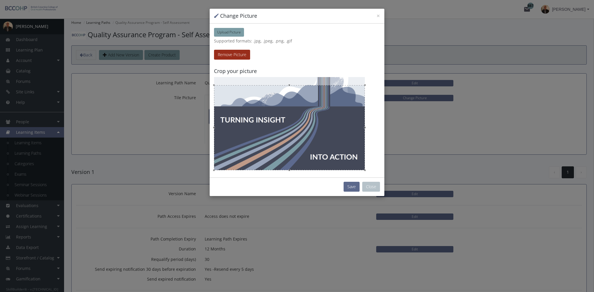
drag, startPoint x: 235, startPoint y: 54, endPoint x: 231, endPoint y: 37, distance: 17.6
click at [235, 54] on button "Remove Picture" at bounding box center [232, 55] width 36 height 10
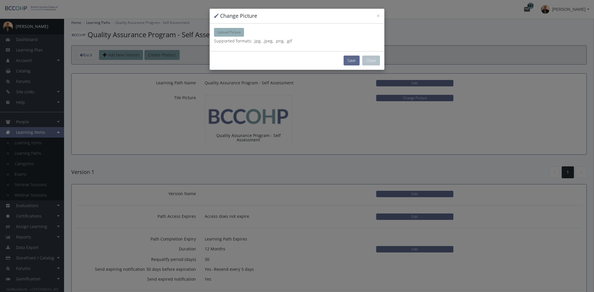
click at [231, 33] on span "Upload Picture" at bounding box center [229, 32] width 24 height 5
type input "C:\fakepath\Capture.PNG"
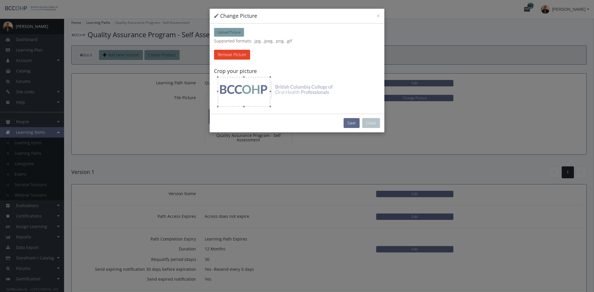
drag, startPoint x: 260, startPoint y: 101, endPoint x: 284, endPoint y: 97, distance: 24.5
click at [258, 97] on div at bounding box center [244, 91] width 52 height 29
click at [370, 123] on button "Close" at bounding box center [371, 123] width 18 height 10
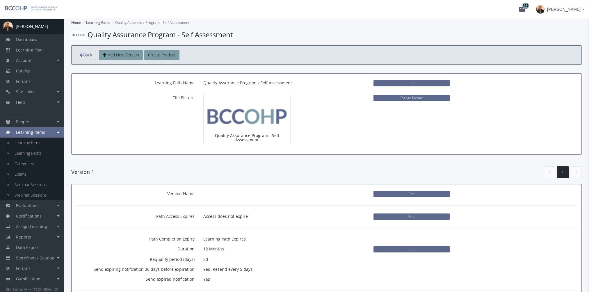
click at [406, 101] on p "Change Picture" at bounding box center [412, 98] width 76 height 10
click at [405, 97] on button "Change Picture" at bounding box center [412, 98] width 76 height 6
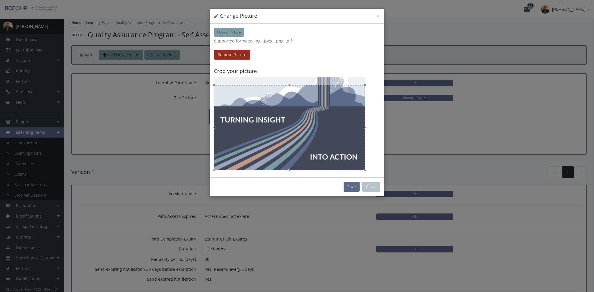
click at [233, 58] on button "Remove Picture" at bounding box center [232, 55] width 36 height 10
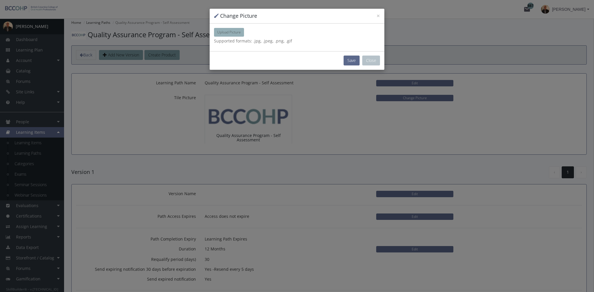
click at [232, 33] on span "Upload Picture" at bounding box center [229, 32] width 24 height 5
type input "C:\fakepath\Capture.PNG"
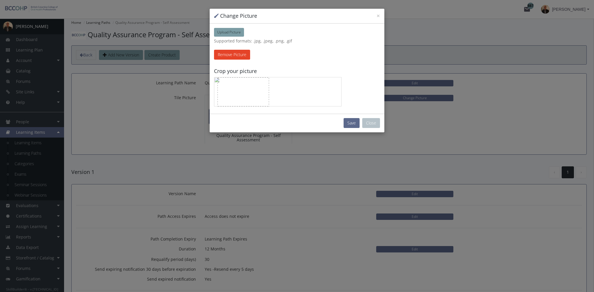
drag, startPoint x: 269, startPoint y: 106, endPoint x: 253, endPoint y: 96, distance: 19.1
click at [253, 96] on div at bounding box center [277, 91] width 127 height 29
click at [257, 97] on div at bounding box center [243, 91] width 52 height 29
click at [349, 120] on button "Save" at bounding box center [351, 123] width 16 height 10
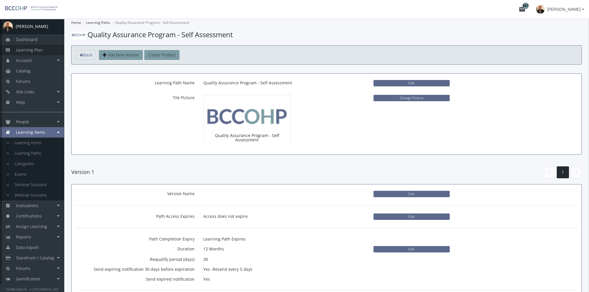
click at [13, 54] on link "Learning Plan" at bounding box center [32, 50] width 64 height 10
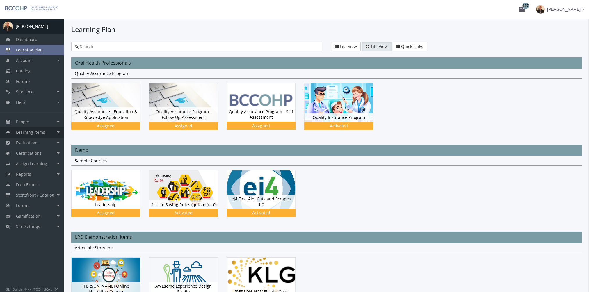
click at [39, 132] on span "Learning Items" at bounding box center [30, 133] width 29 height 6
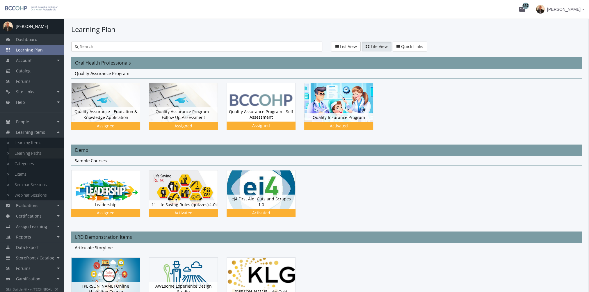
click at [41, 152] on link "Learning Paths" at bounding box center [36, 153] width 55 height 10
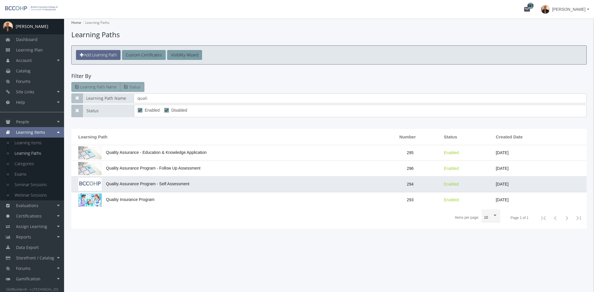
click at [136, 183] on span "Quality Assurance Program - Self Assessment" at bounding box center [133, 184] width 111 height 5
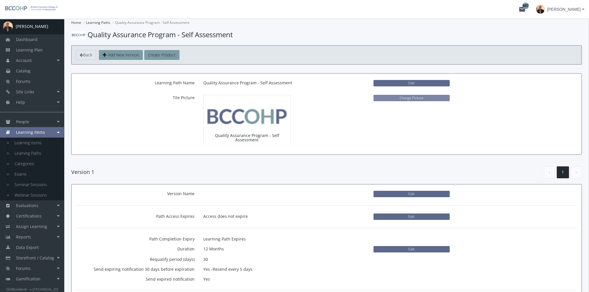
click at [395, 97] on button "Change Picture" at bounding box center [412, 98] width 76 height 6
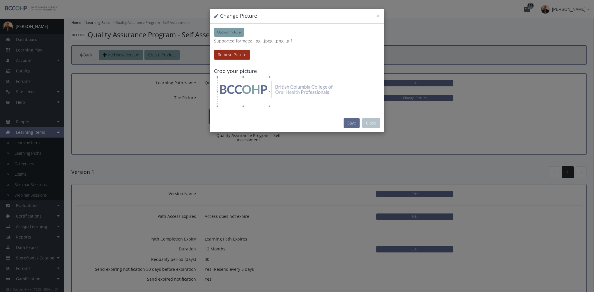
click at [236, 54] on button "Remove Picture" at bounding box center [232, 55] width 36 height 10
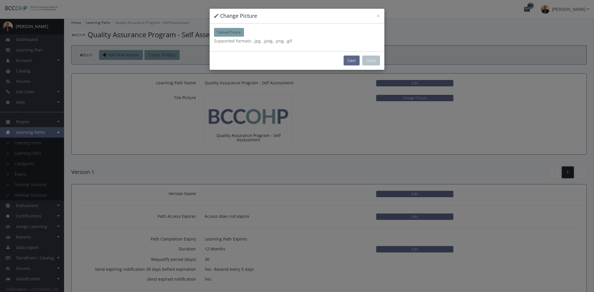
click at [233, 22] on div "× Change Picture" at bounding box center [297, 16] width 175 height 15
click at [234, 31] on span "Upload Picture" at bounding box center [229, 32] width 24 height 5
type input "C:\fakepath\5.PNG"
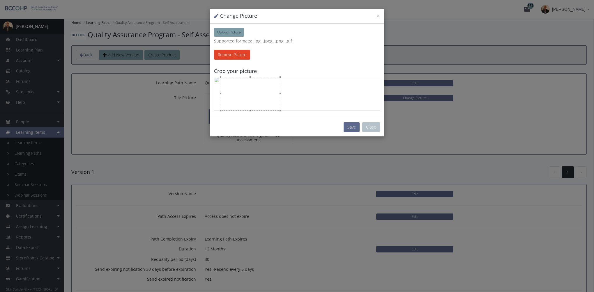
drag, startPoint x: 258, startPoint y: 103, endPoint x: 265, endPoint y: 104, distance: 6.7
click at [265, 104] on div at bounding box center [250, 93] width 59 height 33
drag, startPoint x: 219, startPoint y: 93, endPoint x: 229, endPoint y: 93, distance: 9.9
click at [229, 93] on div at bounding box center [297, 93] width 166 height 33
drag, startPoint x: 237, startPoint y: 93, endPoint x: 250, endPoint y: 90, distance: 13.3
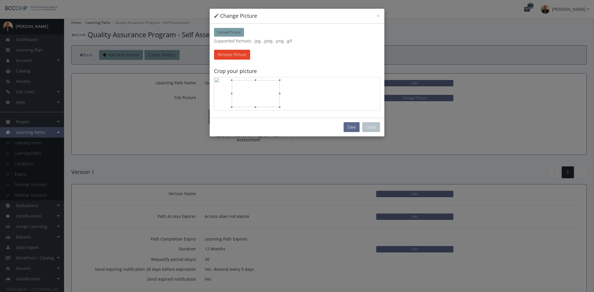
click at [250, 90] on div at bounding box center [256, 93] width 48 height 27
click at [349, 125] on button "Save" at bounding box center [351, 127] width 16 height 10
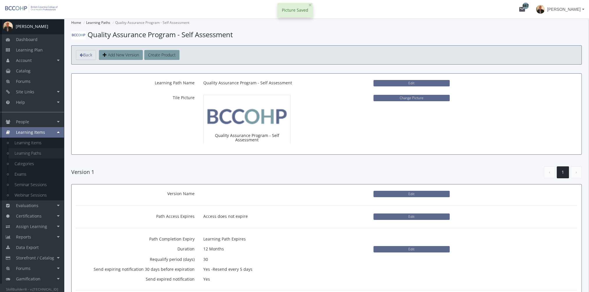
click at [44, 152] on link "Learning Paths" at bounding box center [36, 153] width 55 height 10
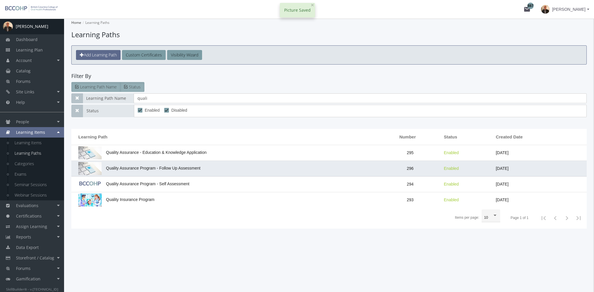
click at [142, 170] on td "Quality Assurance Program - Follow Up Assessment" at bounding box center [225, 169] width 308 height 16
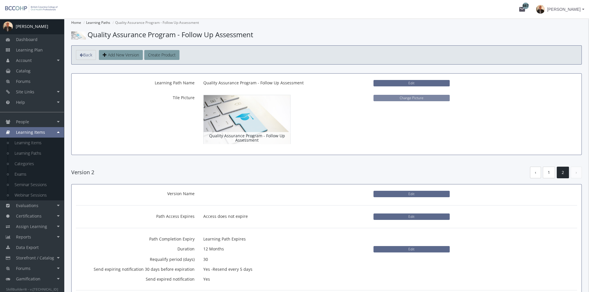
click at [417, 96] on button "Change Picture" at bounding box center [412, 98] width 76 height 6
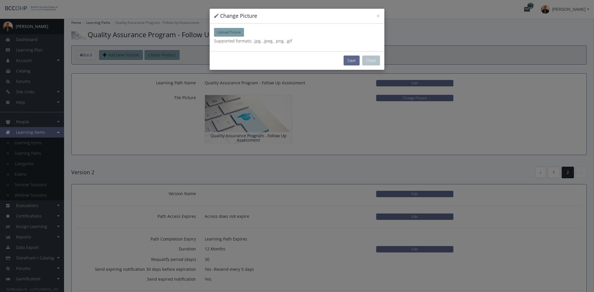
click at [230, 27] on div "Upload Picture Drop file here Supported formats: .jpg, .jpeg, .png, .gif % Proc…" at bounding box center [297, 38] width 175 height 28
click at [231, 30] on span "Upload Picture" at bounding box center [229, 32] width 24 height 5
type input "C:\fakepath\5.PNG"
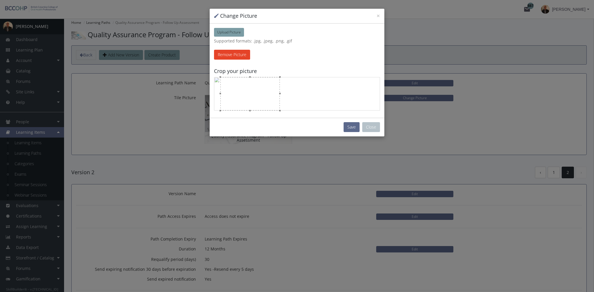
drag, startPoint x: 262, startPoint y: 104, endPoint x: 269, endPoint y: 105, distance: 6.4
click at [269, 105] on div at bounding box center [249, 93] width 59 height 33
drag, startPoint x: 221, startPoint y: 93, endPoint x: 228, endPoint y: 93, distance: 7.0
click at [228, 93] on div at bounding box center [254, 91] width 52 height 29
click at [347, 124] on button "Save" at bounding box center [351, 127] width 16 height 10
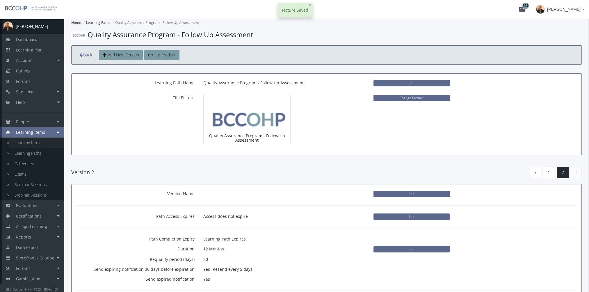
click at [45, 143] on link "Learning Items" at bounding box center [36, 143] width 55 height 10
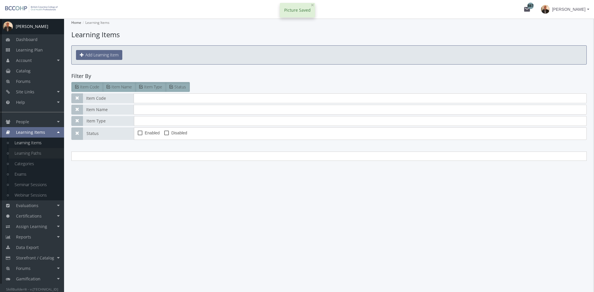
type input "goals"
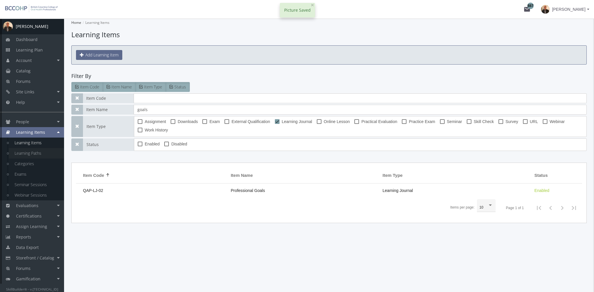
click at [45, 152] on link "Learning Paths" at bounding box center [36, 153] width 55 height 10
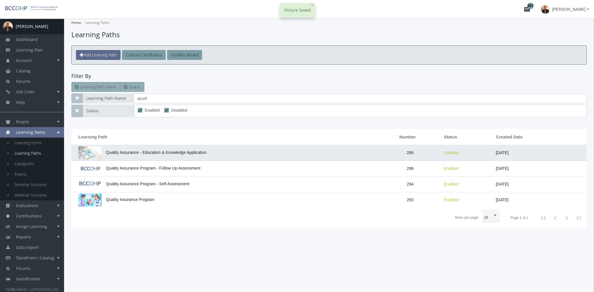
click at [142, 151] on span "Quality Assurance - Education & Knowledge Application" at bounding box center [142, 152] width 128 height 5
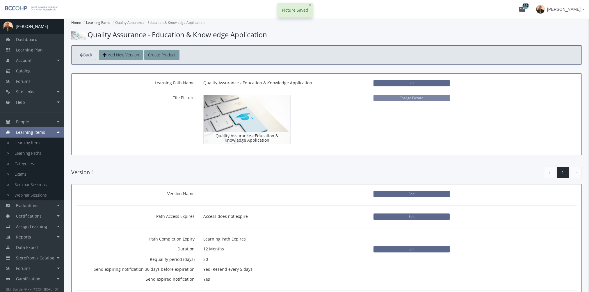
click at [417, 97] on button "Change Picture" at bounding box center [412, 98] width 76 height 6
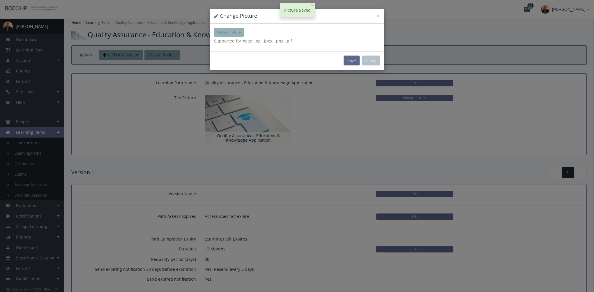
click at [225, 34] on span "Upload Picture" at bounding box center [229, 32] width 24 height 5
type input "C:\fakepath\5.PNG"
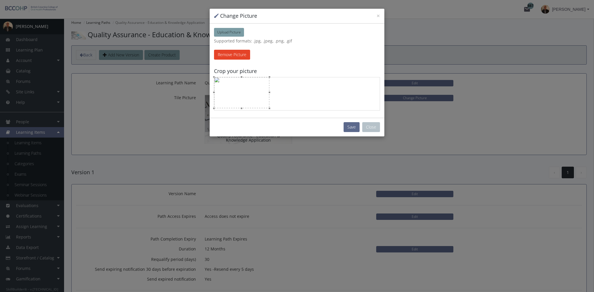
drag, startPoint x: 215, startPoint y: 109, endPoint x: 230, endPoint y: 100, distance: 17.9
click at [220, 108] on div at bounding box center [241, 108] width 55 height 2
click at [241, 99] on div at bounding box center [251, 92] width 55 height 31
drag, startPoint x: 224, startPoint y: 107, endPoint x: 229, endPoint y: 104, distance: 6.0
click at [229, 105] on div at bounding box center [229, 106] width 2 height 2
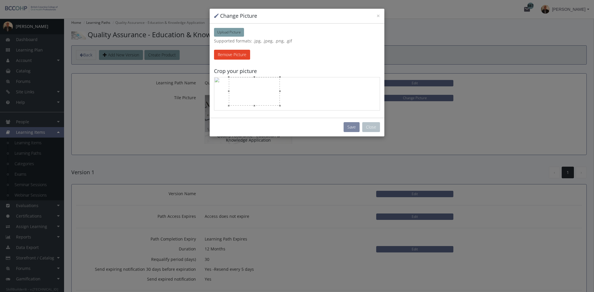
click at [349, 126] on button "Save" at bounding box center [351, 127] width 16 height 10
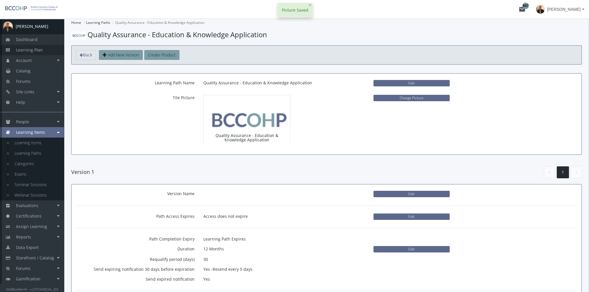
click at [37, 49] on span "Learning Plan" at bounding box center [29, 50] width 27 height 6
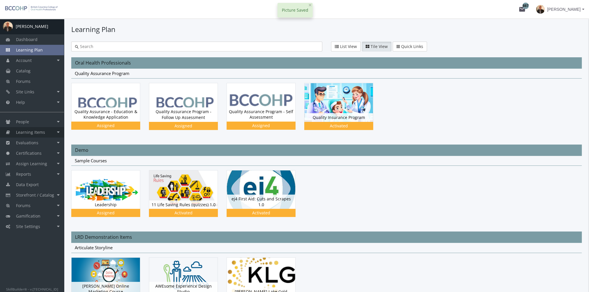
click at [45, 132] on link "Learning Items" at bounding box center [32, 132] width 64 height 10
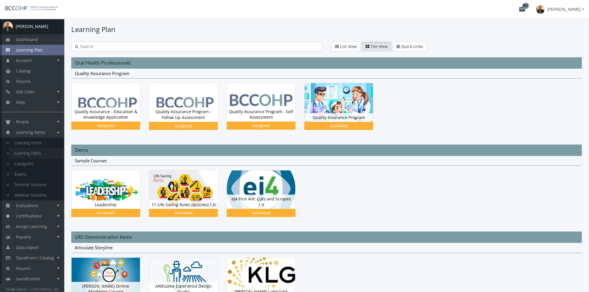
click at [39, 152] on link "Learning Paths" at bounding box center [36, 153] width 55 height 10
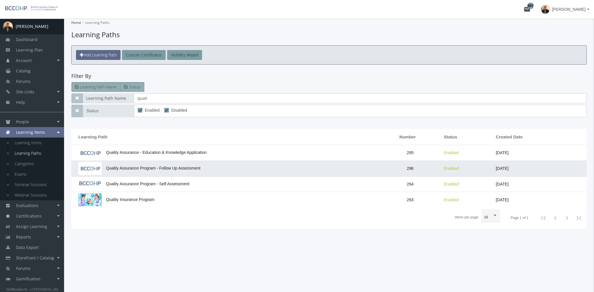
click at [137, 167] on span "Quality Assurance Program - Follow Up Assessment" at bounding box center [139, 168] width 122 height 5
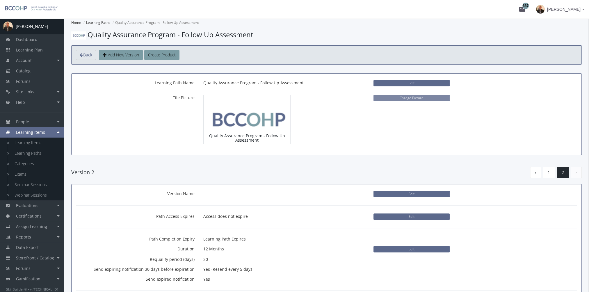
click at [401, 97] on button "Change Picture" at bounding box center [412, 98] width 76 height 6
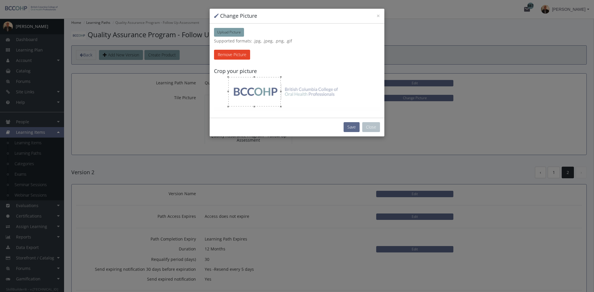
drag, startPoint x: 246, startPoint y: 95, endPoint x: 286, endPoint y: 108, distance: 42.2
click at [247, 89] on div at bounding box center [254, 91] width 52 height 29
click at [349, 125] on button "Save" at bounding box center [351, 127] width 16 height 10
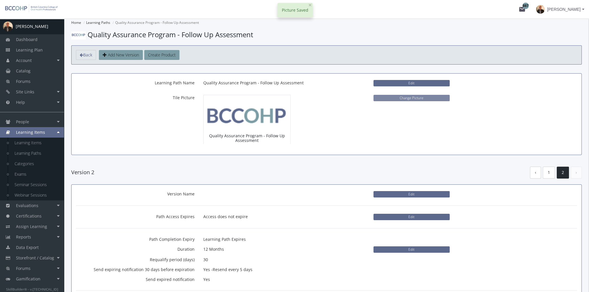
click at [419, 97] on button "Change Picture" at bounding box center [412, 98] width 76 height 6
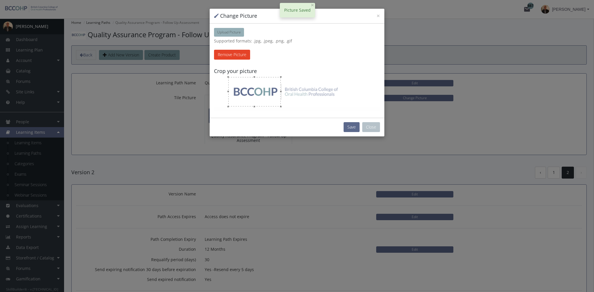
click at [233, 33] on span "Upload Picture" at bounding box center [229, 32] width 24 height 5
type input "C:\fakepath\Capture.PNG"
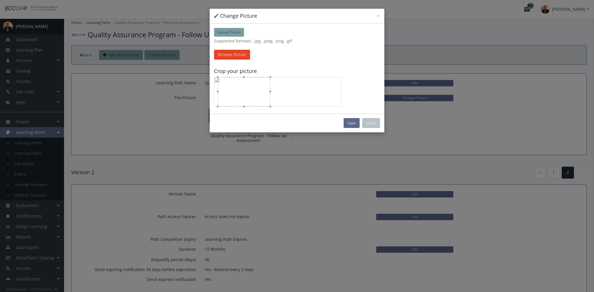
drag, startPoint x: 252, startPoint y: 96, endPoint x: 256, endPoint y: 96, distance: 3.8
click at [256, 96] on div at bounding box center [244, 91] width 52 height 29
click at [347, 121] on button "Save" at bounding box center [351, 123] width 16 height 10
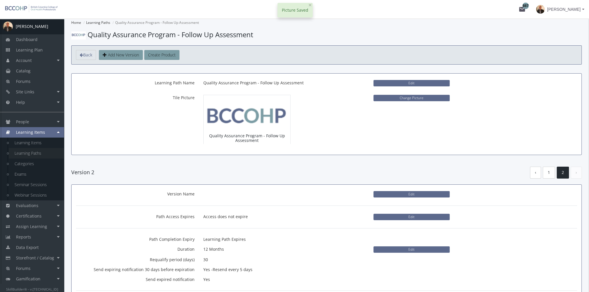
click at [49, 152] on link "Learning Paths" at bounding box center [36, 153] width 55 height 10
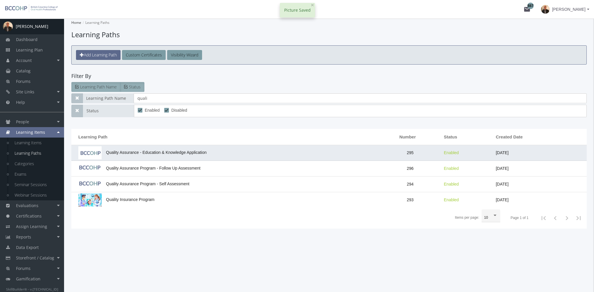
click at [145, 154] on td "Quality Assurance - Education & Knowledge Application" at bounding box center [225, 153] width 308 height 16
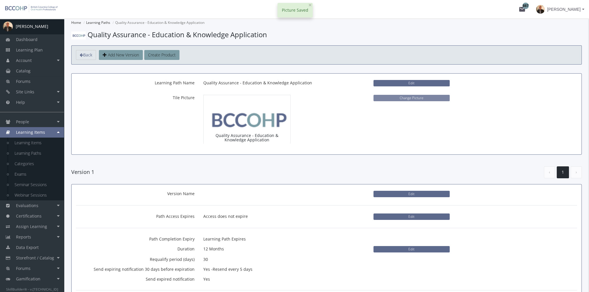
click at [399, 97] on button "Change Picture" at bounding box center [412, 98] width 76 height 6
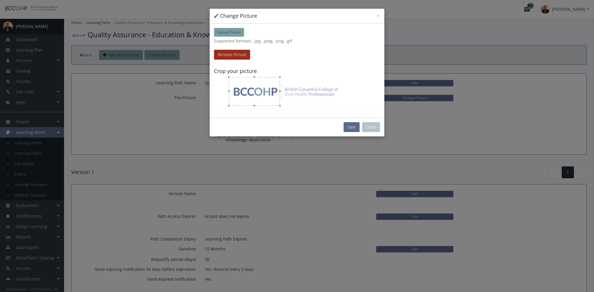
click at [228, 50] on button "Remove Picture" at bounding box center [232, 55] width 36 height 10
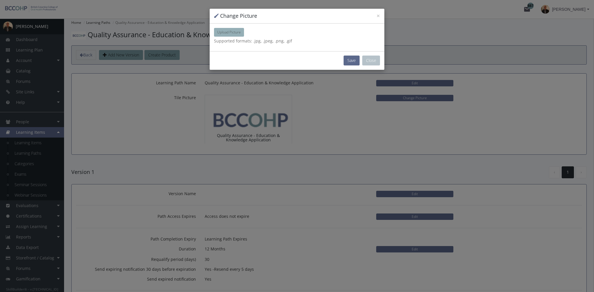
click at [227, 29] on button "Upload Picture" at bounding box center [229, 32] width 30 height 9
type input "C:\fakepath\Capture.PNG"
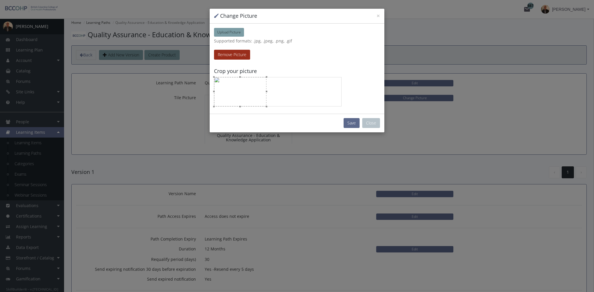
click at [239, 56] on button "Remove Picture" at bounding box center [232, 55] width 36 height 10
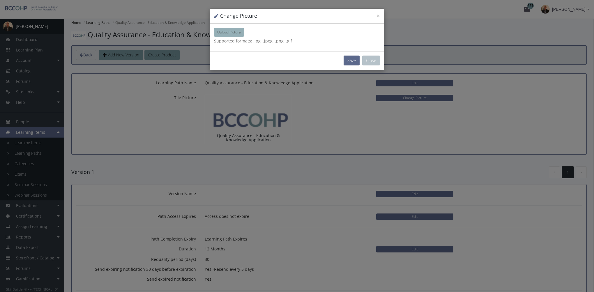
click at [235, 30] on span "Upload Picture" at bounding box center [229, 32] width 24 height 5
type input "C:\fakepath\Capture.PNG"
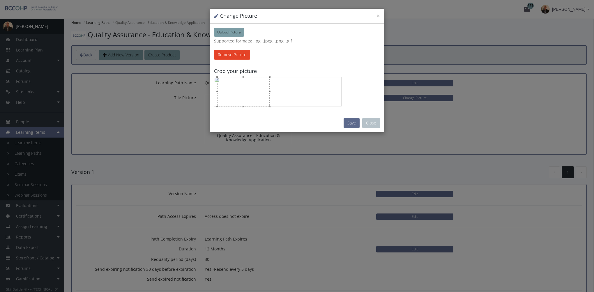
drag, startPoint x: 254, startPoint y: 99, endPoint x: 257, endPoint y: 99, distance: 3.2
click at [257, 99] on div at bounding box center [243, 91] width 52 height 29
click at [354, 124] on button "Save" at bounding box center [351, 123] width 16 height 10
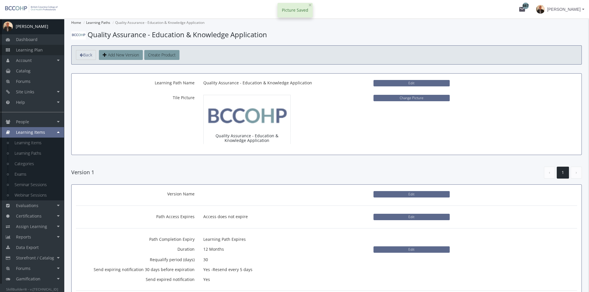
click at [39, 51] on span "Learning Plan" at bounding box center [29, 50] width 27 height 6
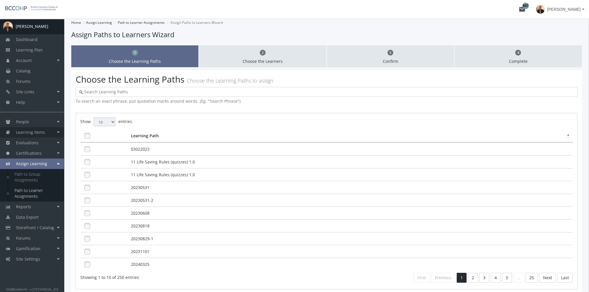
click at [49, 133] on link "Learning Items" at bounding box center [32, 132] width 64 height 10
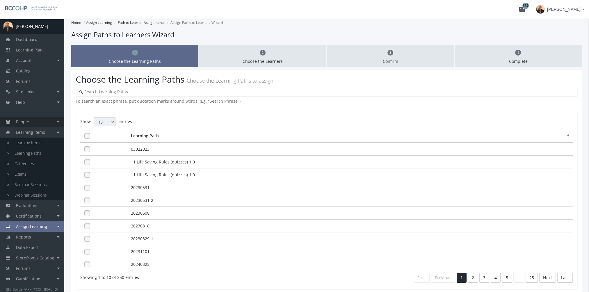
click at [38, 125] on link "People" at bounding box center [32, 122] width 64 height 10
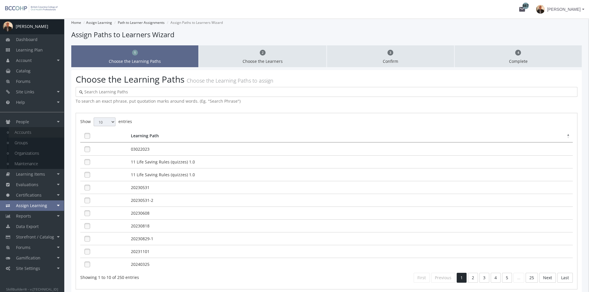
click at [40, 131] on link "Accounts" at bounding box center [36, 132] width 55 height 10
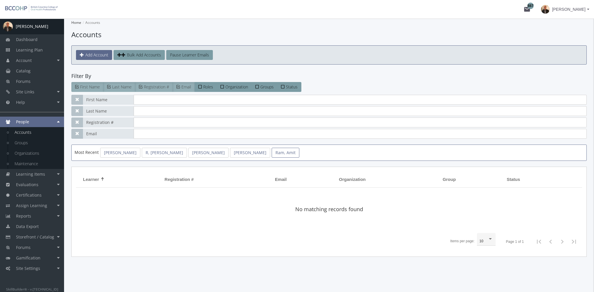
click at [272, 152] on link "Ram, Amit" at bounding box center [286, 153] width 28 height 10
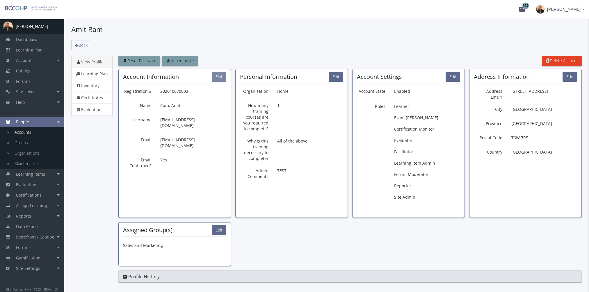
click at [220, 77] on button "Edit" at bounding box center [219, 77] width 15 height 10
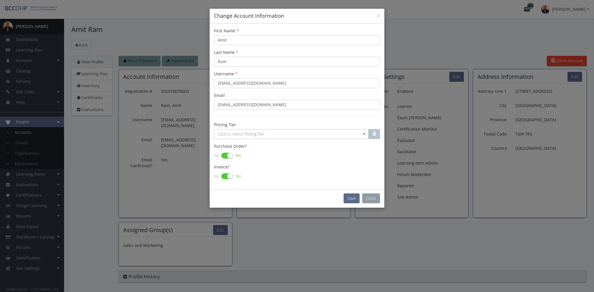
click at [378, 200] on button "Close" at bounding box center [371, 199] width 18 height 10
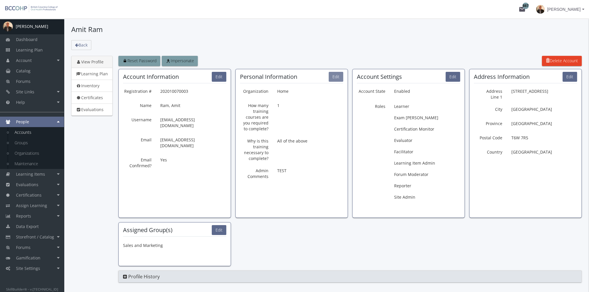
click at [332, 78] on button "Edit" at bounding box center [336, 77] width 15 height 10
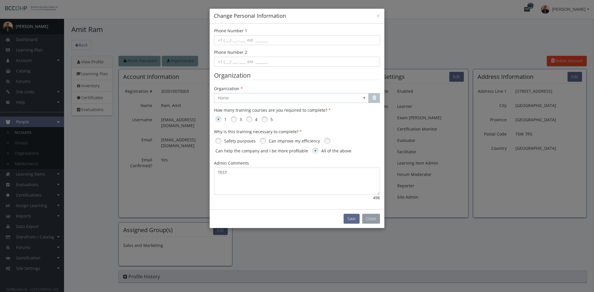
click at [370, 219] on button "Close" at bounding box center [371, 219] width 18 height 10
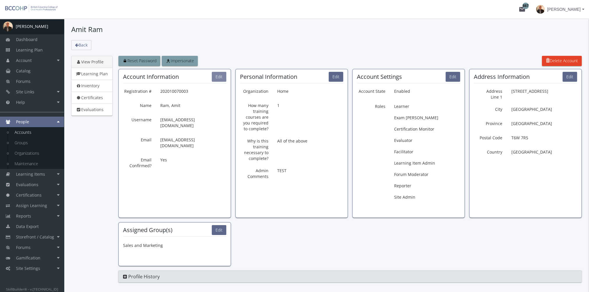
click at [216, 74] on button "Edit" at bounding box center [219, 77] width 15 height 10
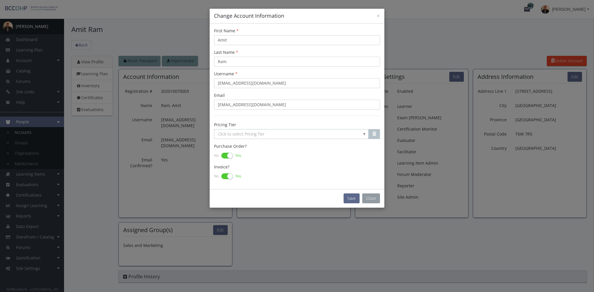
click at [369, 196] on button "Close" at bounding box center [371, 199] width 18 height 10
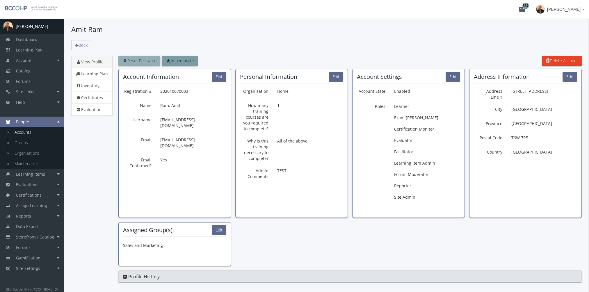
click at [145, 62] on span "Reset Password" at bounding box center [139, 61] width 34 height 6
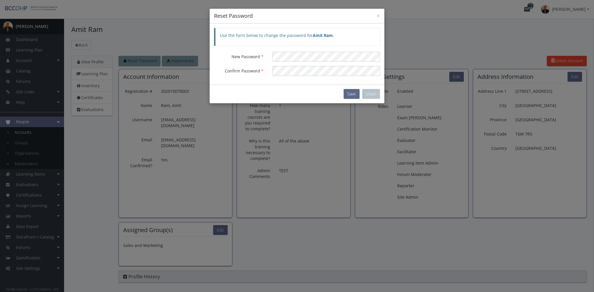
drag, startPoint x: 260, startPoint y: 86, endPoint x: 278, endPoint y: 88, distance: 17.6
click at [261, 86] on div "Save Close" at bounding box center [297, 94] width 175 height 19
click at [350, 96] on button "Save" at bounding box center [351, 94] width 16 height 10
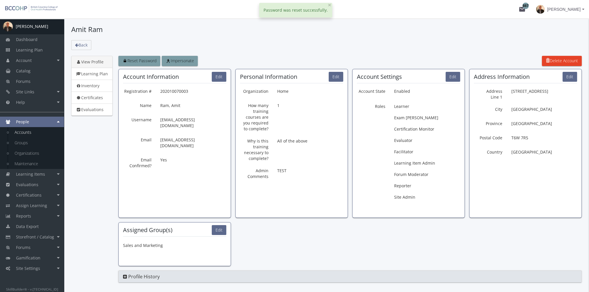
click at [565, 10] on span "[PERSON_NAME]" at bounding box center [563, 9] width 33 height 10
drag, startPoint x: 564, startPoint y: 44, endPoint x: 558, endPoint y: 47, distance: 7.0
click at [564, 49] on link "Sign Out" at bounding box center [560, 52] width 53 height 6
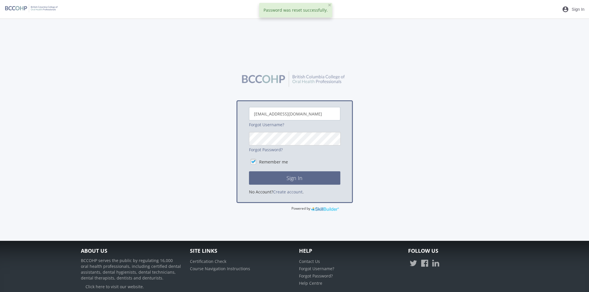
drag, startPoint x: 186, startPoint y: 120, endPoint x: 175, endPoint y: 125, distance: 12.1
click at [175, 125] on div "aramchandani@basecorp.com Forgot Username? Forgot Password? Remember me Sign In…" at bounding box center [295, 140] width 434 height 144
type input "[EMAIL_ADDRESS][DOMAIN_NAME]"
click at [249, 171] on button "Sign In" at bounding box center [294, 177] width 91 height 13
